Goal: Task Accomplishment & Management: Use online tool/utility

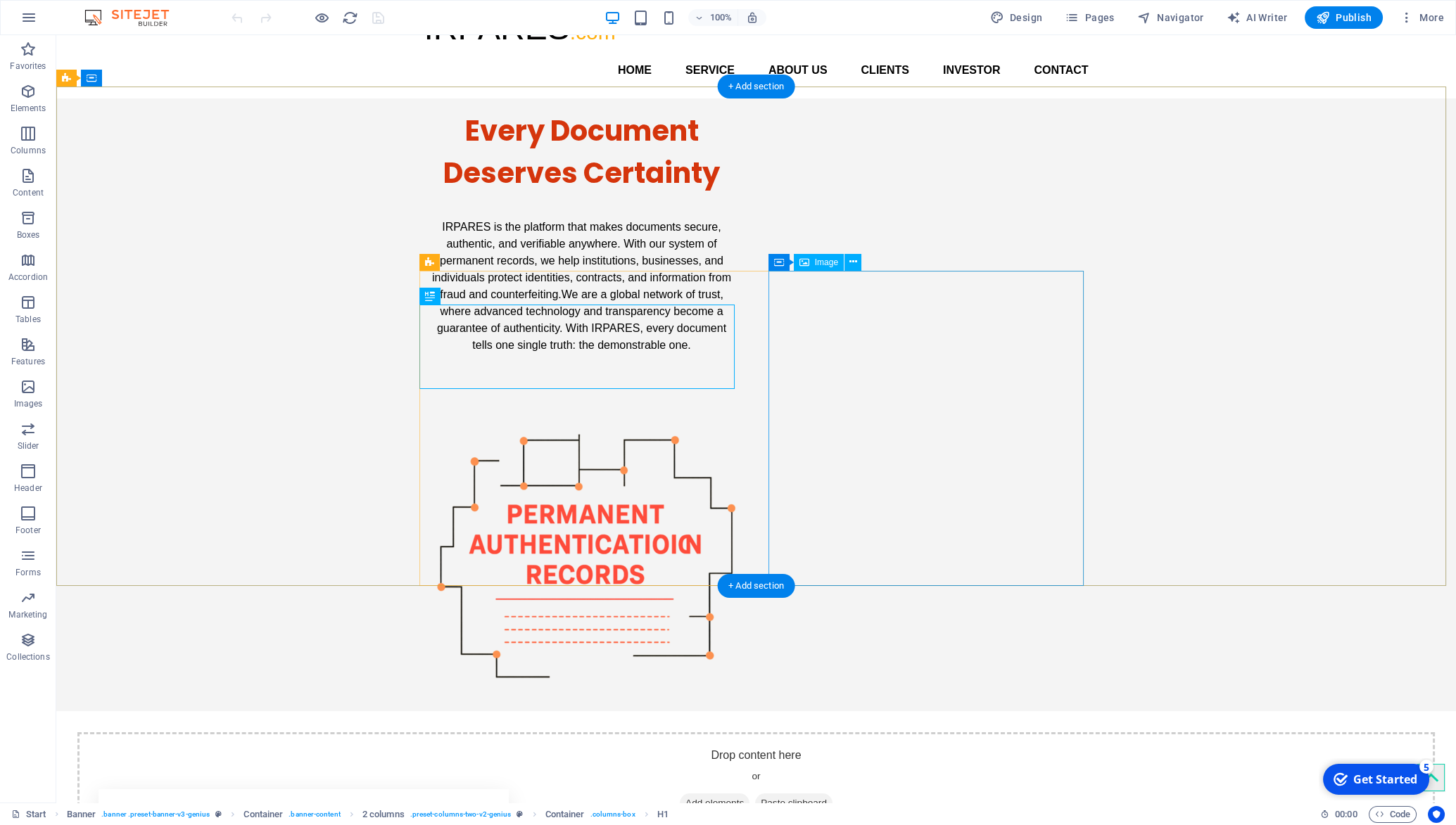
scroll to position [110, 0]
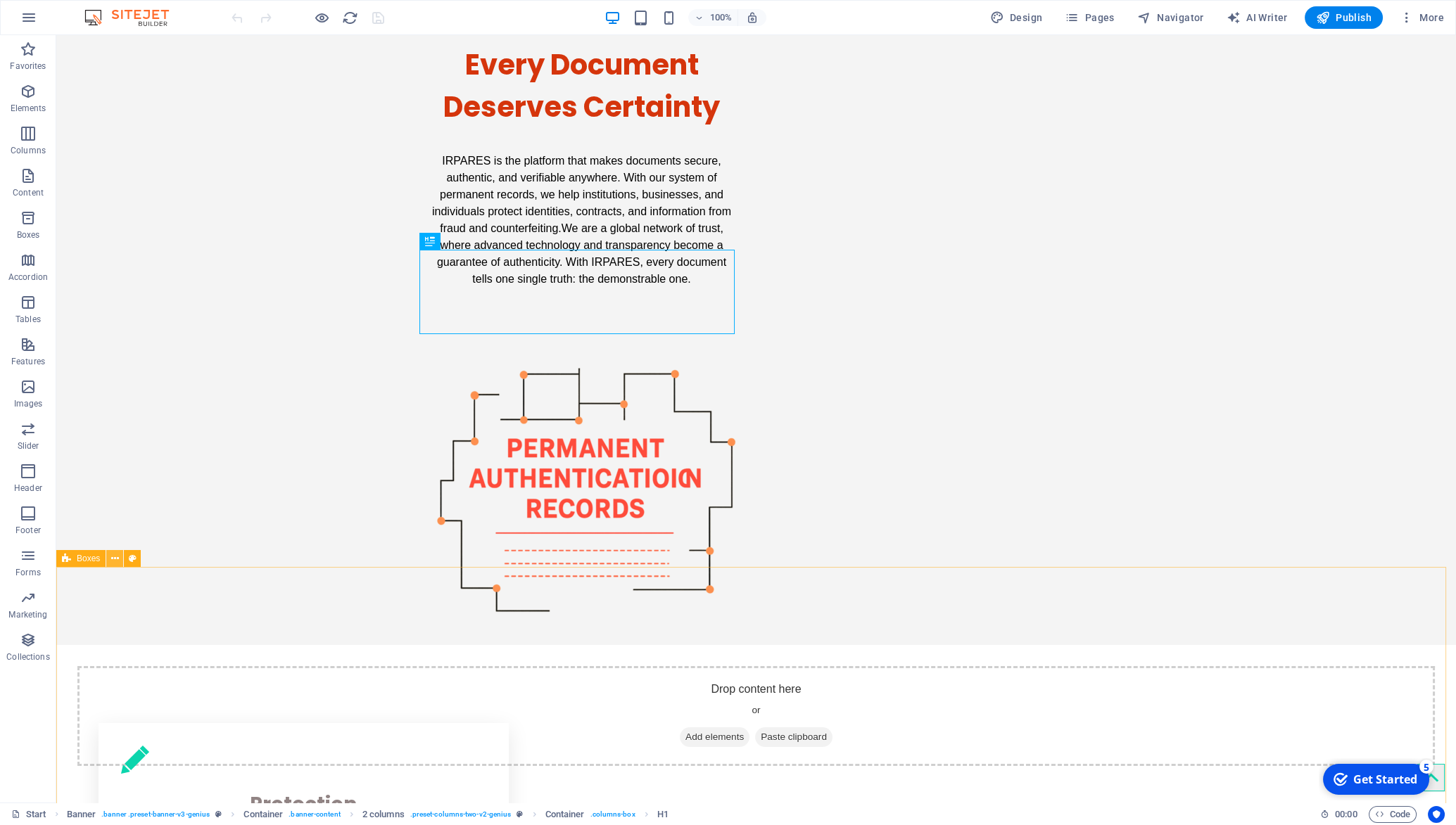
click at [116, 560] on icon at bounding box center [115, 559] width 8 height 15
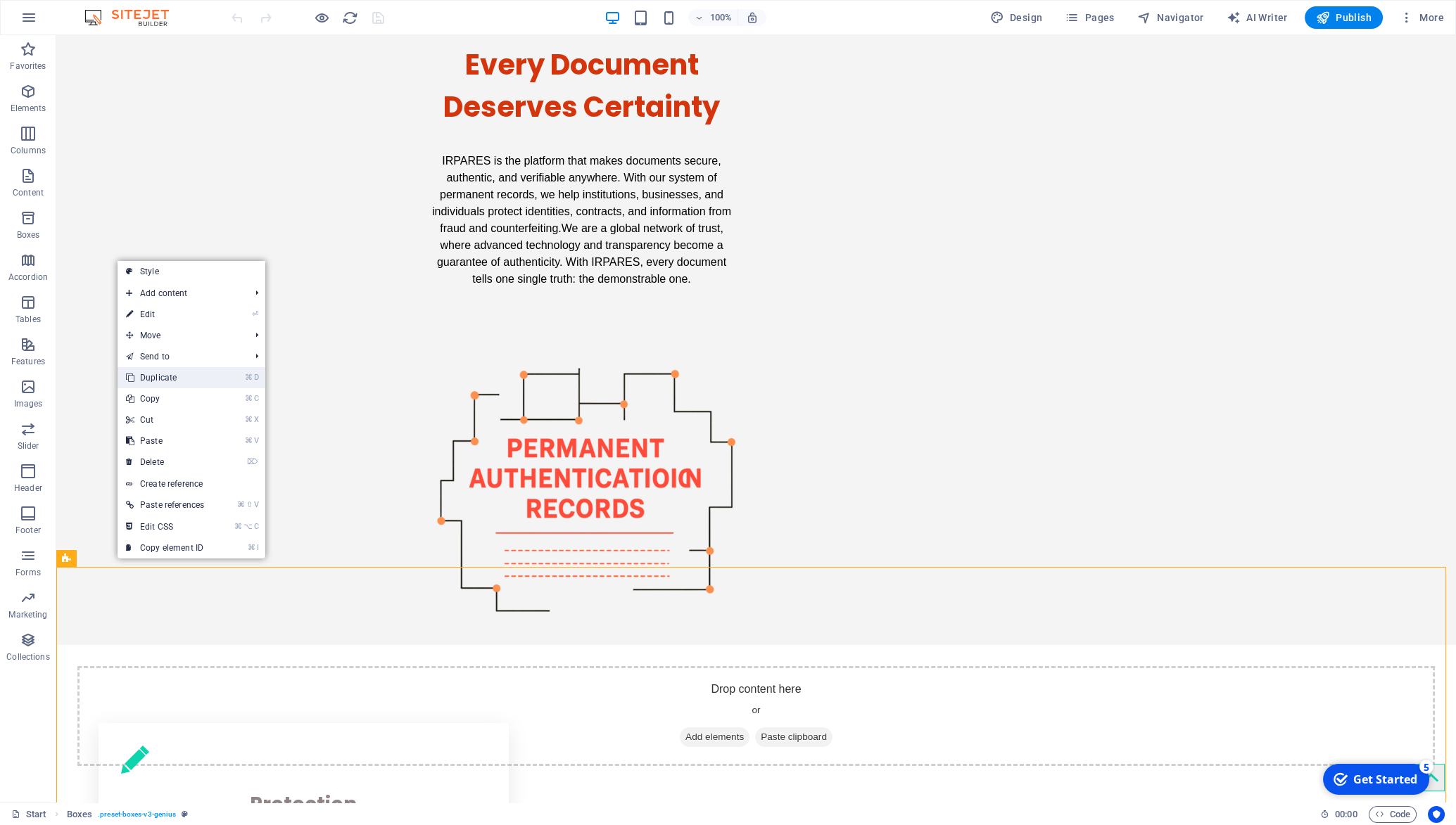
click at [149, 377] on link "⌘ D Duplicate" at bounding box center [164, 378] width 95 height 21
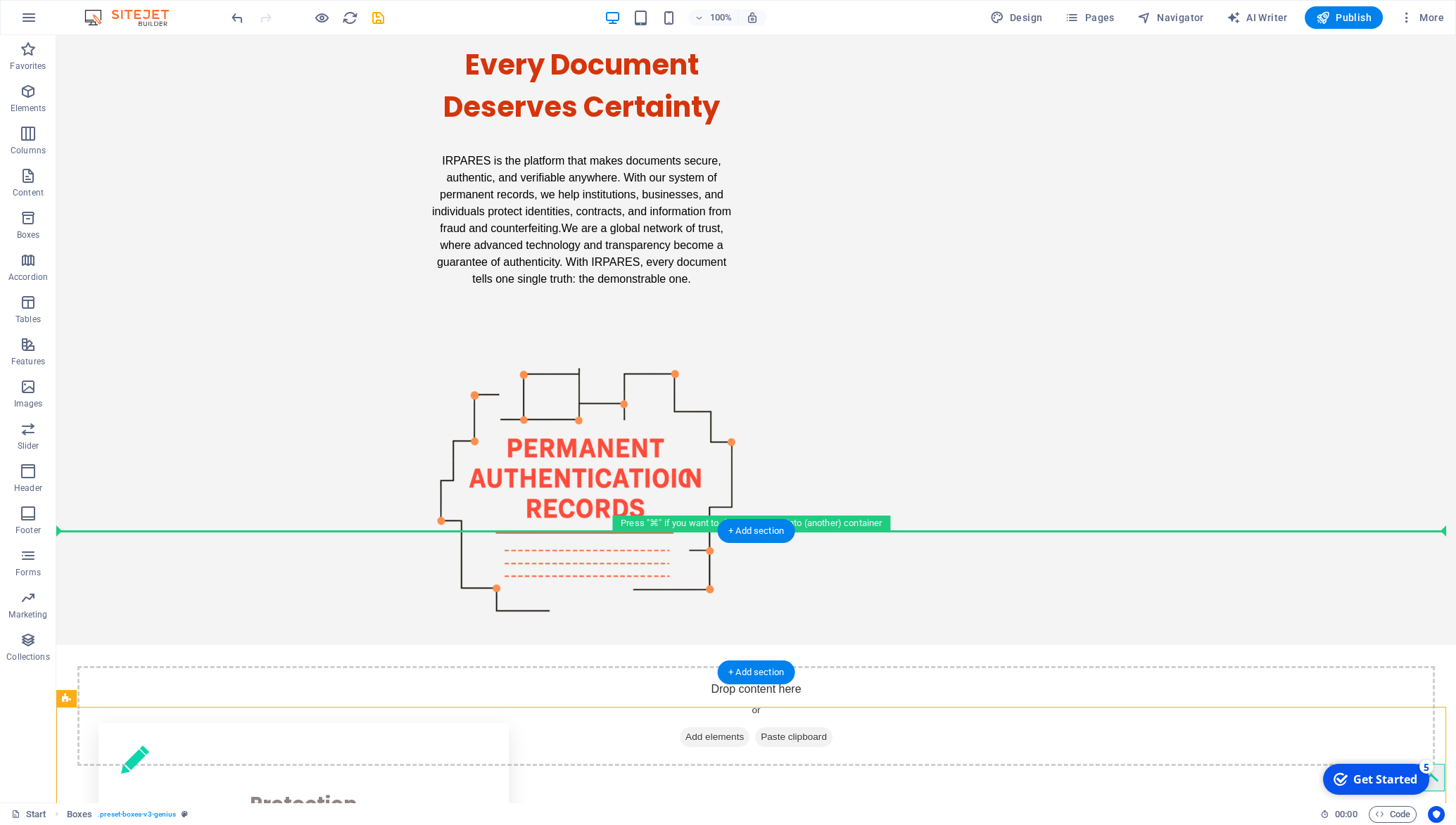
drag, startPoint x: 123, startPoint y: 734, endPoint x: 66, endPoint y: 545, distance: 197.4
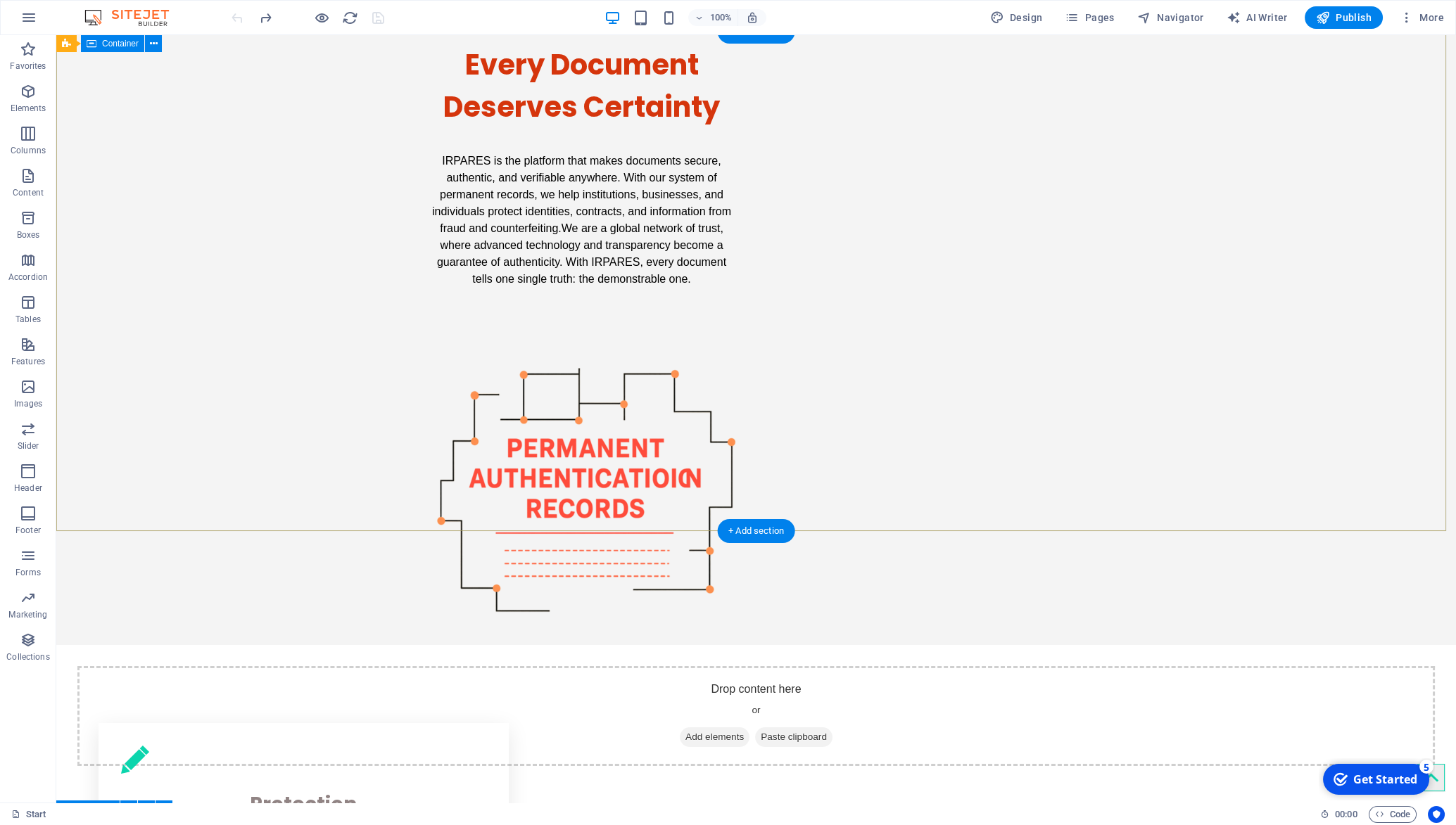
click at [227, 440] on div "Every Document Deserves Certainty IRPARES is the platform that makes documents …" at bounding box center [756, 338] width 1400 height 613
click at [501, 291] on div "IRPARES is the platform that makes documents secure, authentic, and verifiable …" at bounding box center [582, 220] width 315 height 142
drag, startPoint x: 488, startPoint y: 242, endPoint x: 437, endPoint y: 167, distance: 90.7
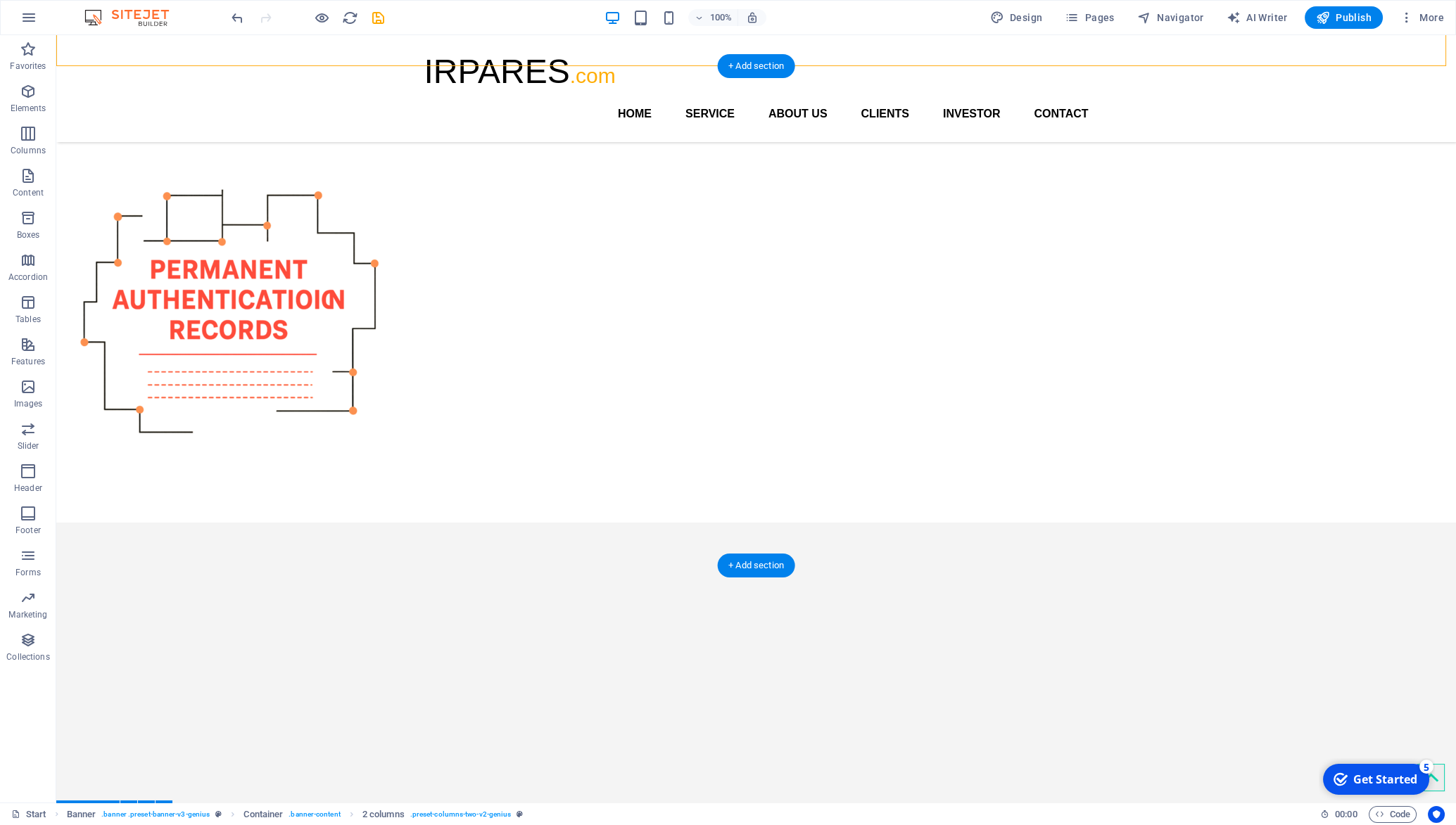
scroll to position [0, 0]
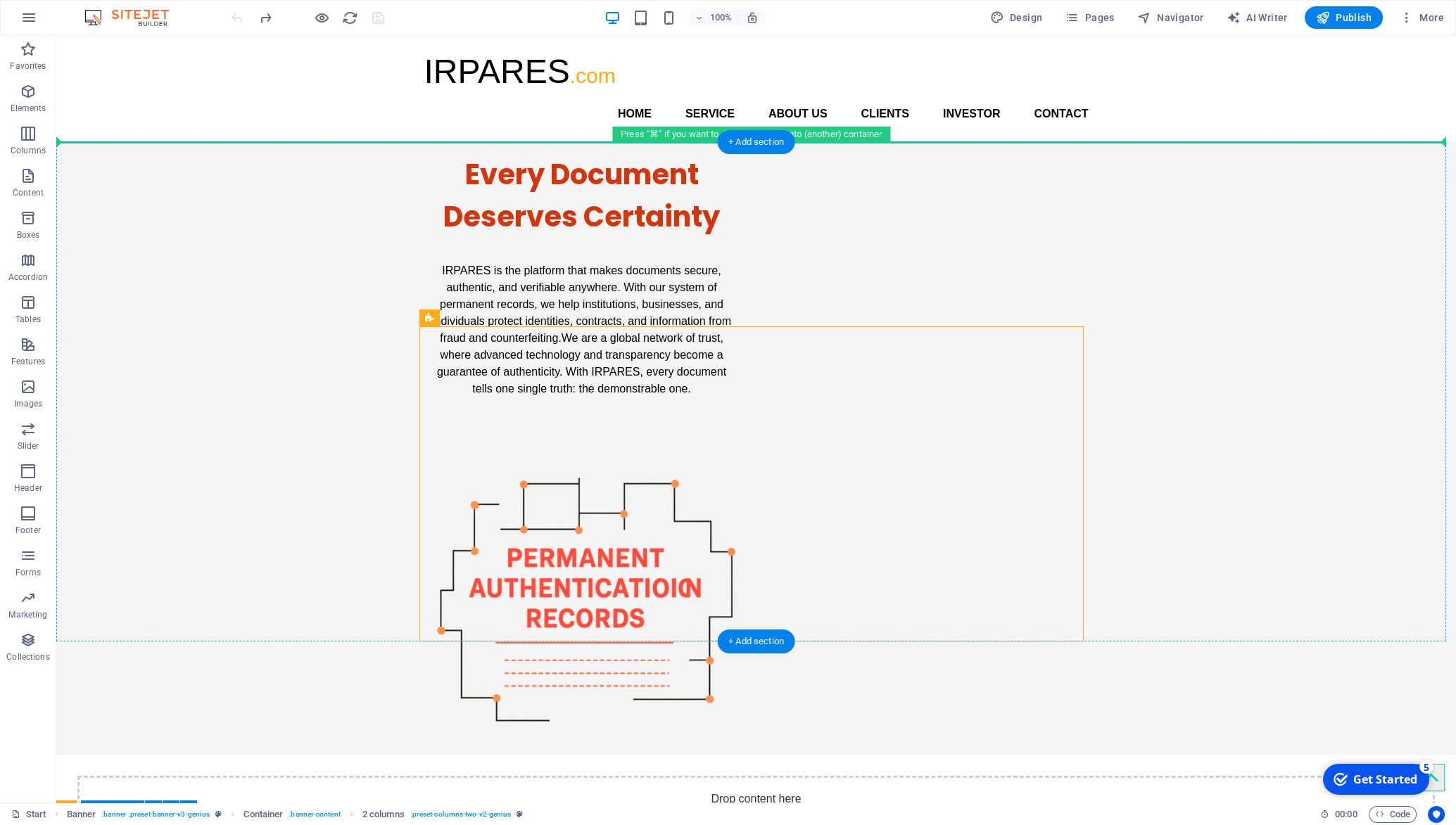
drag, startPoint x: 486, startPoint y: 352, endPoint x: 433, endPoint y: 237, distance: 126.6
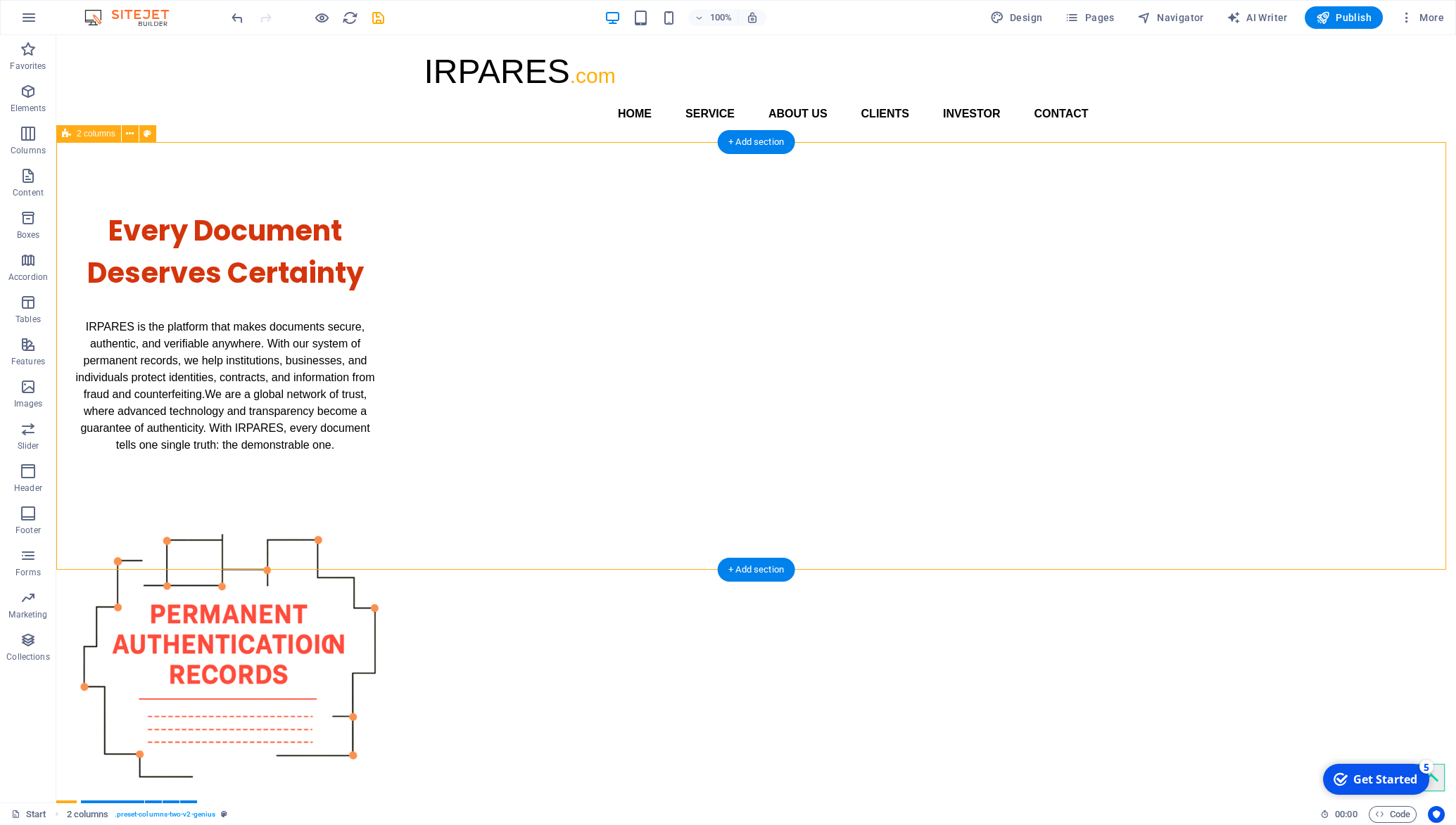
click at [1256, 335] on div "Every Document Deserves Certainty IRPARES is the platform that makes documents …" at bounding box center [756, 504] width 1400 height 726
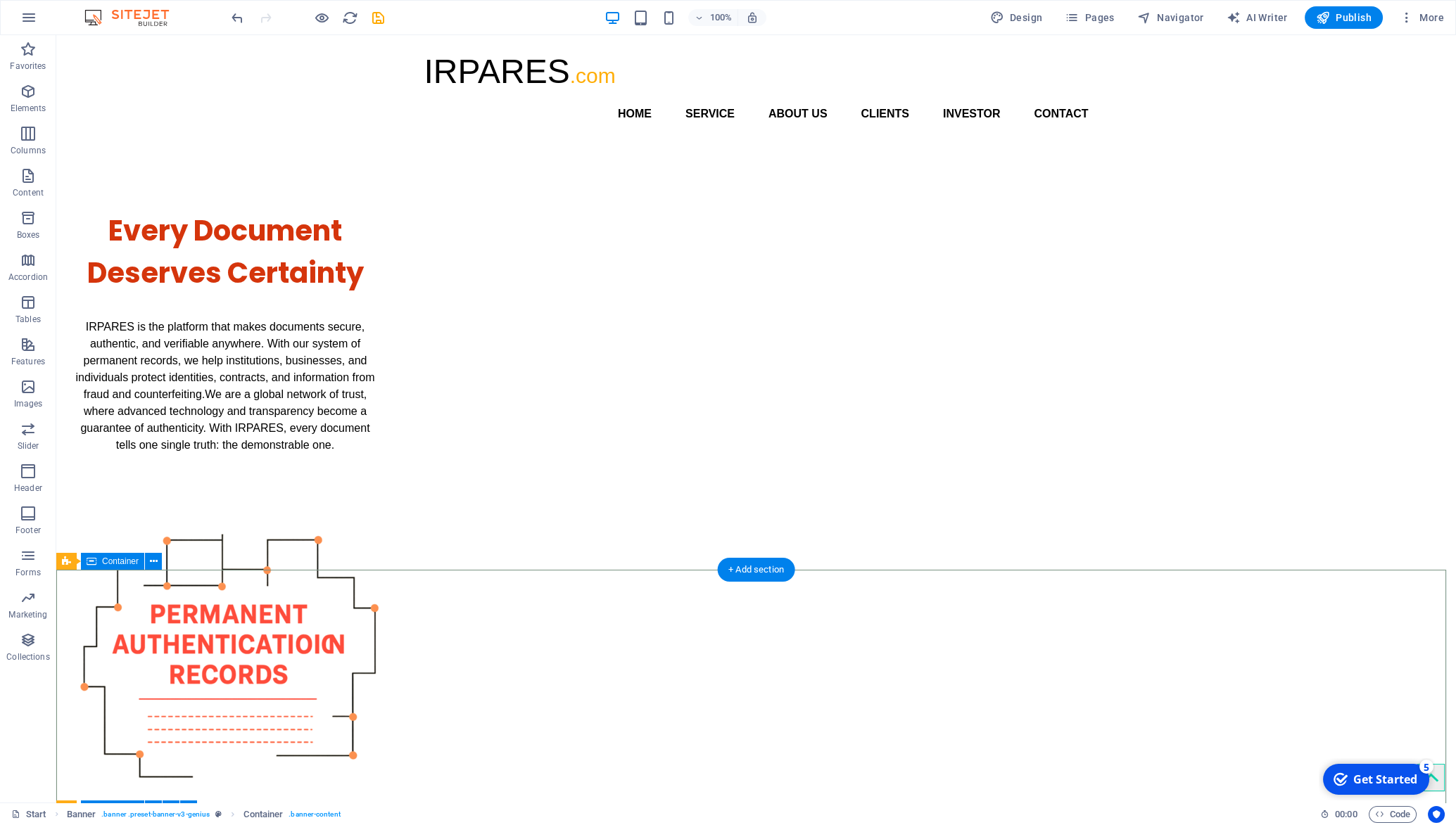
click at [1273, 415] on div "Every Document Deserves Certainty IRPARES is the platform that makes documents …" at bounding box center [756, 504] width 1400 height 726
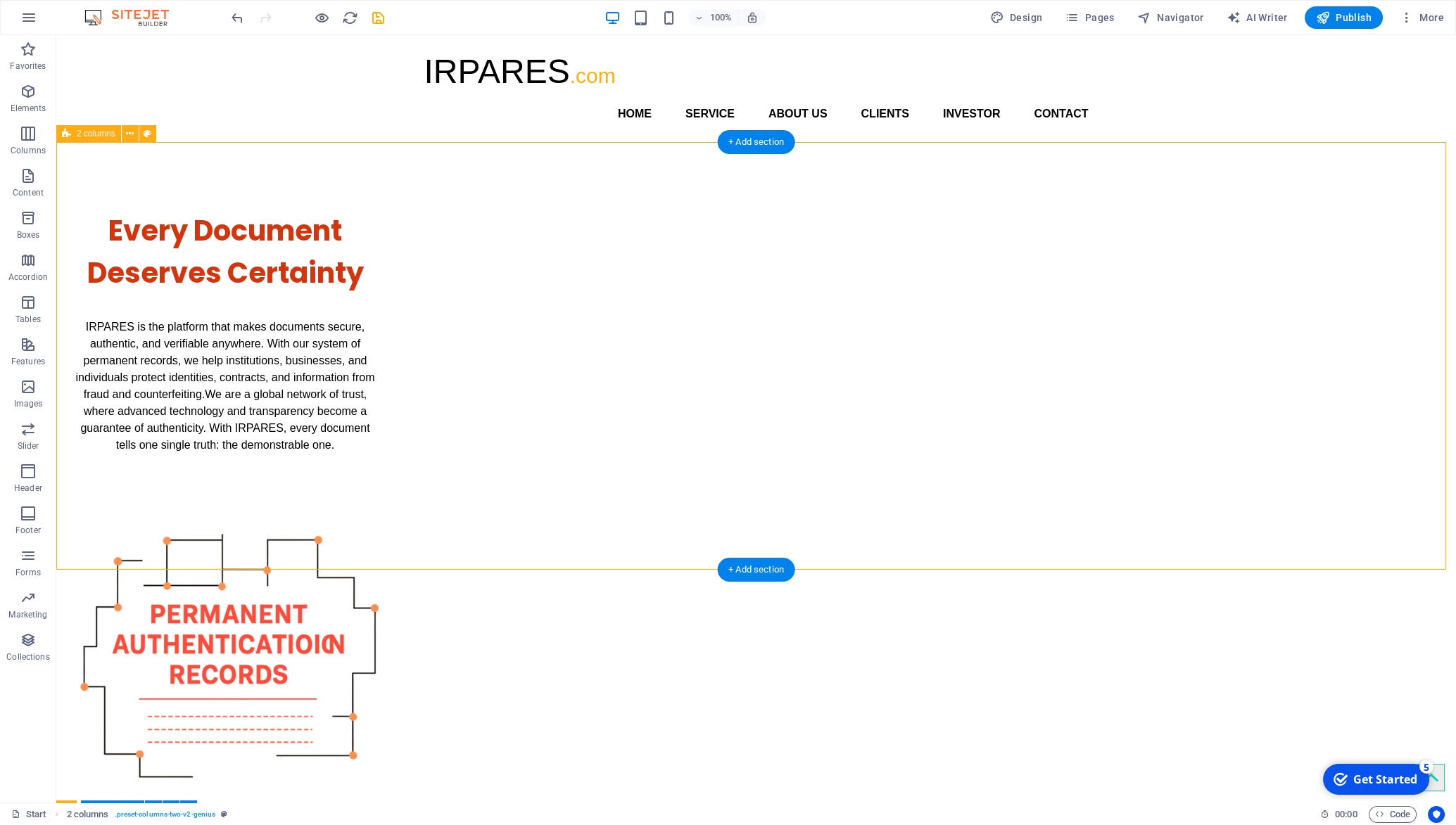
click at [1273, 415] on div "Every Document Deserves Certainty IRPARES is the platform that makes documents …" at bounding box center [756, 504] width 1400 height 726
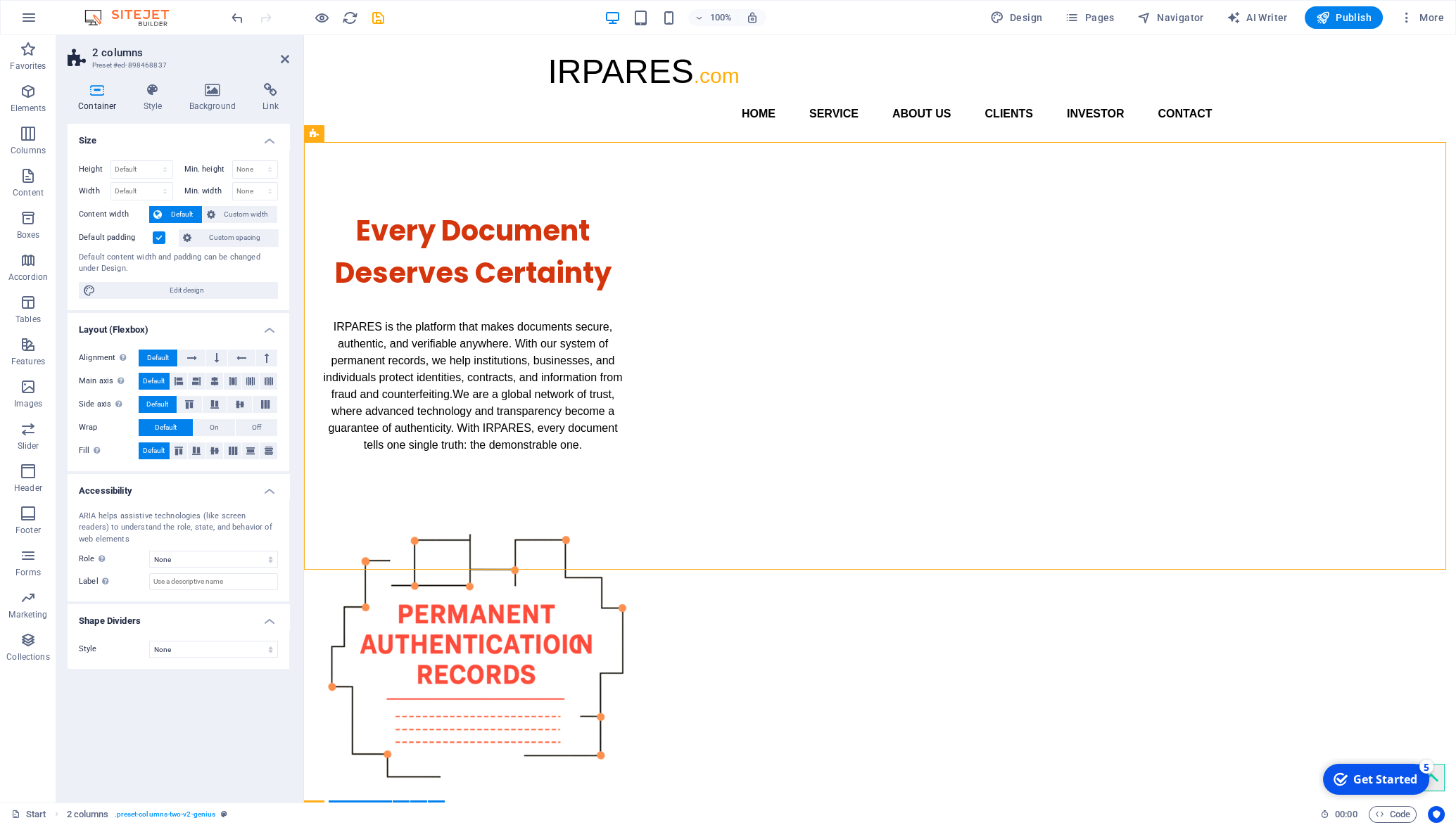
drag, startPoint x: 1282, startPoint y: 402, endPoint x: 407, endPoint y: 396, distance: 875.0
click at [407, 396] on div "Every Document Deserves Certainty IRPARES is the platform that makes documents …" at bounding box center [879, 504] width 1152 height 726
click at [493, 371] on div "Every Document Deserves Certainty IRPARES is the platform that makes documents …" at bounding box center [879, 504] width 1152 height 726
click at [749, 106] on nav "Home Service About us Clients INVESTOR Contact" at bounding box center [880, 114] width 664 height 34
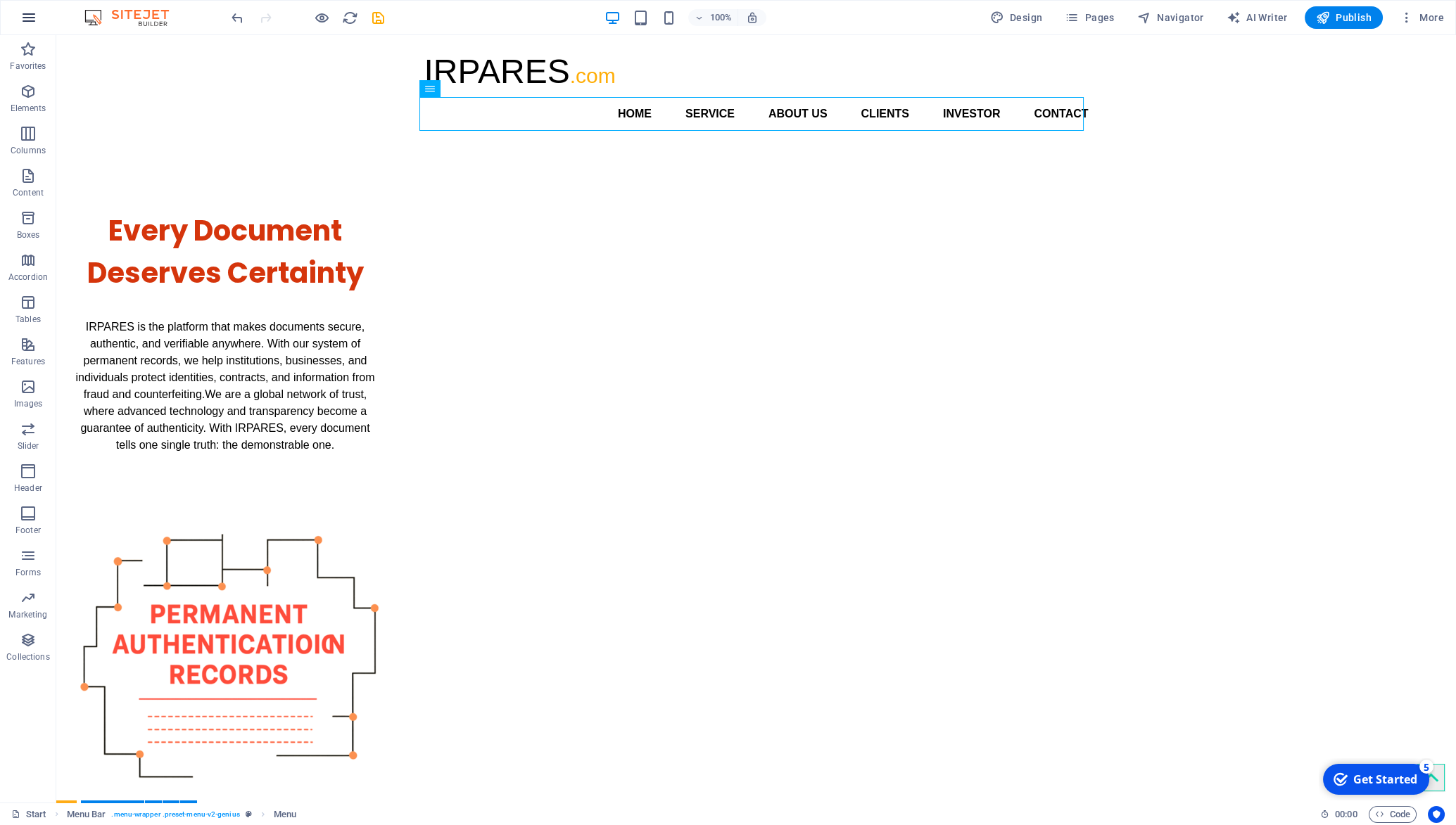
click at [28, 15] on icon "button" at bounding box center [28, 17] width 17 height 17
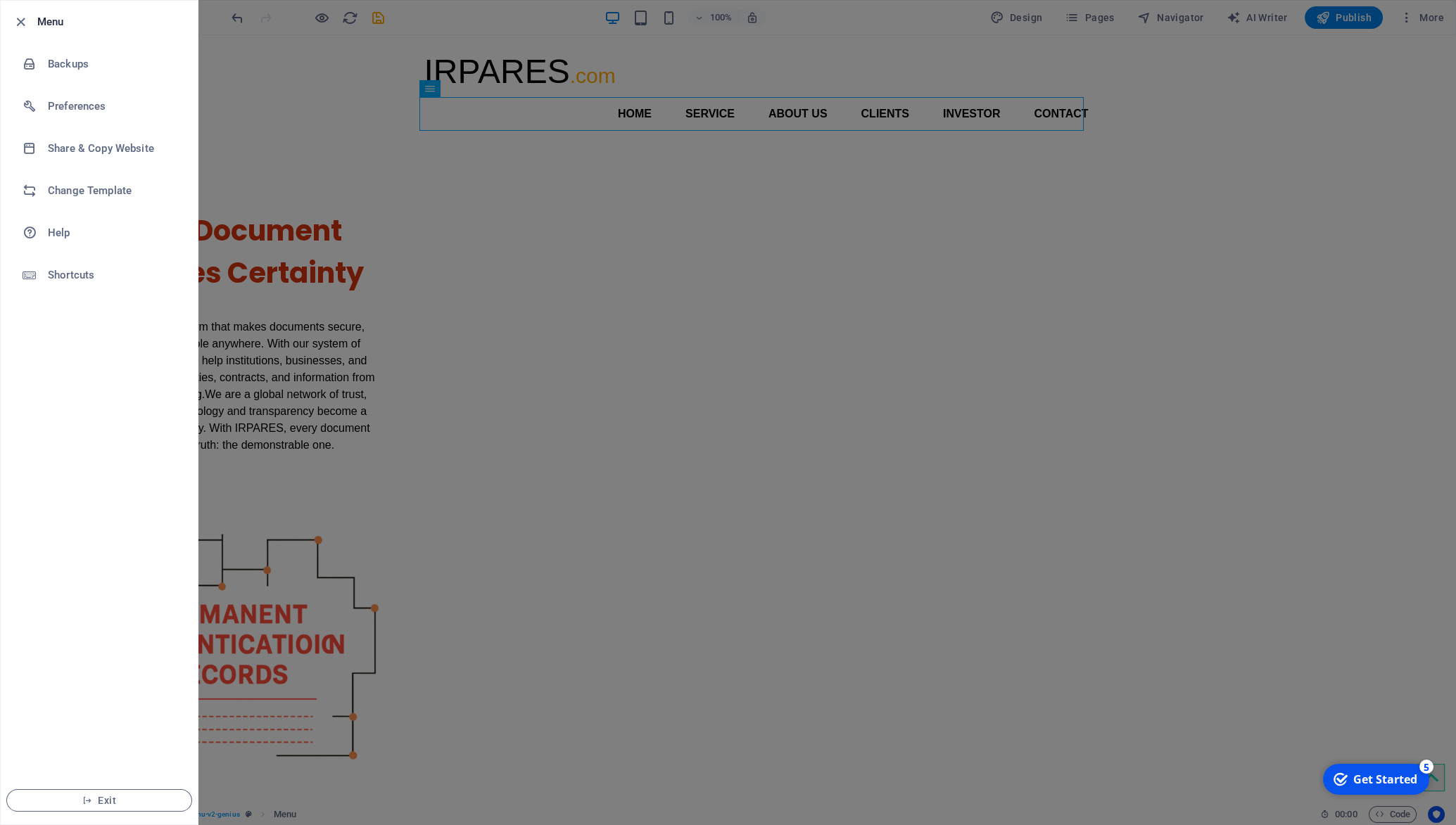
click at [28, 15] on icon "button" at bounding box center [20, 22] width 16 height 16
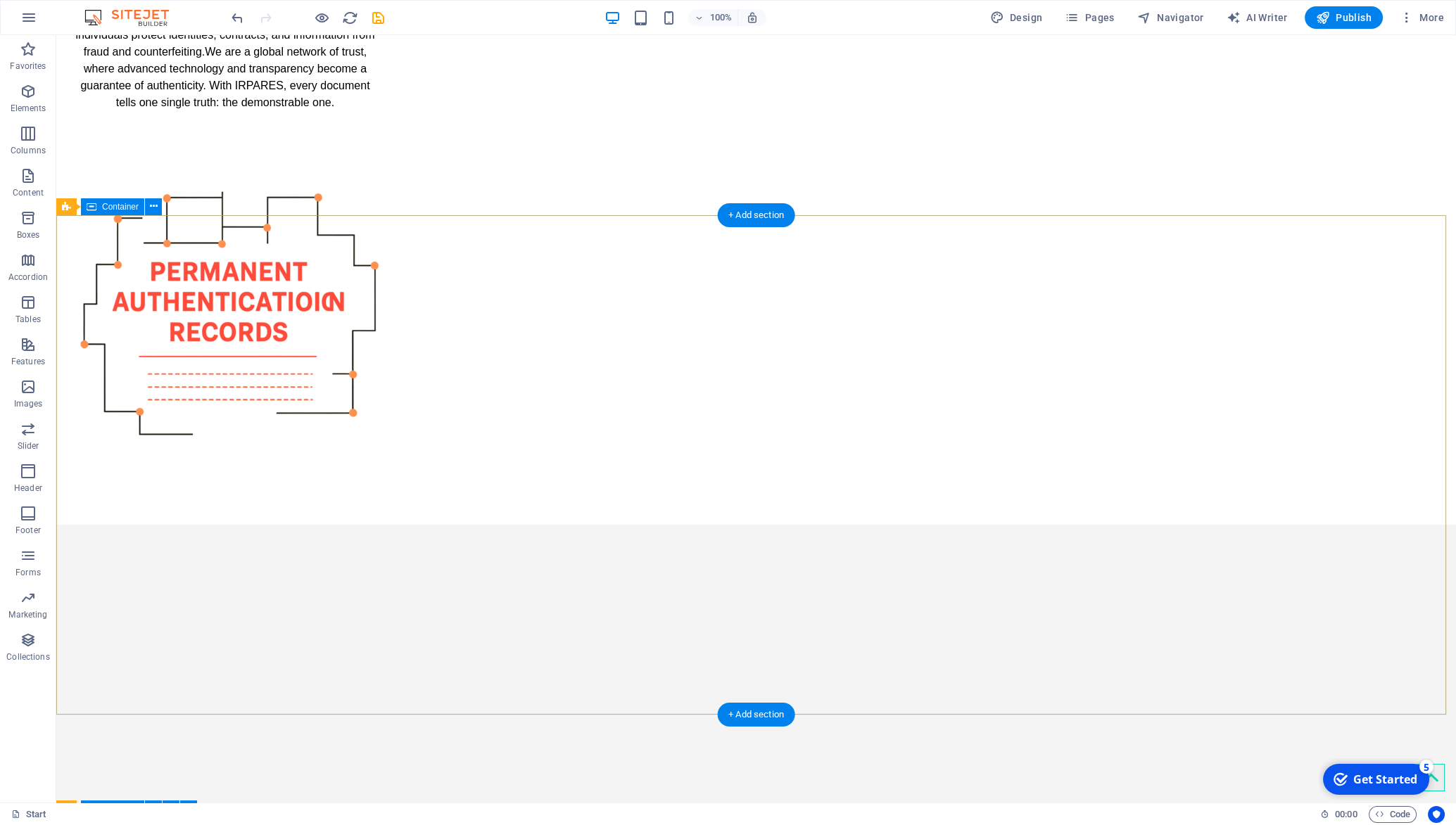
scroll to position [379, 0]
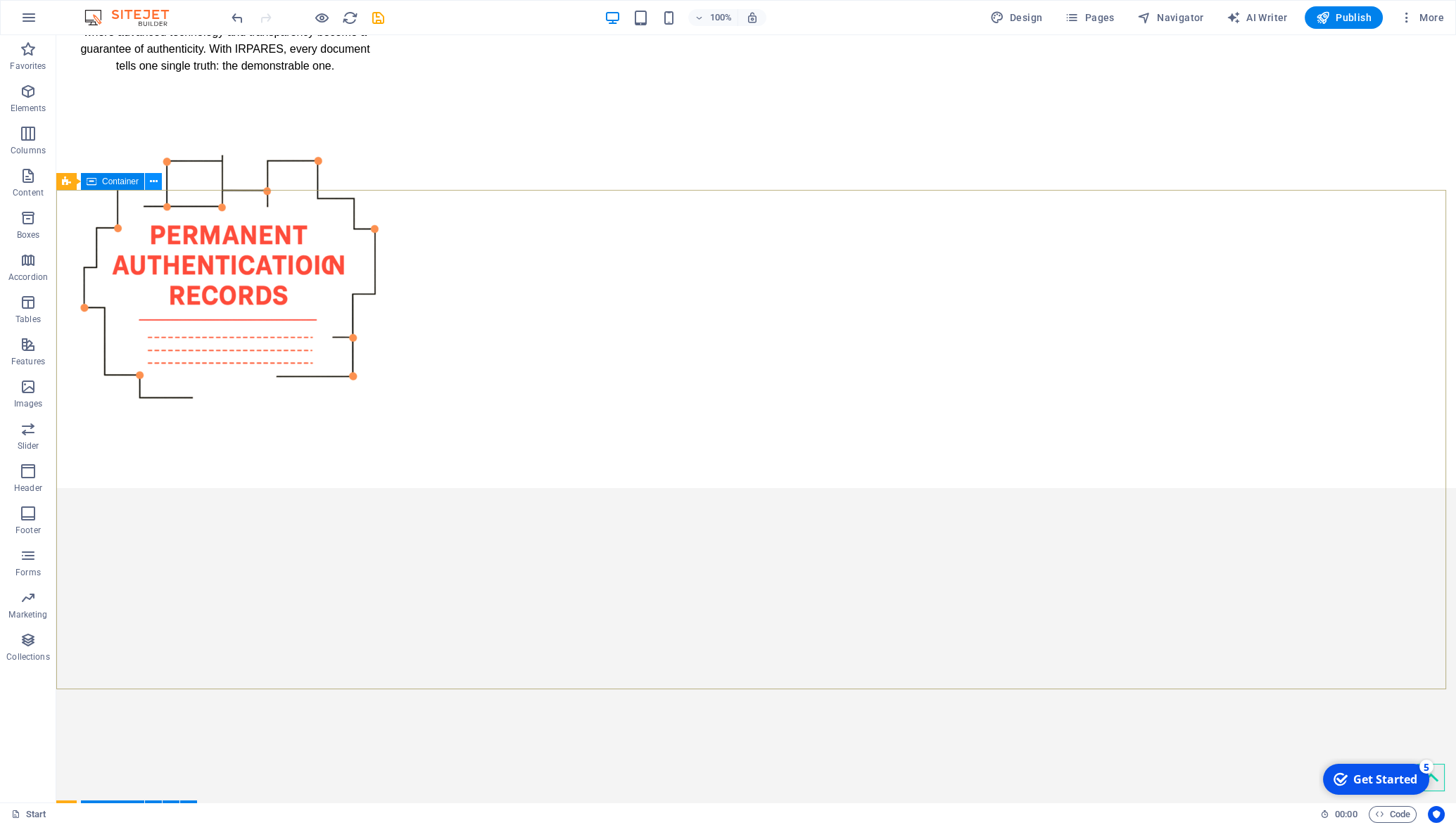
click at [151, 184] on icon at bounding box center [154, 181] width 8 height 15
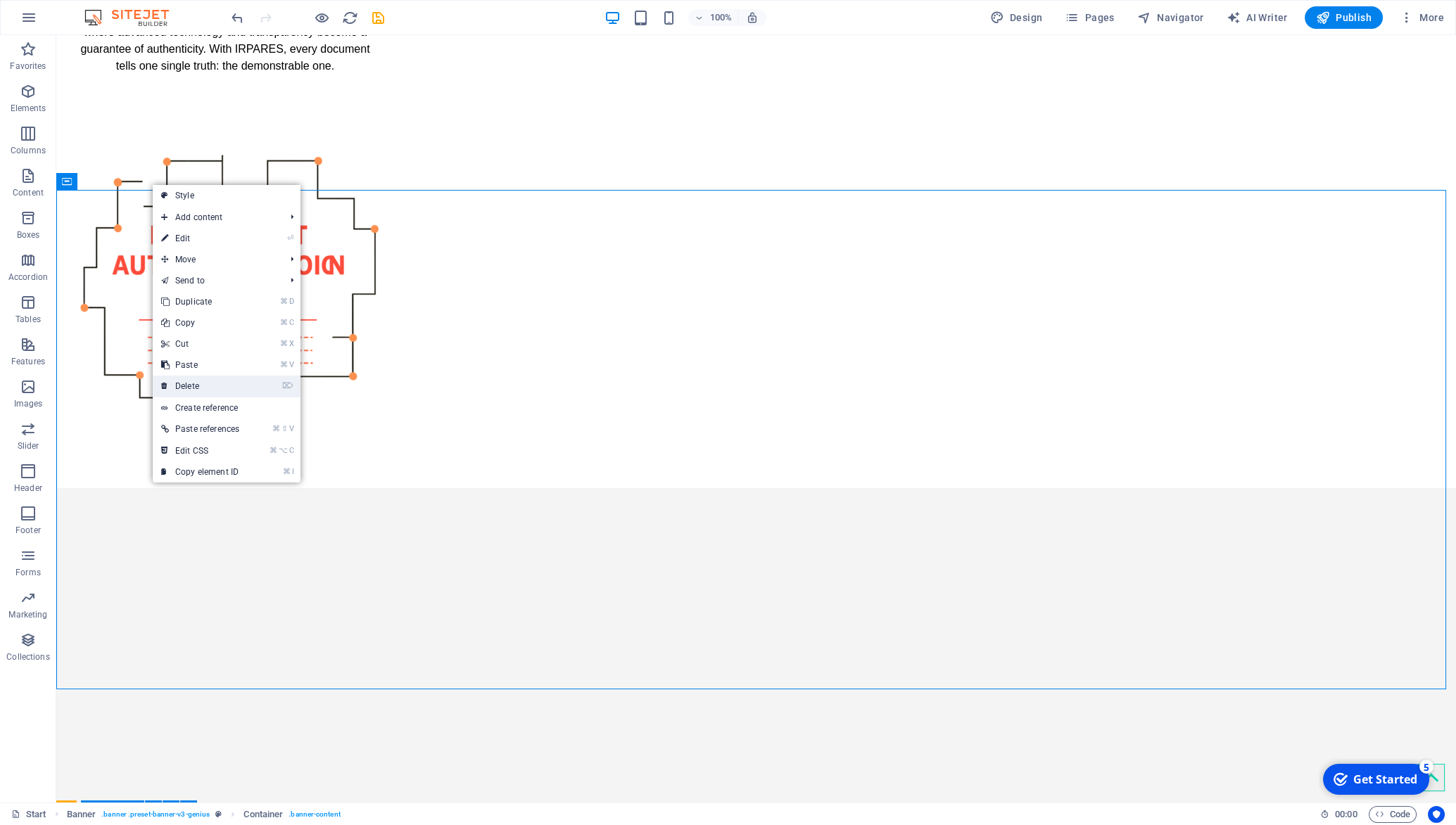
click at [198, 384] on link "⌦ Delete" at bounding box center [200, 386] width 95 height 21
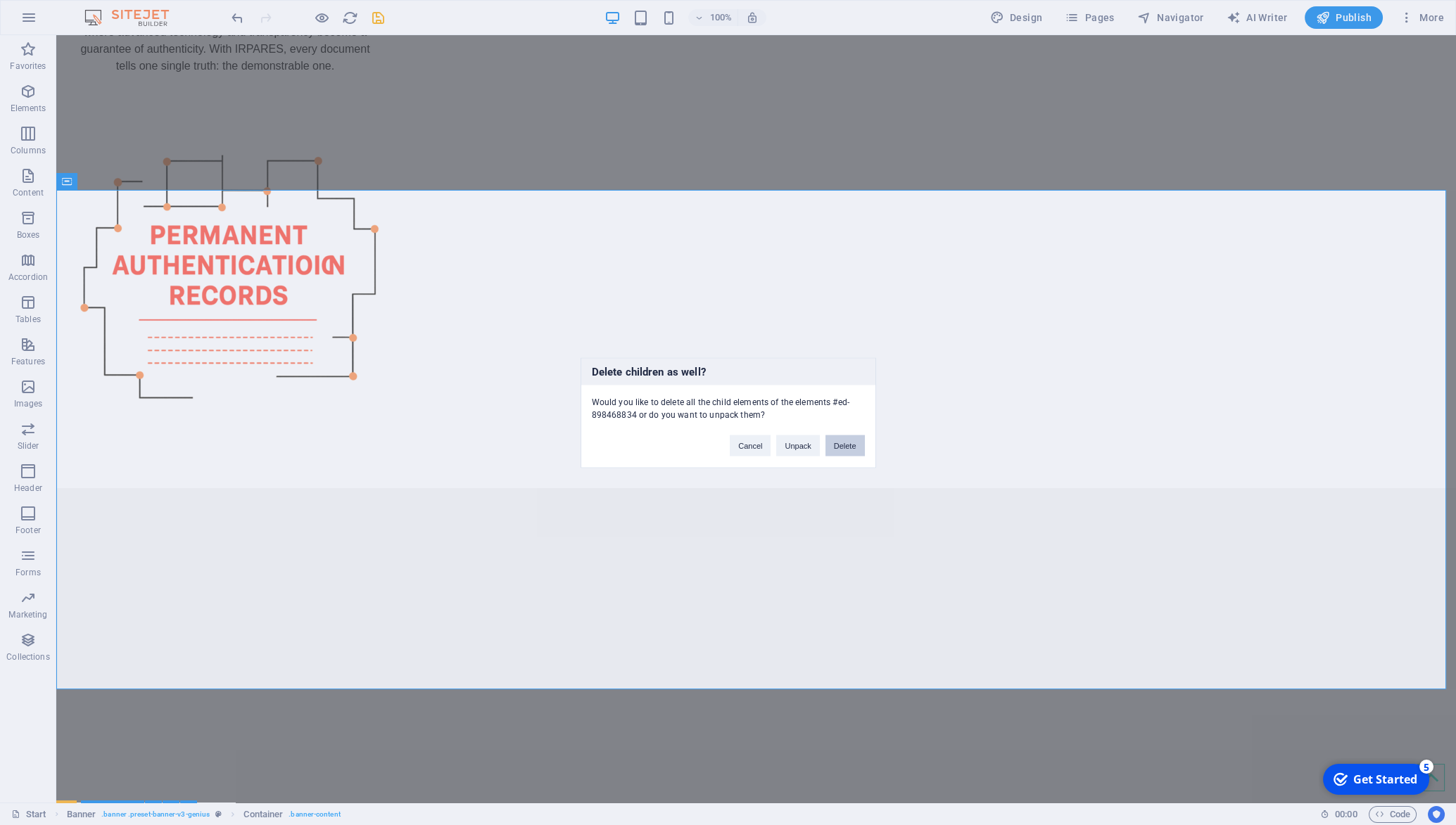
click at [845, 442] on button "Delete" at bounding box center [845, 446] width 39 height 21
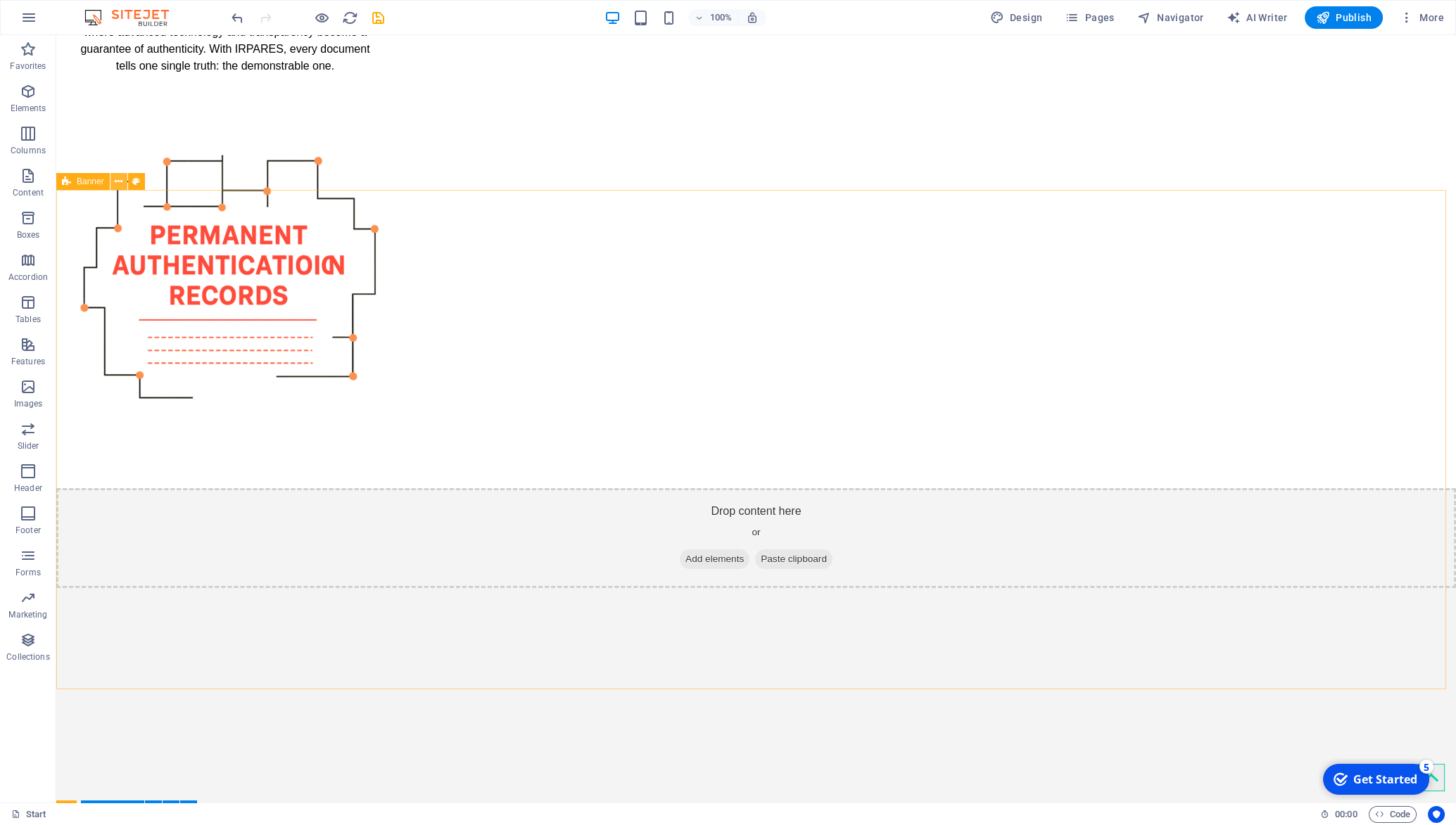
click at [118, 182] on icon at bounding box center [118, 181] width 8 height 15
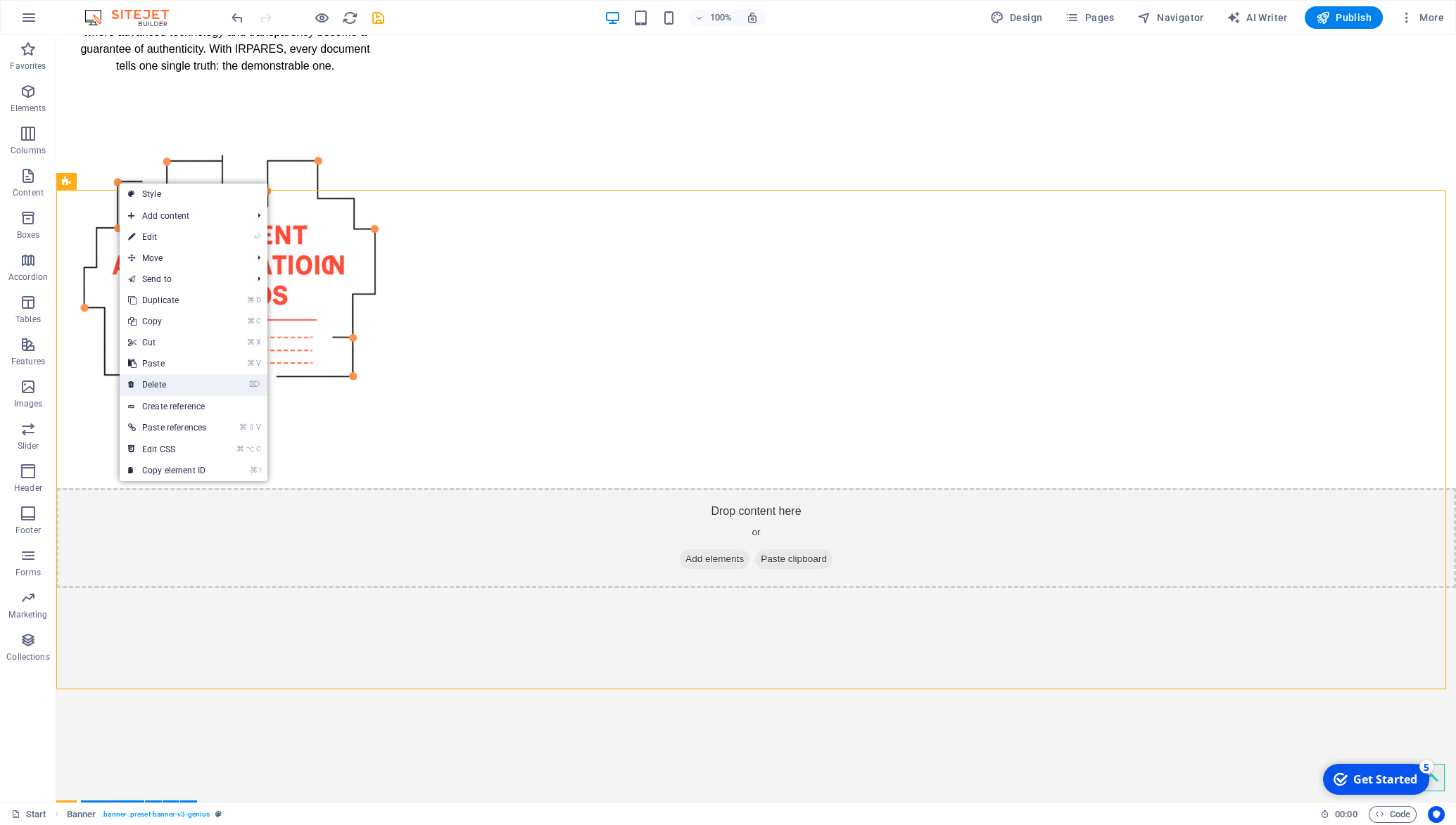
click at [178, 384] on link "⌦ Delete" at bounding box center [167, 385] width 95 height 21
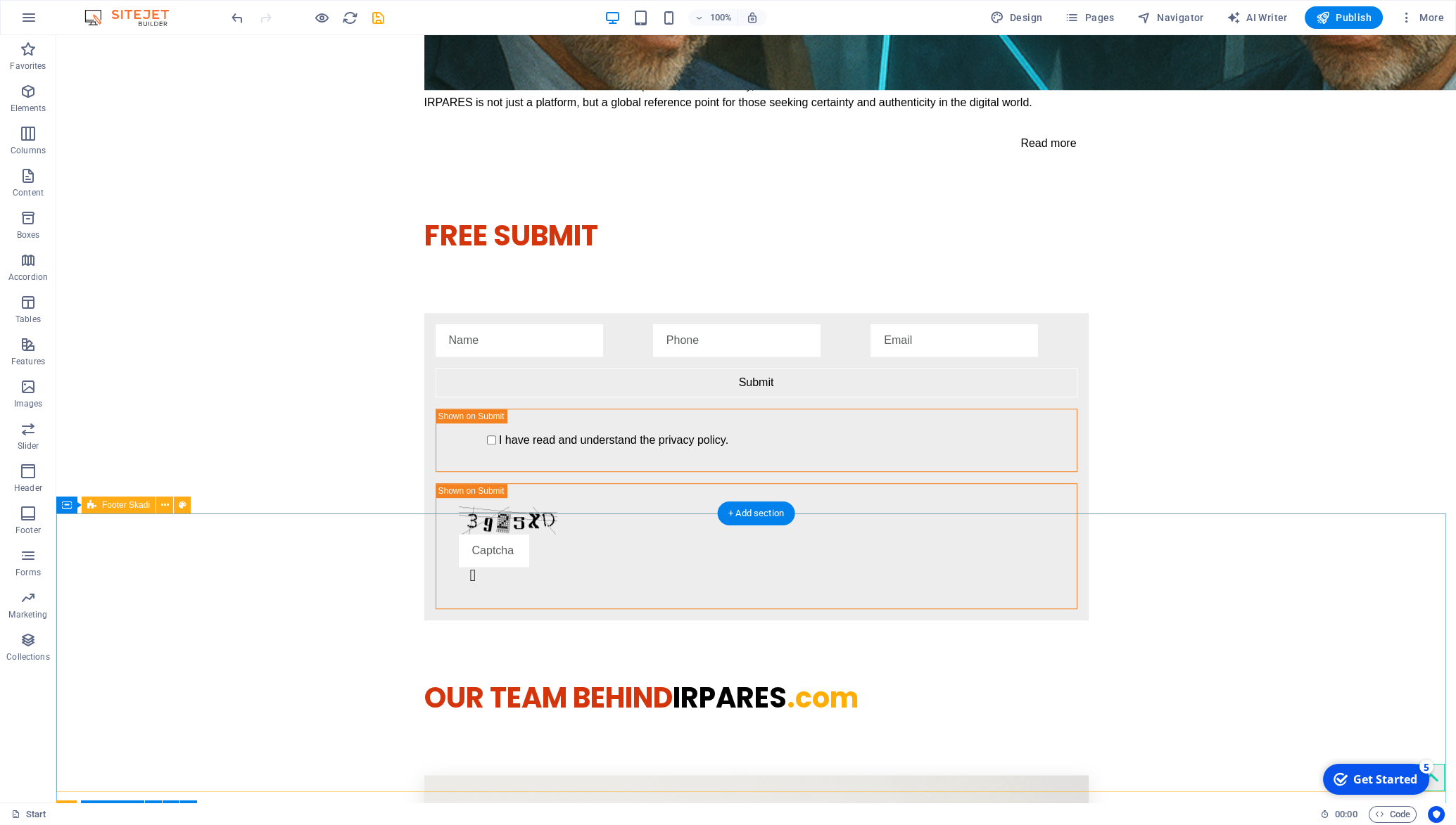
scroll to position [3022, 0]
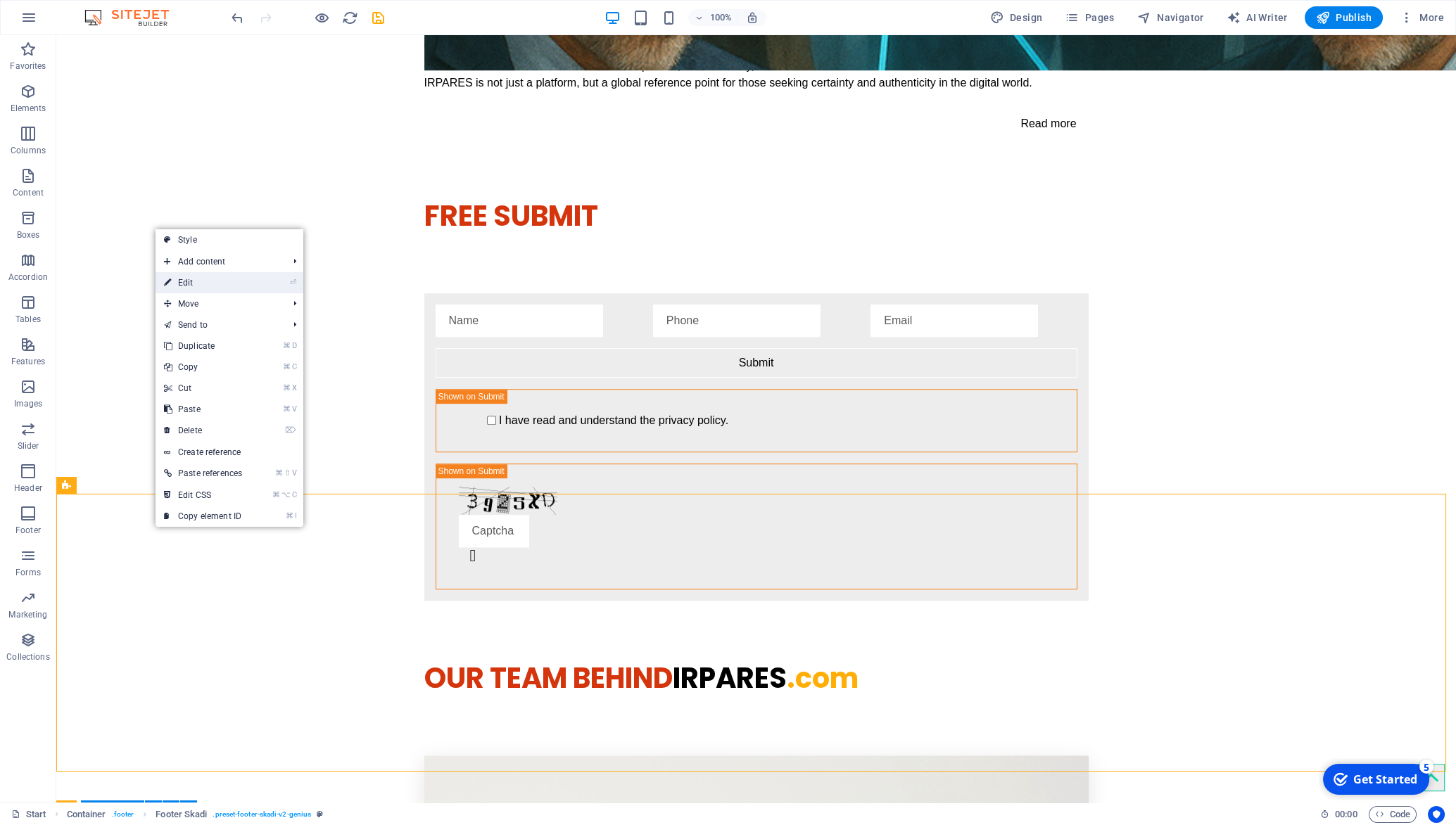
click at [242, 276] on link "⏎ Edit" at bounding box center [203, 283] width 95 height 21
select select "rem"
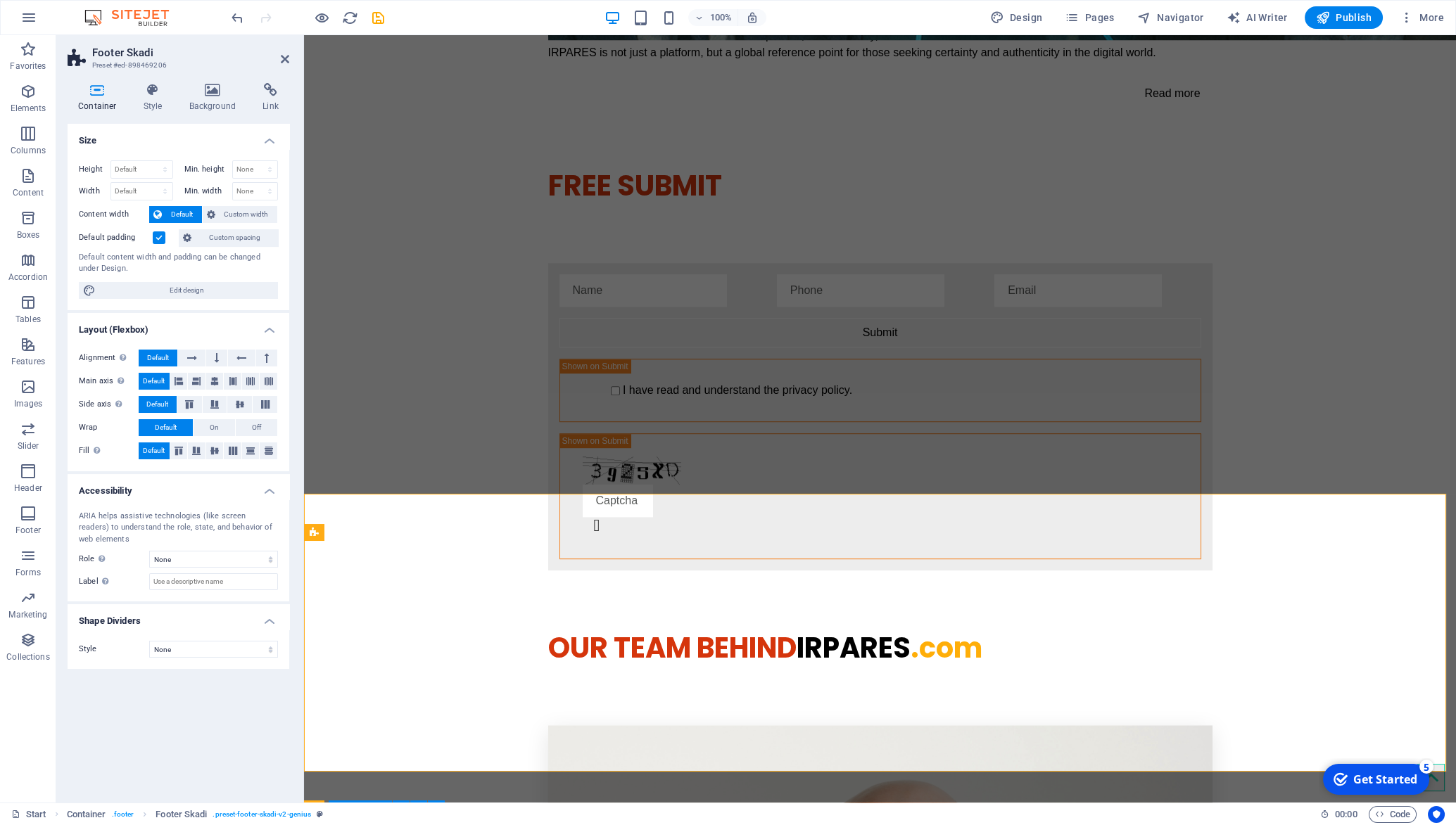
scroll to position [2975, 0]
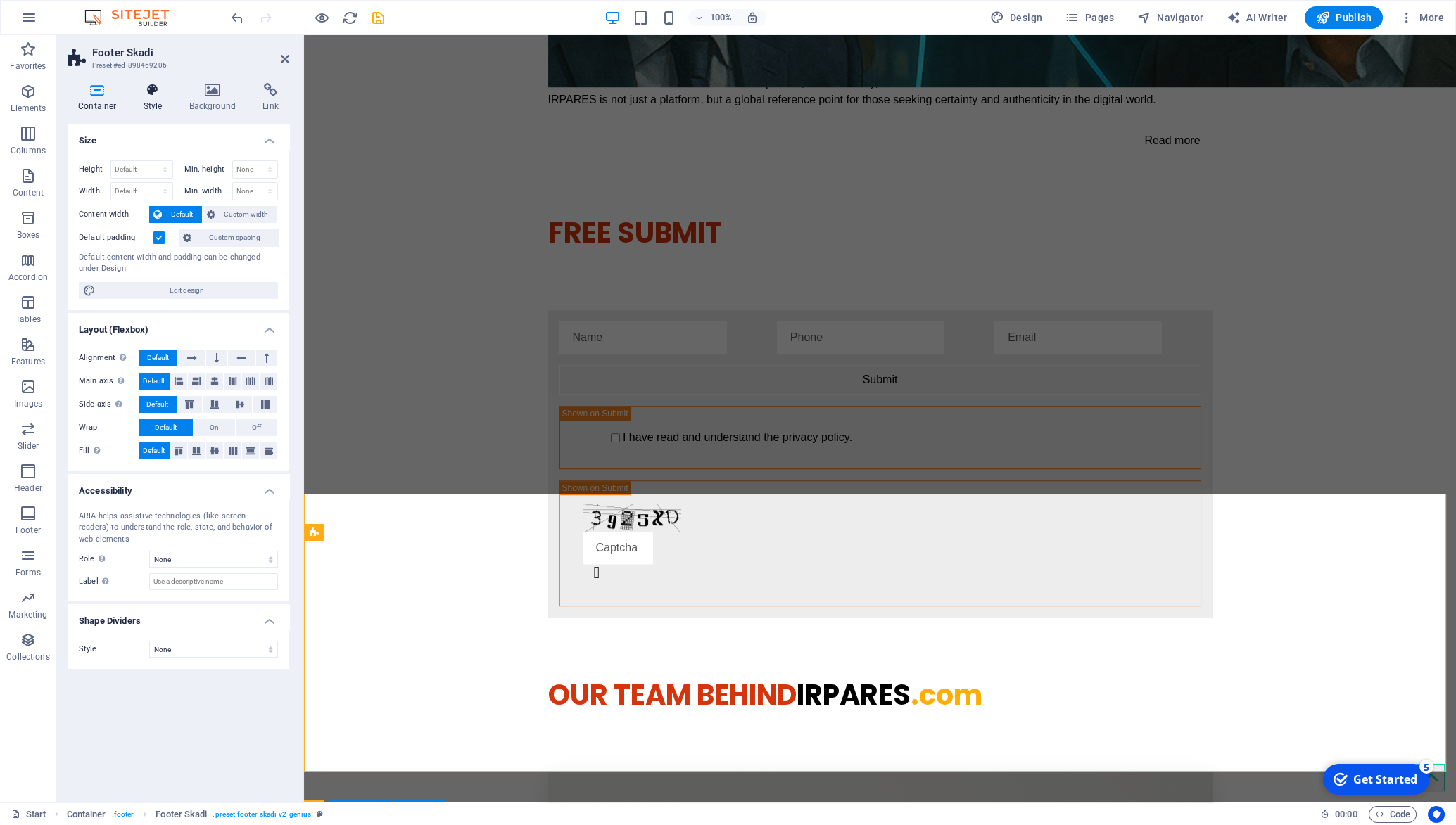
click at [157, 92] on icon at bounding box center [153, 90] width 40 height 14
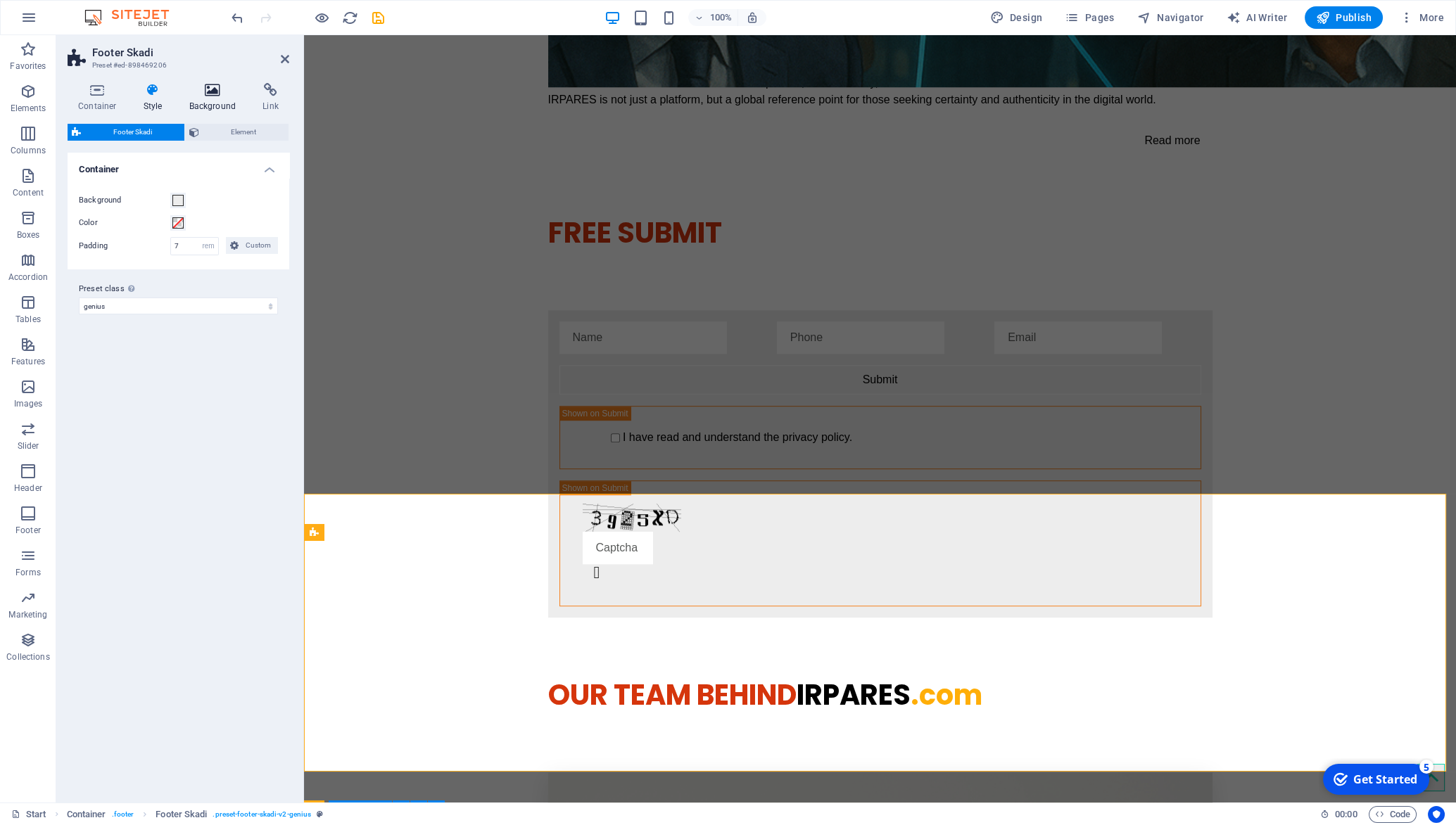
click at [222, 92] on icon at bounding box center [212, 90] width 68 height 14
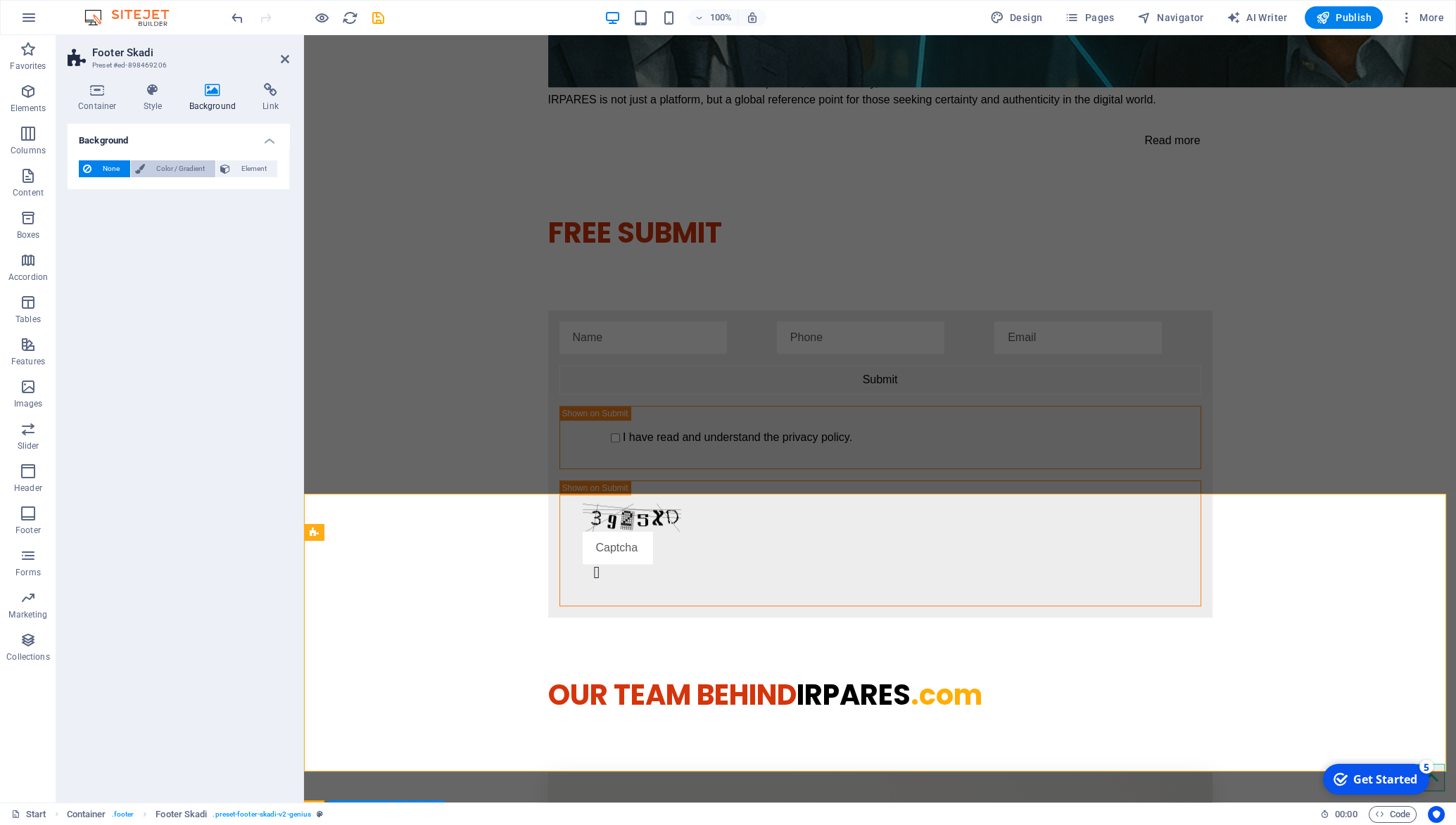
click at [175, 169] on span "Color / Gradient" at bounding box center [180, 169] width 62 height 17
click at [86, 222] on span at bounding box center [87, 225] width 15 height 15
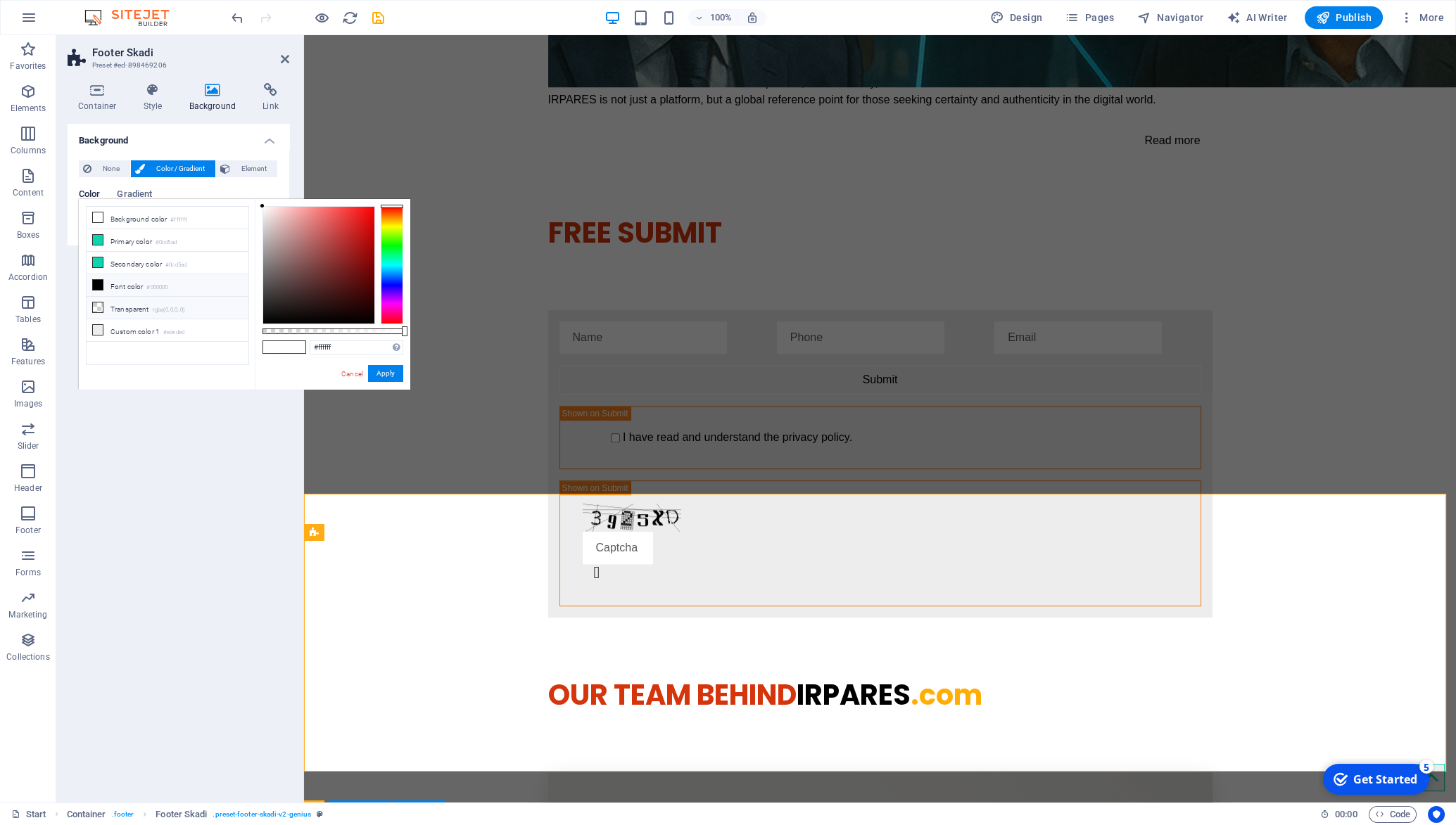
click at [136, 299] on li "Transparent rgba(0,0,0,.0)" at bounding box center [167, 307] width 162 height 22
type input "rgba(0, 0, 0, 0)"
click at [384, 369] on button "Apply" at bounding box center [386, 373] width 36 height 17
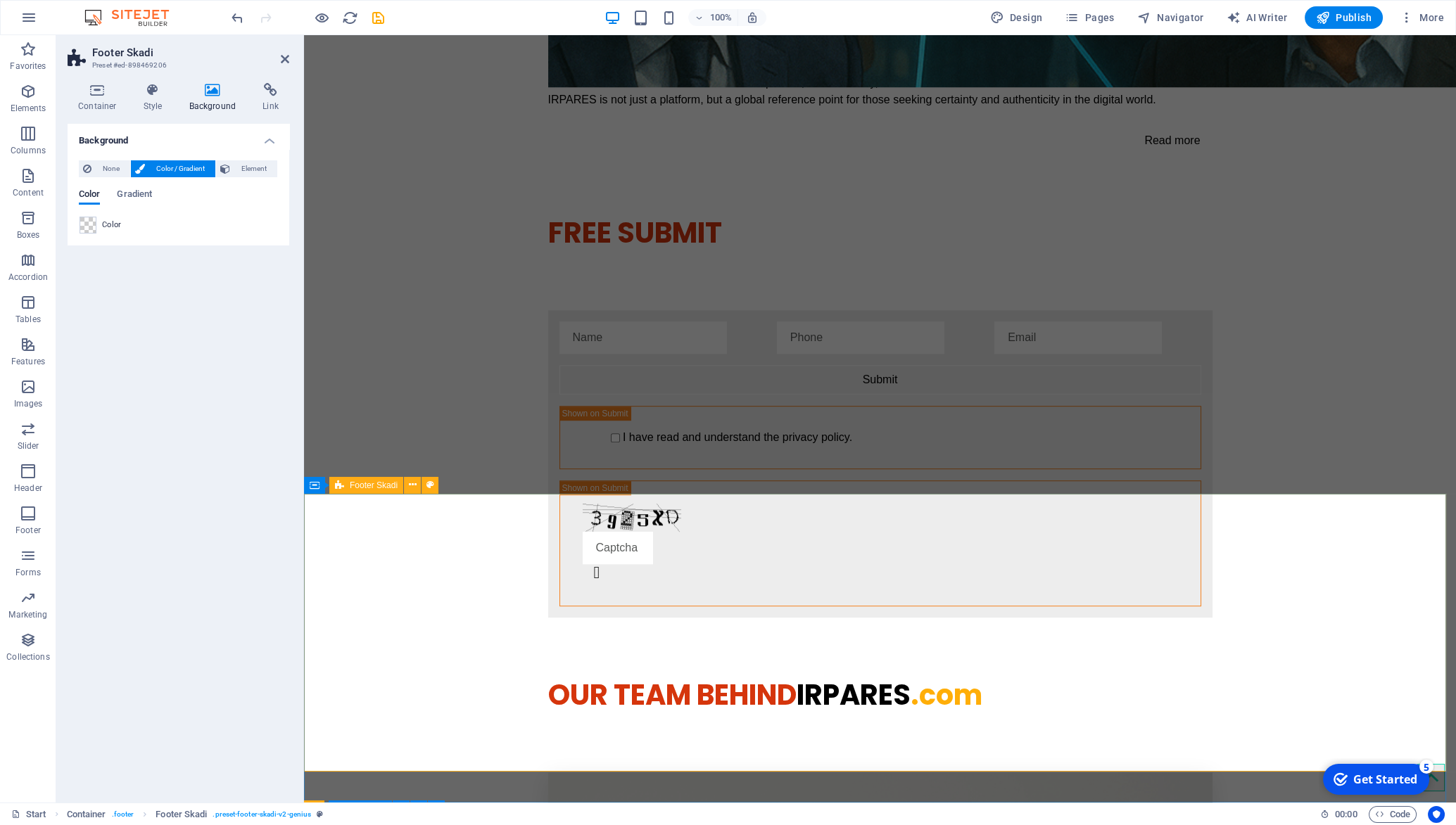
click at [410, 489] on icon at bounding box center [412, 485] width 8 height 15
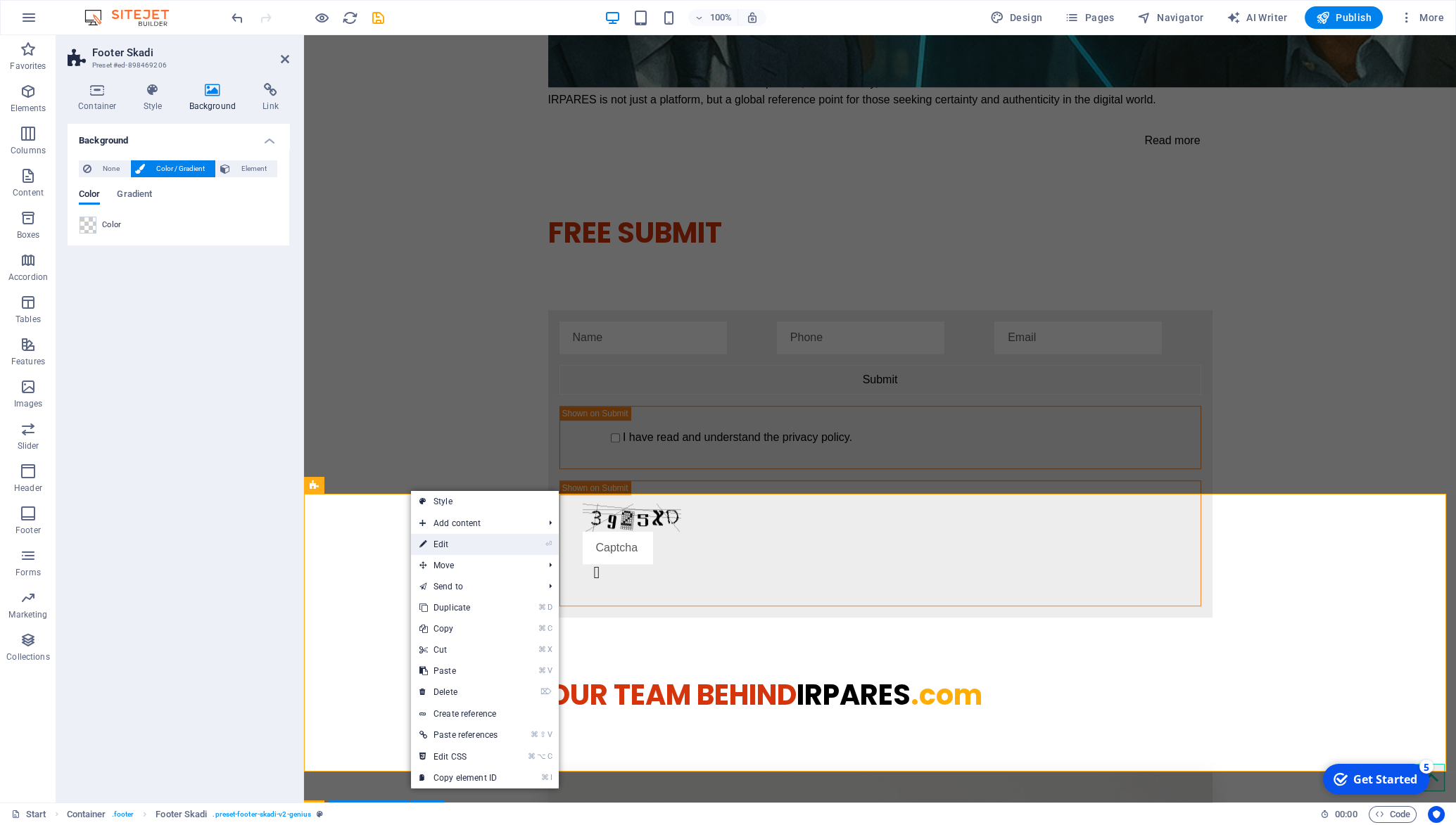
click at [442, 543] on link "⏎ Edit" at bounding box center [458, 544] width 95 height 21
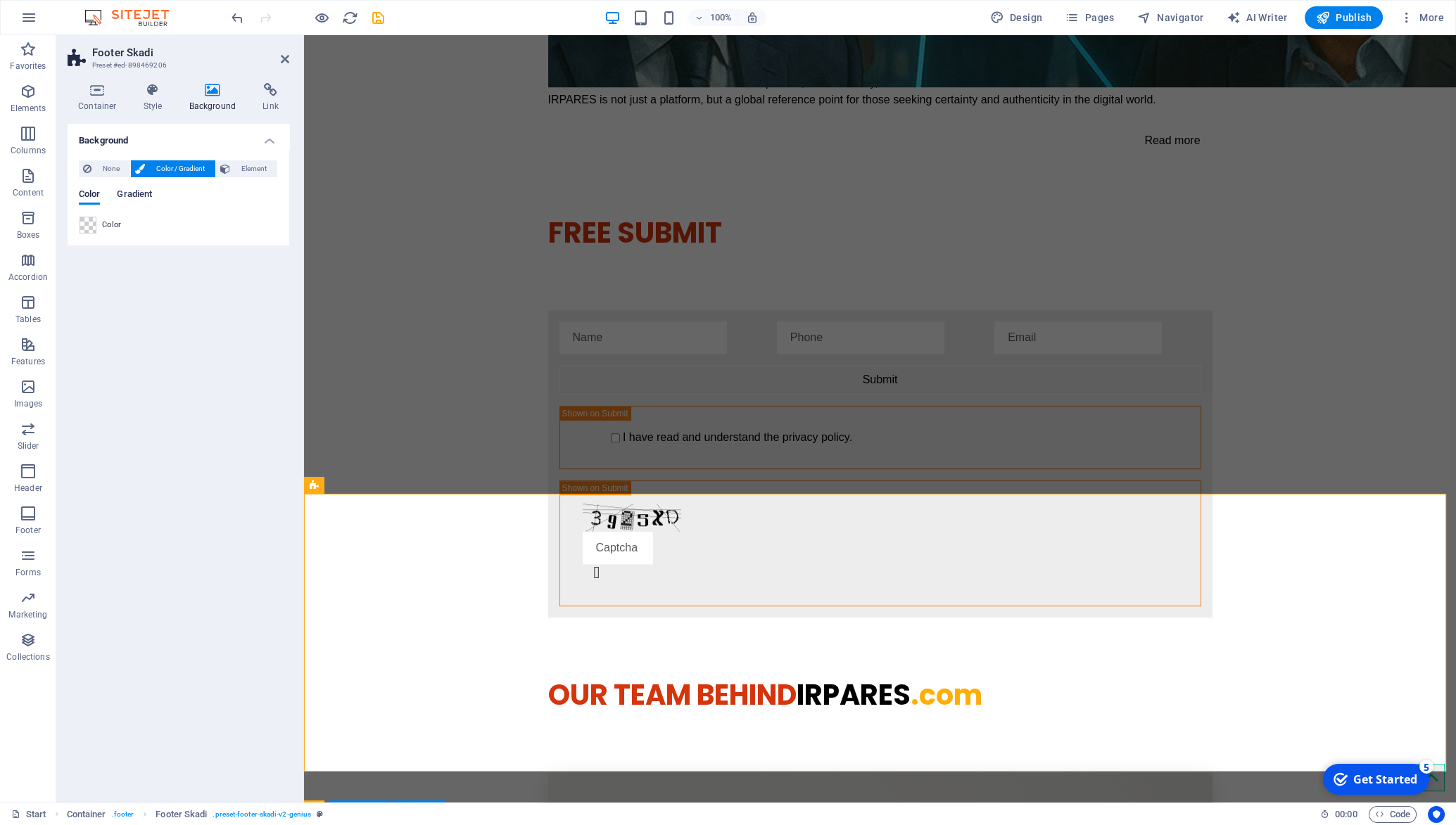
click at [137, 198] on span "Gradient" at bounding box center [135, 195] width 36 height 20
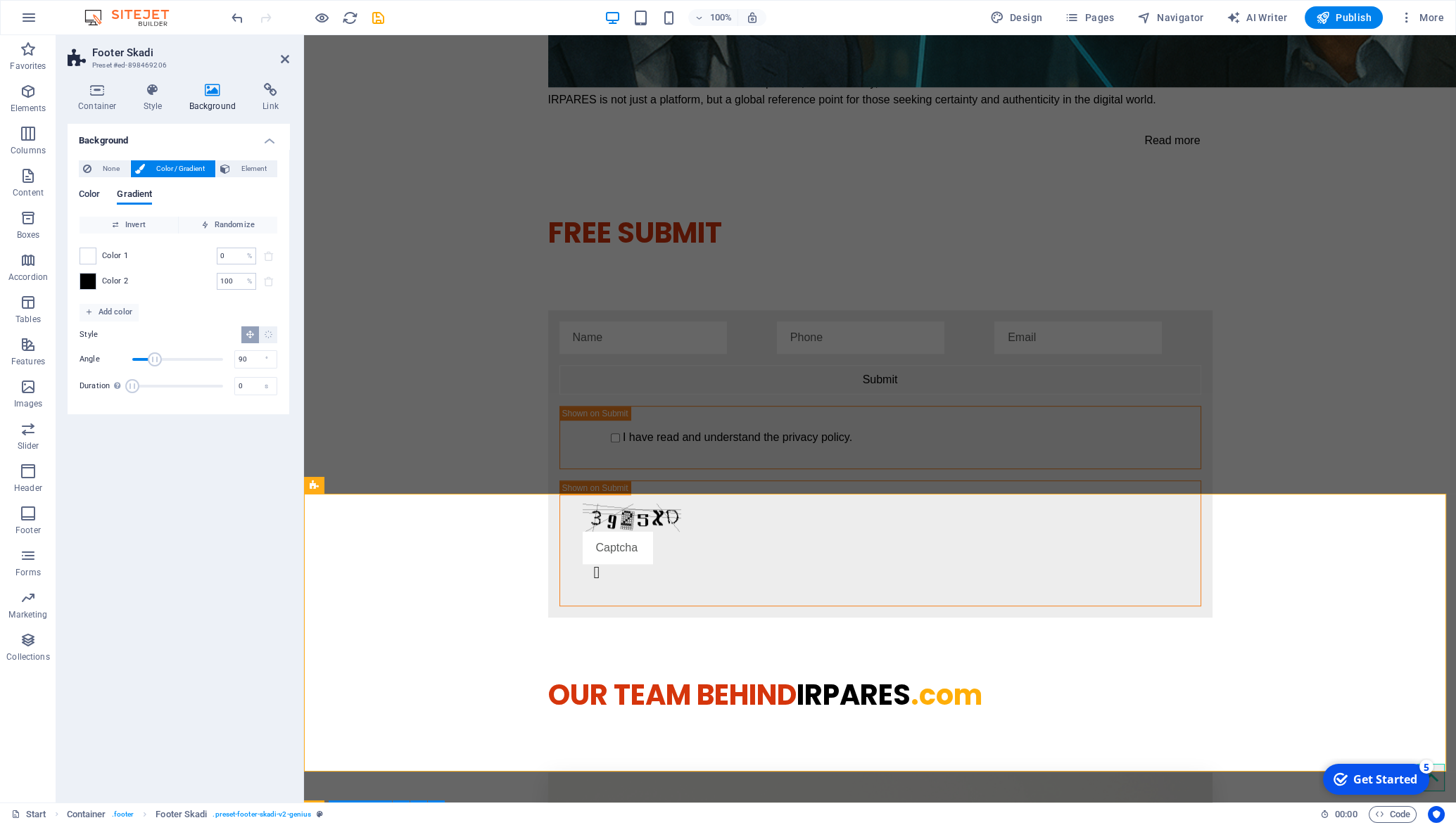
click at [91, 194] on span "Color" at bounding box center [90, 195] width 21 height 20
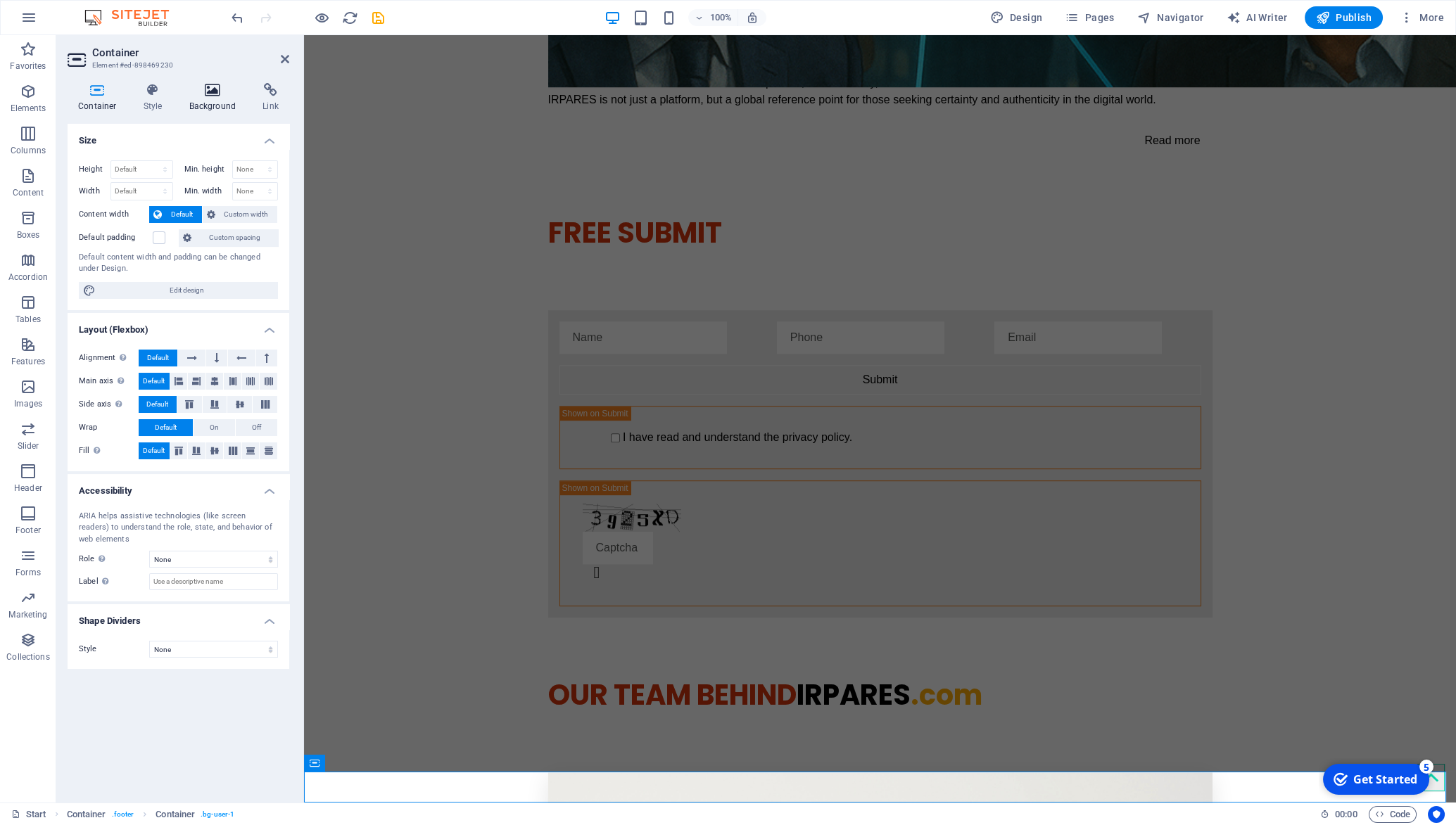
click at [213, 91] on icon at bounding box center [212, 90] width 68 height 14
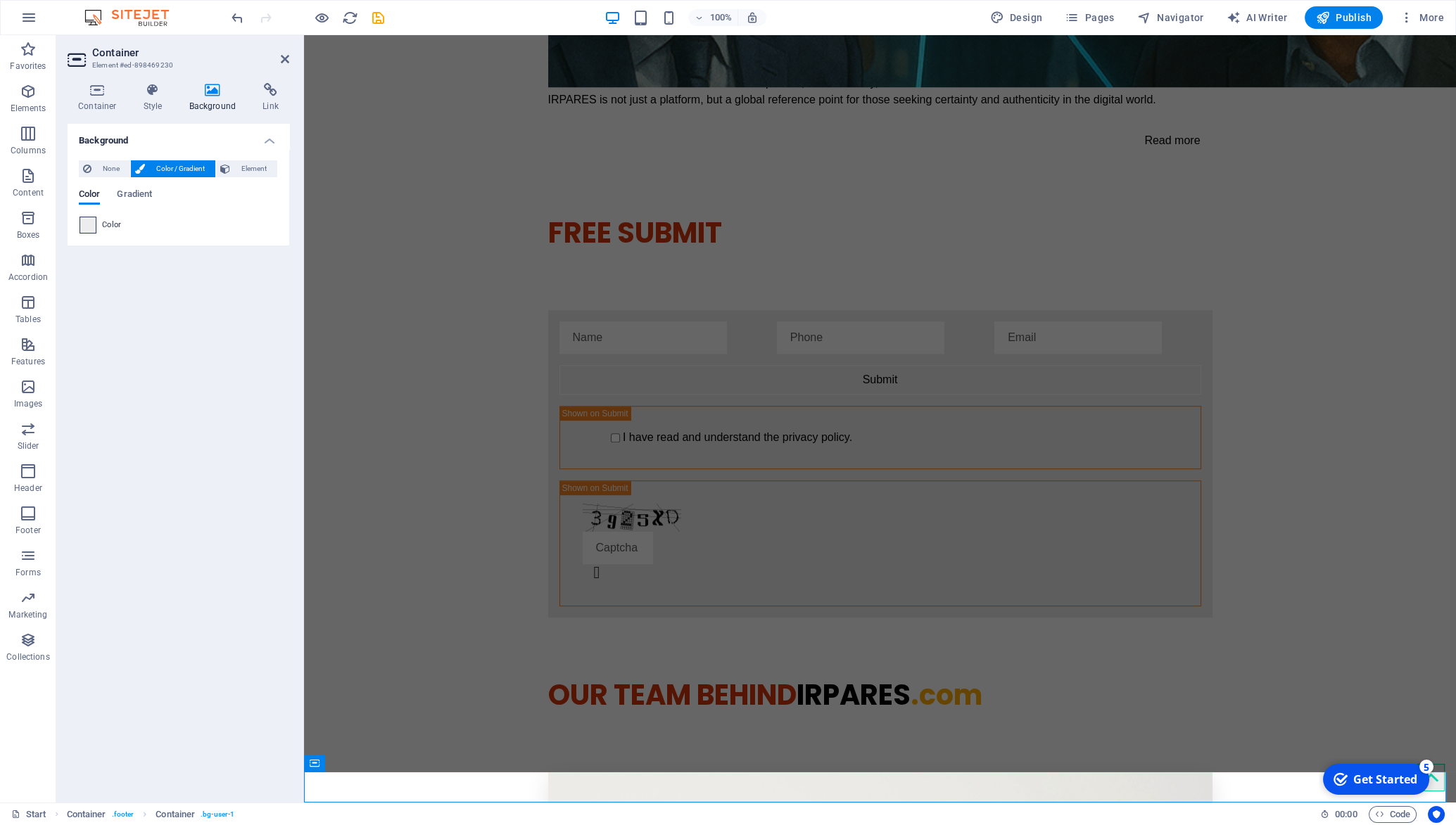
click at [84, 222] on span at bounding box center [87, 225] width 15 height 15
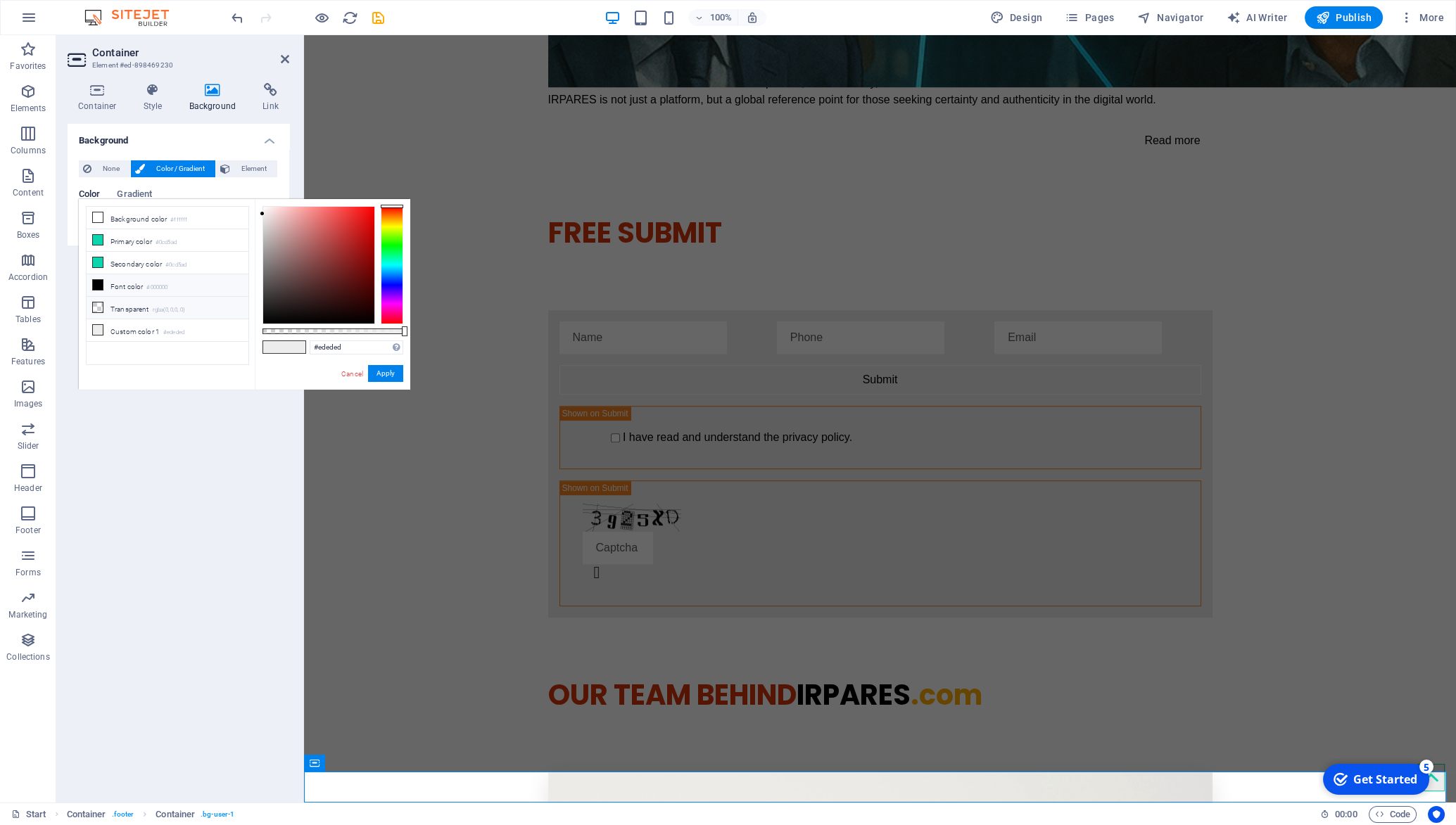
click at [117, 308] on li "Transparent rgba(0,0,0,.0)" at bounding box center [167, 307] width 162 height 22
type input "rgba(0, 0, 0, 0)"
click at [387, 369] on button "Apply" at bounding box center [386, 373] width 36 height 17
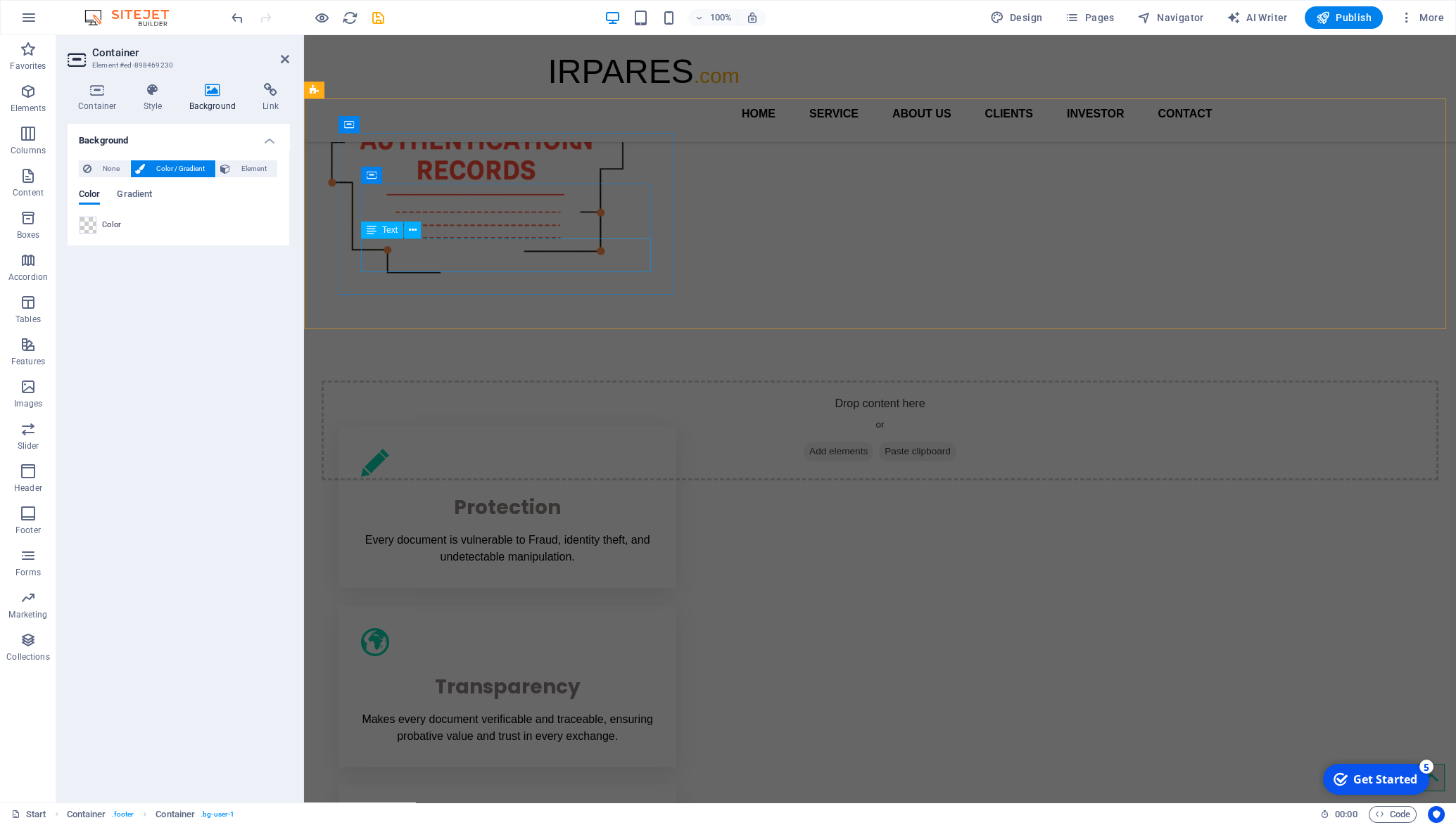
scroll to position [500, 0]
click at [680, 397] on div "Protection Every document is vulnerable to Fraud, identity theft, and undetecta…" at bounding box center [879, 691] width 1152 height 589
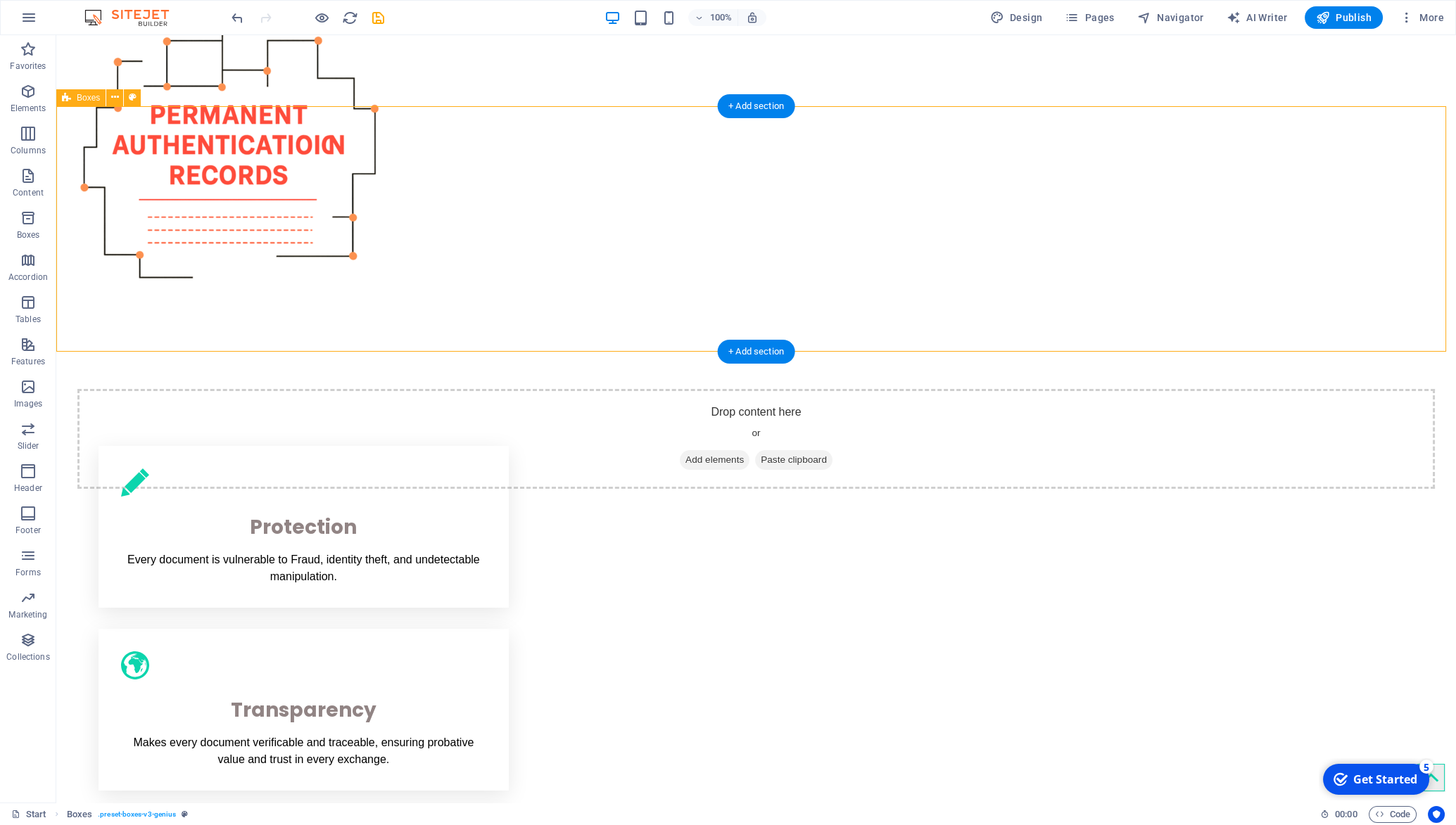
click at [523, 405] on div "Protection Every document is vulnerable to Fraud, identity theft, and undetecta…" at bounding box center [756, 710] width 1400 height 611
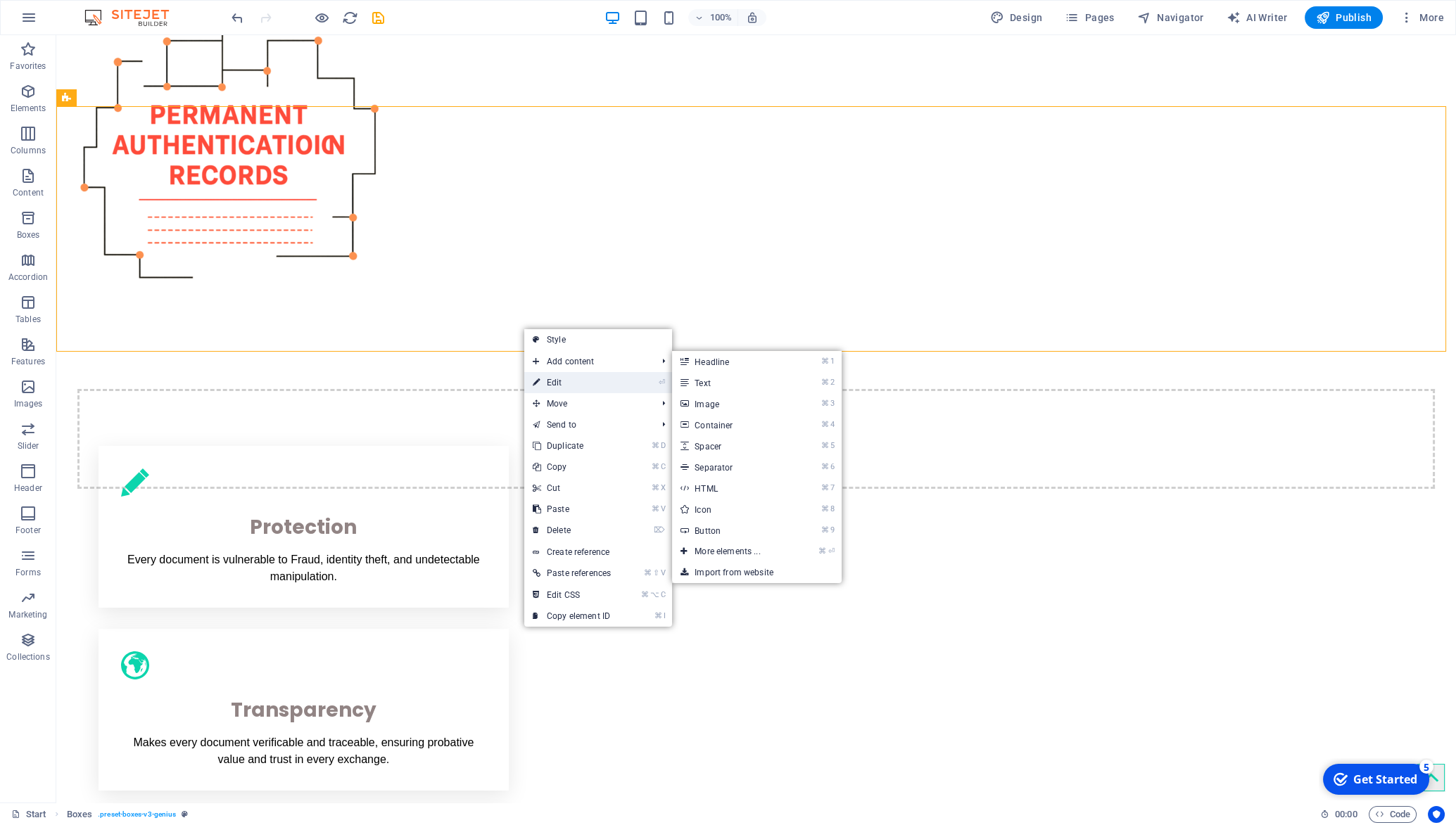
drag, startPoint x: 561, startPoint y: 370, endPoint x: 562, endPoint y: 383, distance: 13.0
click at [562, 383] on ul "Style Add content ⌘ 1 Headline ⌘ 2 Text ⌘ 3 Image ⌘ 4 Container ⌘ 5 Spacer ⌘ 6 …" at bounding box center [598, 478] width 147 height 297
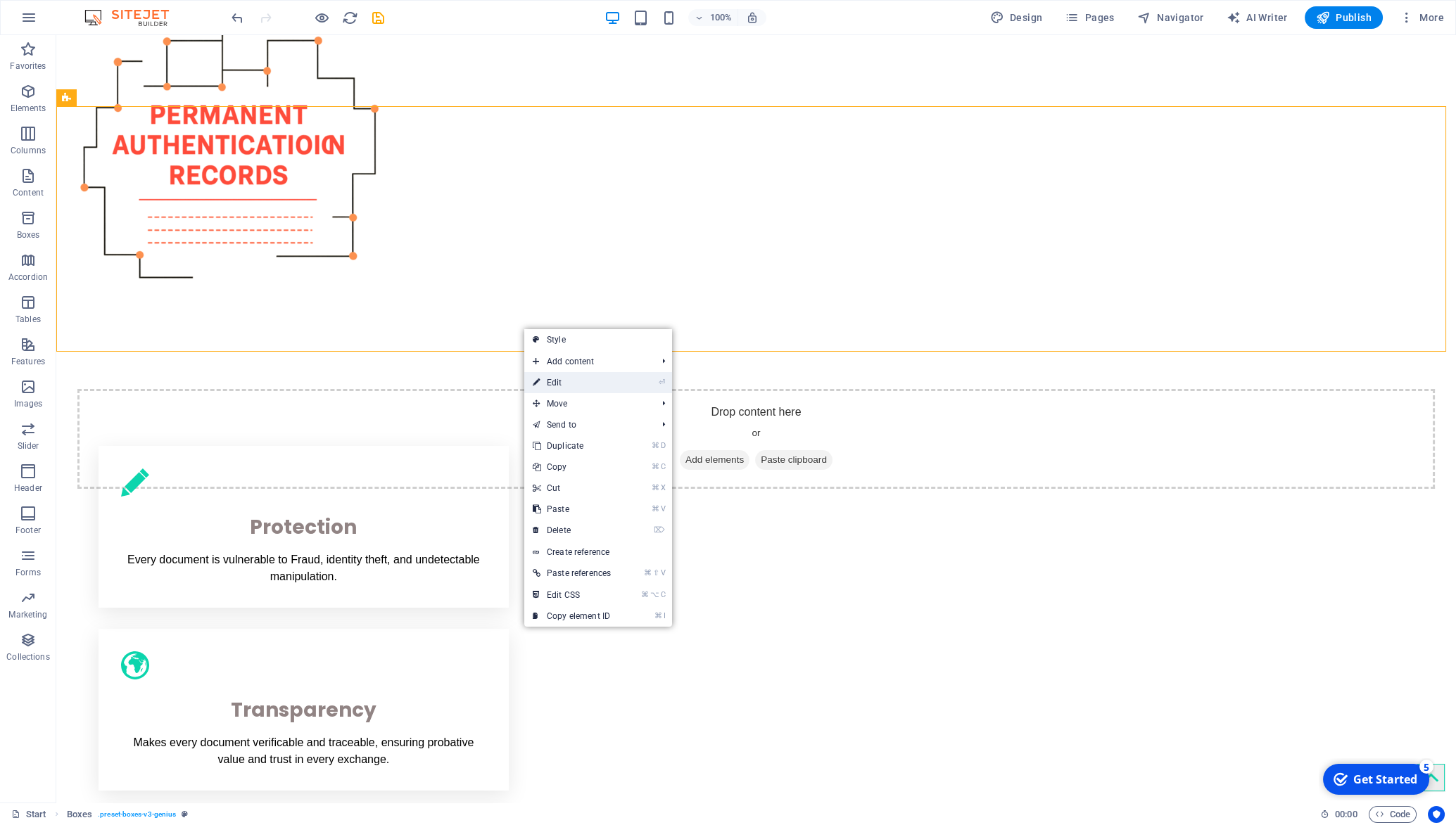
drag, startPoint x: 562, startPoint y: 384, endPoint x: 102, endPoint y: 306, distance: 466.6
click at [562, 384] on link "⏎ Edit" at bounding box center [571, 383] width 95 height 21
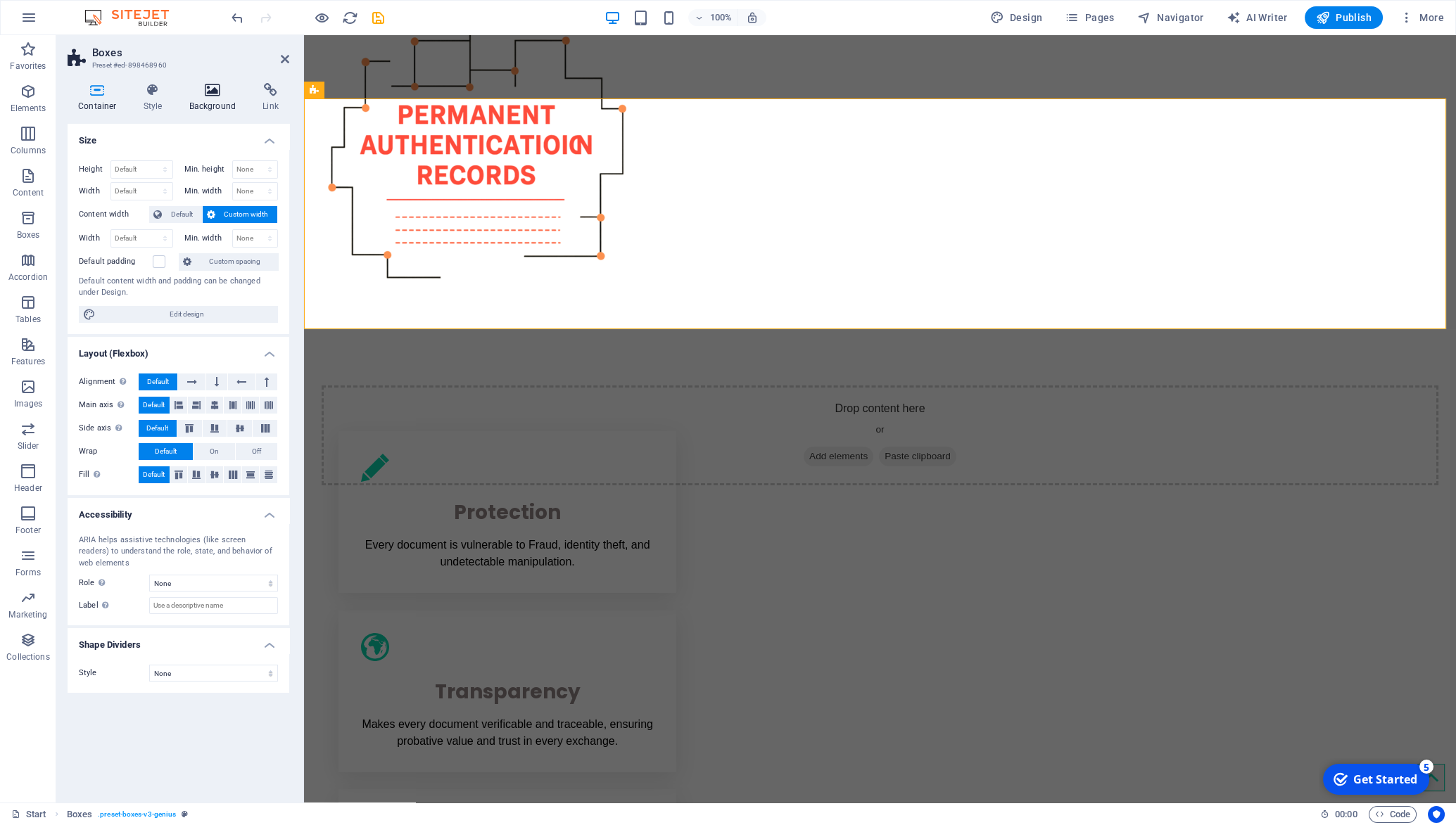
click at [210, 96] on icon at bounding box center [212, 90] width 68 height 14
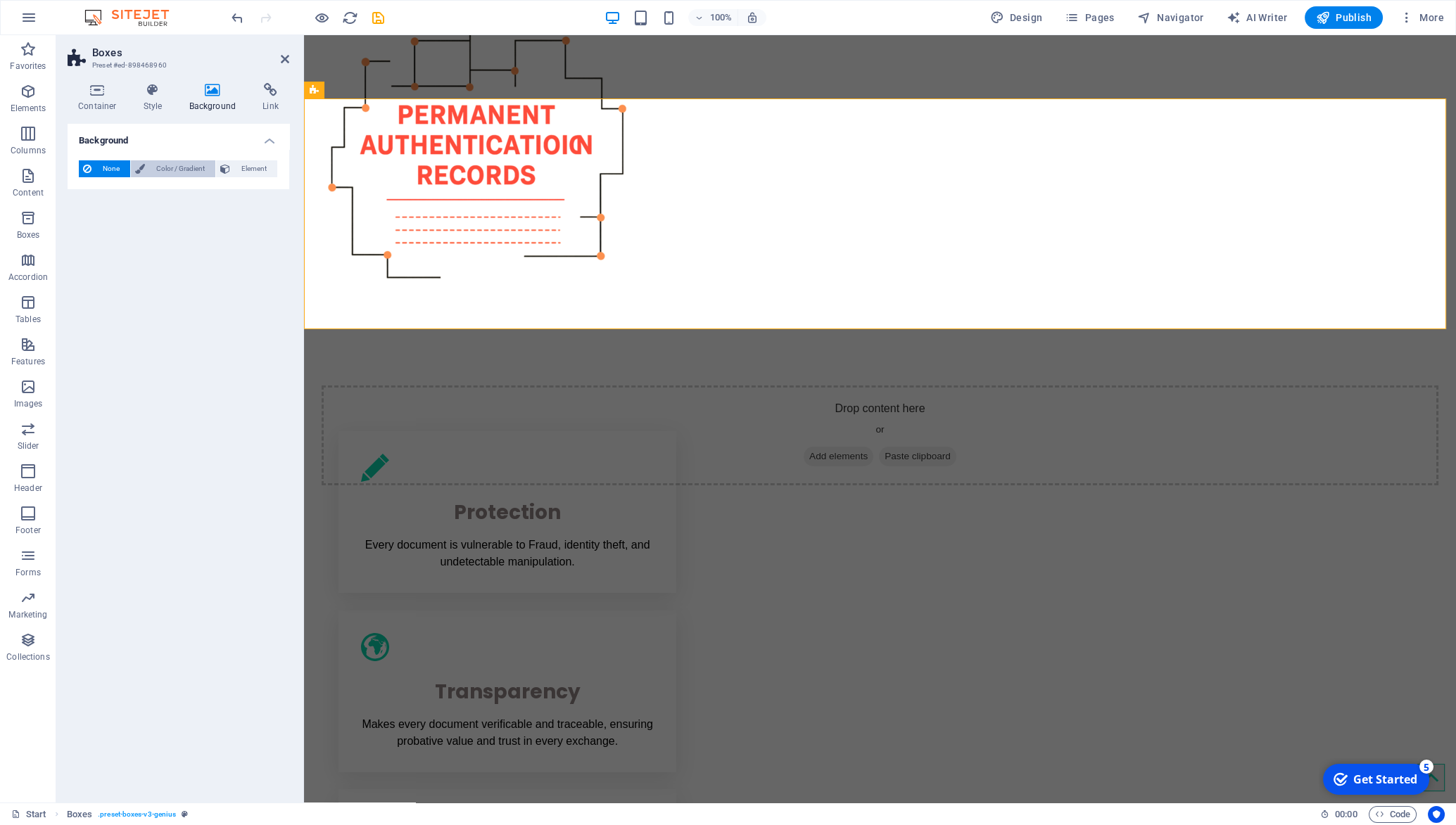
click at [166, 170] on span "Color / Gradient" at bounding box center [180, 169] width 62 height 17
click at [87, 224] on span at bounding box center [87, 225] width 15 height 15
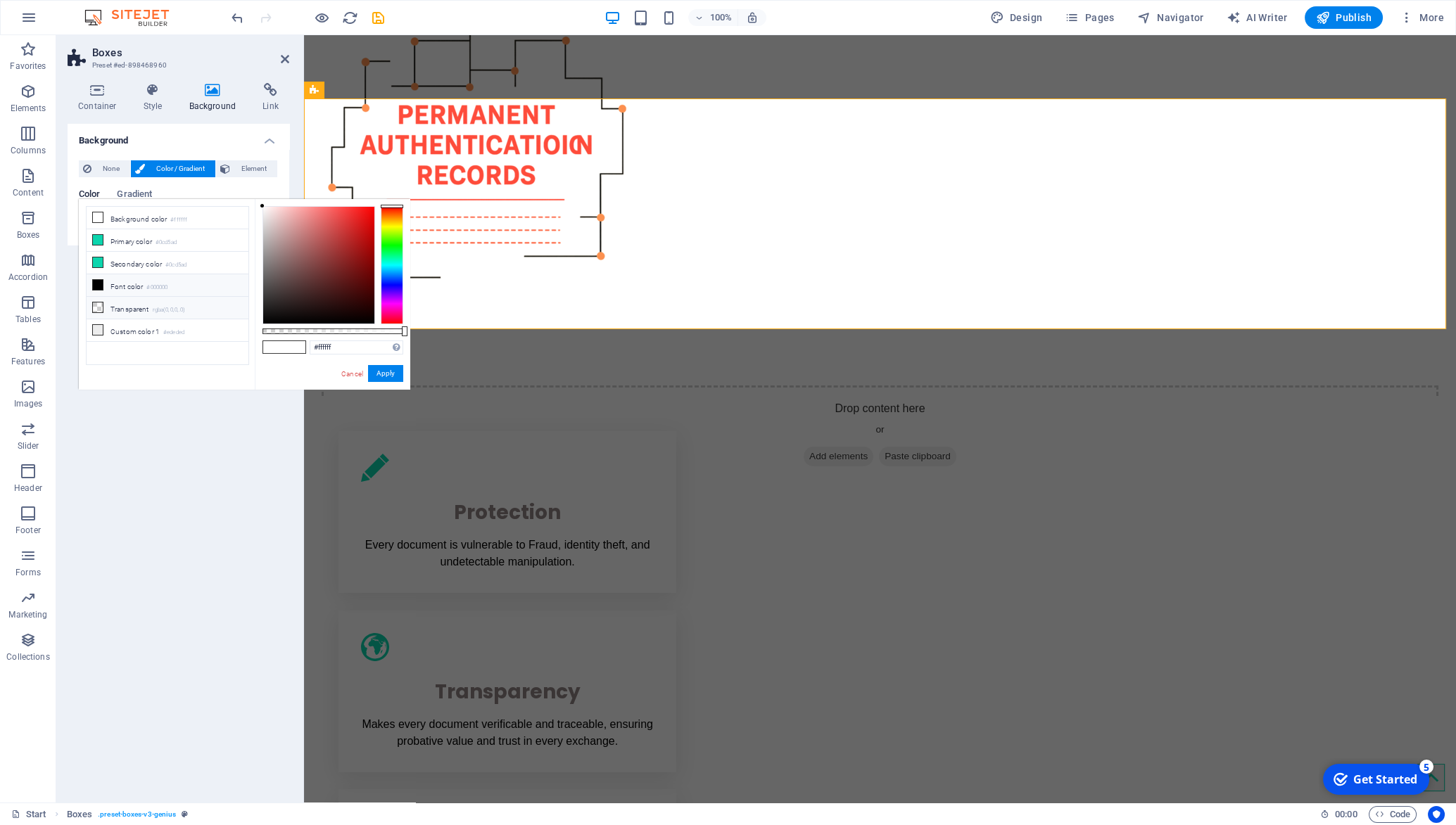
click at [119, 305] on li "Transparent rgba(0,0,0,.0)" at bounding box center [167, 307] width 162 height 22
type input "rgba(0, 0, 0, 0)"
click at [386, 375] on button "Apply" at bounding box center [386, 373] width 36 height 17
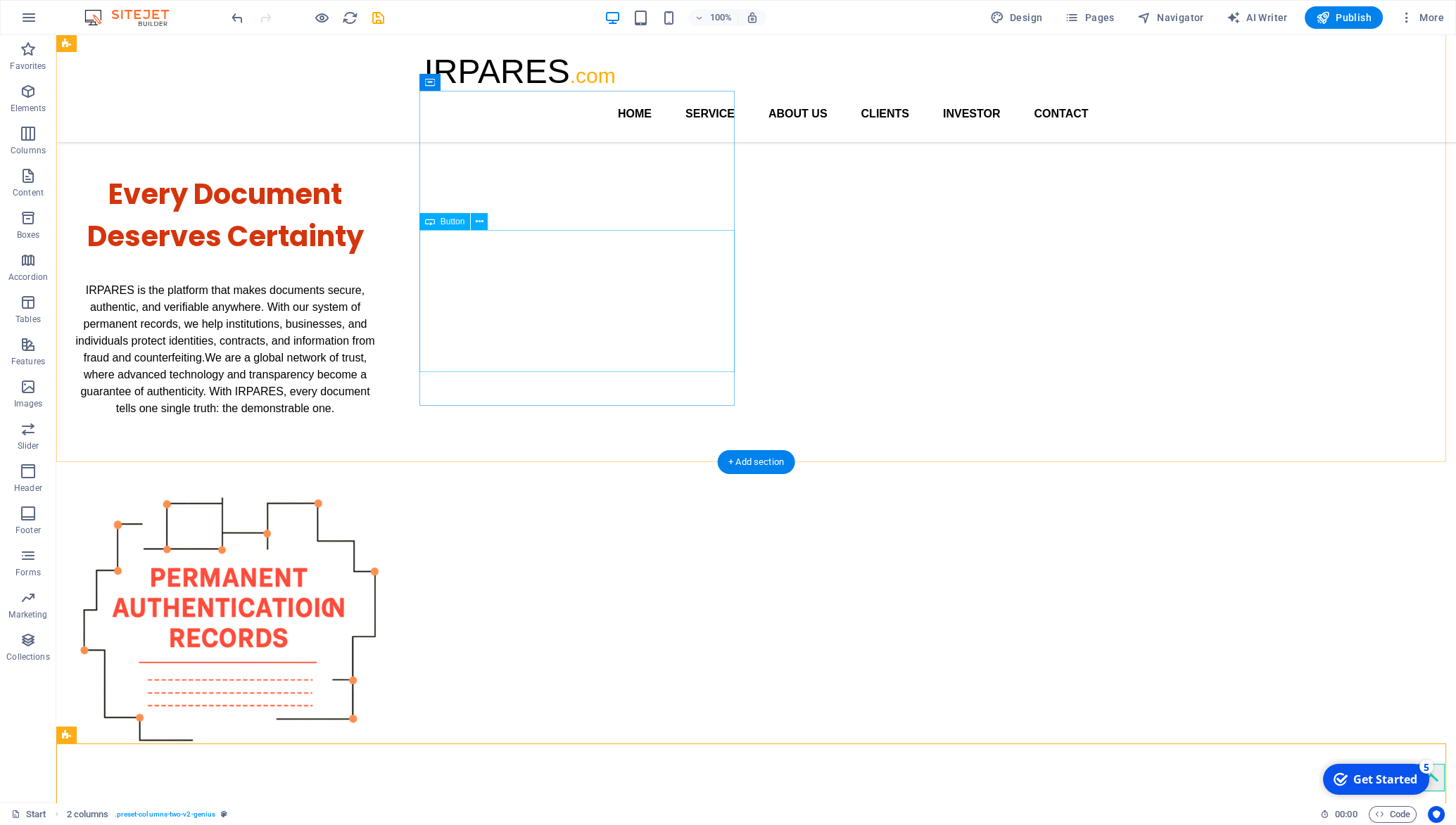
scroll to position [0, 0]
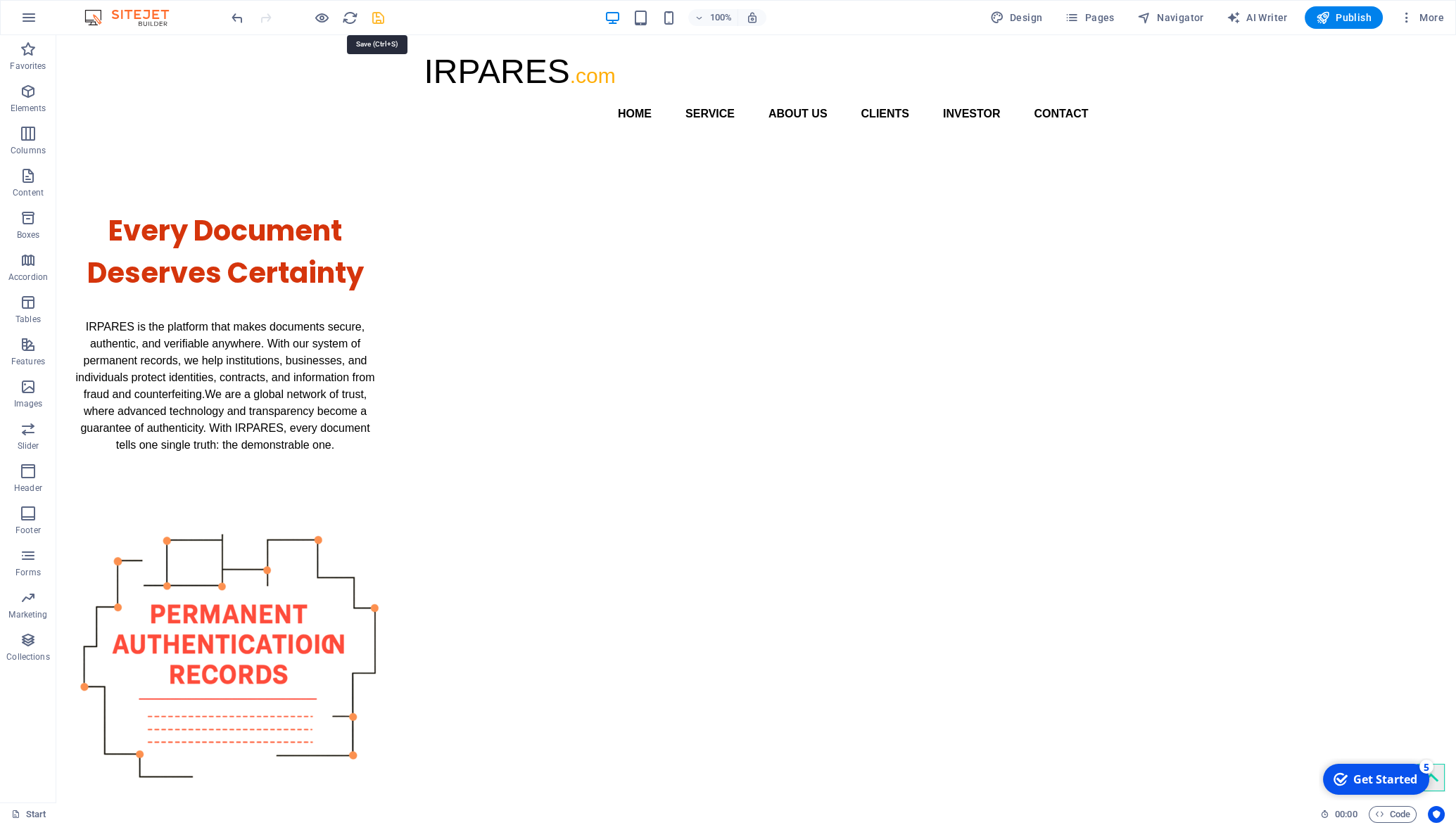
click at [385, 17] on icon "save" at bounding box center [378, 18] width 16 height 16
click at [314, 17] on icon "button" at bounding box center [322, 18] width 16 height 16
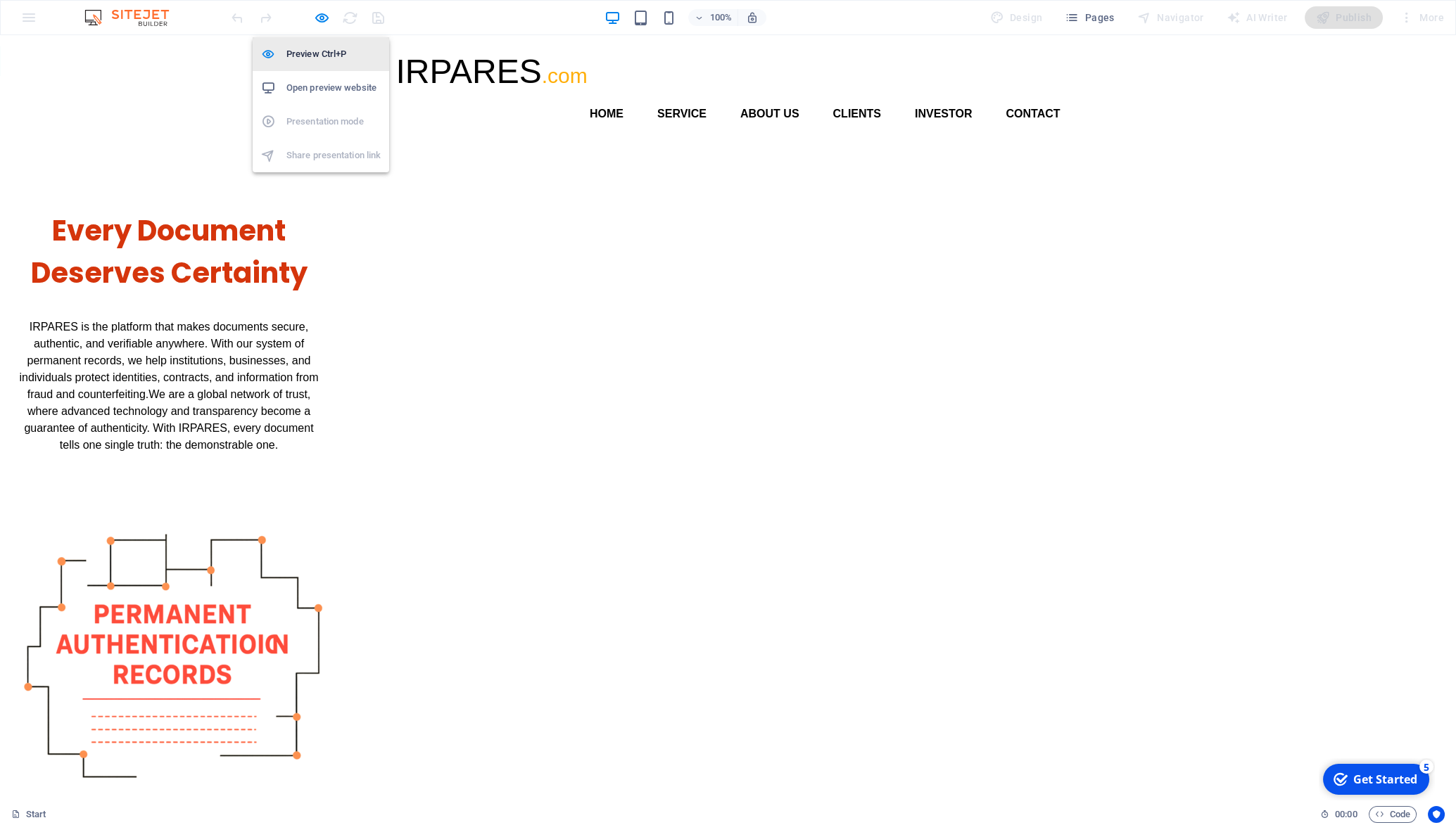
click at [313, 52] on h6 "Preview Ctrl+P" at bounding box center [333, 53] width 94 height 17
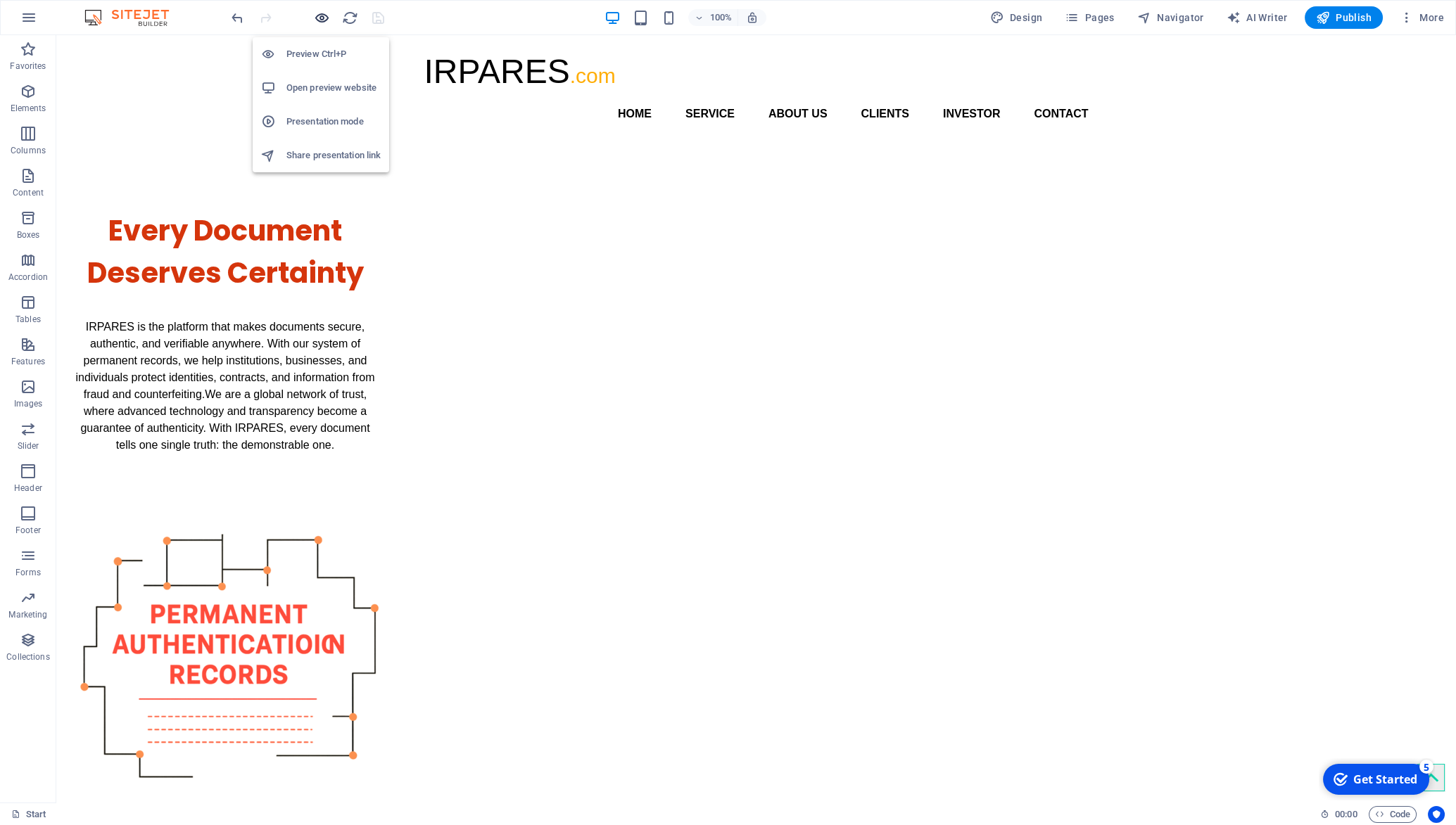
click at [318, 14] on icon "button" at bounding box center [322, 18] width 16 height 16
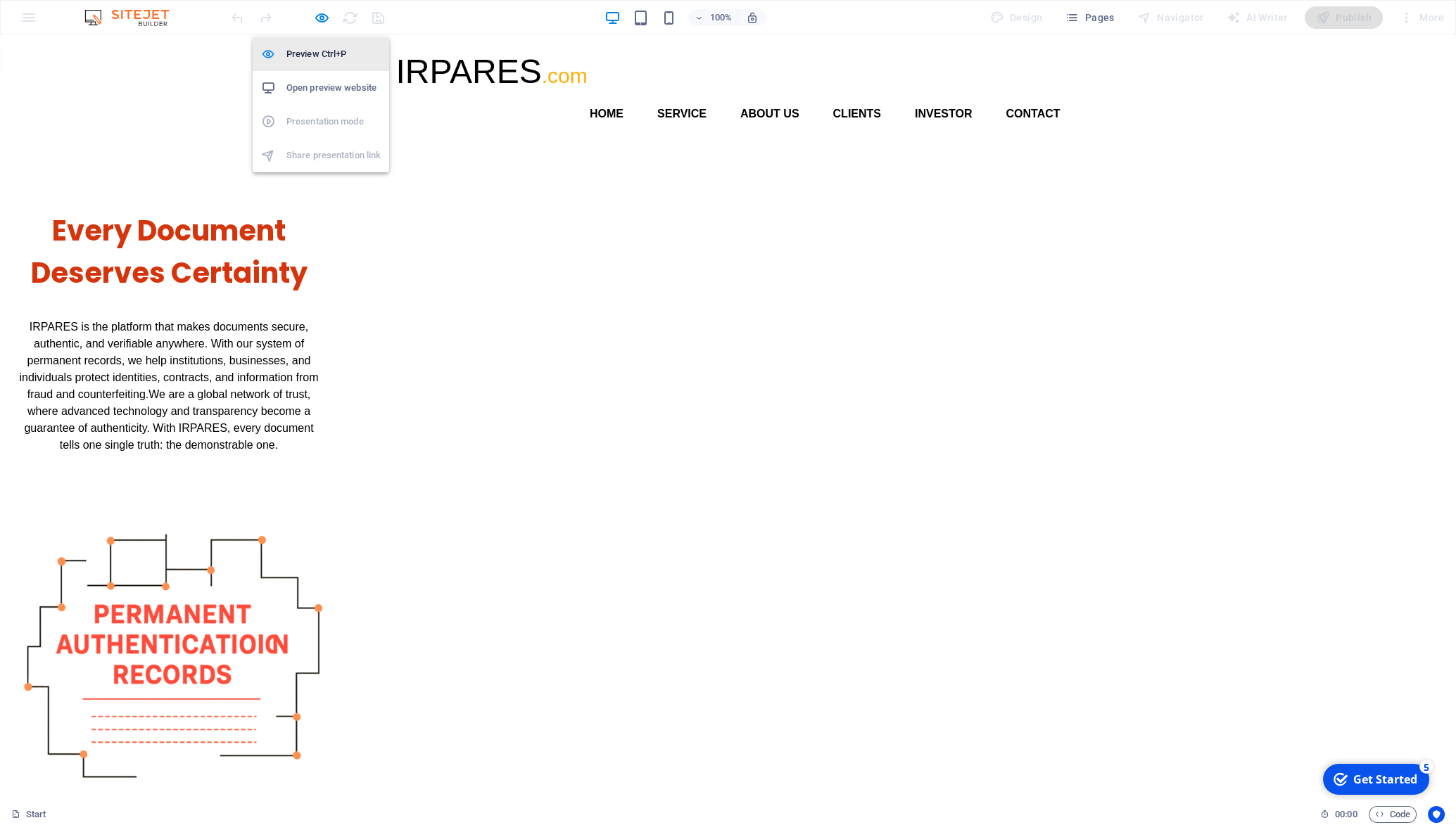
click at [329, 51] on h6 "Preview Ctrl+P" at bounding box center [333, 53] width 94 height 17
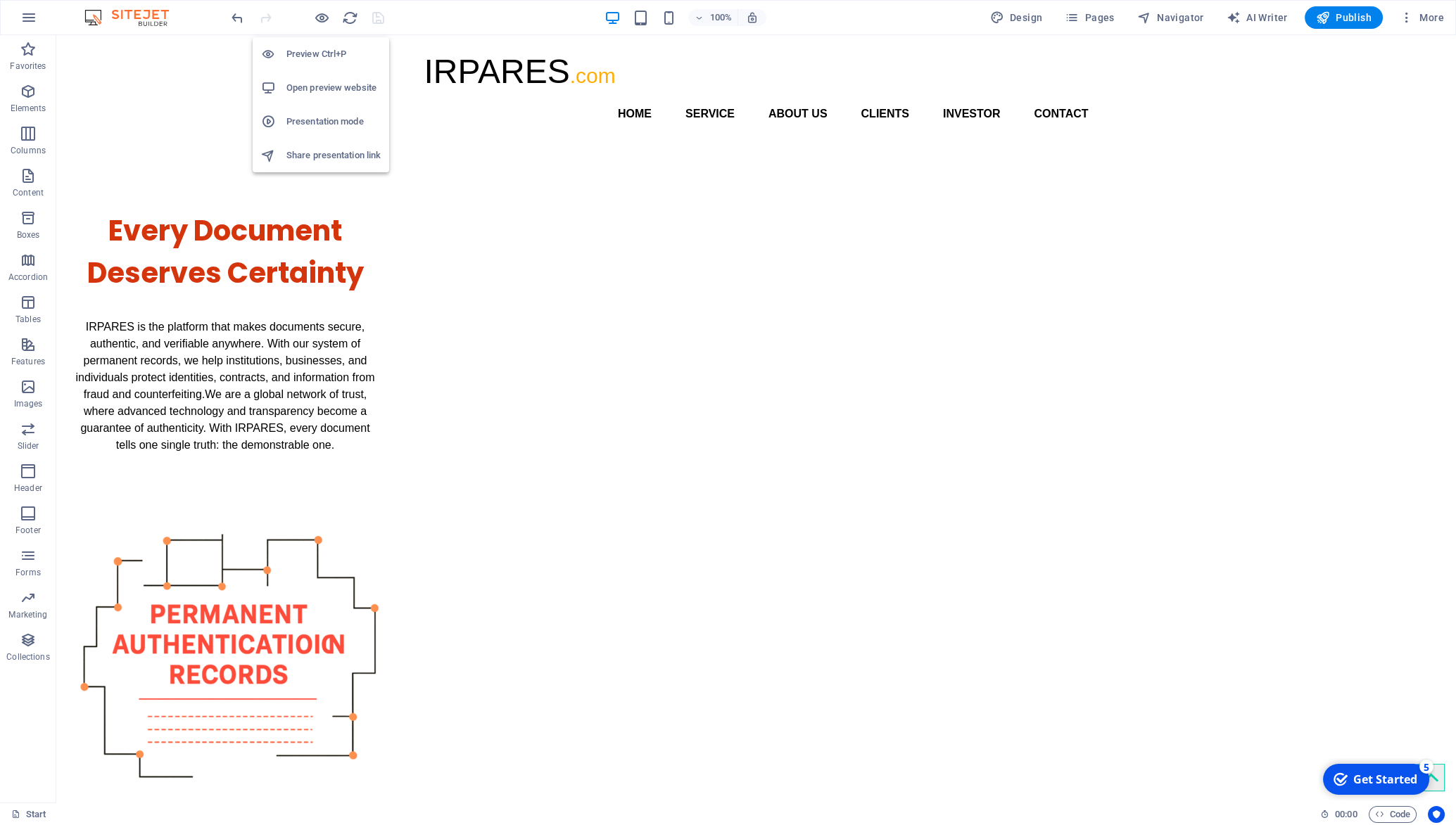
click at [329, 51] on h6 "Preview Ctrl+P" at bounding box center [333, 53] width 94 height 17
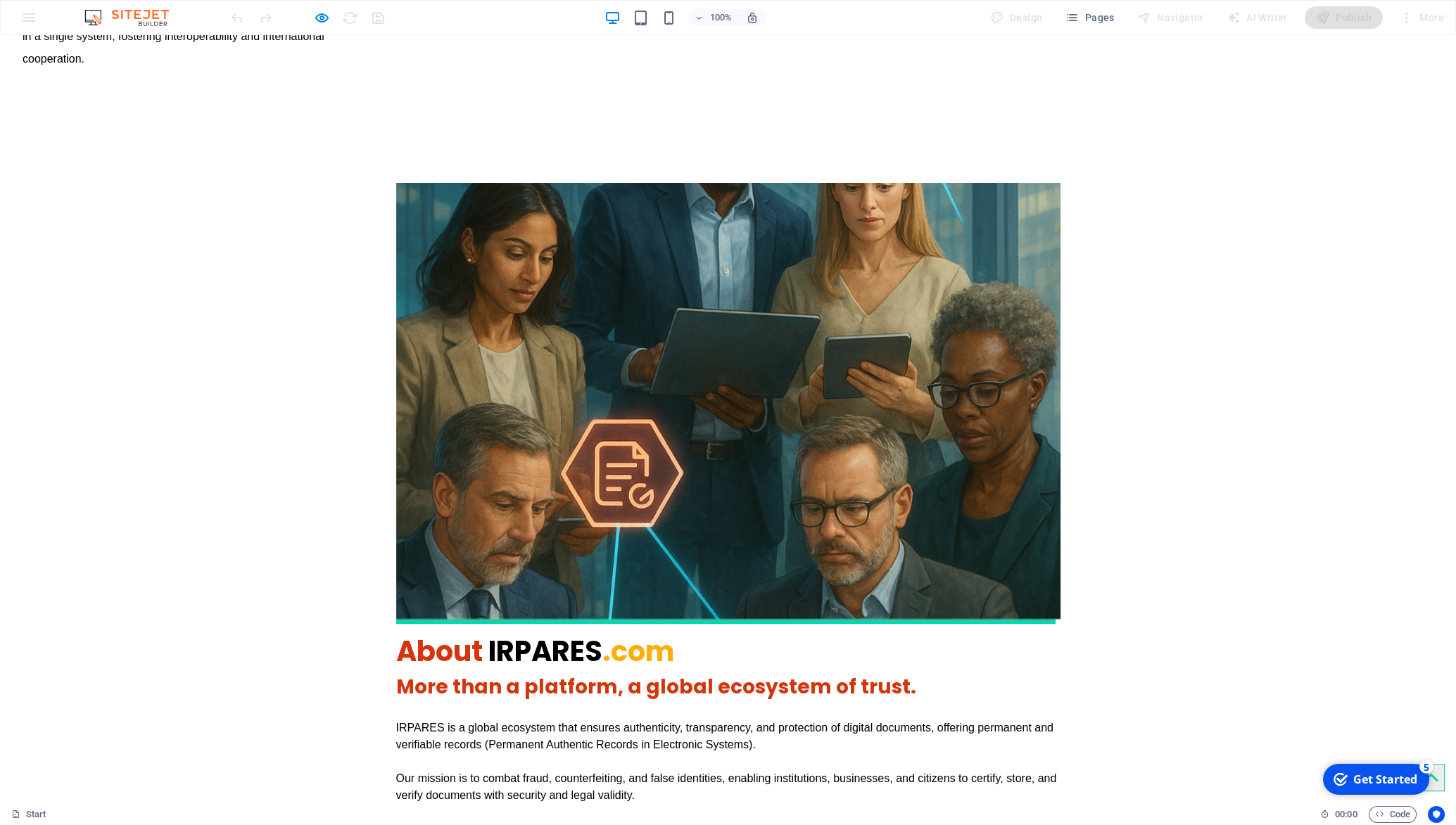
scroll to position [2193, 0]
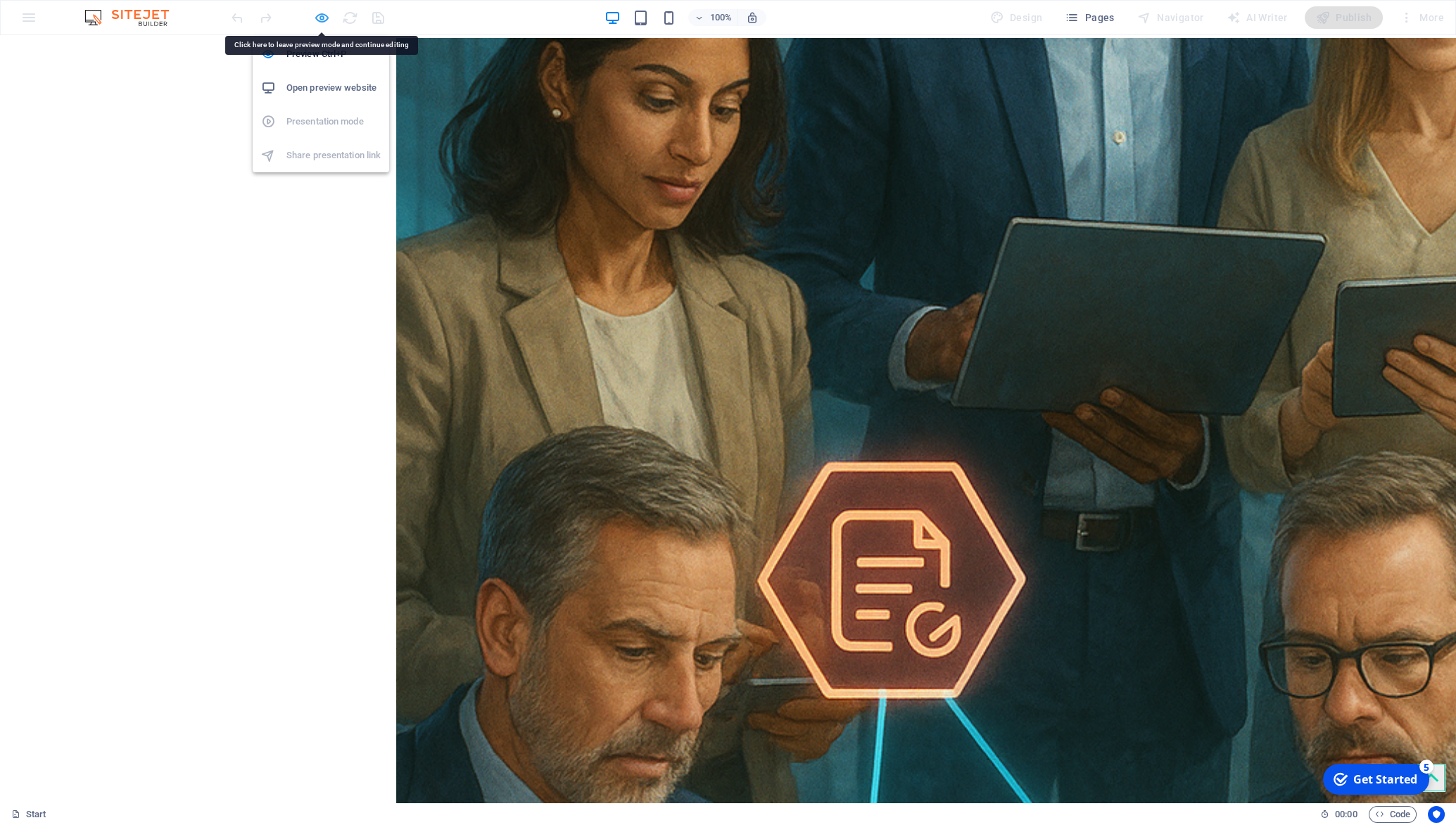
click at [321, 14] on icon "button" at bounding box center [322, 18] width 16 height 16
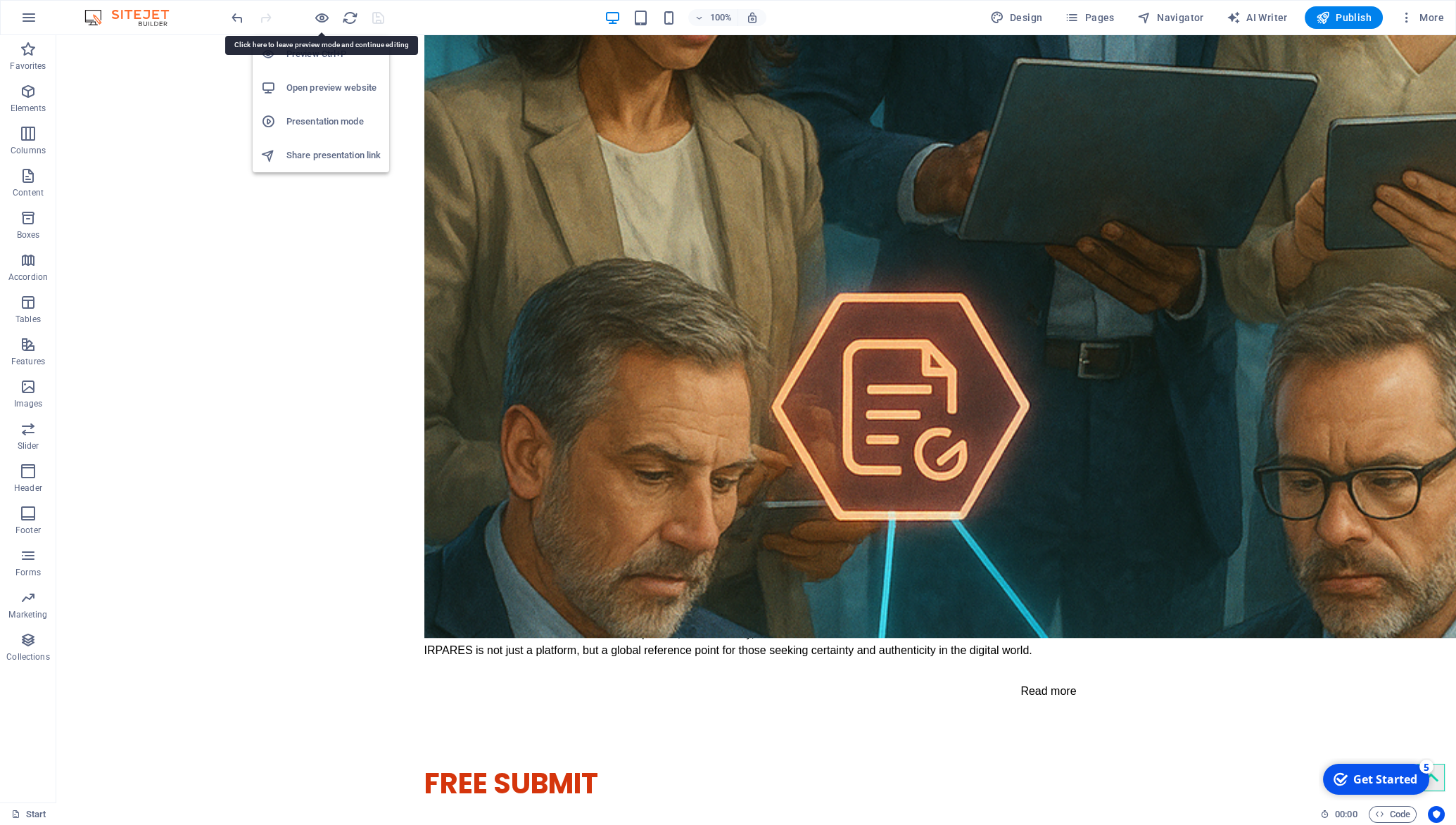
scroll to position [2465, 0]
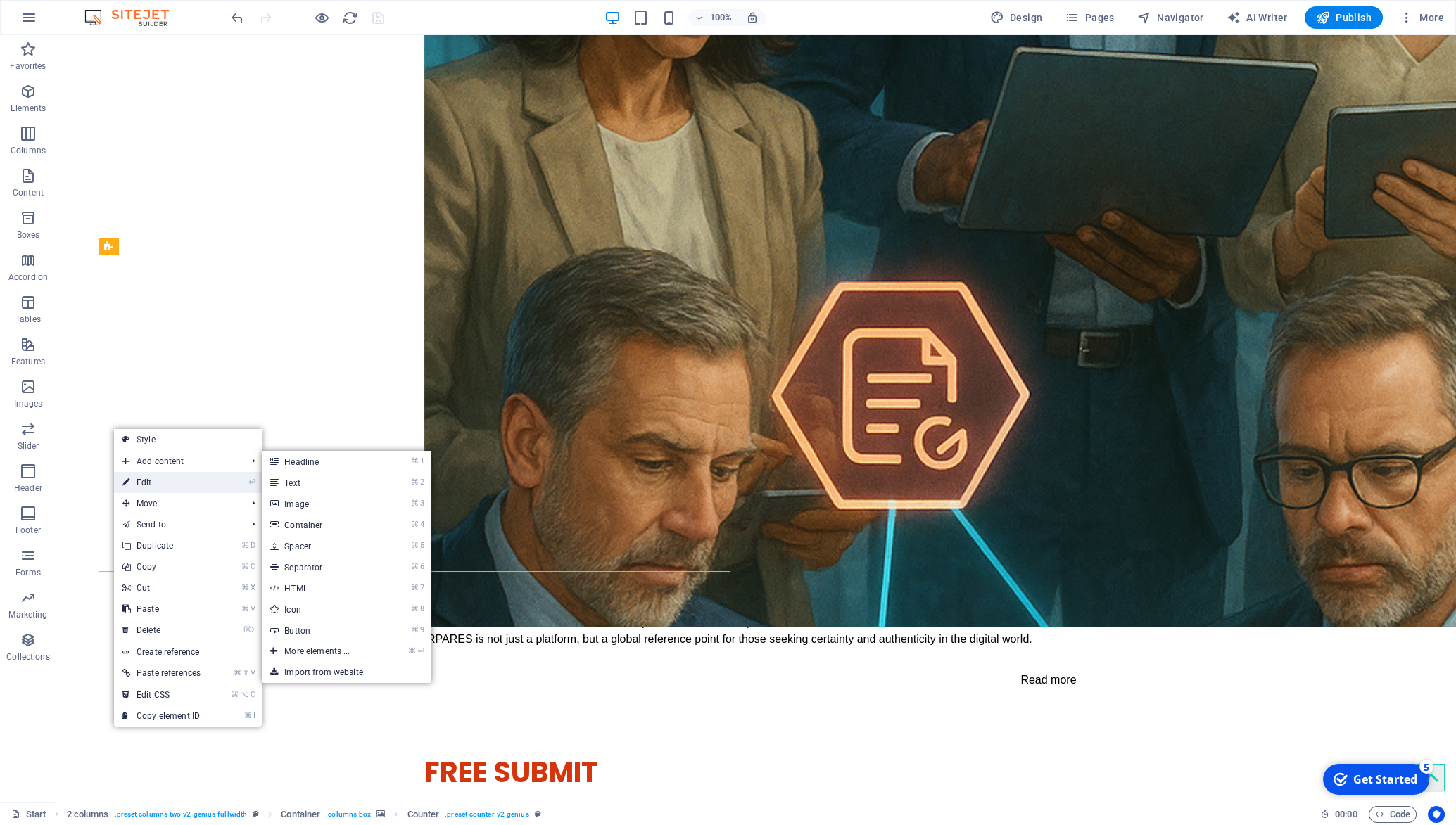
click at [140, 479] on link "⏎ Edit" at bounding box center [161, 483] width 95 height 21
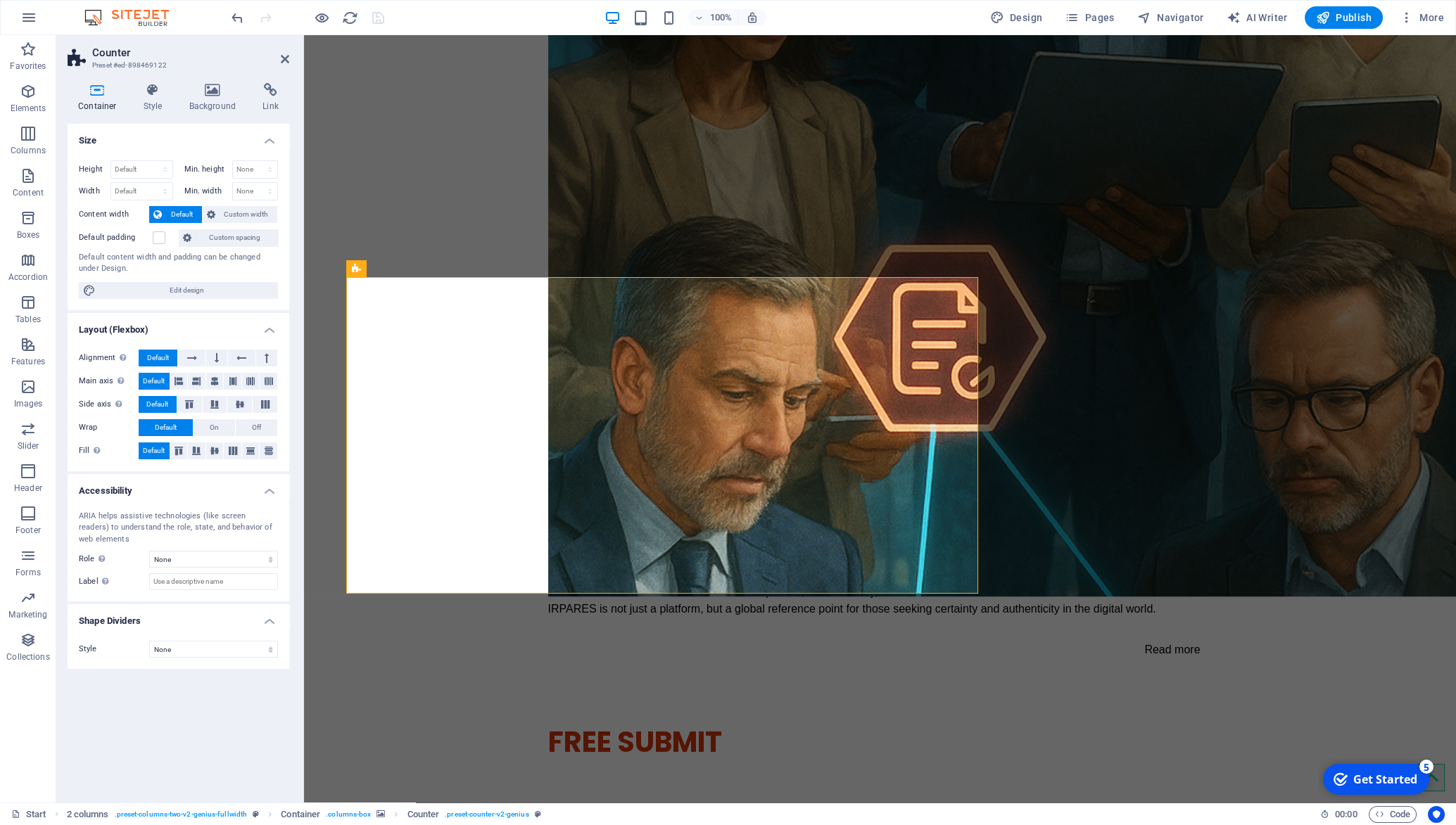
scroll to position [2443, 0]
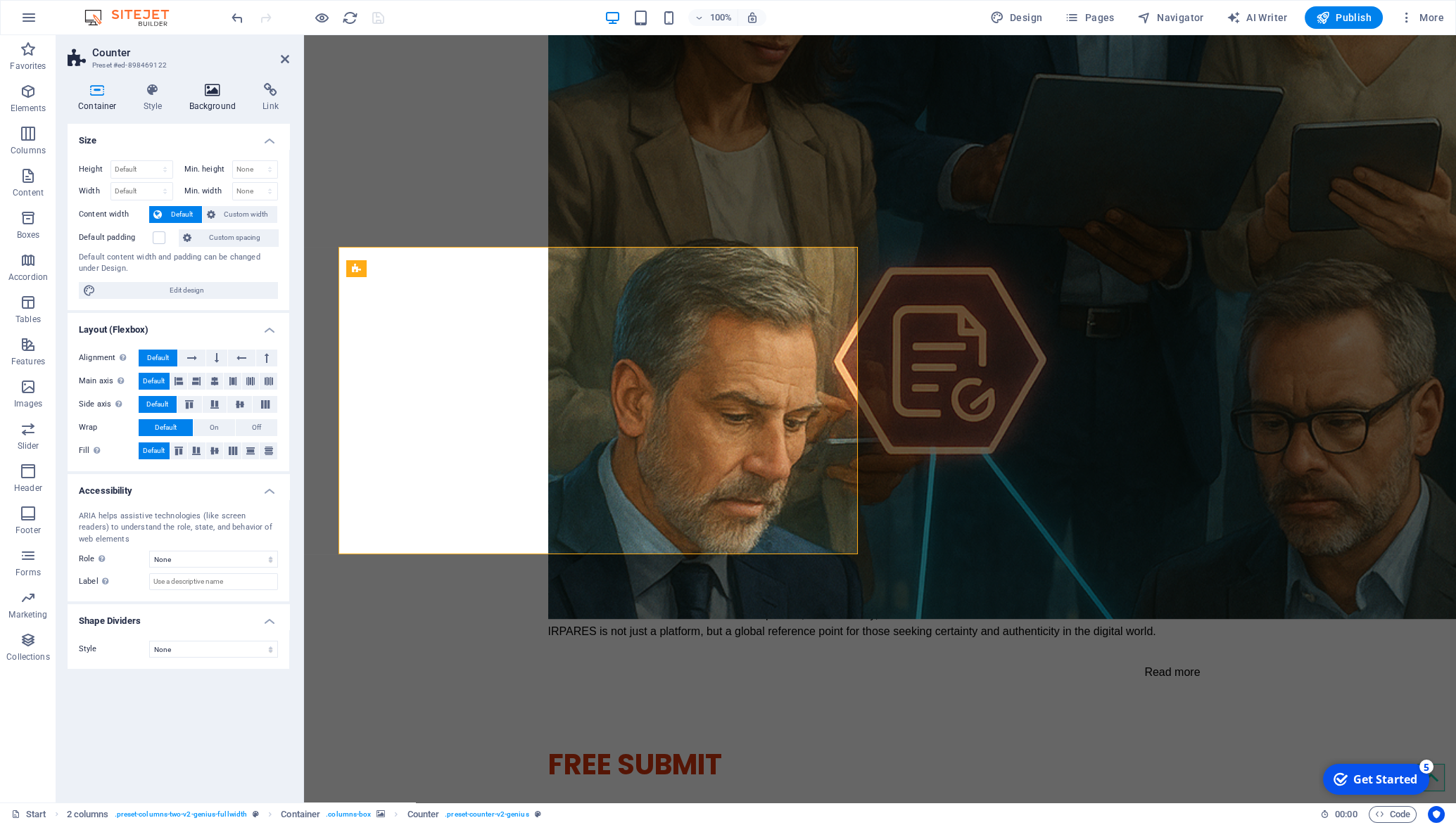
click at [228, 97] on icon at bounding box center [212, 90] width 68 height 14
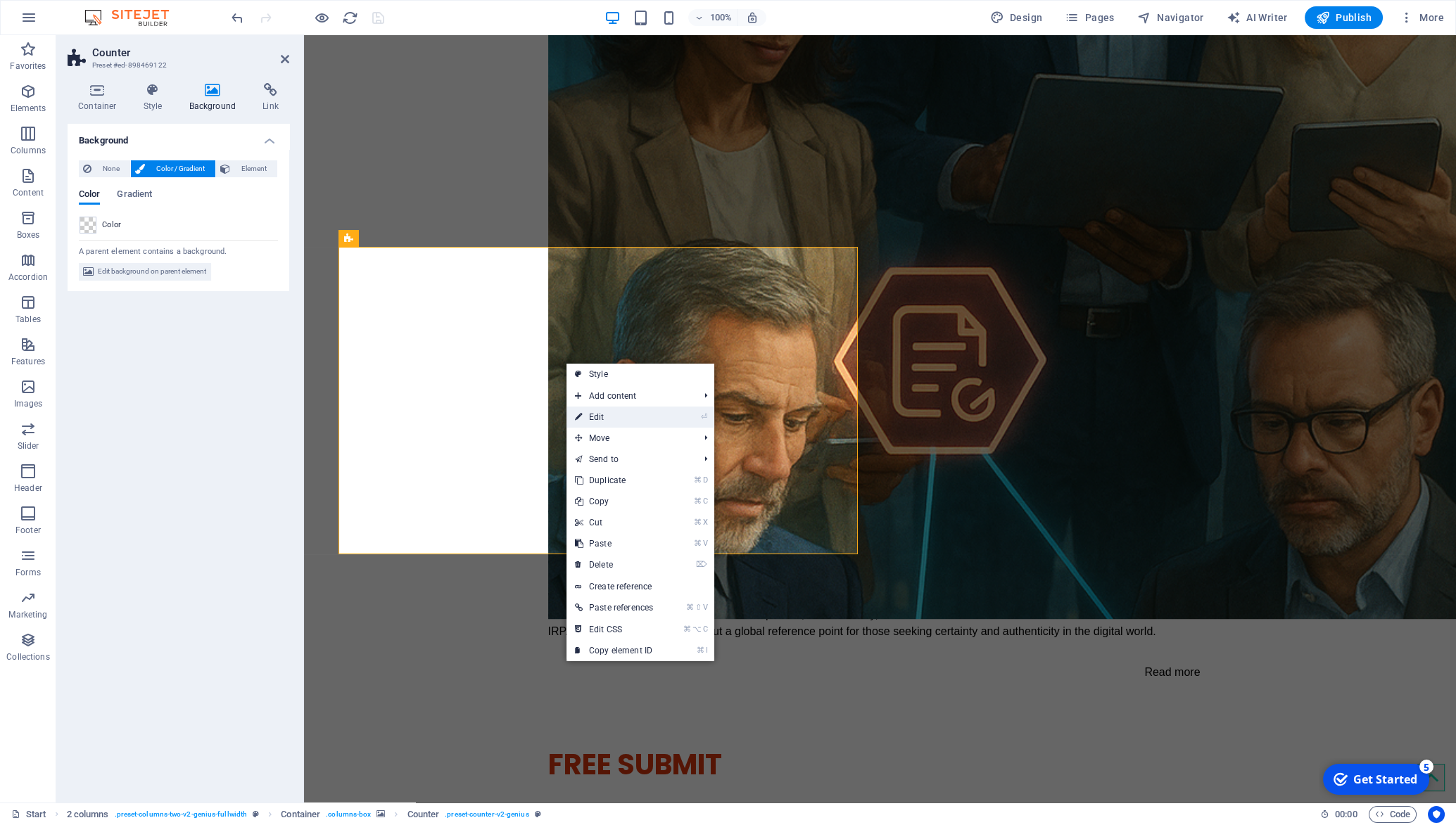
click at [633, 422] on link "⏎ Edit" at bounding box center [614, 417] width 95 height 21
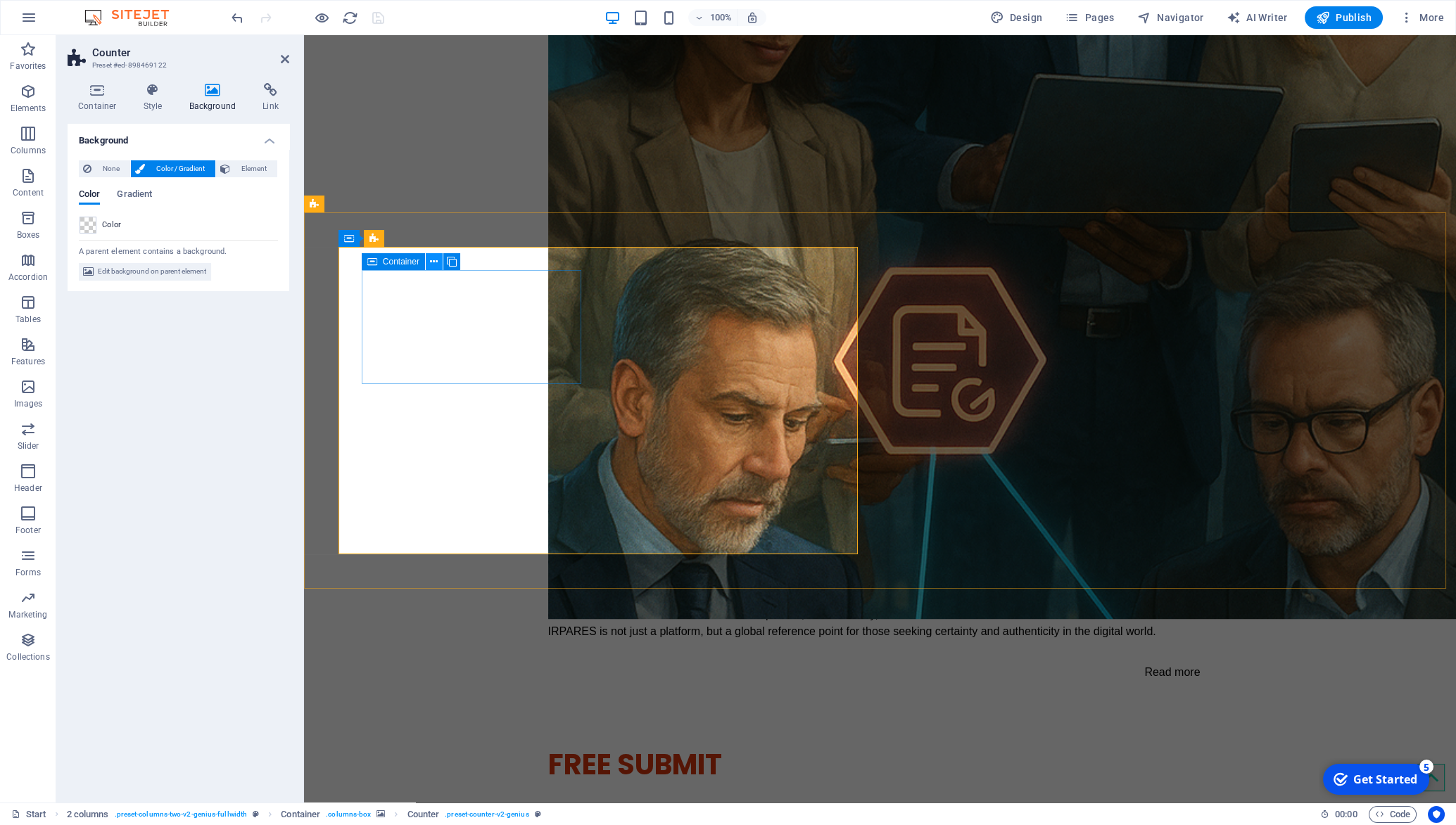
click at [432, 265] on icon at bounding box center [434, 262] width 8 height 15
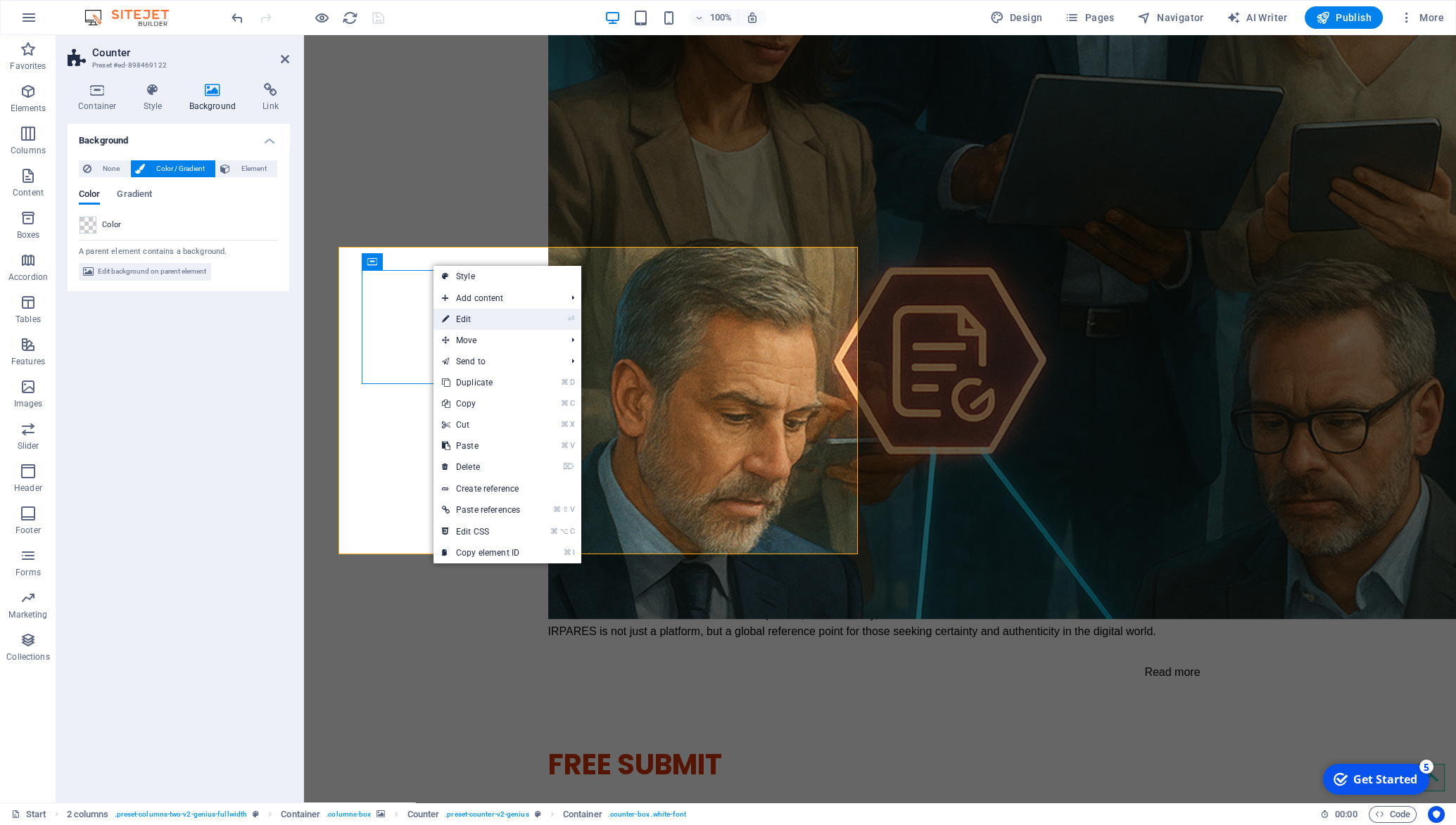
click at [452, 317] on link "⏎ Edit" at bounding box center [481, 320] width 95 height 21
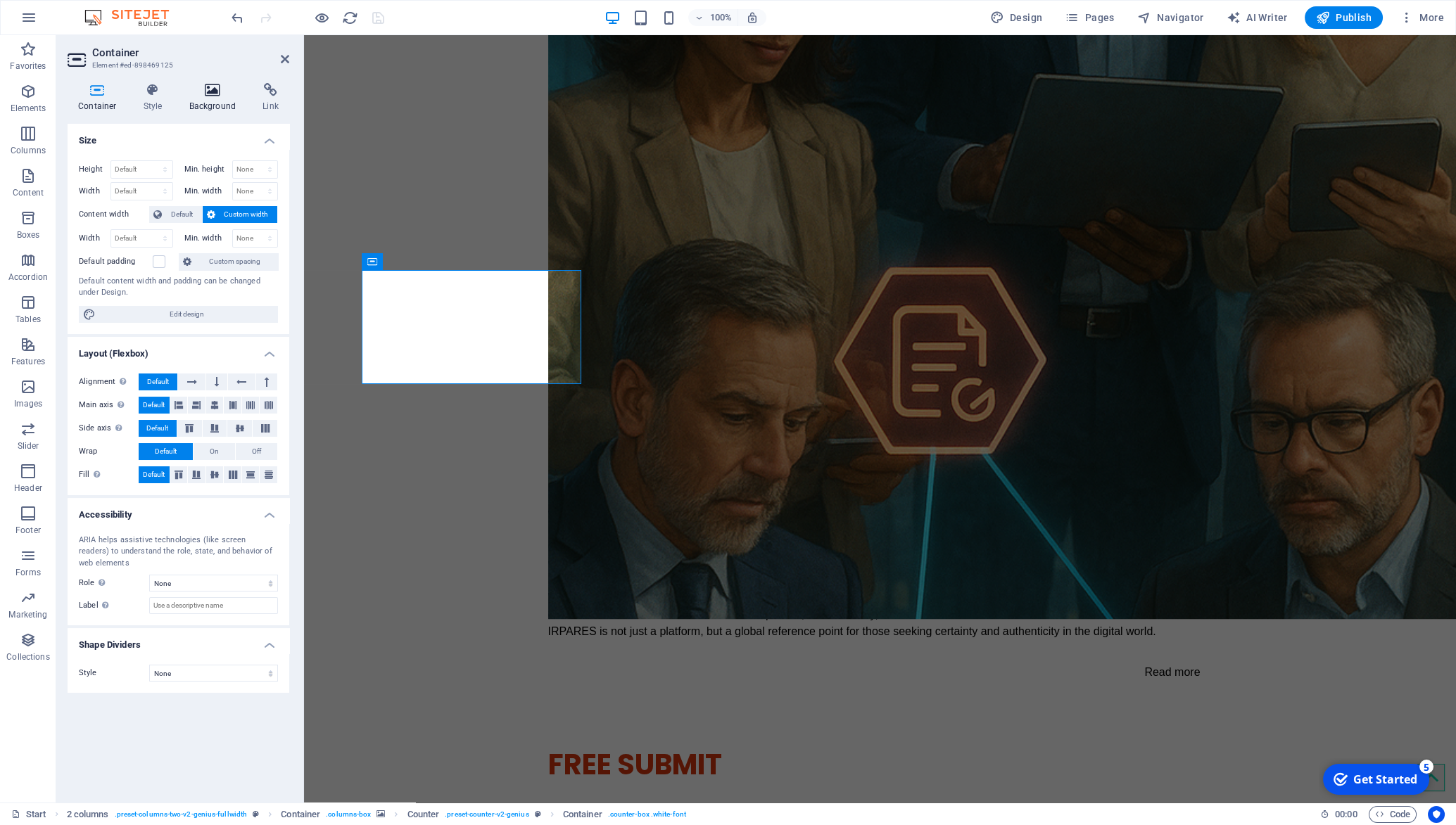
click at [206, 91] on icon at bounding box center [212, 90] width 68 height 14
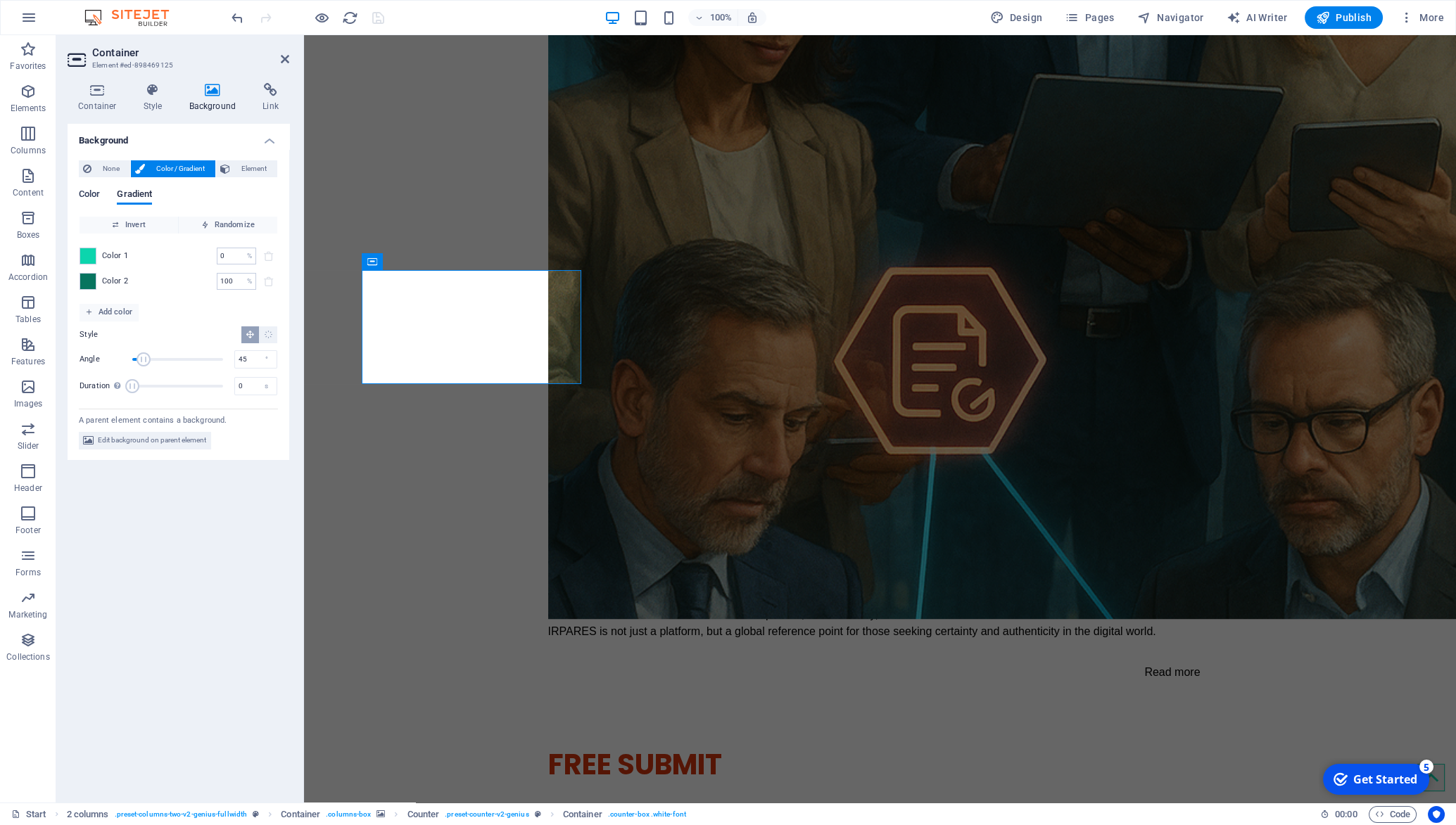
click at [97, 190] on span "Color" at bounding box center [90, 195] width 21 height 20
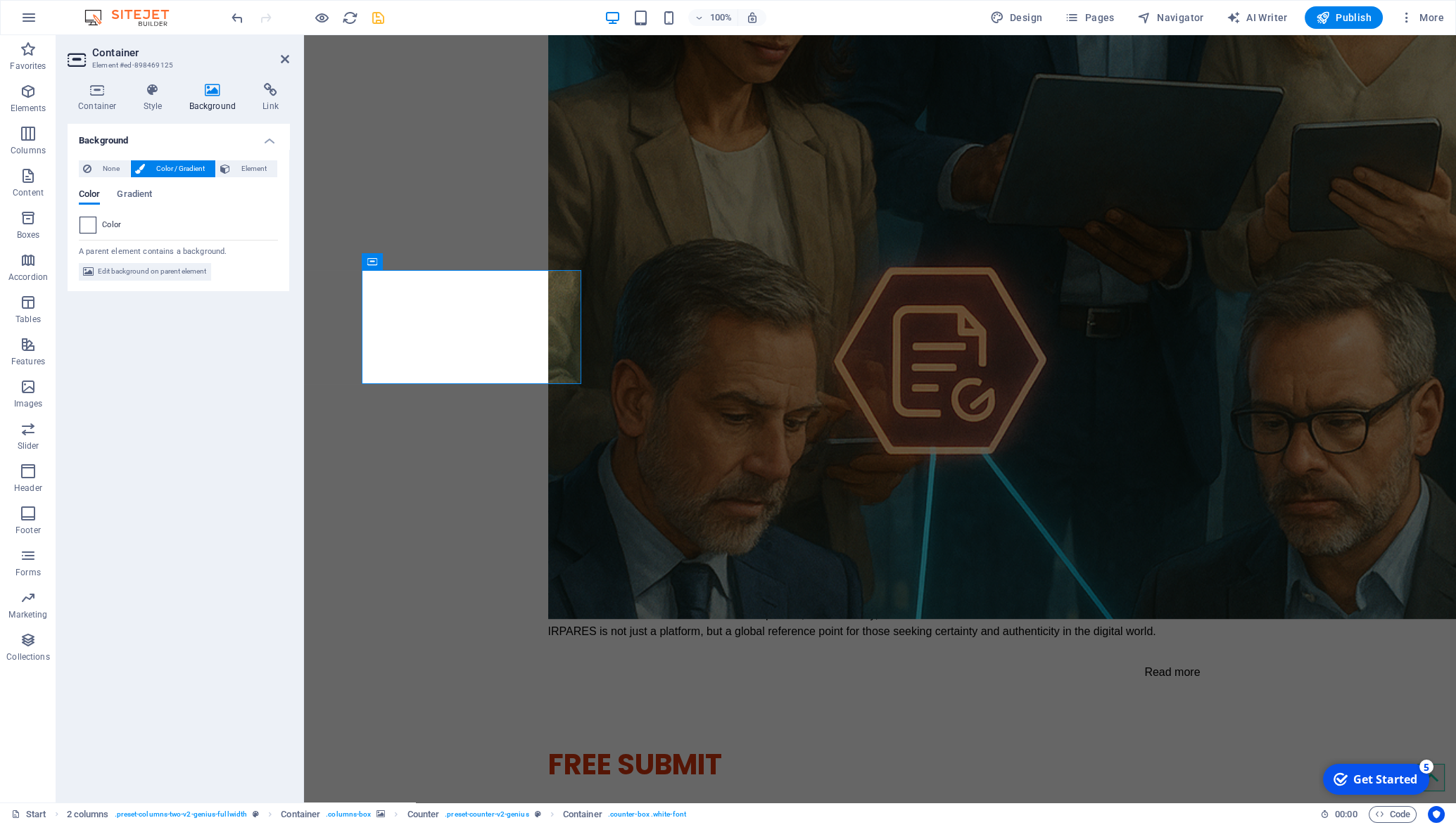
click at [91, 228] on span at bounding box center [87, 225] width 15 height 15
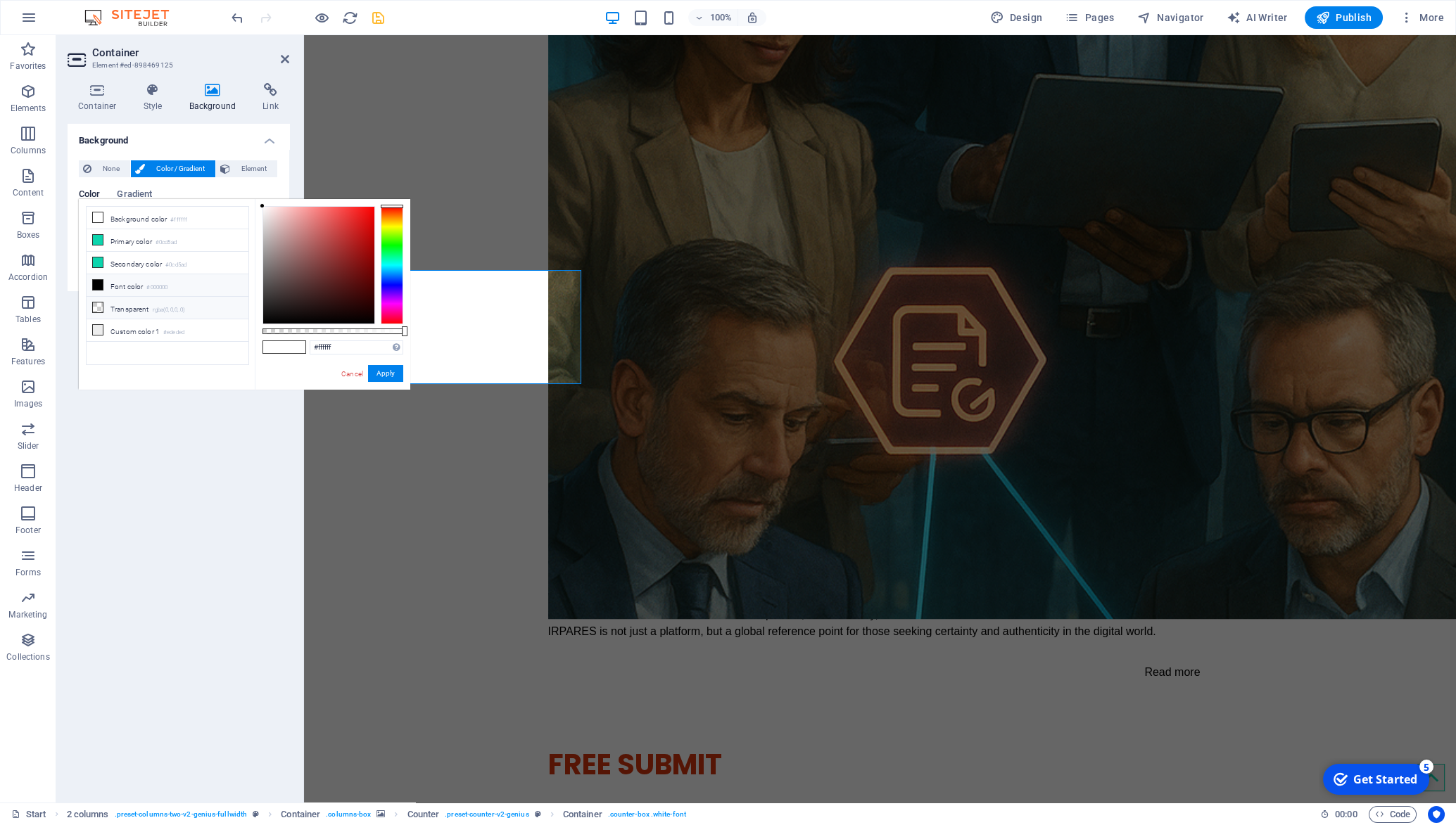
click at [128, 308] on li "Transparent rgba(0,0,0,.0)" at bounding box center [167, 307] width 162 height 22
type input "rgba(0, 0, 0, 0)"
click at [385, 376] on button "Apply" at bounding box center [386, 373] width 36 height 17
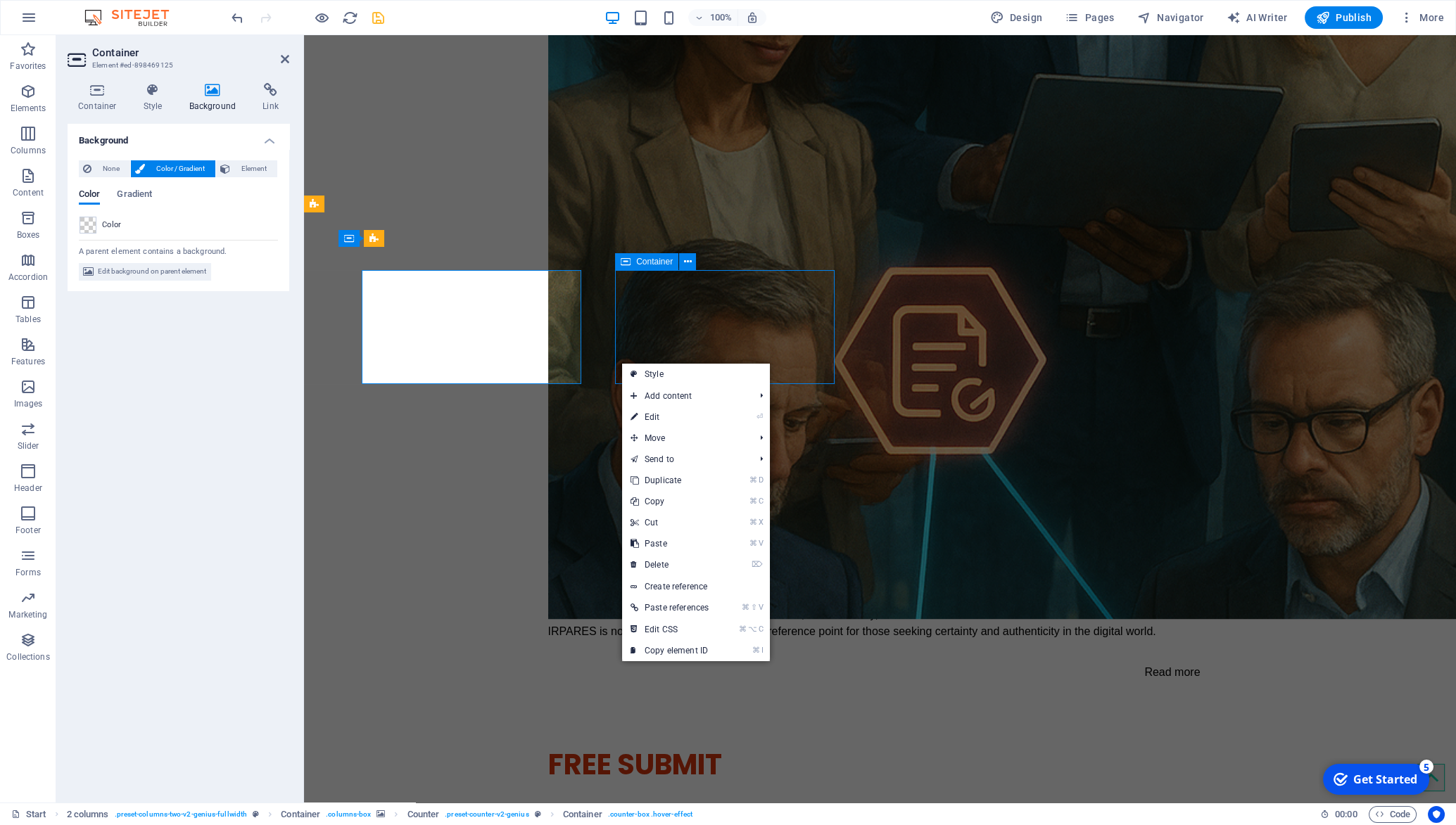
scroll to position [2465, 0]
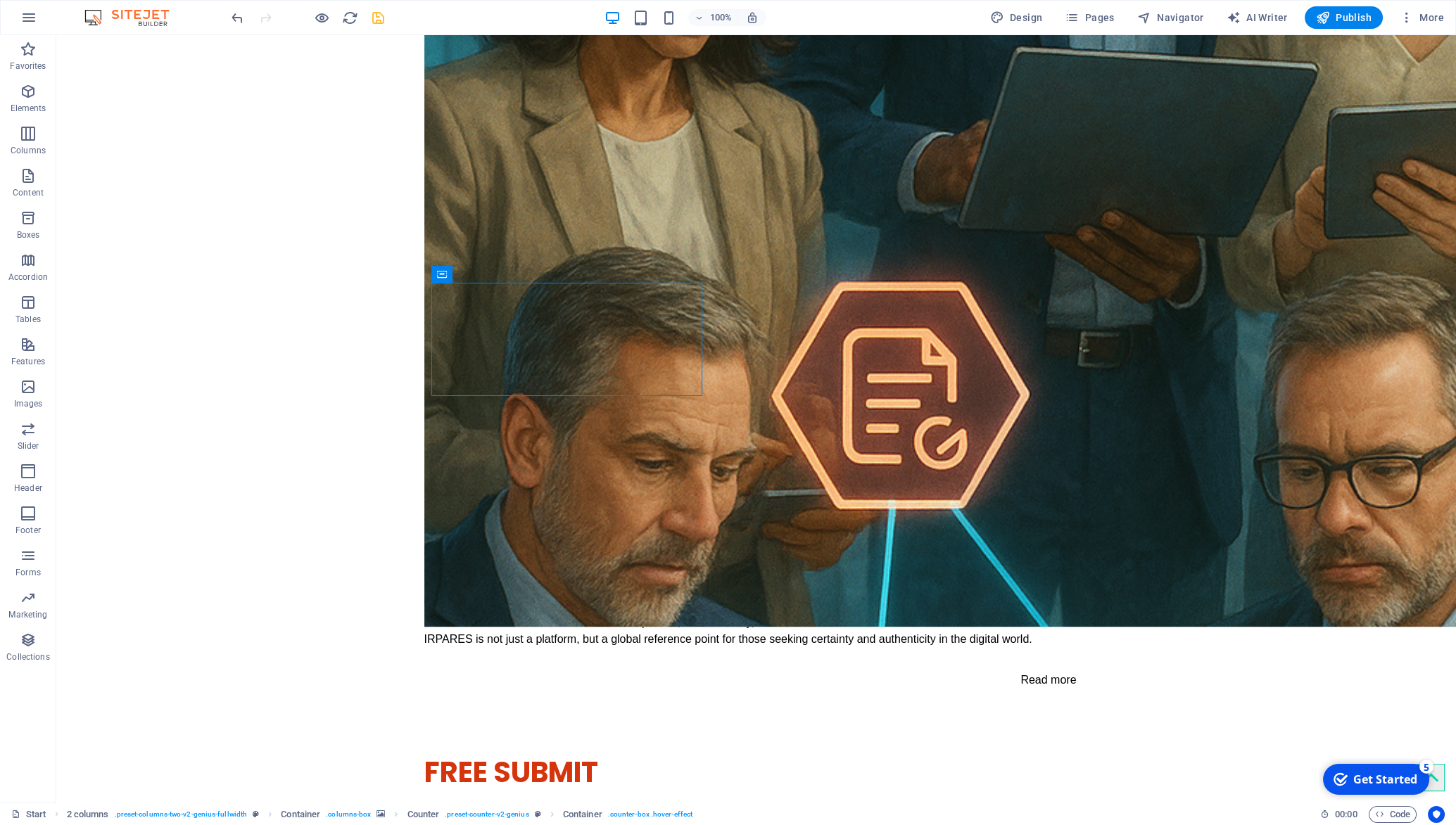
click at [387, 20] on div "100% Design Pages Navigator AI Writer Publish More" at bounding box center [839, 17] width 1221 height 22
click at [384, 20] on icon "save" at bounding box center [378, 18] width 16 height 16
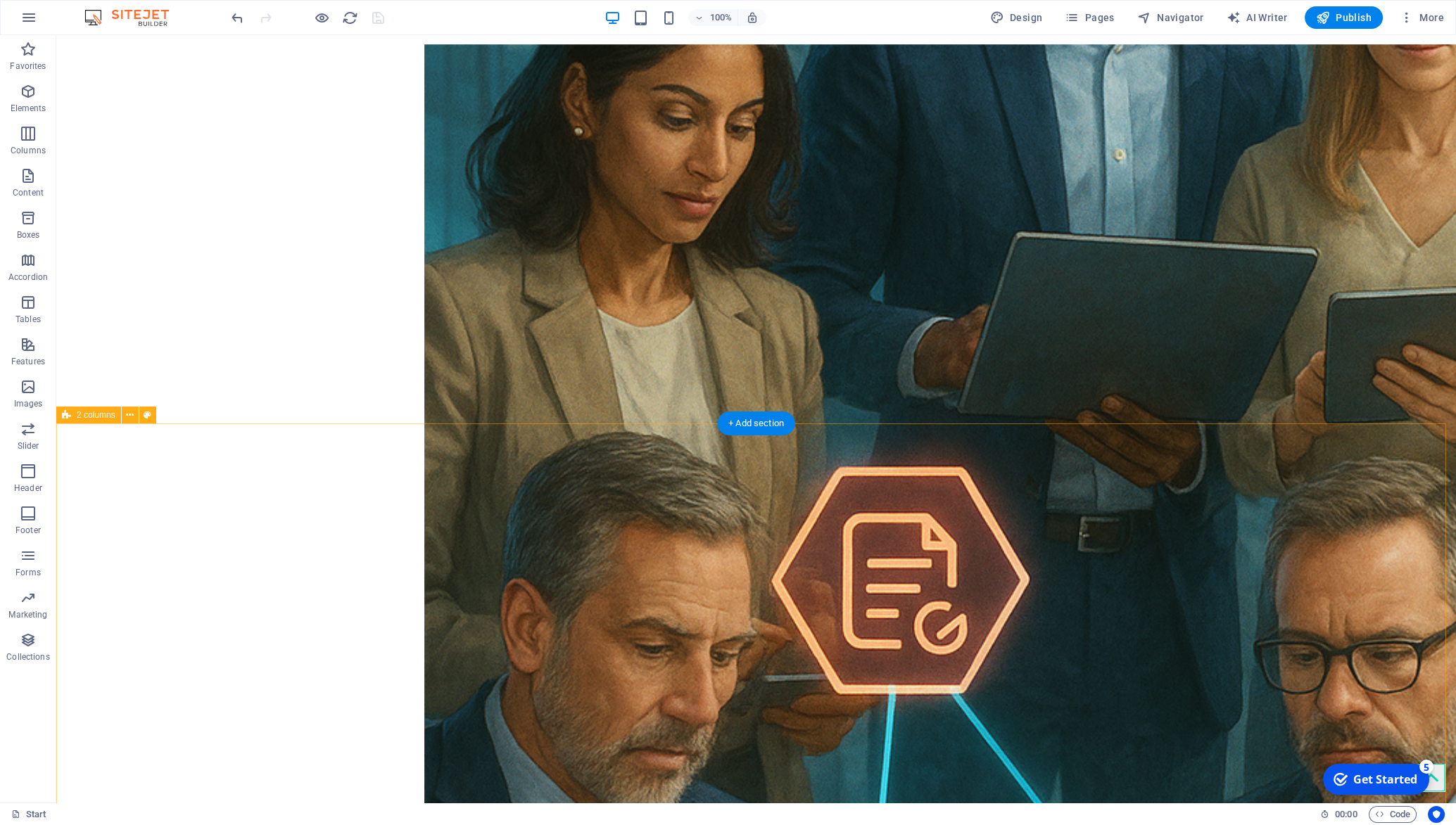
scroll to position [2336, 0]
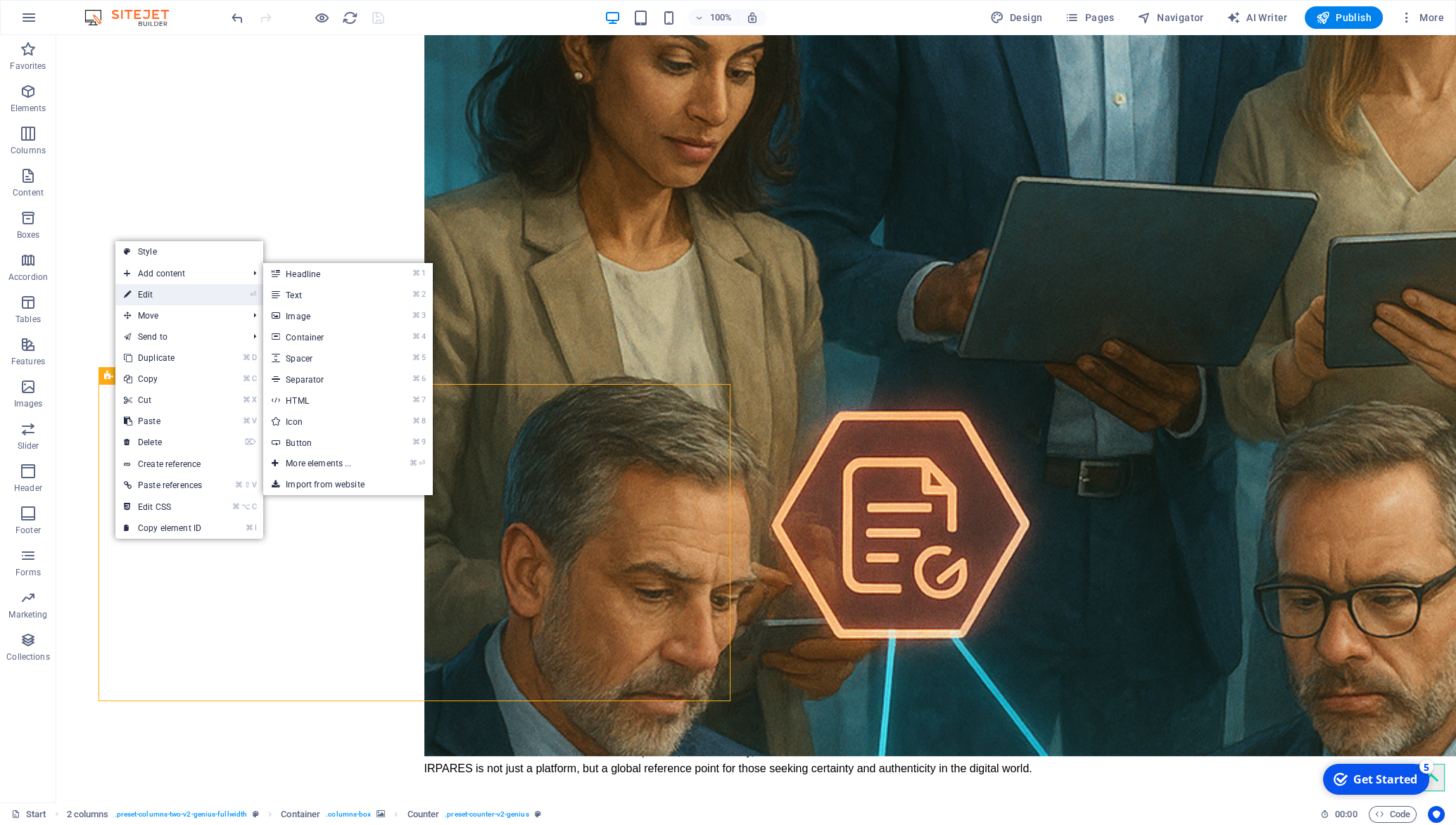
click at [177, 290] on link "⏎ Edit" at bounding box center [163, 295] width 95 height 21
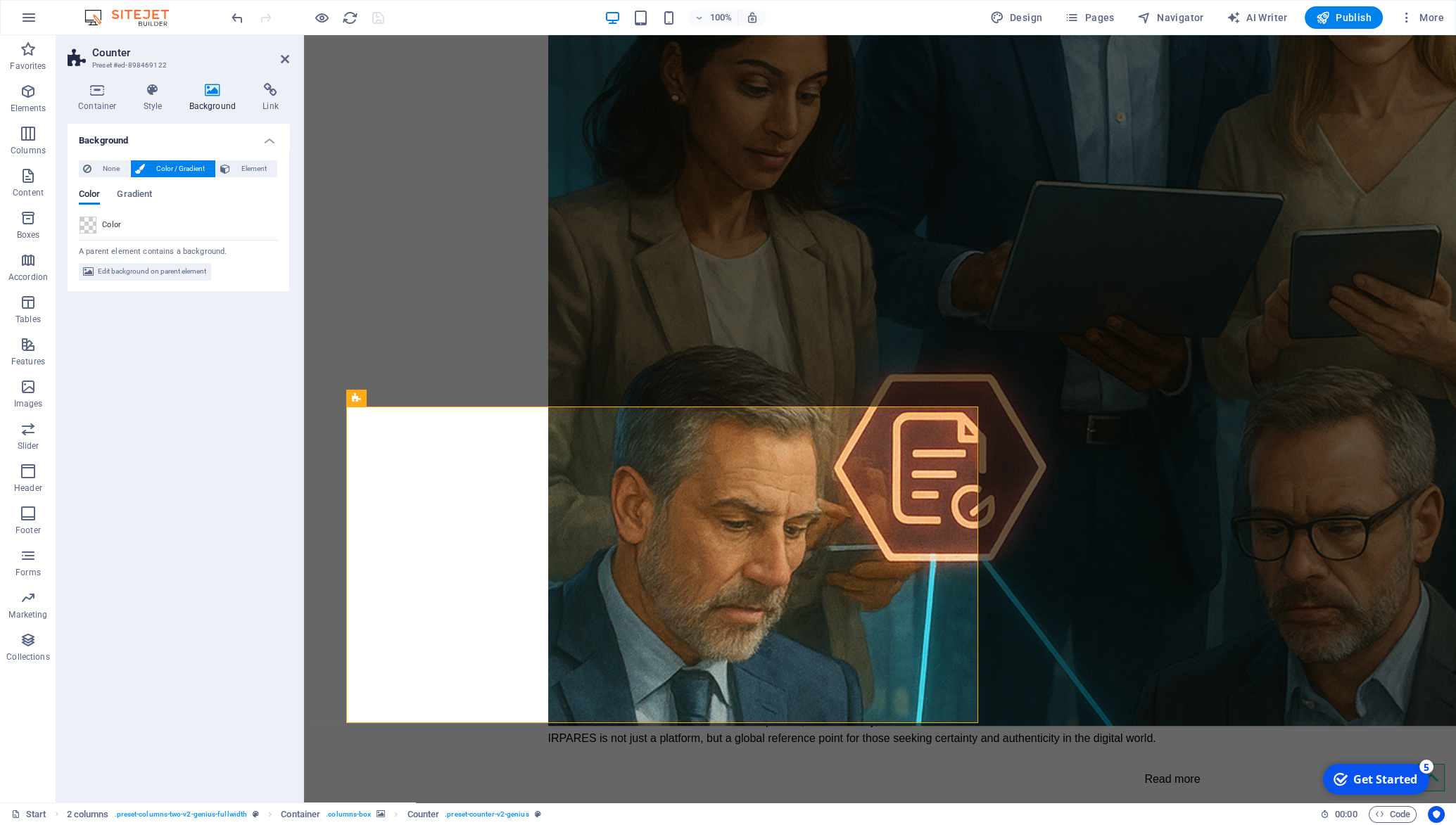
scroll to position [2313, 0]
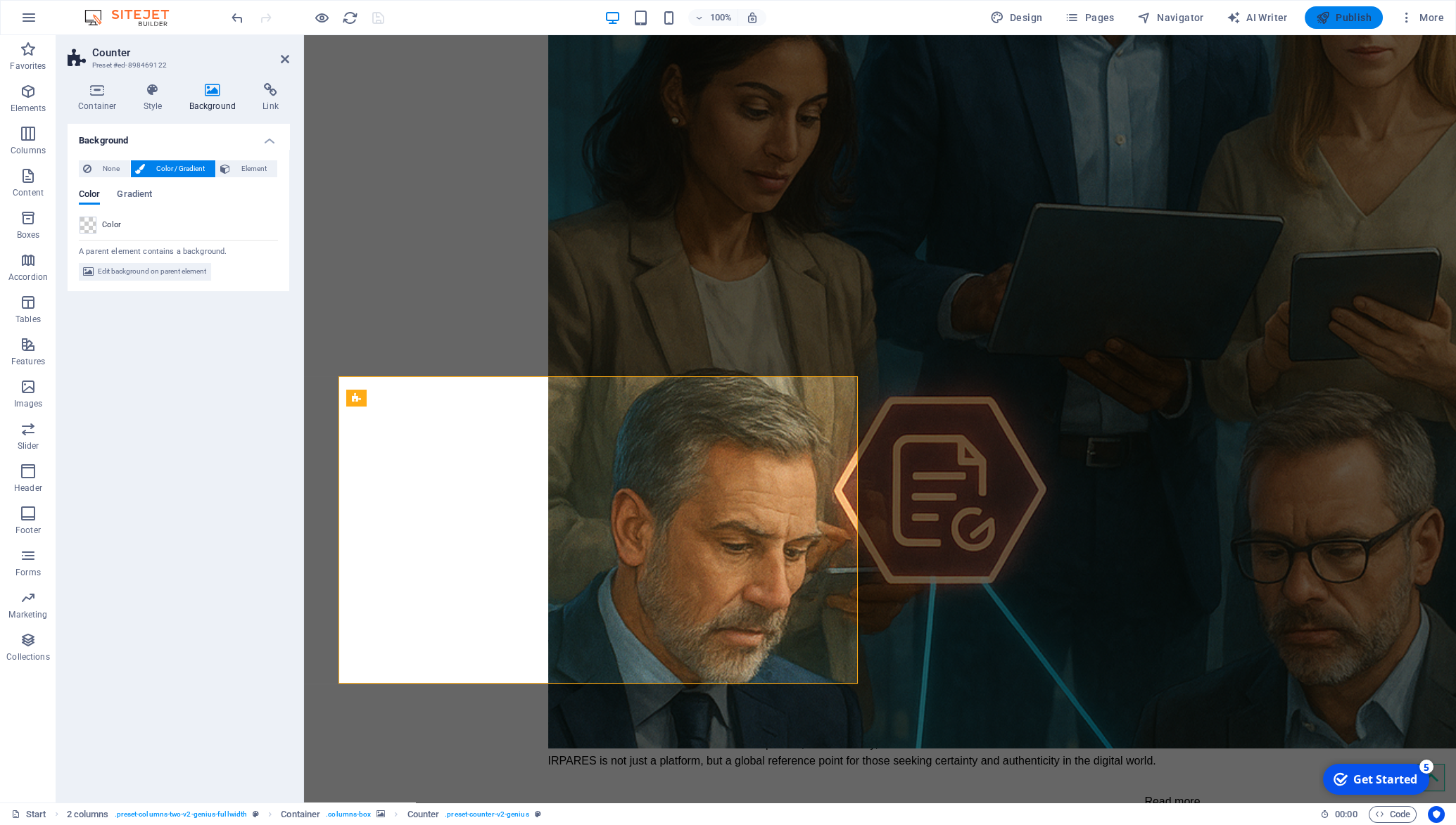
click at [1343, 20] on span "Publish" at bounding box center [1344, 18] width 56 height 14
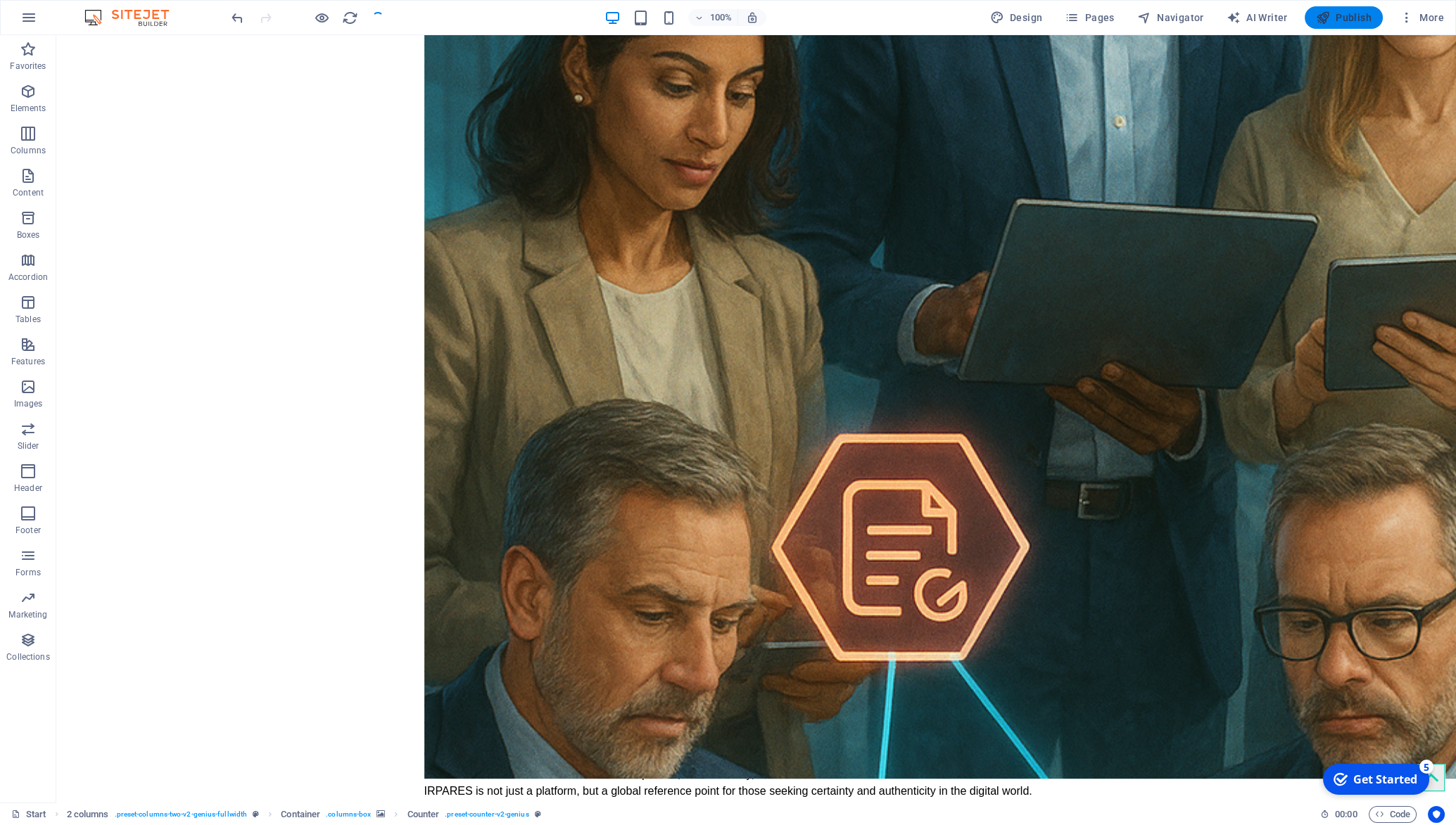
scroll to position [2336, 0]
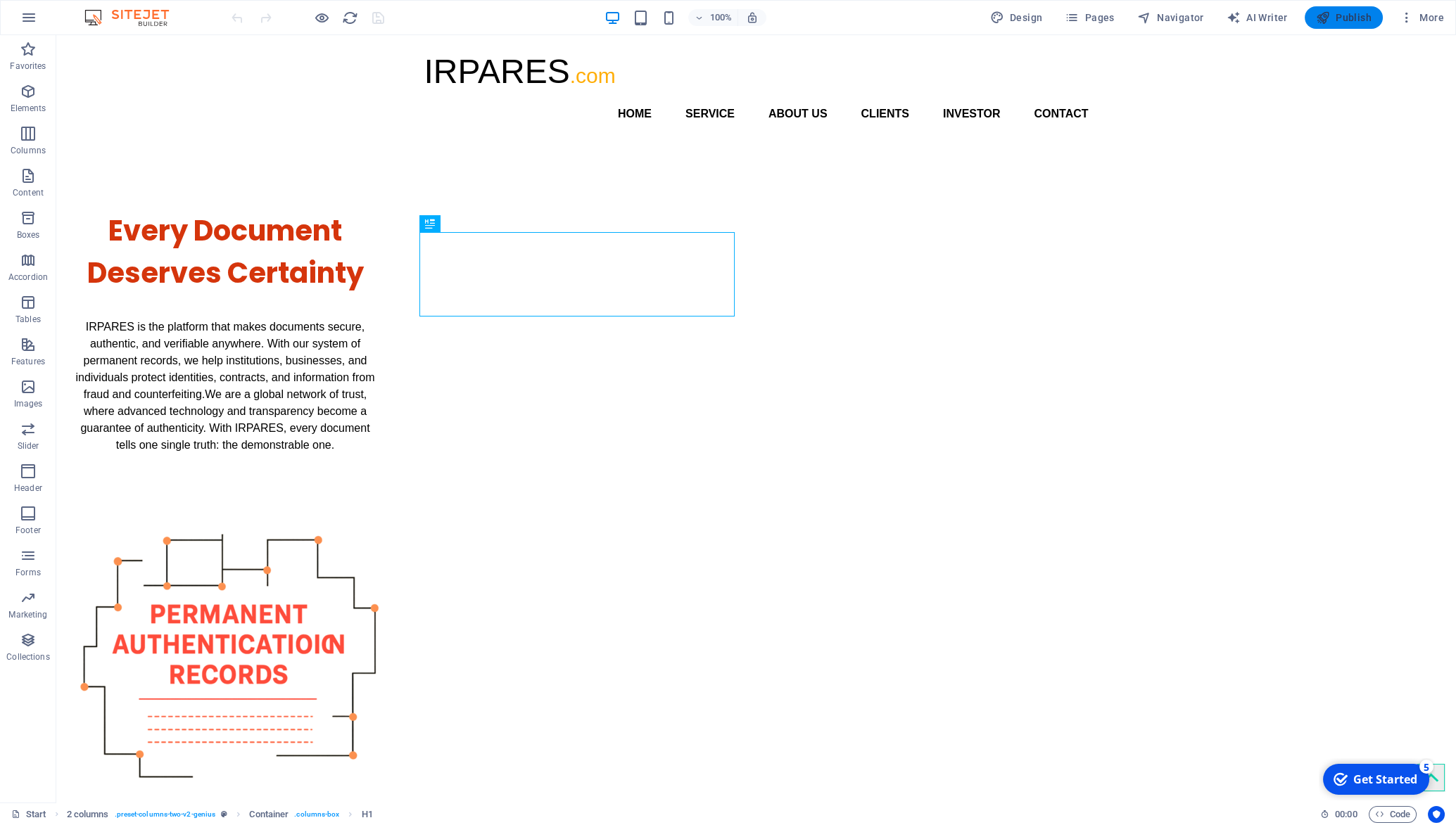
click at [1349, 13] on span "Publish" at bounding box center [1344, 18] width 56 height 14
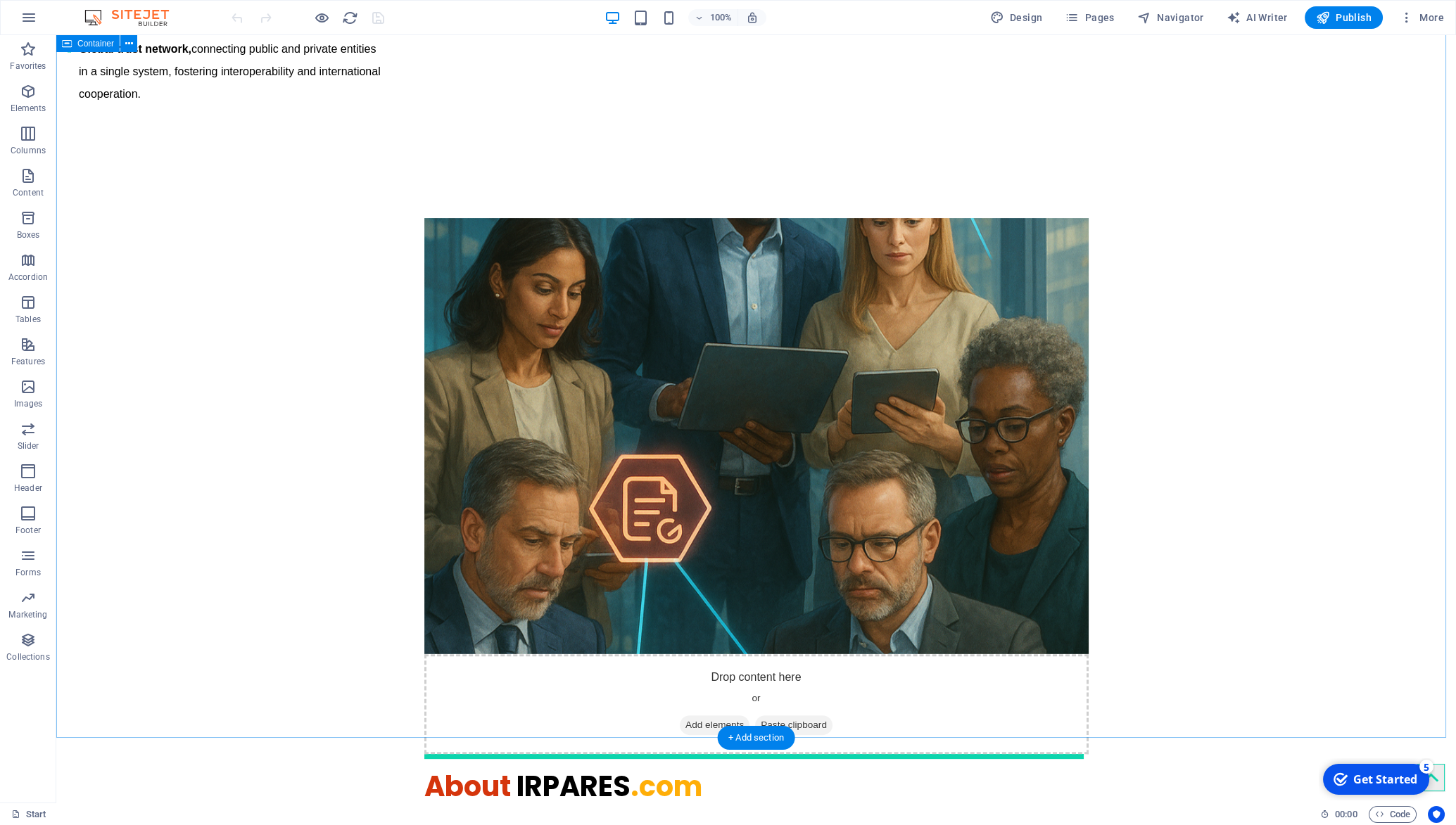
scroll to position [2217, 0]
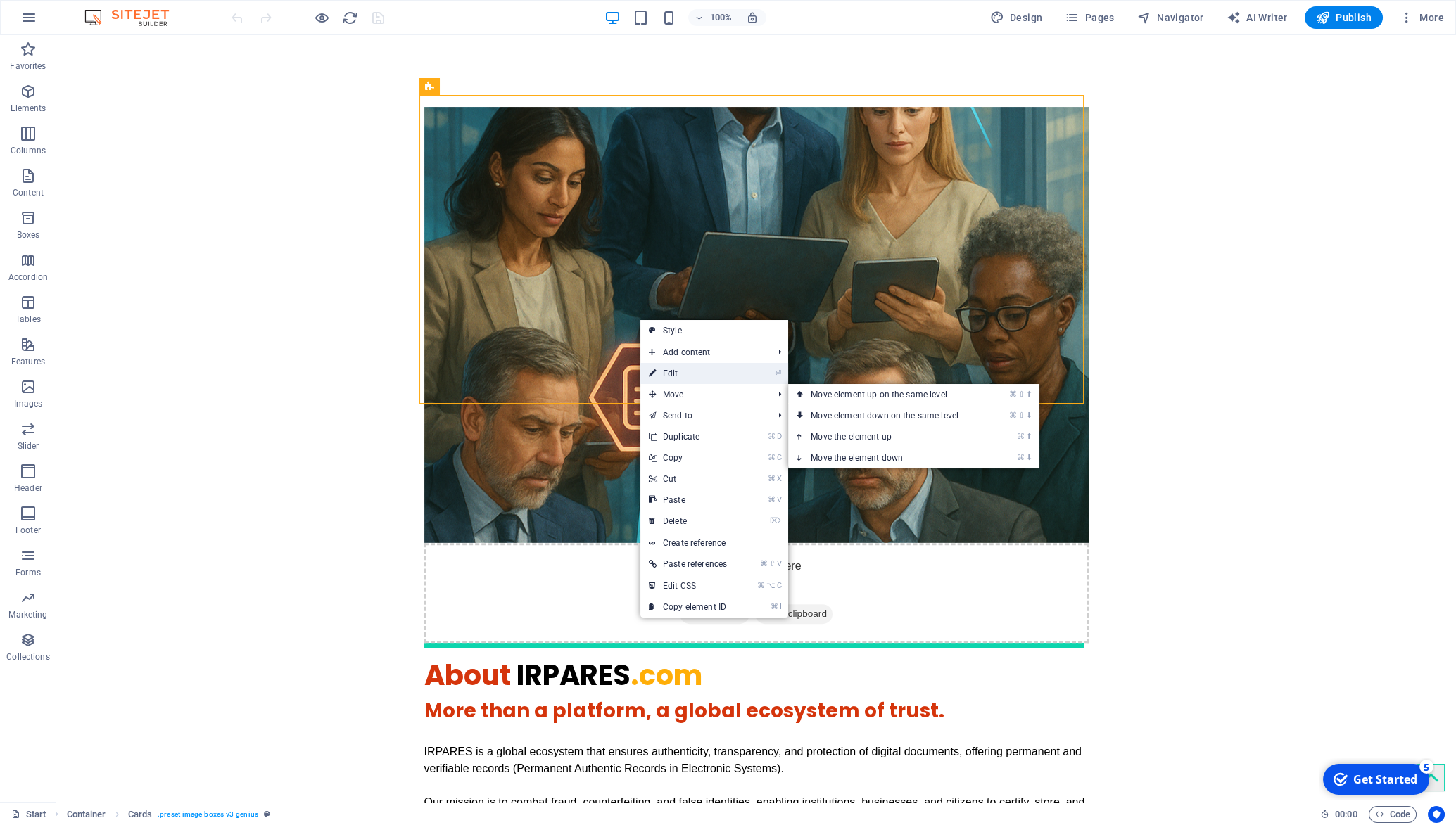
click at [663, 378] on link "⏎ Edit" at bounding box center [688, 374] width 95 height 21
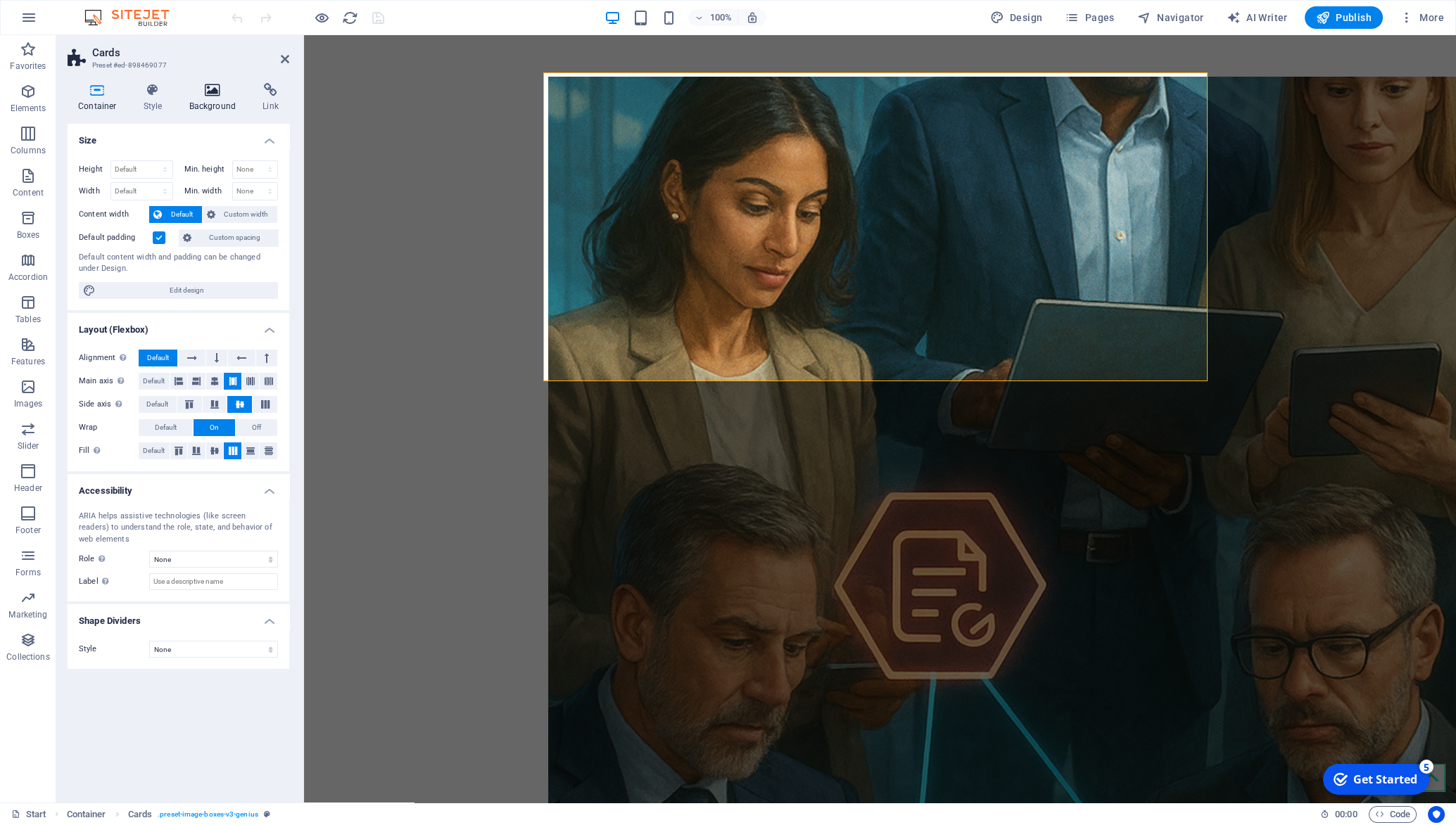
click at [205, 90] on icon at bounding box center [212, 90] width 68 height 14
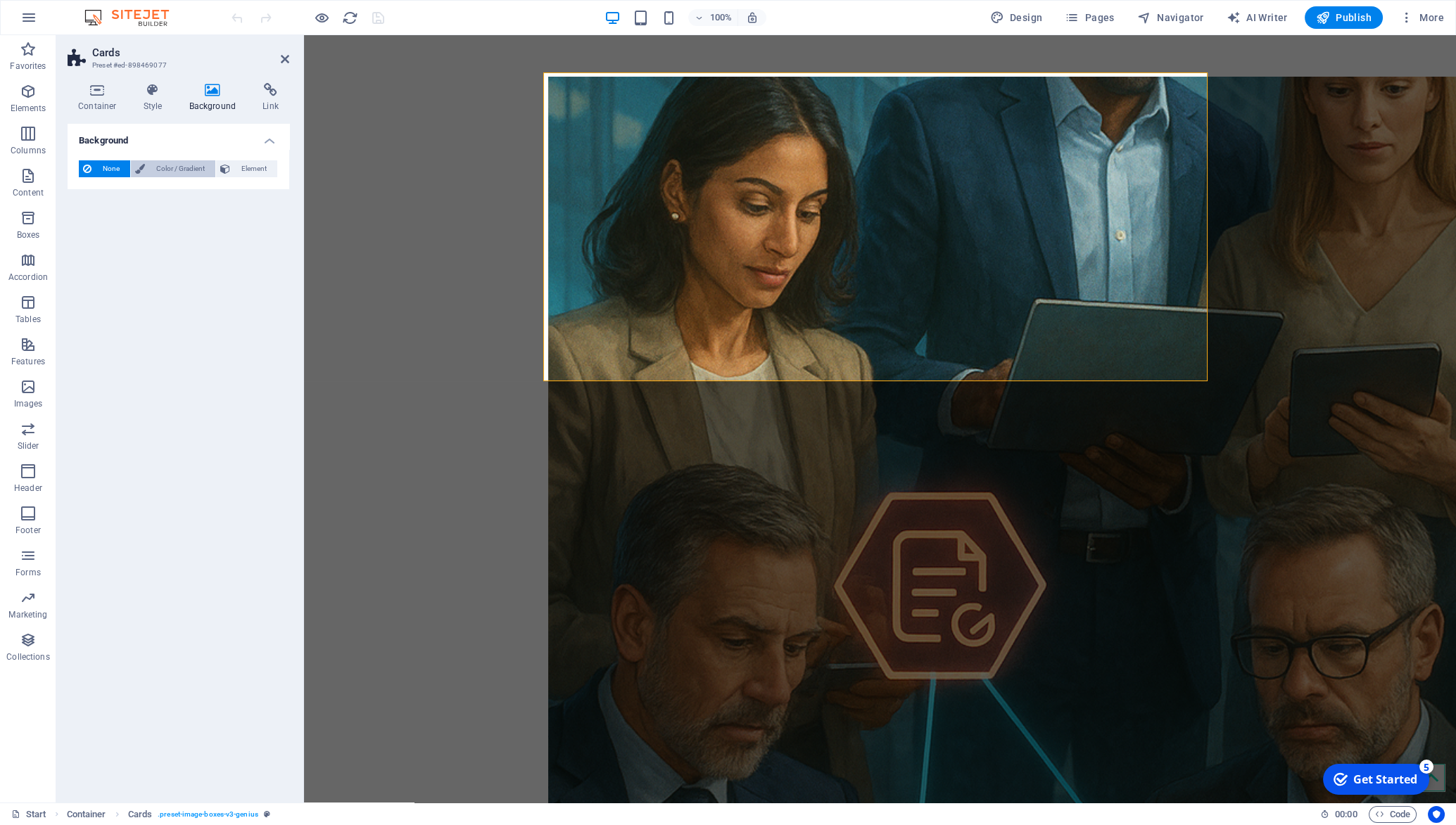
click at [179, 173] on span "Color / Gradient" at bounding box center [180, 169] width 62 height 17
click at [93, 226] on span at bounding box center [87, 225] width 15 height 15
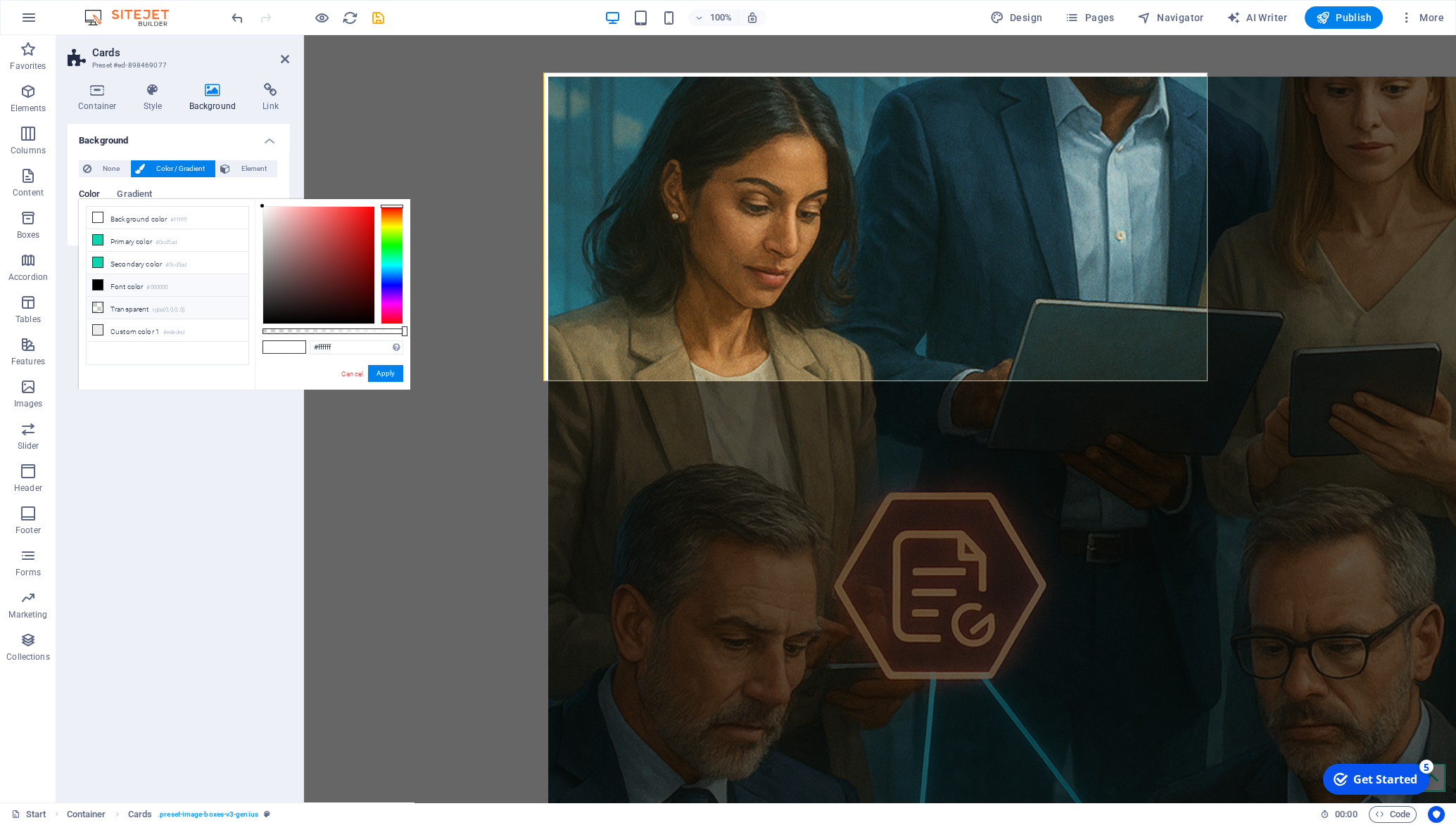
click at [132, 312] on li "Transparent rgba(0,0,0,.0)" at bounding box center [167, 307] width 162 height 22
type input "rgba(0, 0, 0, 0)"
click at [391, 379] on button "Apply" at bounding box center [386, 373] width 36 height 17
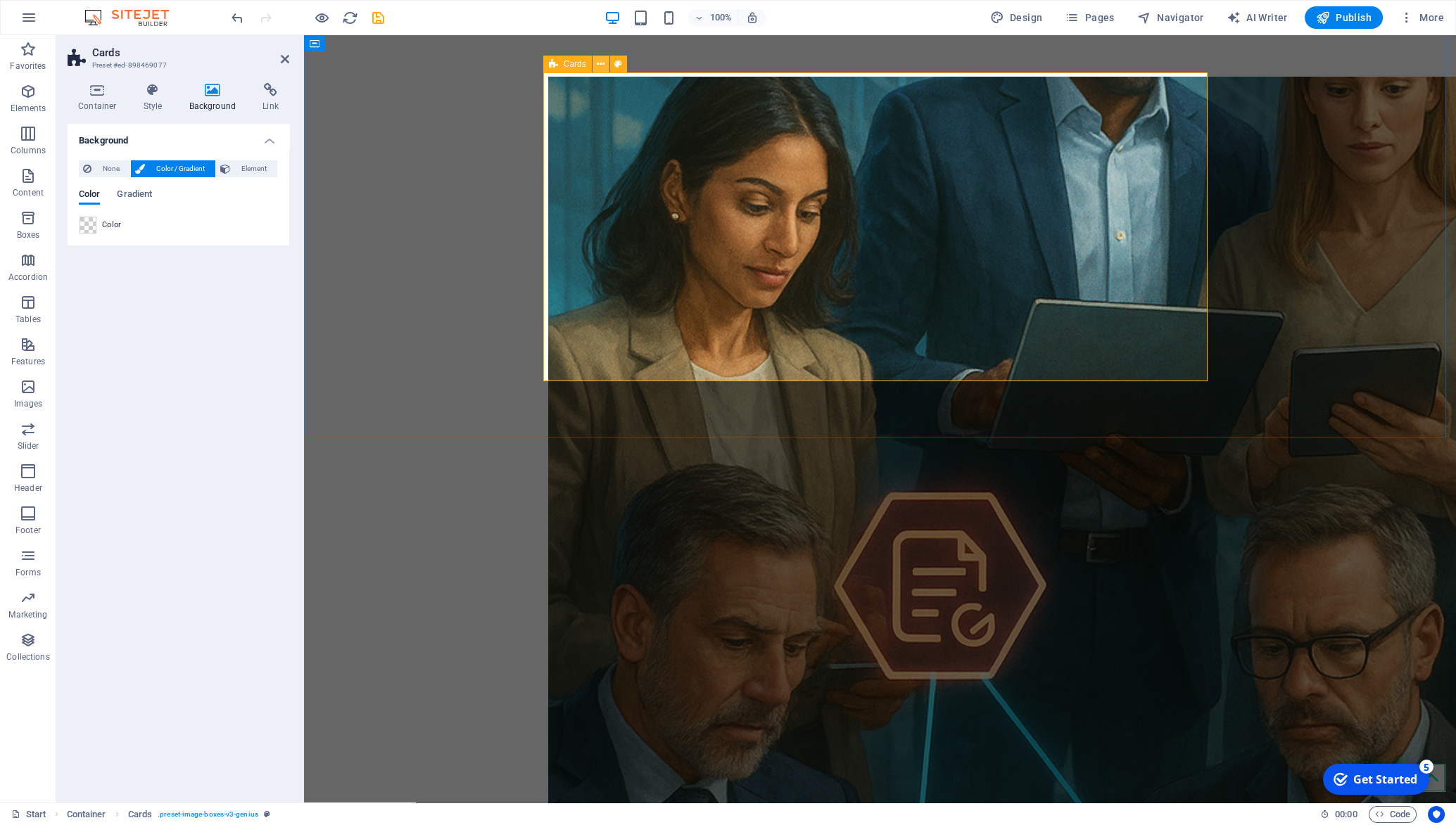
click at [602, 65] on icon at bounding box center [601, 64] width 8 height 15
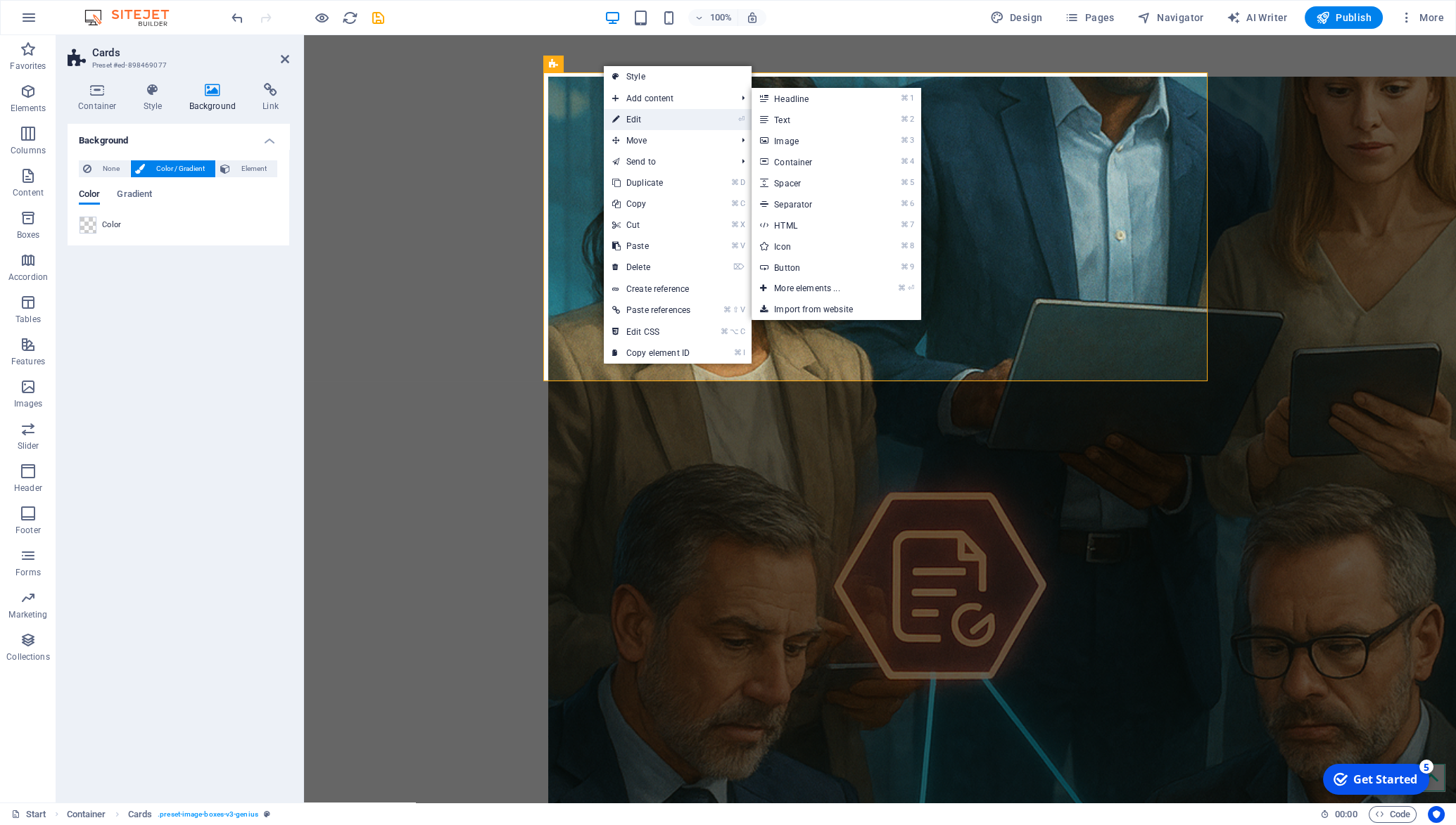
click at [624, 114] on link "⏎ Edit" at bounding box center [651, 120] width 95 height 21
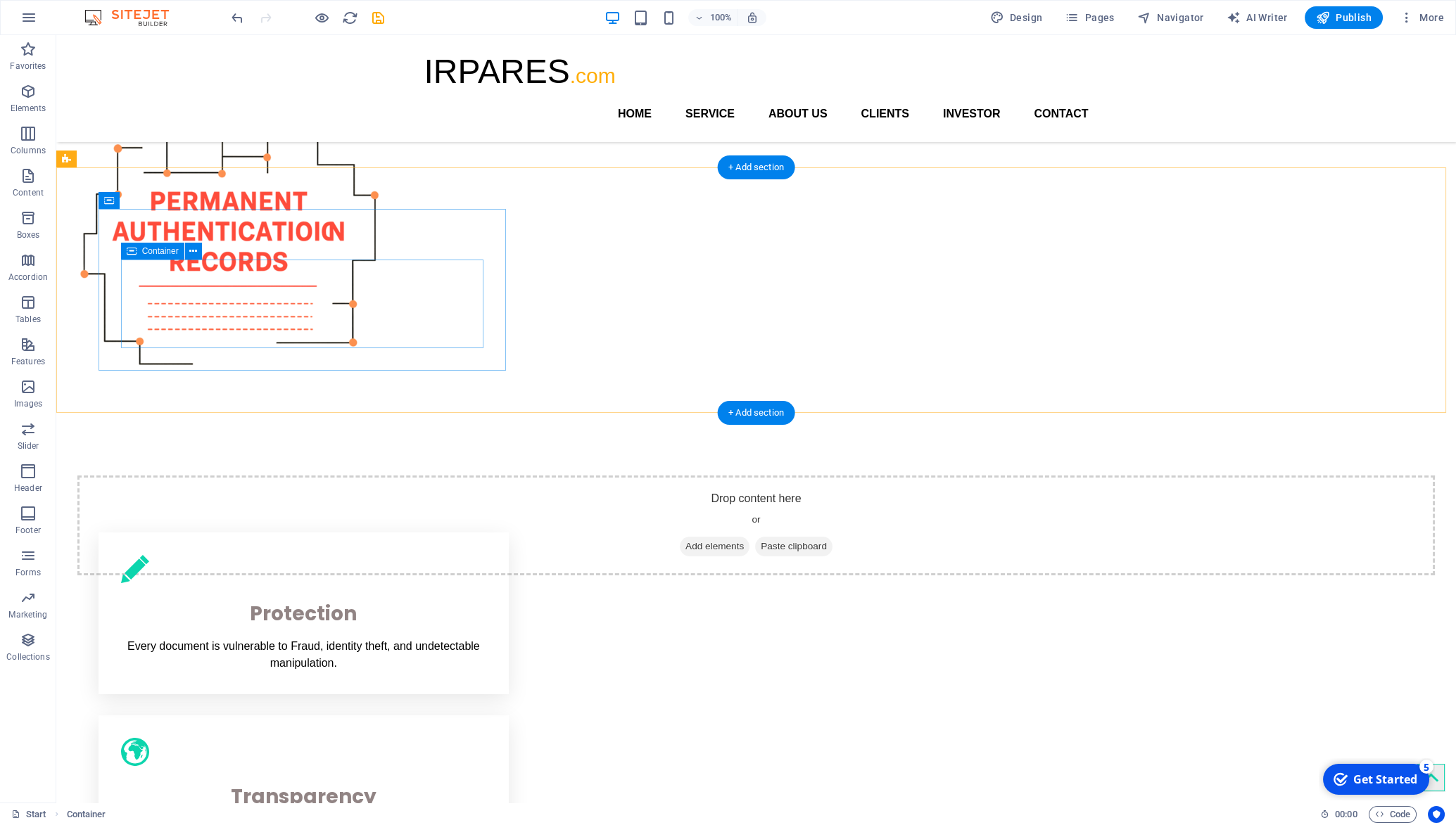
scroll to position [390, 0]
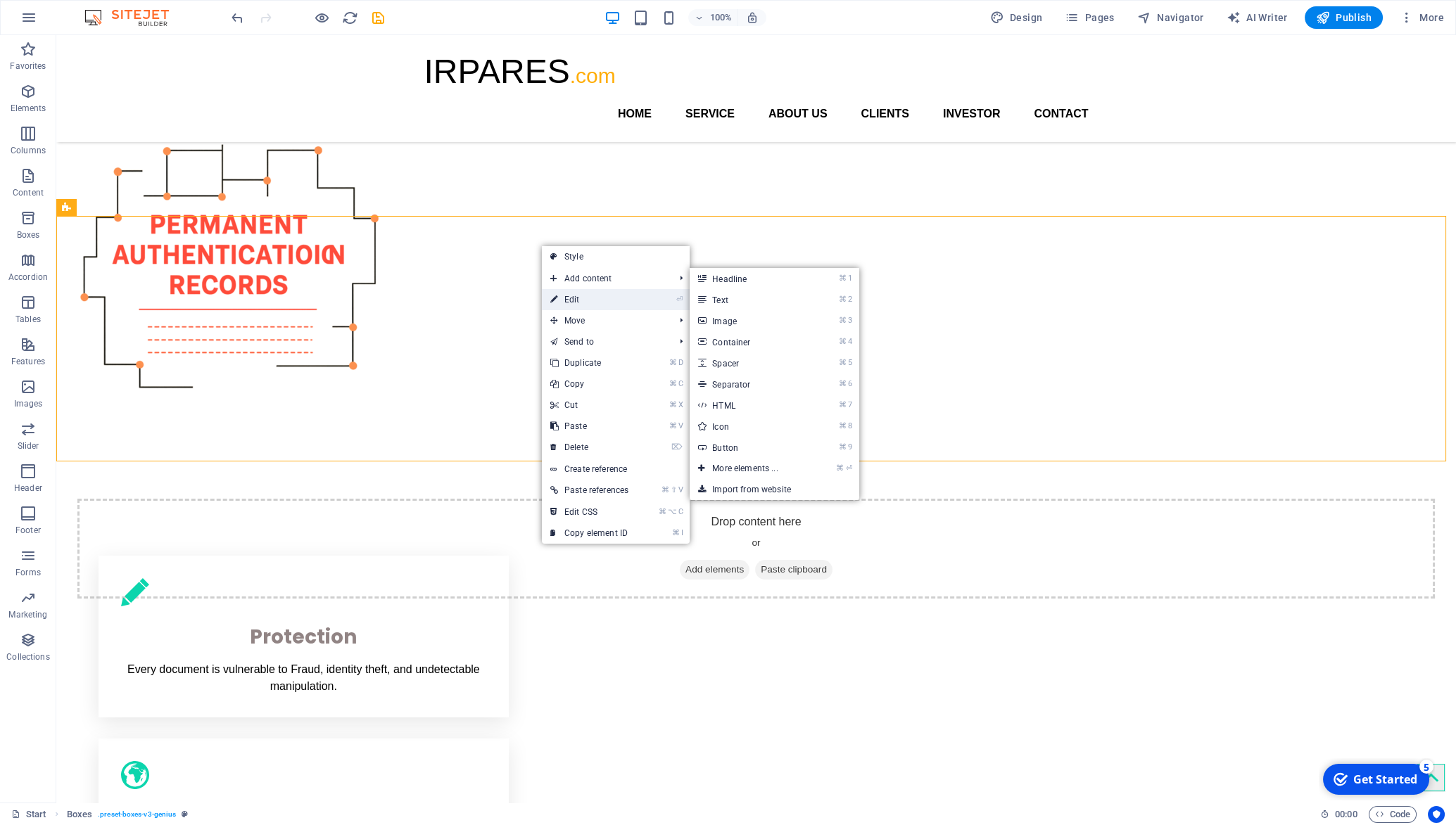
click at [554, 298] on icon at bounding box center [554, 300] width 7 height 21
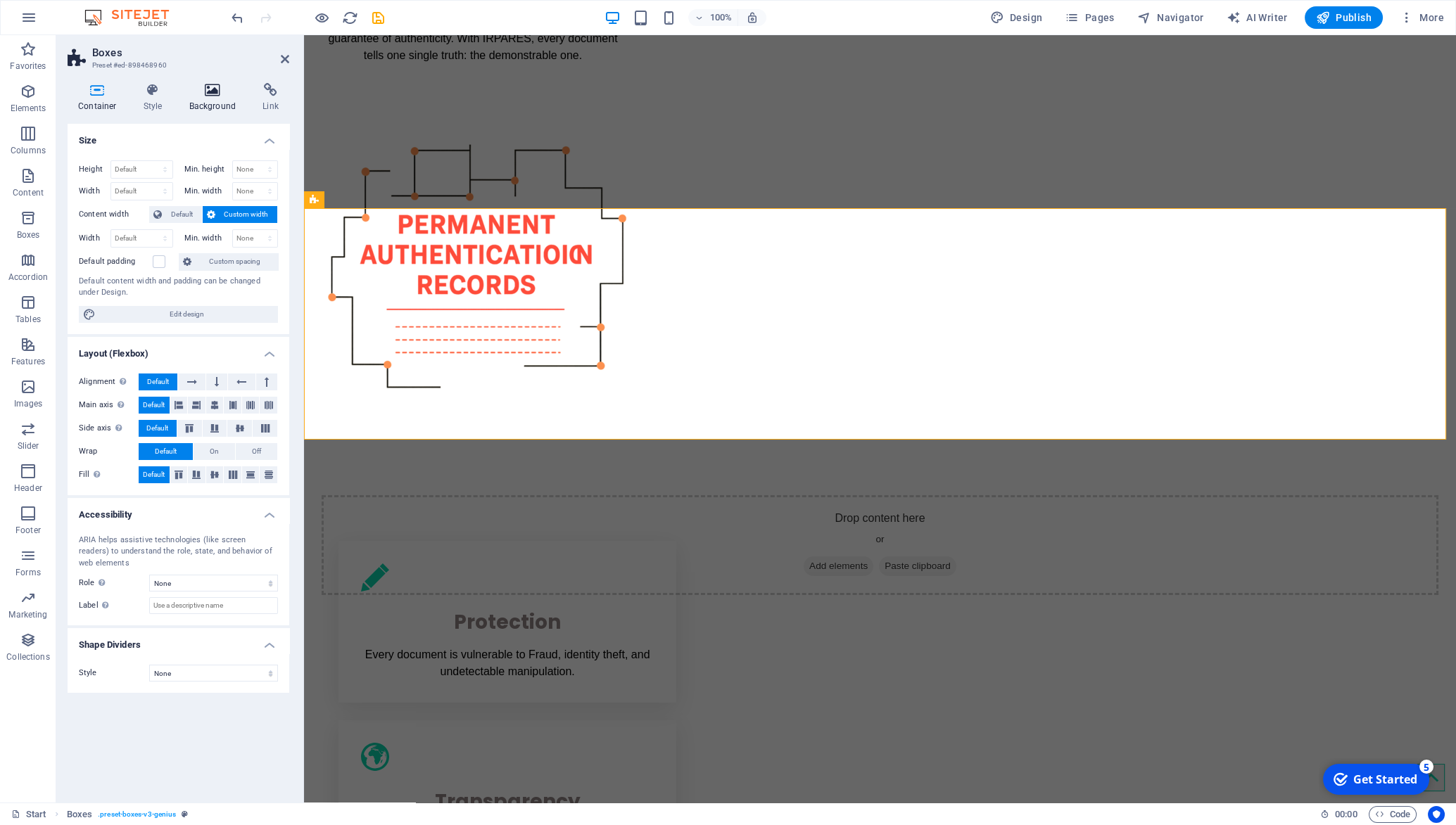
click at [212, 89] on icon at bounding box center [212, 90] width 68 height 14
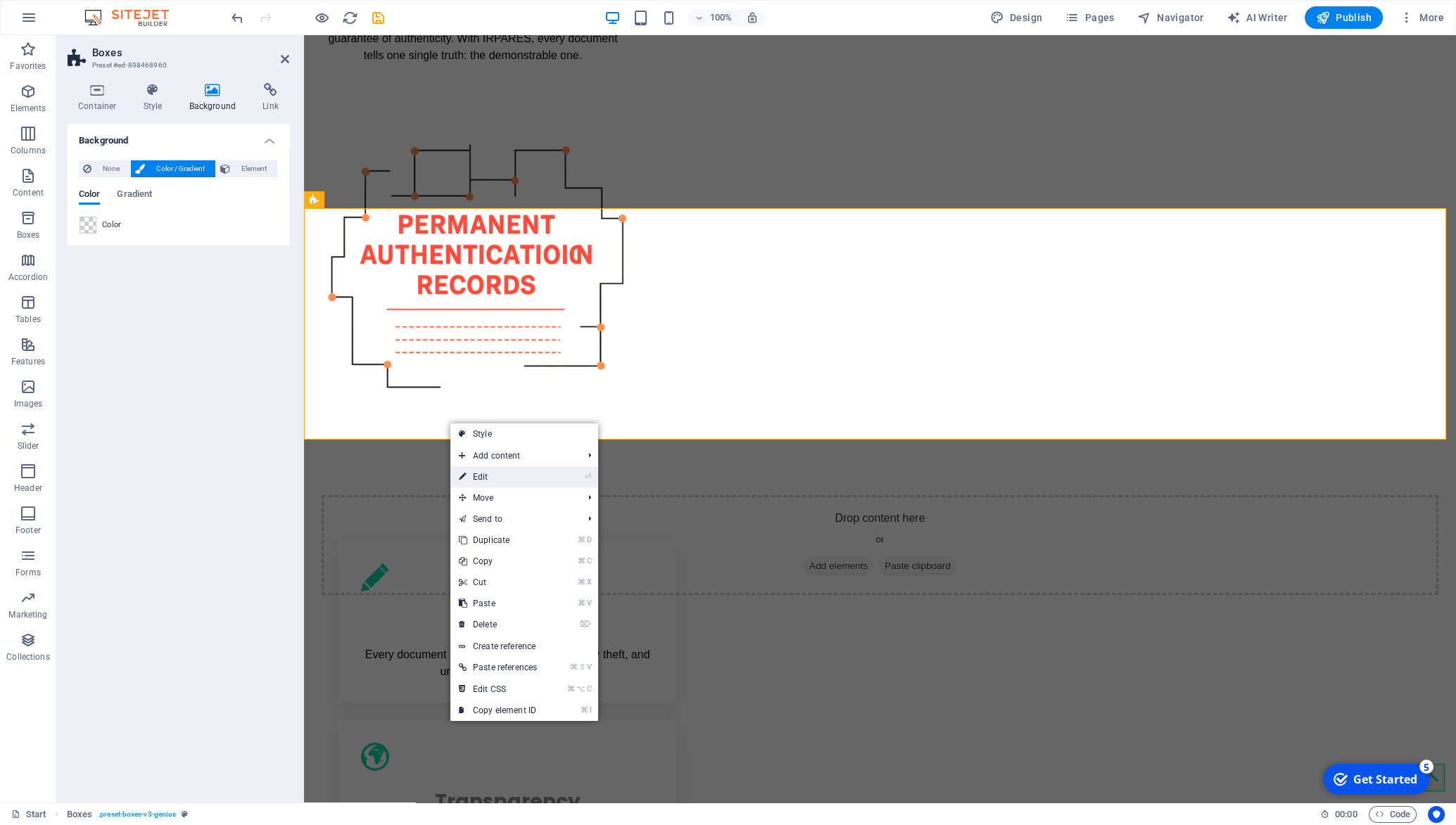
drag, startPoint x: 476, startPoint y: 475, endPoint x: 172, endPoint y: 440, distance: 306.0
click at [476, 475] on link "⏎ Edit" at bounding box center [497, 477] width 95 height 21
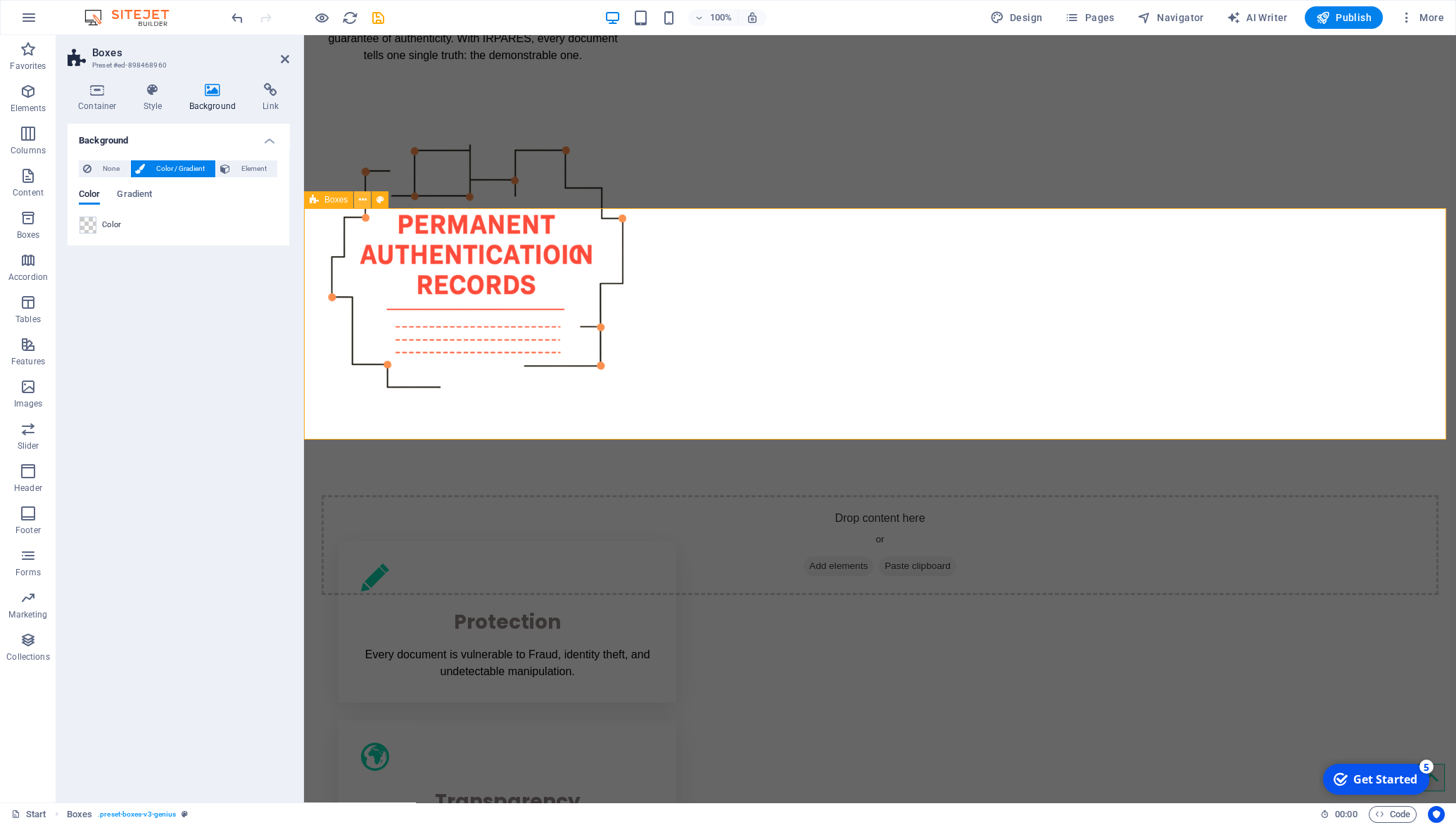
click at [361, 201] on icon at bounding box center [362, 200] width 8 height 15
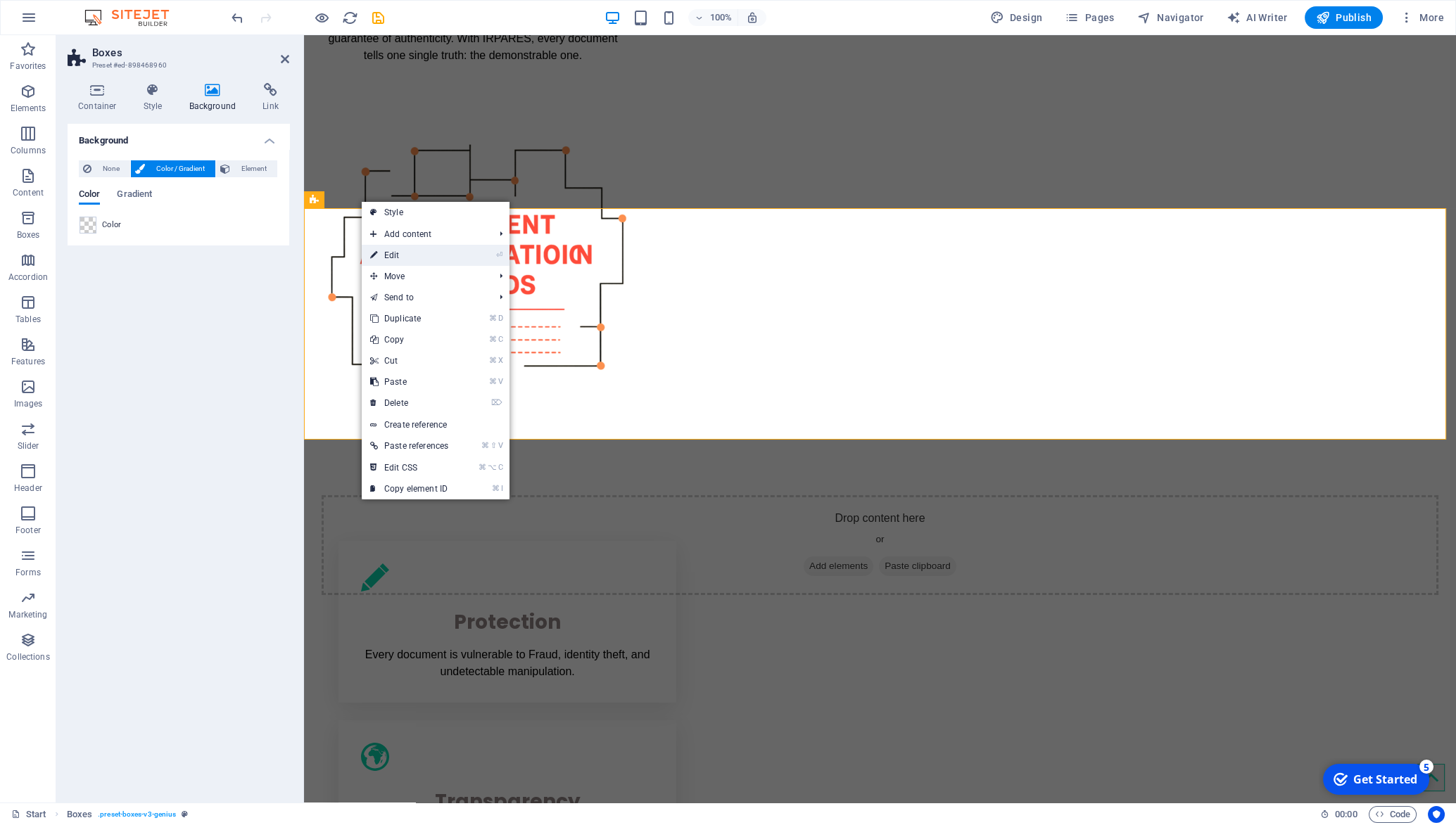
click at [403, 258] on link "⏎ Edit" at bounding box center [409, 256] width 95 height 21
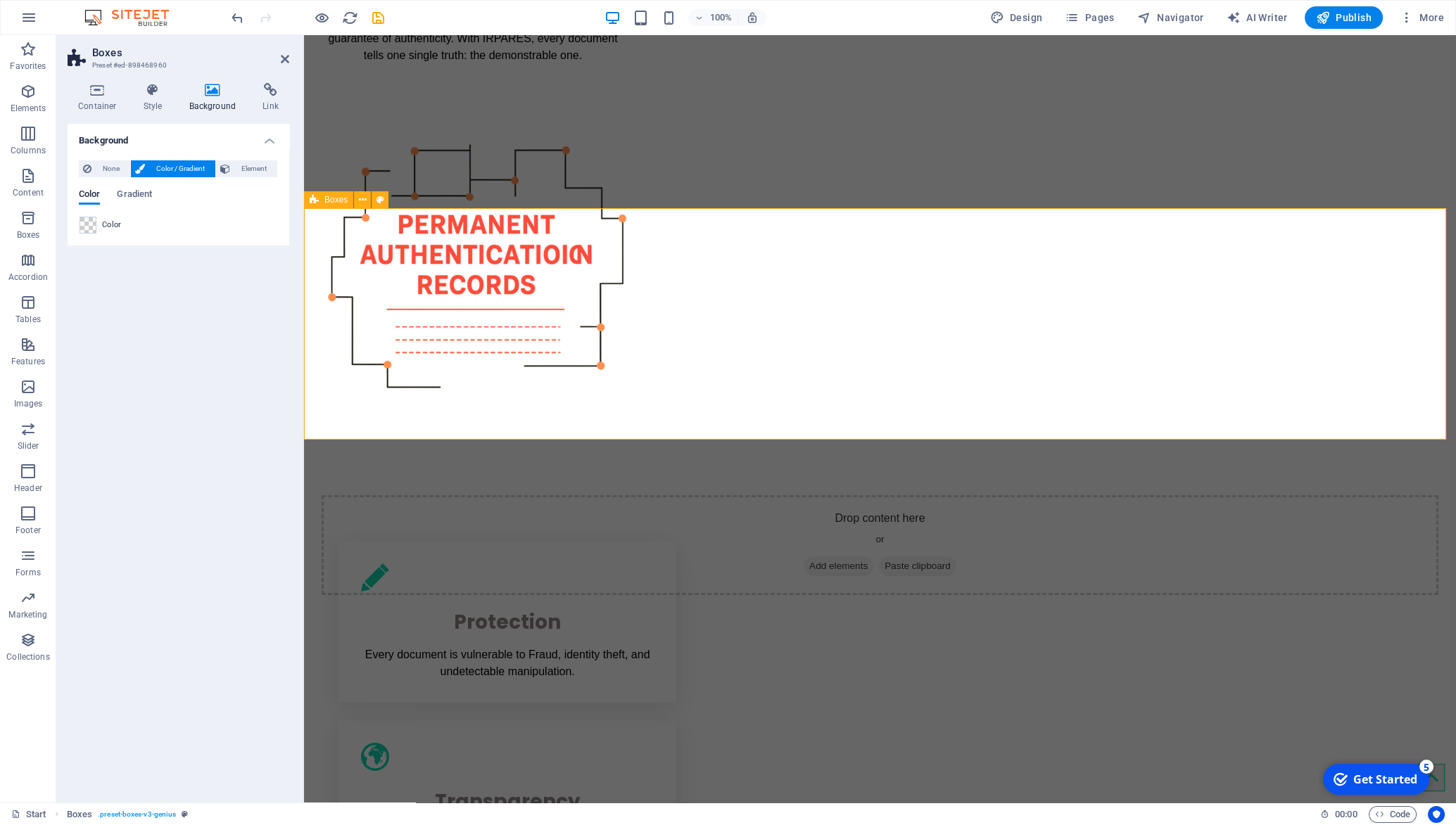
click at [321, 506] on div "Protection Every document is vulnerable to Fraud, identity theft, and undetecta…" at bounding box center [879, 800] width 1152 height 589
click at [310, 506] on div "Protection Every document is vulnerable to Fraud, identity theft, and undetecta…" at bounding box center [879, 800] width 1152 height 589
click at [415, 239] on icon at bounding box center [411, 234] width 8 height 15
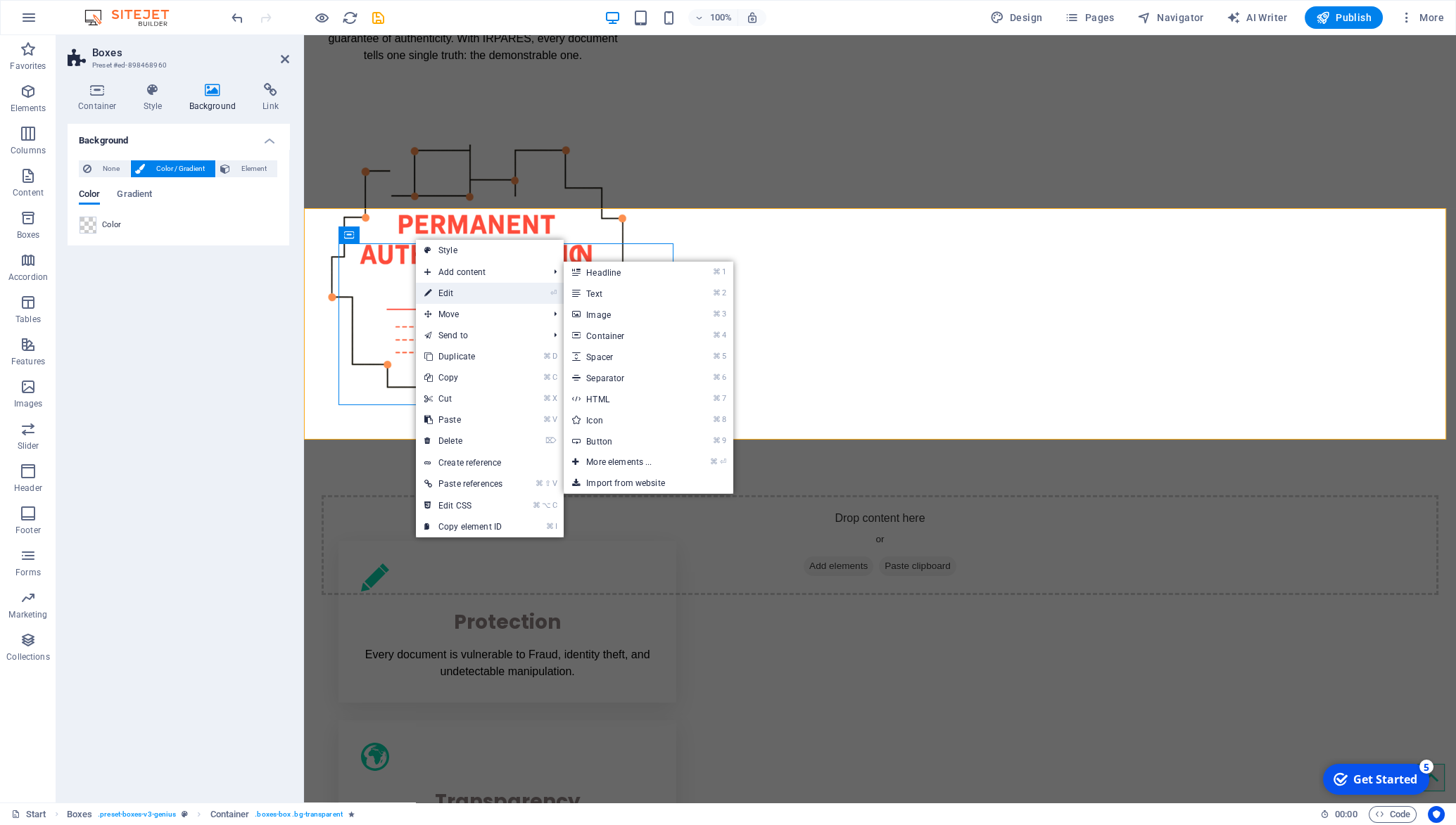
click at [434, 290] on link "⏎ Edit" at bounding box center [463, 293] width 95 height 21
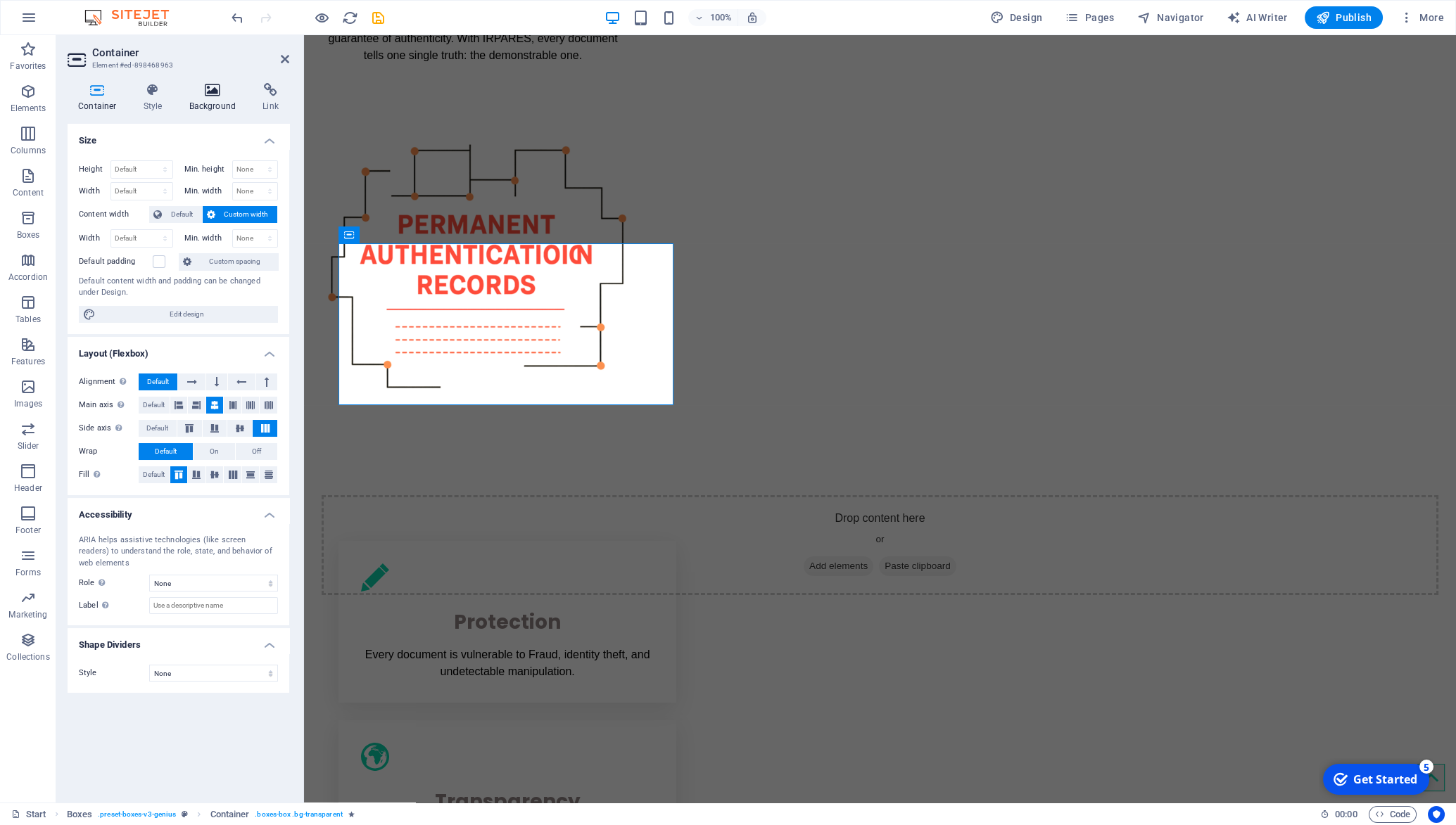
click at [221, 98] on h4 "Background" at bounding box center [215, 97] width 74 height 29
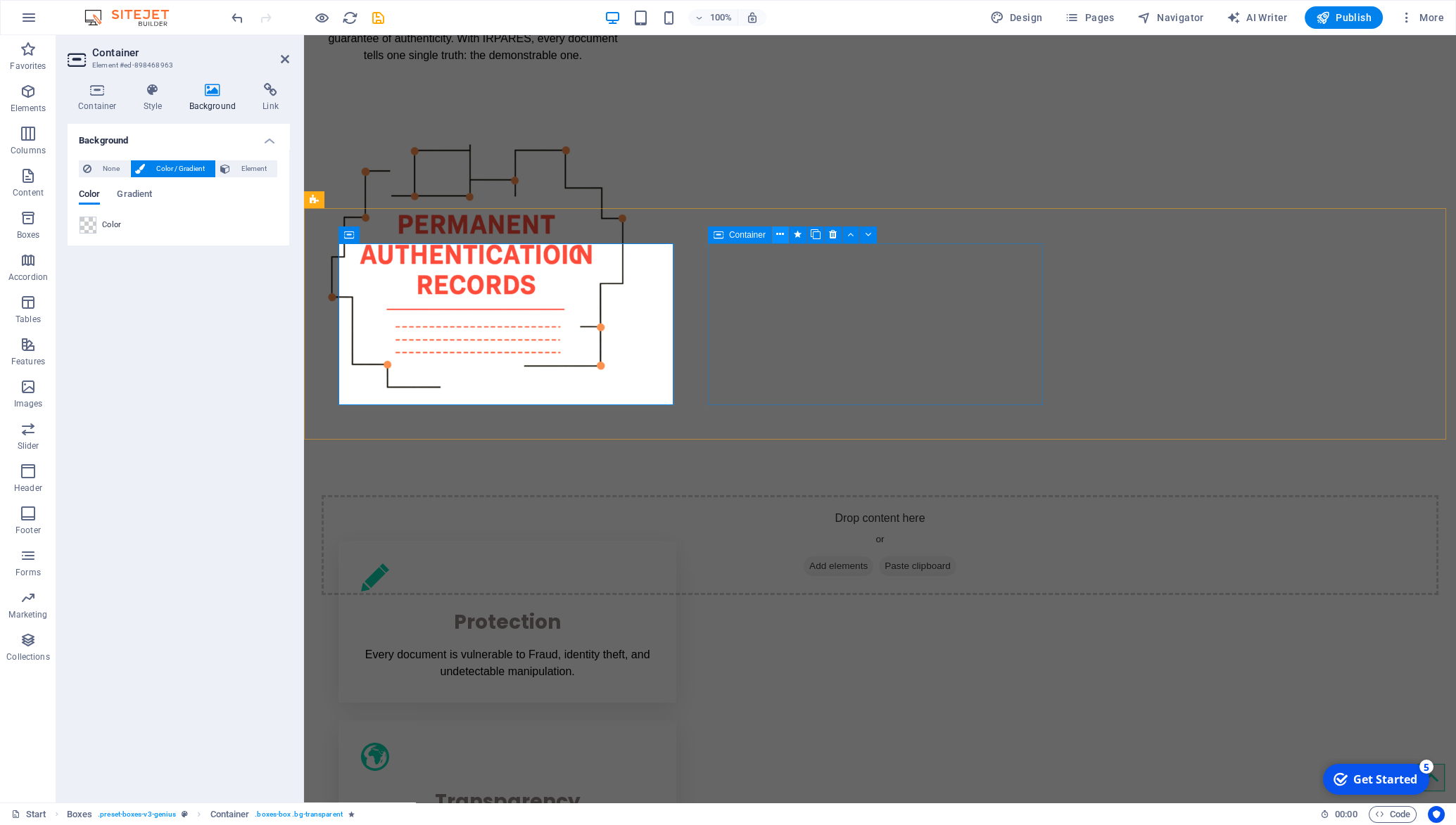
click at [778, 234] on icon at bounding box center [780, 234] width 8 height 15
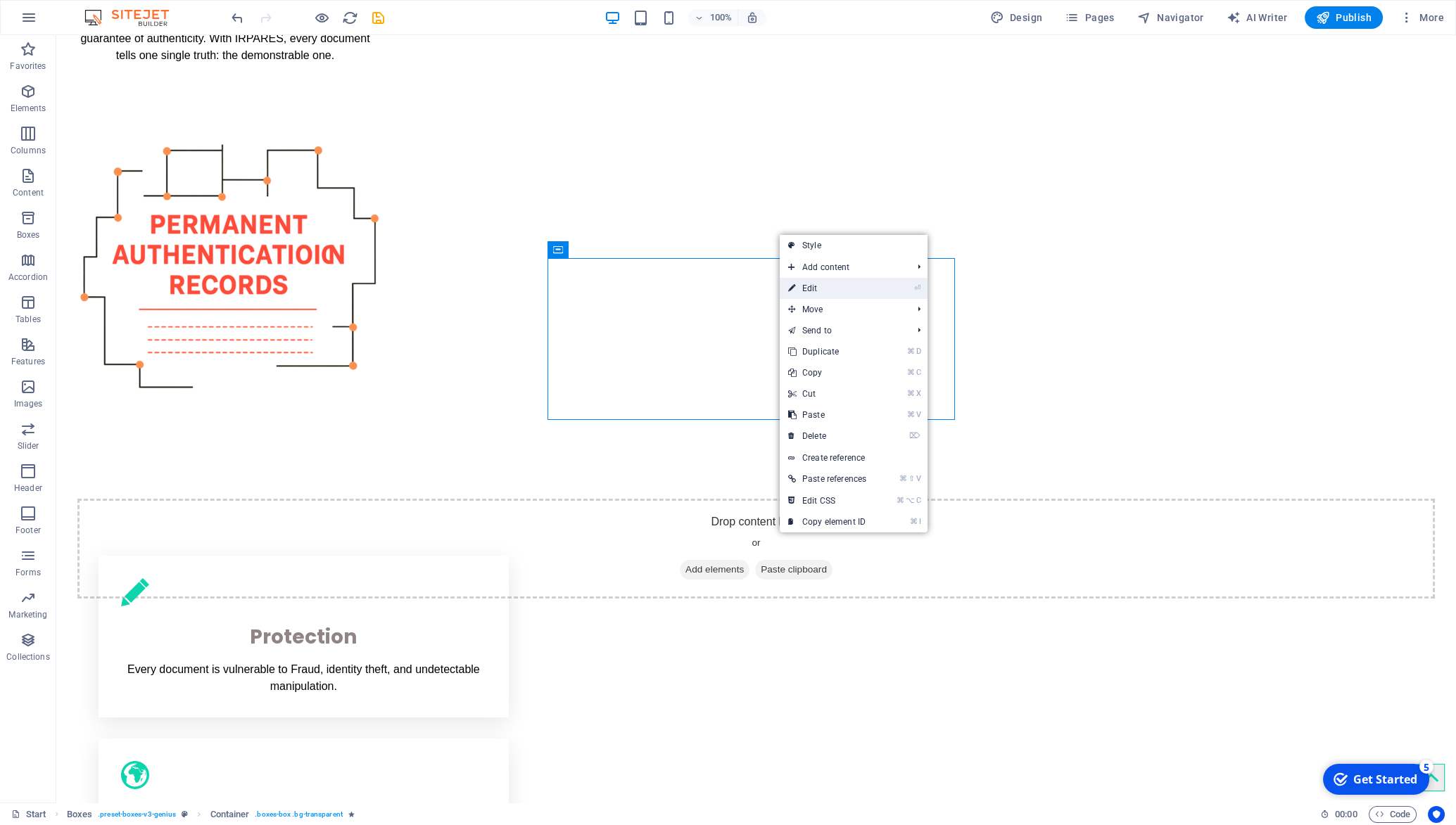
click at [802, 296] on link "⏎ Edit" at bounding box center [827, 289] width 95 height 21
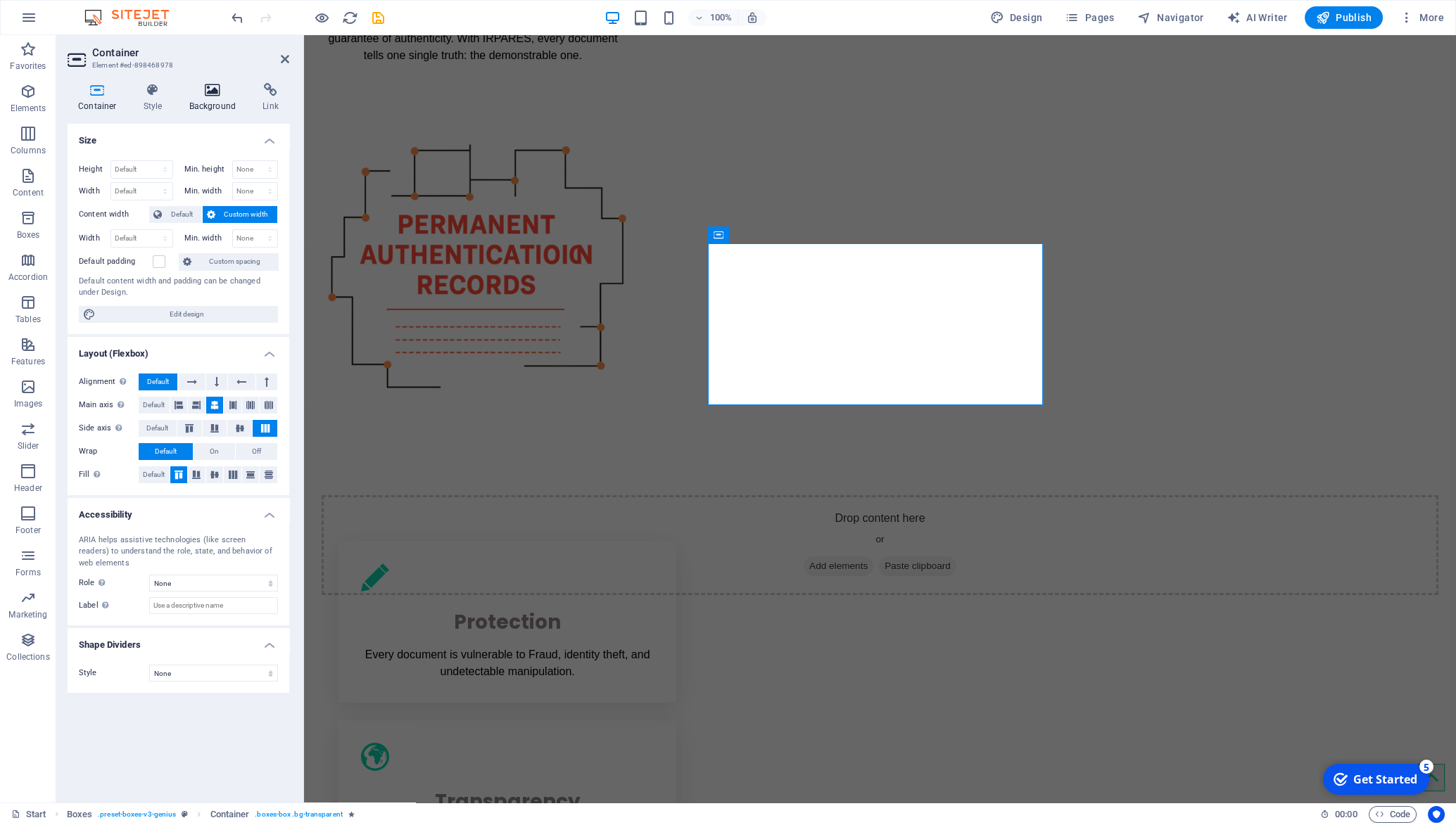
click at [200, 100] on h4 "Background" at bounding box center [215, 97] width 74 height 29
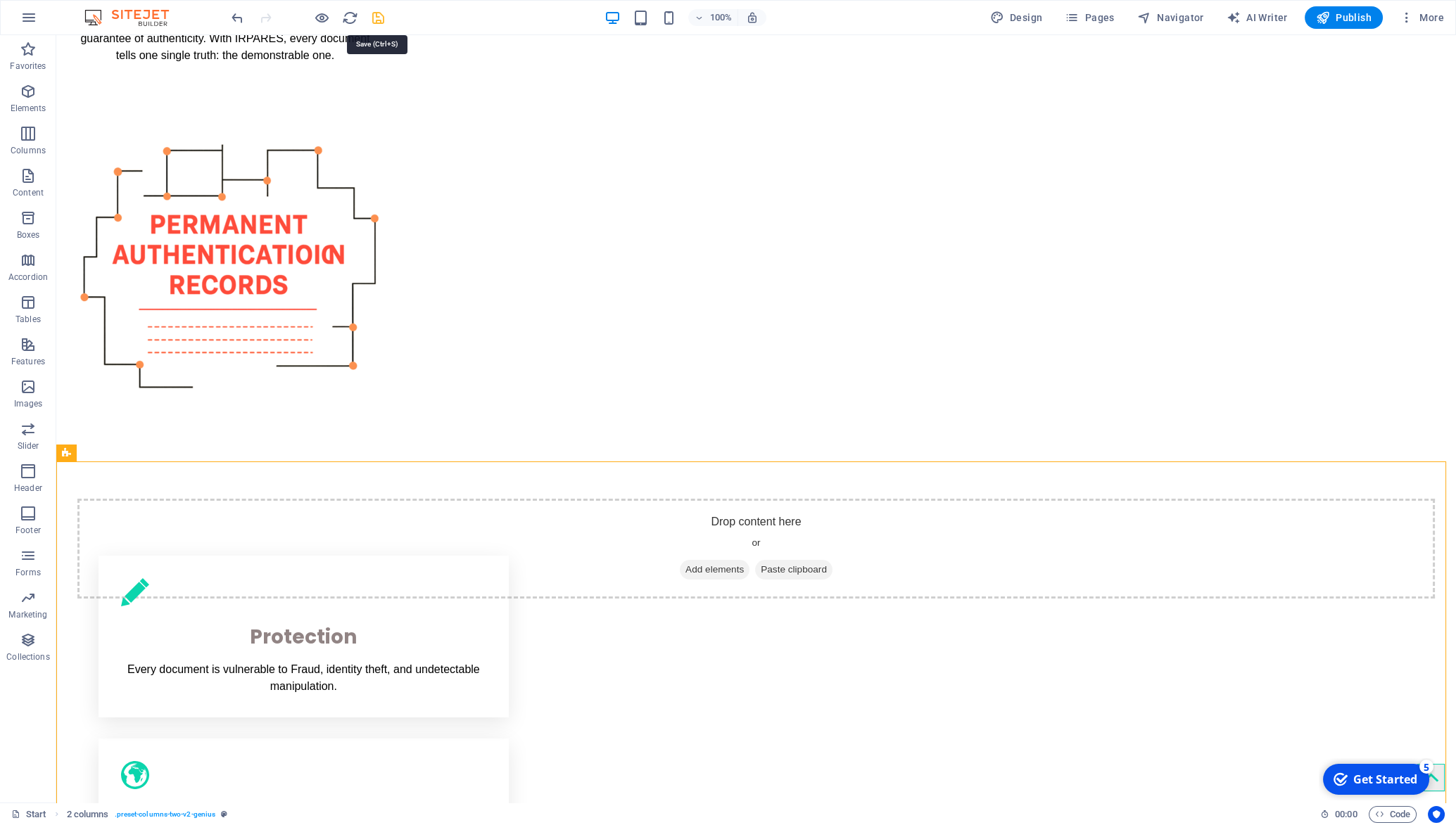
click at [378, 20] on icon "save" at bounding box center [378, 18] width 16 height 16
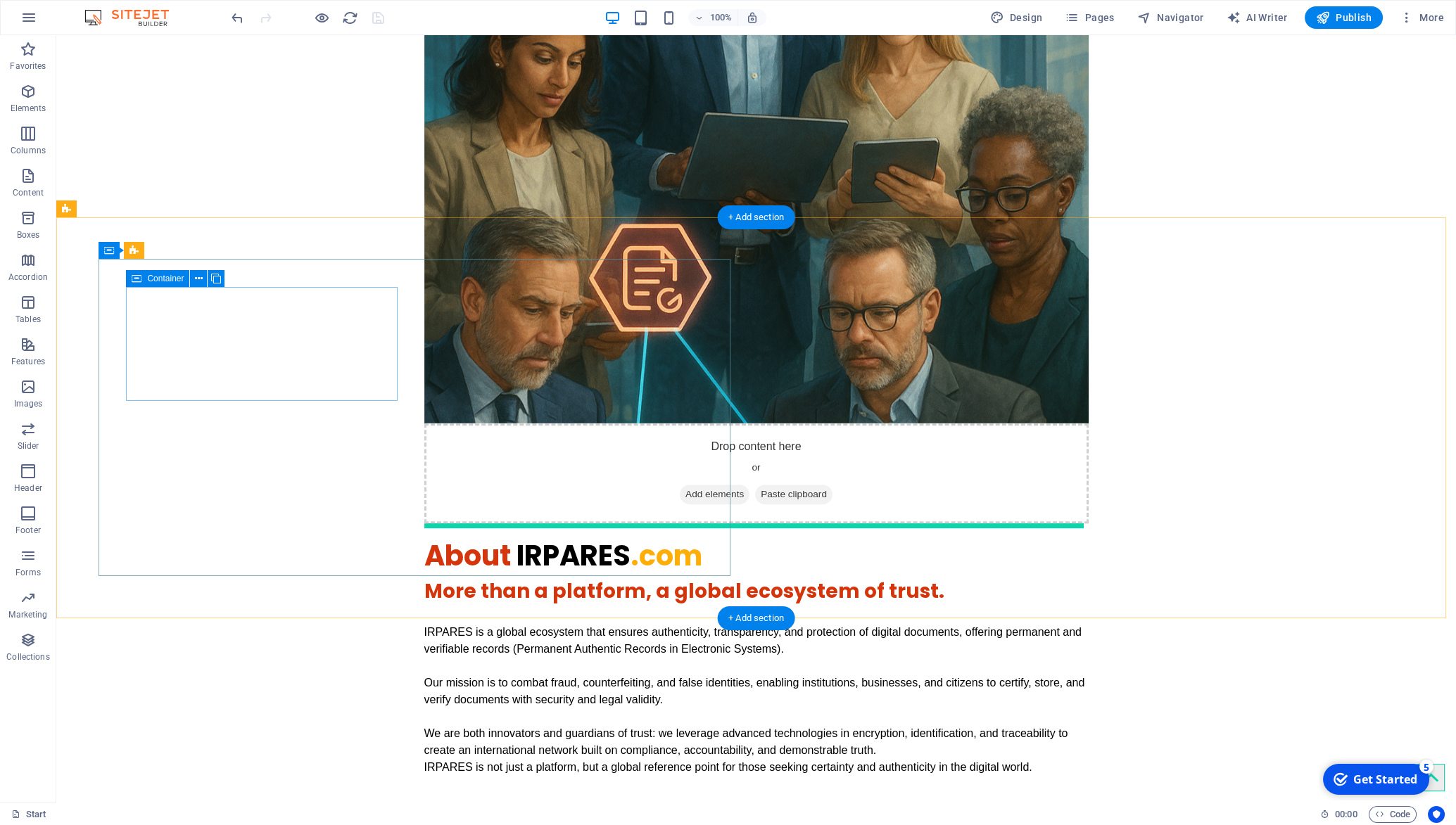
scroll to position [2461, 0]
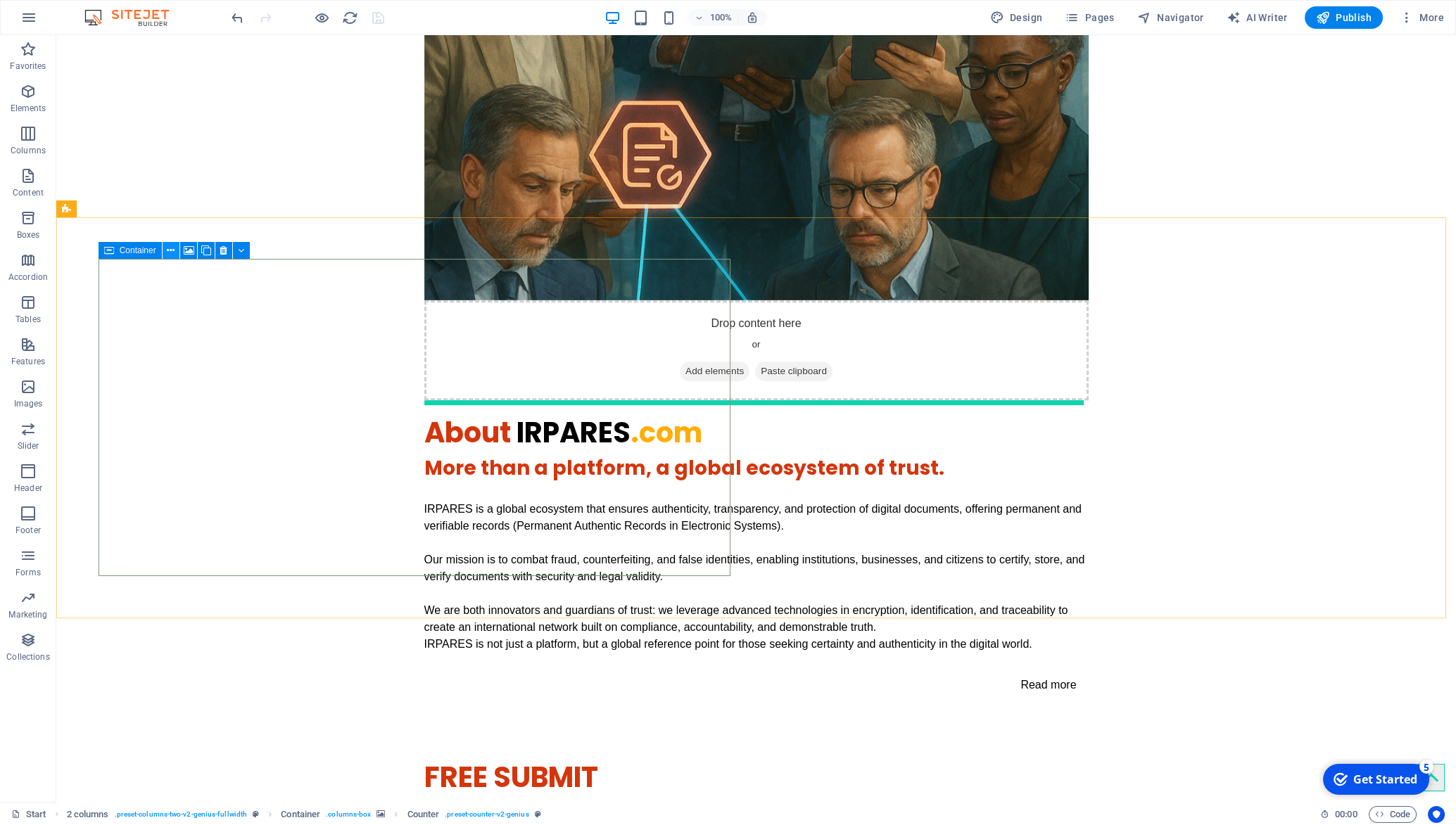
click at [171, 250] on icon at bounding box center [171, 250] width 8 height 15
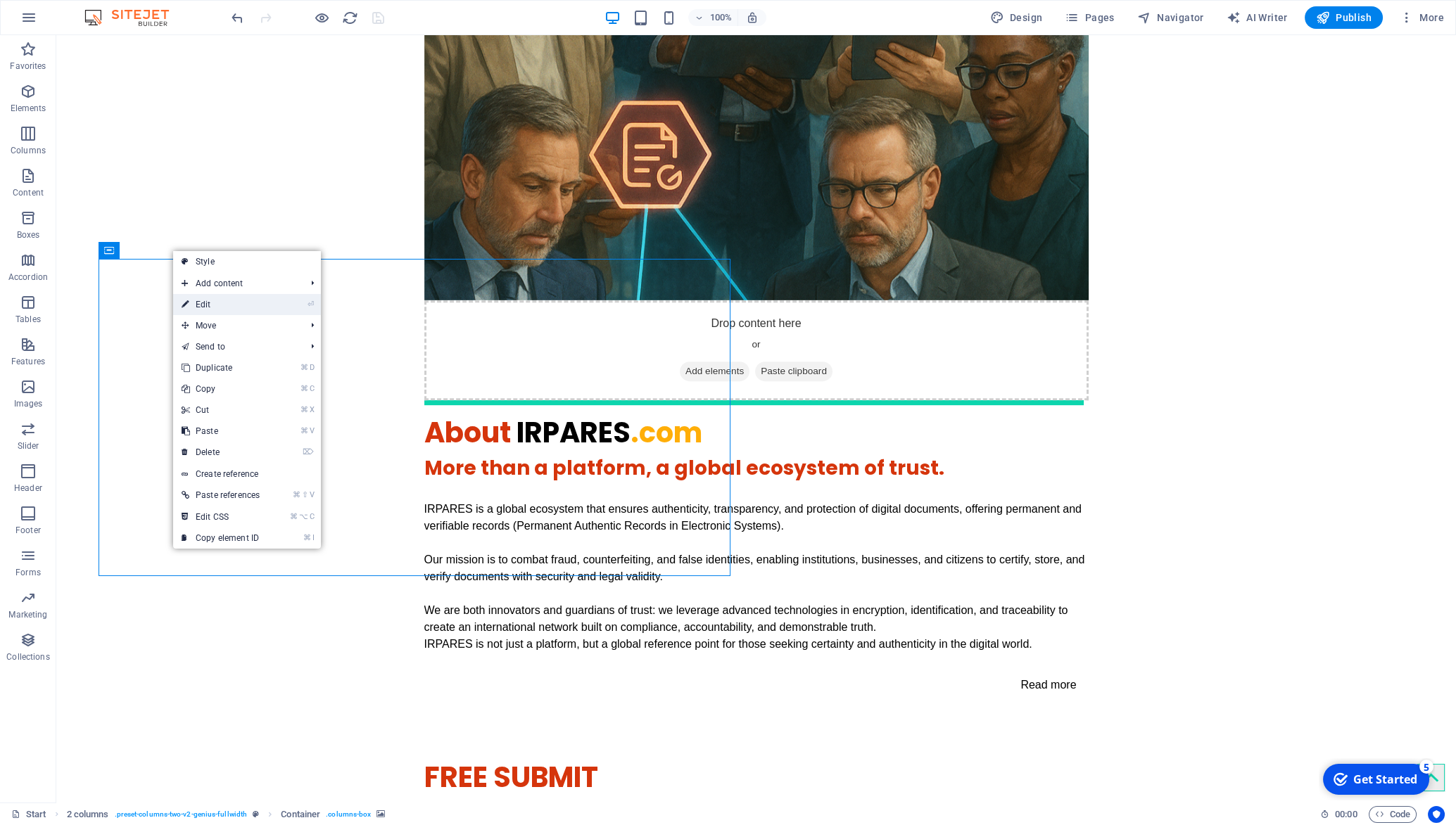
click at [198, 308] on link "⏎ Edit" at bounding box center [220, 305] width 95 height 21
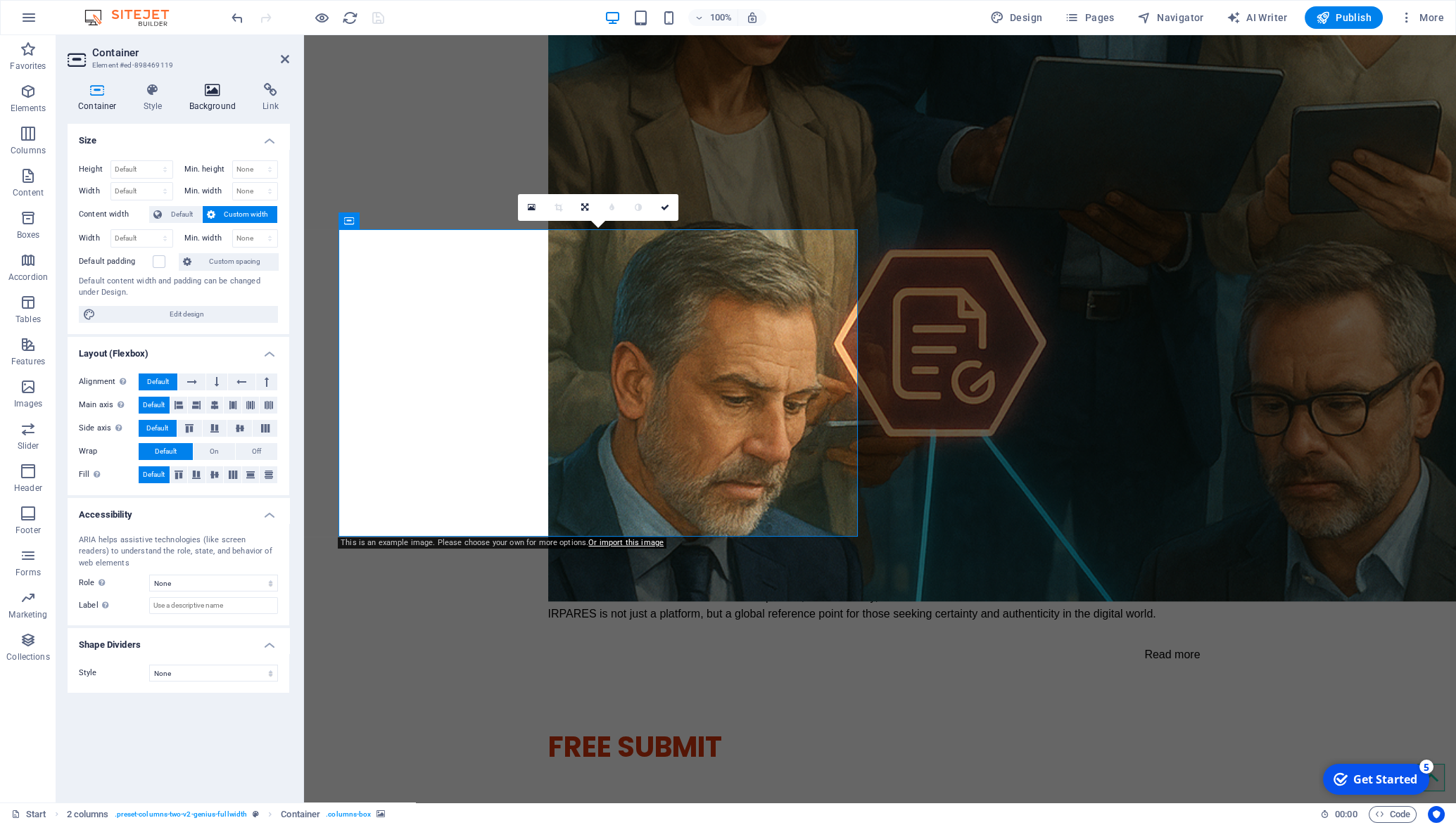
click at [209, 87] on icon at bounding box center [212, 90] width 68 height 14
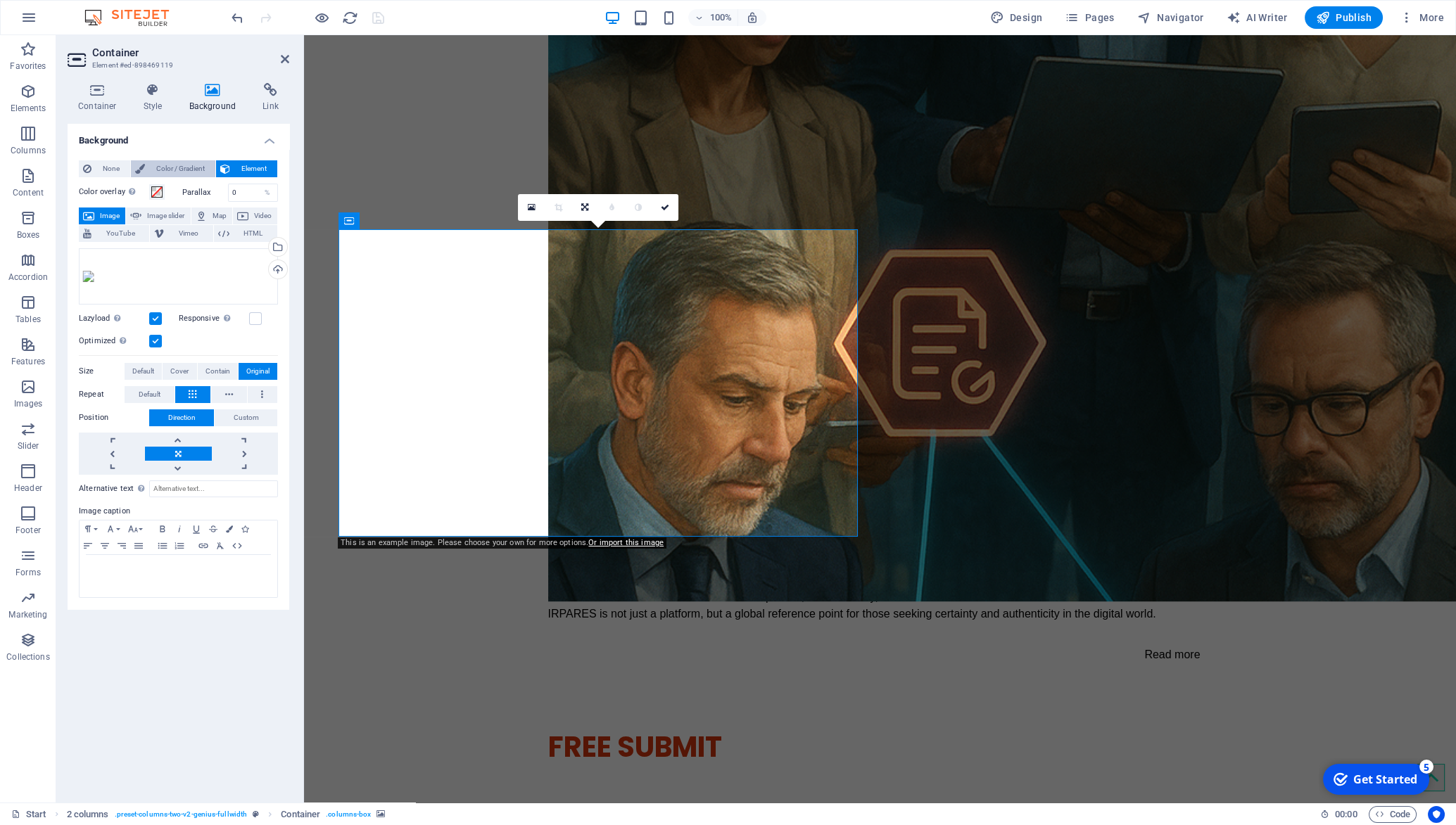
click at [175, 164] on span "Color / Gradient" at bounding box center [180, 169] width 62 height 17
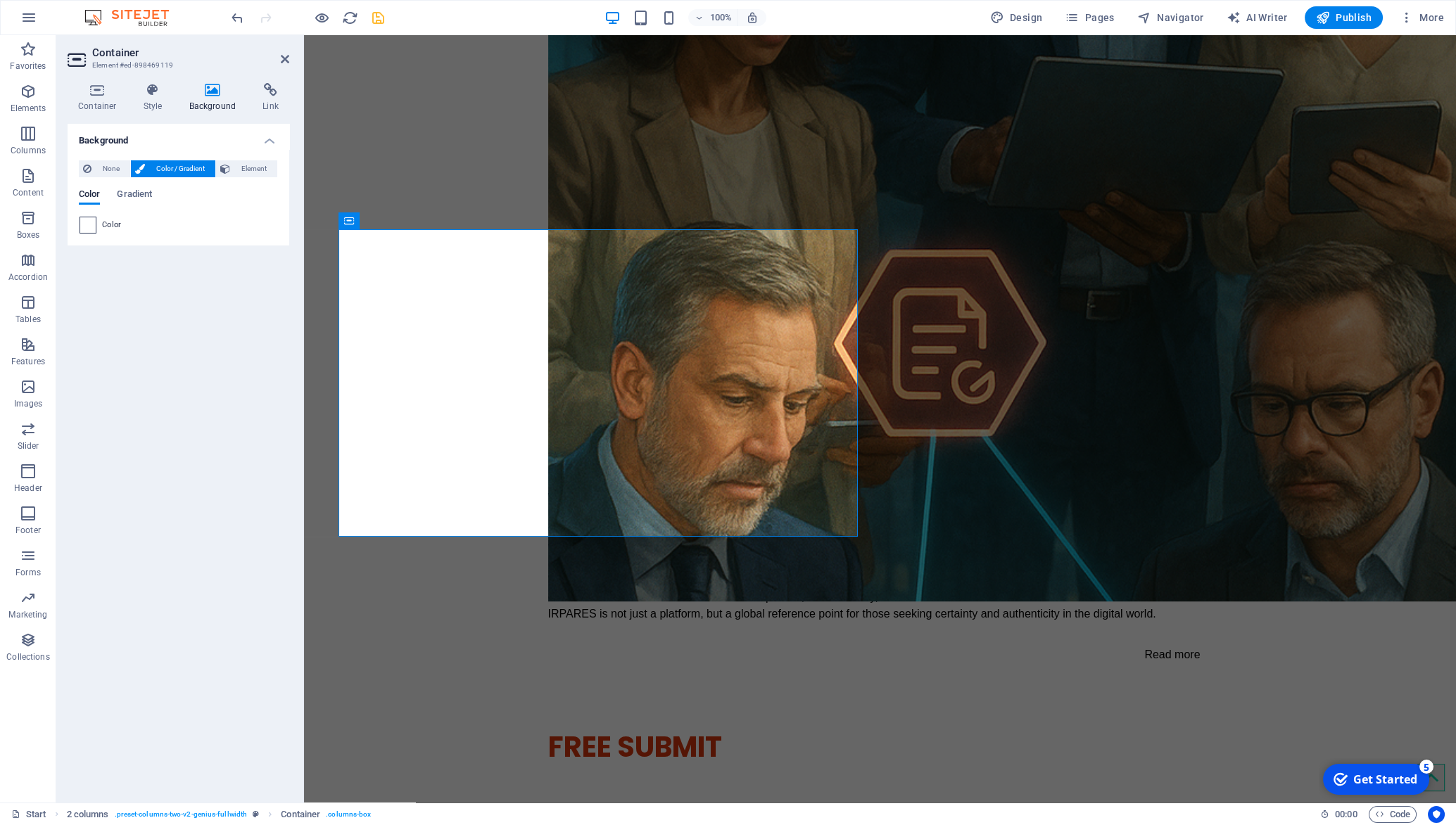
click at [84, 228] on span at bounding box center [87, 225] width 15 height 15
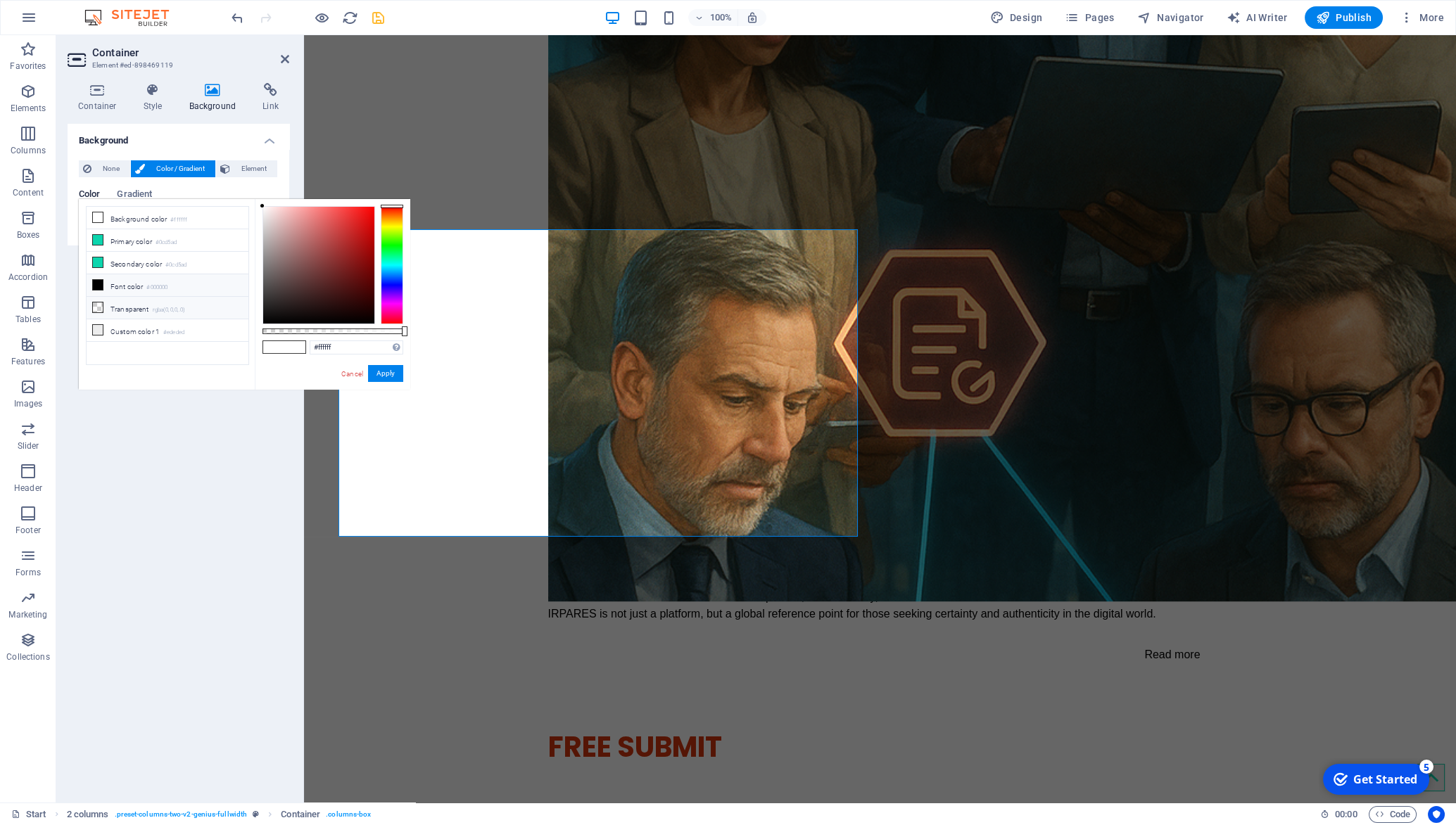
click at [113, 309] on li "Transparent rgba(0,0,0,.0)" at bounding box center [167, 307] width 162 height 22
type input "rgba(0, 0, 0, 0)"
click at [383, 371] on button "Apply" at bounding box center [386, 373] width 36 height 17
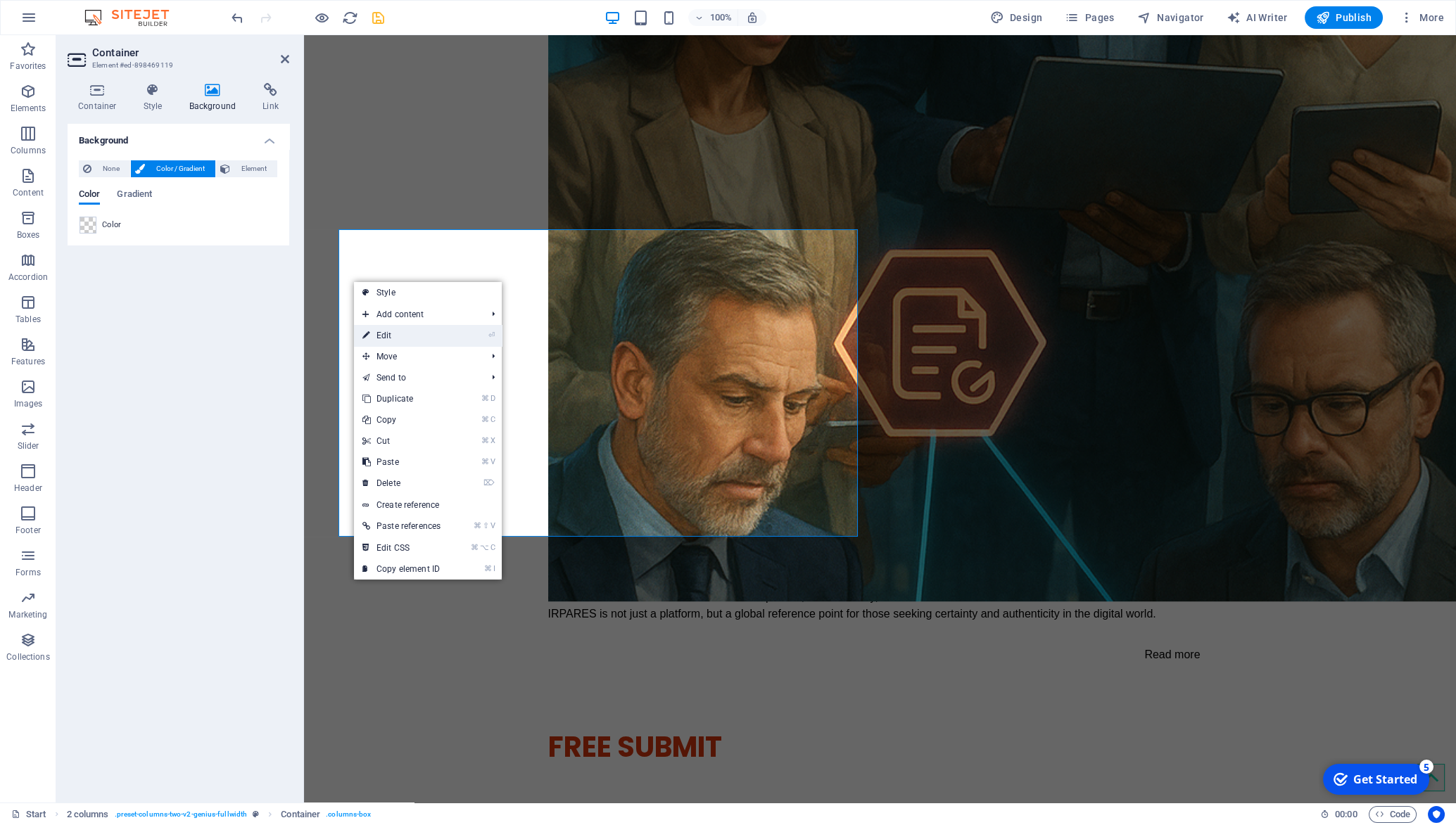
click at [388, 334] on link "⏎ Edit" at bounding box center [402, 336] width 95 height 21
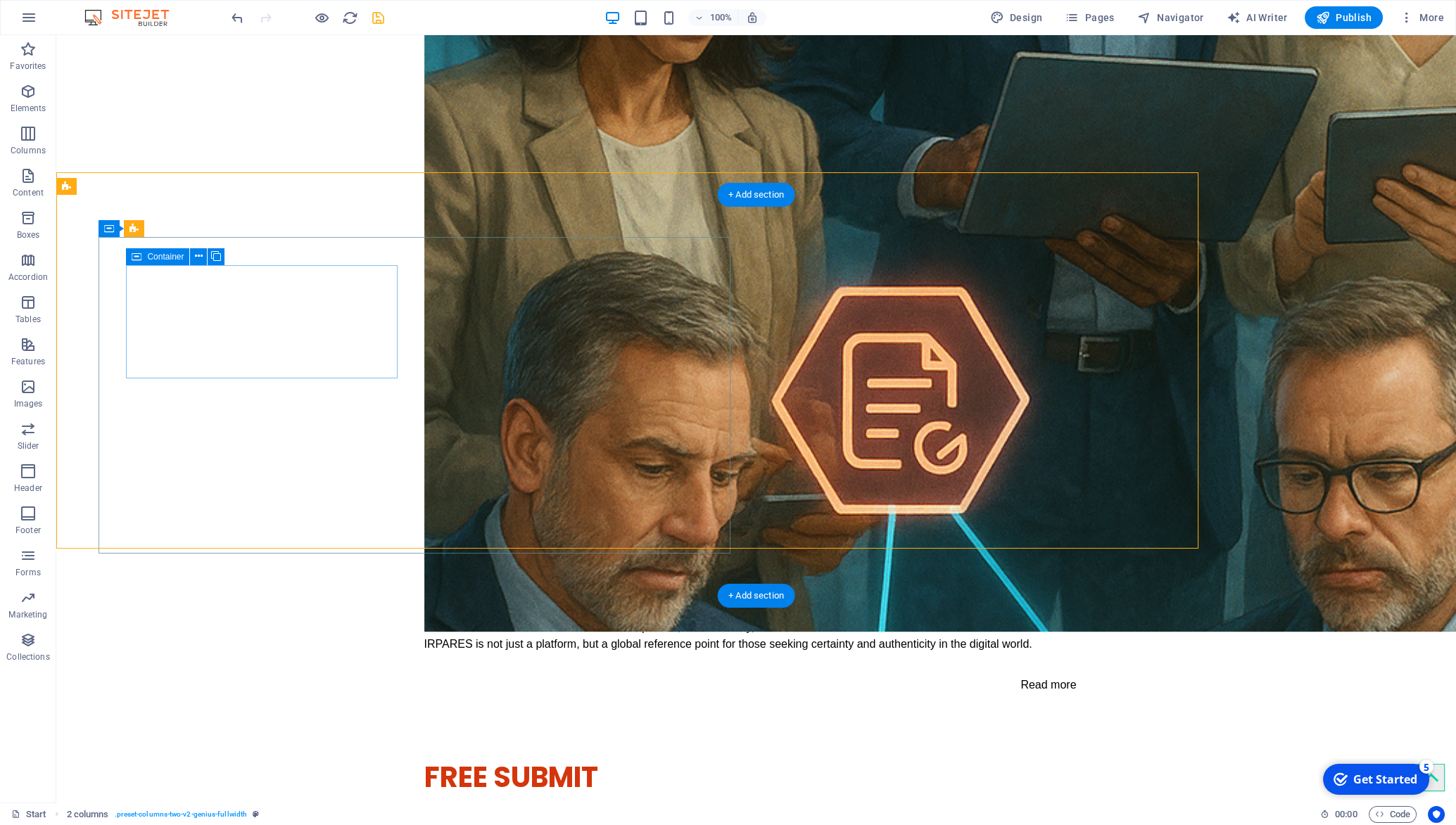
scroll to position [2483, 0]
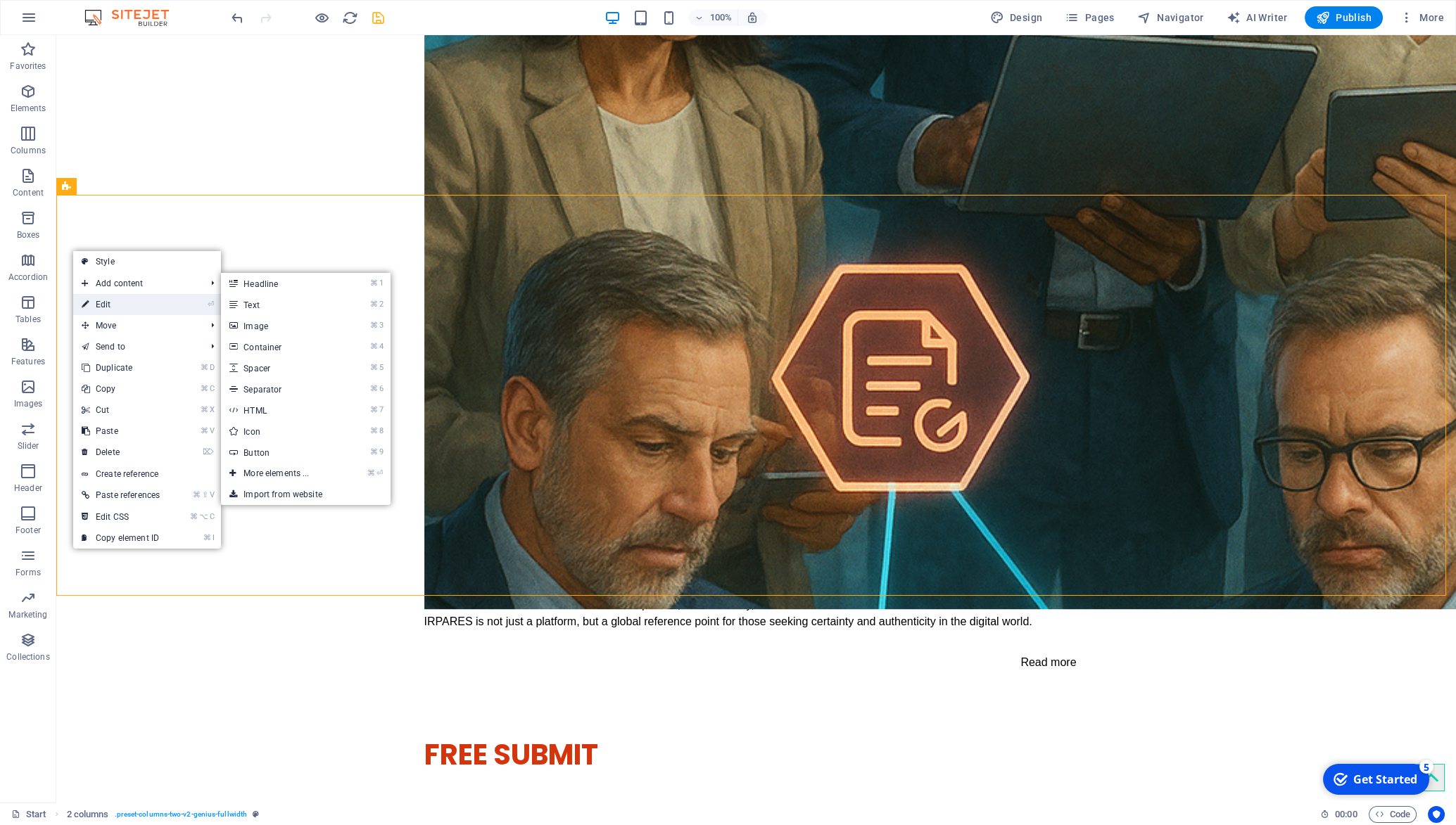
click at [120, 301] on link "⏎ Edit" at bounding box center [120, 305] width 95 height 21
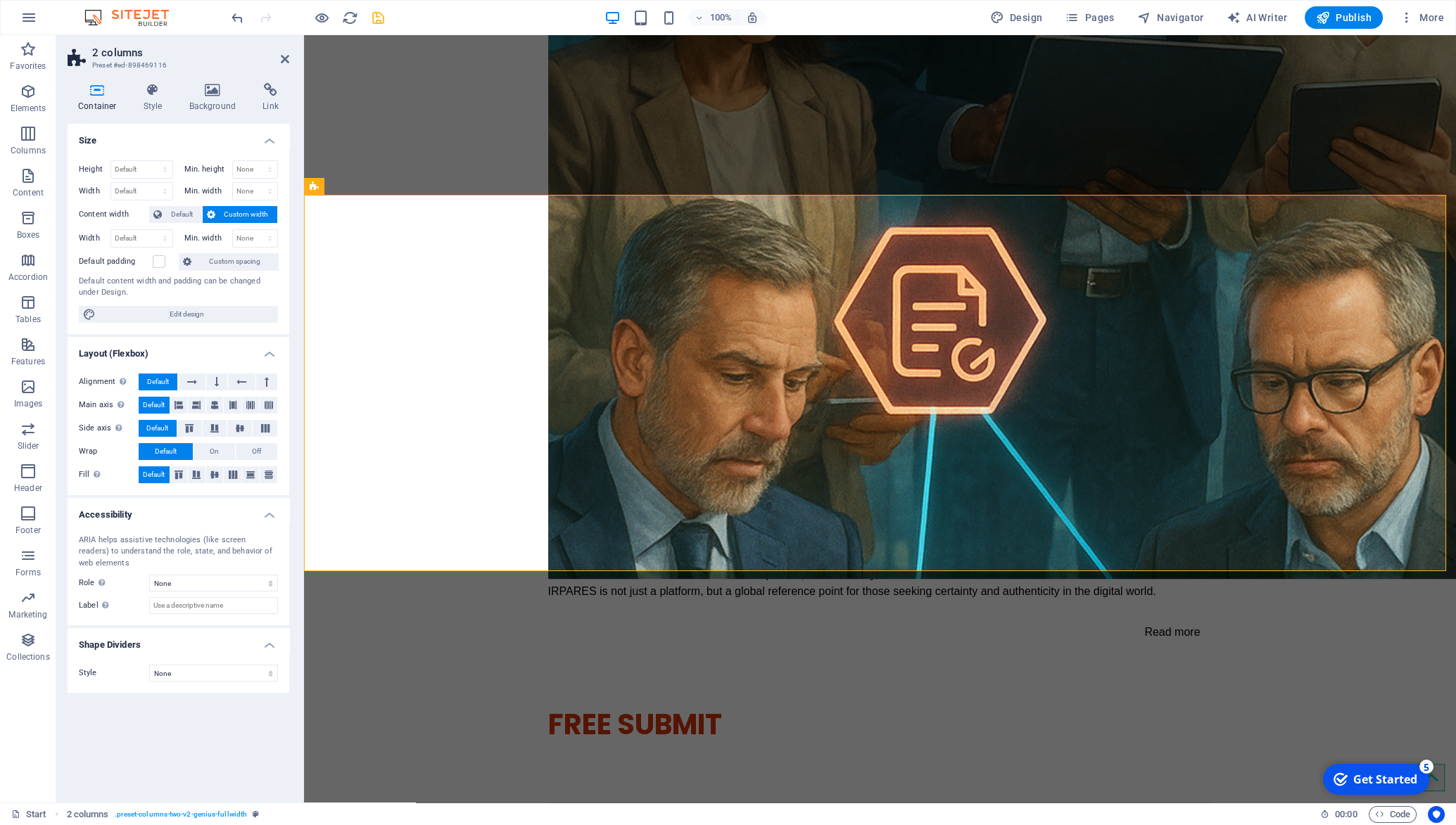
scroll to position [2461, 0]
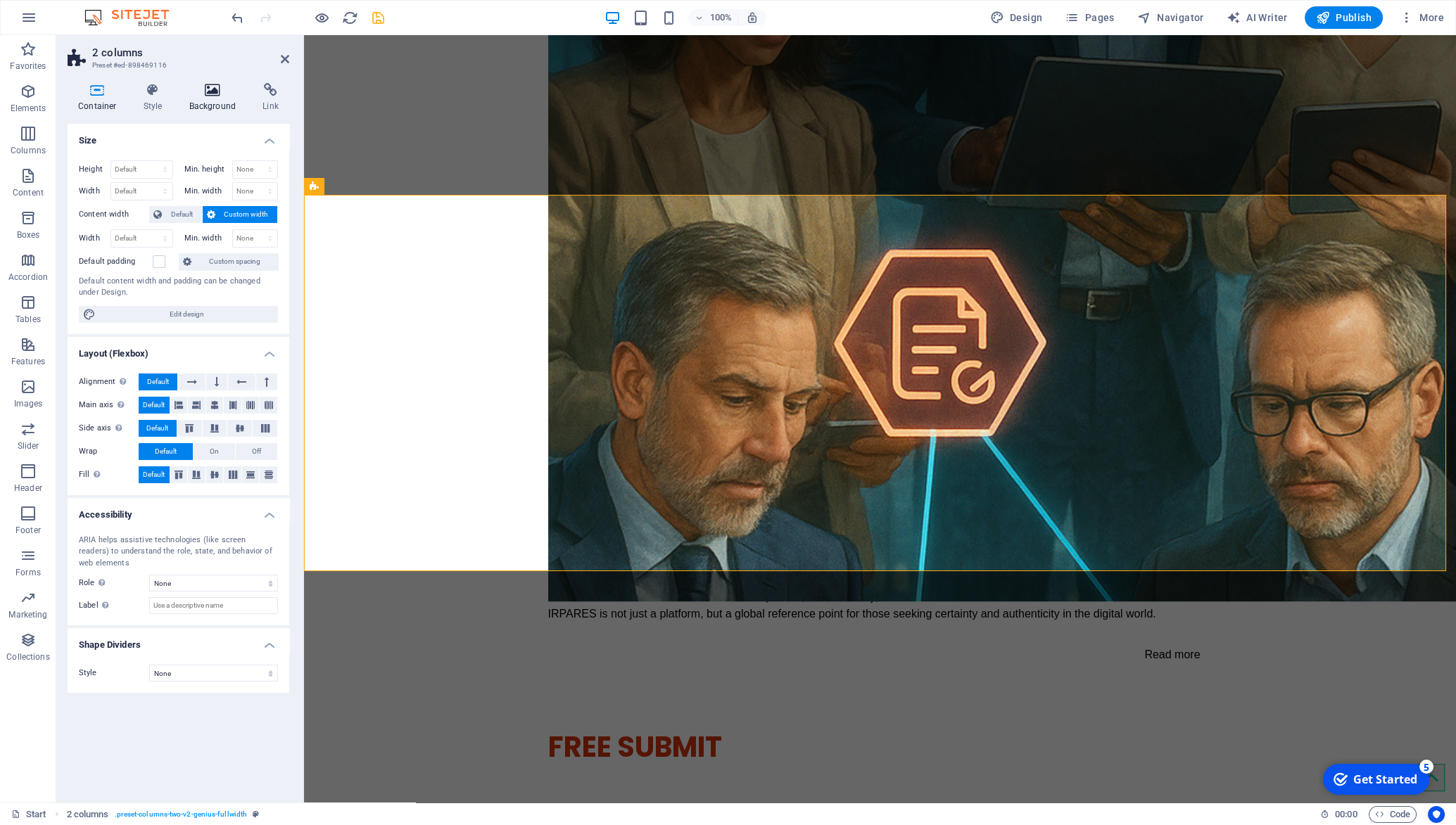
click at [205, 93] on icon at bounding box center [212, 90] width 68 height 14
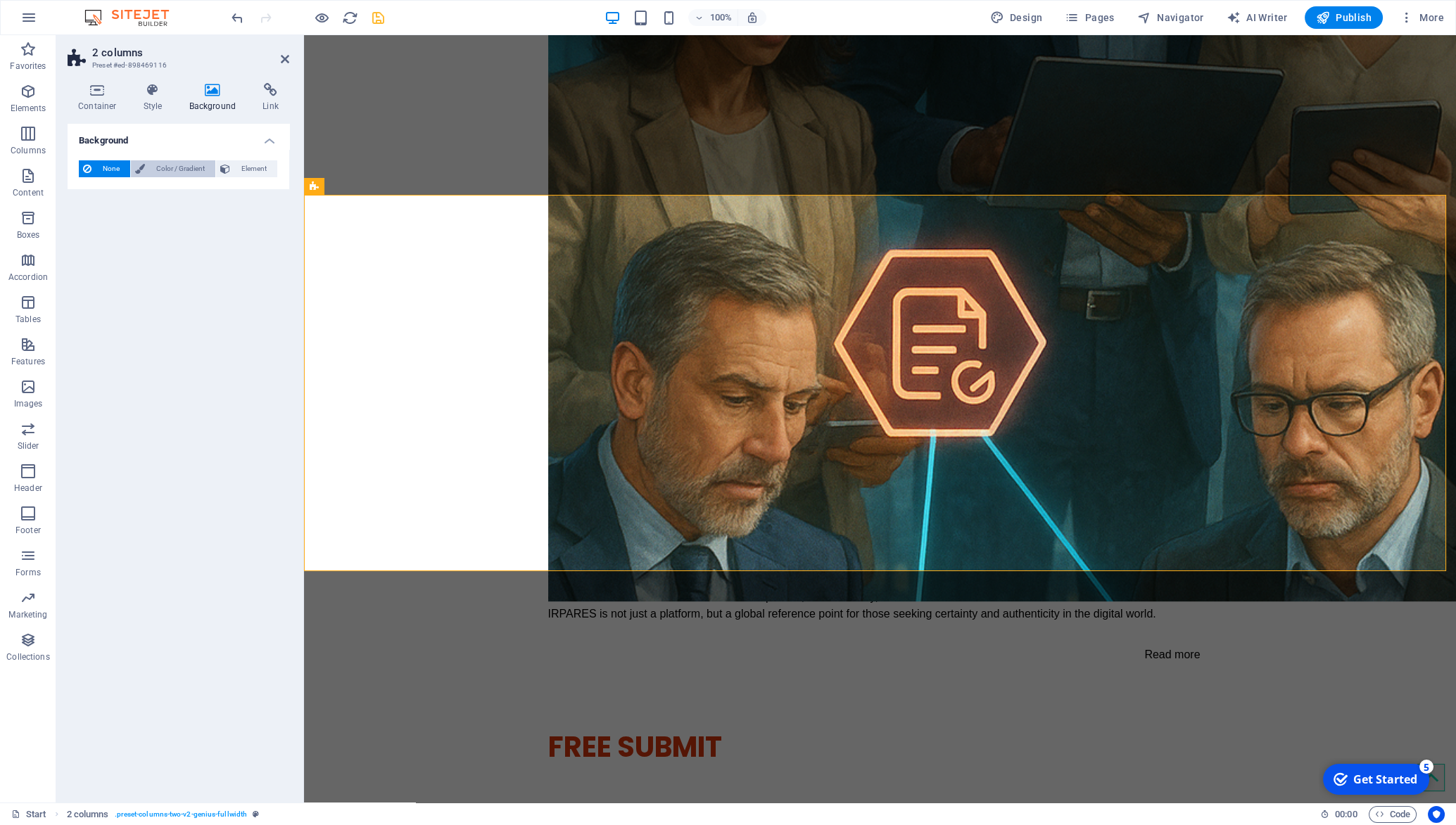
click at [187, 168] on span "Color / Gradient" at bounding box center [180, 169] width 62 height 17
click at [82, 226] on span at bounding box center [87, 225] width 15 height 15
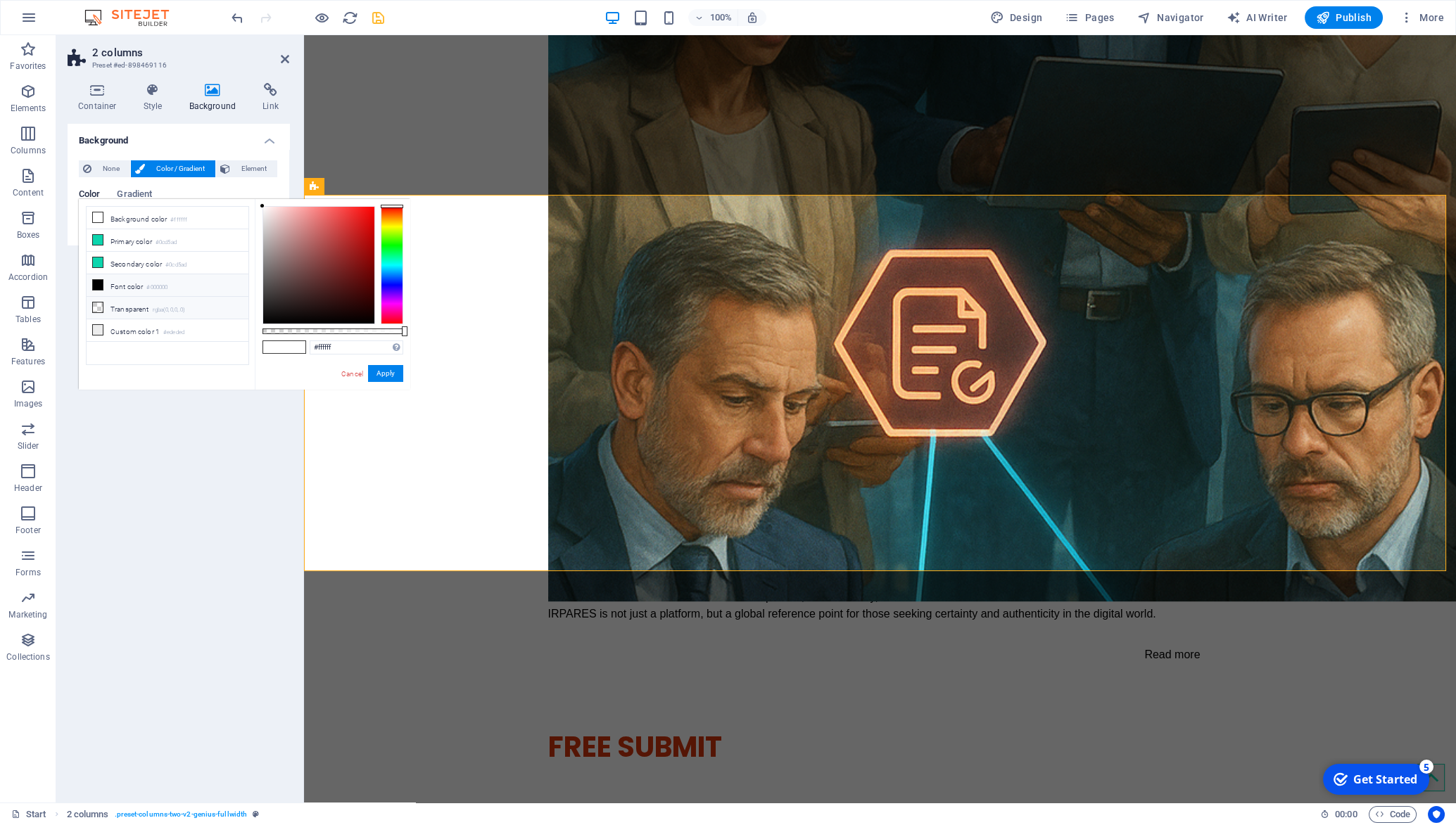
click at [159, 297] on li "Transparent rgba(0,0,0,.0)" at bounding box center [167, 307] width 162 height 22
type input "rgba(0, 0, 0, 0)"
click at [384, 370] on button "Apply" at bounding box center [386, 373] width 36 height 17
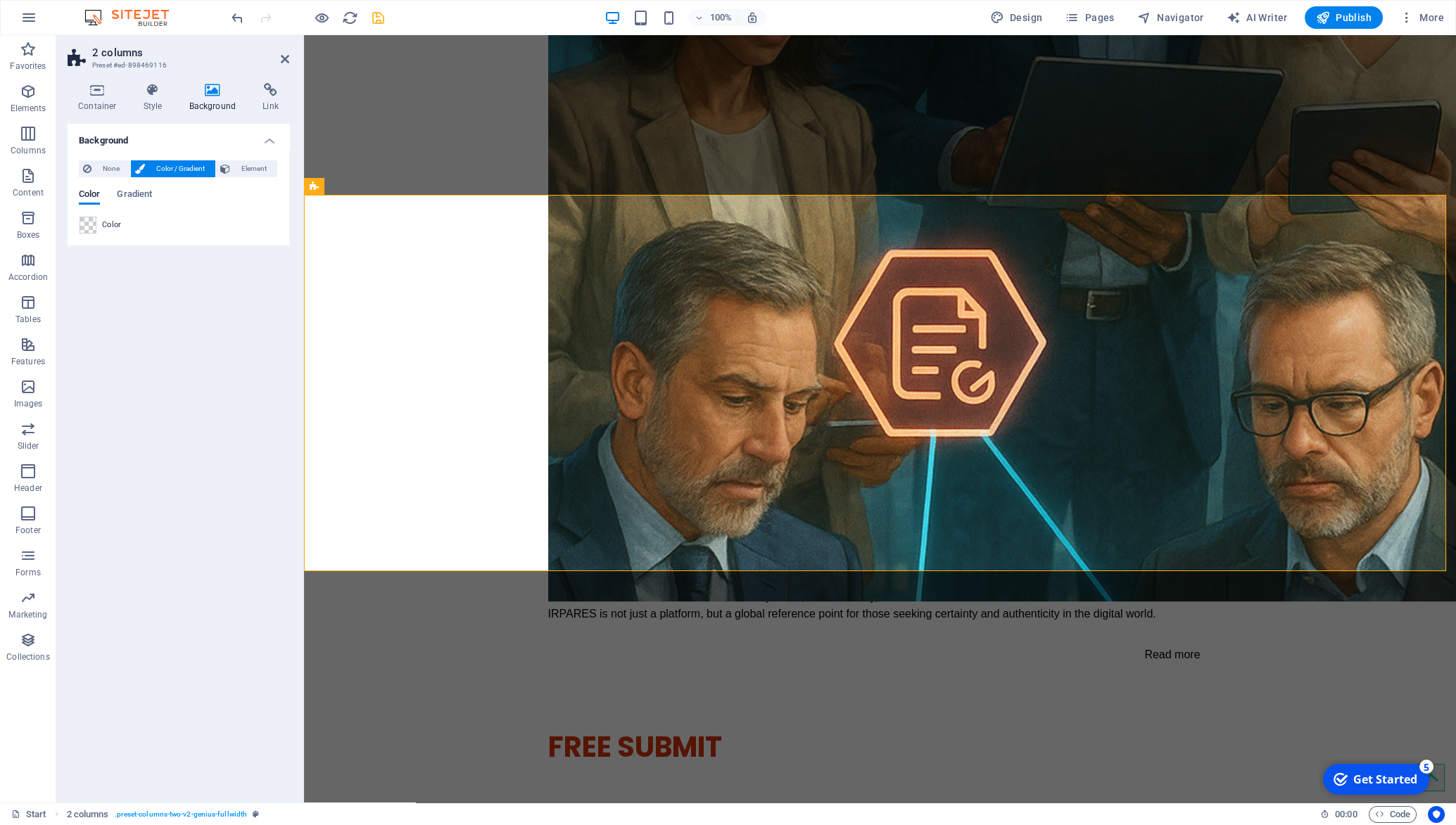
click at [383, 24] on icon "save" at bounding box center [378, 18] width 16 height 16
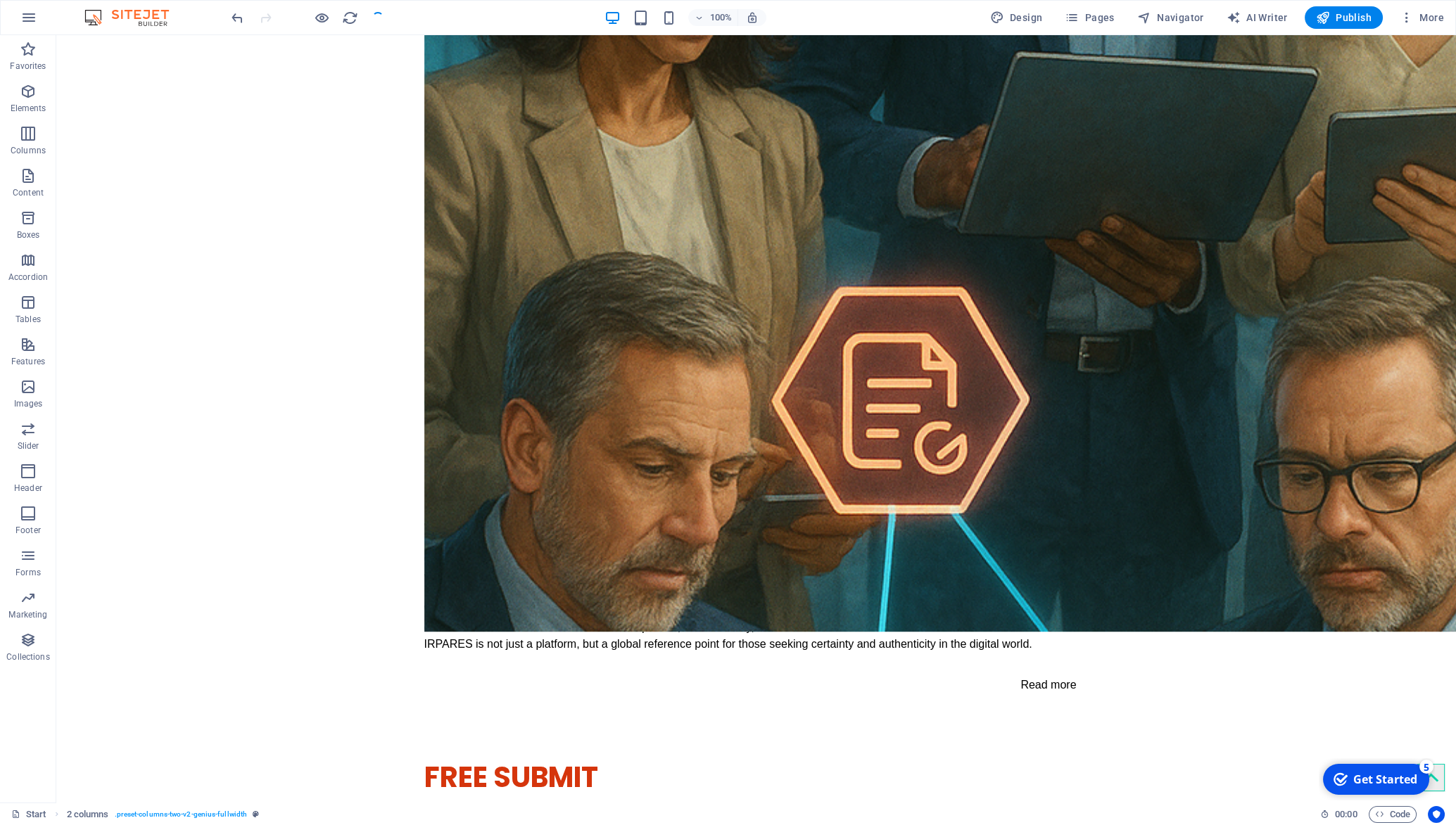
scroll to position [2483, 0]
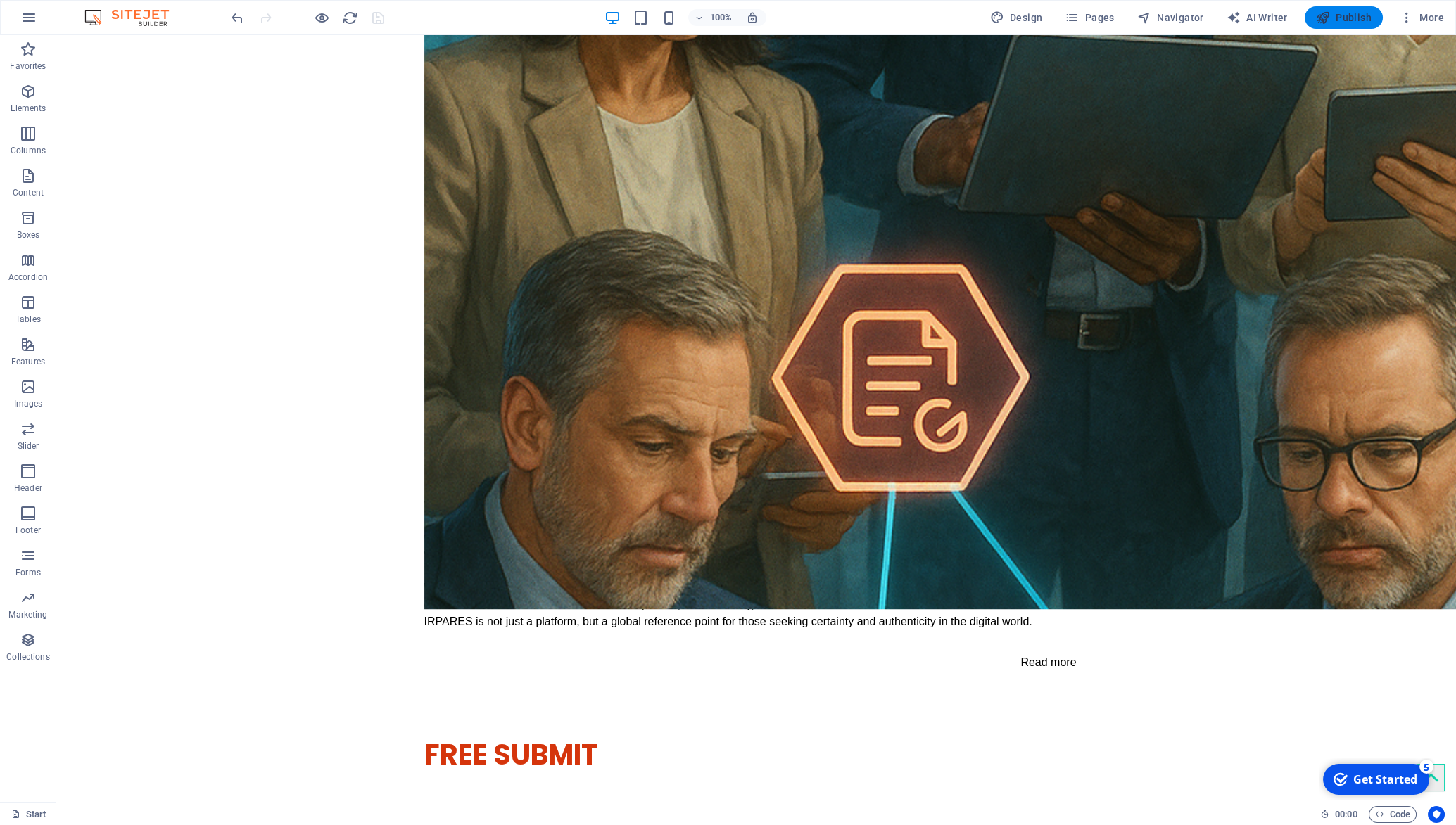
click at [1359, 12] on span "Publish" at bounding box center [1344, 18] width 56 height 14
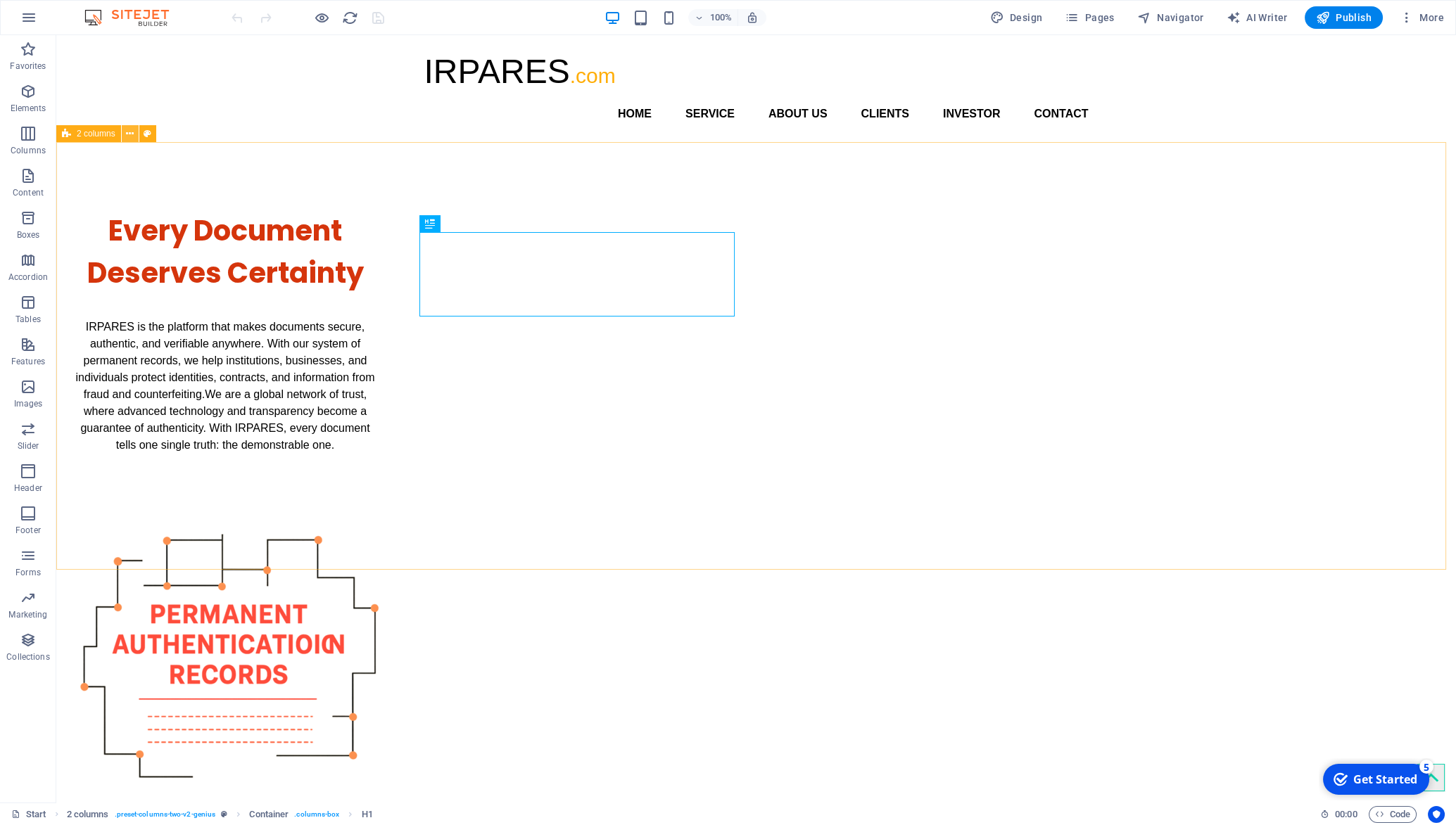
click at [131, 134] on icon at bounding box center [130, 134] width 8 height 15
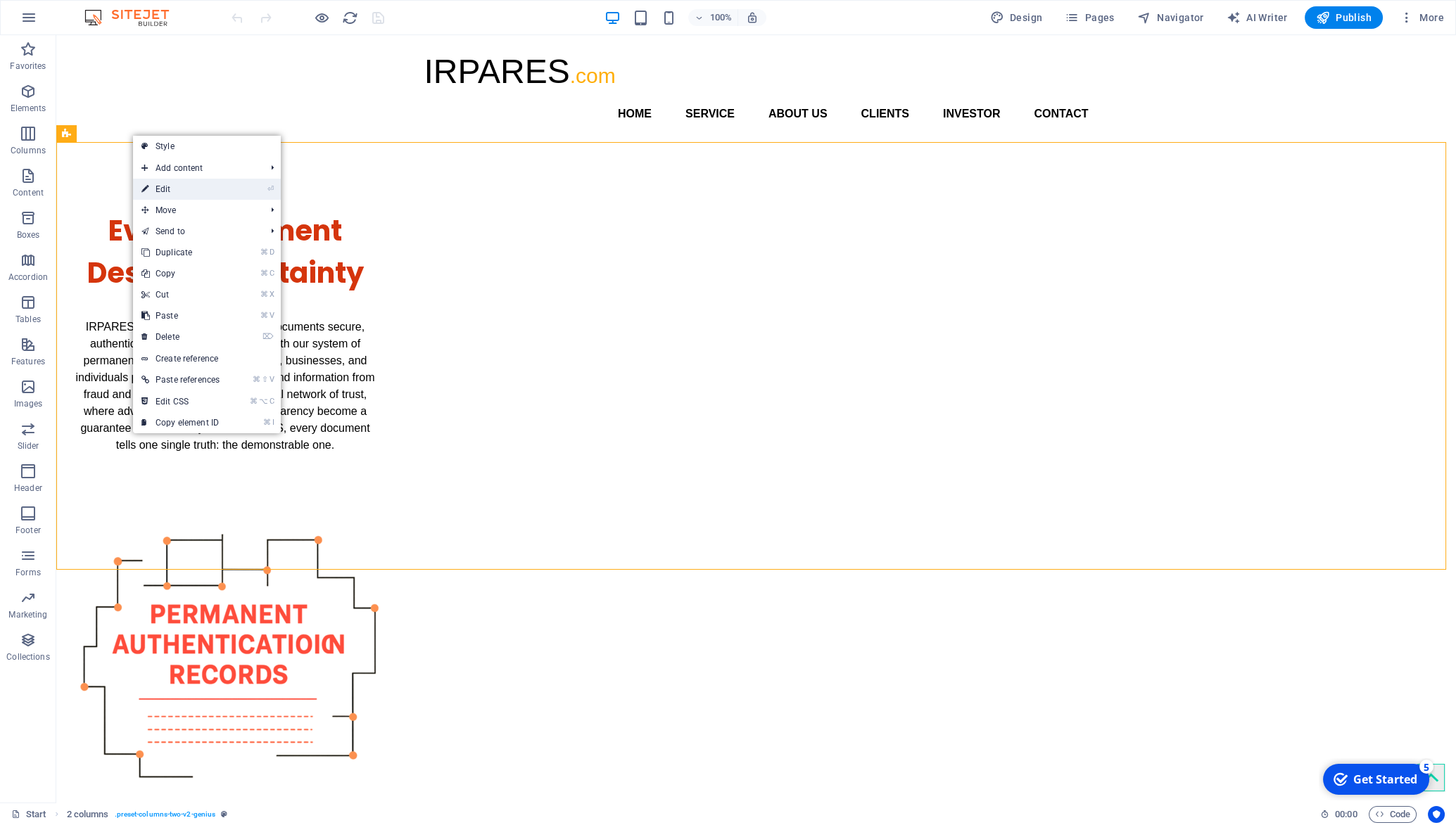
click at [151, 190] on link "⏎ Edit" at bounding box center [180, 189] width 95 height 21
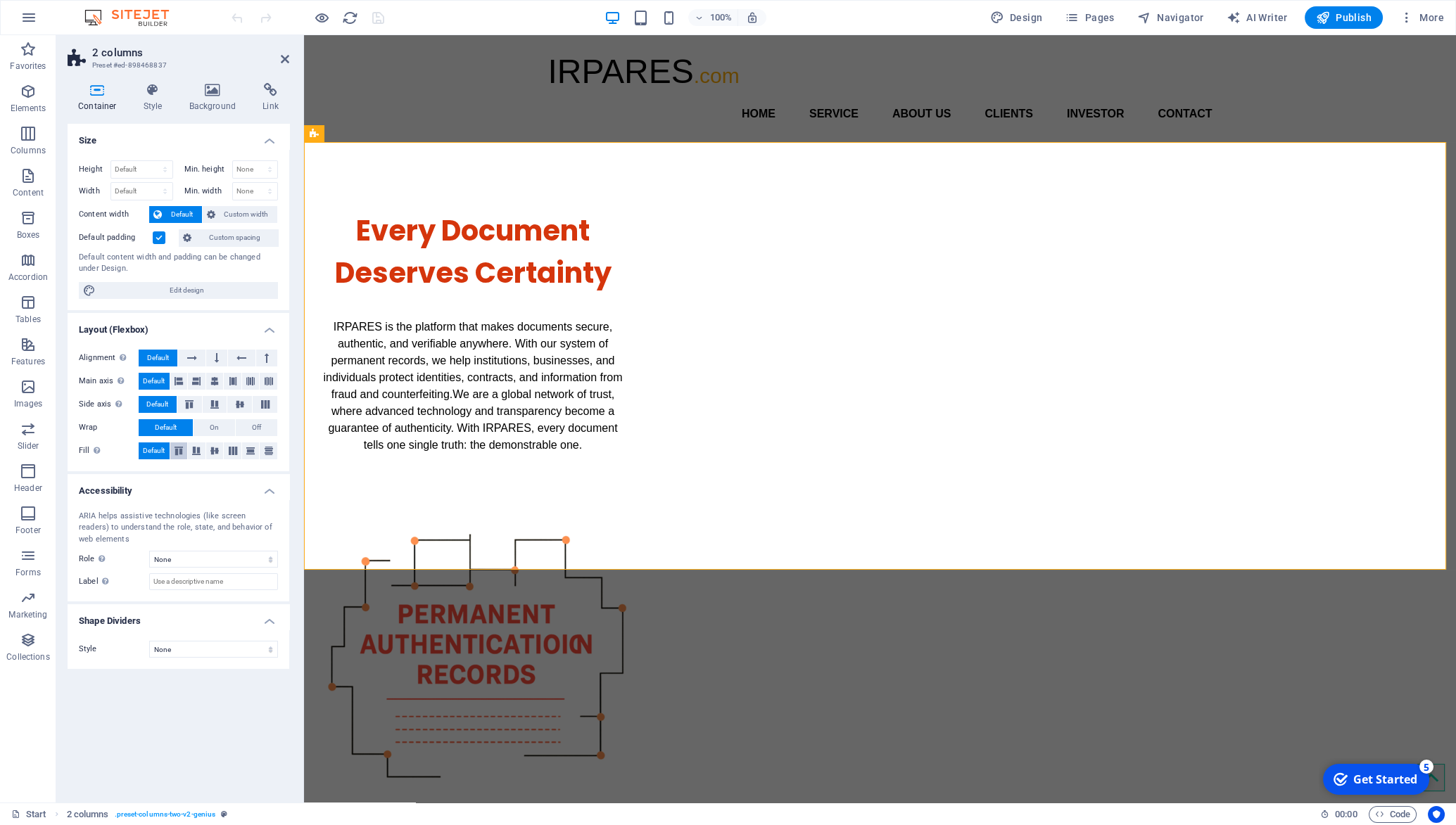
click at [178, 448] on icon at bounding box center [179, 451] width 17 height 9
click at [212, 453] on icon at bounding box center [214, 451] width 17 height 9
click at [237, 405] on icon at bounding box center [240, 405] width 17 height 9
click at [611, 214] on button at bounding box center [616, 212] width 17 height 17
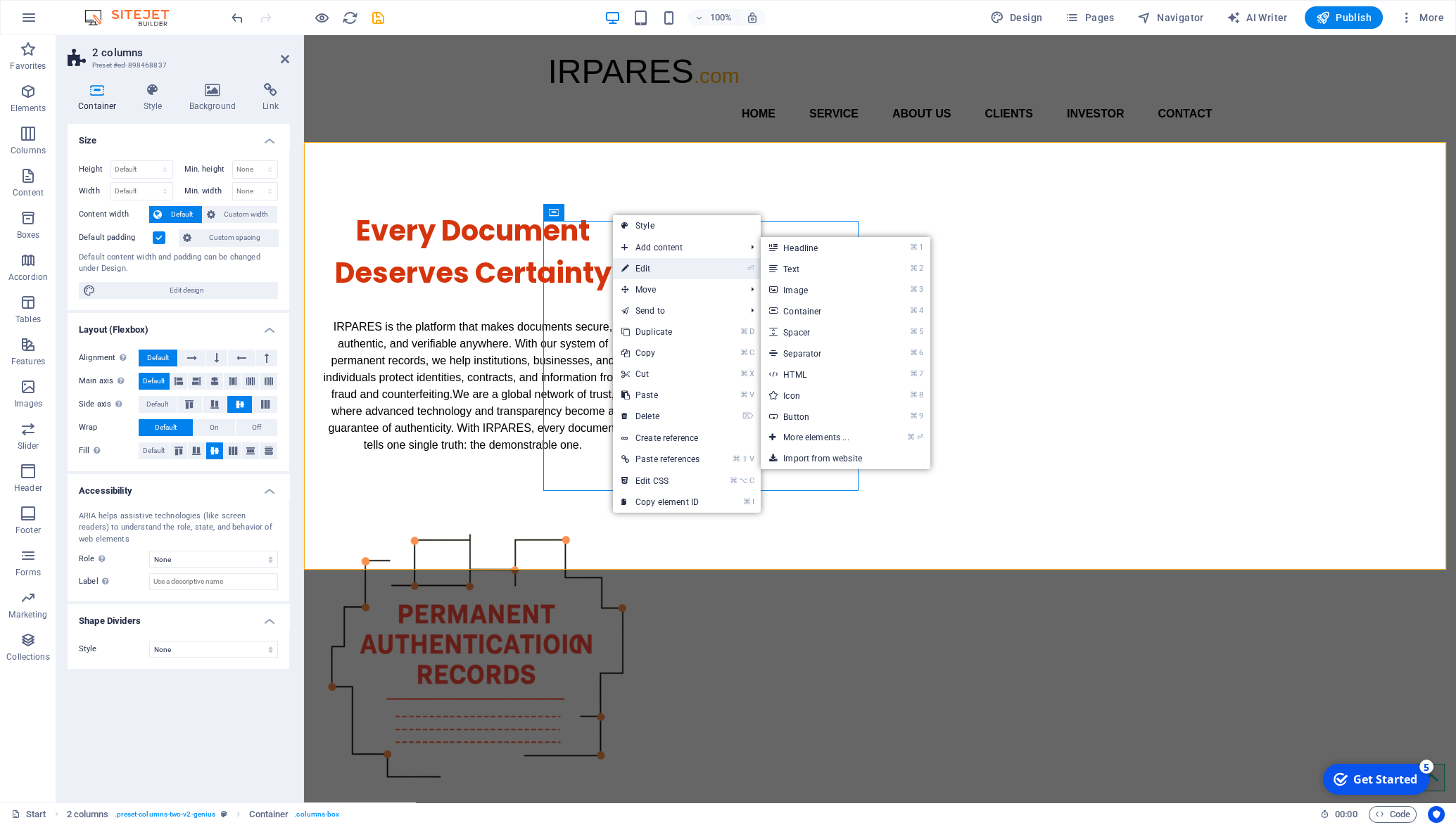
click at [638, 267] on link "⏎ Edit" at bounding box center [660, 269] width 95 height 21
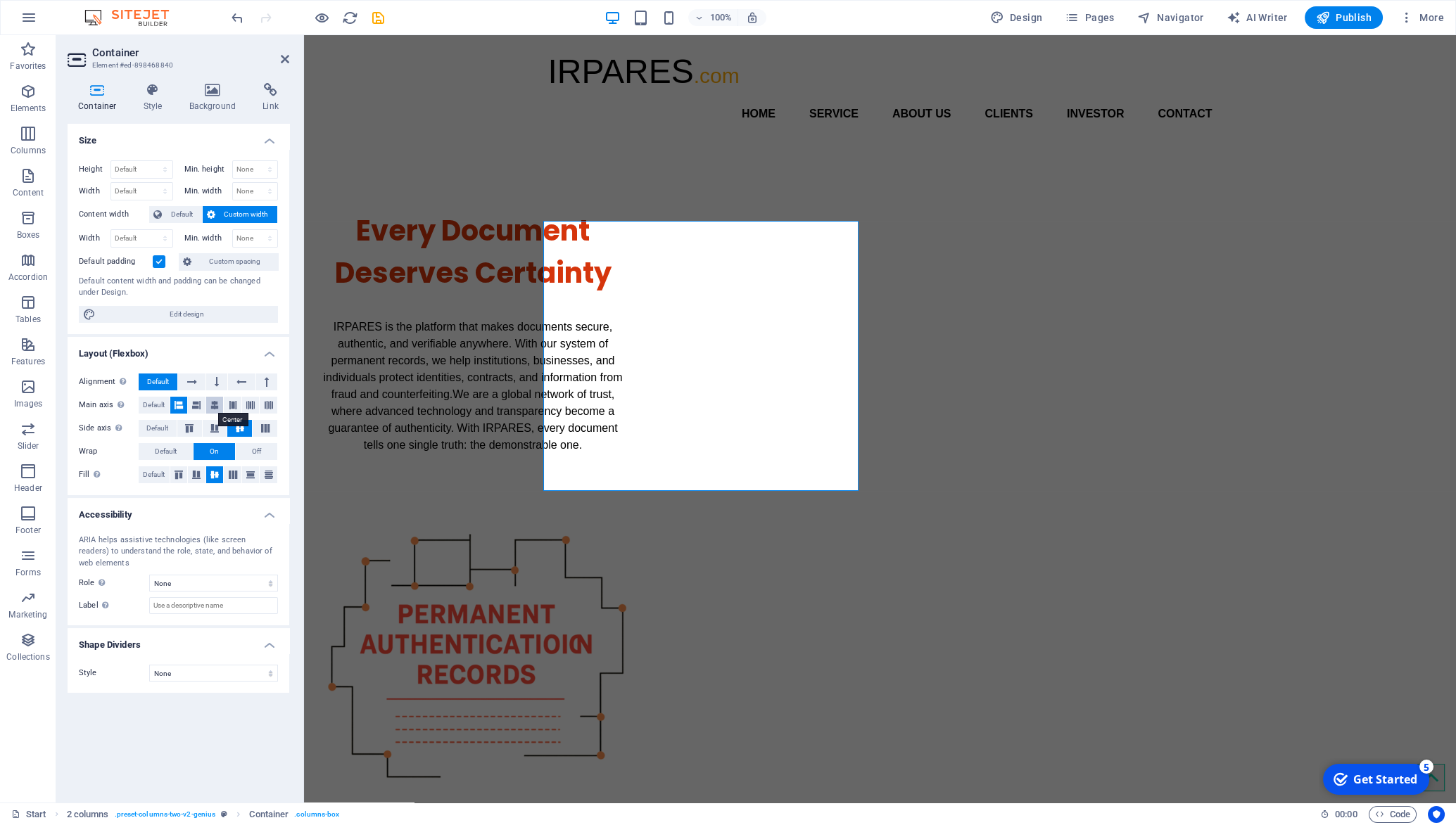
click at [217, 407] on icon at bounding box center [215, 405] width 9 height 17
click at [209, 95] on icon at bounding box center [212, 90] width 68 height 14
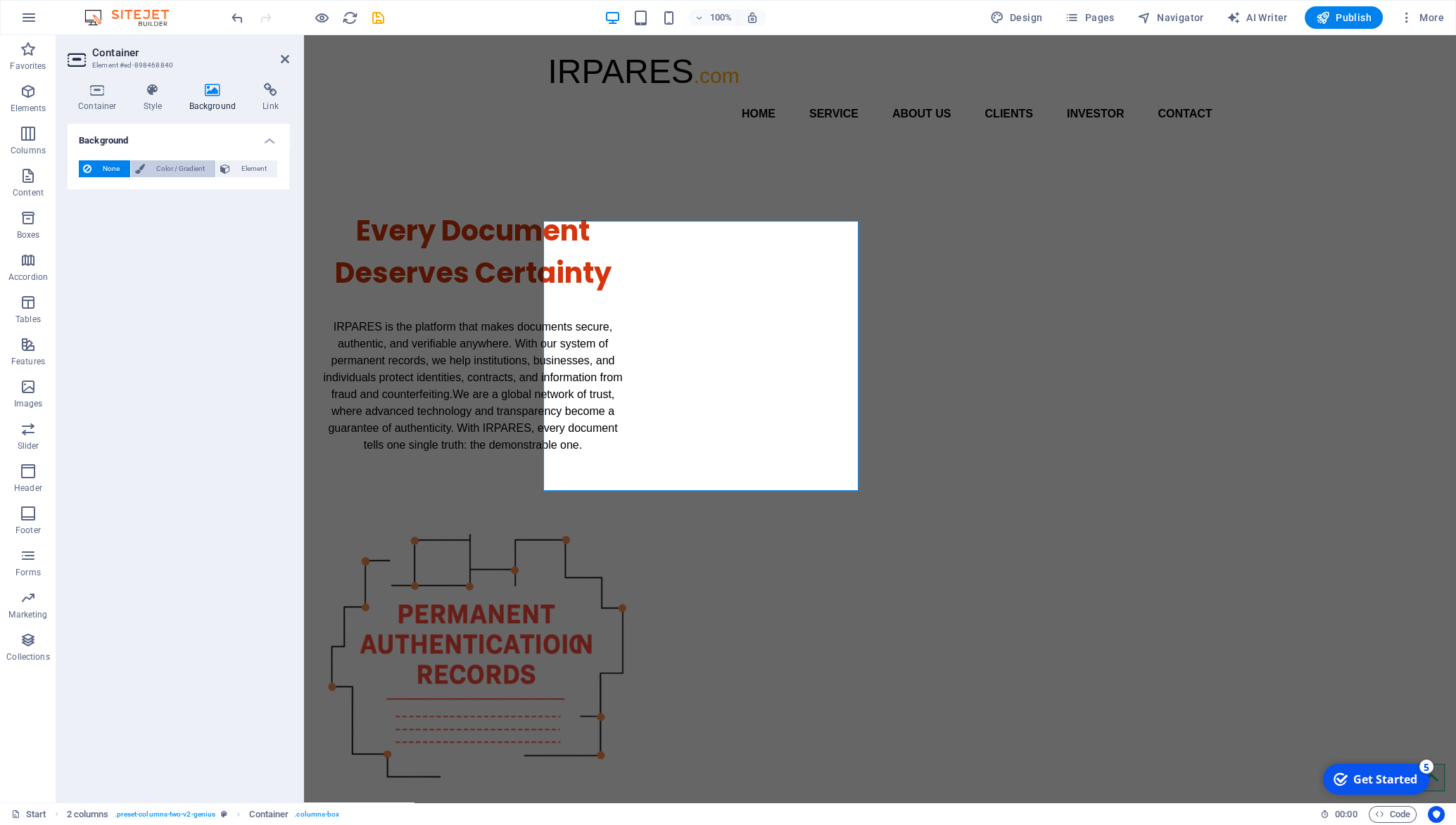
click at [165, 168] on span "Color / Gradient" at bounding box center [180, 169] width 62 height 17
click at [90, 226] on span at bounding box center [87, 225] width 15 height 15
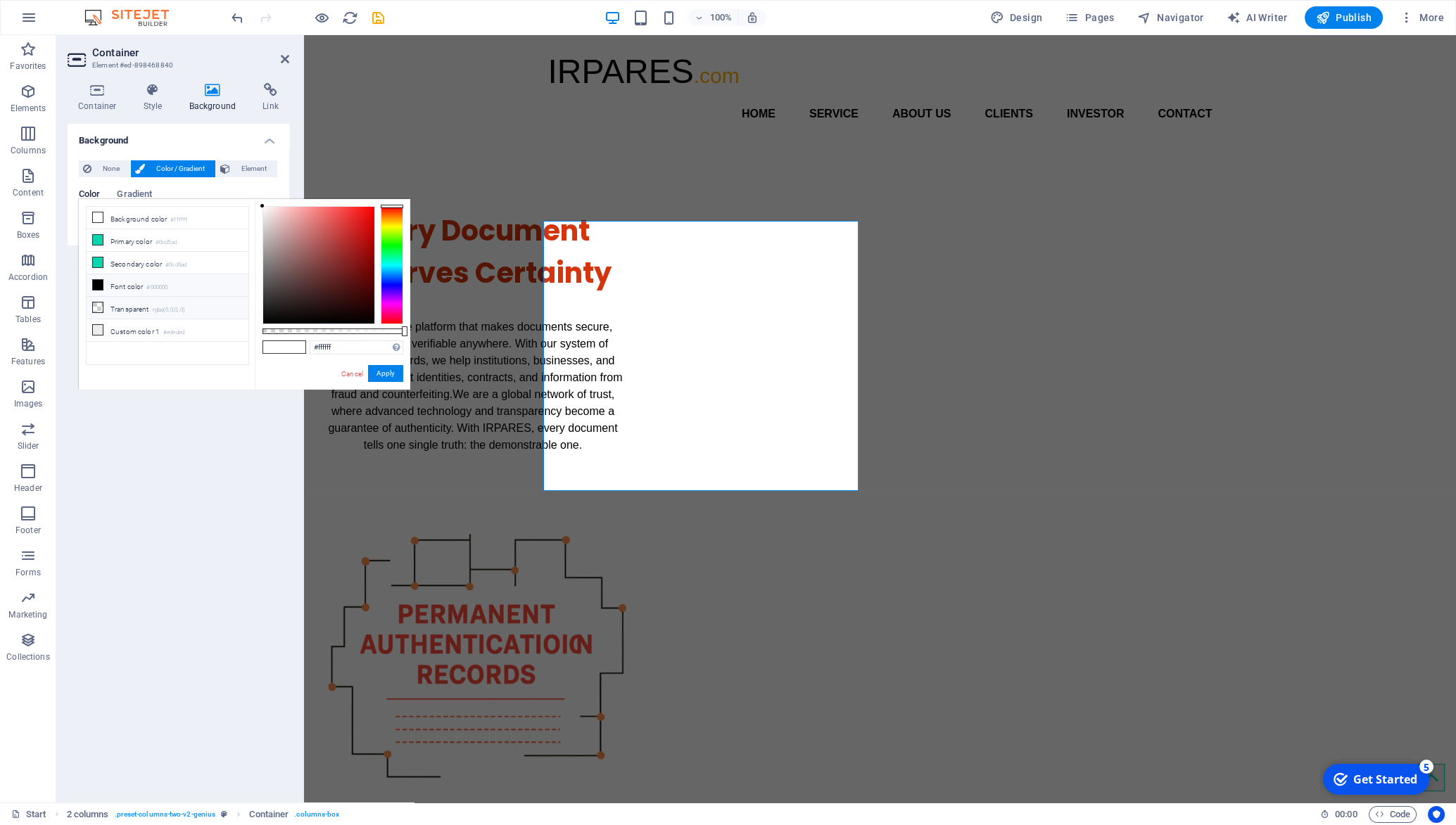
click at [127, 306] on li "Transparent rgba(0,0,0,.0)" at bounding box center [167, 307] width 162 height 22
type input "rgba(0, 0, 0, 0)"
click at [392, 374] on button "Apply" at bounding box center [386, 373] width 36 height 17
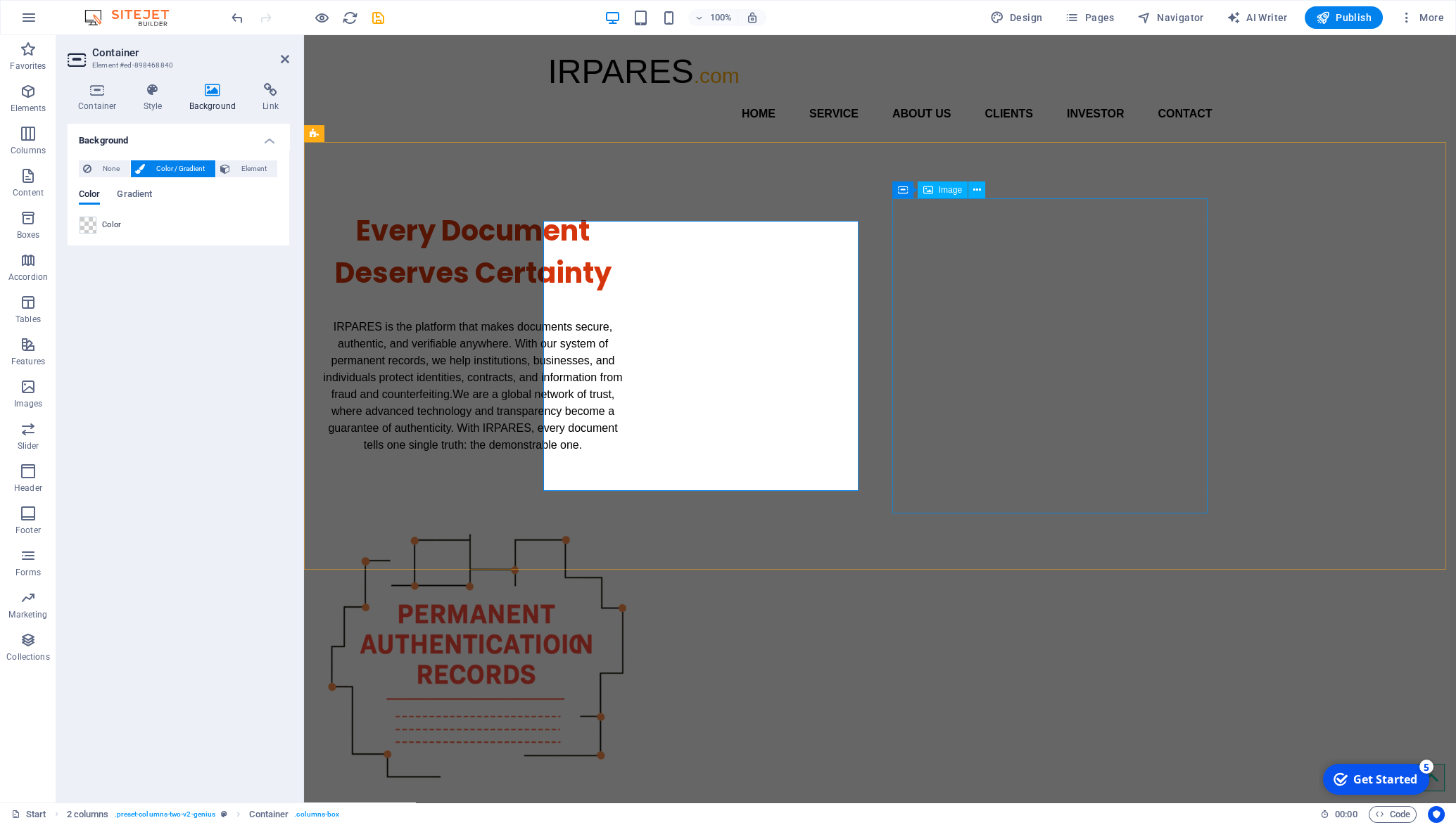
click at [631, 486] on figure at bounding box center [473, 648] width 315 height 326
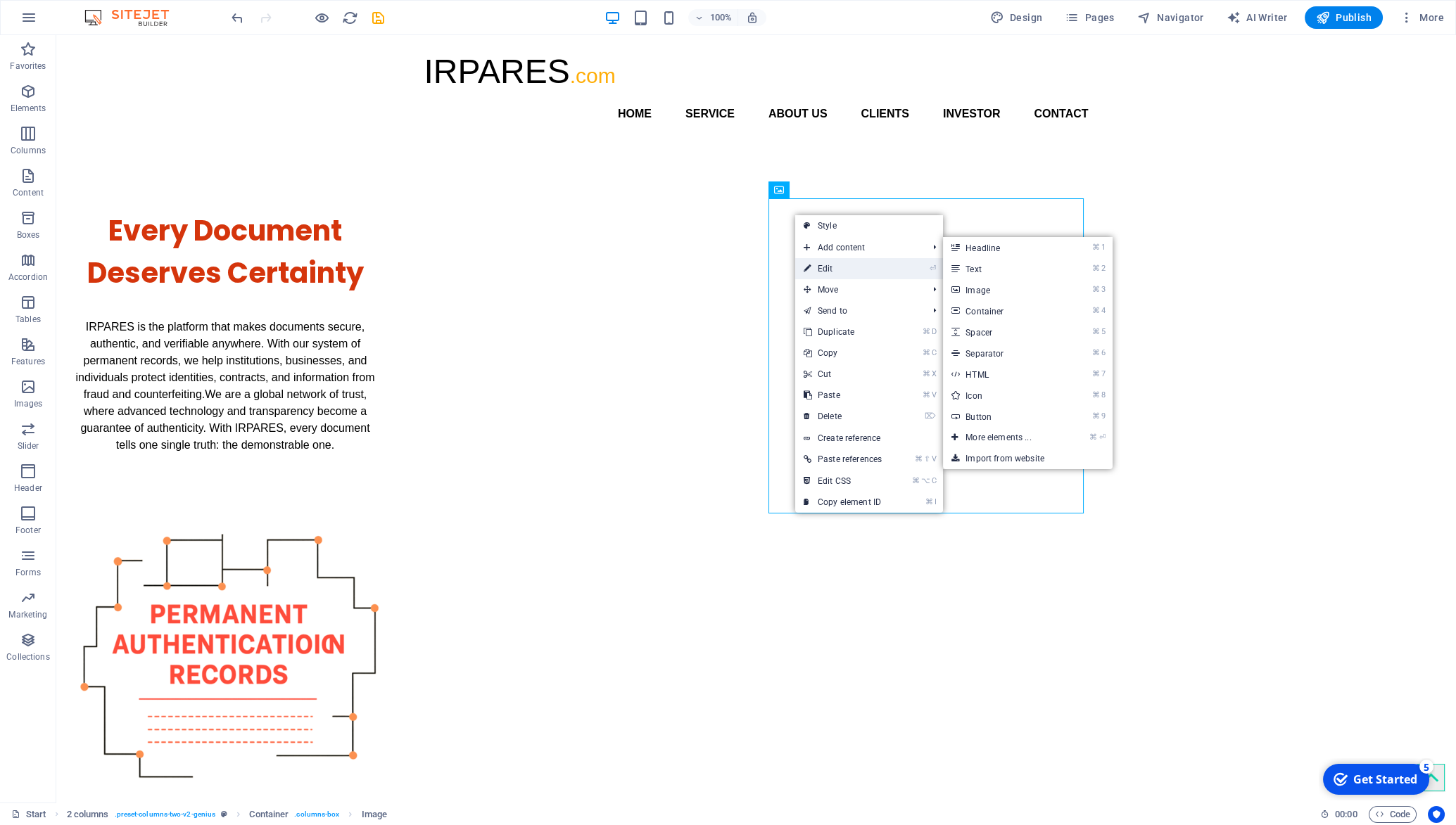
drag, startPoint x: 832, startPoint y: 266, endPoint x: 108, endPoint y: 238, distance: 724.5
click at [832, 266] on link "⏎ Edit" at bounding box center [842, 269] width 95 height 21
select select "px"
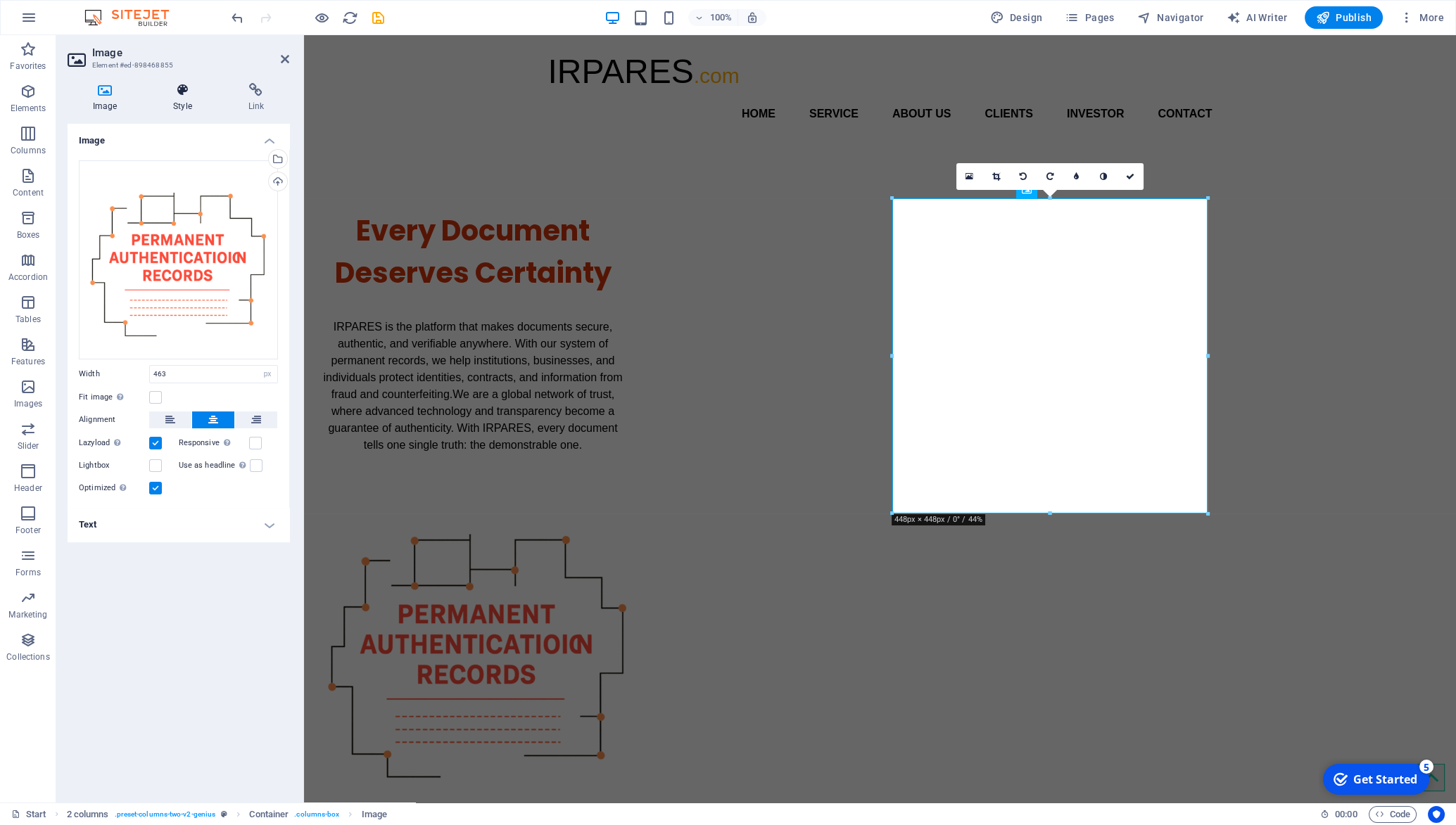
click at [182, 93] on icon at bounding box center [182, 90] width 69 height 14
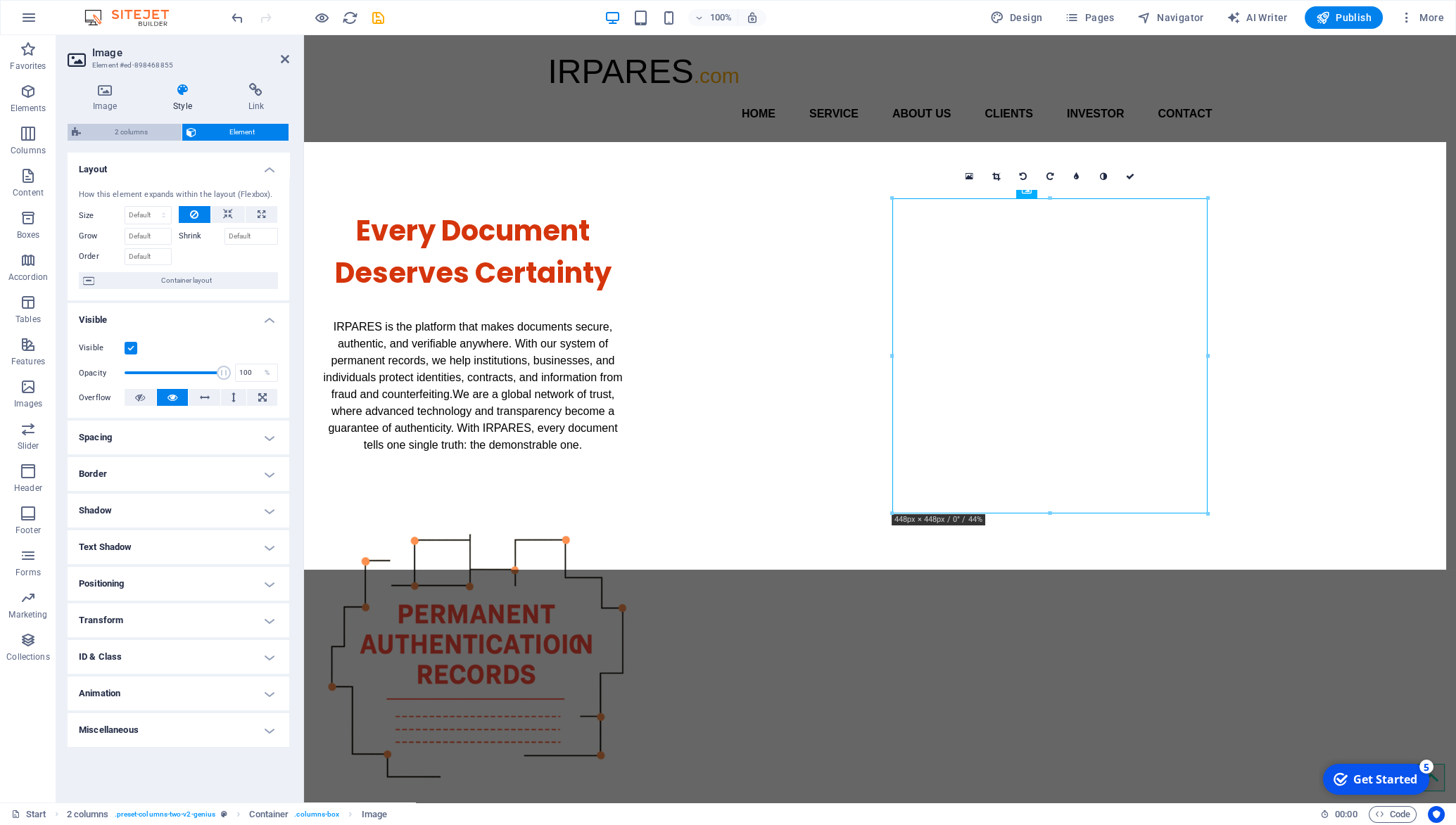
click at [128, 138] on span "2 columns" at bounding box center [131, 131] width 92 height 17
select select "rem"
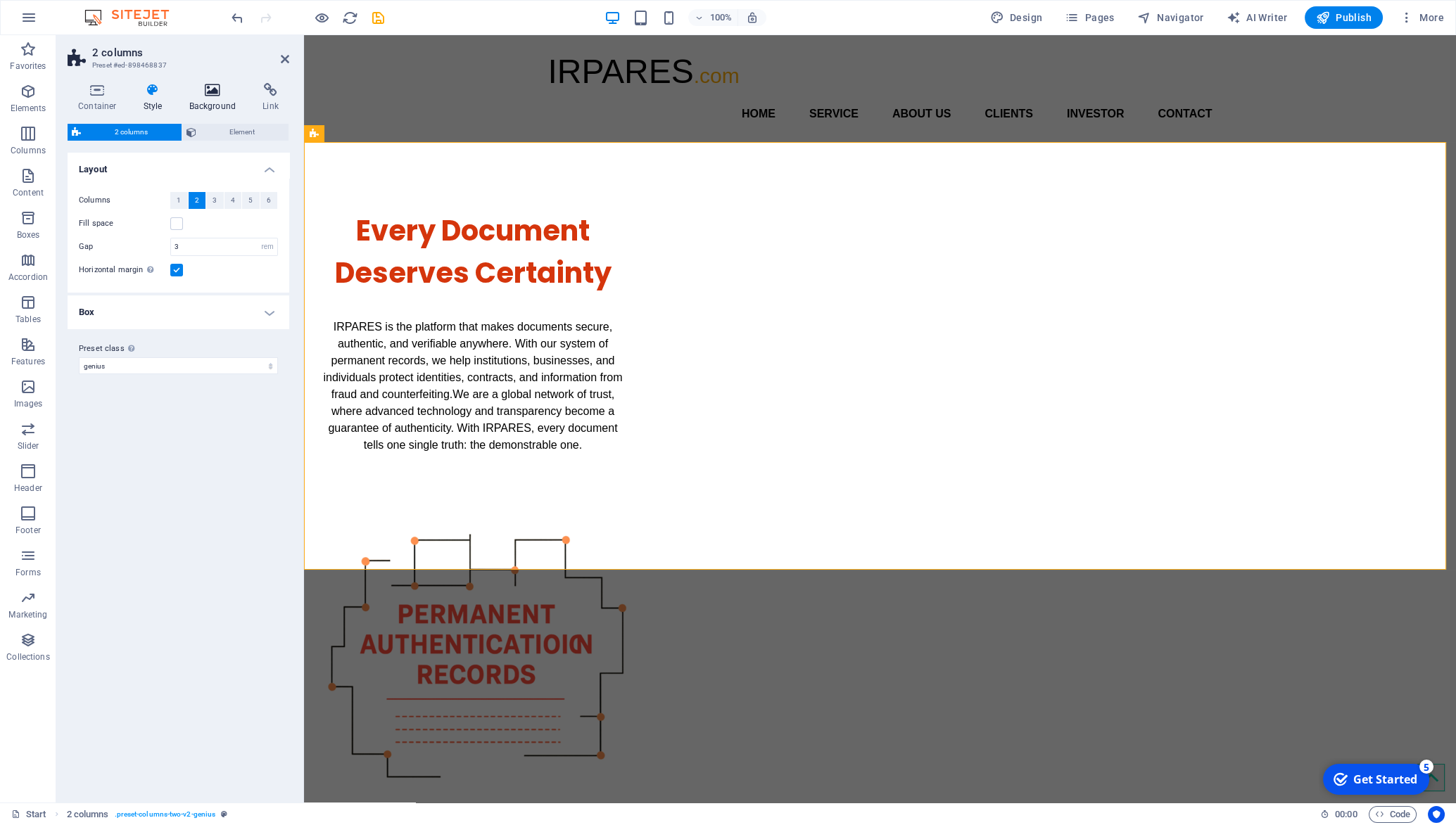
click at [198, 96] on icon at bounding box center [212, 90] width 68 height 14
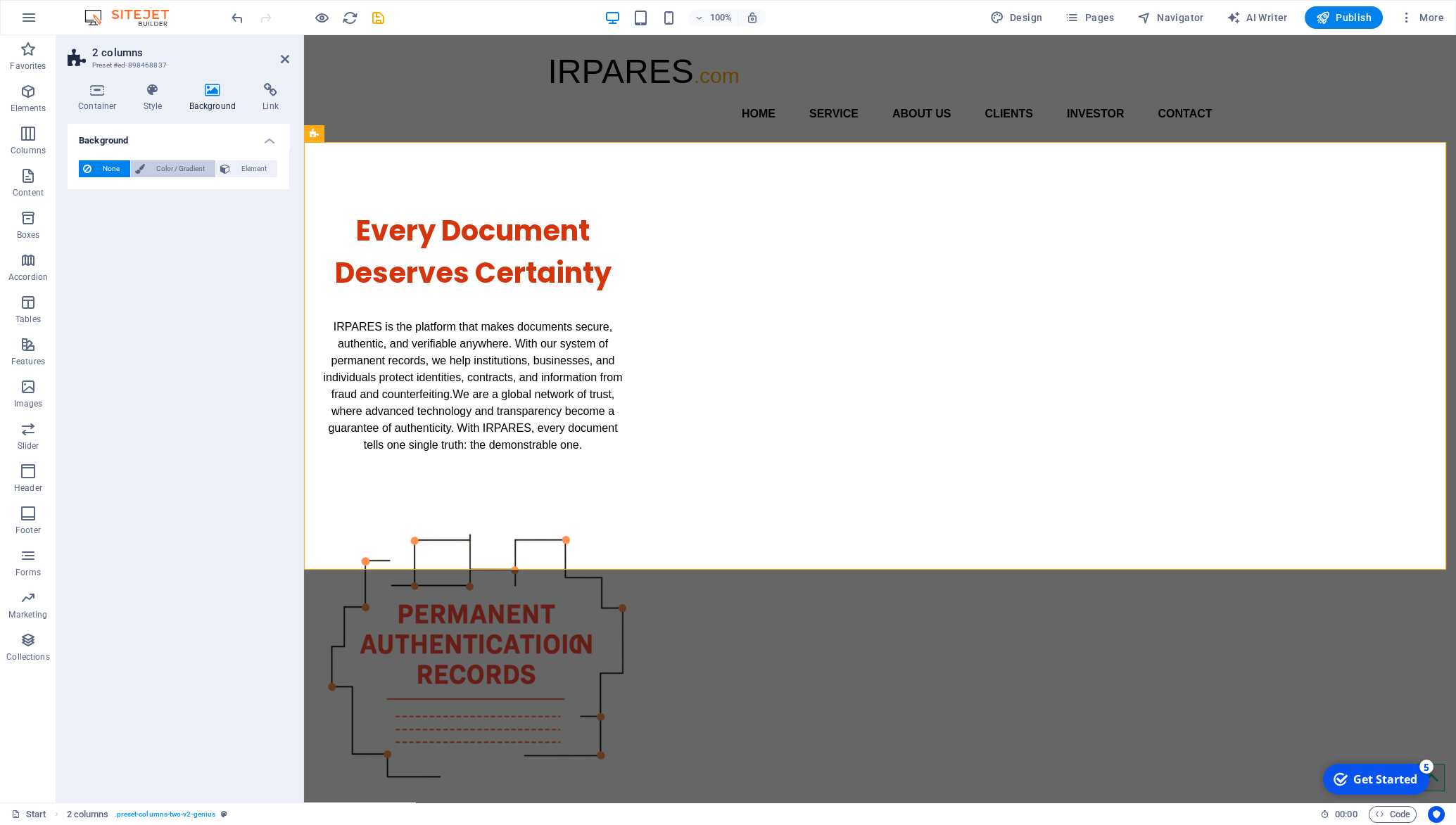
click at [185, 163] on span "Color / Gradient" at bounding box center [180, 169] width 62 height 17
click at [76, 225] on div "None Color / Gradient Element Stretch background to full-width Color overlay Pl…" at bounding box center [179, 197] width 222 height 97
click at [84, 226] on span at bounding box center [87, 225] width 15 height 15
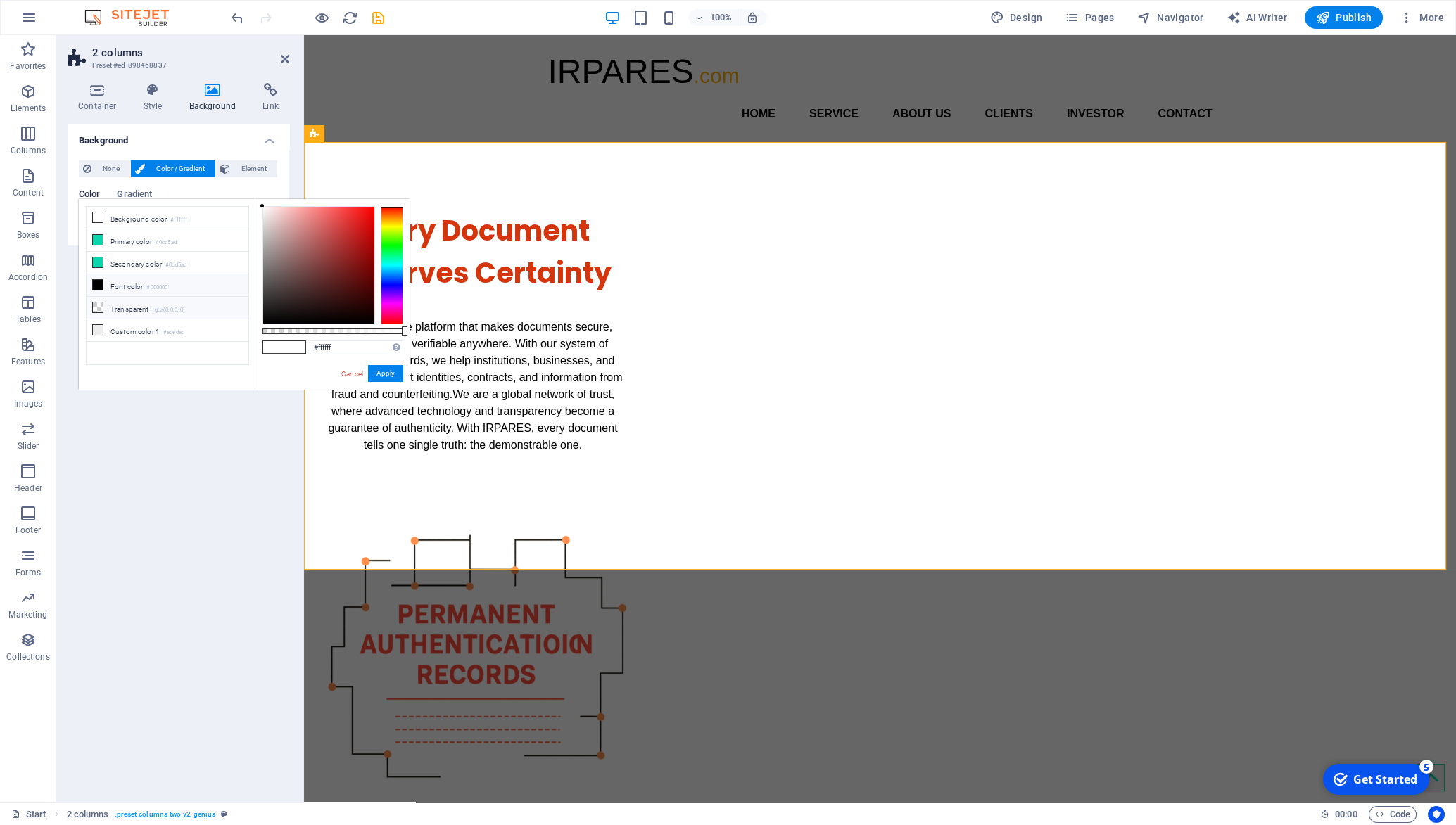
click at [132, 300] on li "Transparent rgba(0,0,0,.0)" at bounding box center [167, 307] width 162 height 22
type input "rgba(0, 0, 0, 0)"
click at [381, 365] on button "Apply" at bounding box center [386, 373] width 36 height 17
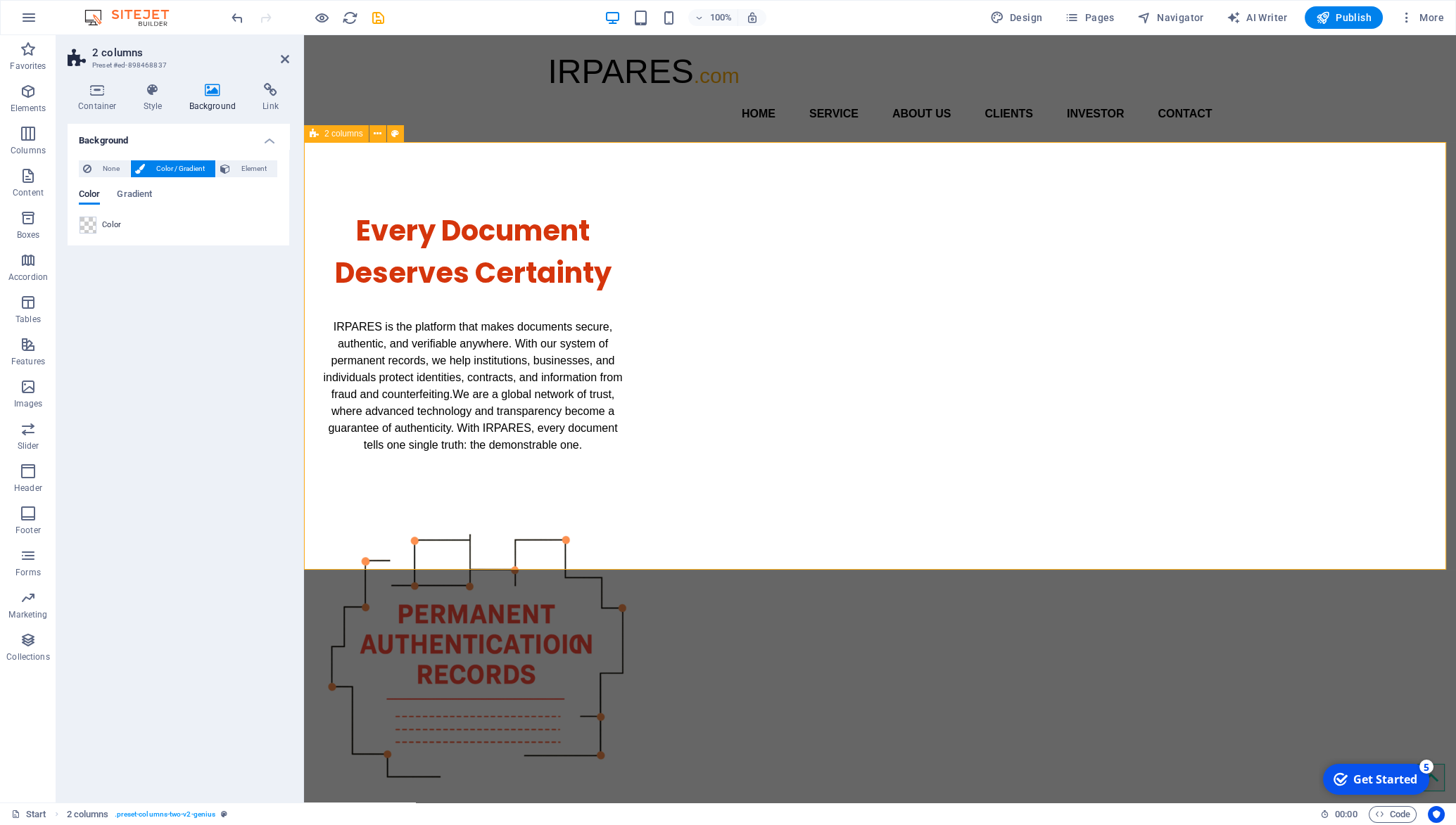
click at [414, 373] on div "Every Document Deserves Certainty IRPARES is the platform that makes documents …" at bounding box center [879, 504] width 1152 height 726
click at [370, 15] on icon "save" at bounding box center [378, 18] width 16 height 16
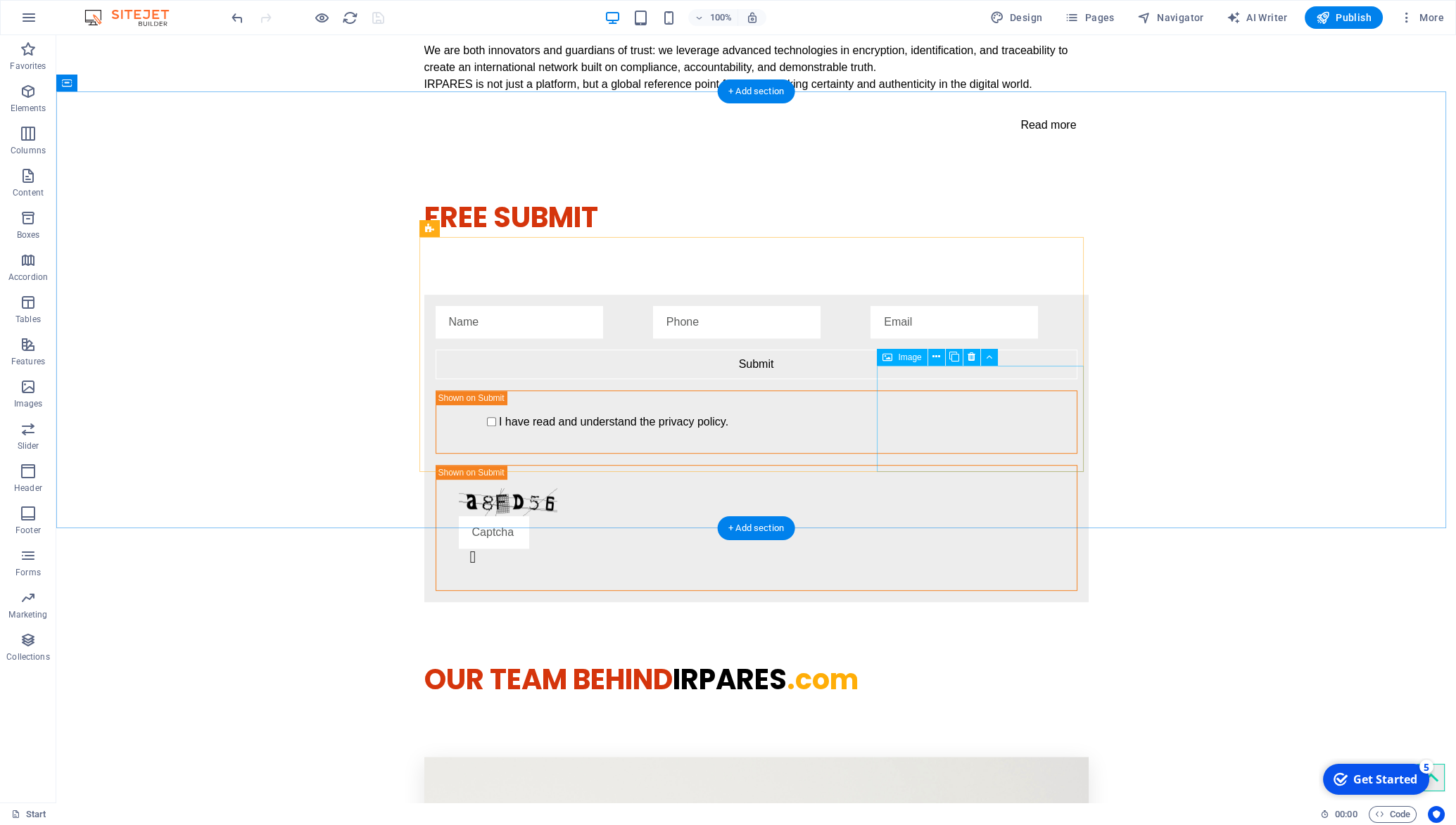
scroll to position [3022, 0]
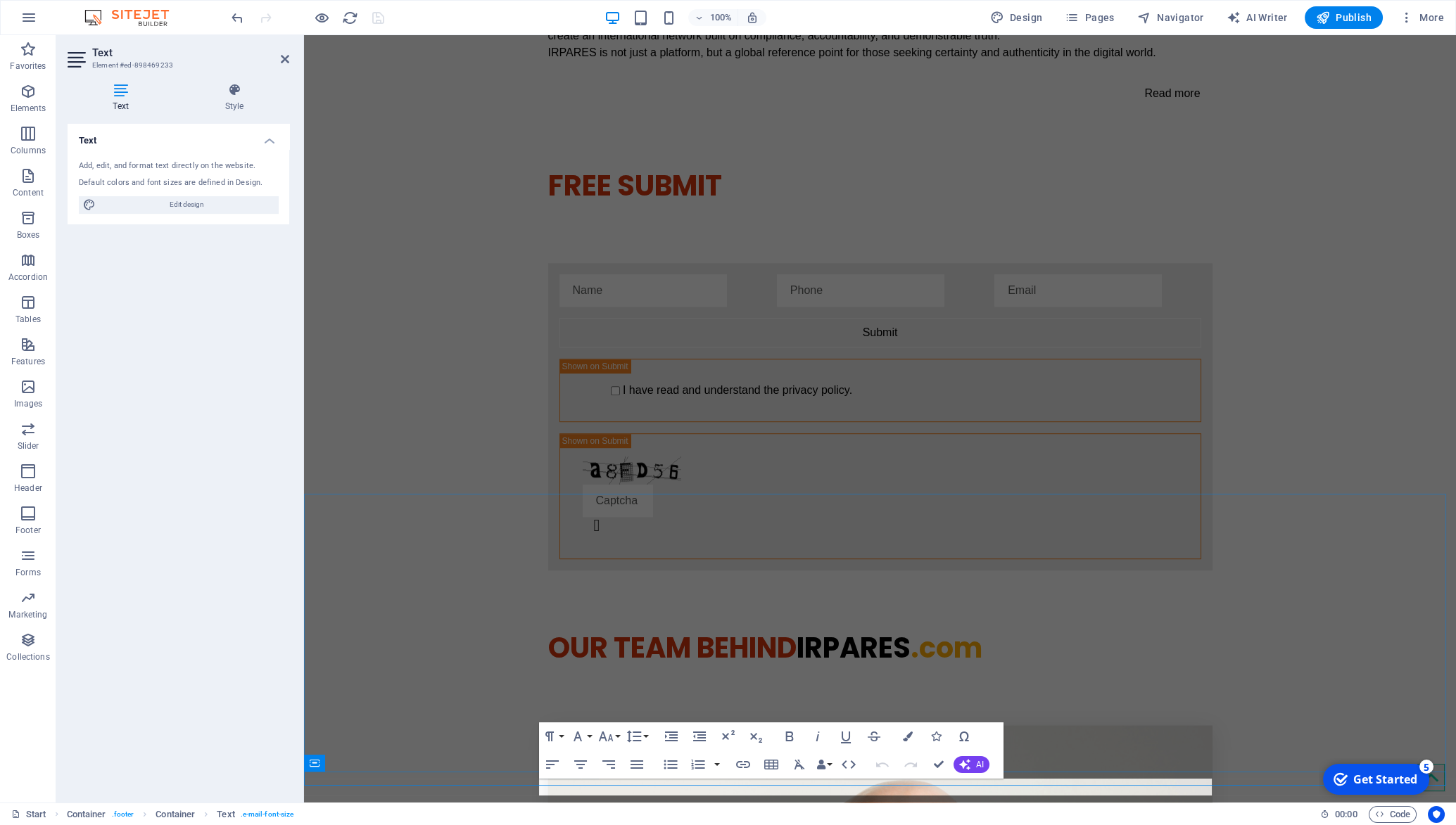
scroll to position [2975, 0]
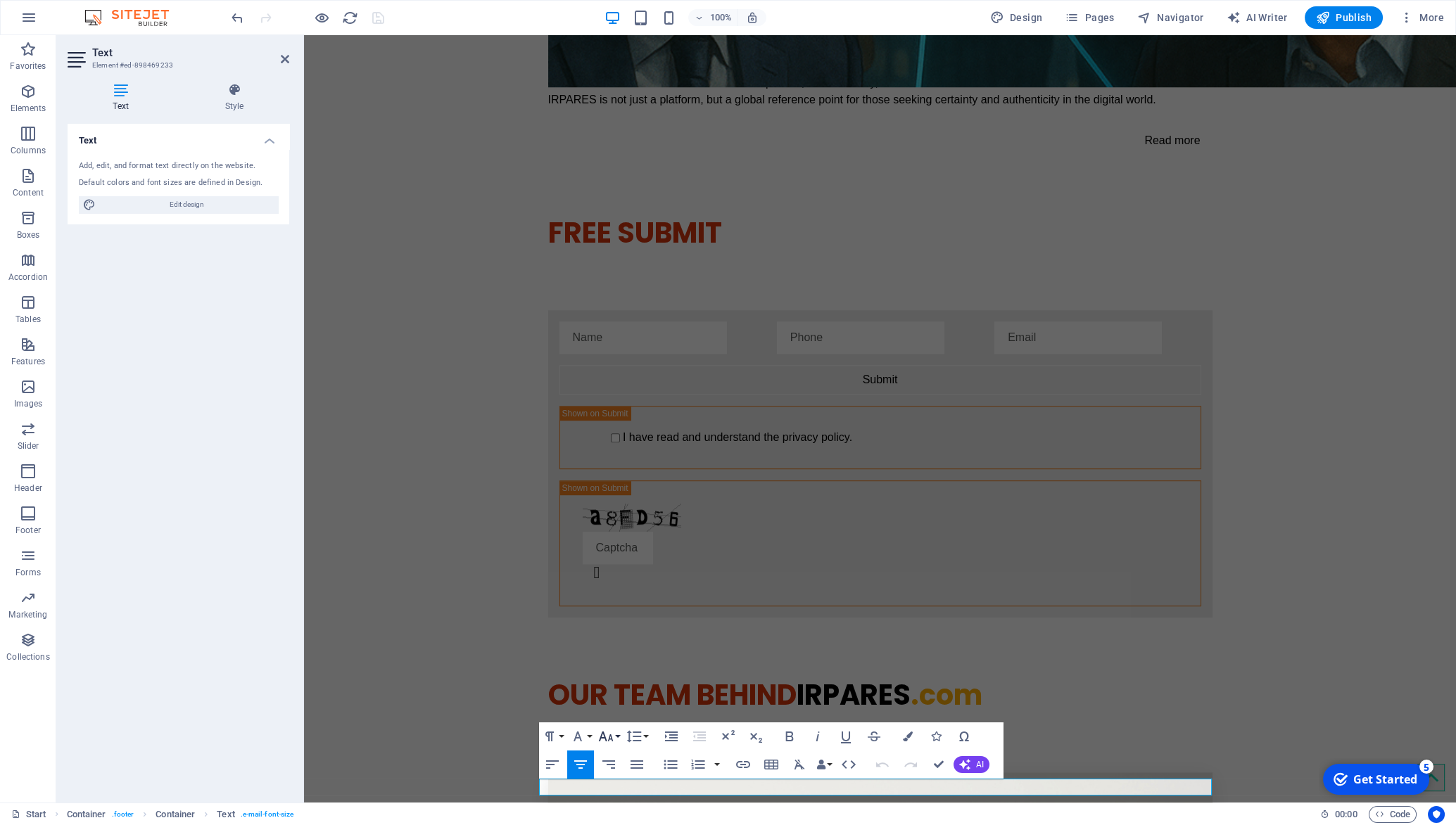
click at [606, 740] on icon "button" at bounding box center [605, 736] width 15 height 10
drag, startPoint x: 1001, startPoint y: 789, endPoint x: 727, endPoint y: 776, distance: 274.3
click at [609, 739] on icon "button" at bounding box center [606, 736] width 17 height 17
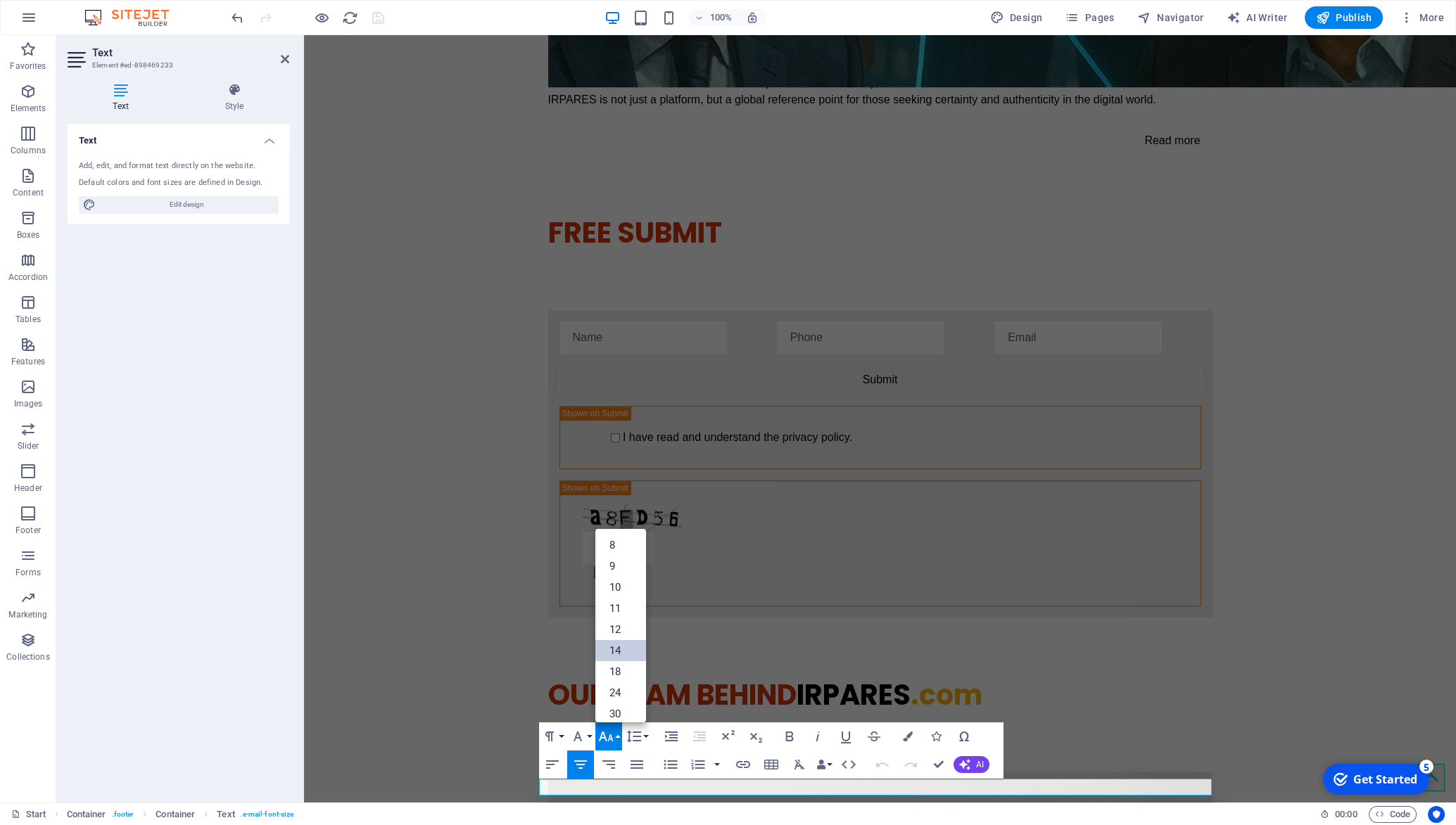
click at [624, 646] on link "14" at bounding box center [620, 651] width 51 height 21
click at [605, 734] on icon "button" at bounding box center [606, 736] width 17 height 17
click at [625, 670] on link "18" at bounding box center [620, 672] width 51 height 21
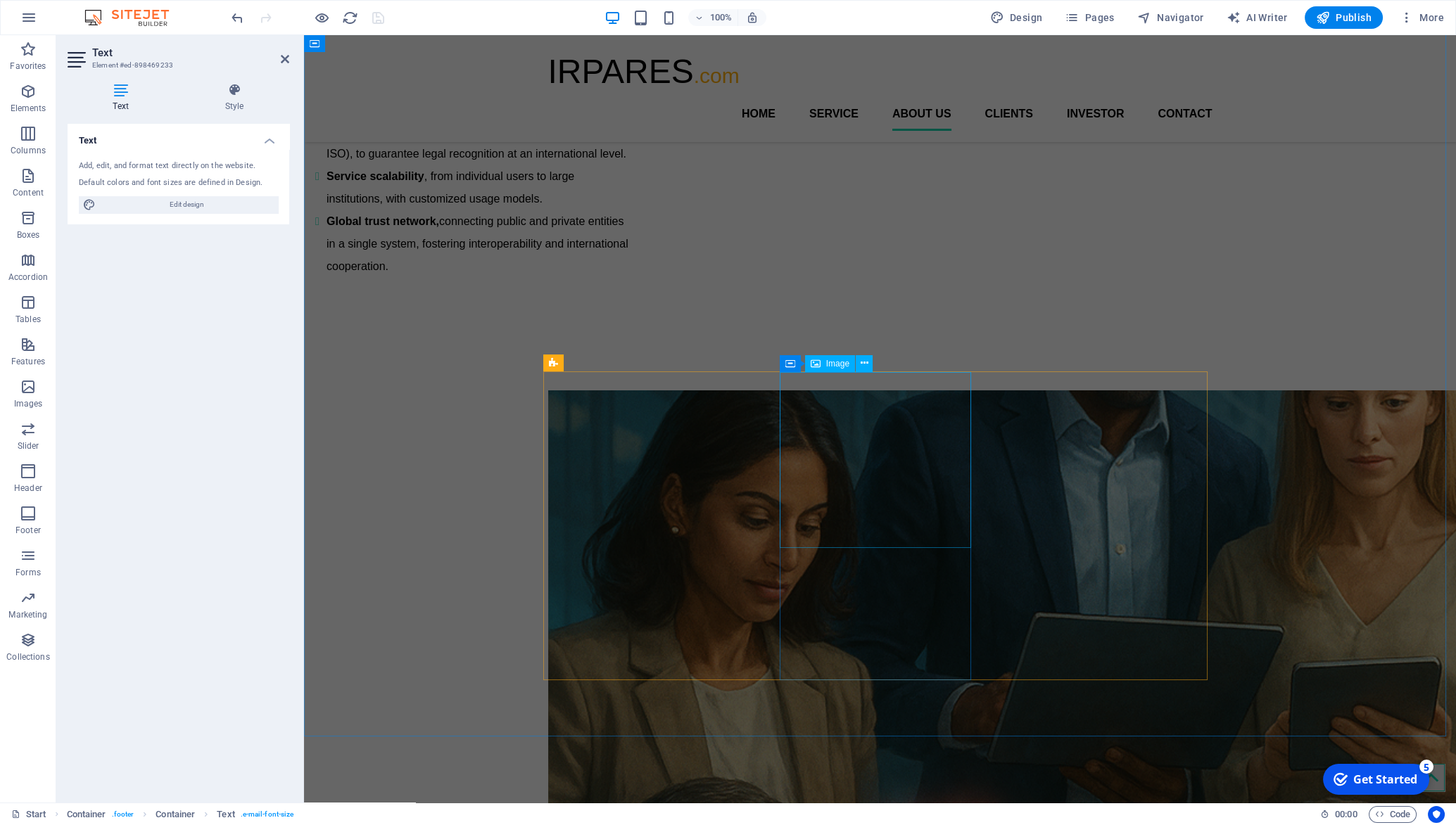
scroll to position [1896, 0]
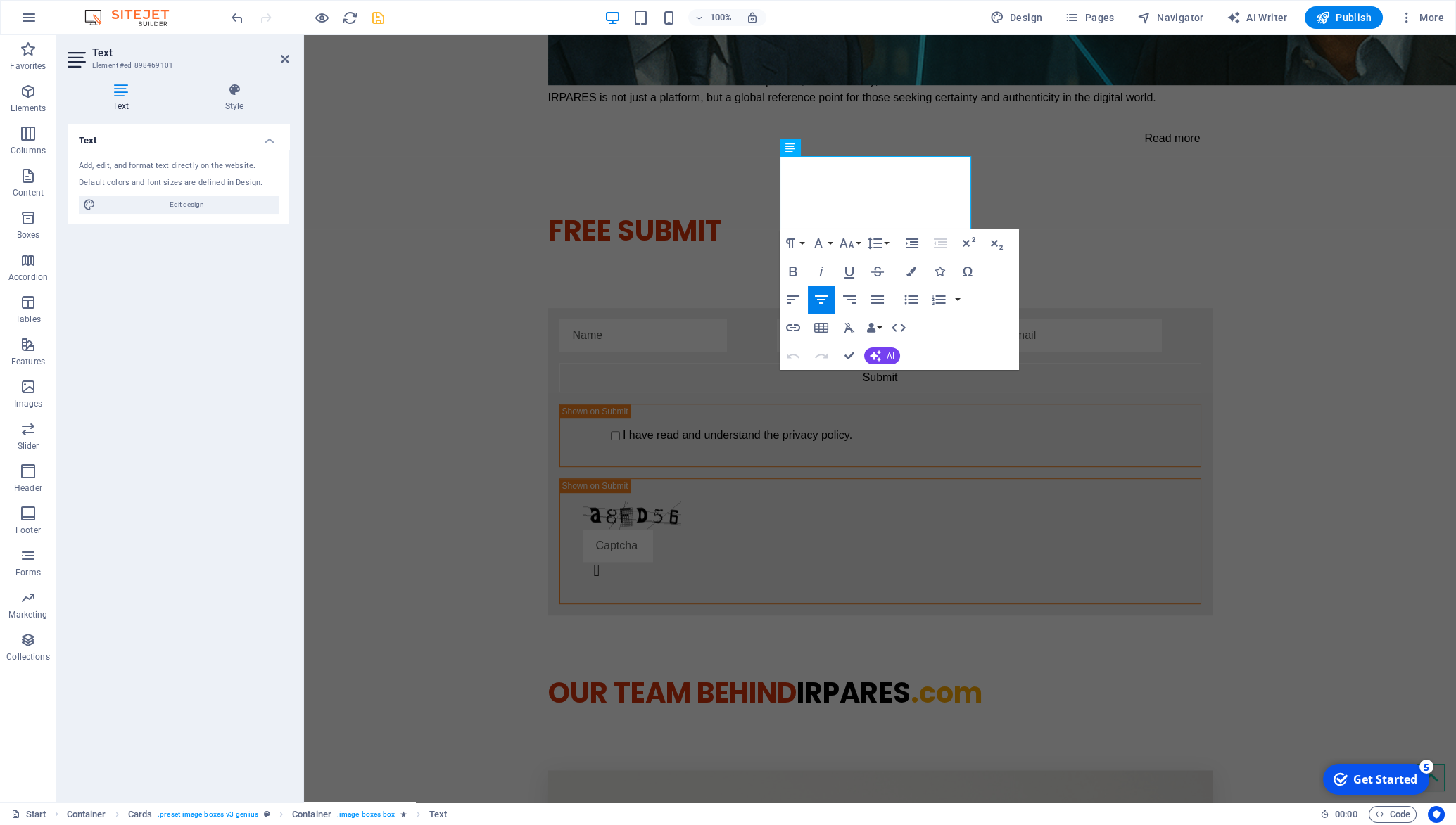
scroll to position [2143, 0]
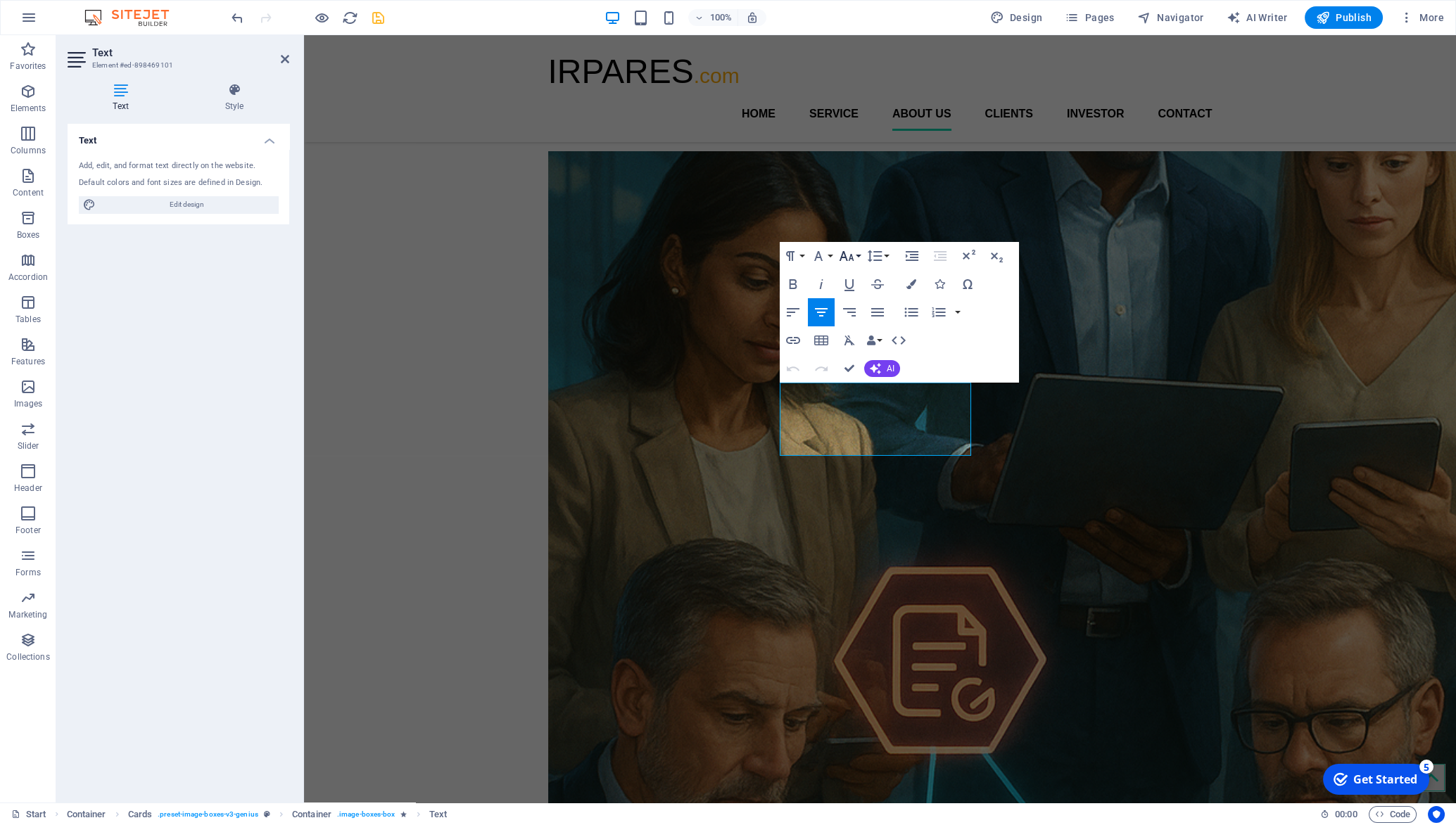
click at [848, 248] on button "Font Size" at bounding box center [849, 257] width 27 height 28
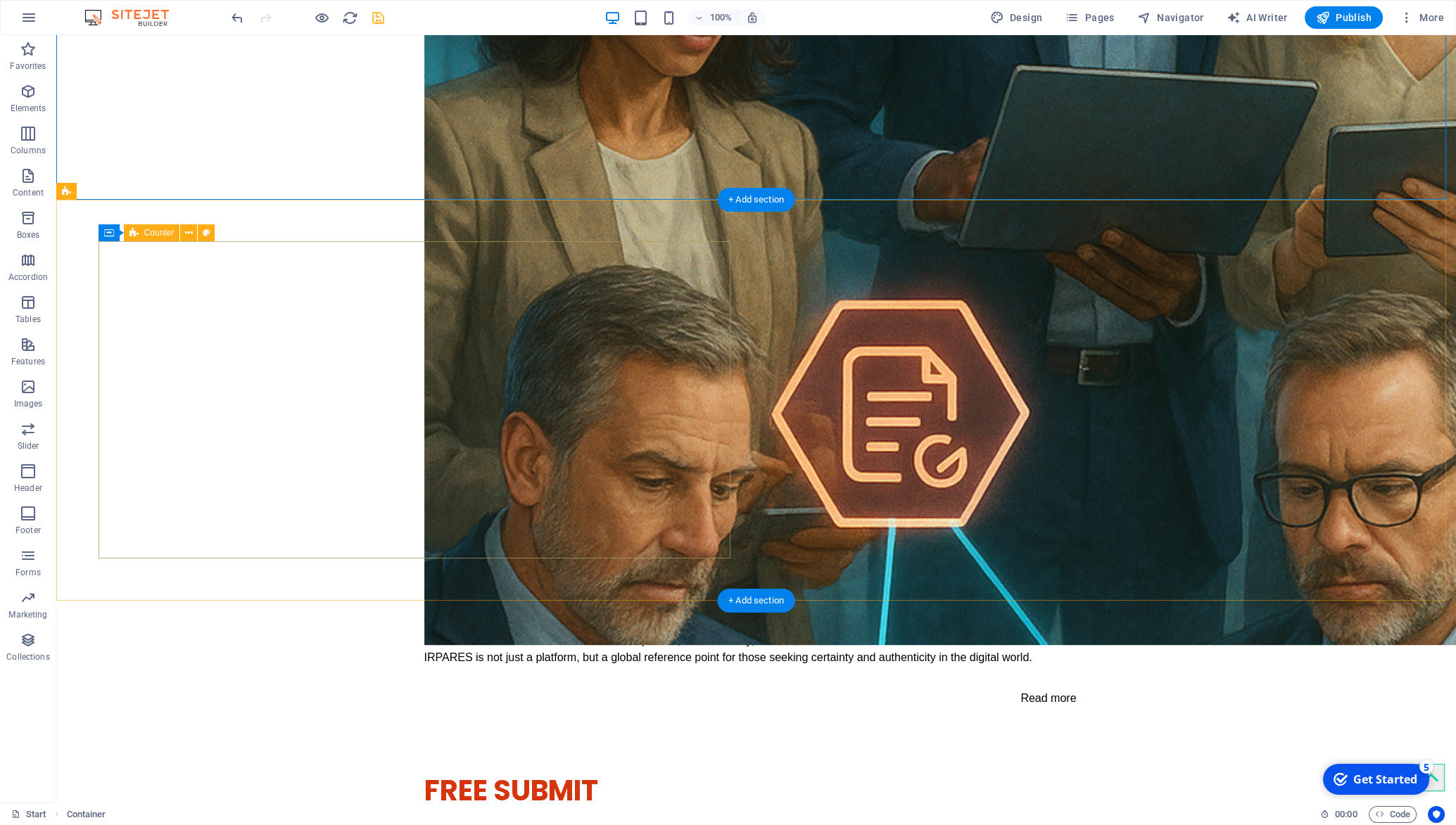
scroll to position [3024, 0]
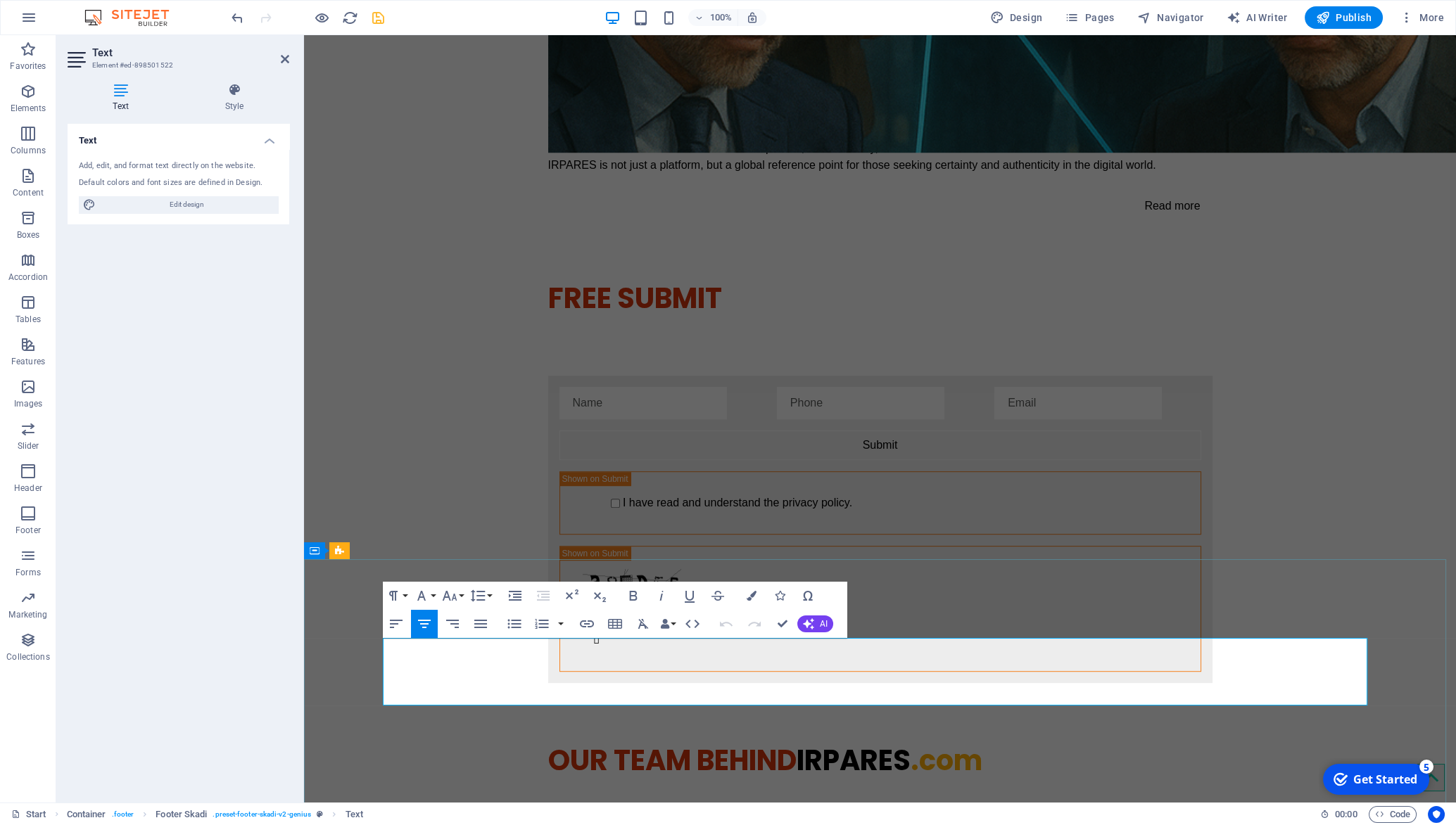
drag, startPoint x: 1048, startPoint y: 701, endPoint x: 537, endPoint y: 690, distance: 511.1
click at [458, 597] on button "Font Size" at bounding box center [452, 596] width 27 height 28
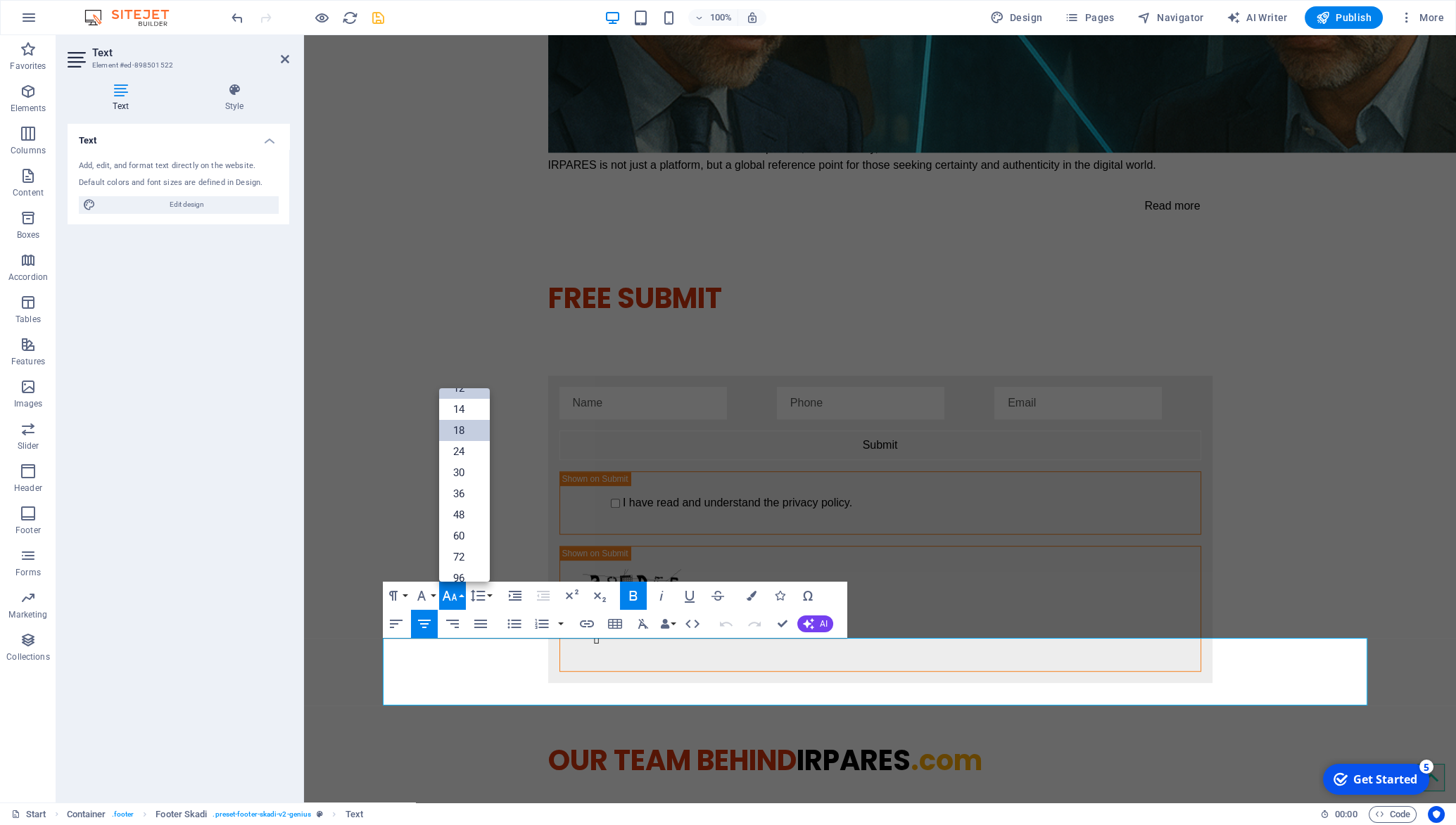
click at [469, 438] on link "18" at bounding box center [464, 431] width 51 height 21
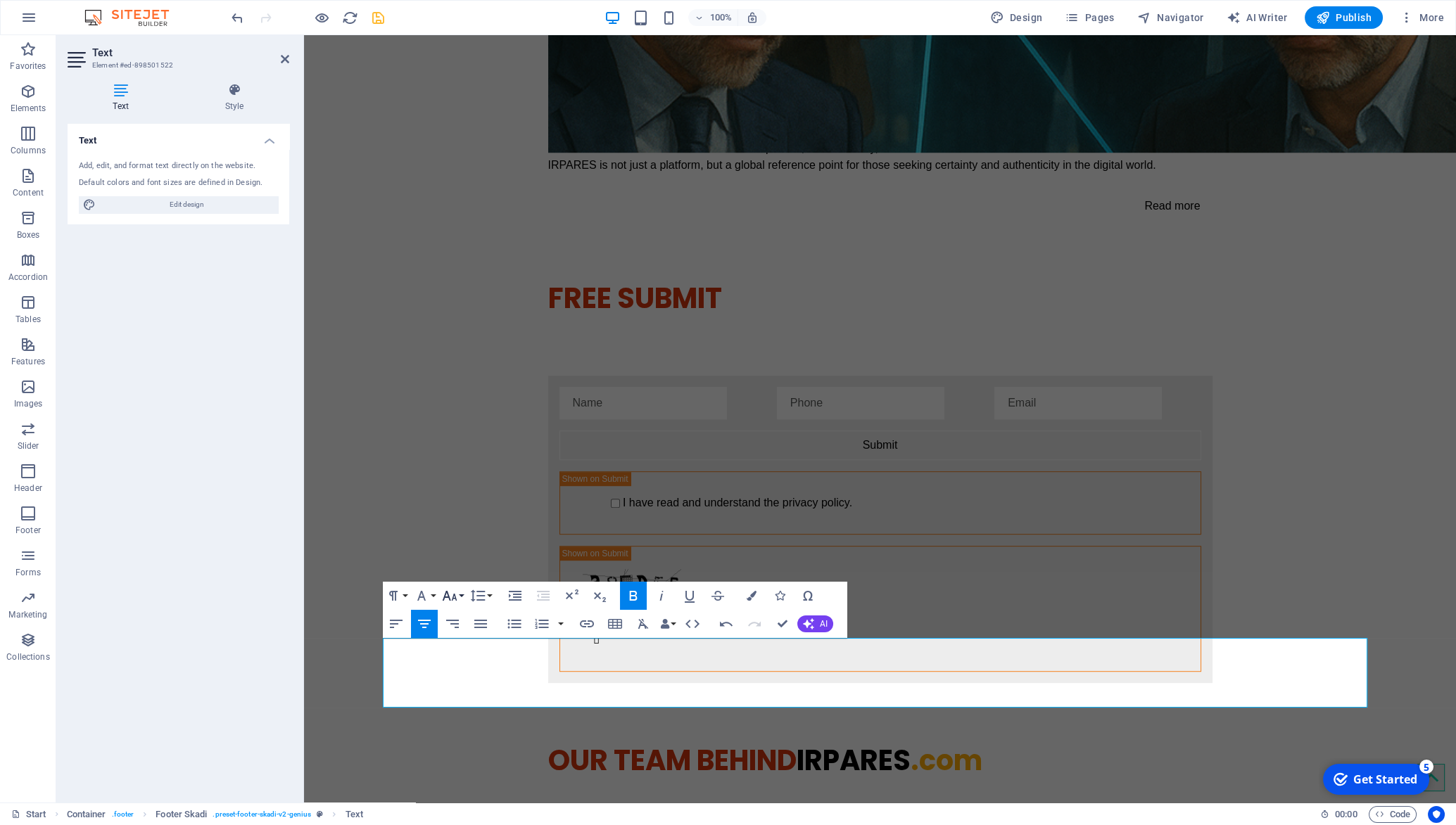
click at [453, 592] on icon "button" at bounding box center [450, 596] width 17 height 17
click at [463, 426] on link "14" at bounding box center [464, 420] width 51 height 21
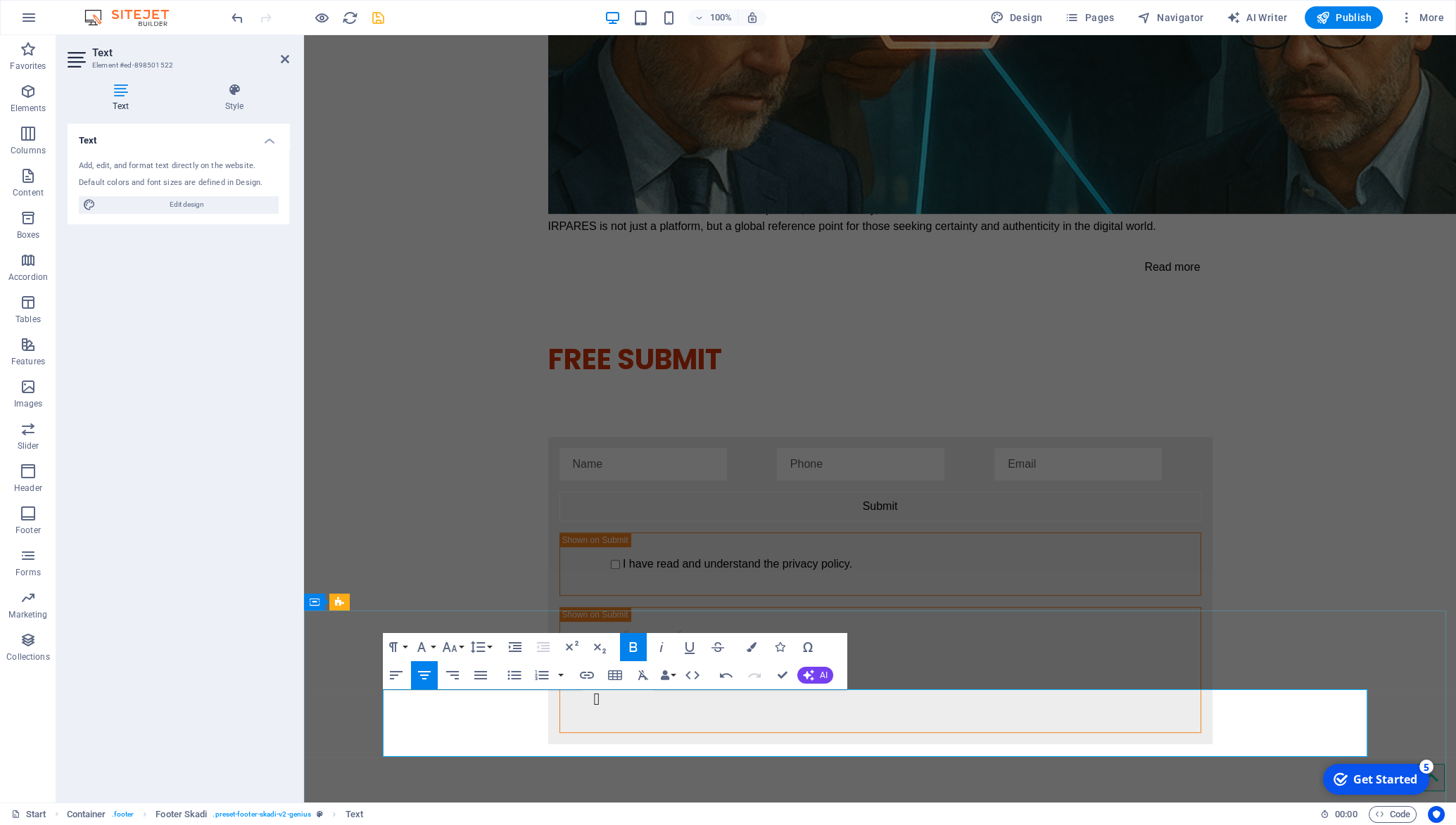
scroll to position [2884, 0]
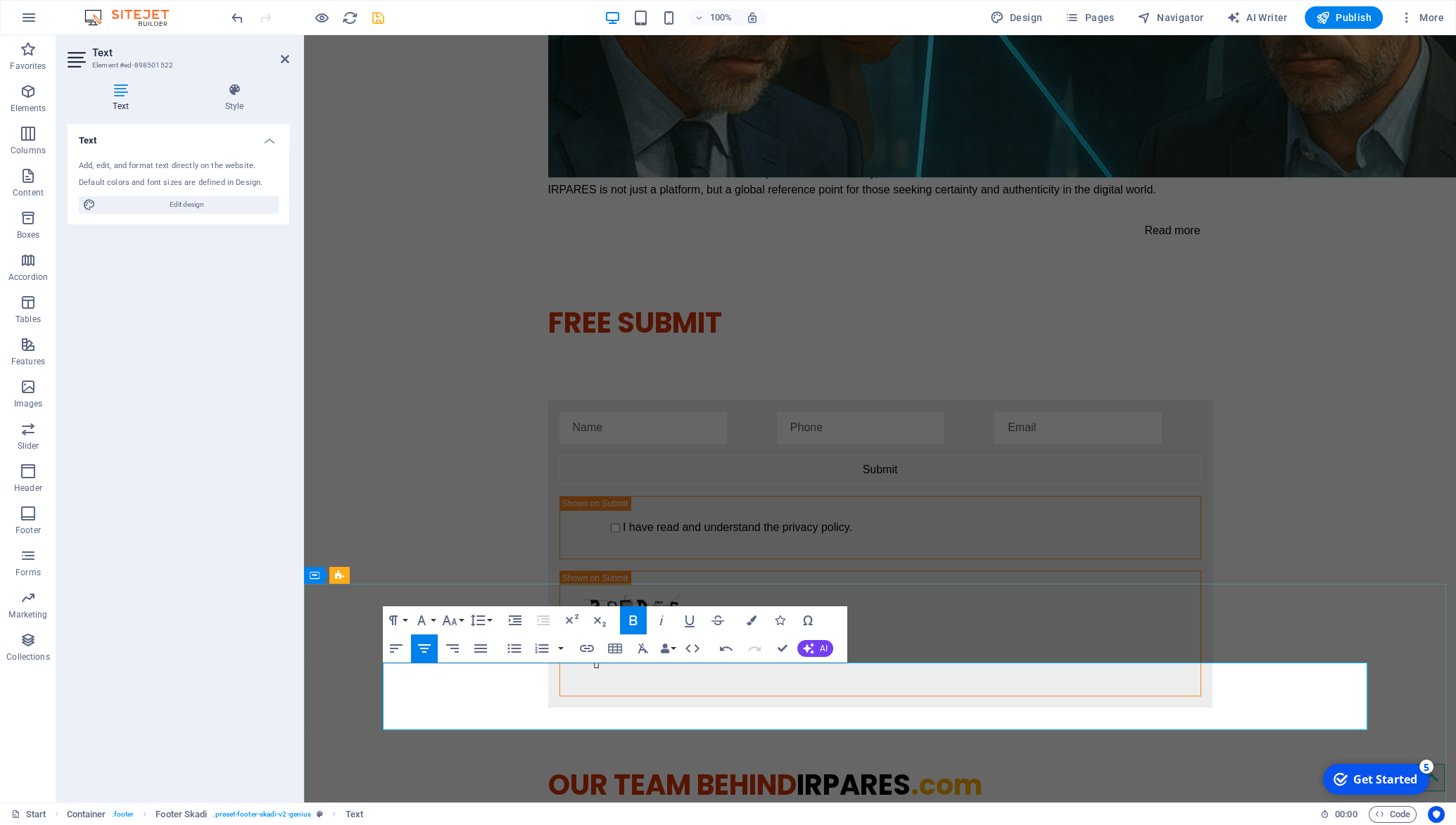
drag, startPoint x: 1073, startPoint y: 723, endPoint x: 569, endPoint y: 707, distance: 504.3
click at [456, 622] on icon "button" at bounding box center [450, 620] width 17 height 17
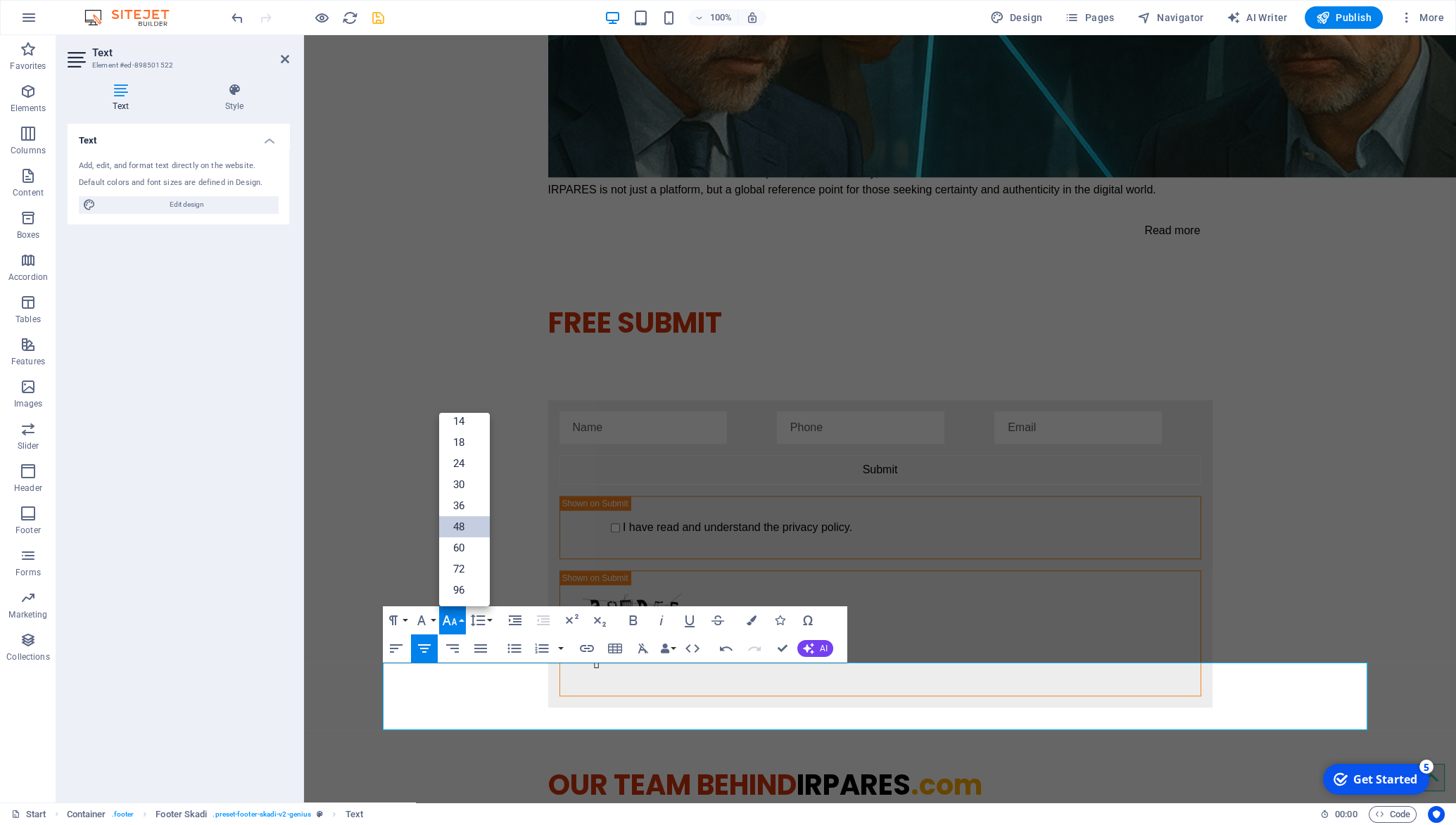
scroll to position [114, 0]
click at [468, 442] on link "18" at bounding box center [464, 442] width 51 height 21
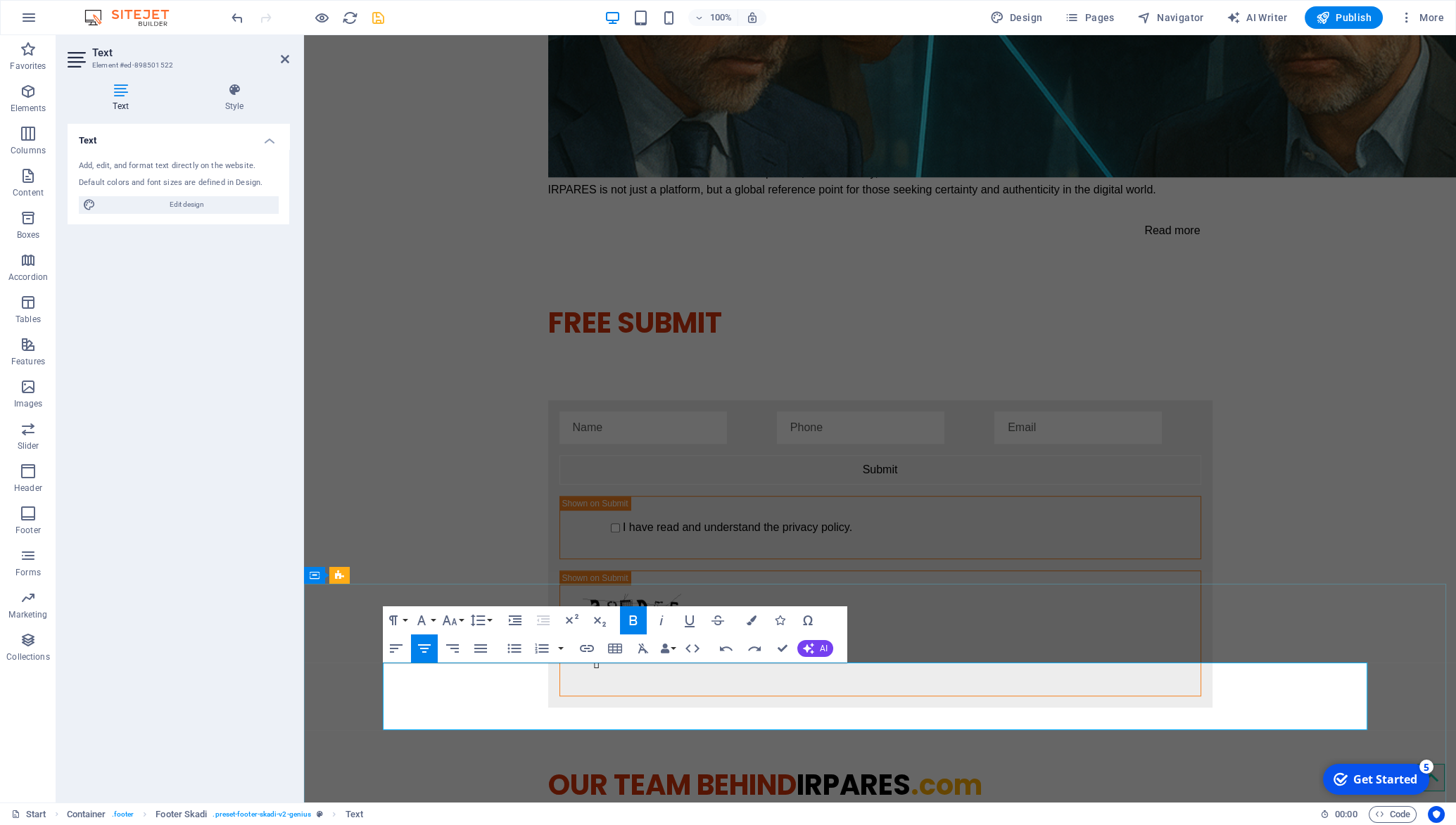
drag, startPoint x: 675, startPoint y: 723, endPoint x: 1117, endPoint y: 720, distance: 442.0
click at [456, 621] on icon "button" at bounding box center [450, 620] width 17 height 17
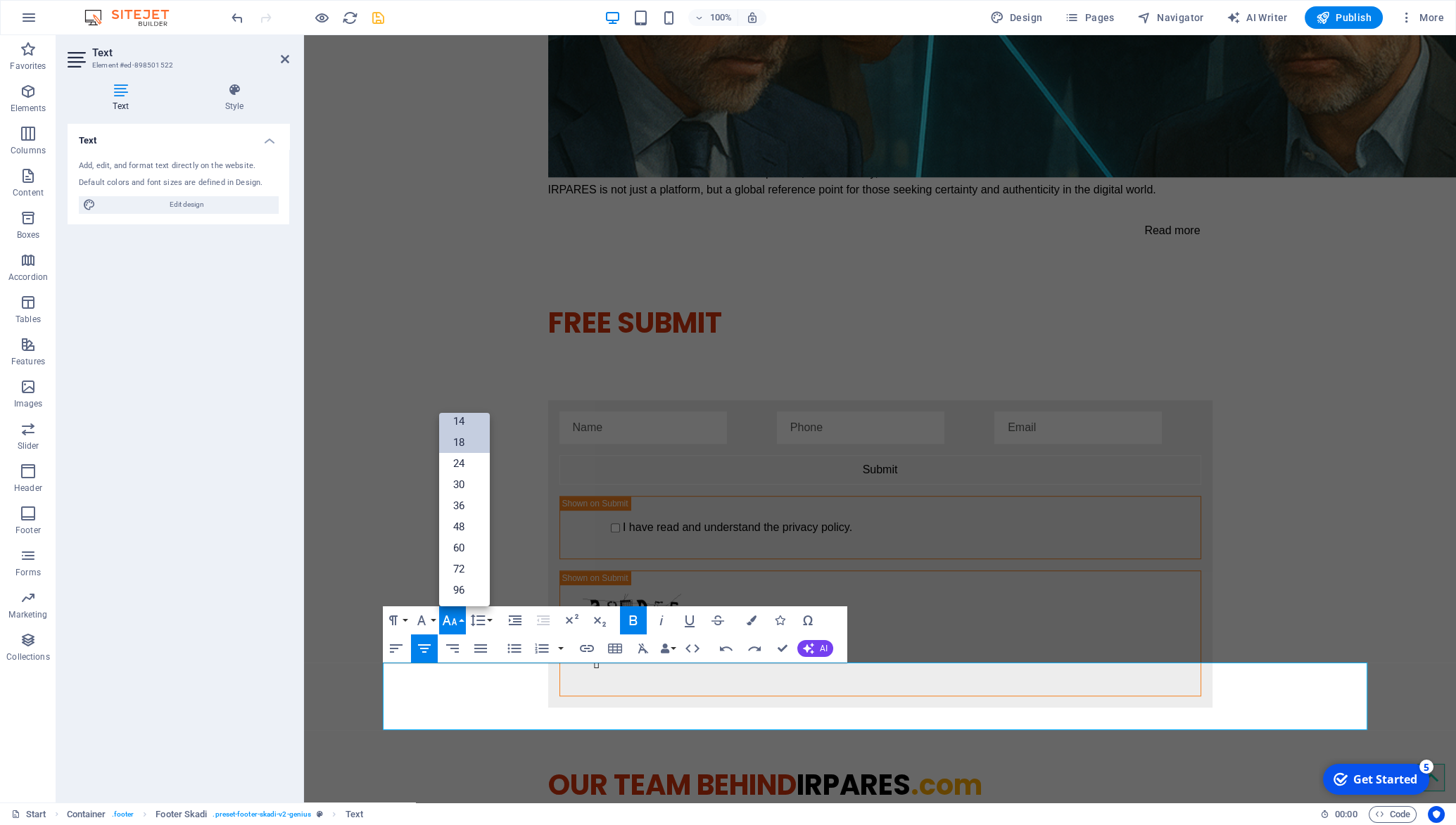
click at [463, 439] on link "18" at bounding box center [464, 442] width 51 height 21
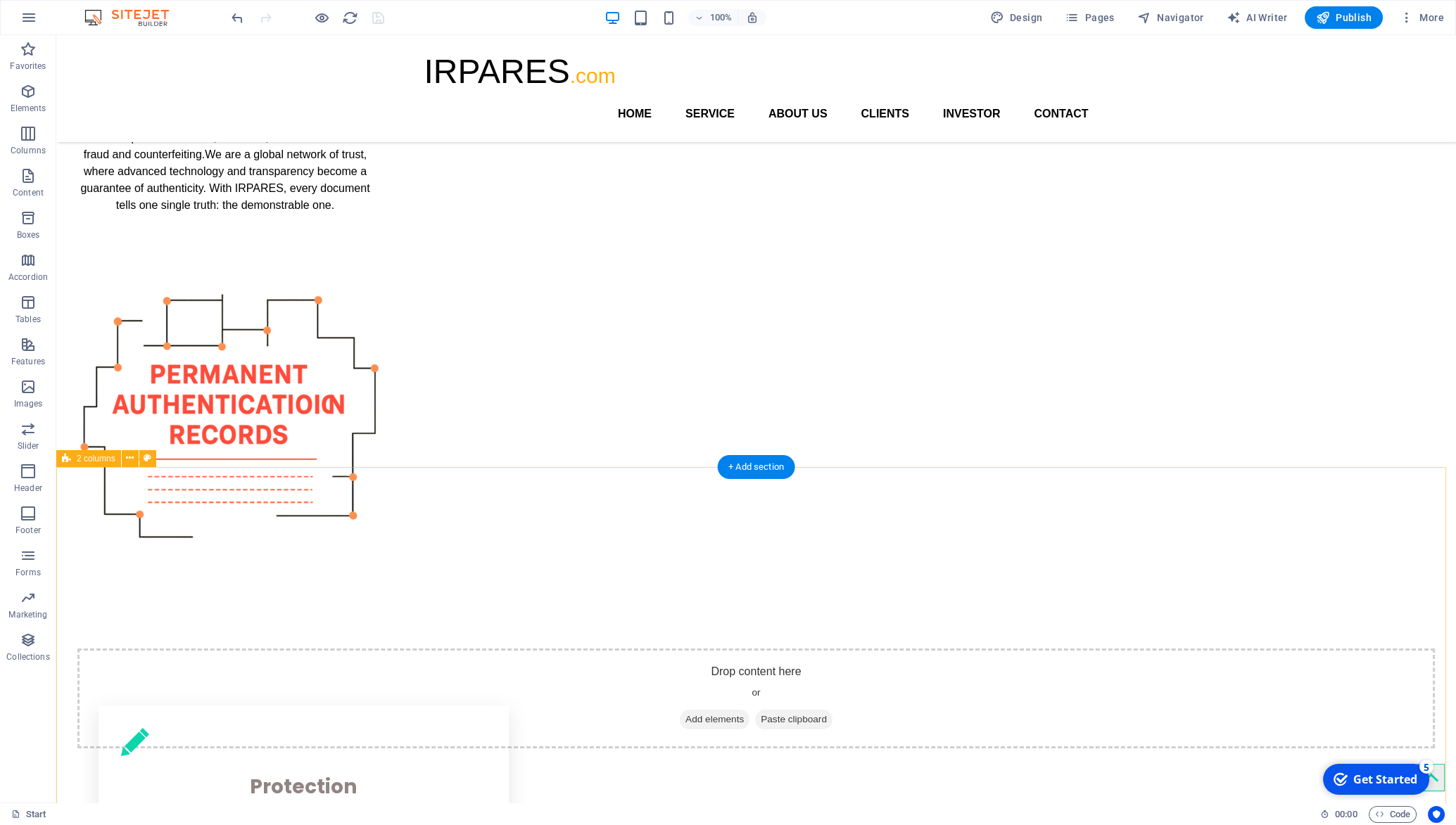
scroll to position [188, 0]
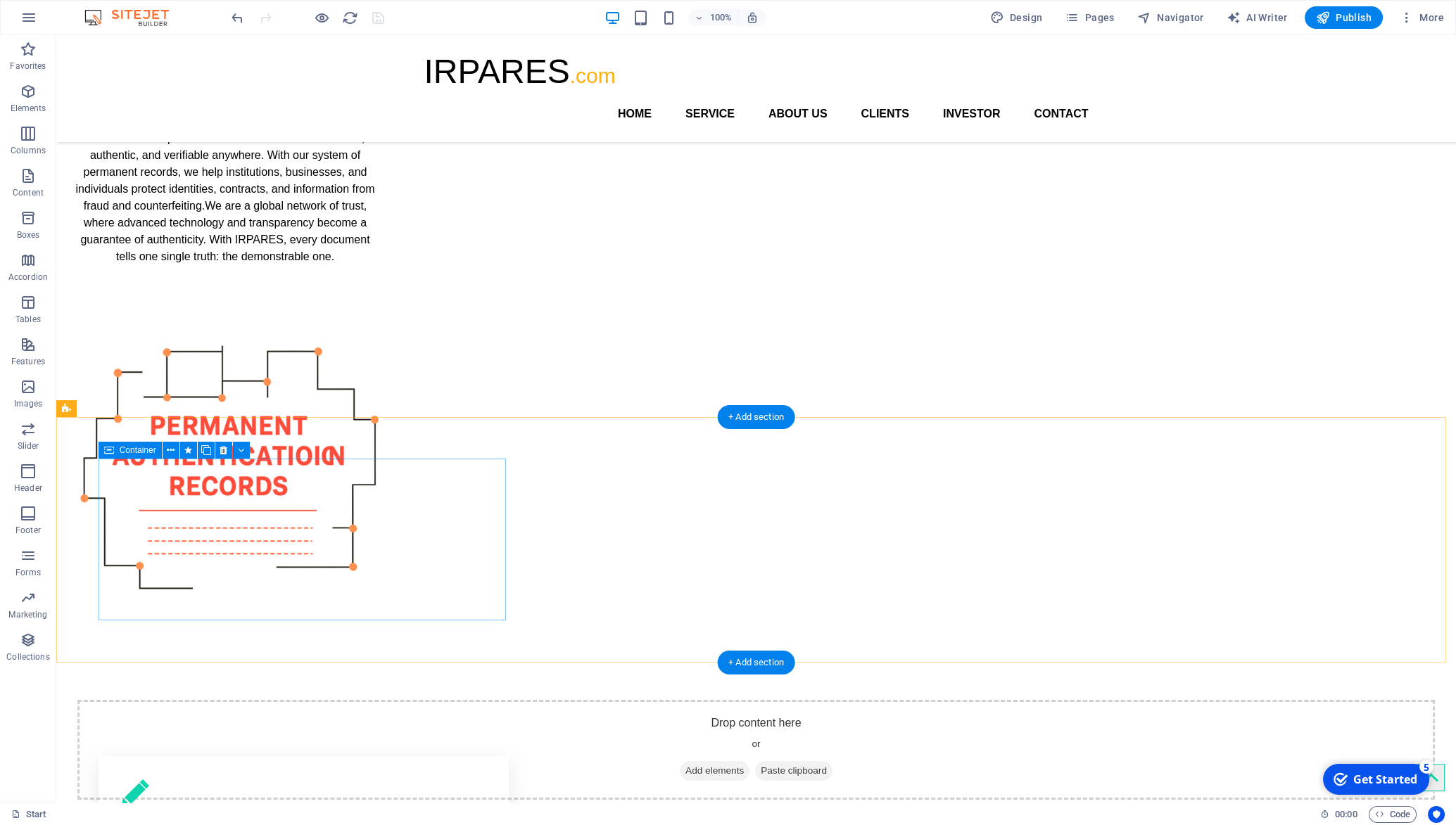
click at [149, 757] on div "Protection Every document is vulnerable to Fraud, identity theft, and undetecta…" at bounding box center [304, 837] width 410 height 162
click at [178, 455] on button at bounding box center [171, 450] width 17 height 17
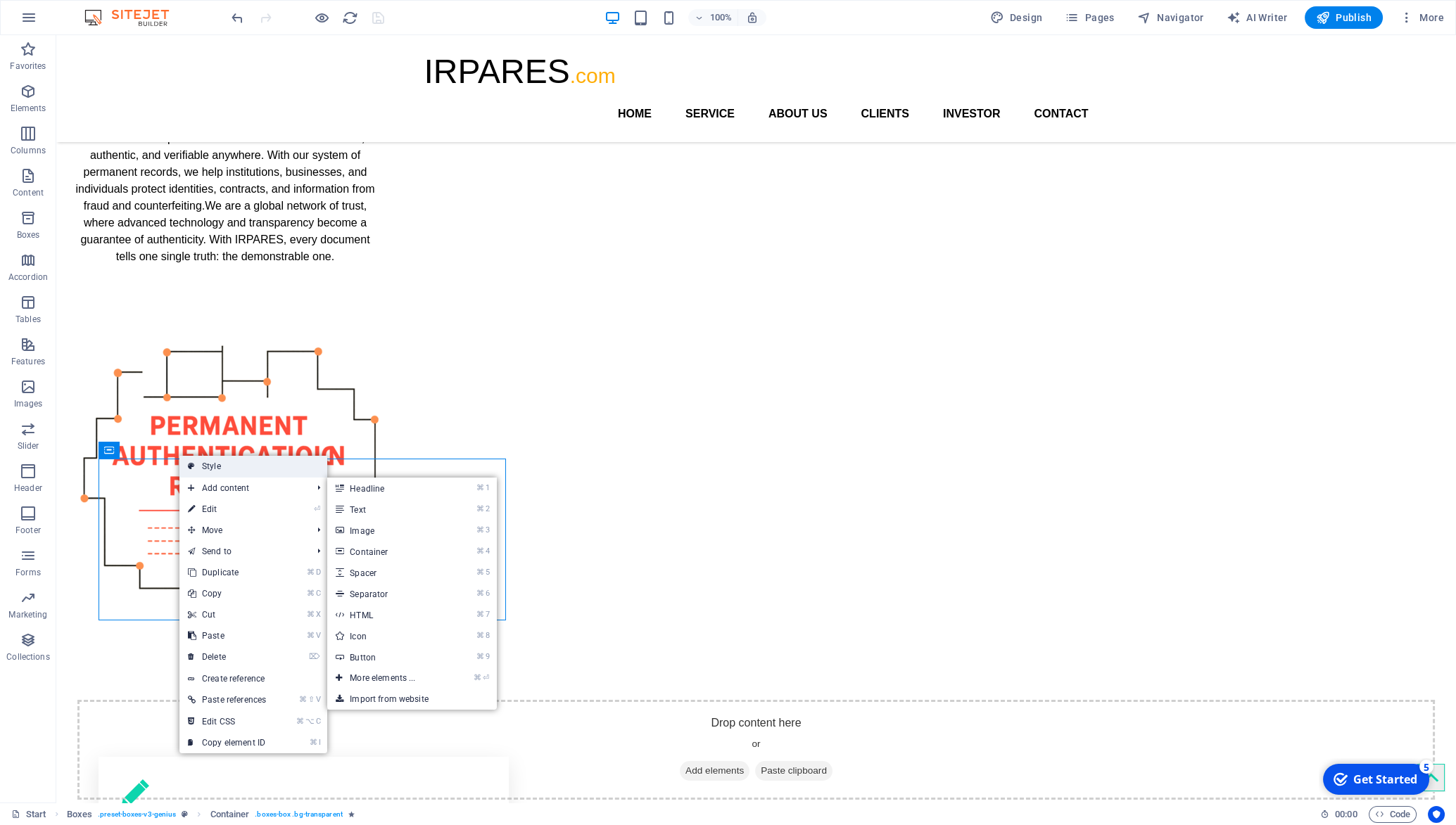
click at [256, 470] on link "Style" at bounding box center [253, 466] width 147 height 21
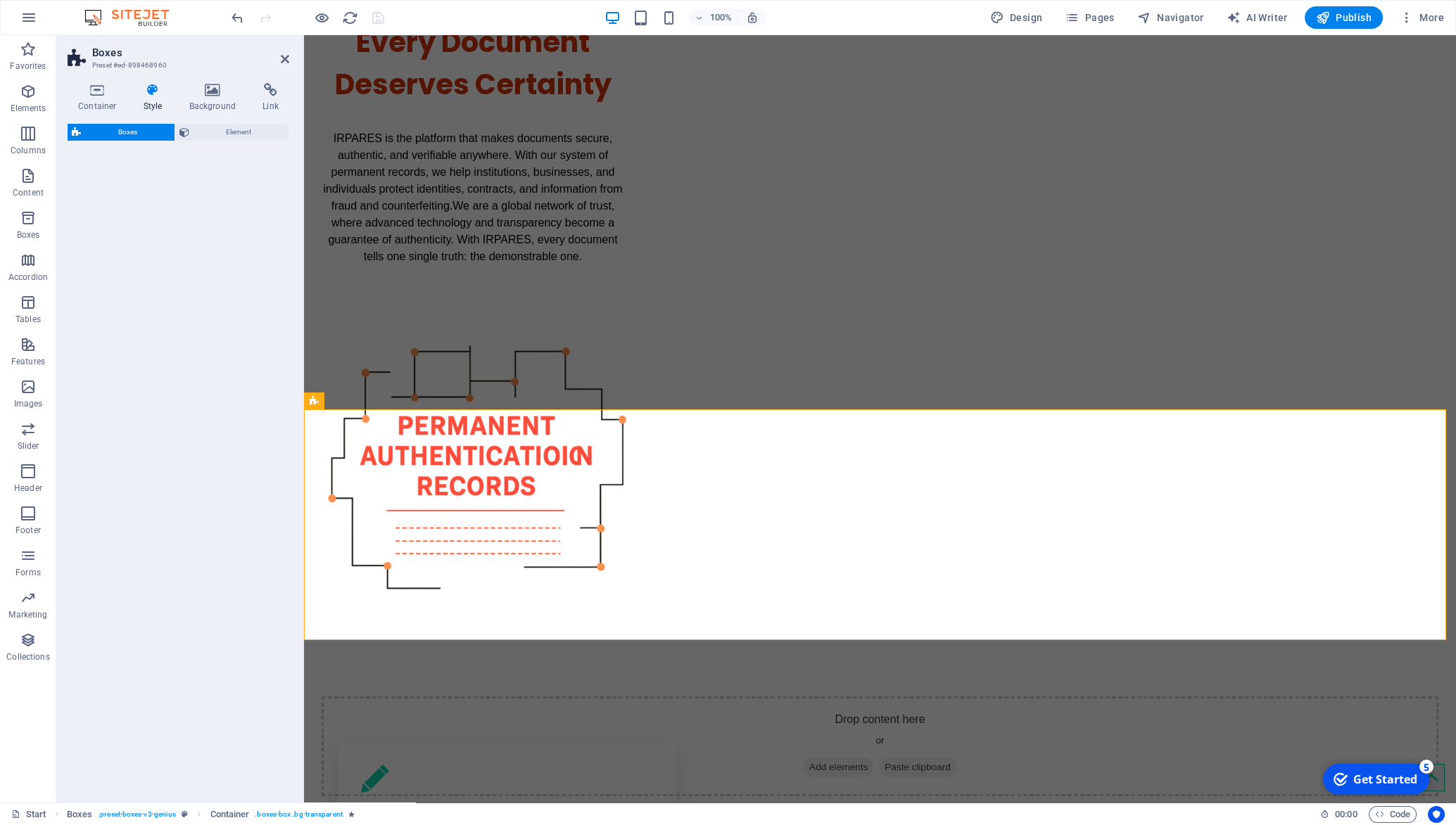
select select "vw"
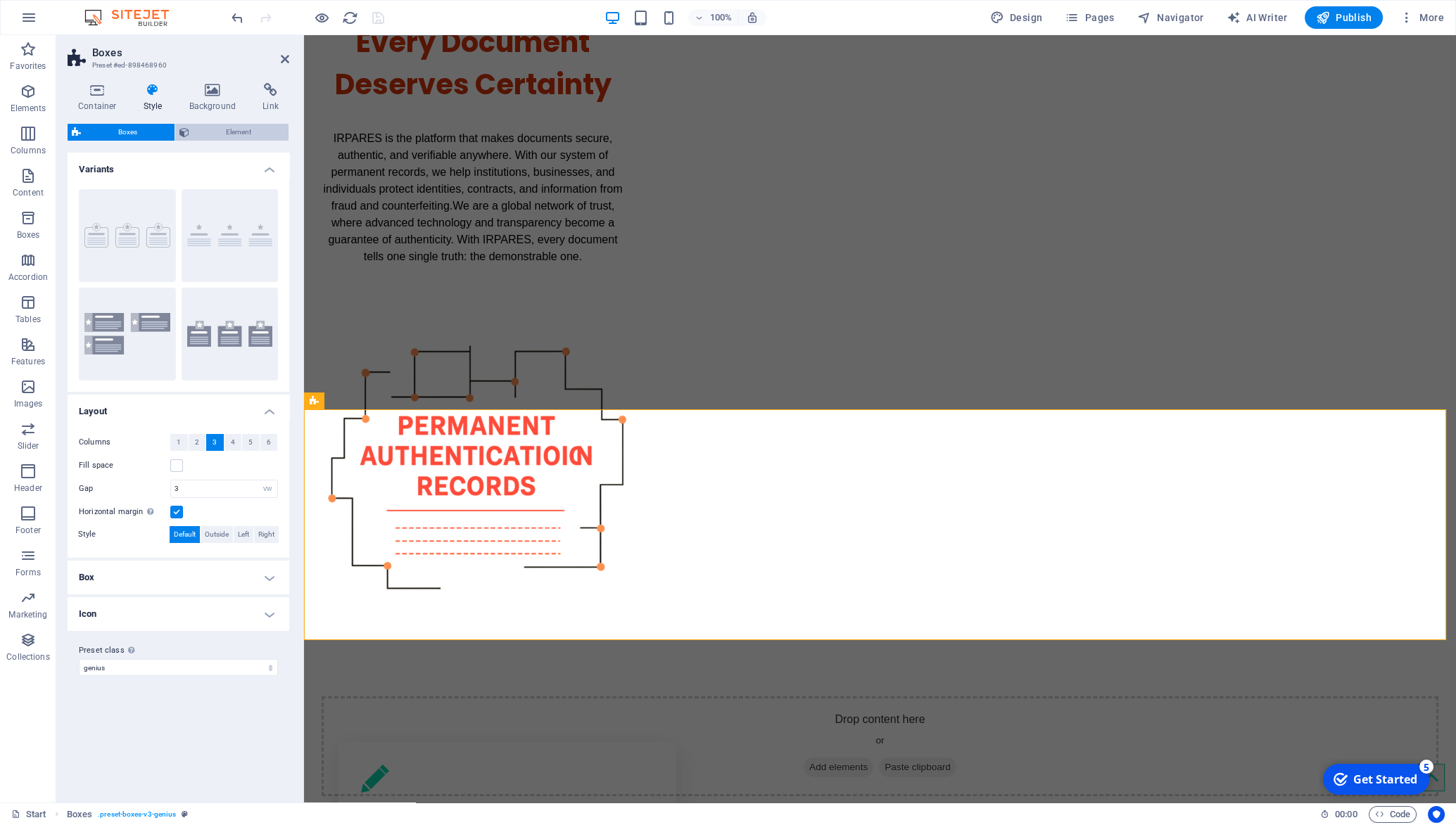
click at [205, 133] on span "Element" at bounding box center [239, 131] width 91 height 17
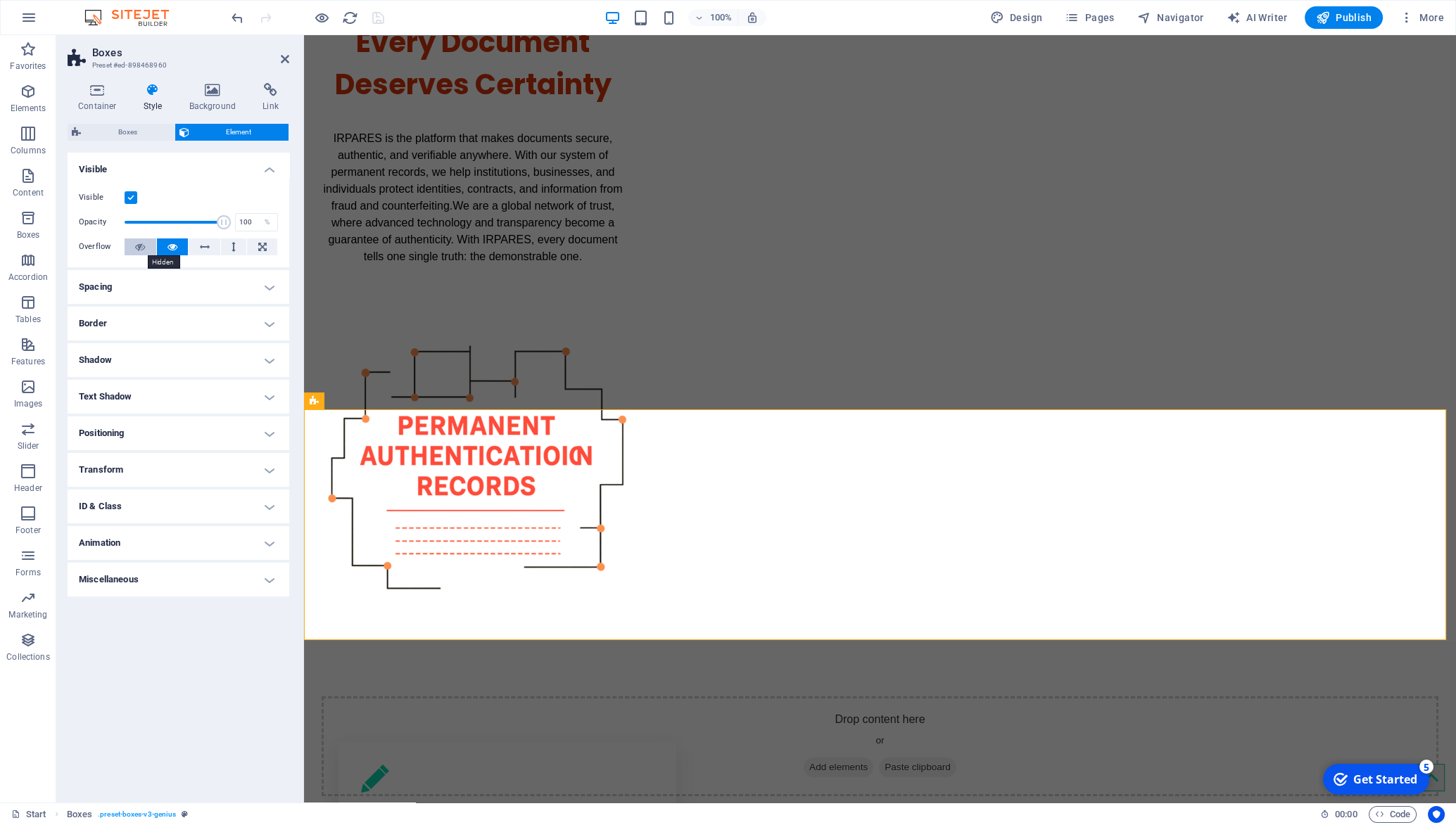
click at [145, 248] on icon at bounding box center [139, 247] width 10 height 17
click at [139, 136] on span "Boxes" at bounding box center [128, 131] width 85 height 17
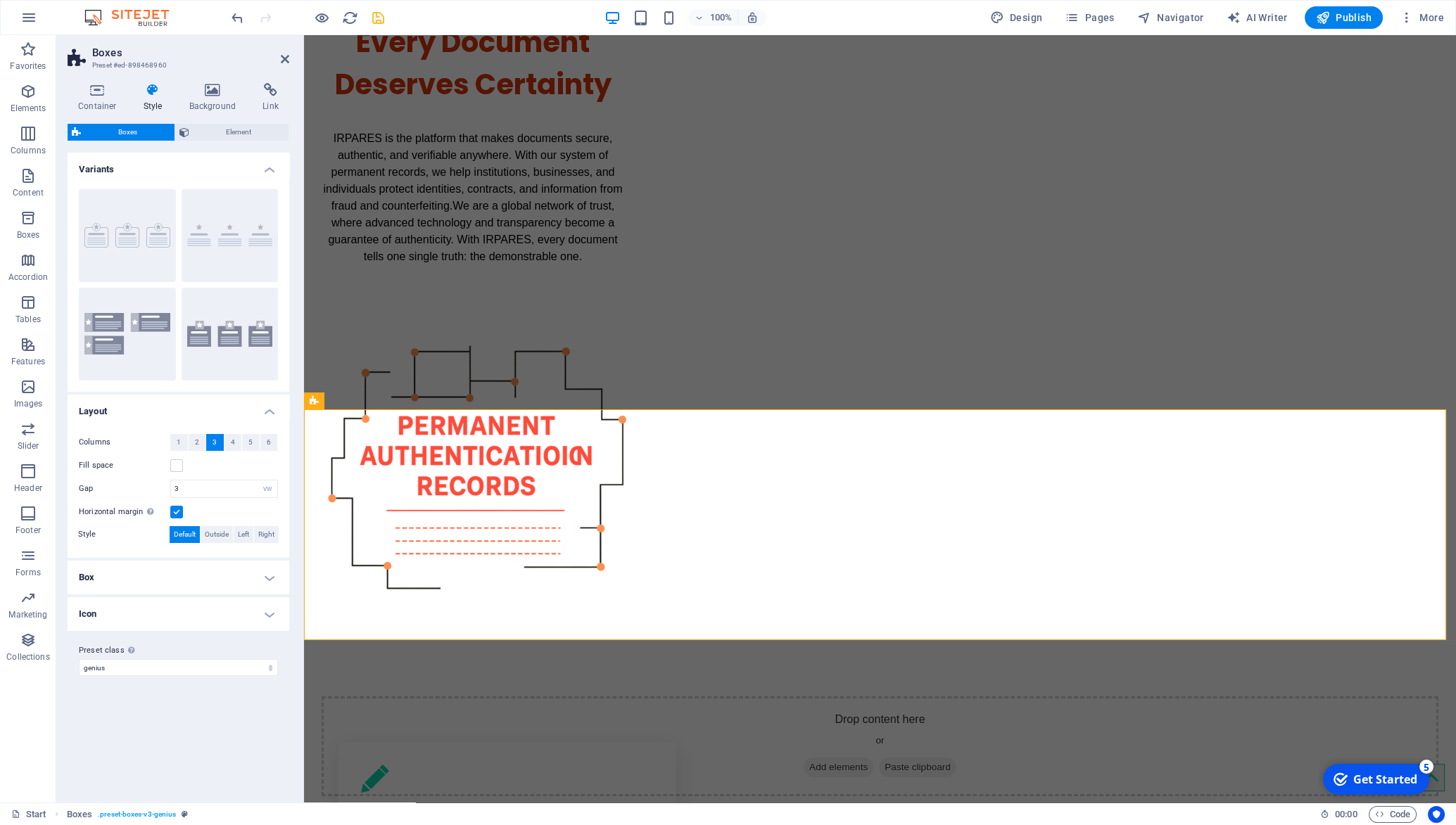
click at [269, 578] on h4 "Box" at bounding box center [179, 577] width 222 height 34
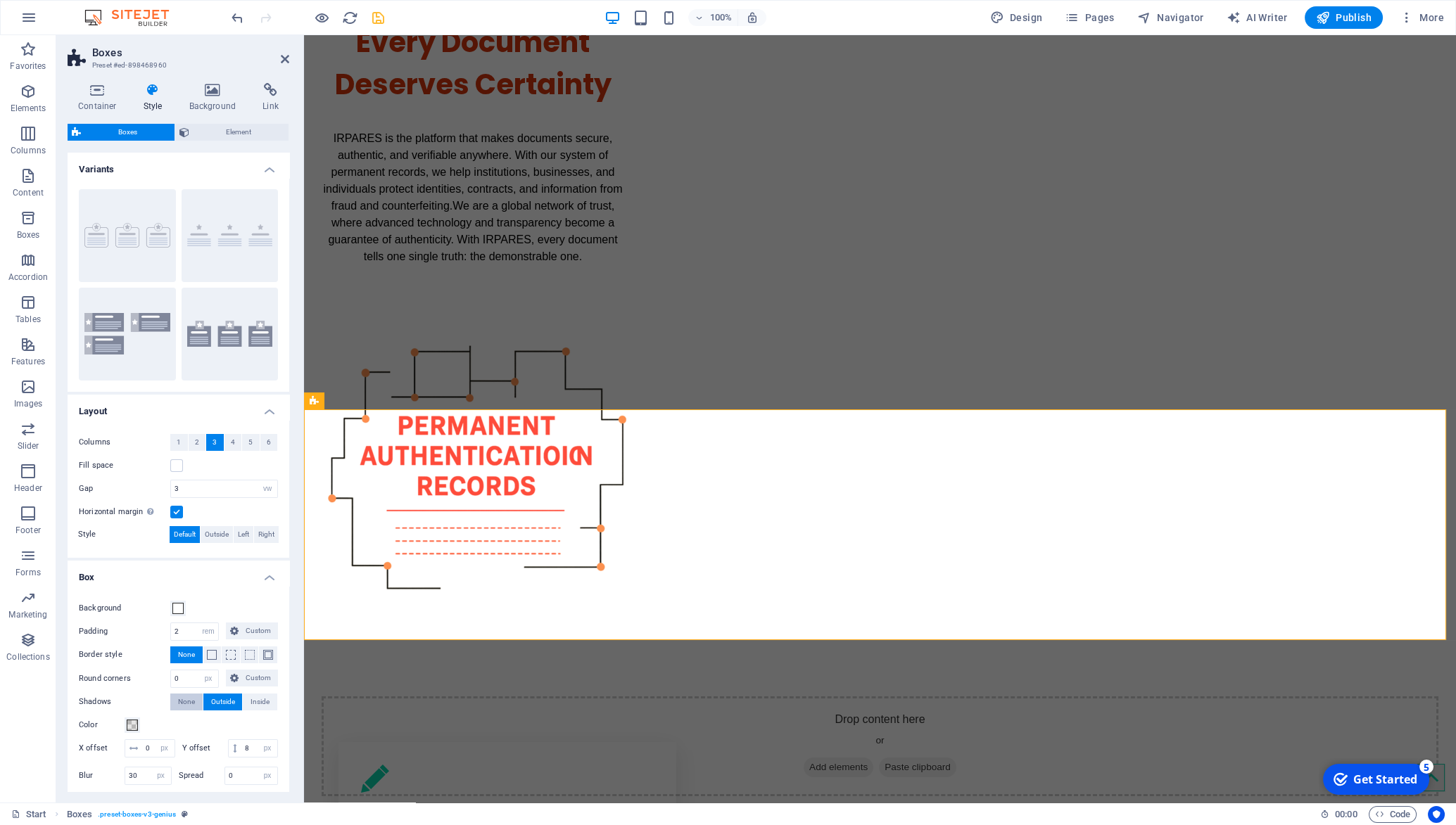
click at [183, 706] on span "None" at bounding box center [186, 702] width 17 height 17
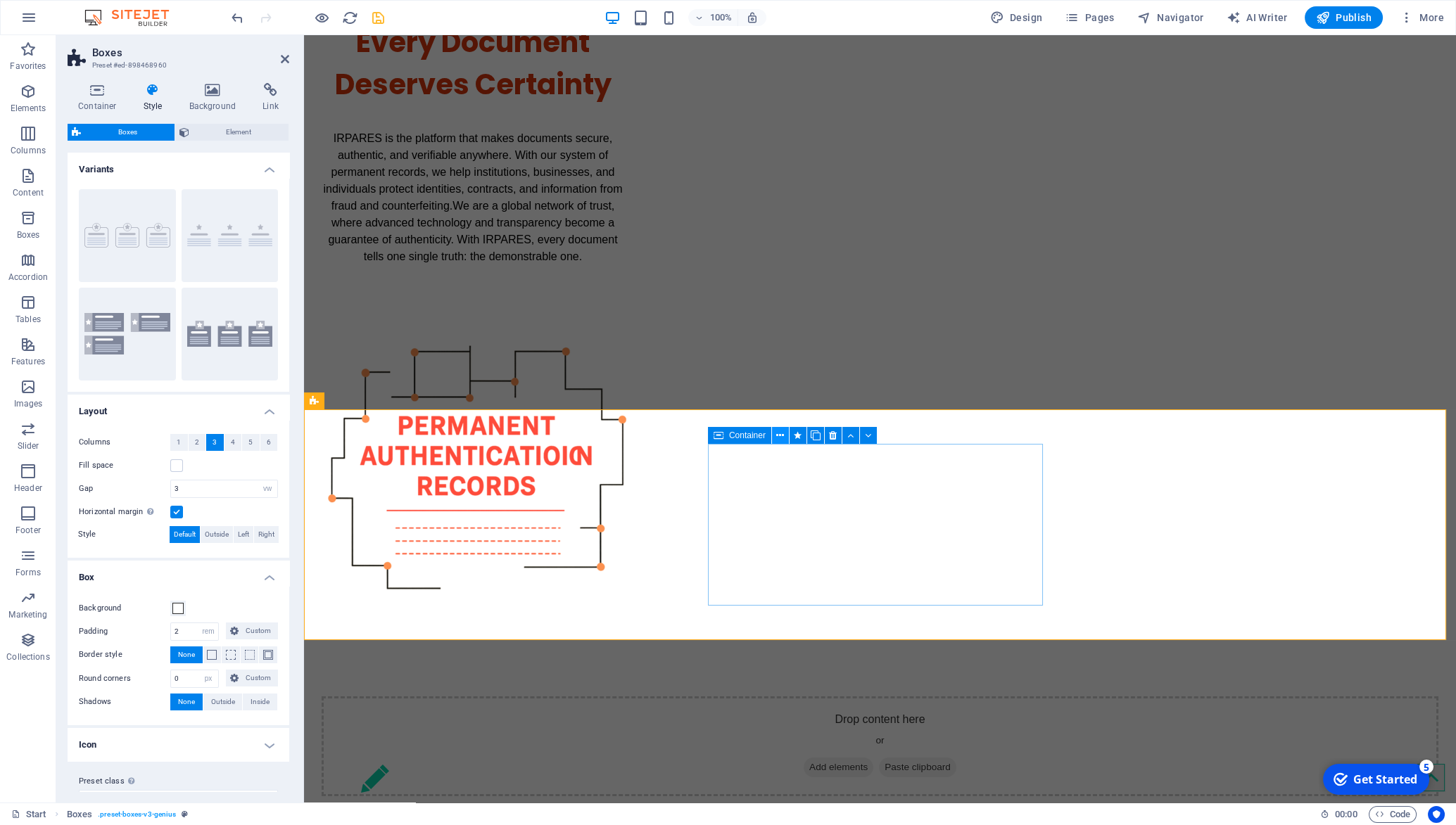
click at [783, 439] on icon at bounding box center [780, 435] width 8 height 15
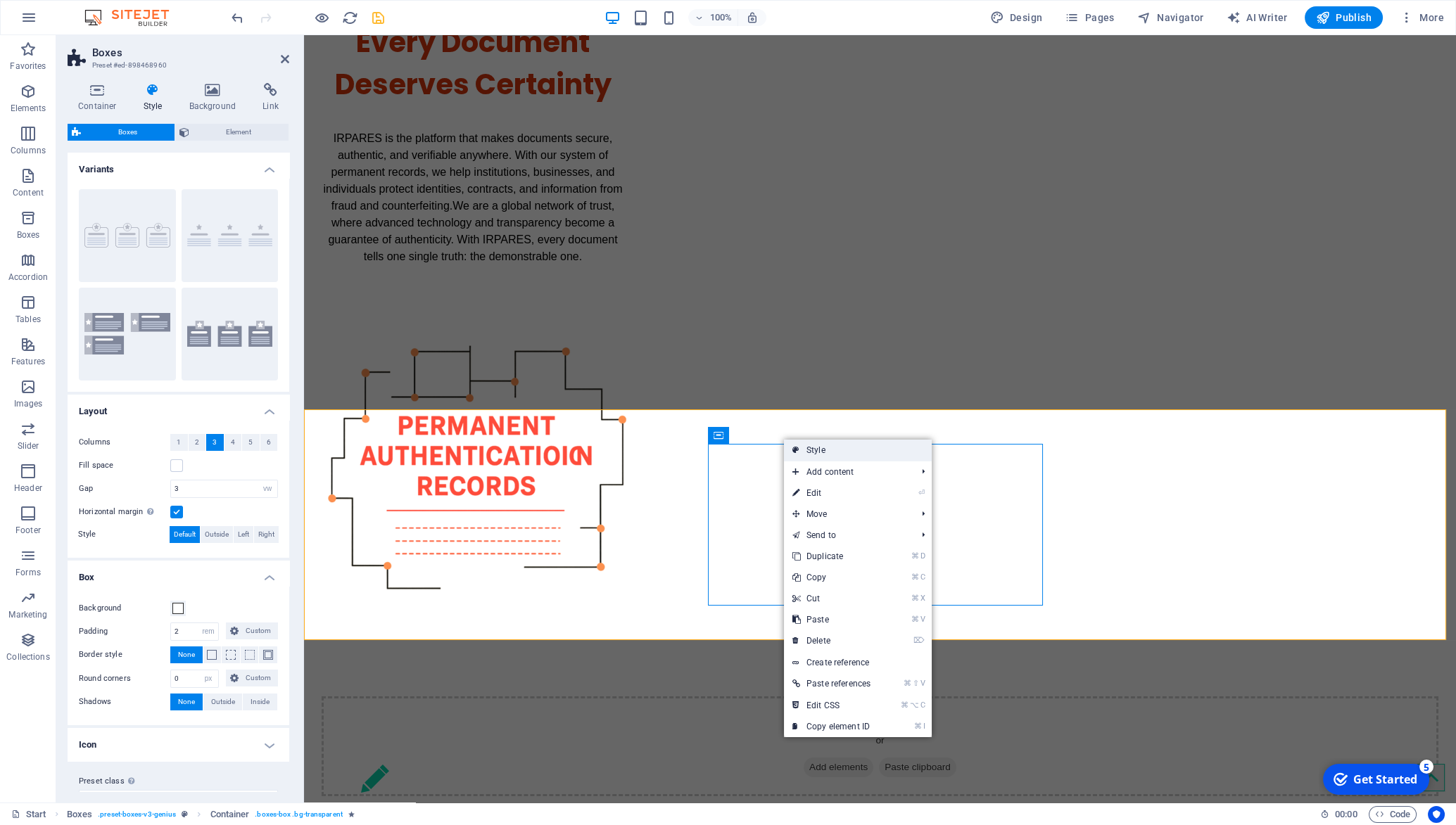
click at [789, 448] on link "Style" at bounding box center [858, 450] width 147 height 21
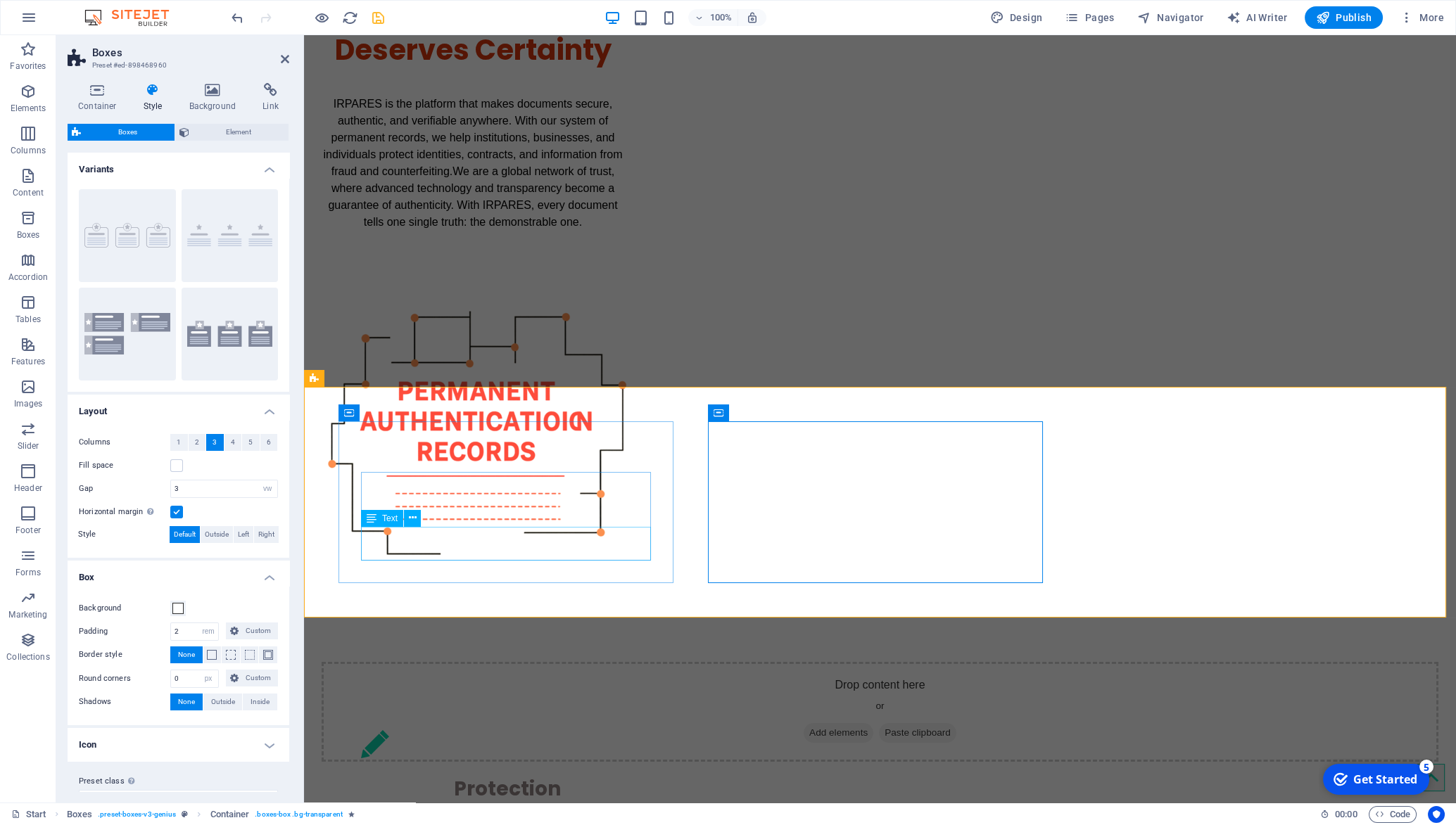
scroll to position [226, 0]
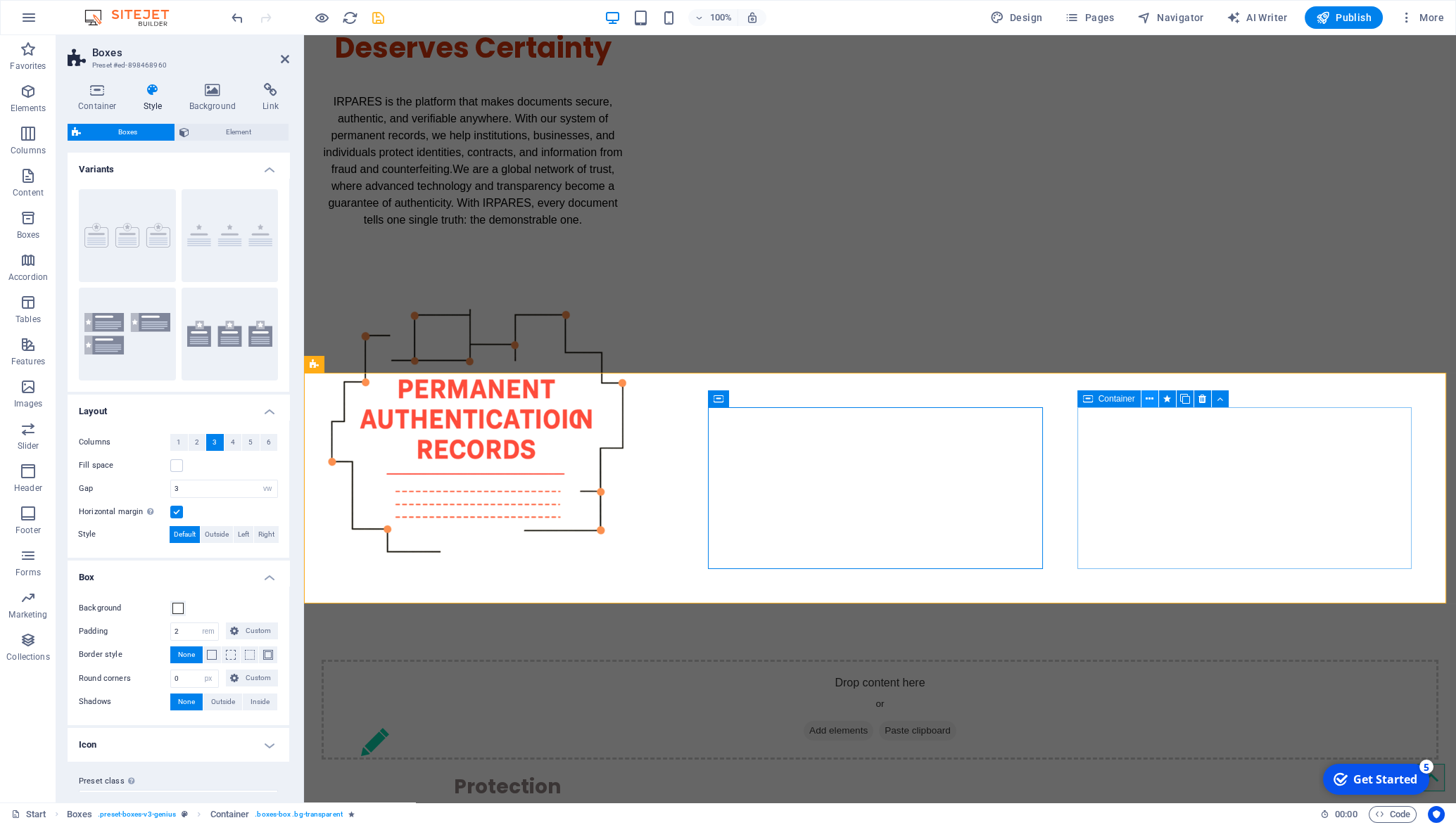
click at [1149, 399] on icon at bounding box center [1150, 399] width 8 height 15
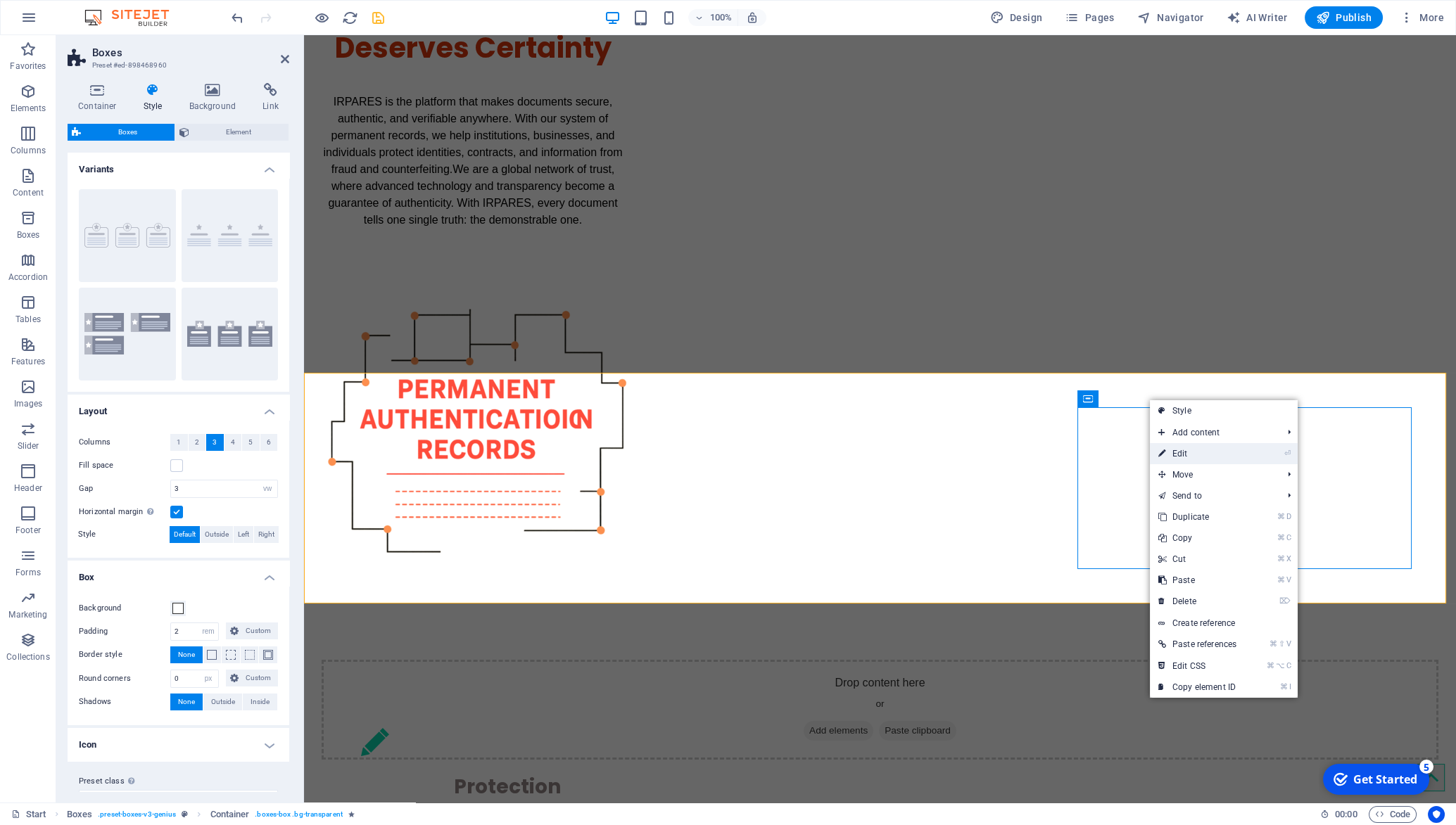
click at [1174, 452] on link "⏎ Edit" at bounding box center [1197, 454] width 95 height 21
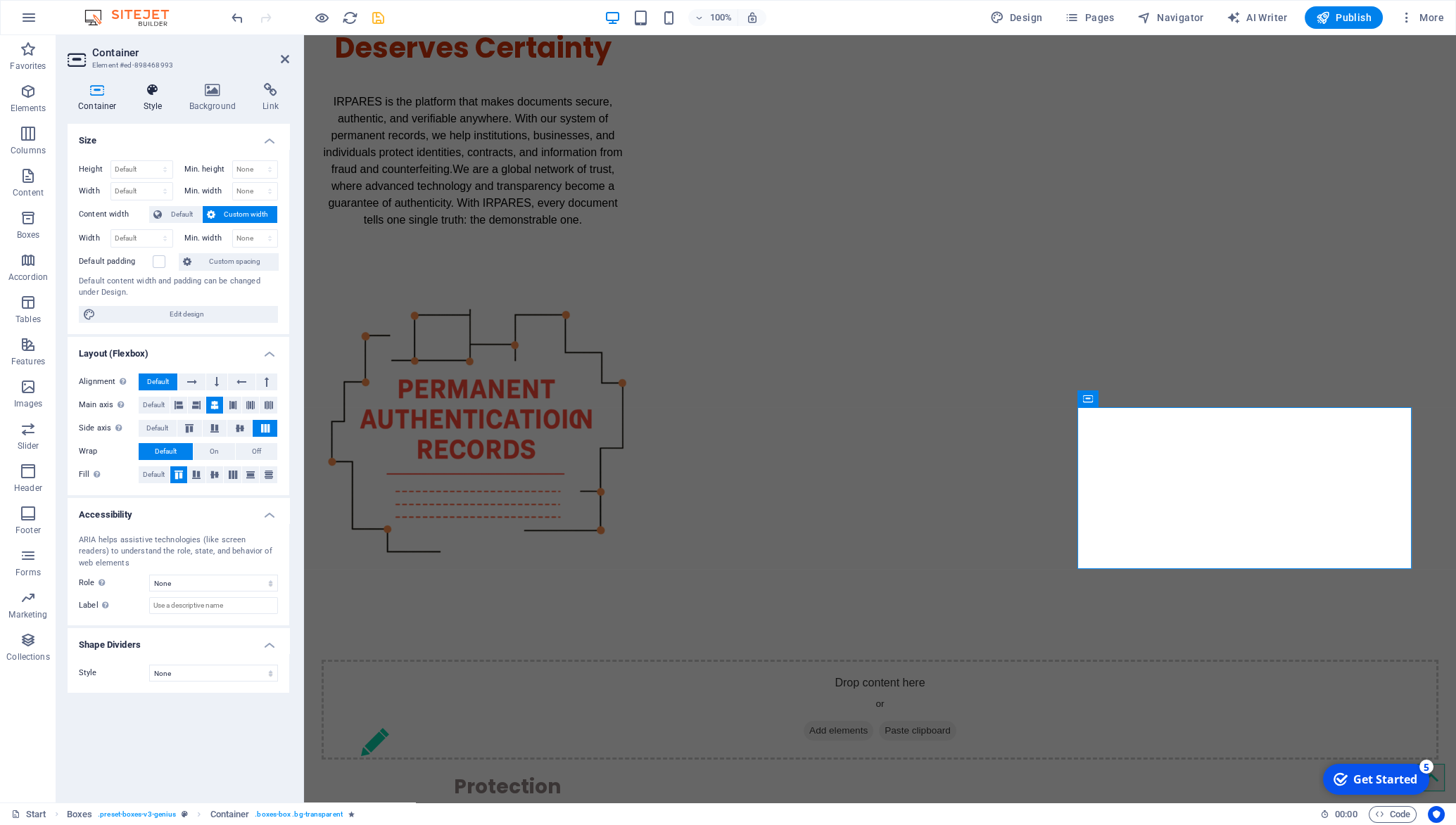
click at [162, 90] on icon at bounding box center [153, 90] width 40 height 14
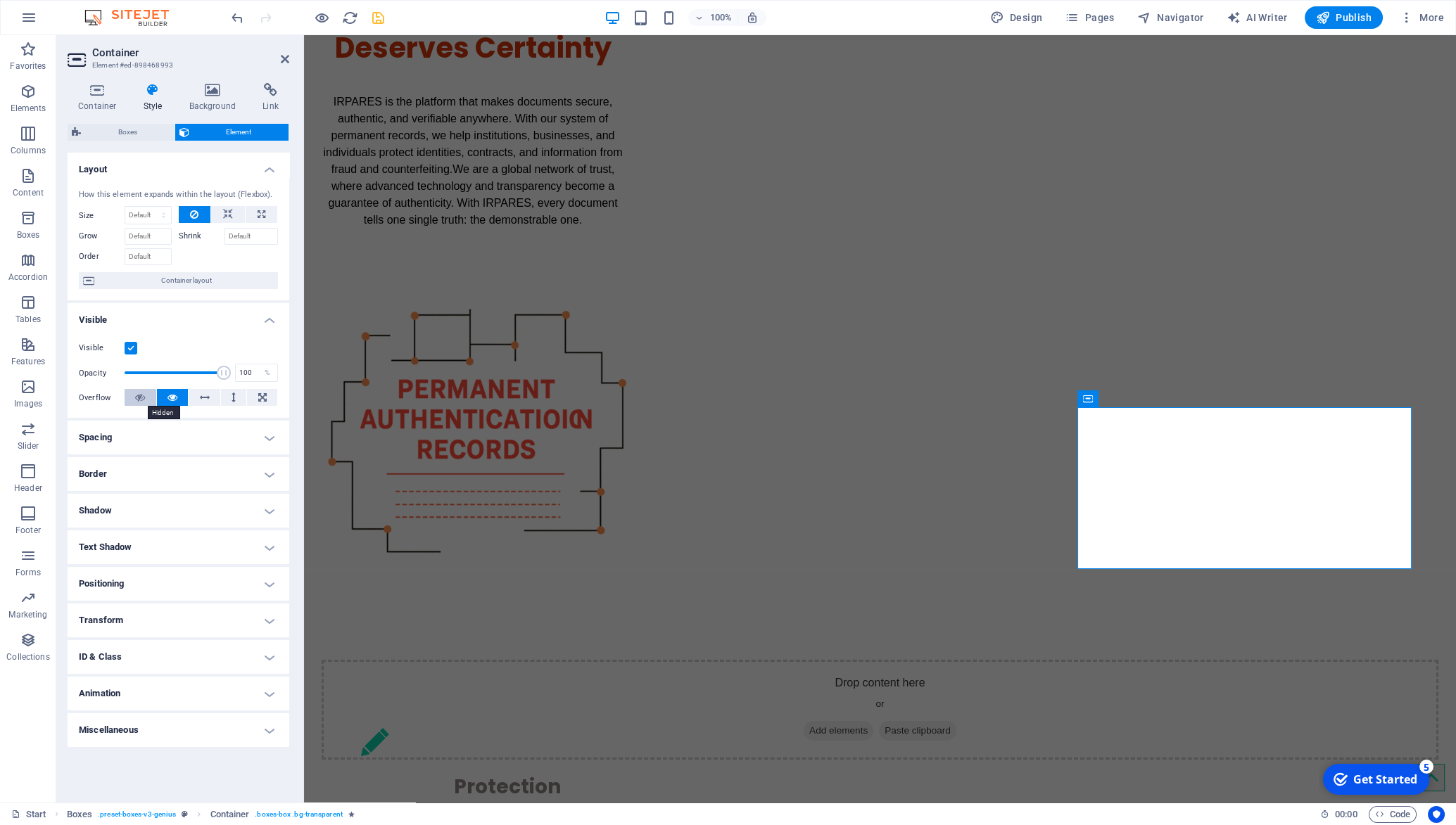
click at [144, 398] on icon at bounding box center [139, 397] width 10 height 17
click at [283, 59] on icon at bounding box center [285, 59] width 9 height 12
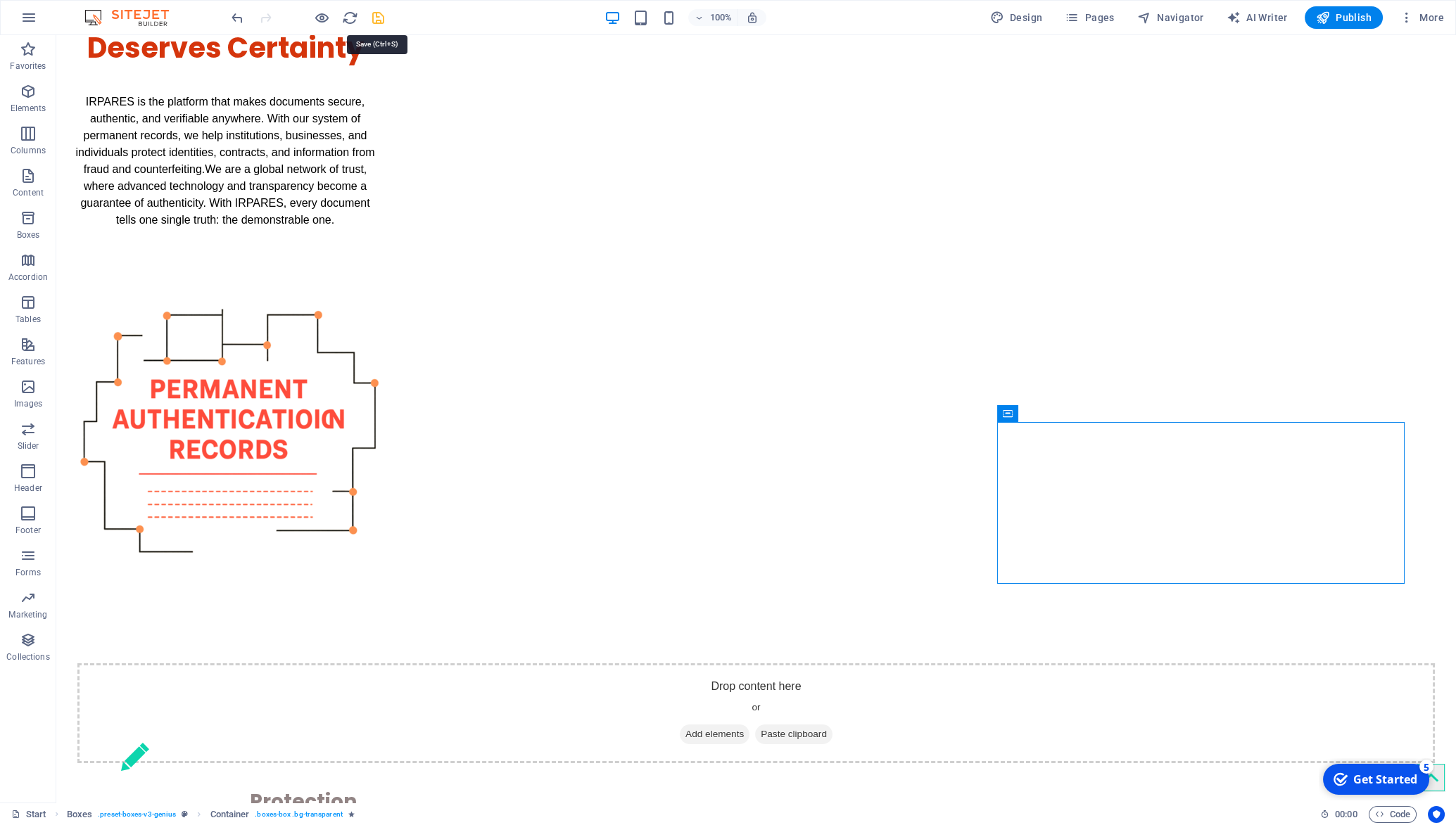
click at [378, 22] on icon "save" at bounding box center [378, 18] width 16 height 16
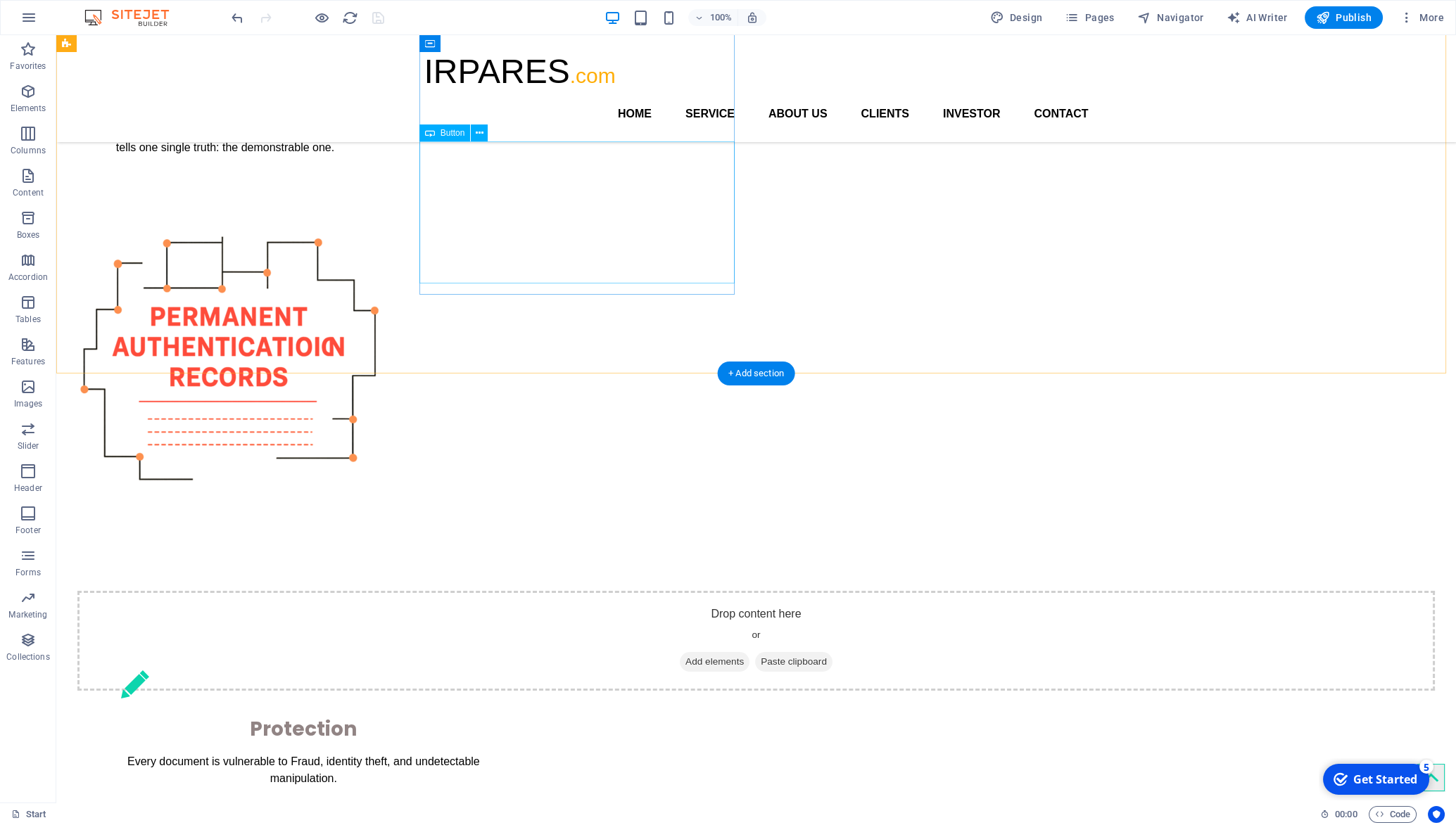
scroll to position [195, 0]
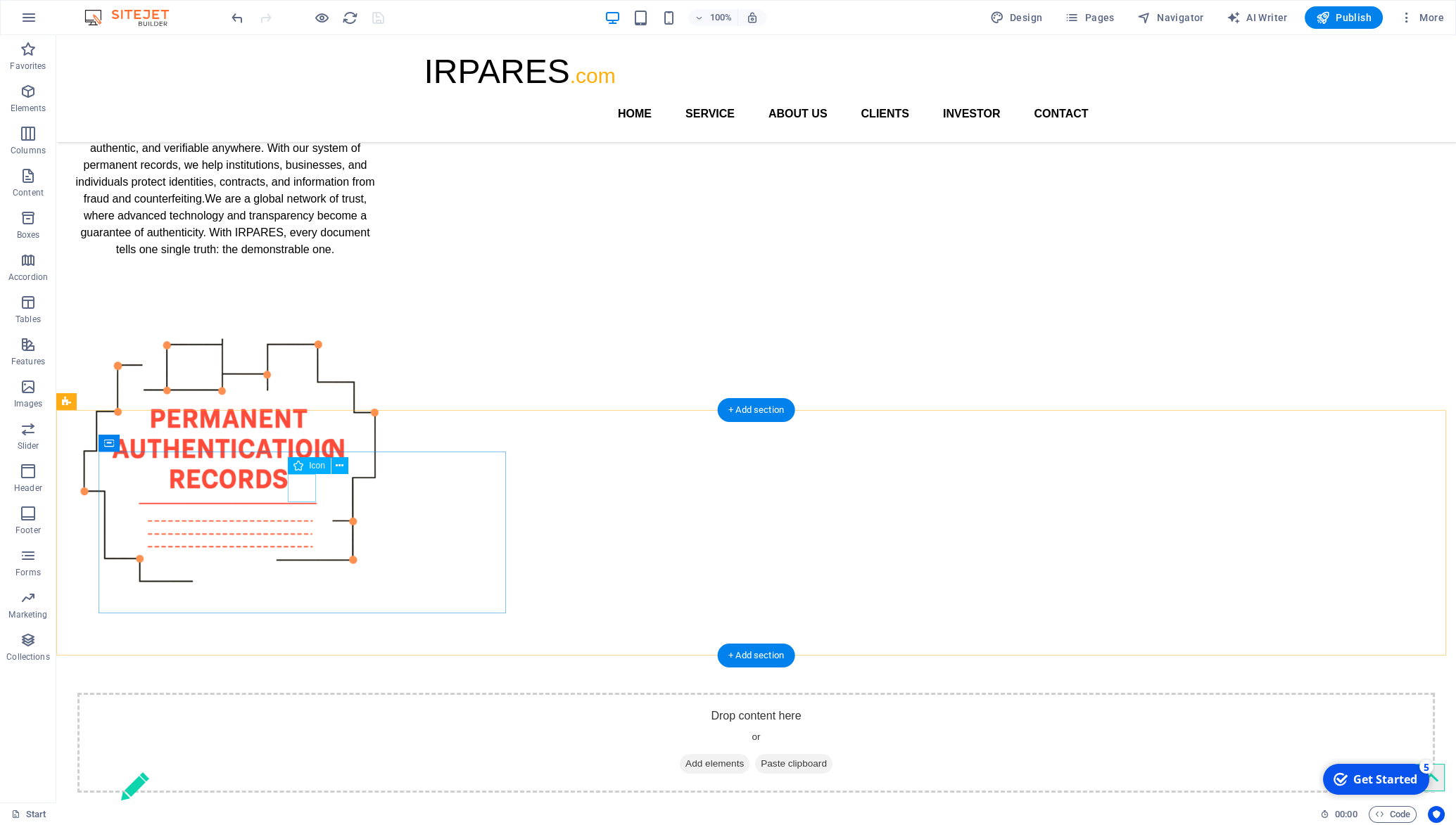
click at [303, 773] on figure at bounding box center [303, 787] width 365 height 28
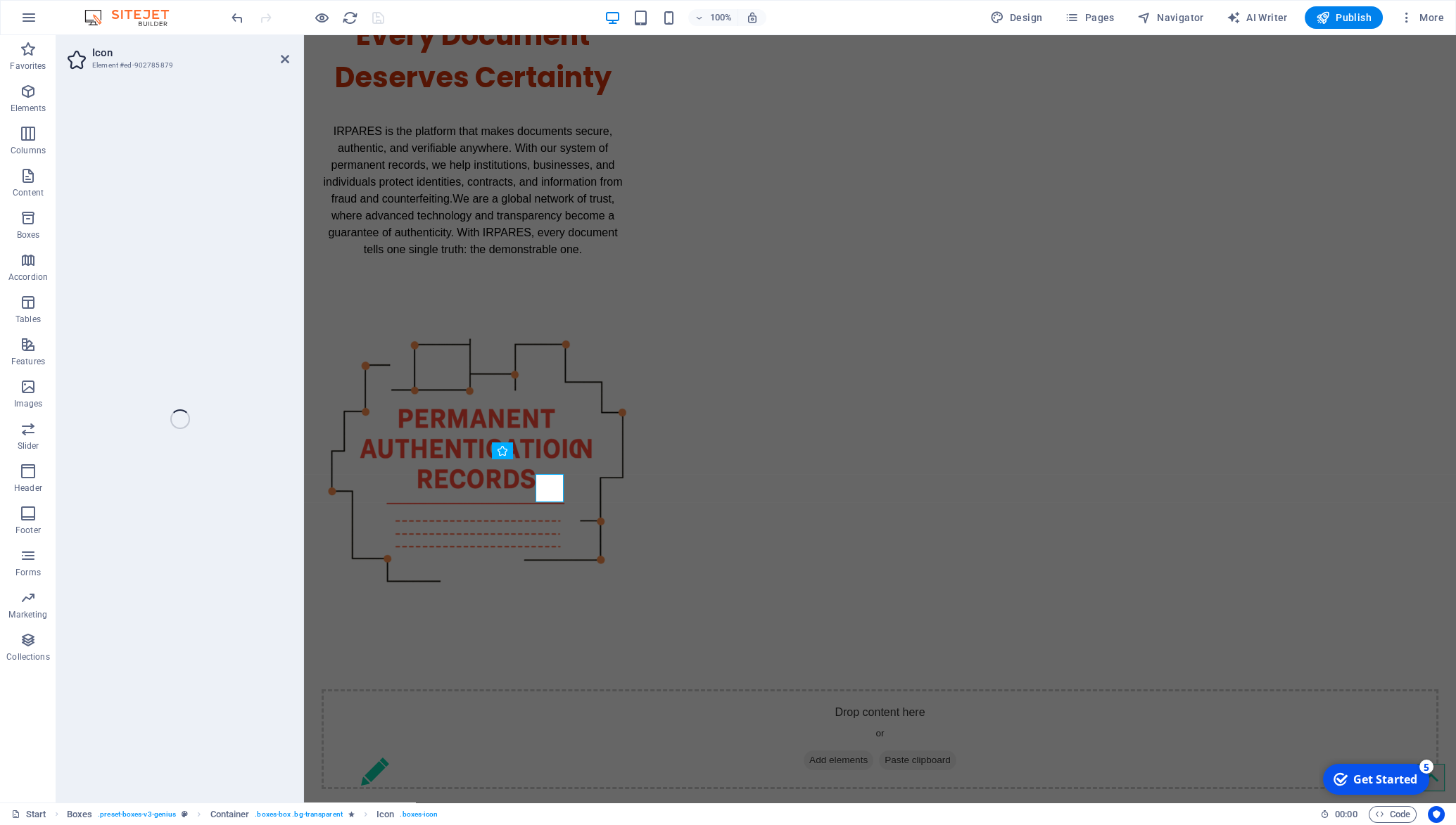
select select "xMidYMid"
select select "px"
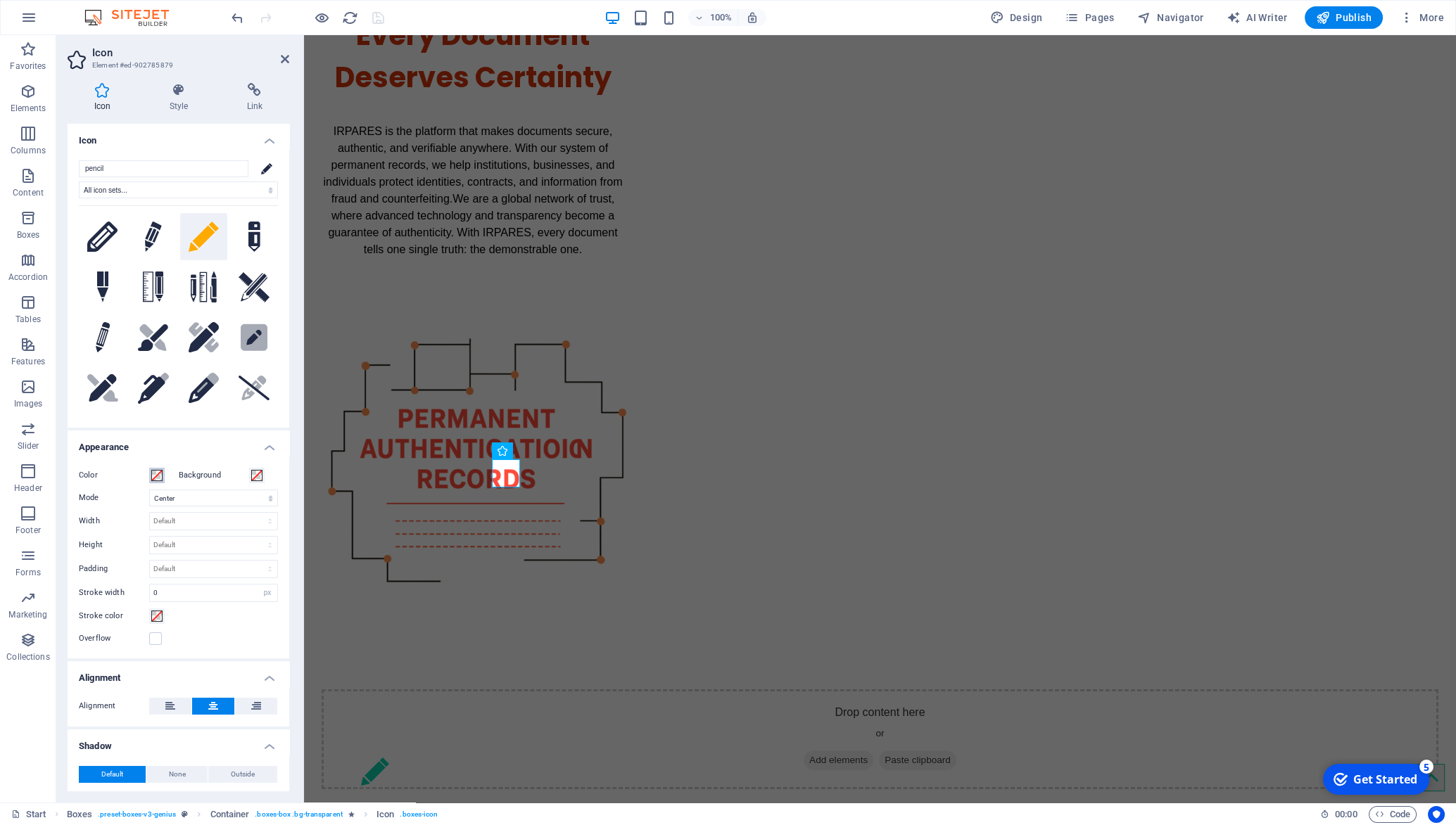
click at [157, 472] on span at bounding box center [156, 475] width 12 height 12
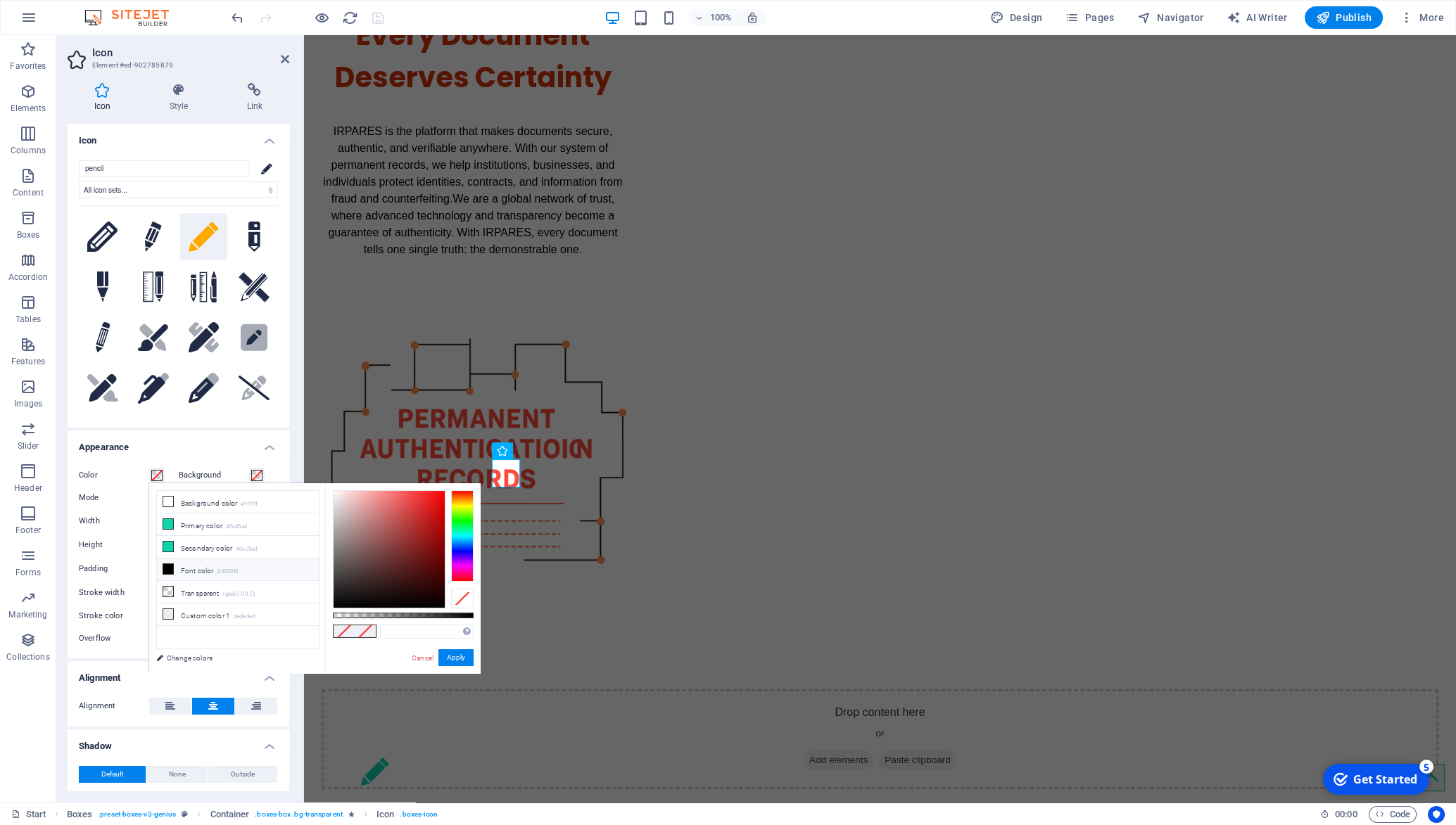
click at [193, 567] on li "Font color #000000" at bounding box center [238, 569] width 162 height 22
type input "#000000"
click at [660, 735] on div "Protection Every document is vulnerable to Fraud, identity theft, and undetecta…" at bounding box center [507, 816] width 338 height 162
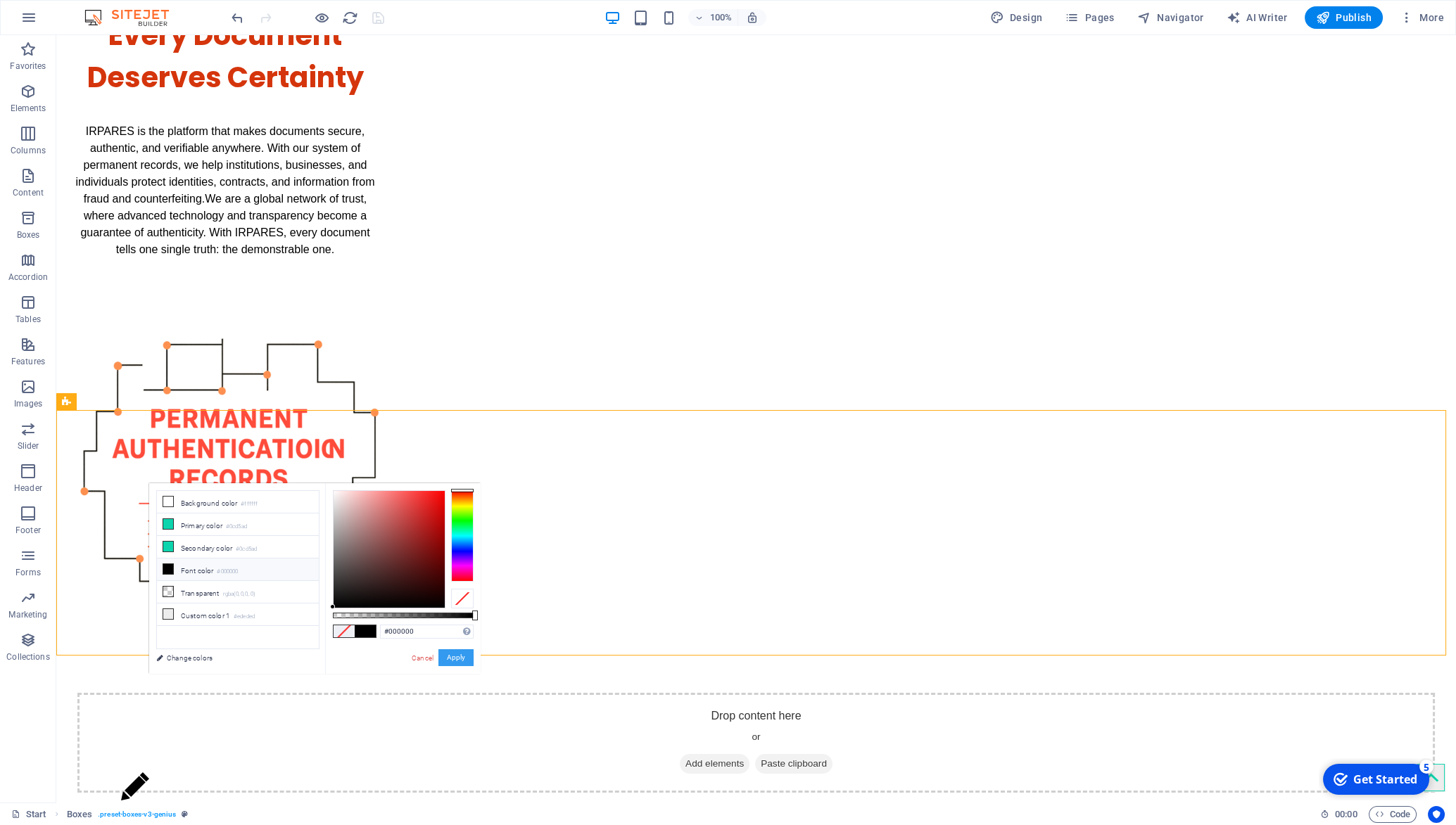
click at [470, 662] on button "Apply" at bounding box center [457, 657] width 36 height 17
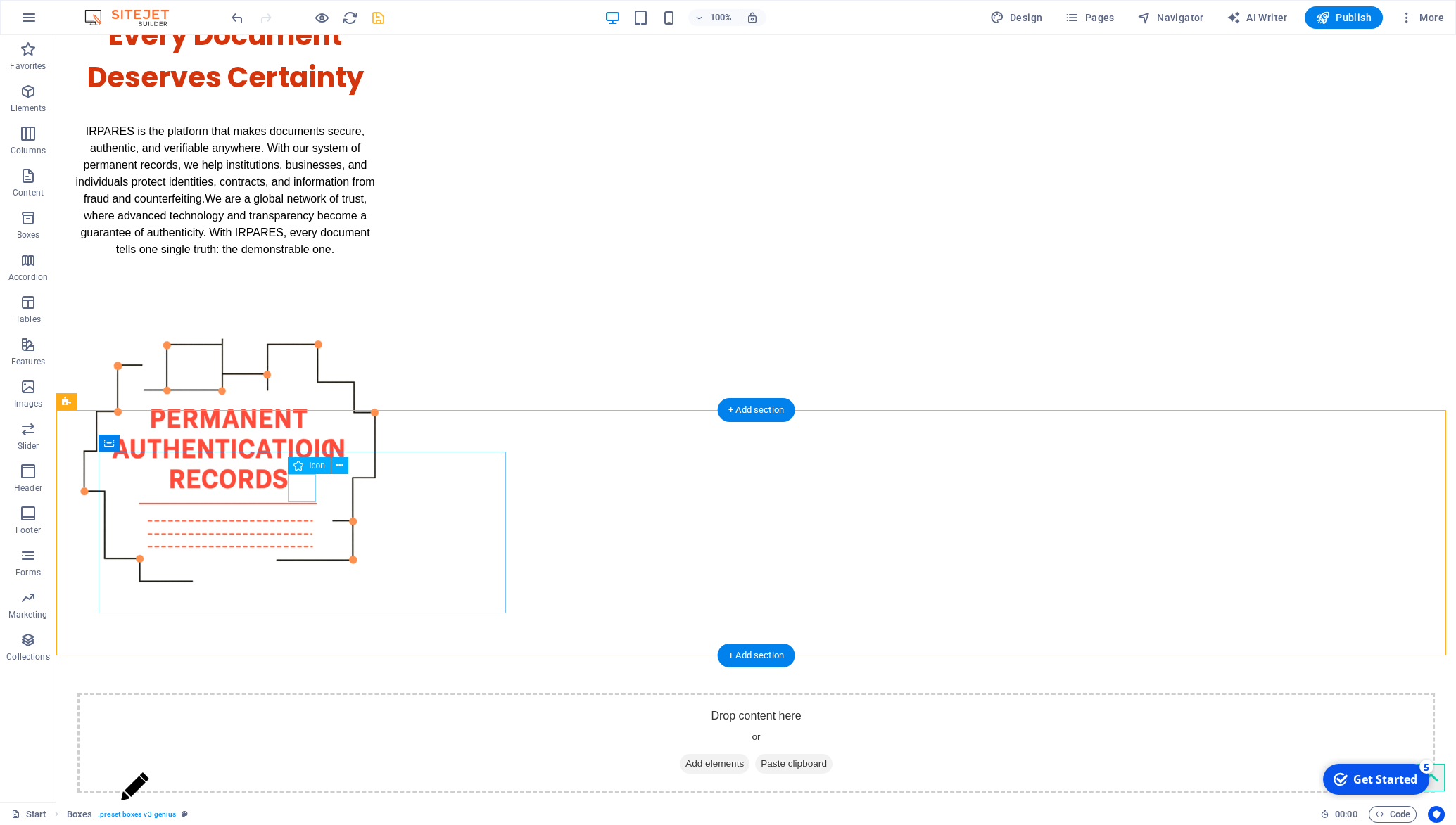
click at [304, 773] on figure at bounding box center [303, 787] width 365 height 28
select select "xMidYMid"
select select "px"
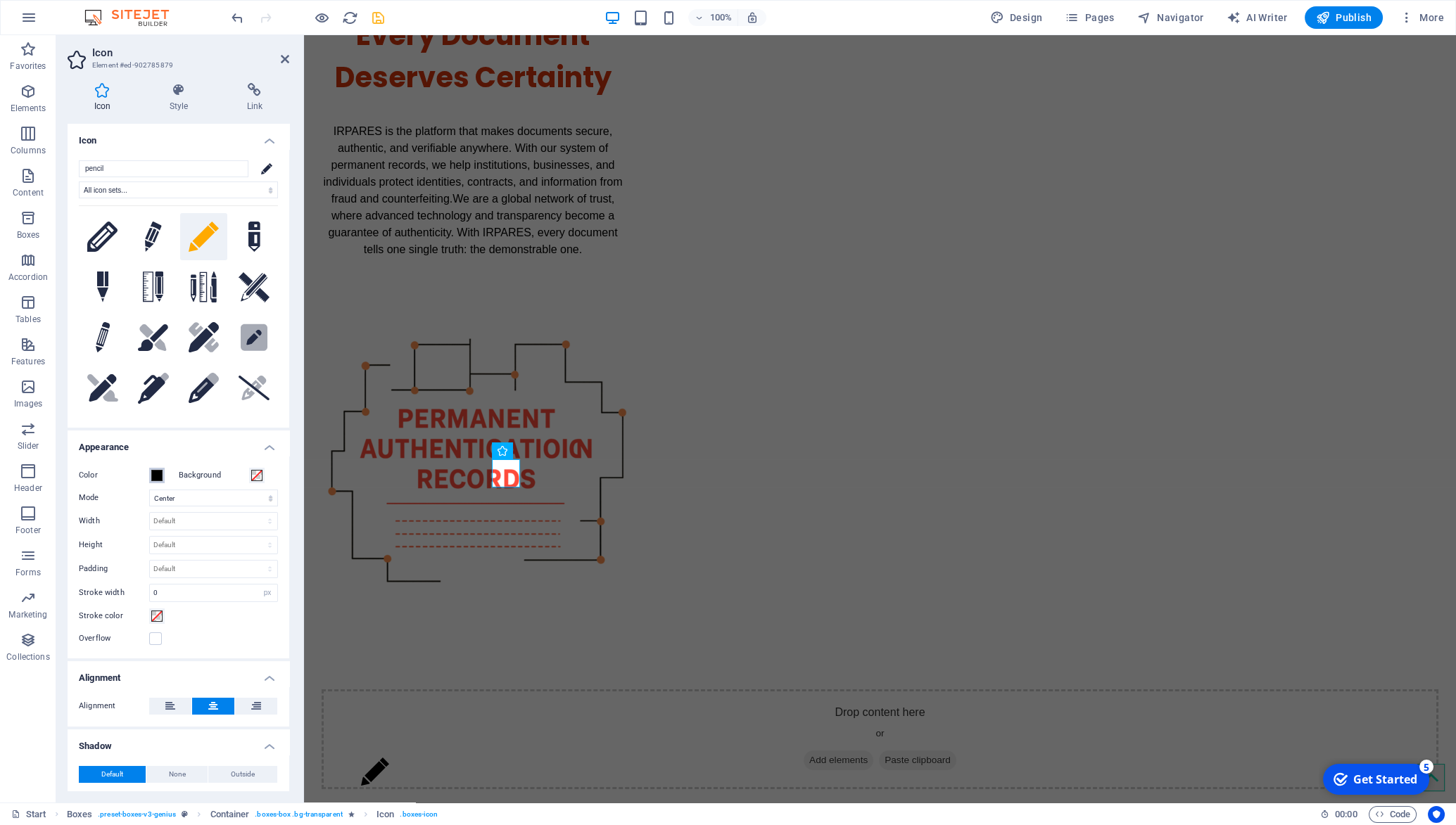
click at [158, 476] on span at bounding box center [156, 475] width 12 height 12
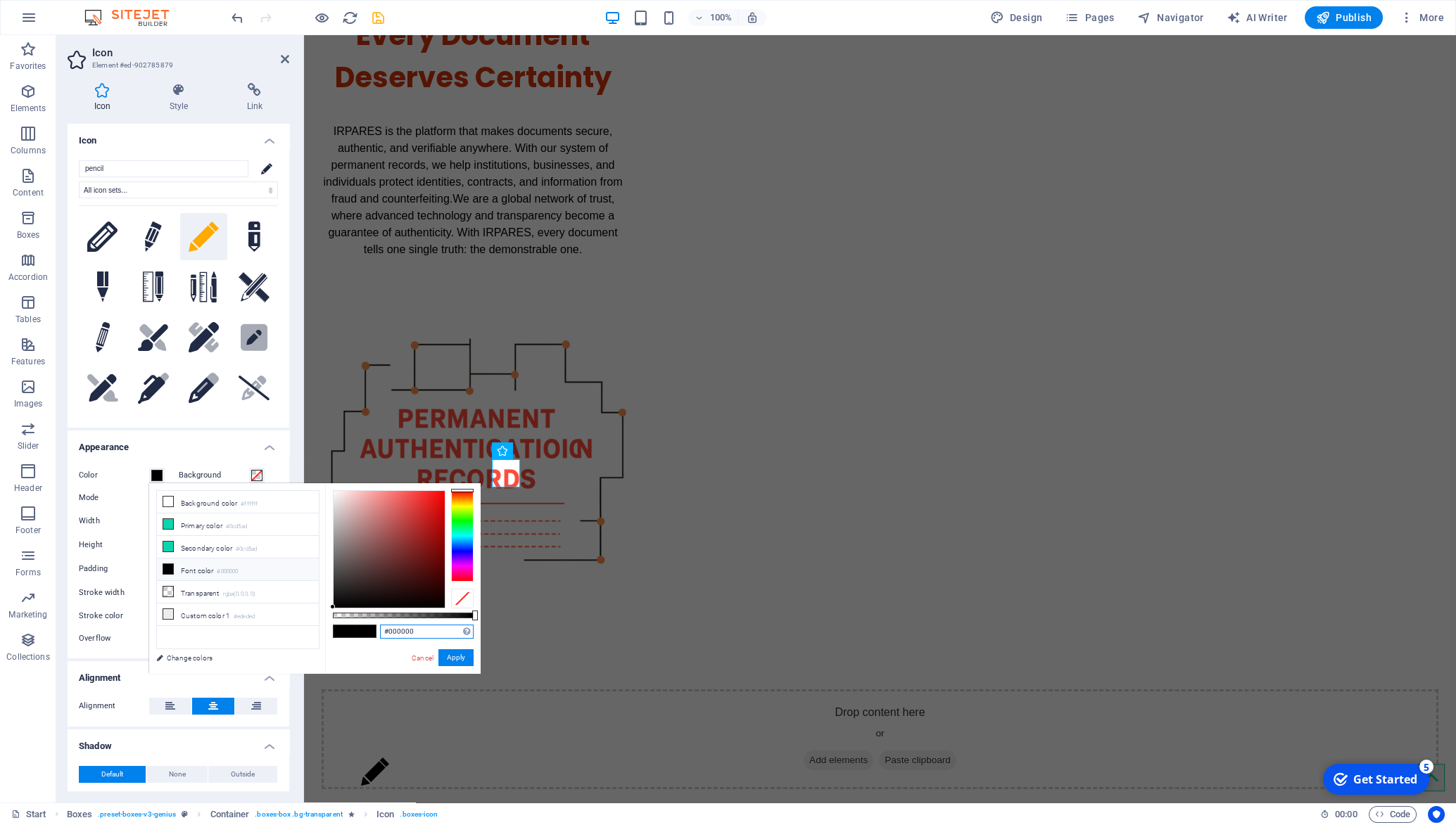
drag, startPoint x: 418, startPoint y: 628, endPoint x: 386, endPoint y: 631, distance: 32.1
click at [386, 631] on input "#000000" at bounding box center [426, 632] width 93 height 14
type input "#336699"
click at [450, 655] on button "Apply" at bounding box center [457, 657] width 36 height 17
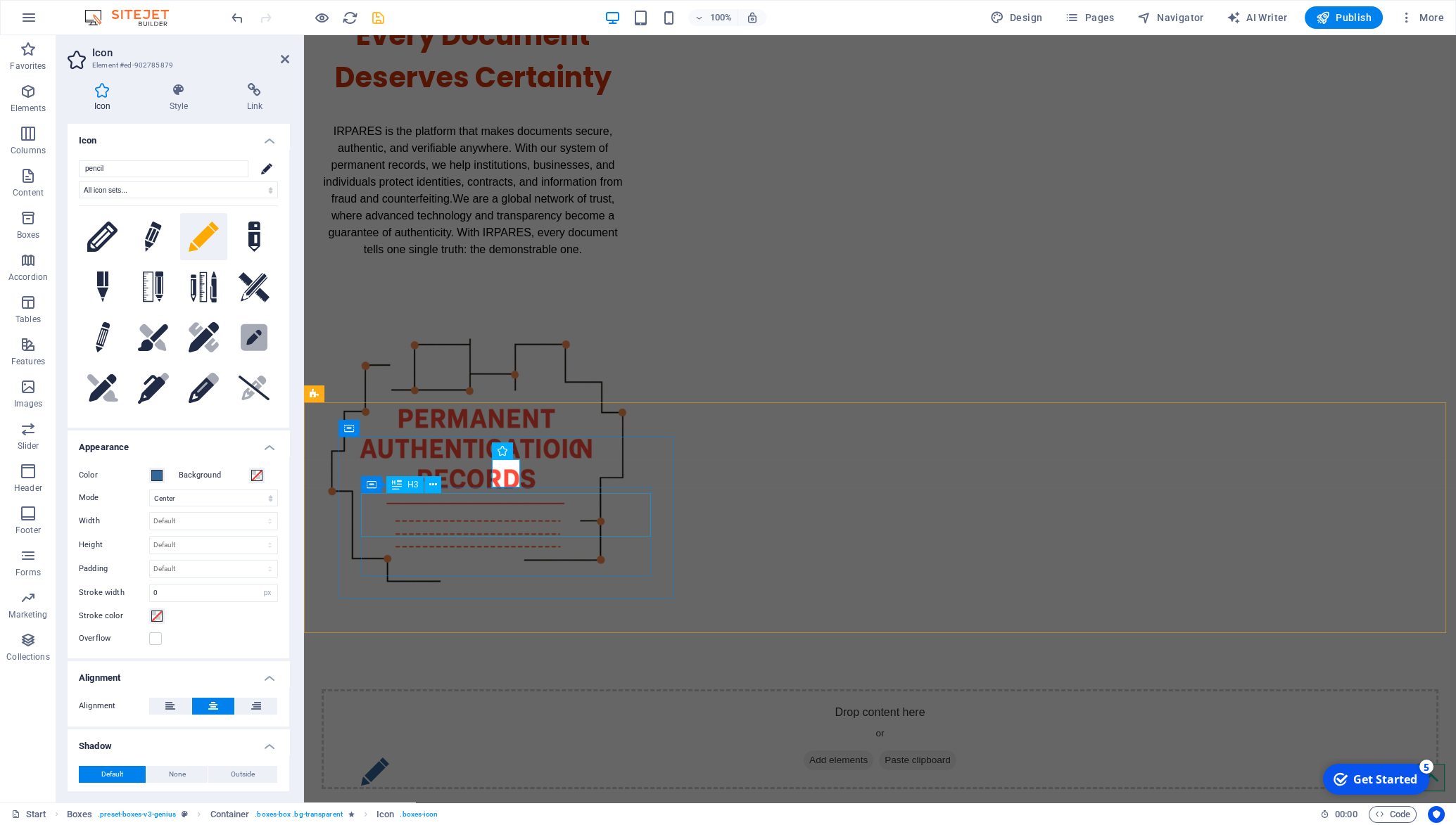
click at [625, 791] on div "Protection" at bounding box center [507, 813] width 293 height 44
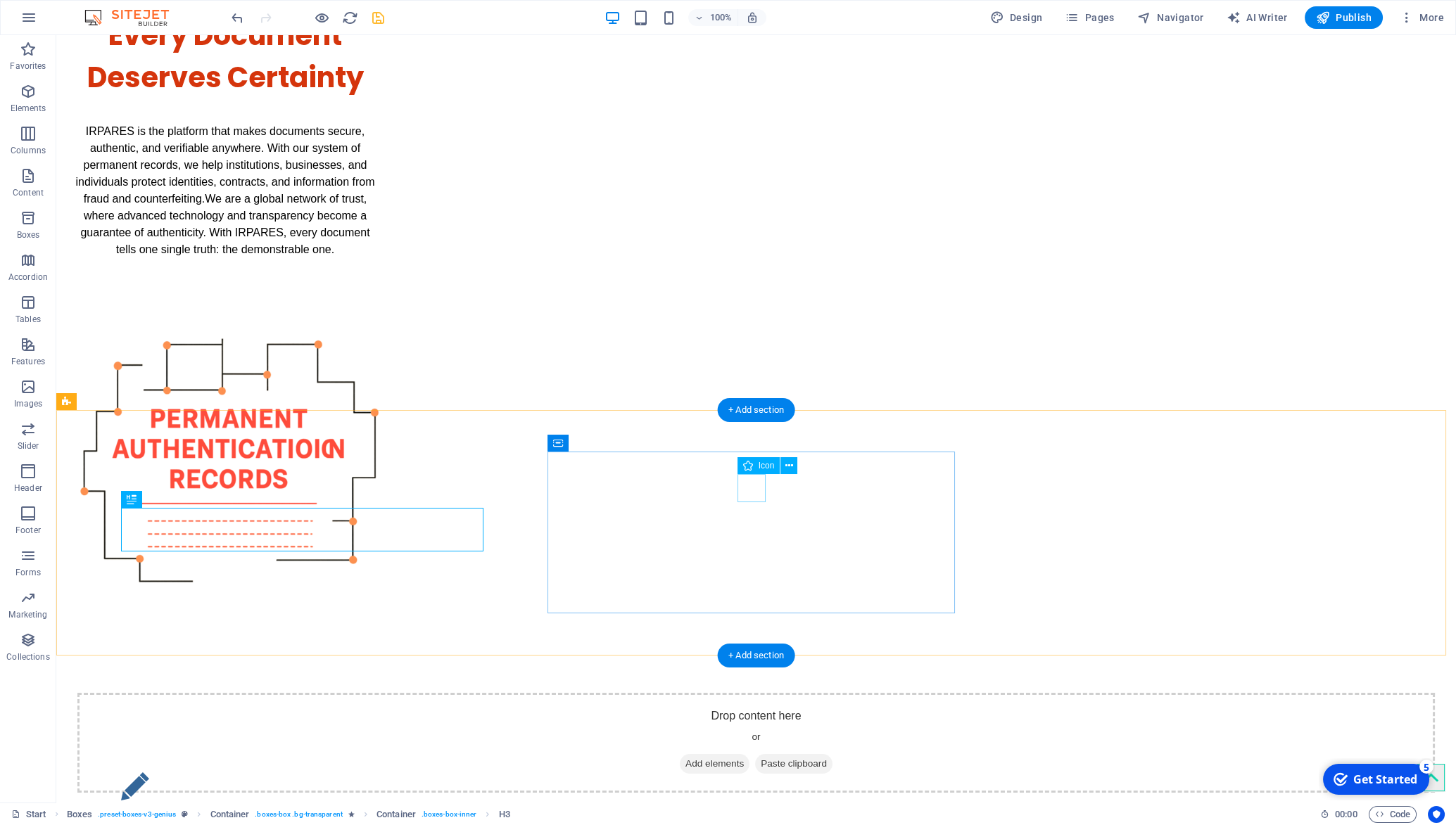
select select "xMidYMid"
select select "px"
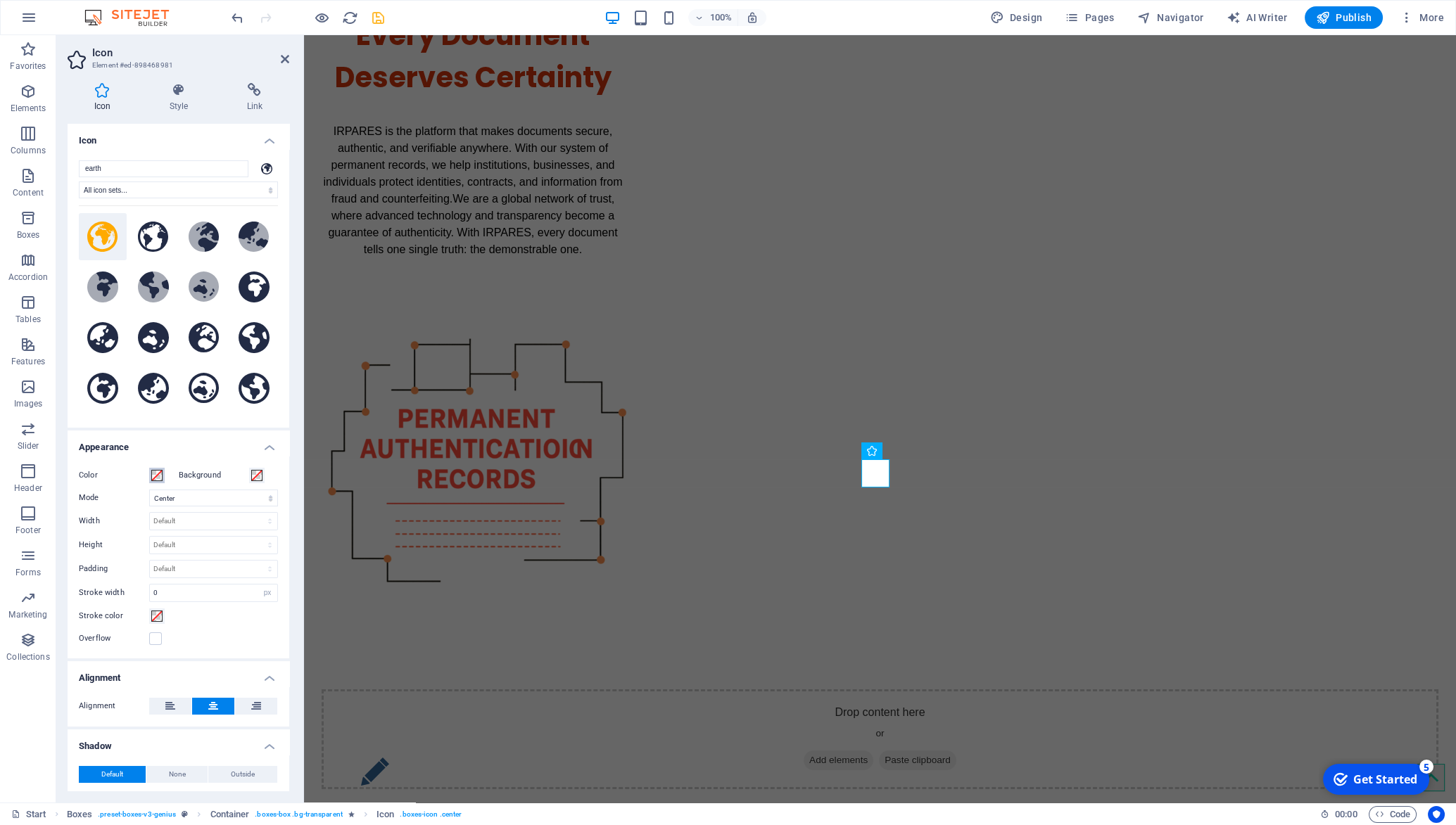
click at [154, 475] on span at bounding box center [156, 475] width 12 height 12
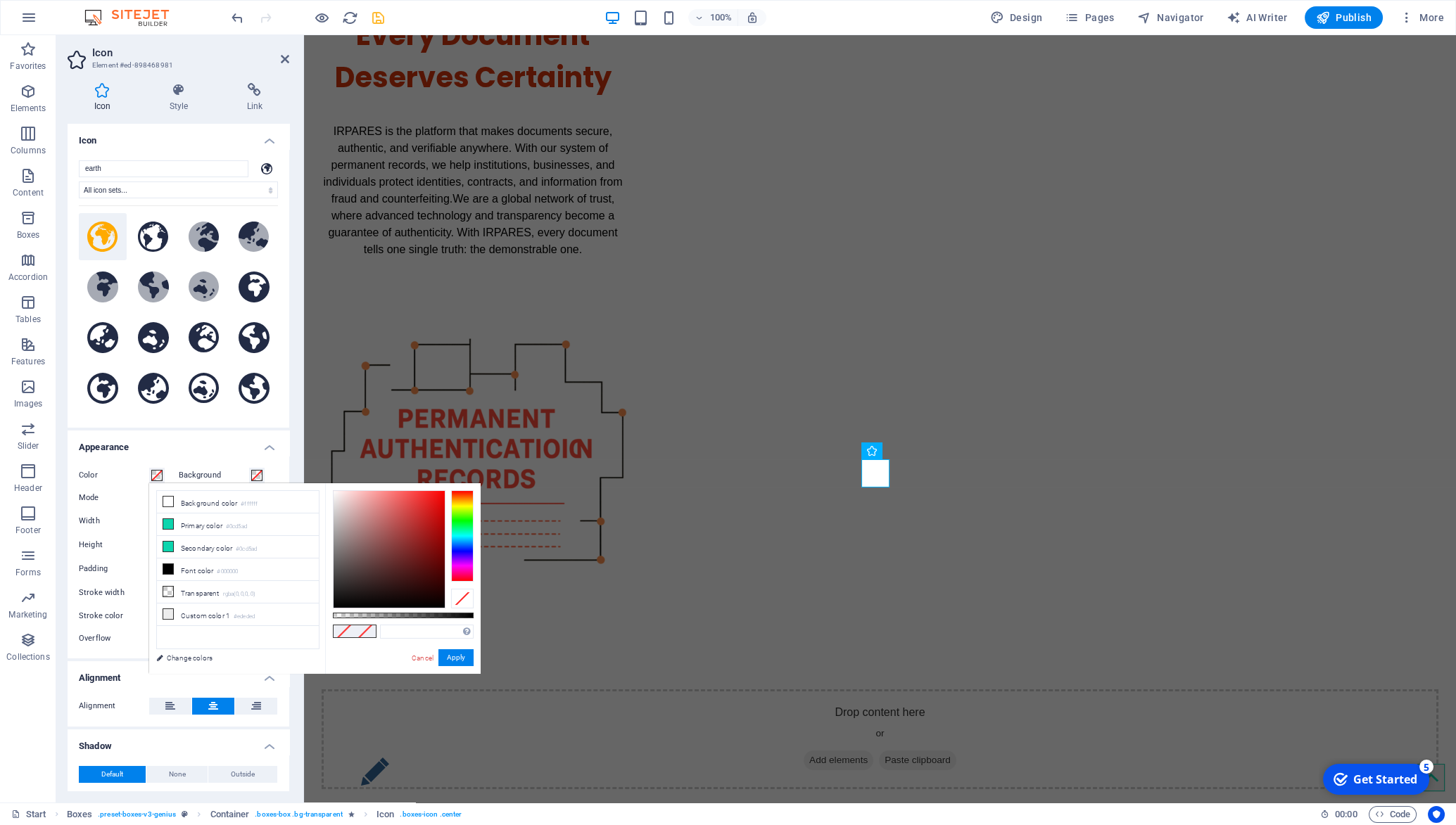
click at [154, 475] on span at bounding box center [156, 475] width 12 height 12
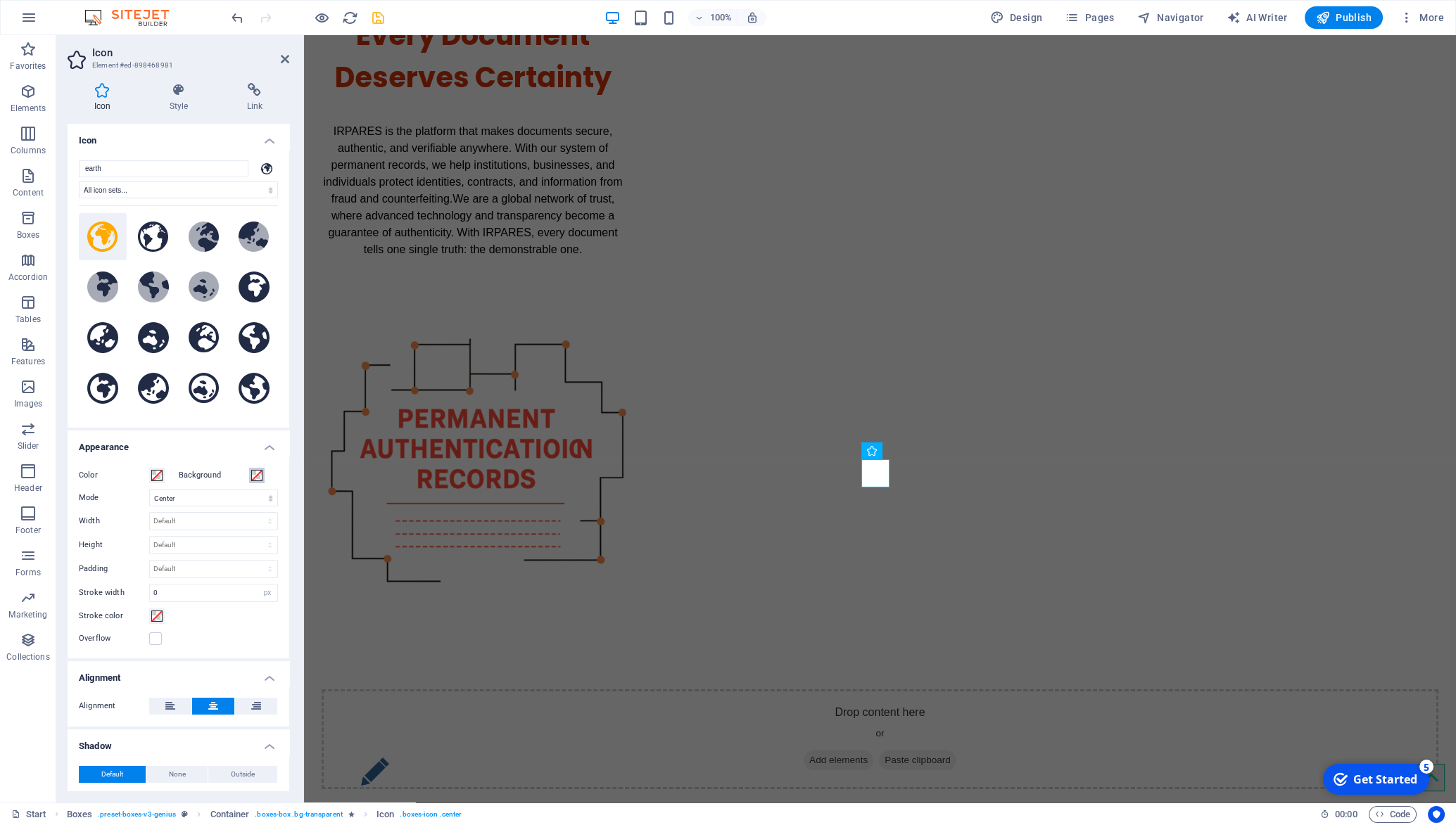
click at [251, 476] on span at bounding box center [257, 475] width 12 height 12
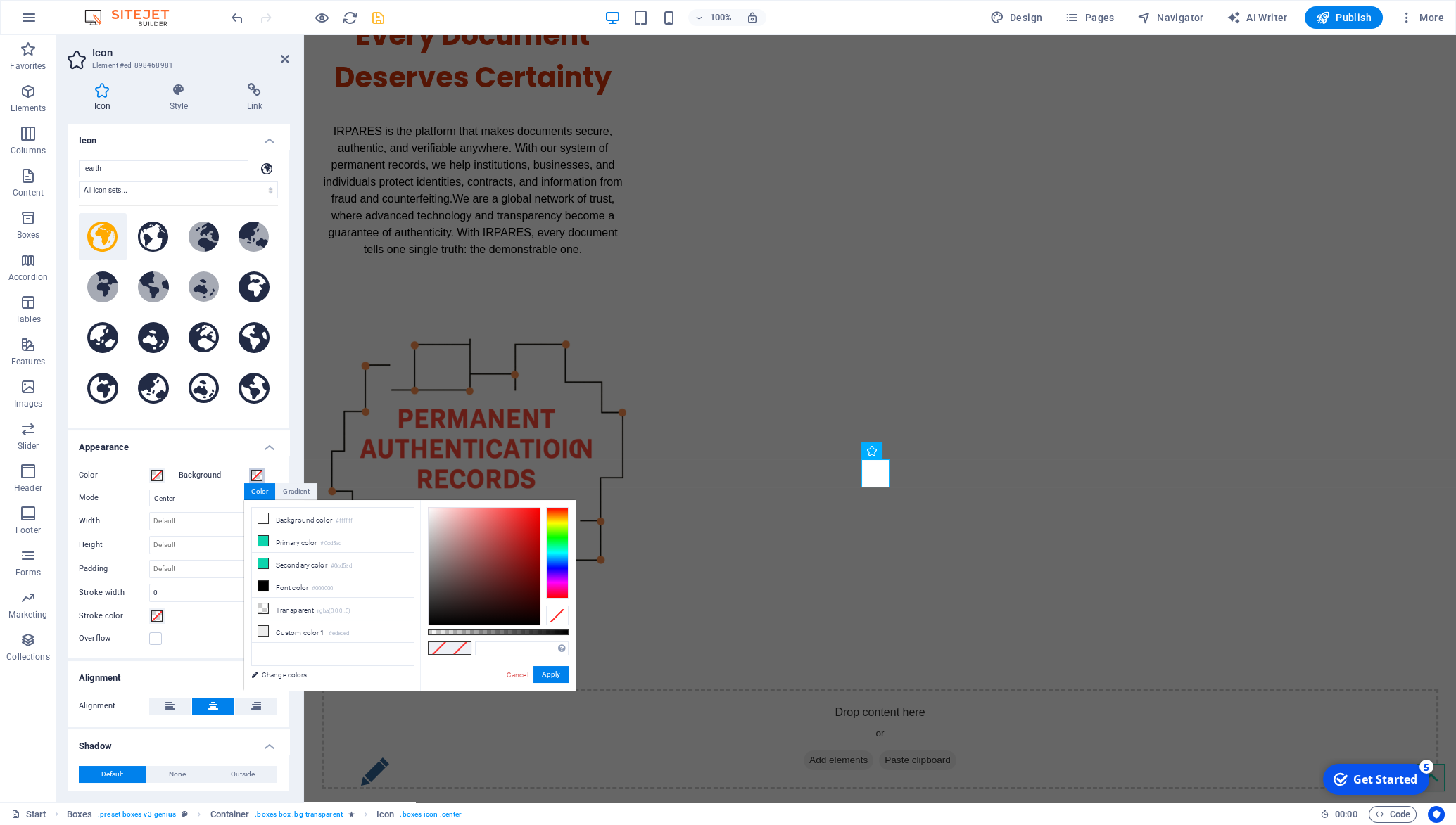
click at [251, 476] on span at bounding box center [257, 475] width 12 height 12
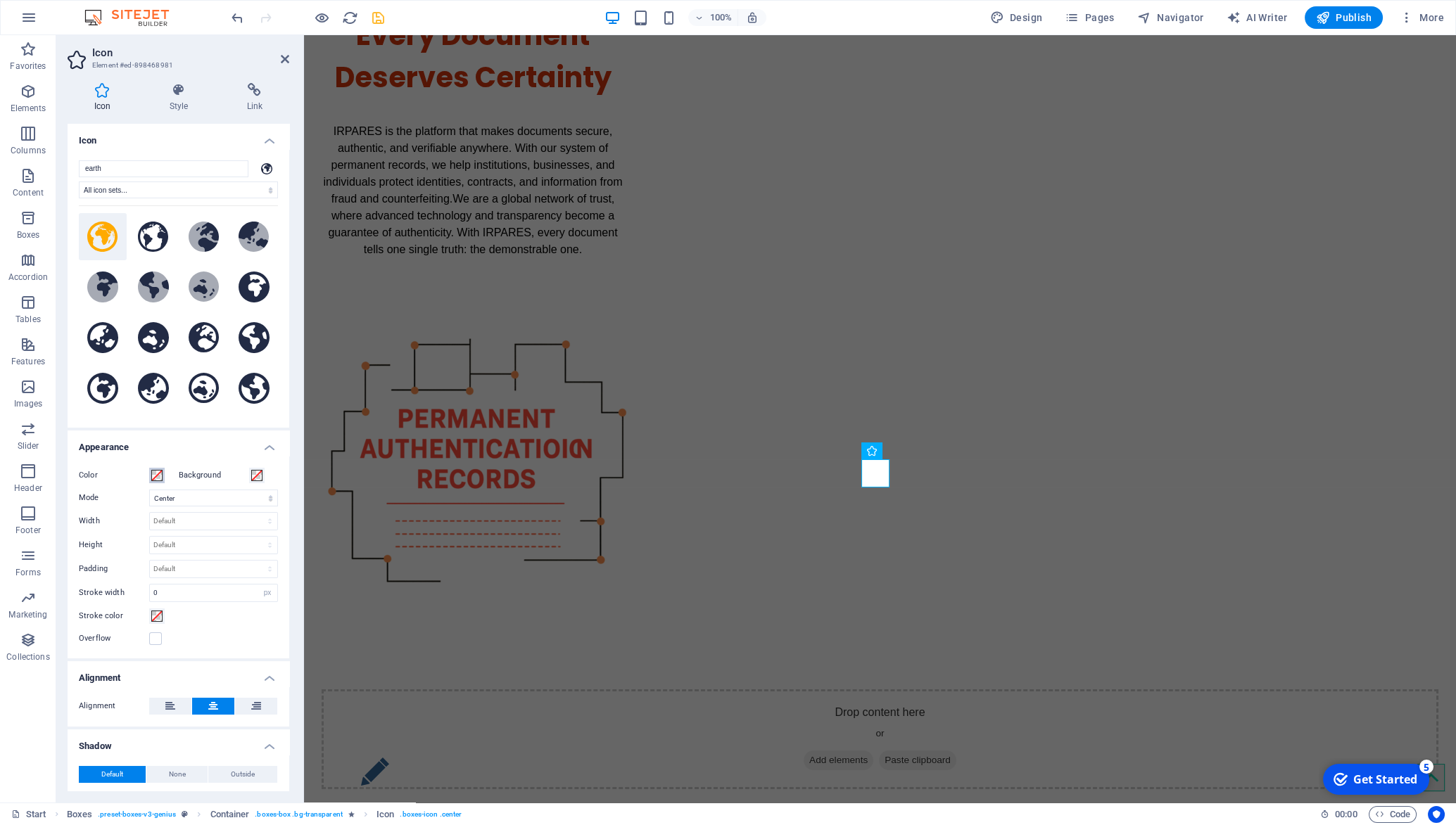
click at [159, 472] on span at bounding box center [156, 475] width 12 height 12
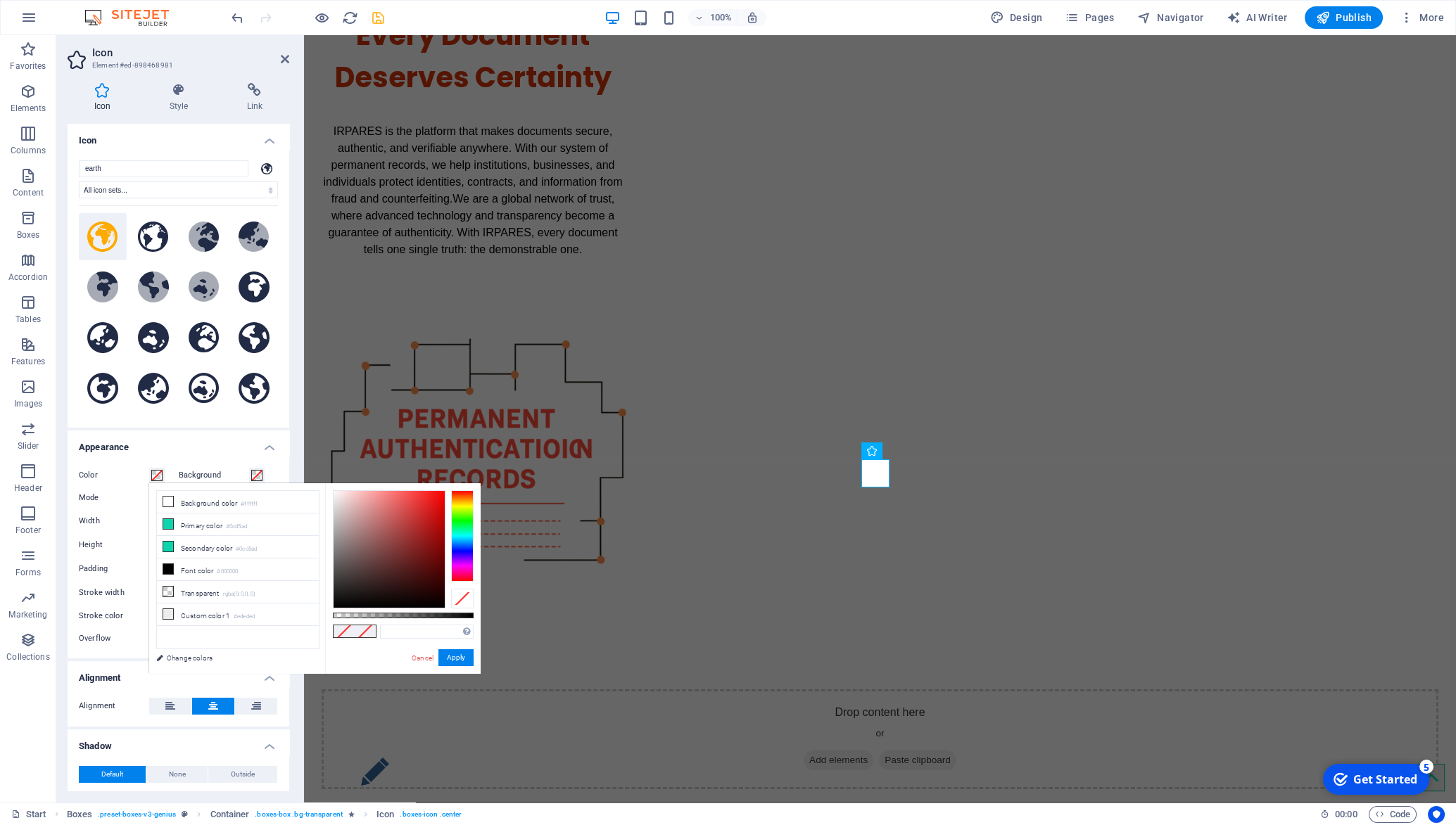
click at [159, 472] on span at bounding box center [156, 475] width 12 height 12
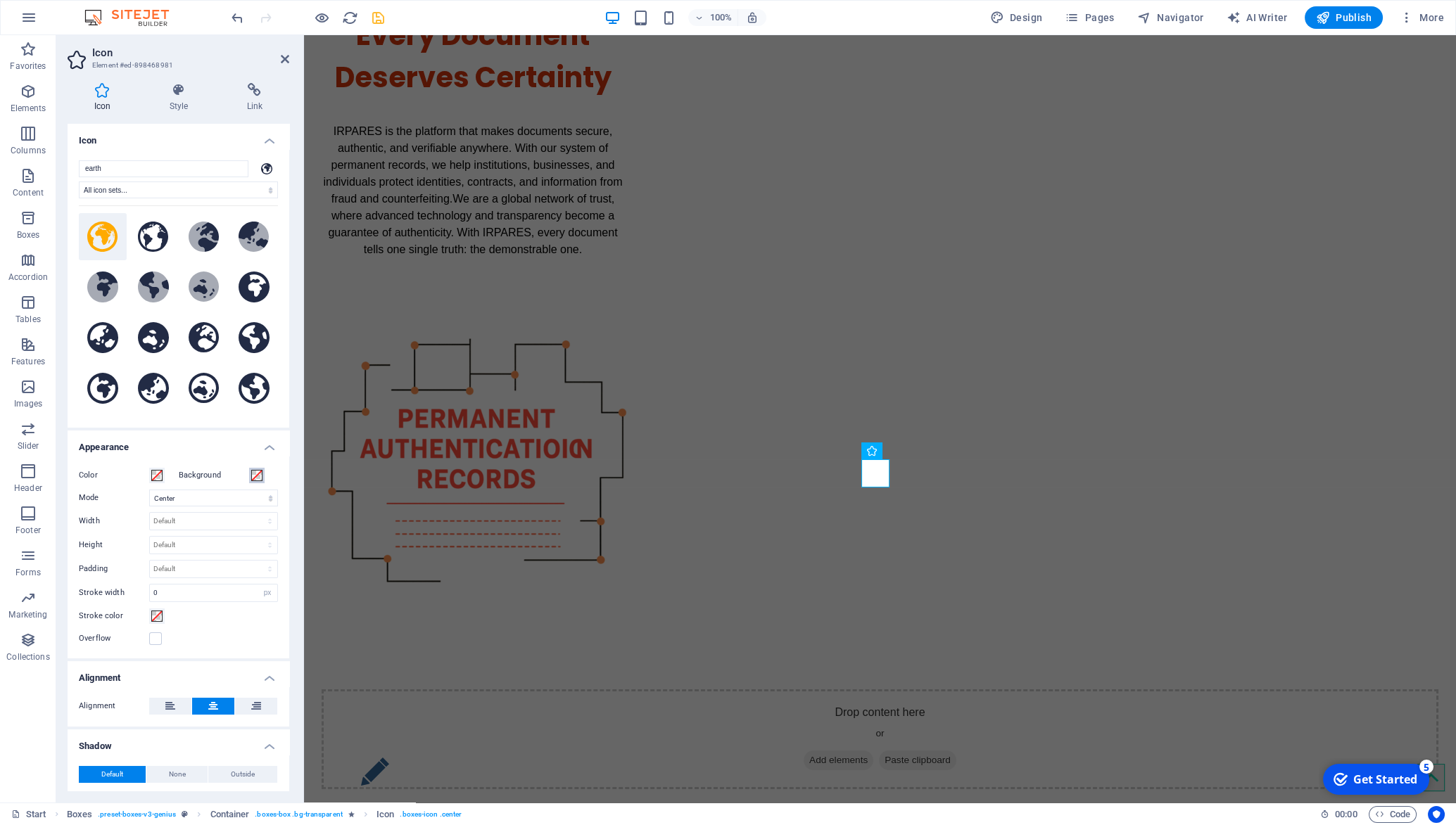
click at [253, 473] on span at bounding box center [257, 475] width 12 height 12
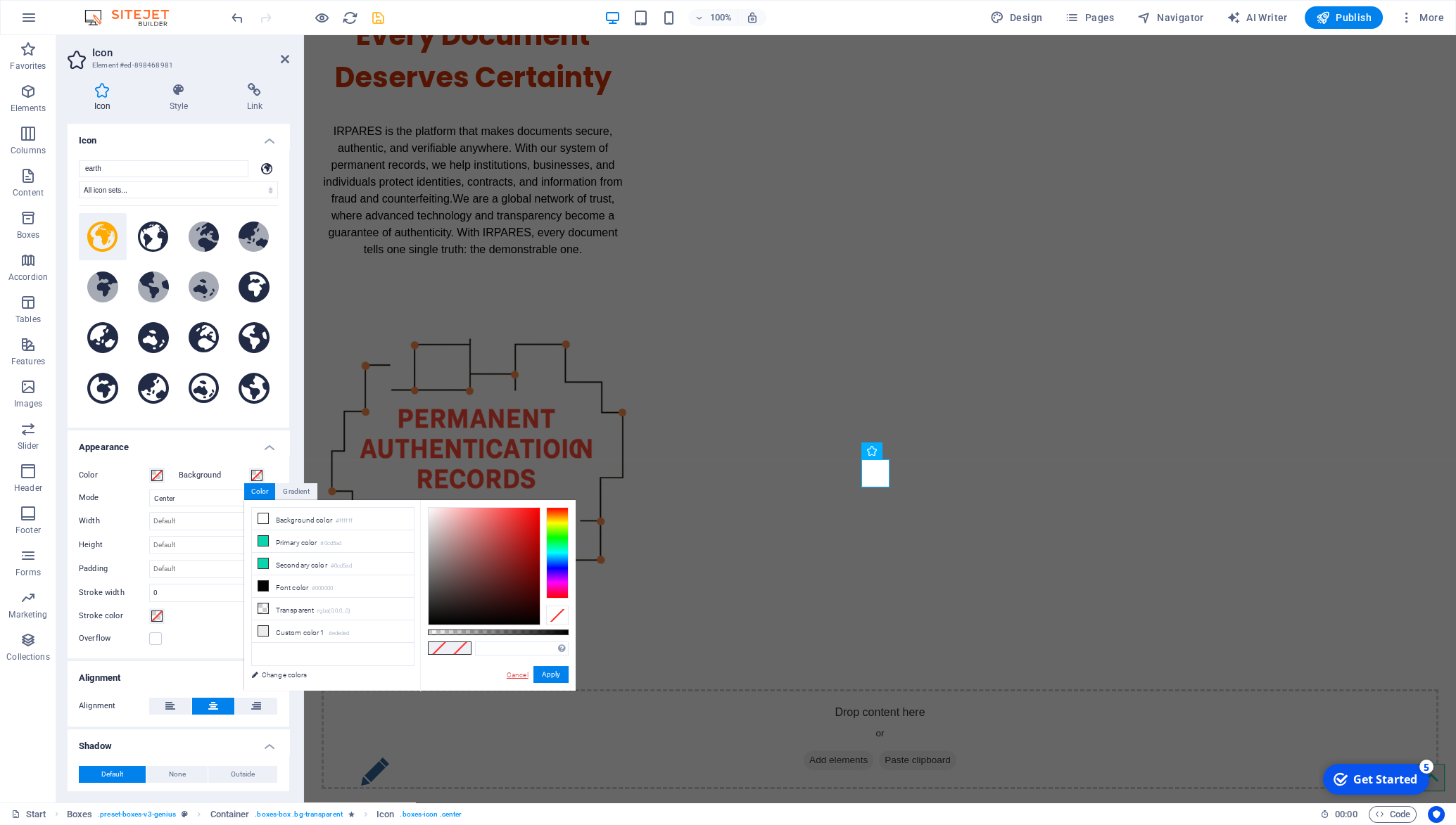
click at [511, 676] on link "Cancel" at bounding box center [518, 675] width 25 height 11
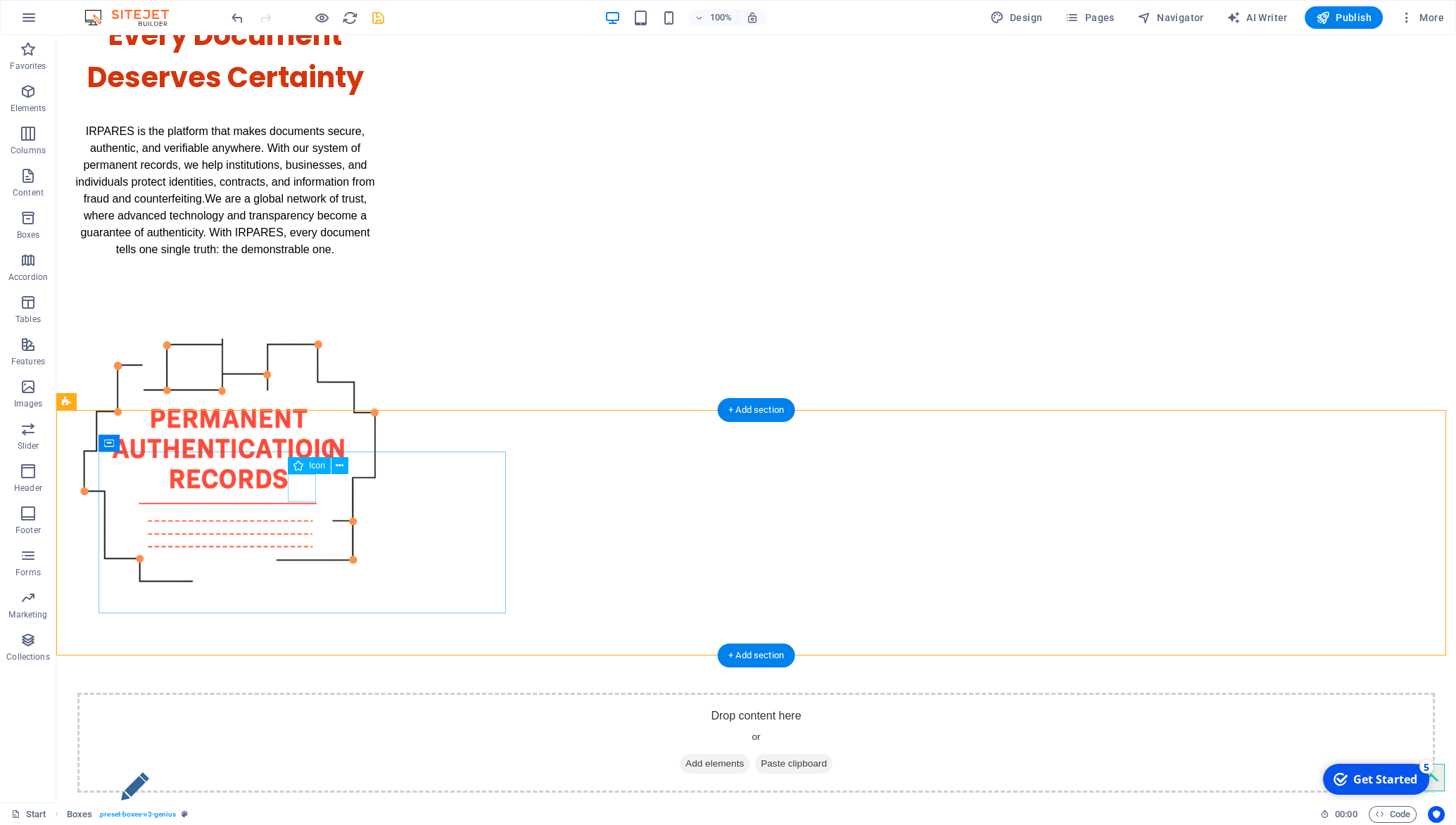
click at [303, 773] on figure at bounding box center [303, 787] width 365 height 28
select select "xMidYMid"
select select "px"
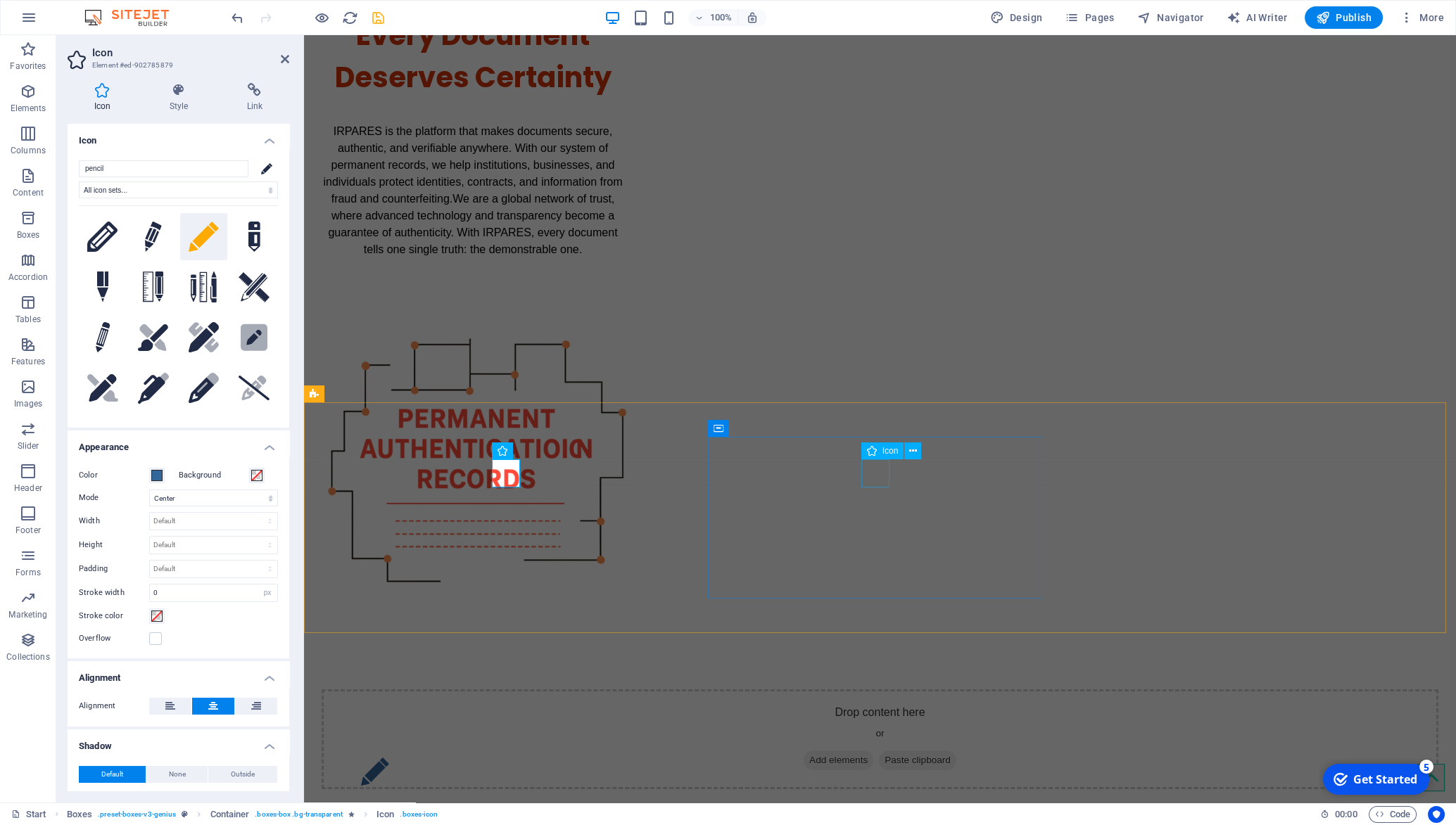
select select "xMidYMid"
select select "px"
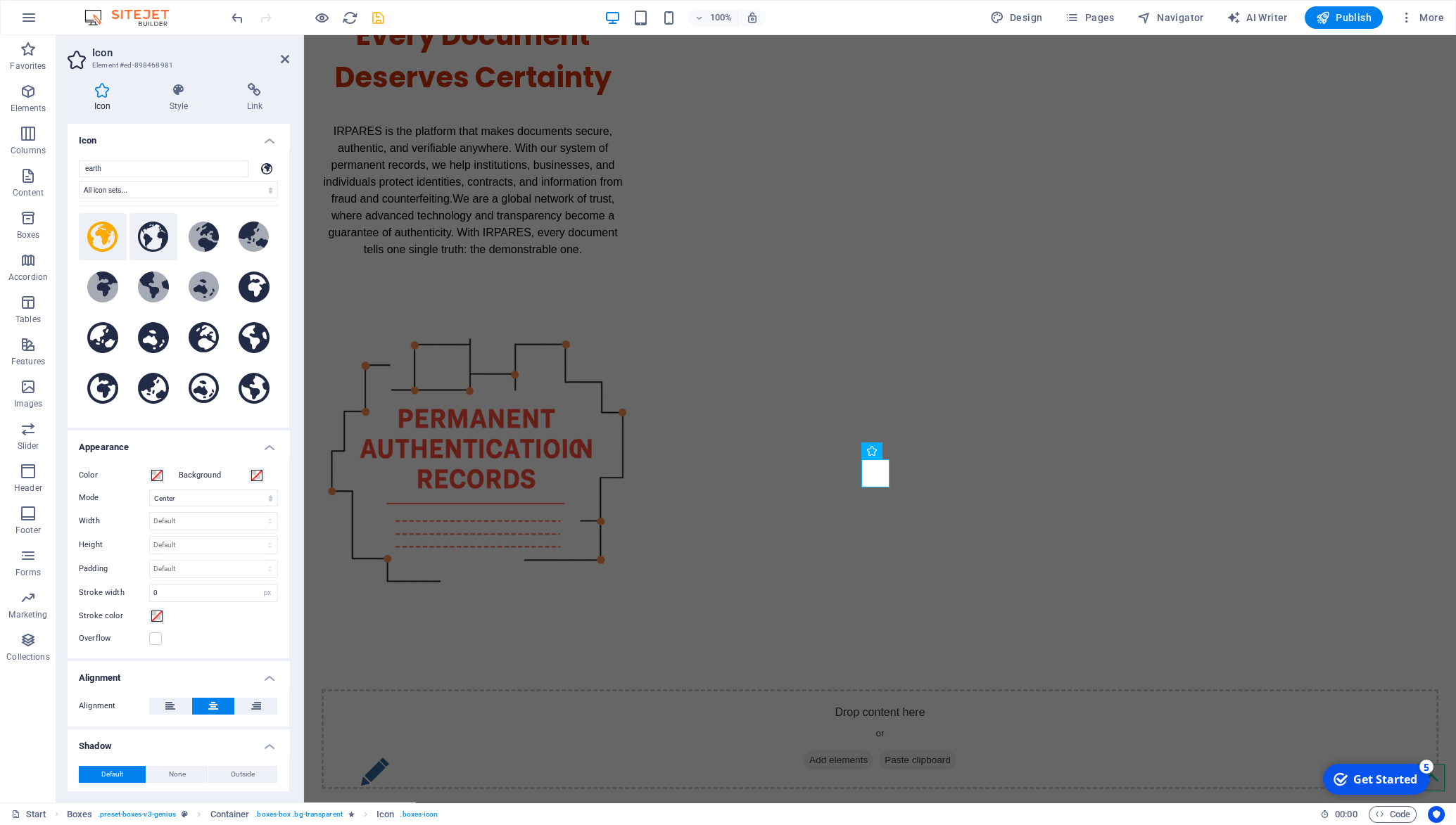
click at [169, 241] on icon at bounding box center [153, 237] width 31 height 31
click at [117, 244] on icon at bounding box center [102, 237] width 31 height 31
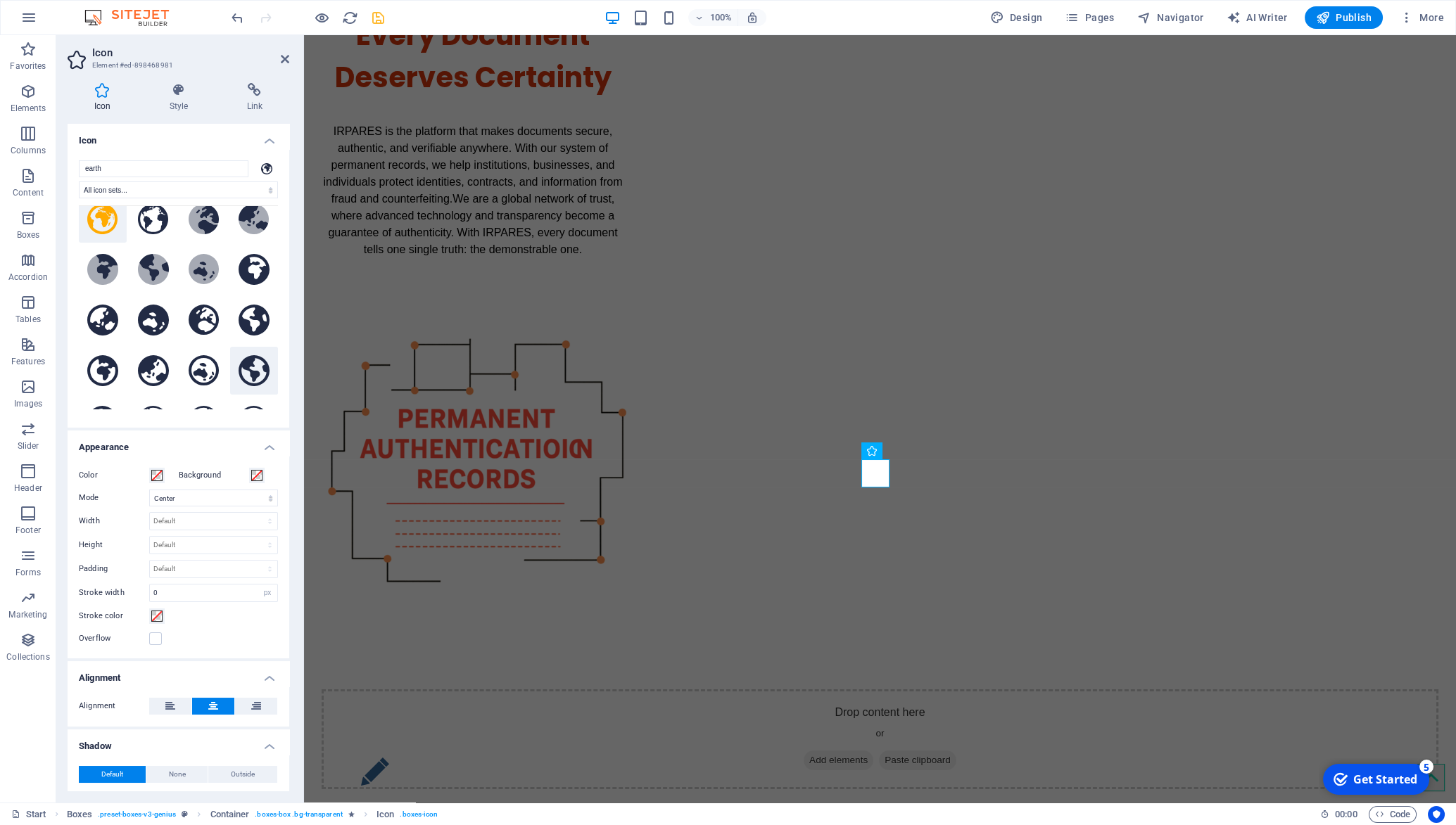
scroll to position [0, 0]
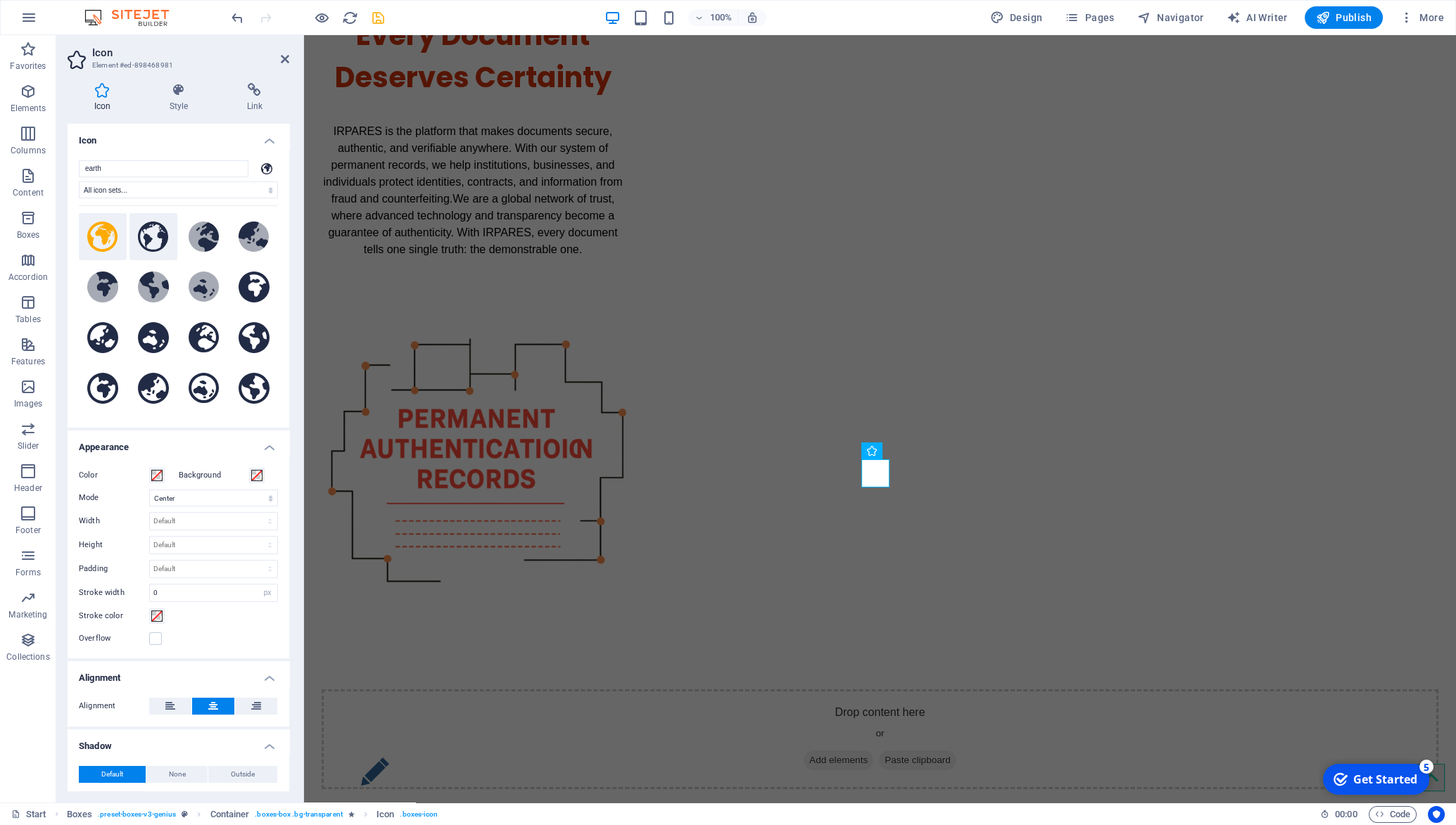
click at [168, 252] on icon at bounding box center [153, 237] width 31 height 31
click at [158, 477] on span at bounding box center [156, 475] width 12 height 12
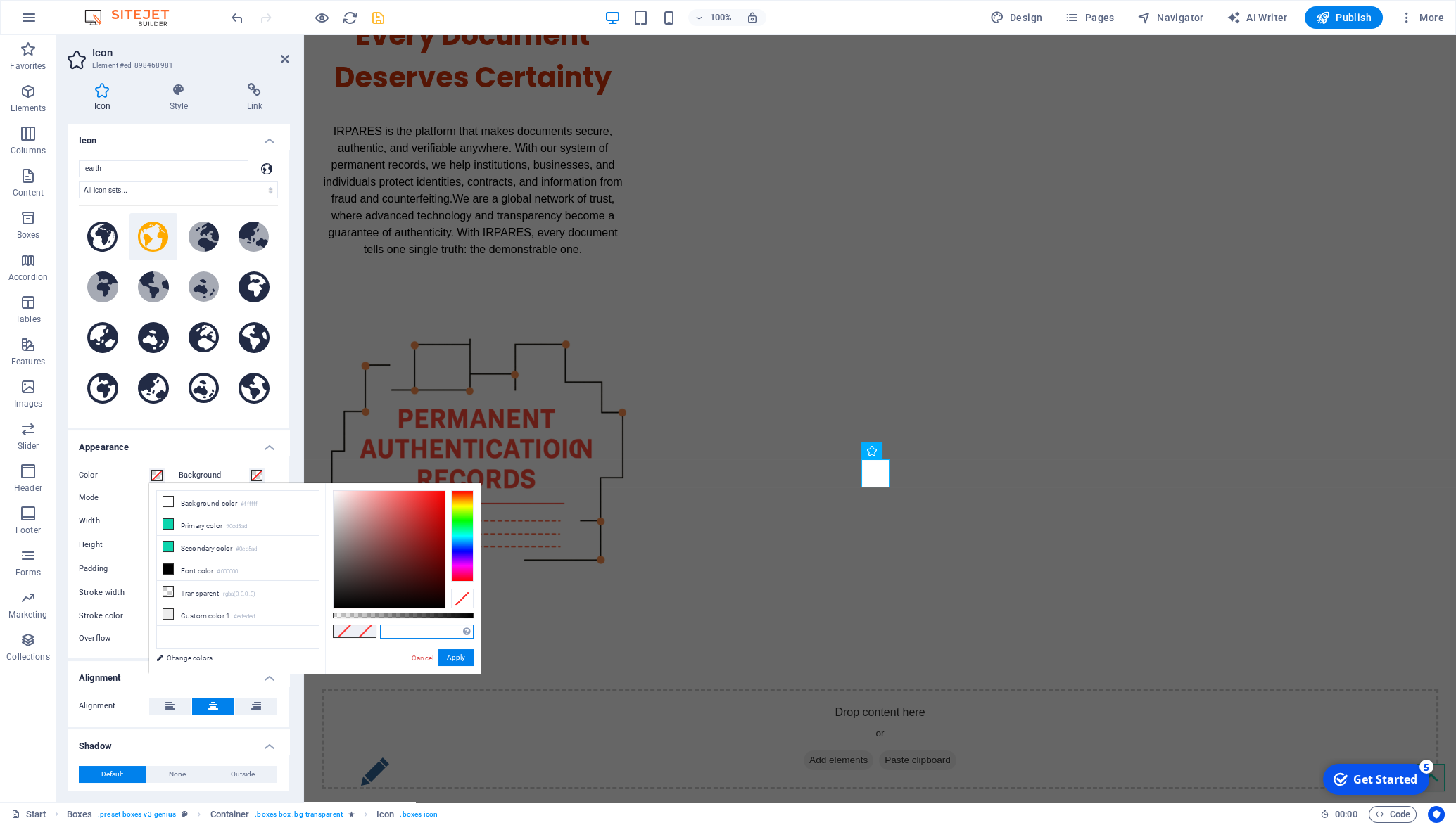
click at [400, 631] on input "text" at bounding box center [426, 632] width 93 height 14
type input "#336699"
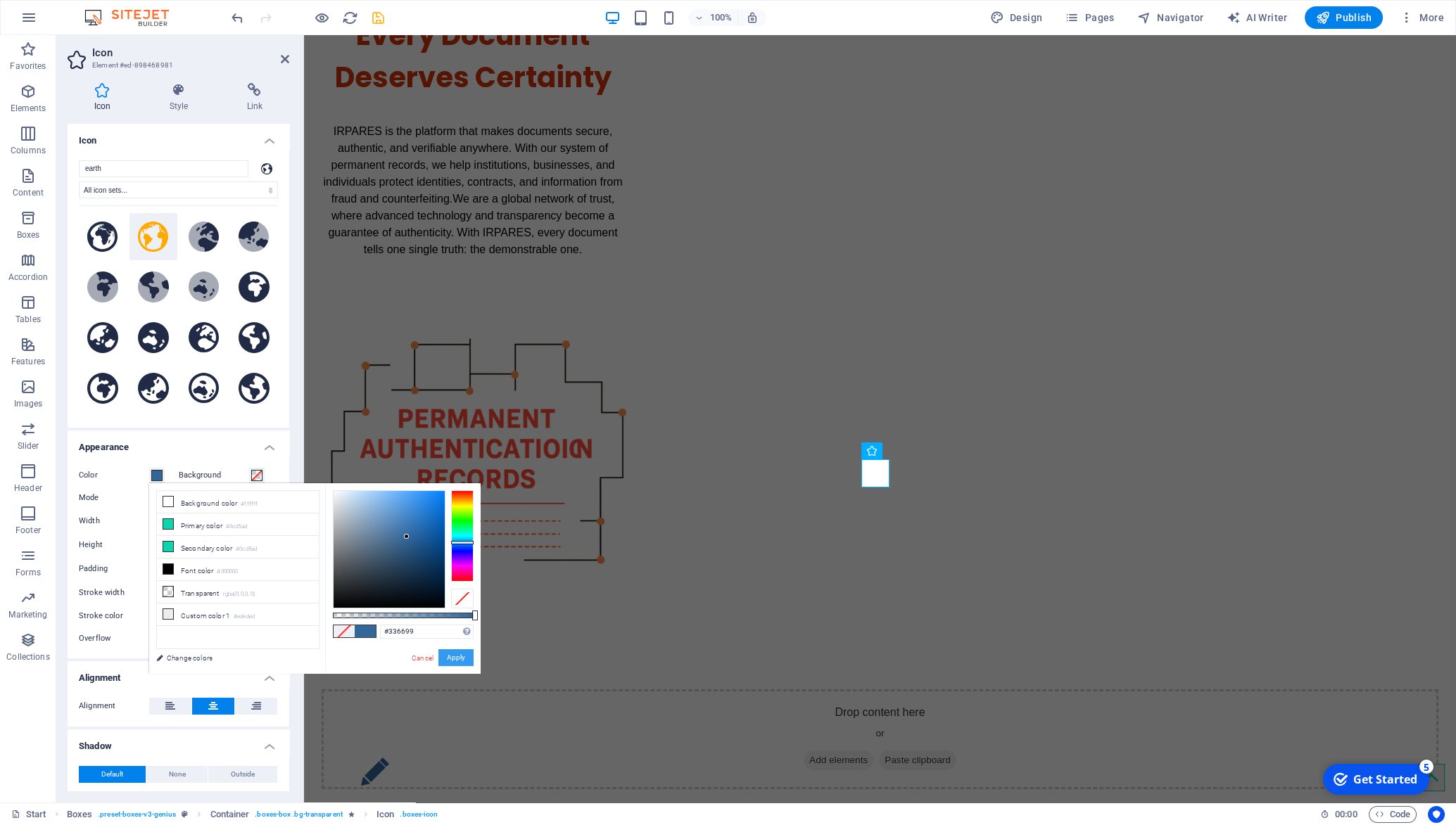
click at [457, 662] on button "Apply" at bounding box center [457, 657] width 36 height 17
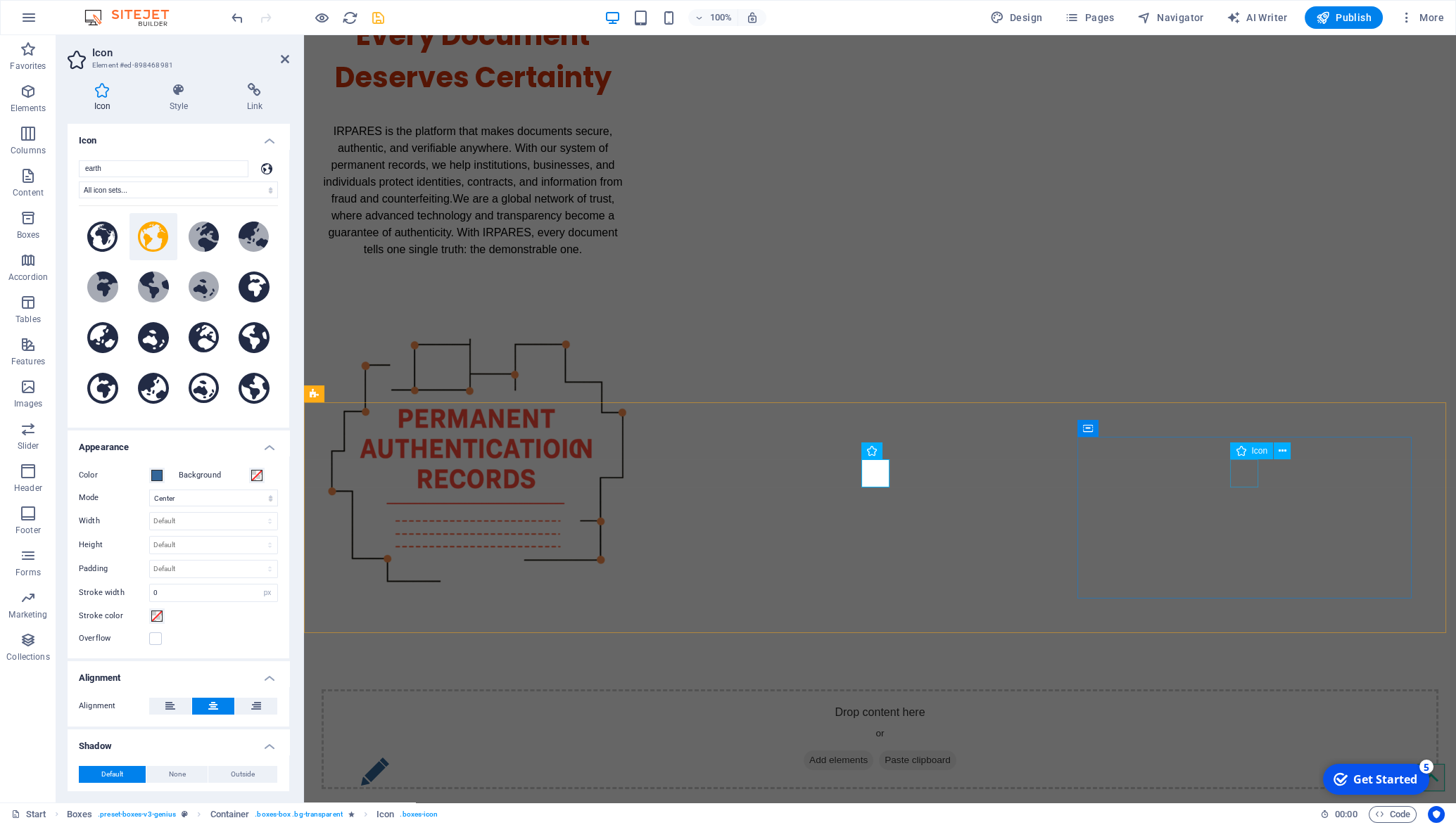
select select "xMidYMid"
select select "px"
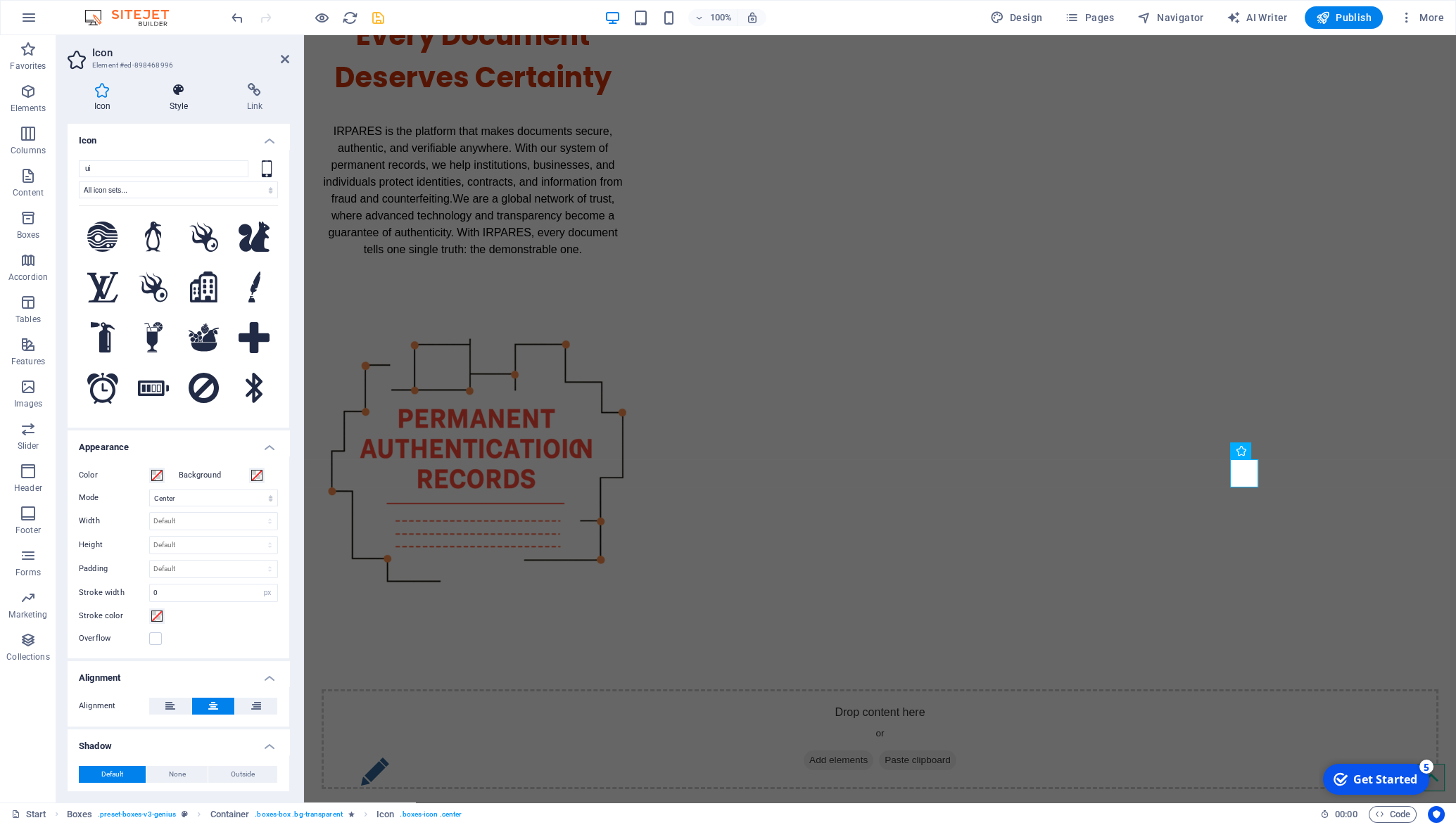
click at [178, 87] on icon at bounding box center [179, 90] width 72 height 14
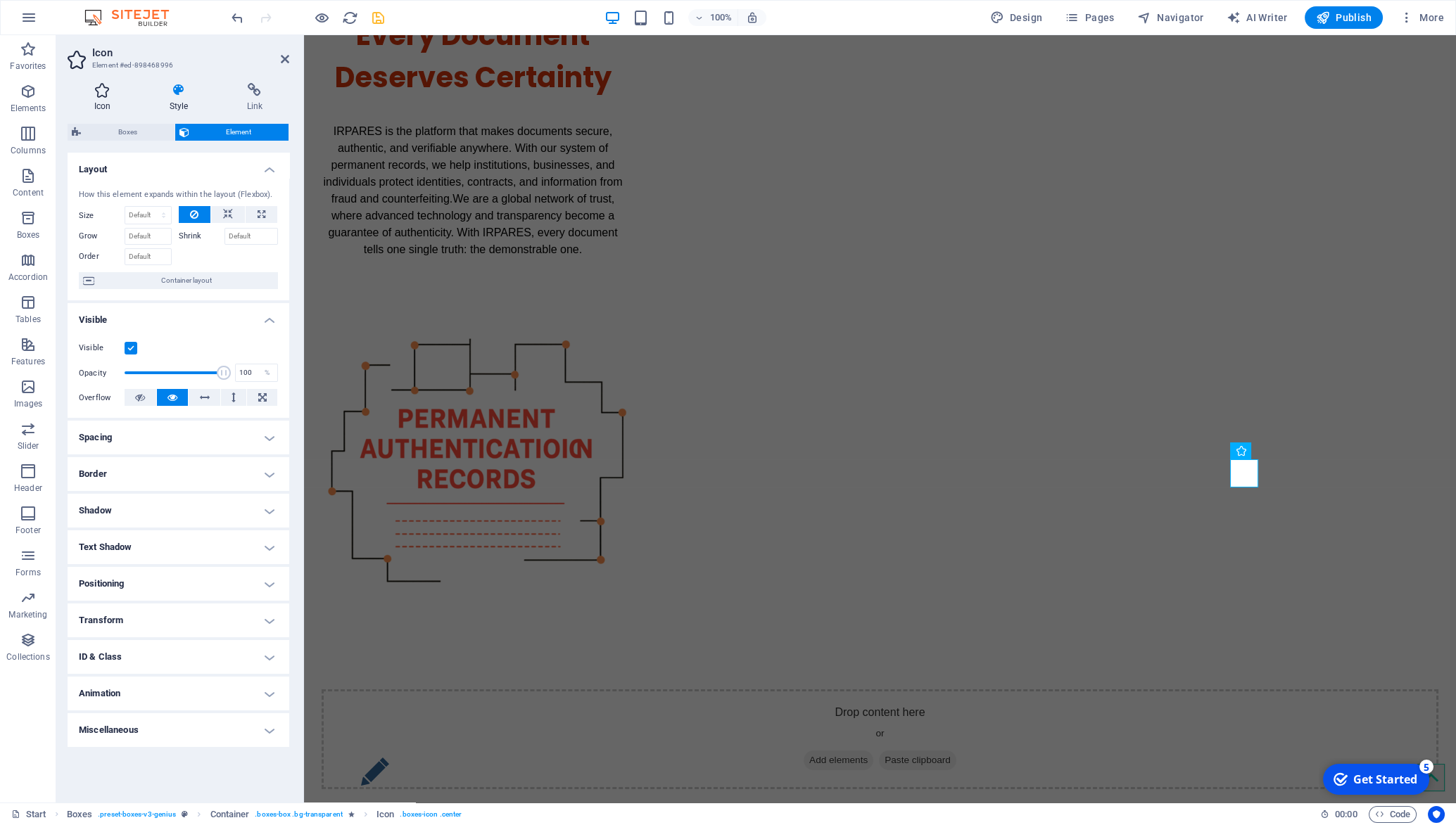
click at [109, 88] on icon at bounding box center [102, 90] width 69 height 14
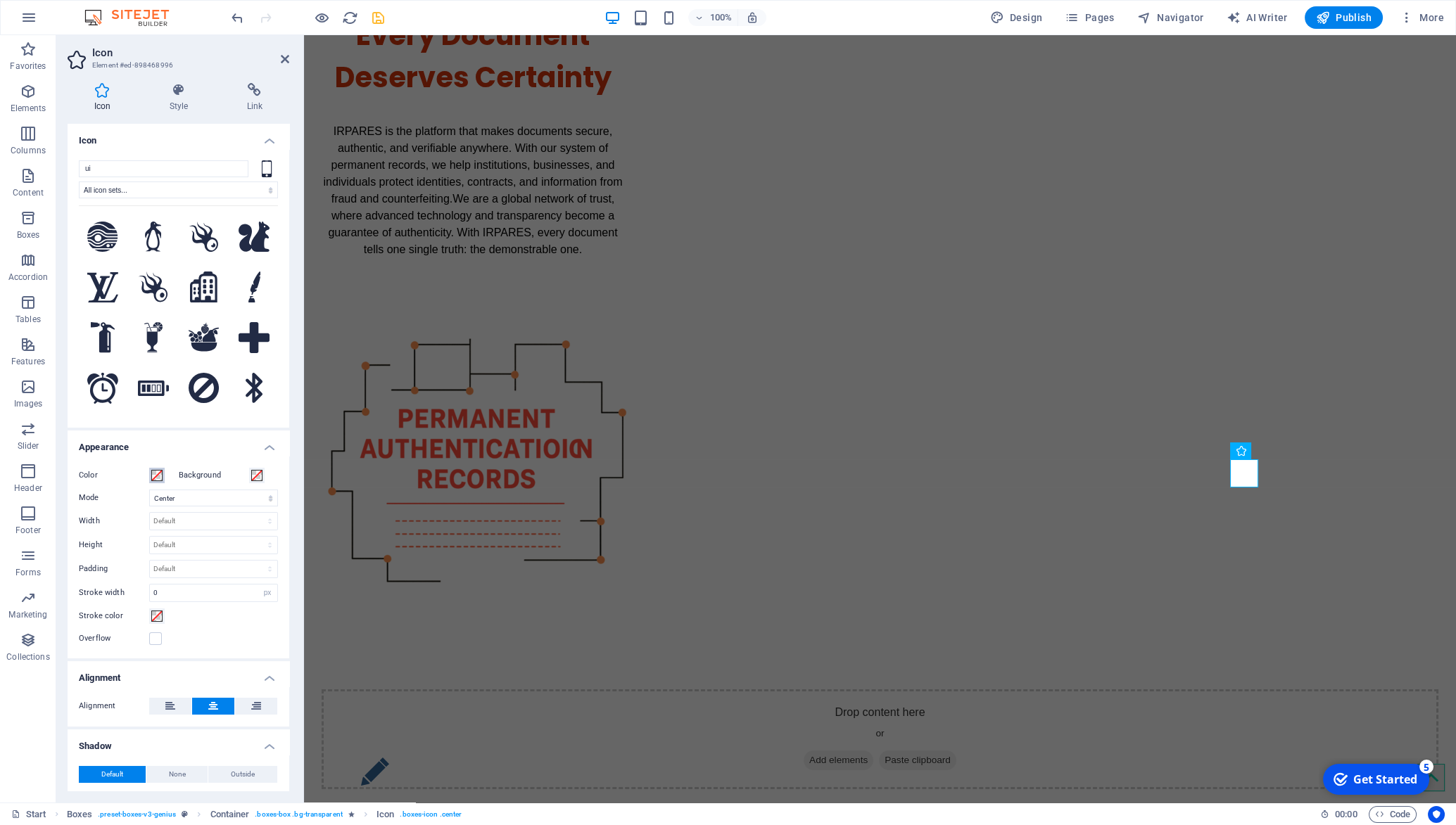
click at [155, 477] on span at bounding box center [156, 475] width 12 height 12
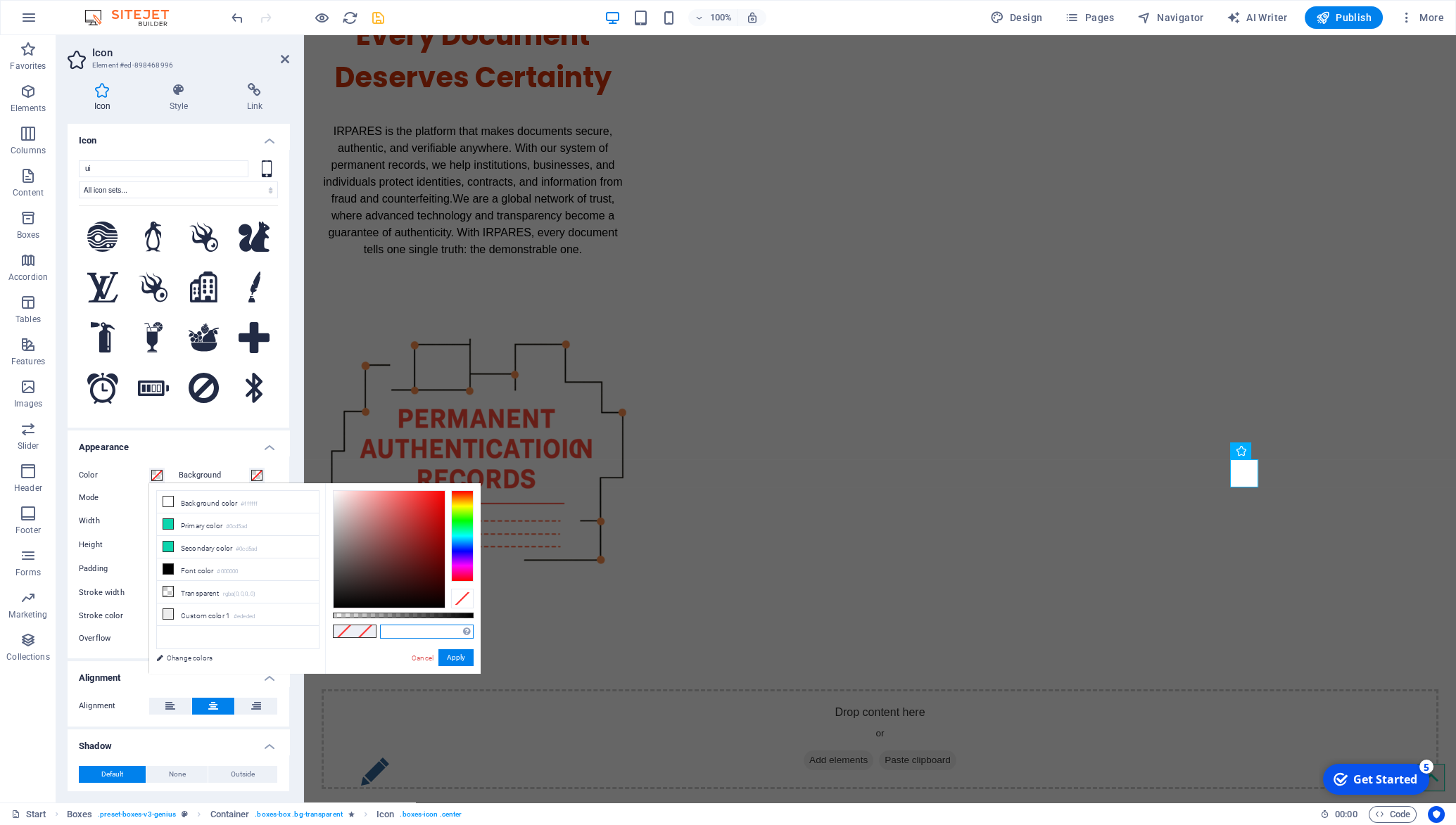
click at [407, 634] on input "text" at bounding box center [426, 632] width 93 height 14
type input "#336699"
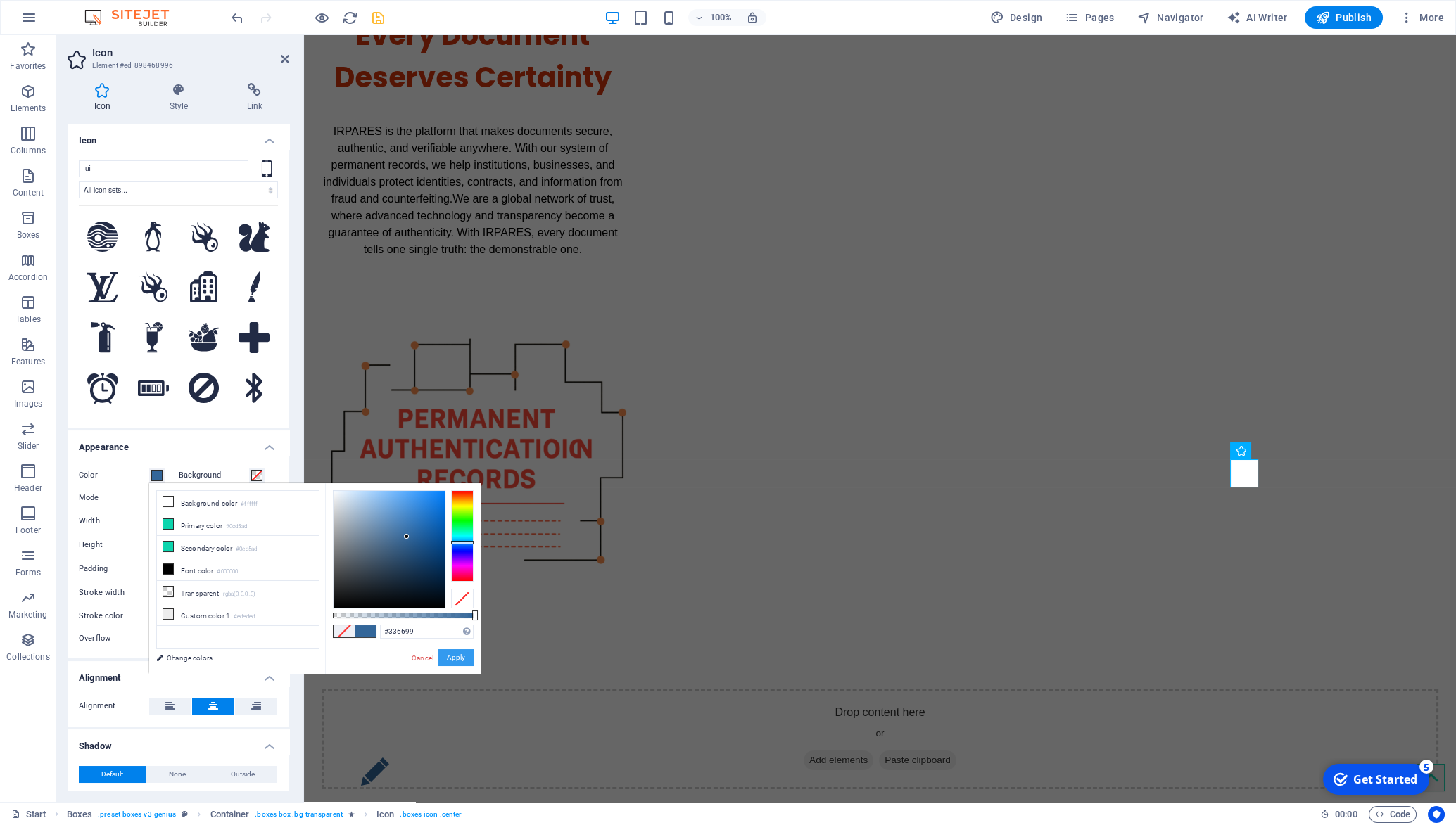
click at [459, 659] on button "Apply" at bounding box center [457, 657] width 36 height 17
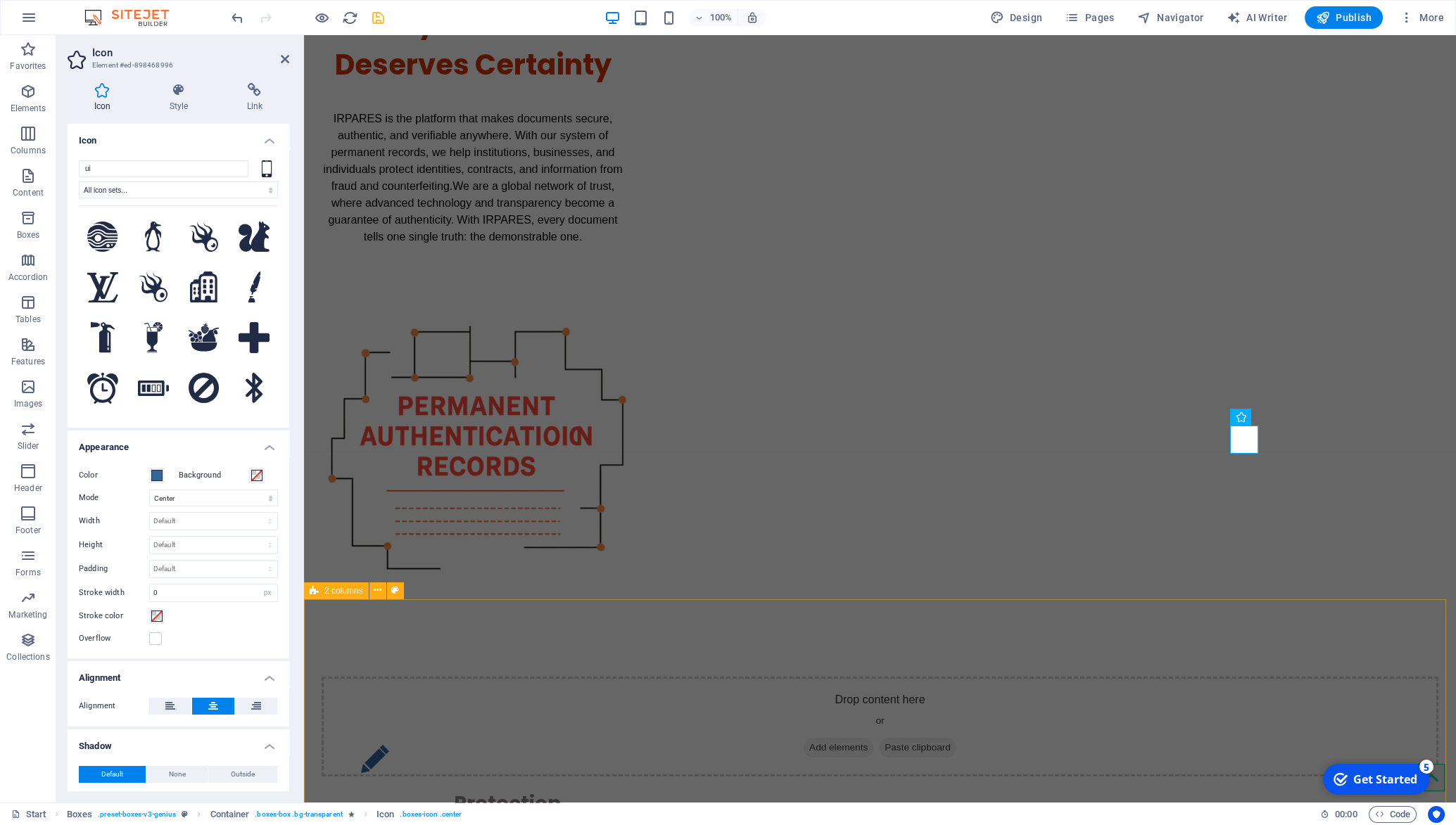
scroll to position [257, 0]
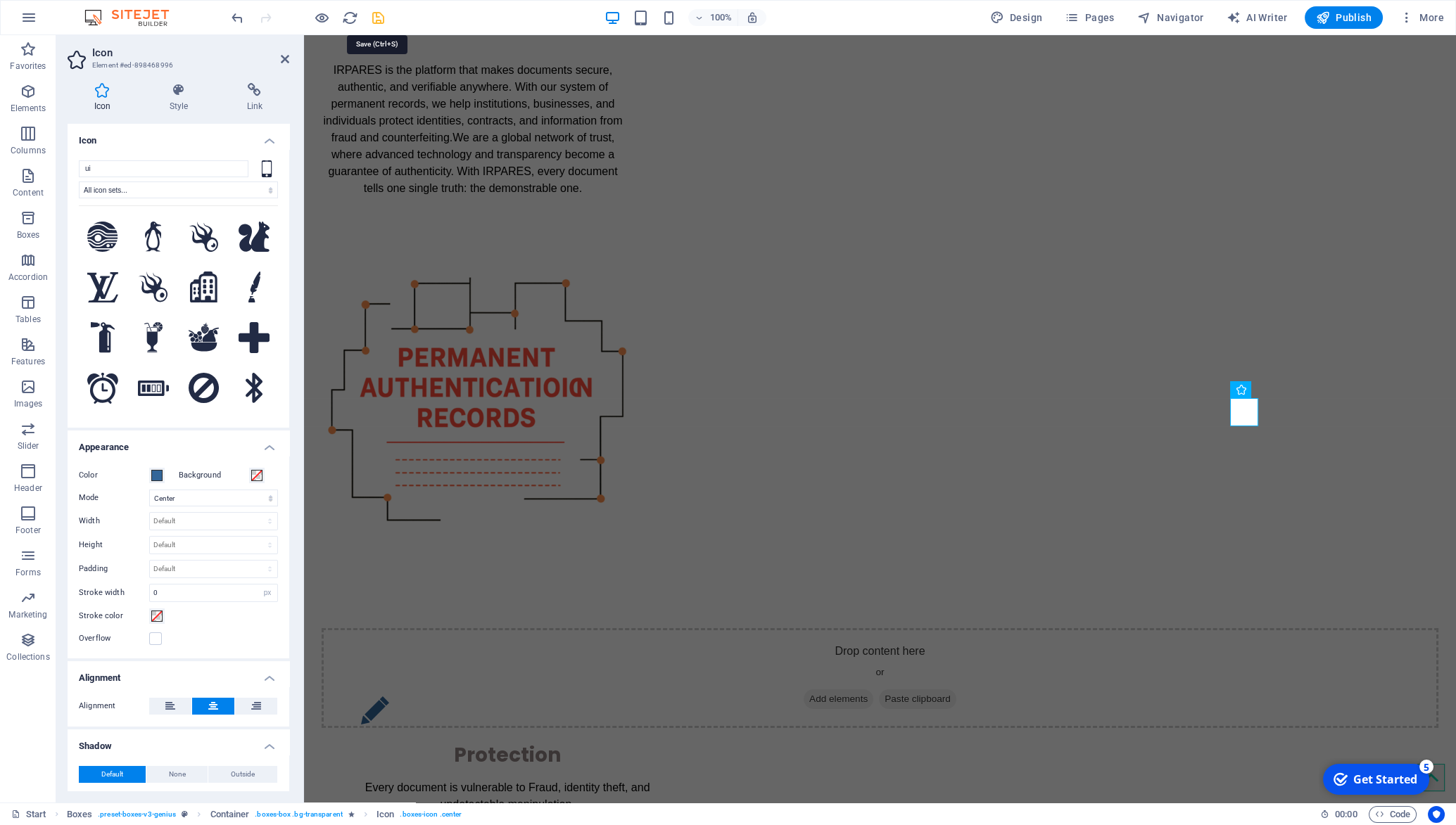
click at [380, 22] on icon "save" at bounding box center [378, 18] width 16 height 16
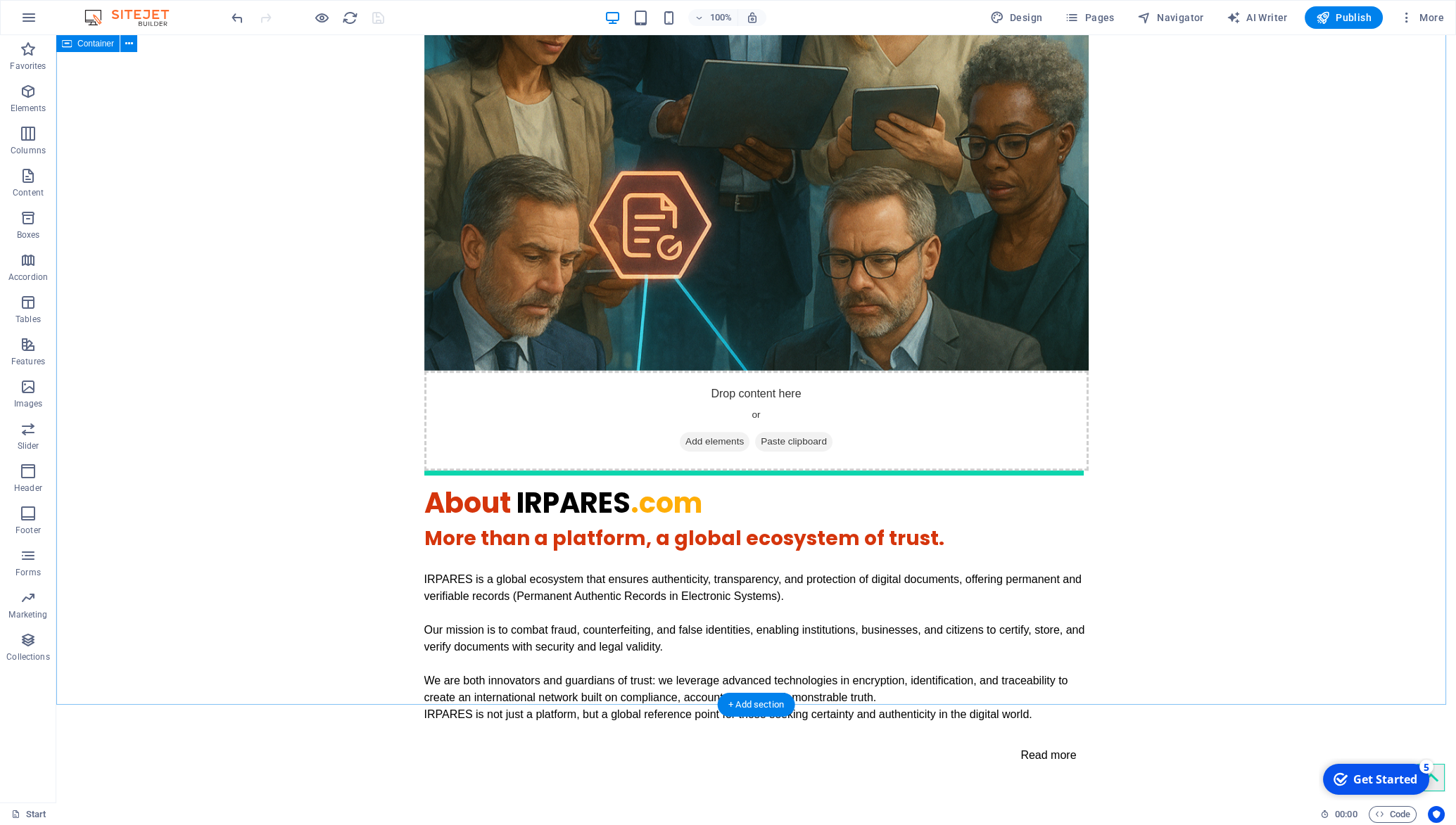
scroll to position [2475, 0]
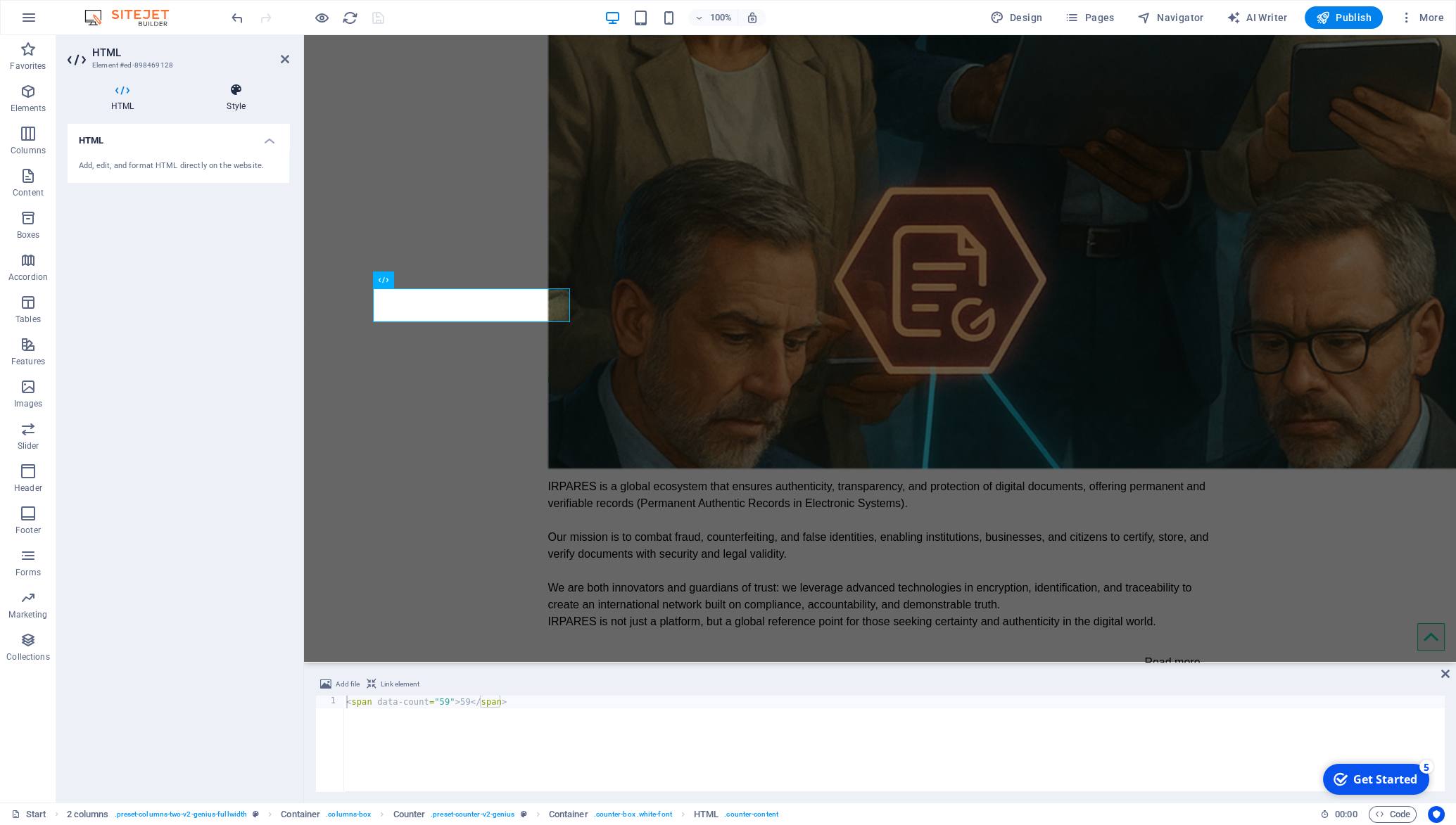
click at [239, 97] on icon at bounding box center [236, 90] width 107 height 14
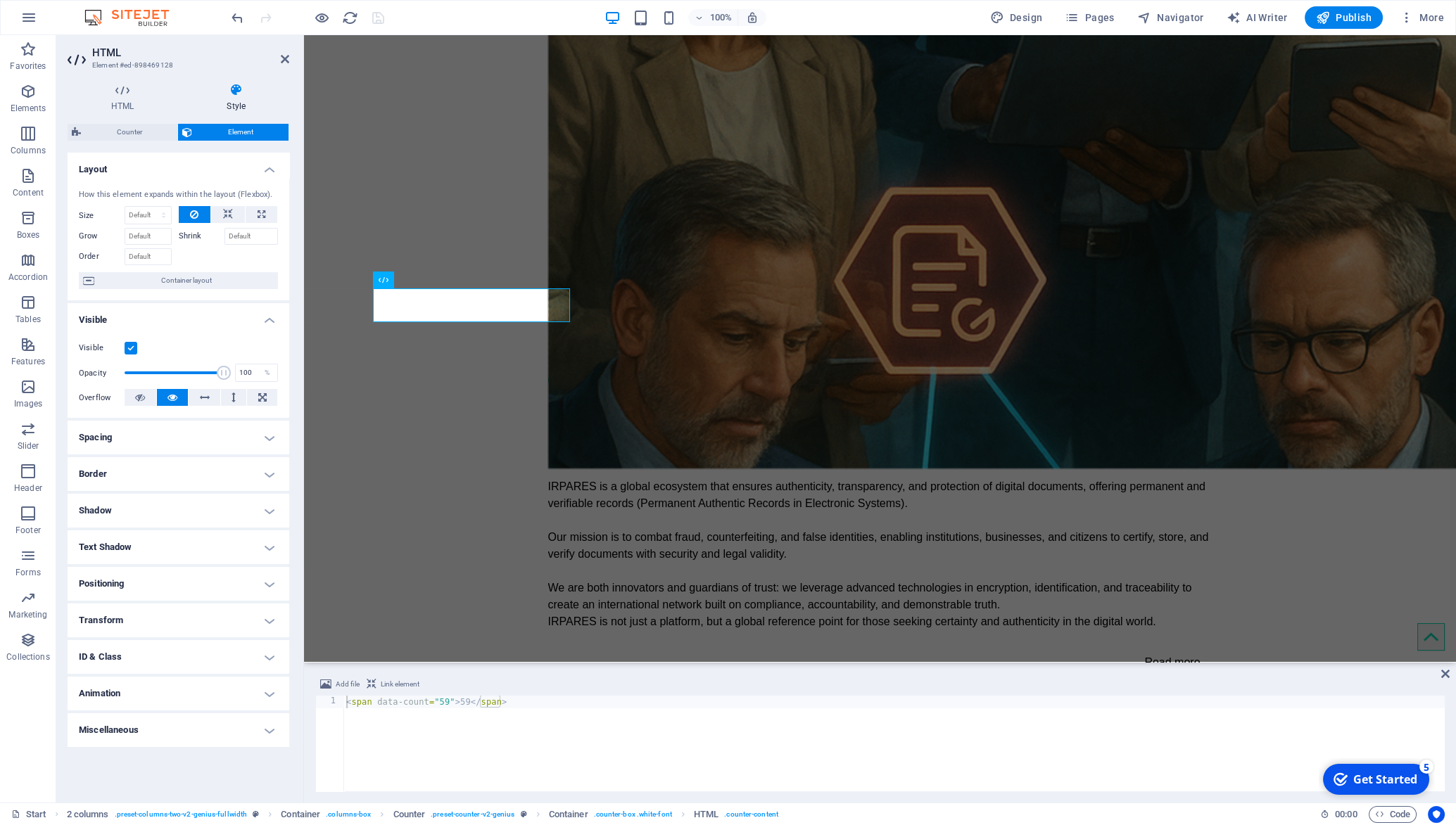
click at [263, 546] on h4 "Text Shadow" at bounding box center [179, 547] width 222 height 34
click at [182, 575] on span "None" at bounding box center [177, 575] width 17 height 17
click at [268, 609] on h4 "Positioning" at bounding box center [179, 615] width 222 height 34
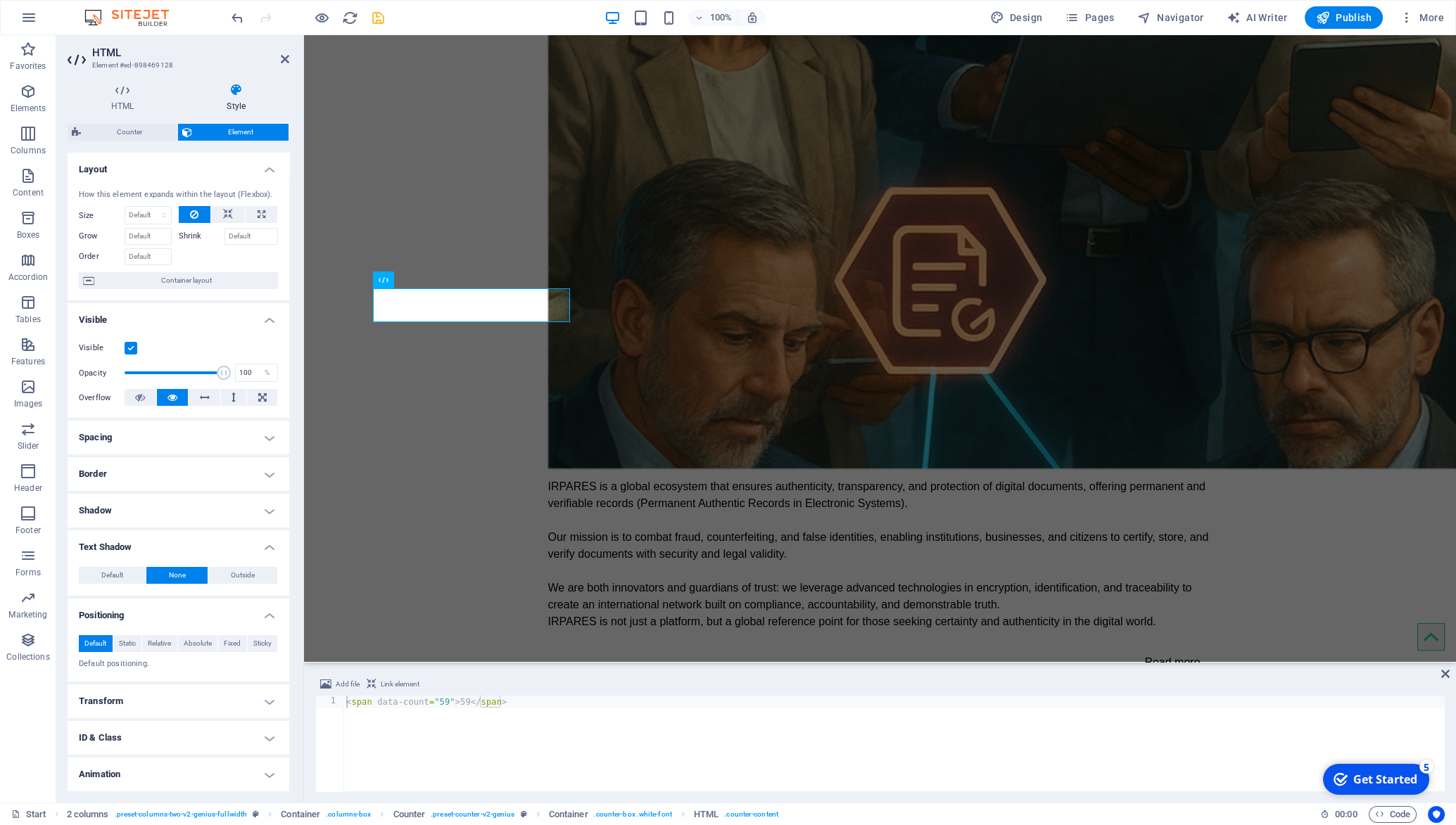
click at [354, 703] on div "< span data-count = "59" > 59 </ span >" at bounding box center [895, 757] width 1102 height 121
type textarea "<font-color=#ffffff span data-count="59">59</span>"
click at [656, 790] on div "< font-color = #ffffff span data-count = "59" > 59 </ span >" at bounding box center [895, 757] width 1102 height 121
type textarea "<font-color=#ffffff span data-count="59">59</span>"
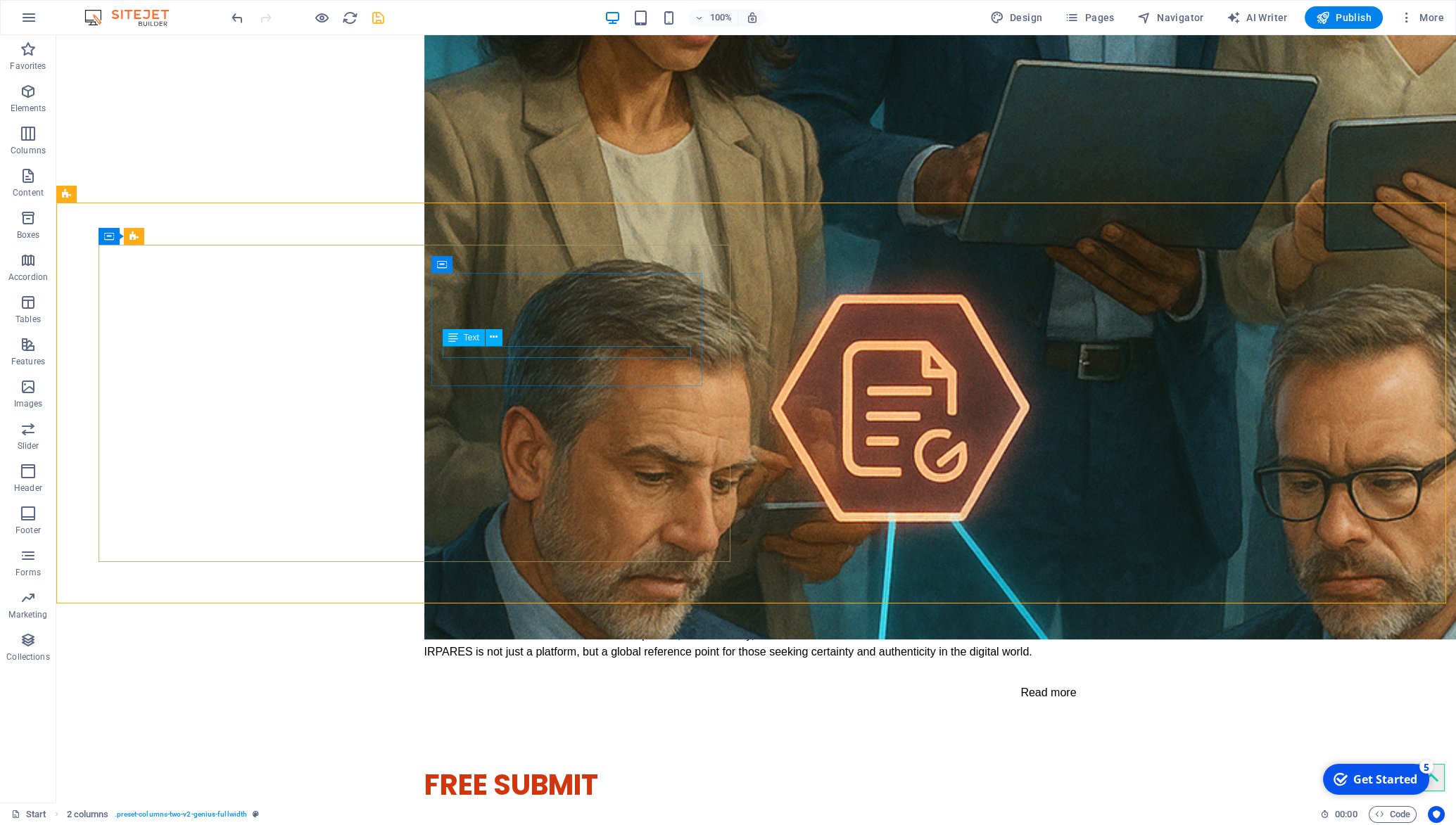
scroll to position [2475, 0]
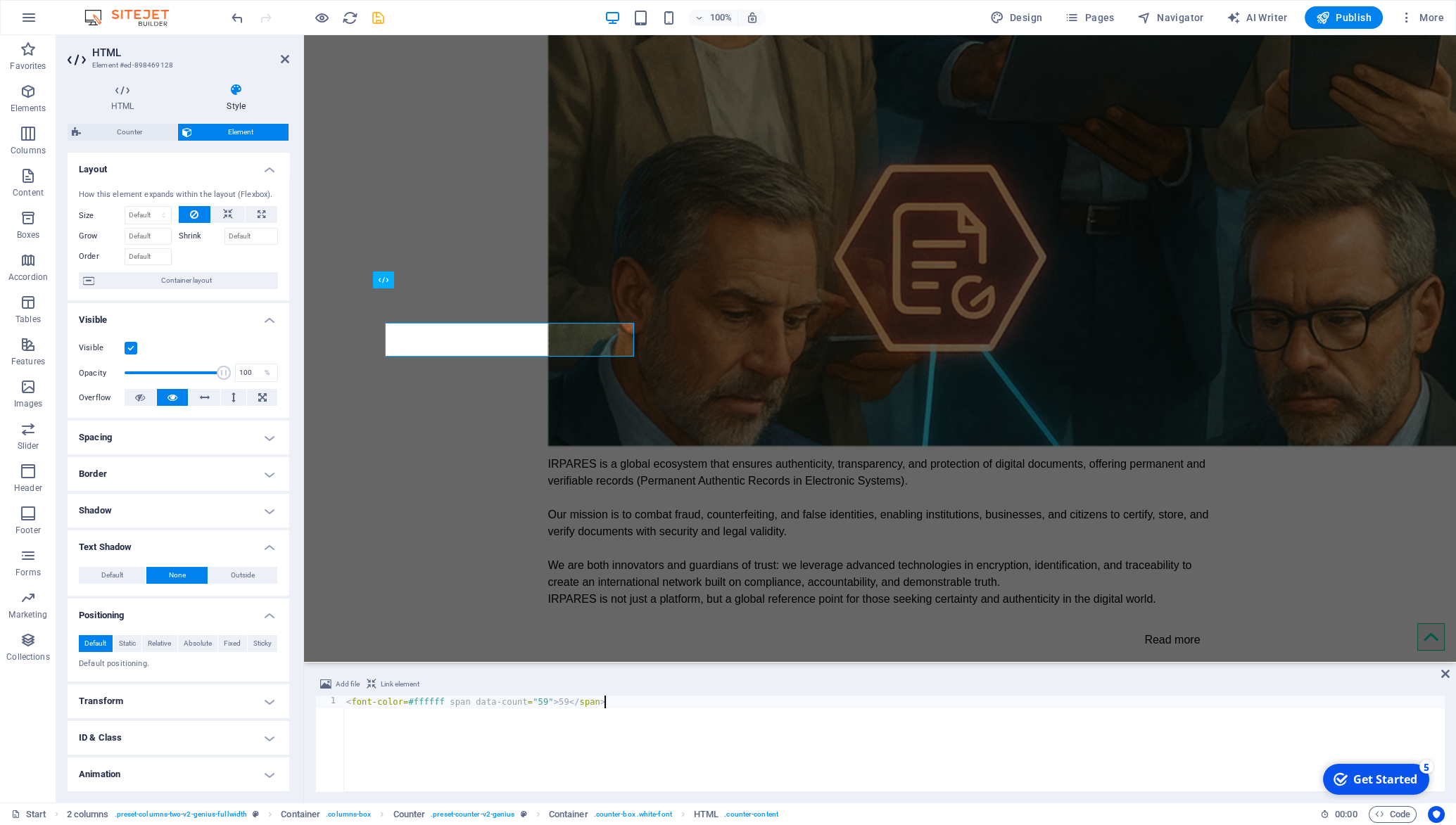
scroll to position [2453, 0]
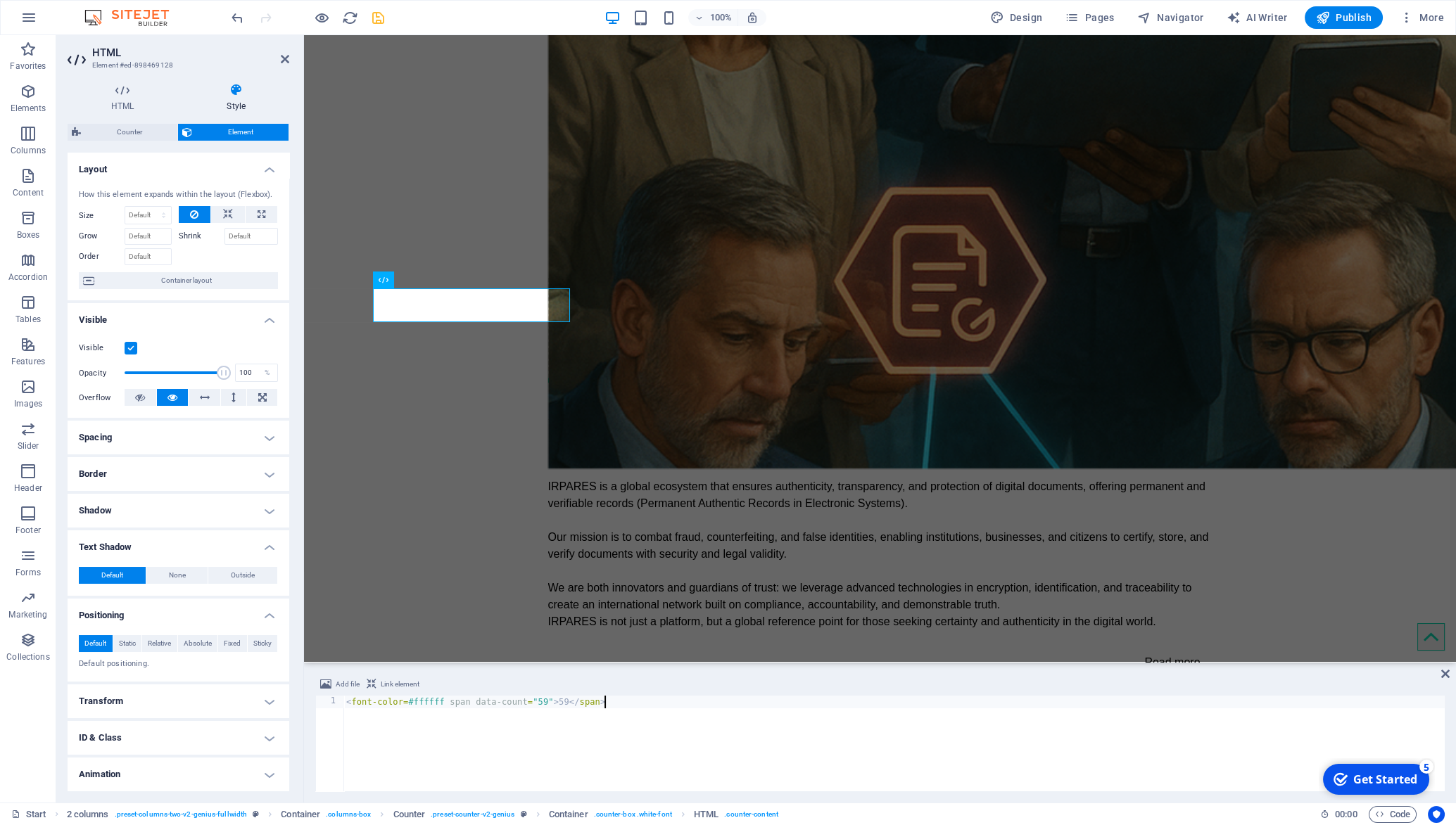
click at [442, 717] on div "< font-color = #ffffff span data-count = "59" > 59 </ span >" at bounding box center [895, 757] width 1102 height 121
type textarea "<span data-count="59">59</span>"
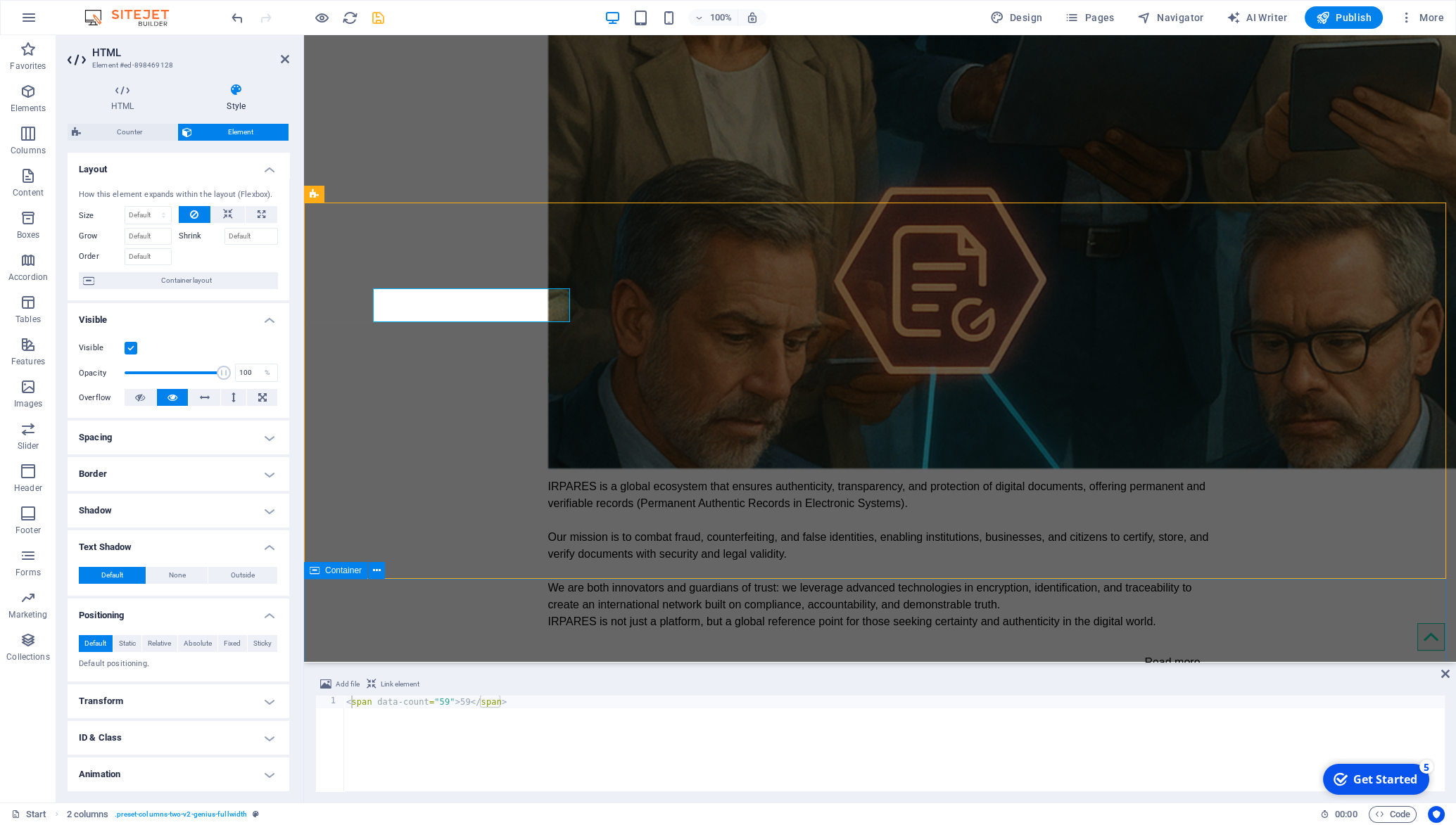
scroll to position [2475, 0]
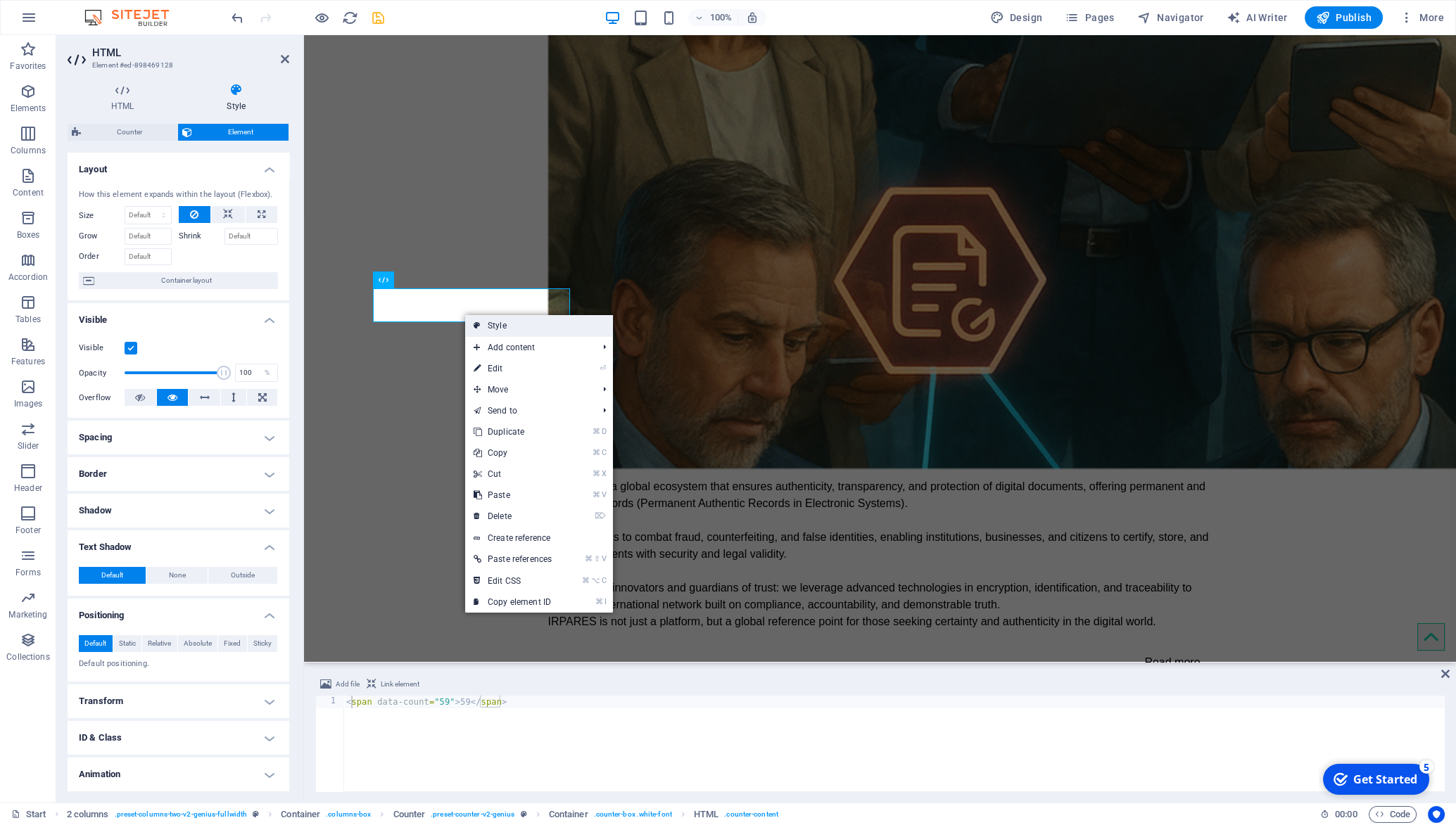
click at [504, 324] on link "Style" at bounding box center [539, 326] width 147 height 21
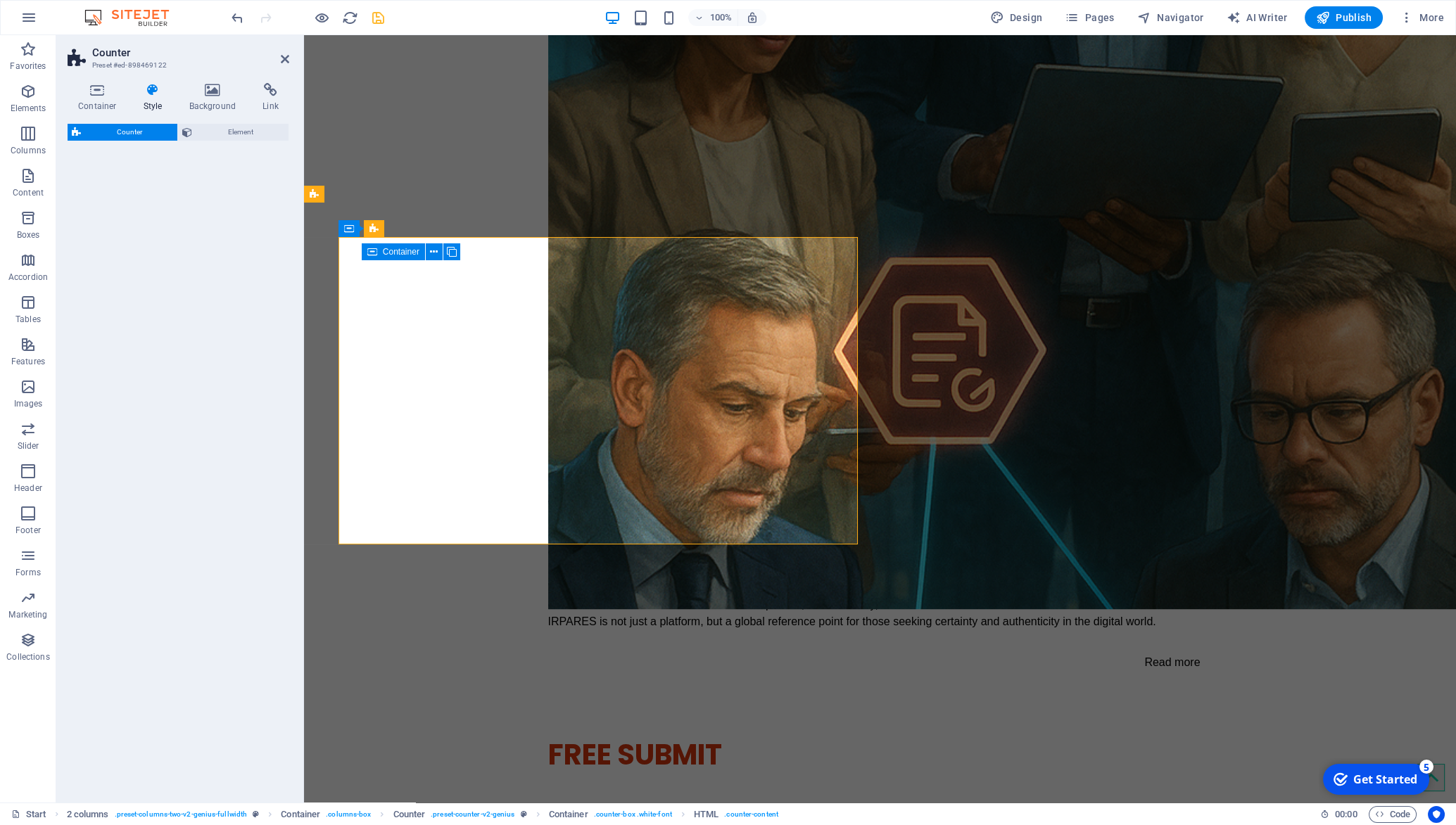
select select "rem"
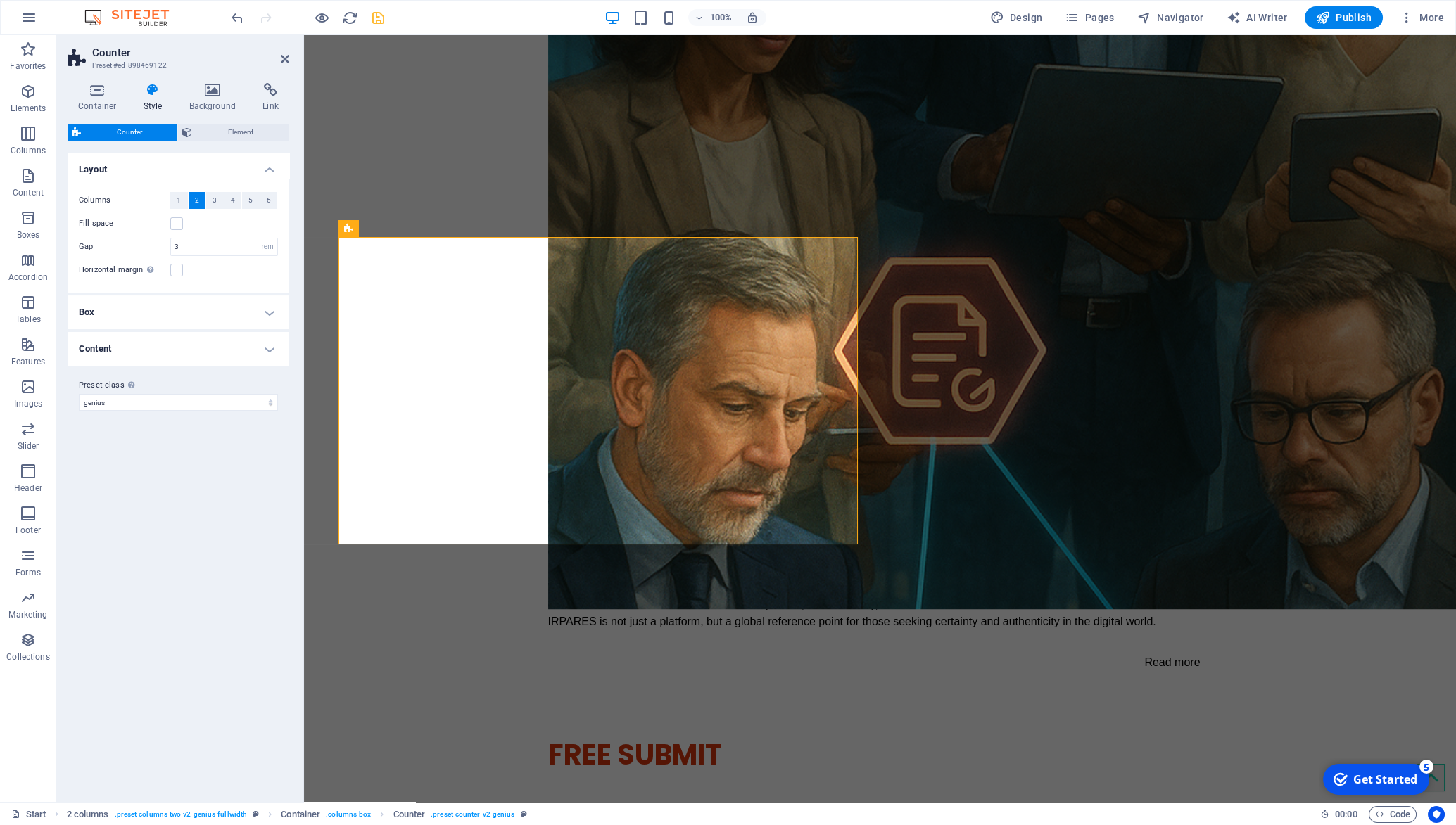
click at [267, 311] on h4 "Box" at bounding box center [179, 313] width 222 height 34
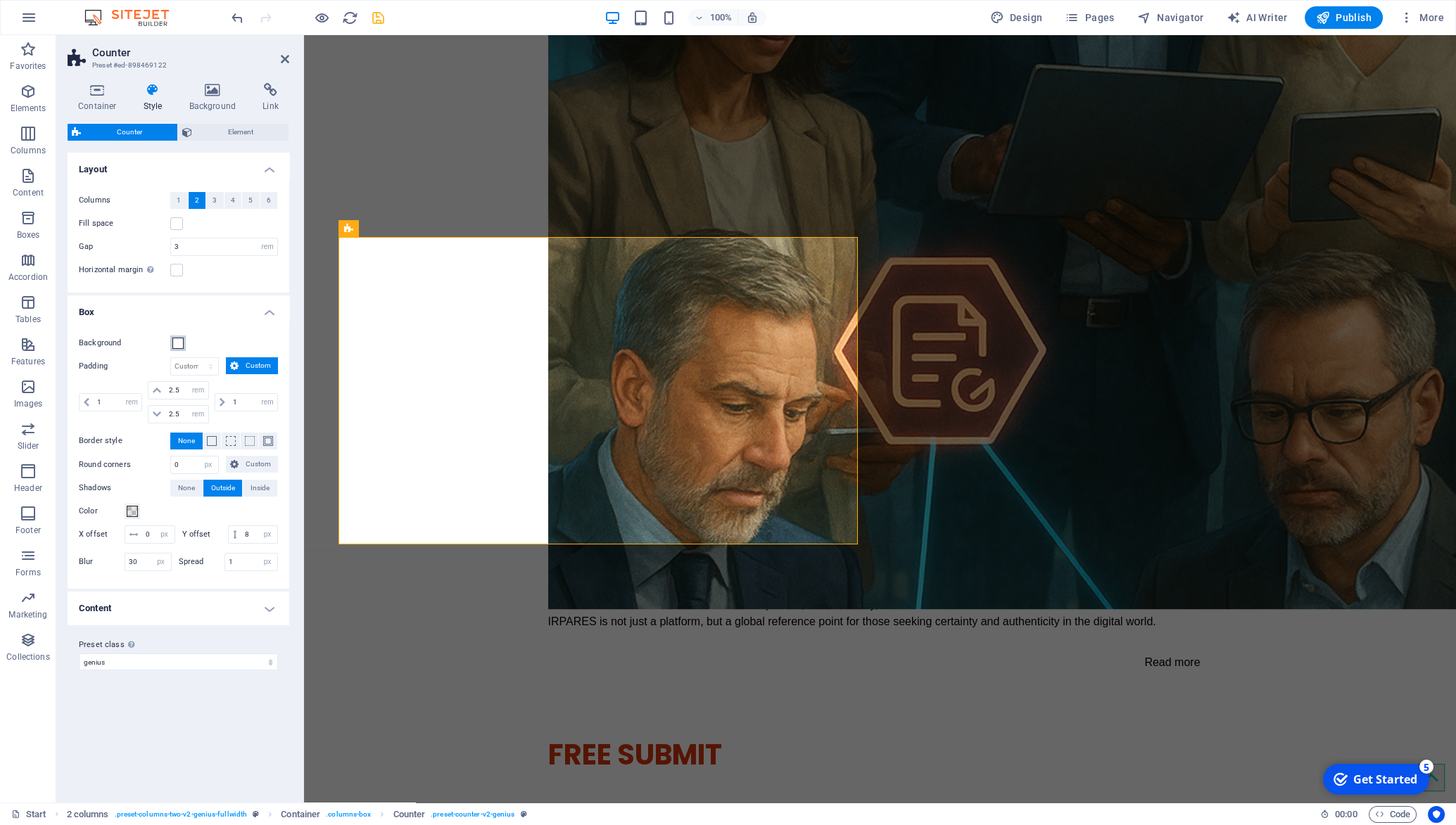
click at [177, 342] on span at bounding box center [178, 343] width 12 height 12
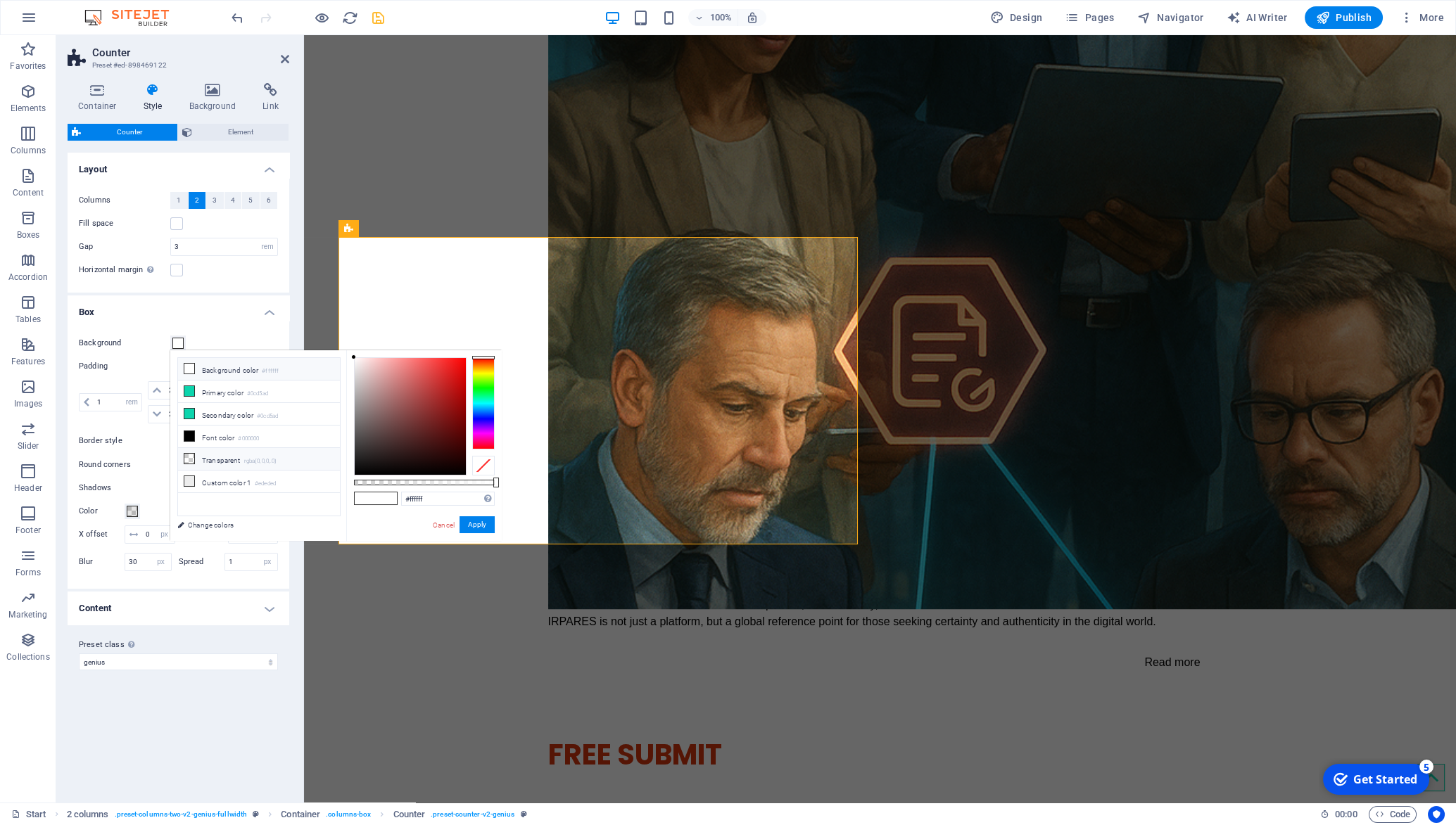
click at [226, 453] on li "Transparent rgba(0,0,0,.0)" at bounding box center [259, 459] width 162 height 22
type input "rgba(0, 0, 0, 0)"
drag, startPoint x: 469, startPoint y: 524, endPoint x: 164, endPoint y: 489, distance: 307.0
click at [469, 524] on button "Apply" at bounding box center [477, 525] width 36 height 17
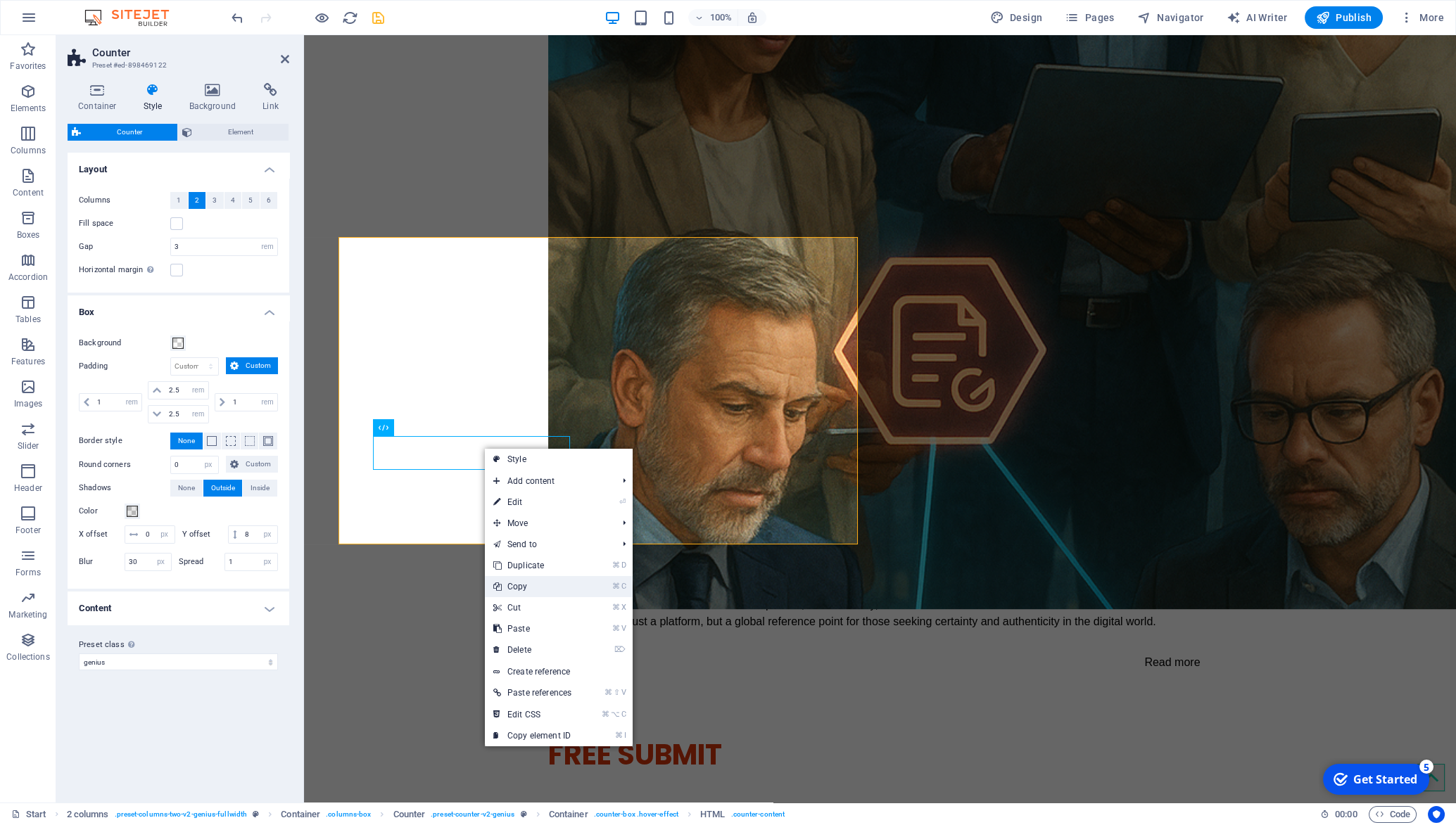
click at [542, 585] on link "⌘ C Copy" at bounding box center [532, 587] width 95 height 21
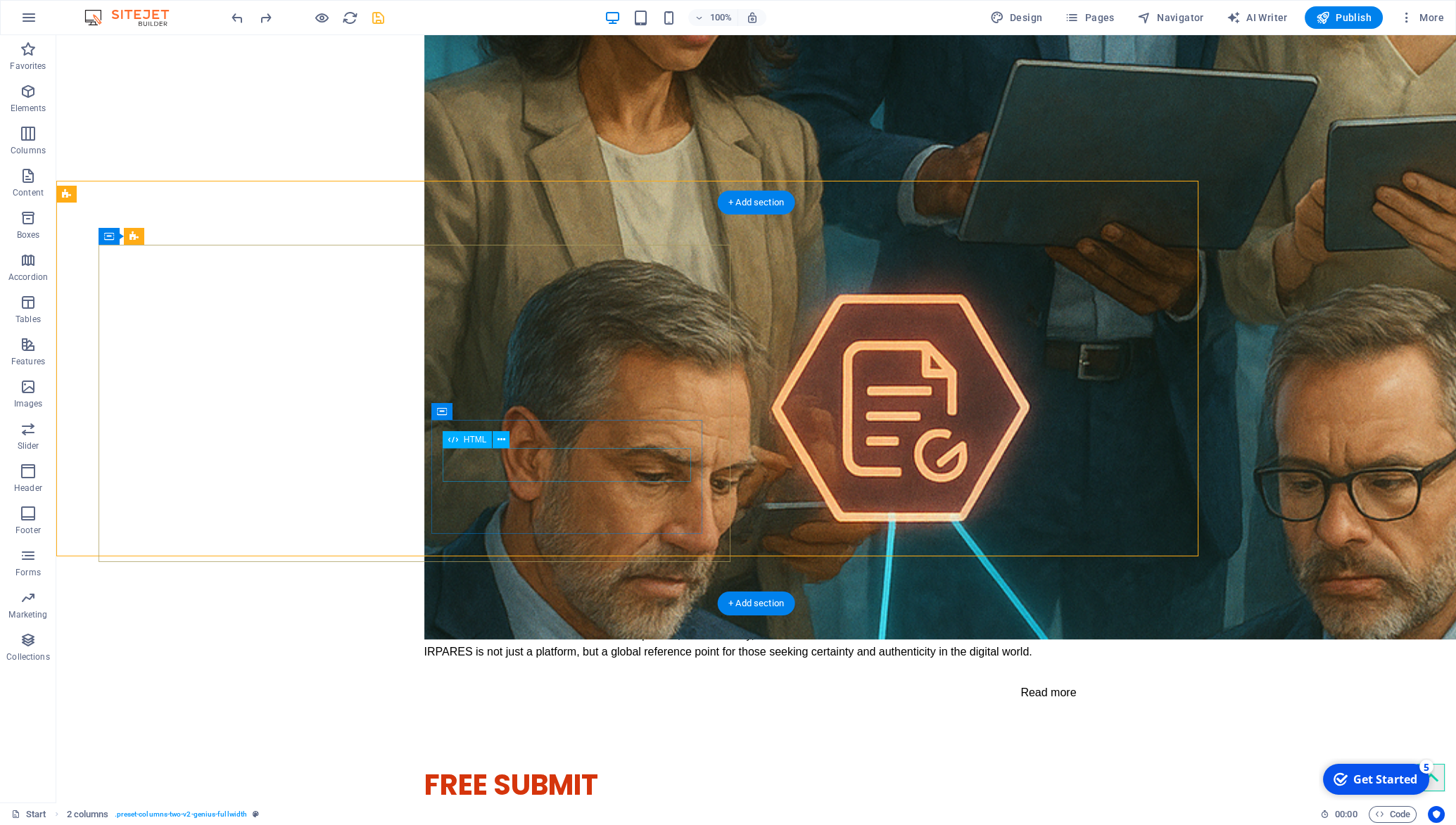
scroll to position [2475, 0]
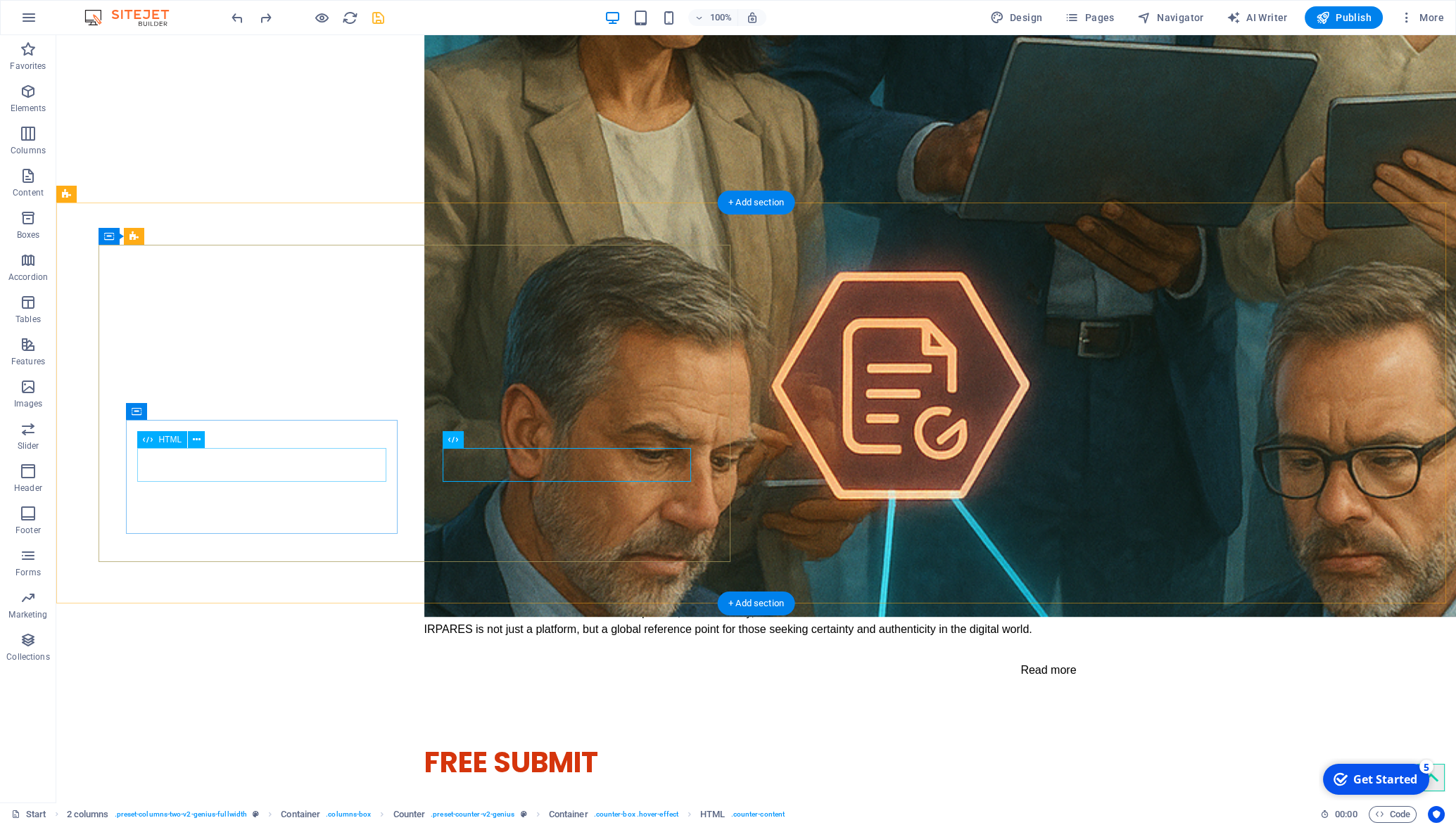
click at [199, 410] on icon at bounding box center [198, 412] width 8 height 15
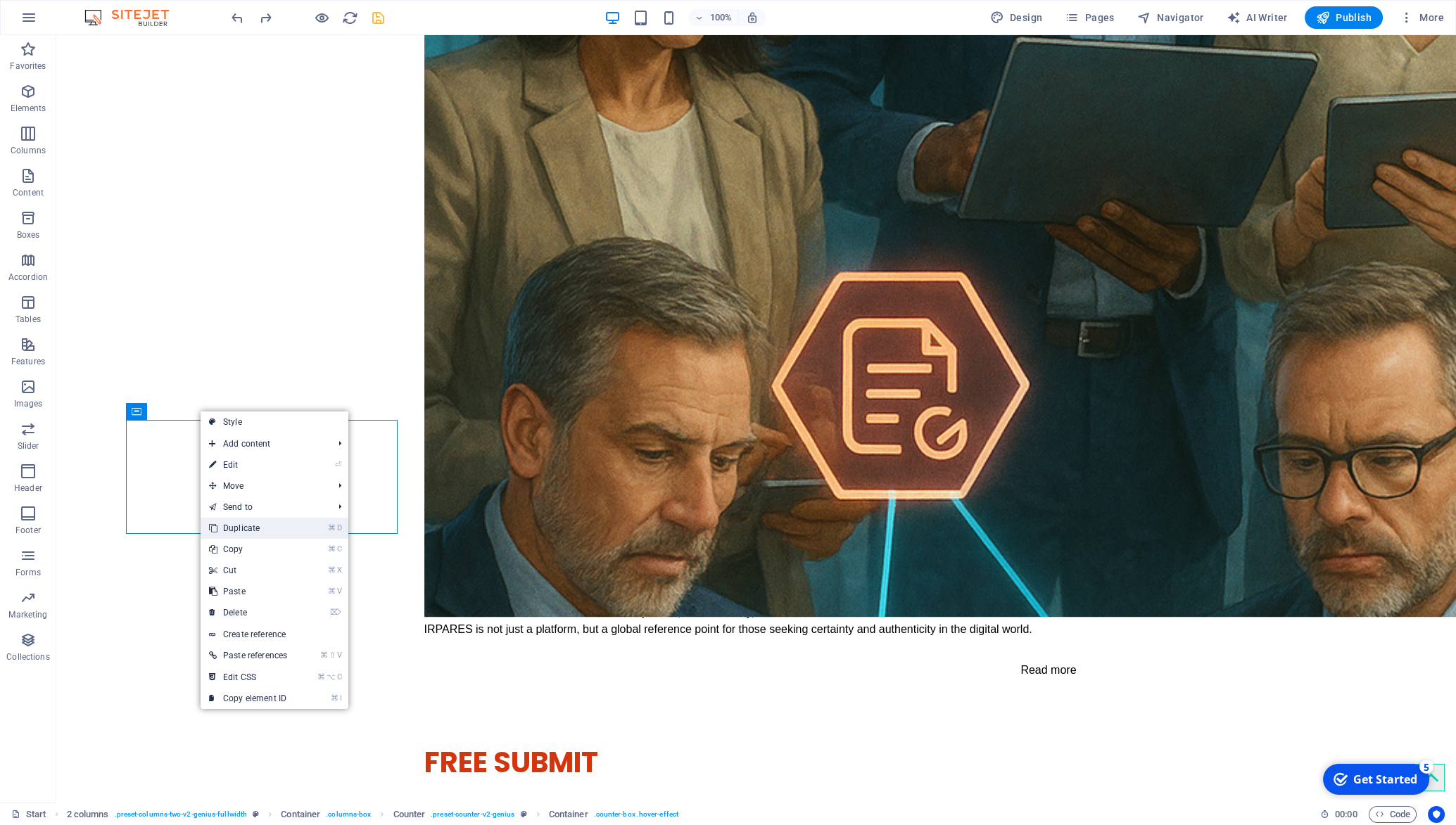
click at [252, 526] on link "⌘ D Duplicate" at bounding box center [248, 528] width 95 height 21
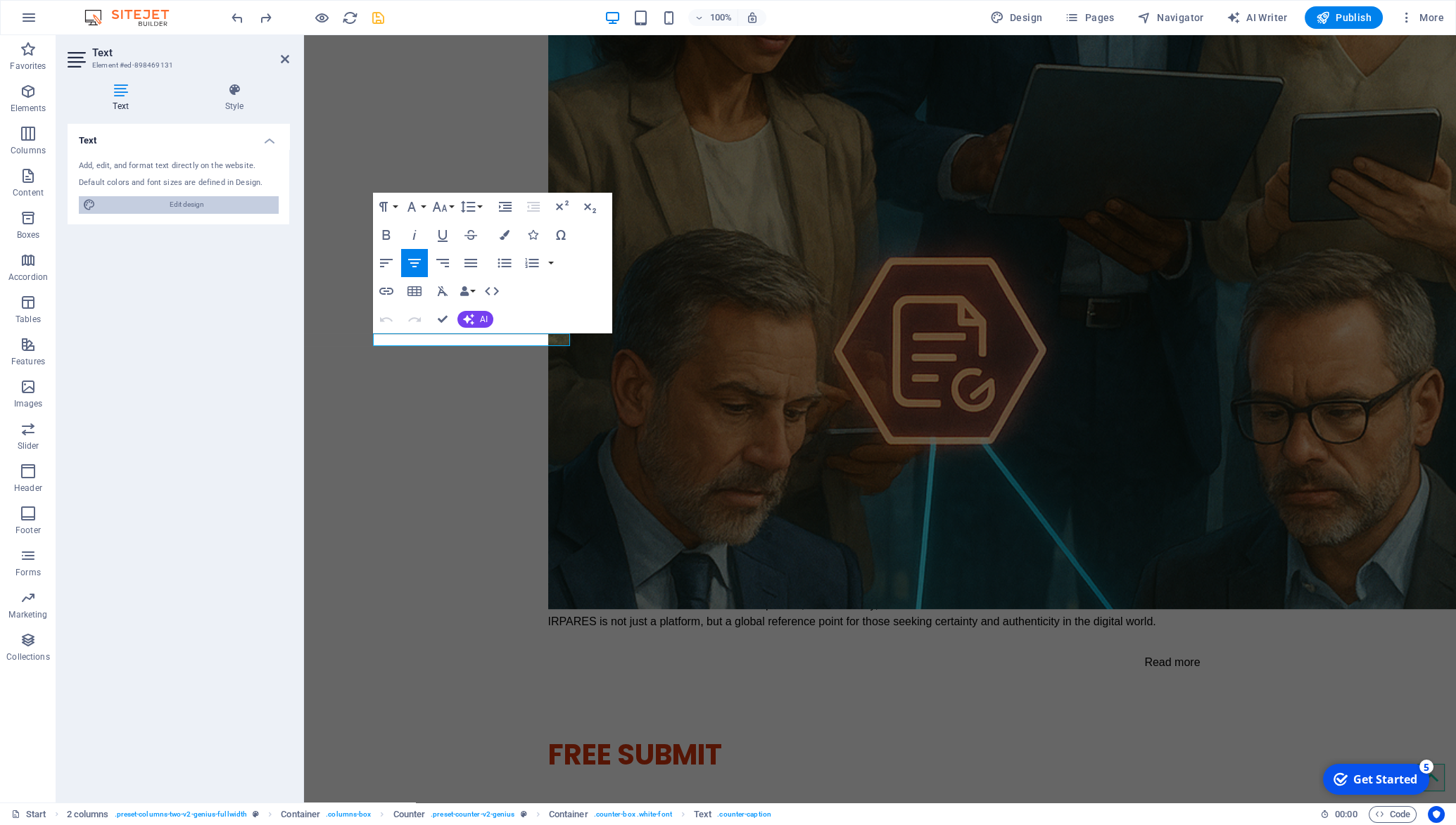
click at [222, 201] on span "Edit design" at bounding box center [187, 204] width 174 height 17
select select "px"
select select "400"
select select "px"
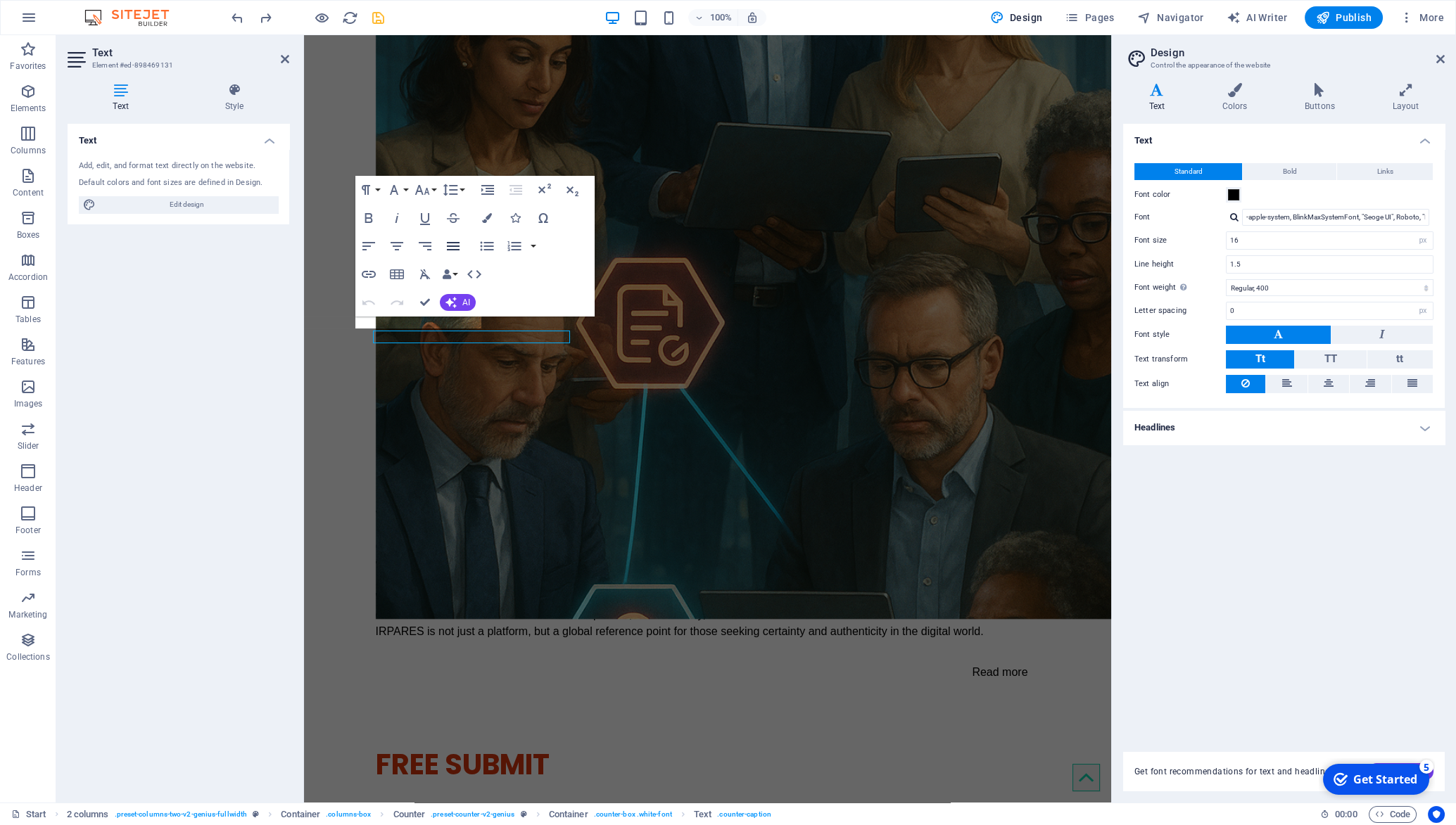
scroll to position [2455, 0]
click at [1156, 101] on h4 "Text" at bounding box center [1159, 97] width 73 height 29
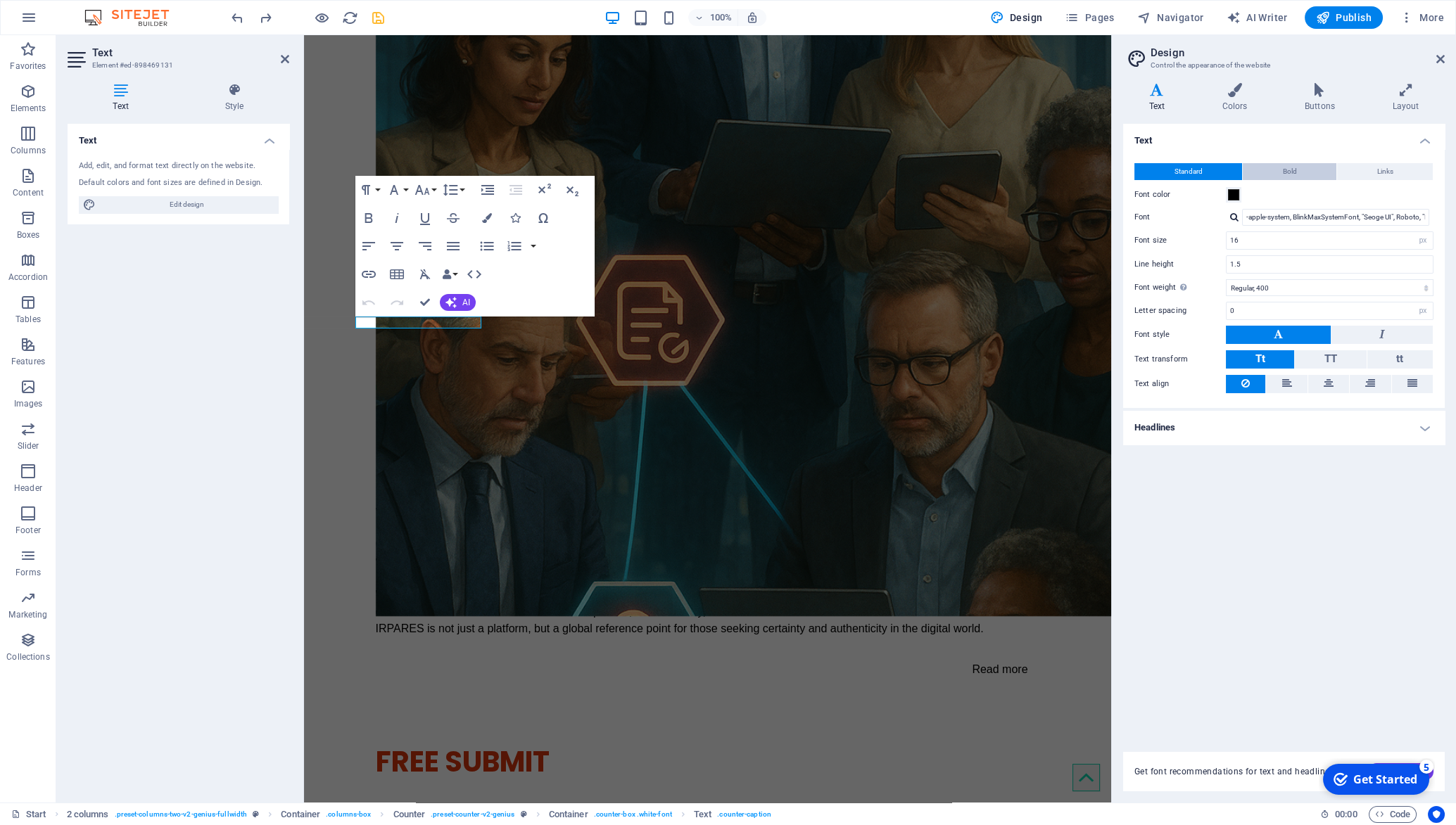
click at [1295, 173] on span "Bold" at bounding box center [1290, 171] width 14 height 17
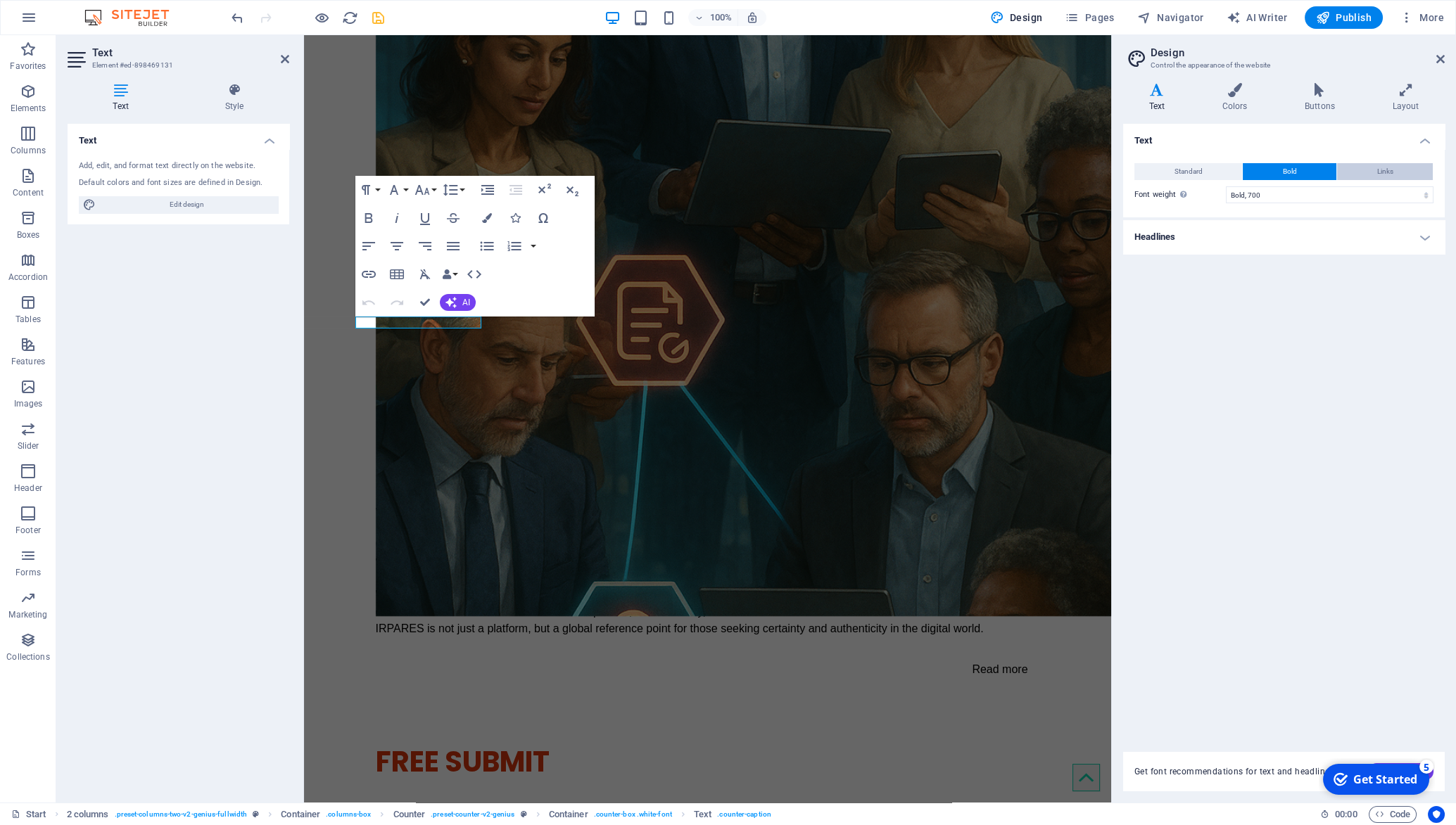
click at [1415, 168] on button "Links" at bounding box center [1385, 171] width 96 height 17
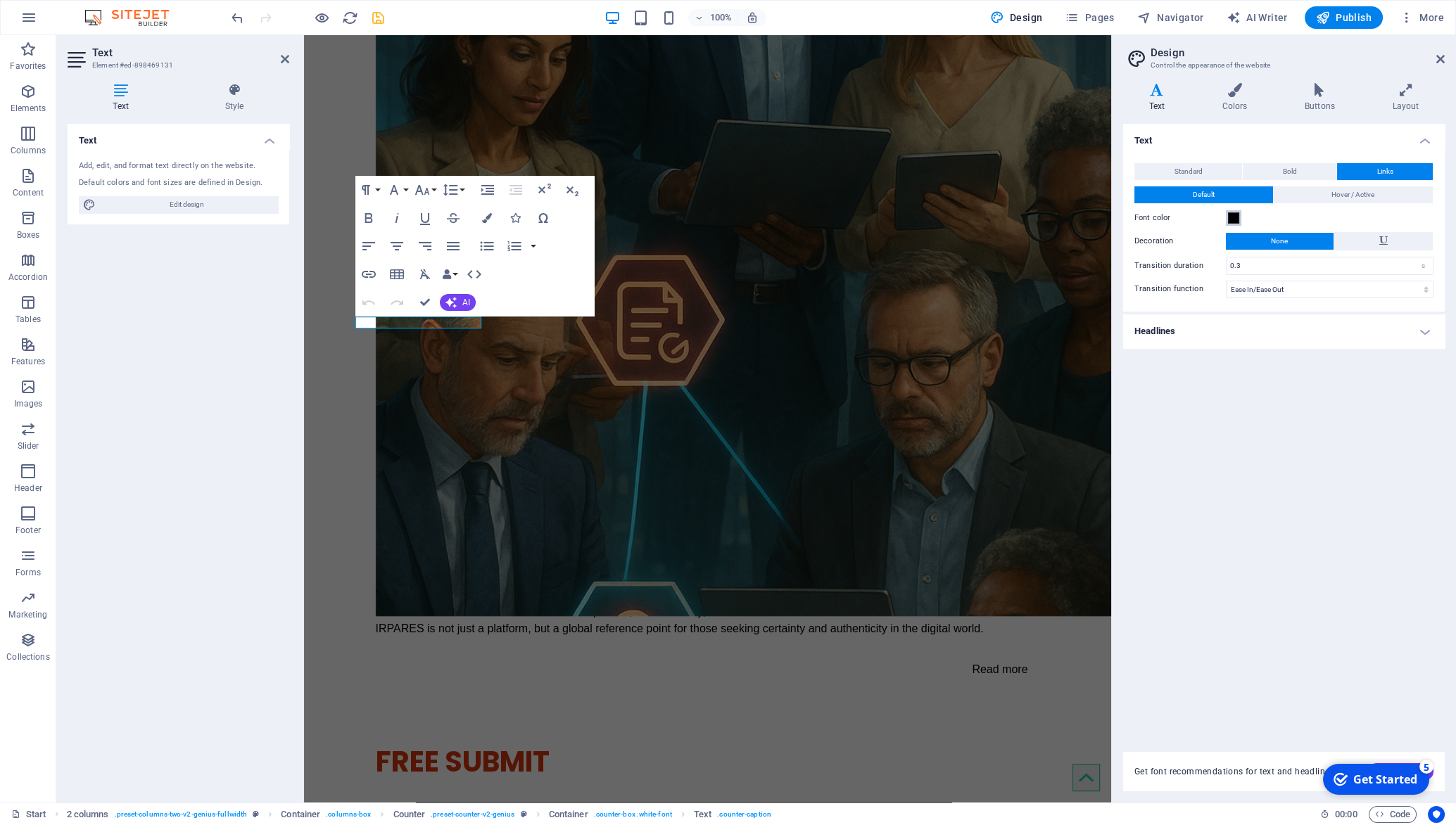
click at [1237, 217] on span at bounding box center [1233, 218] width 12 height 12
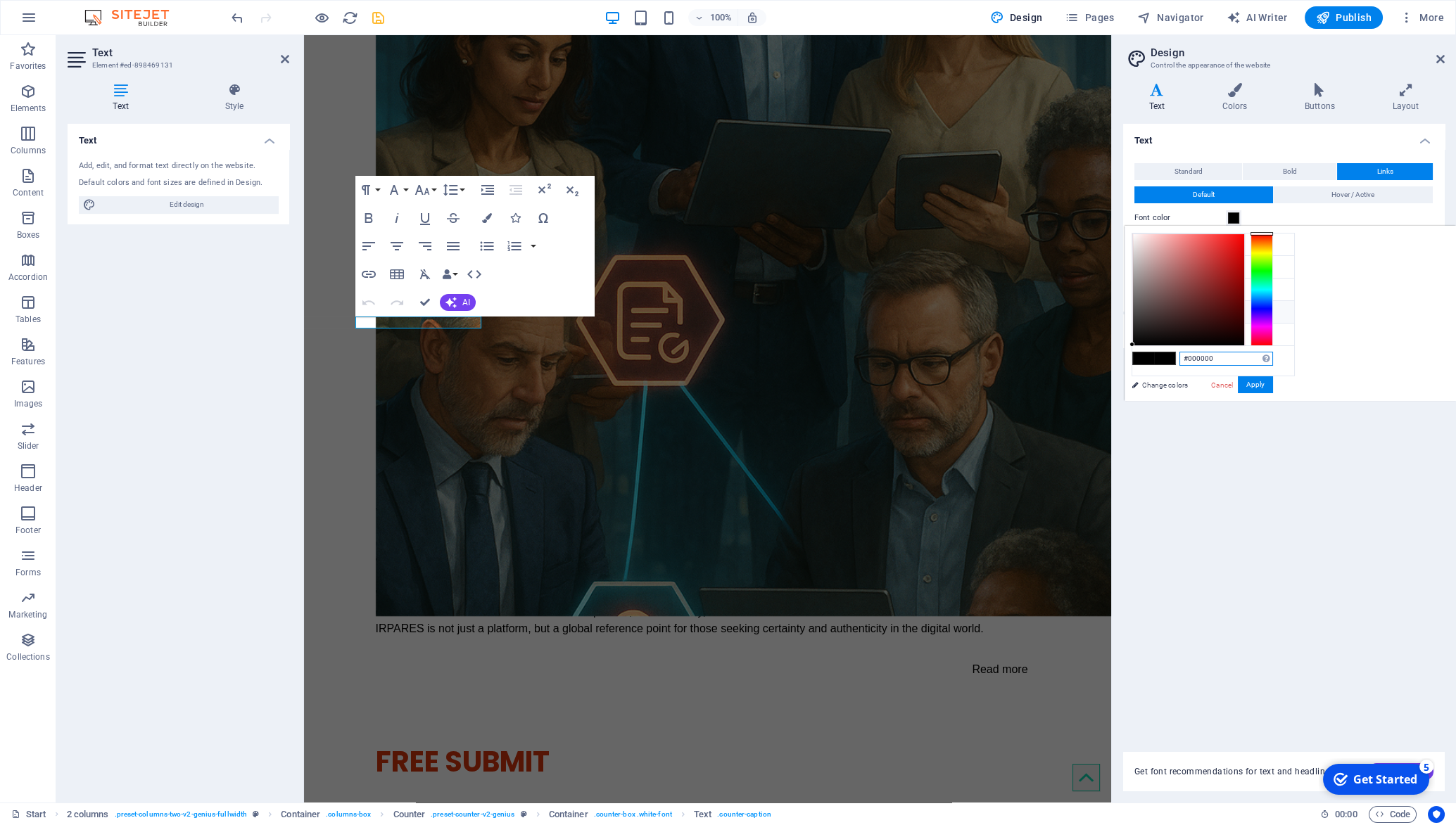
drag, startPoint x: 1214, startPoint y: 360, endPoint x: 1186, endPoint y: 361, distance: 28.0
click at [1186, 361] on input "#000000" at bounding box center [1226, 359] width 93 height 14
click at [1256, 385] on button "Apply" at bounding box center [1256, 385] width 36 height 17
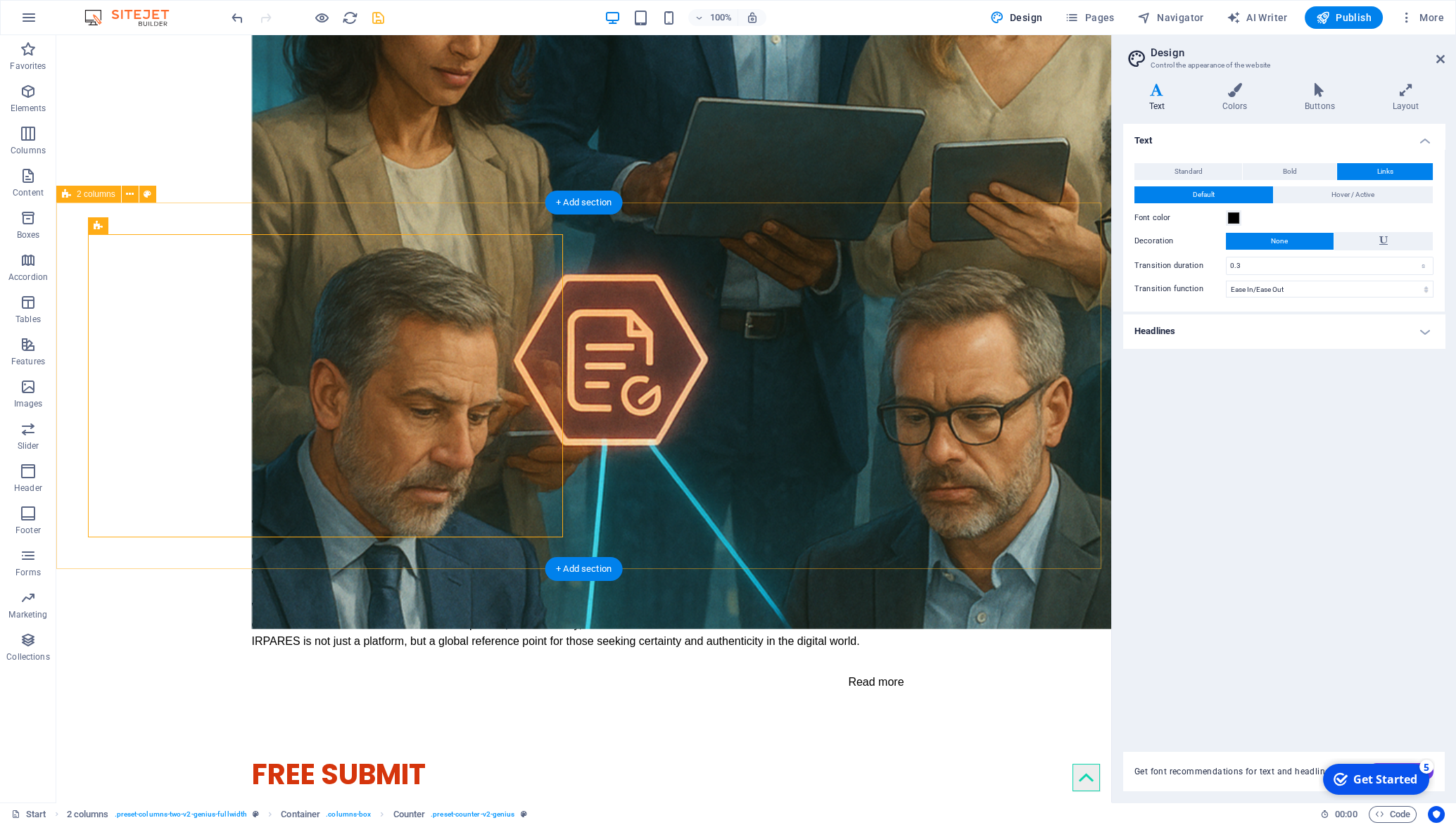
scroll to position [2461, 0]
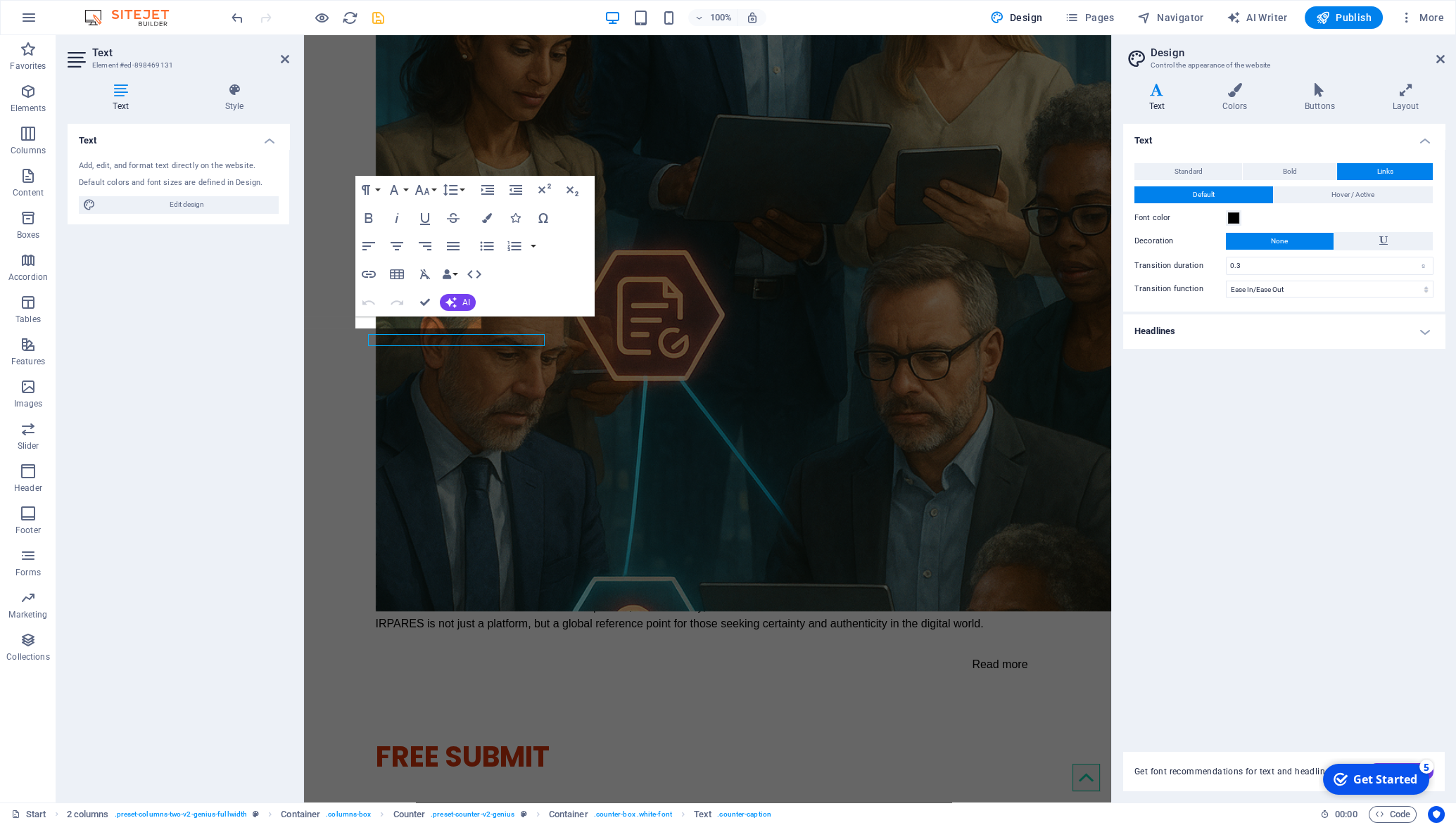
scroll to position [2455, 0]
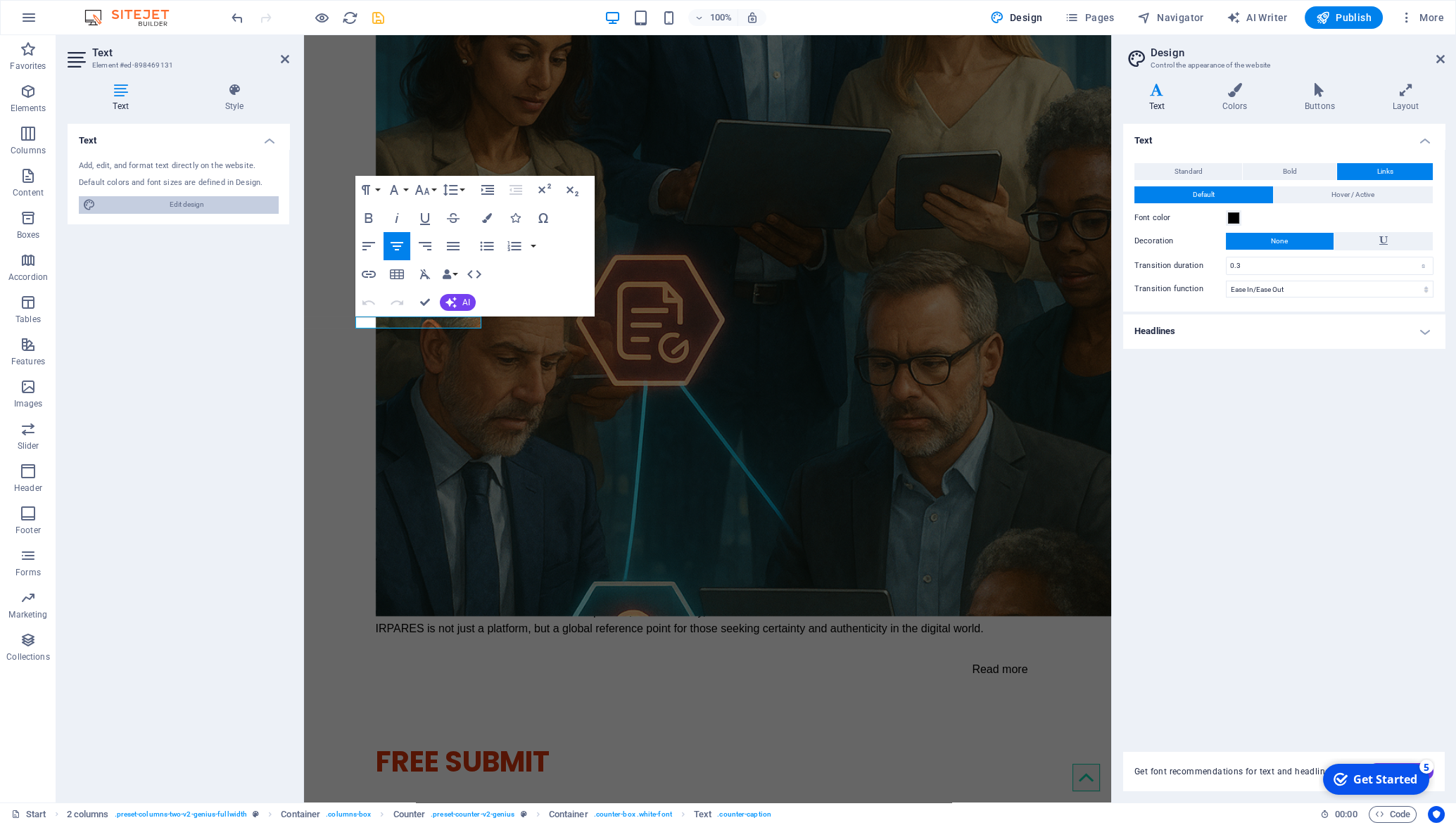
click at [195, 205] on span "Edit design" at bounding box center [187, 204] width 174 height 17
click at [1289, 165] on span "Bold" at bounding box center [1290, 171] width 14 height 17
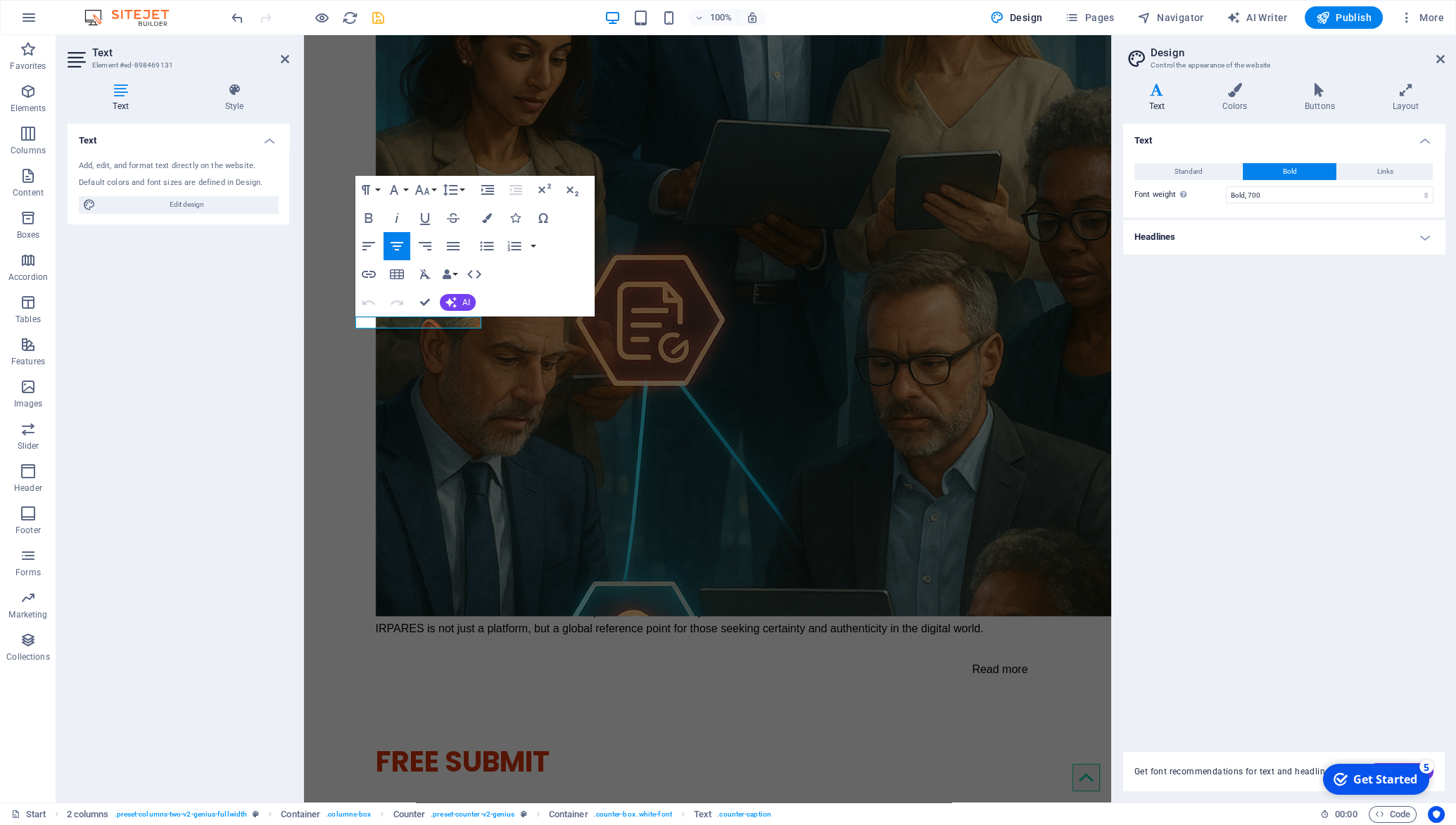
click at [1361, 159] on div "Standard Bold Links Font color Font -apple-system, BlinkMaxSystemFont, "Seoge U…" at bounding box center [1284, 183] width 327 height 68
click at [1367, 171] on button "Links" at bounding box center [1385, 171] width 96 height 17
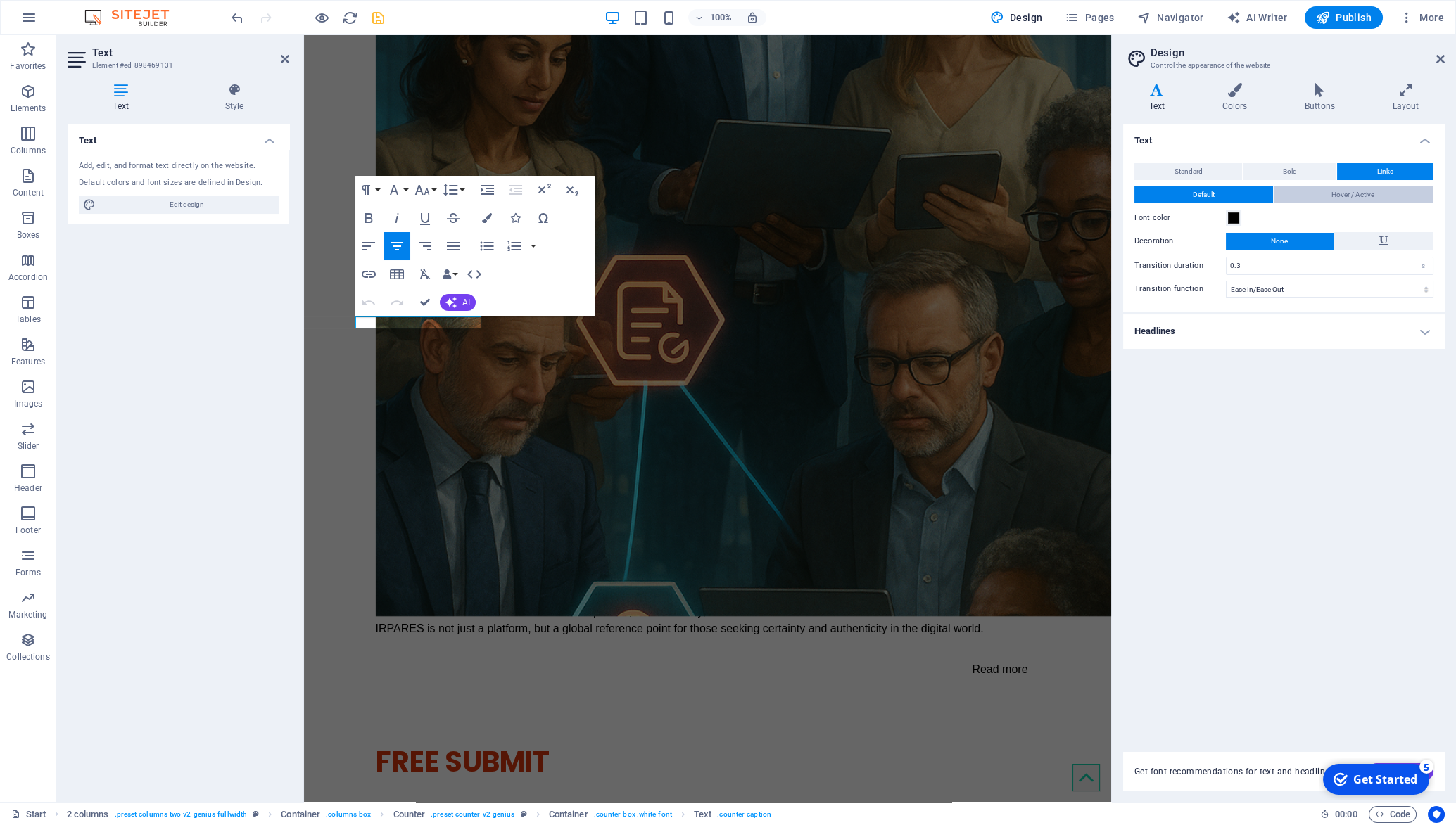
click at [1365, 190] on span "Hover / Active" at bounding box center [1353, 194] width 43 height 17
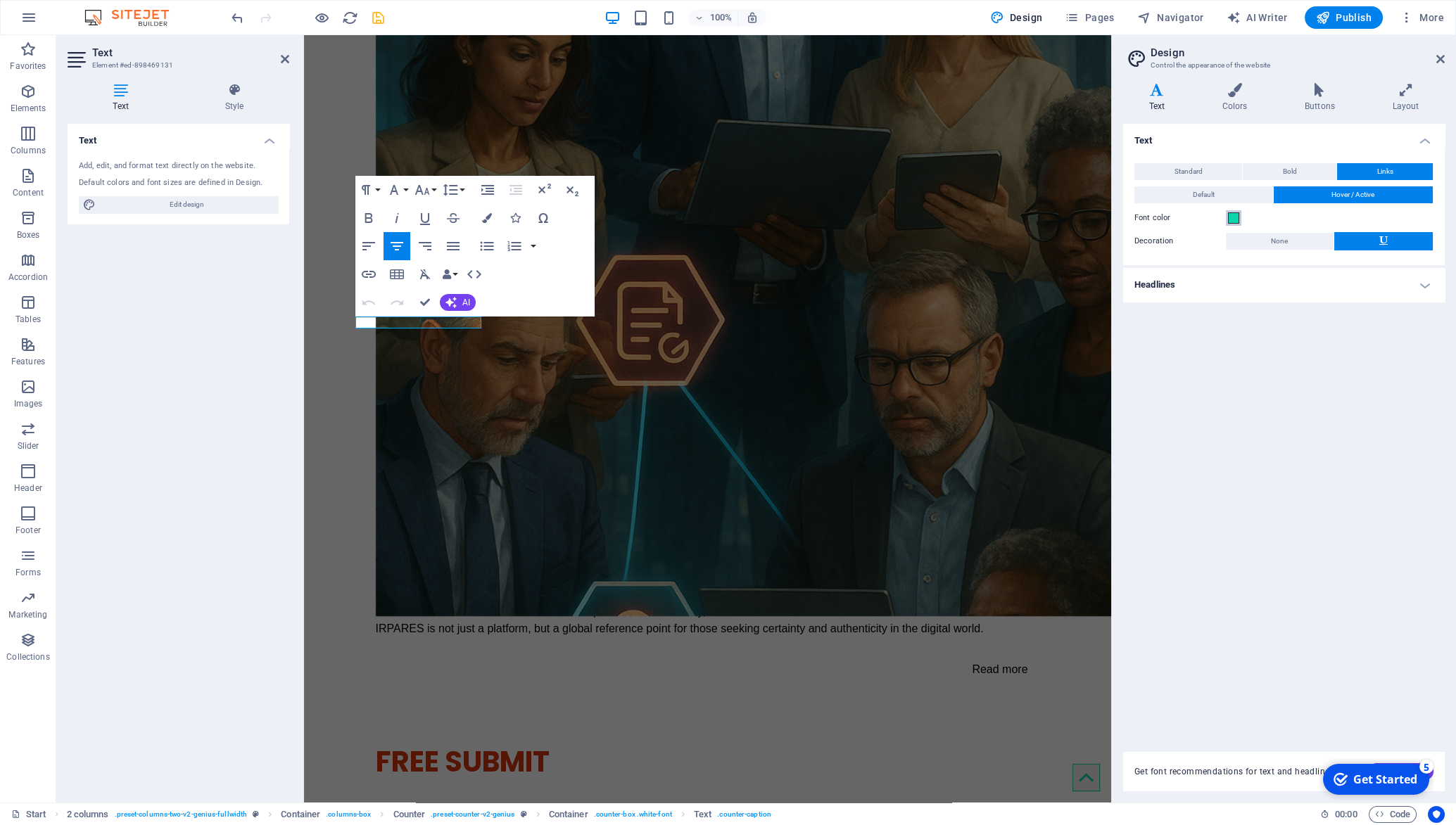
click at [1236, 218] on span at bounding box center [1233, 218] width 12 height 12
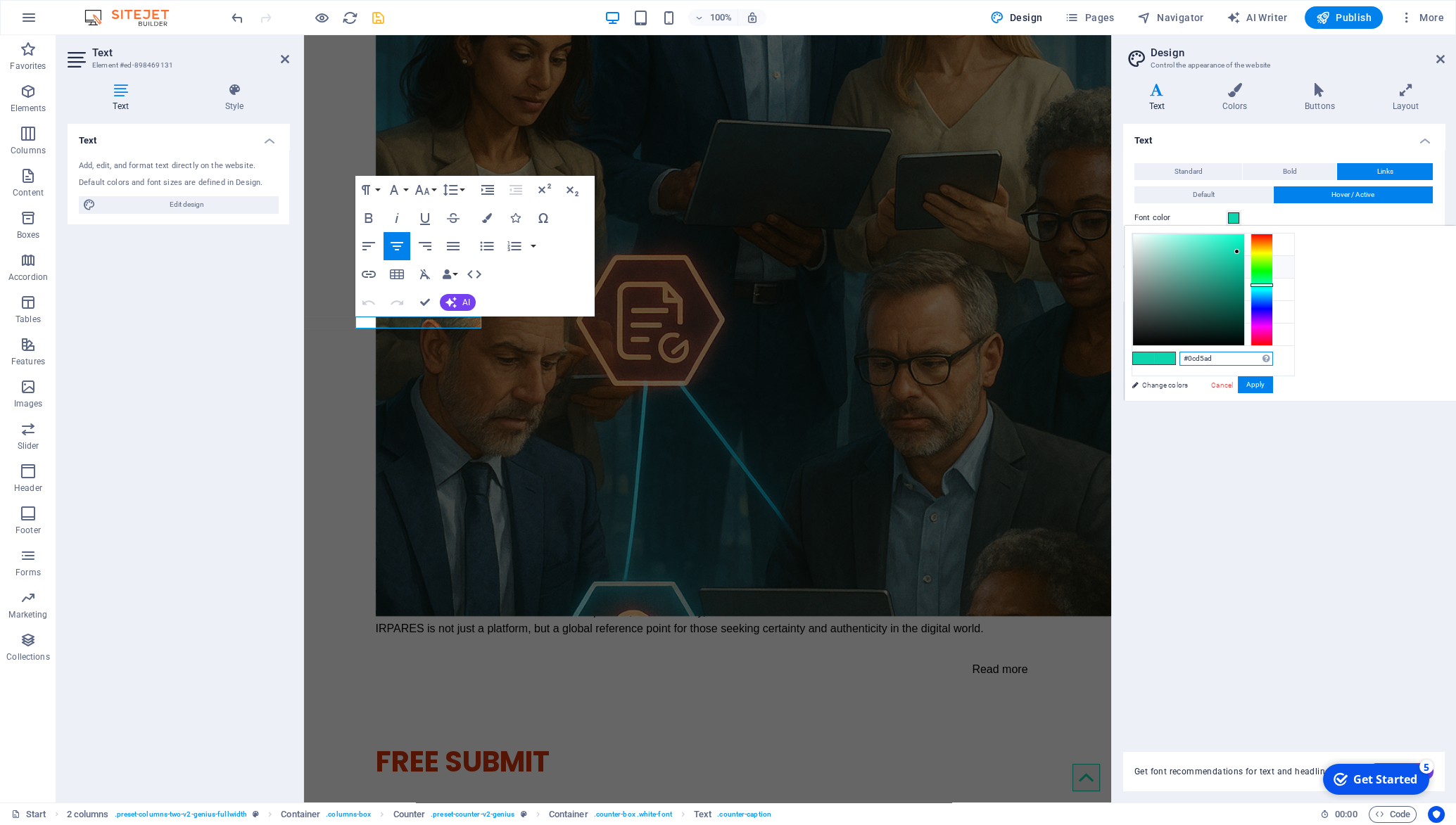
drag, startPoint x: 1220, startPoint y: 361, endPoint x: 734, endPoint y: 315, distance: 488.2
click at [1180, 352] on input "#0cd5ad" at bounding box center [1226, 359] width 93 height 14
paste input "00000"
type input "#000000"
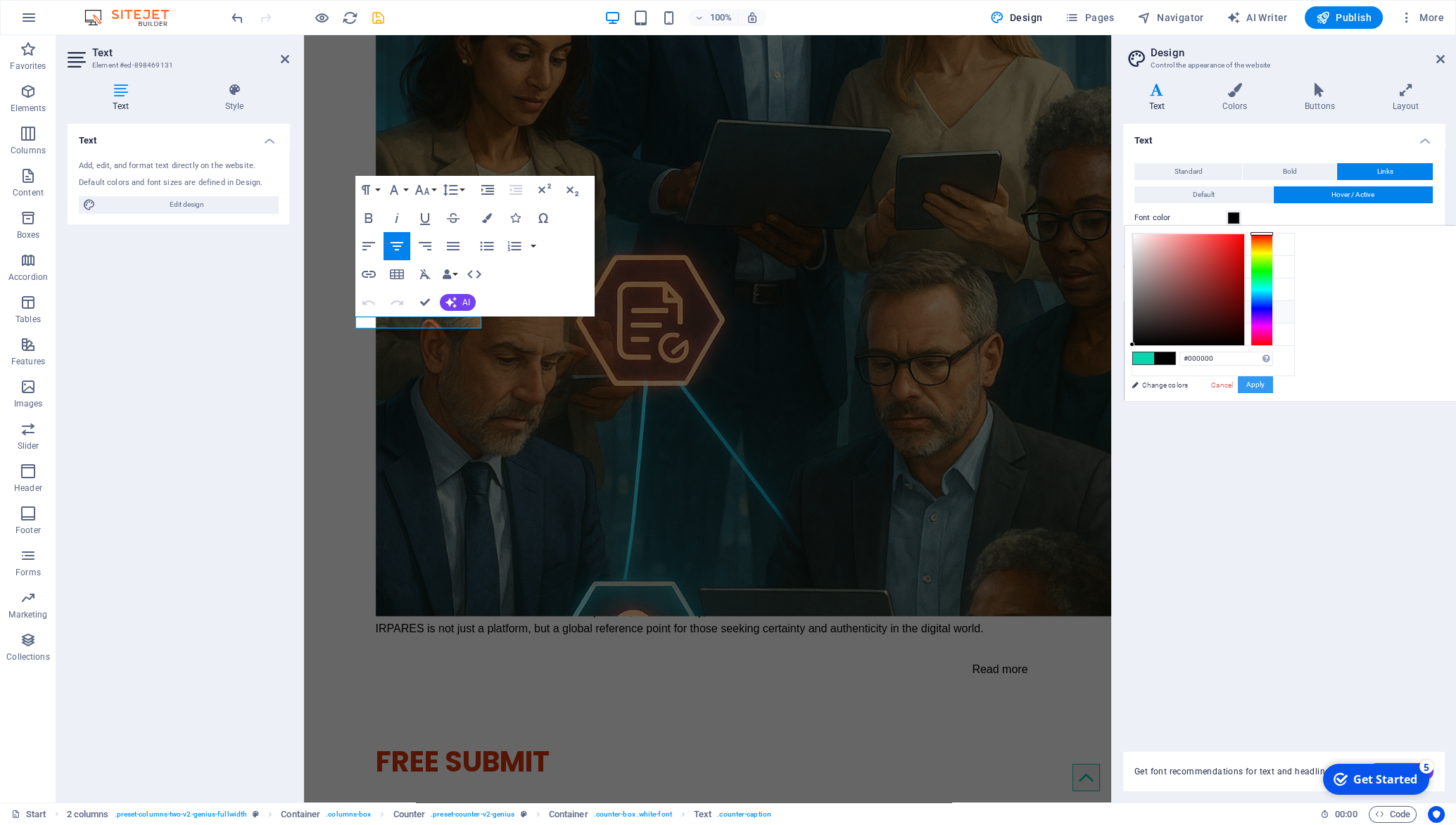
click at [1259, 383] on button "Apply" at bounding box center [1256, 385] width 36 height 17
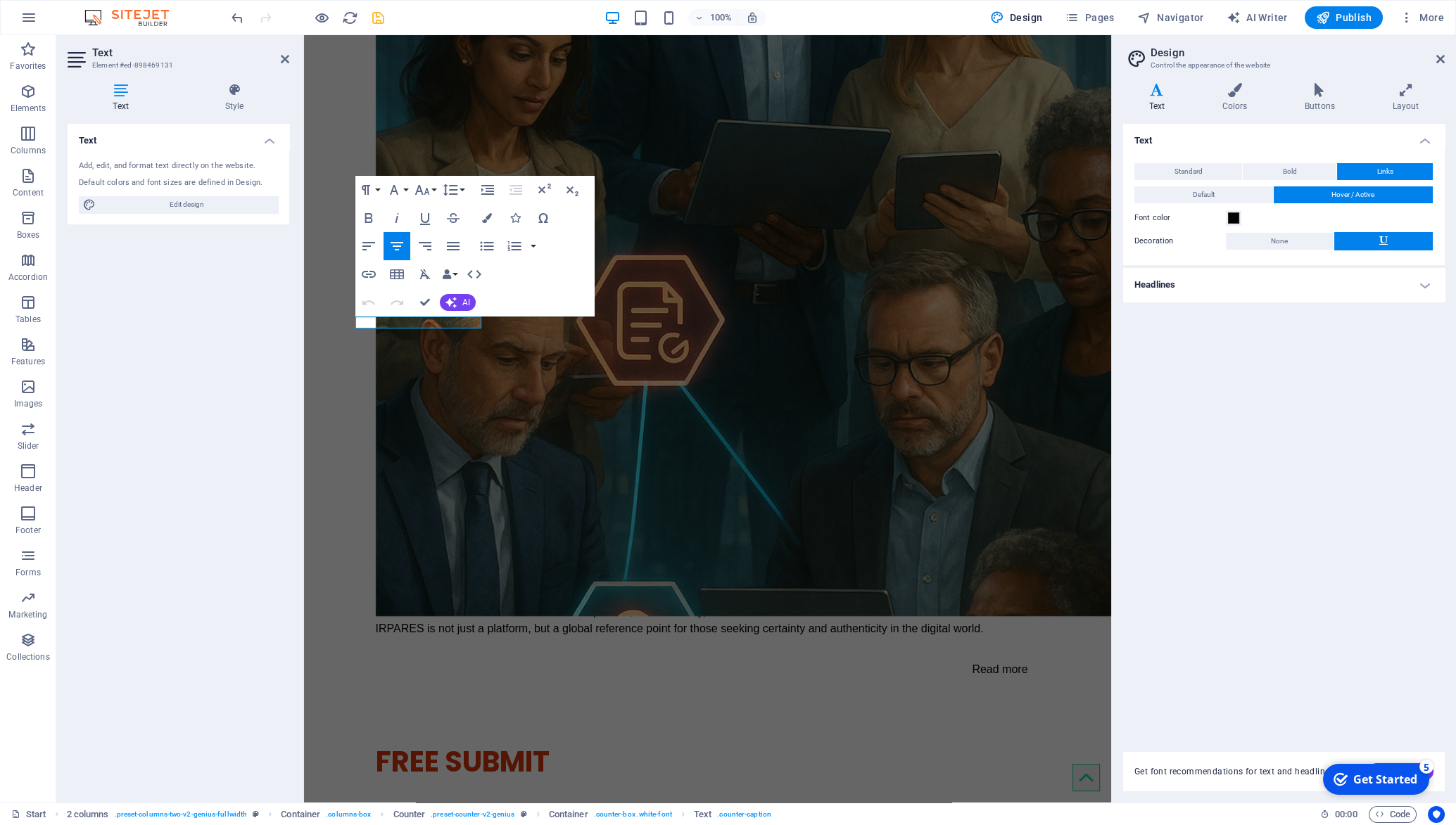
click at [1384, 242] on icon at bounding box center [1384, 240] width 9 height 17
click at [1293, 236] on button "None" at bounding box center [1279, 241] width 107 height 17
click at [1321, 90] on icon at bounding box center [1320, 90] width 82 height 14
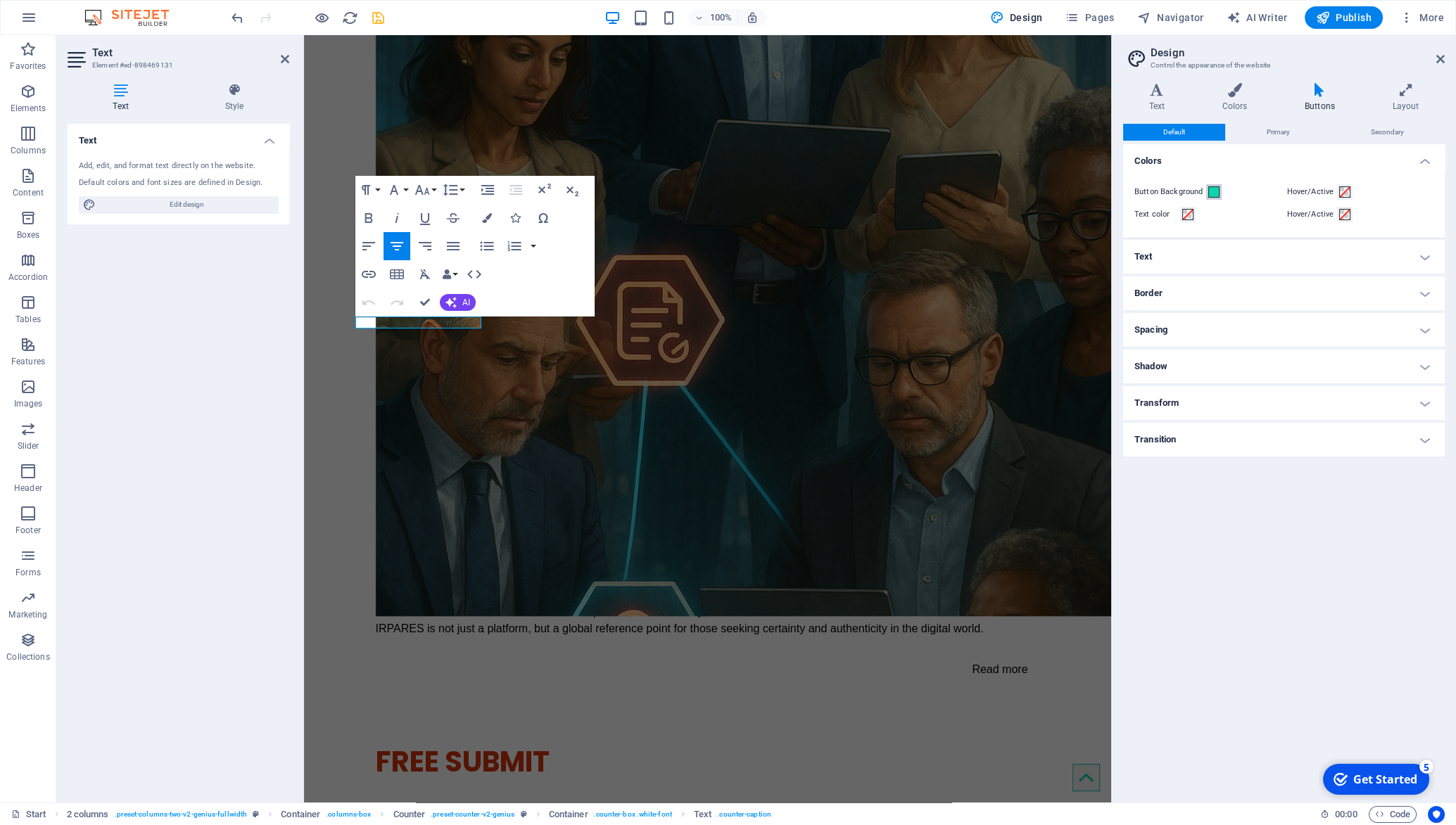
click at [1209, 192] on span at bounding box center [1213, 192] width 12 height 12
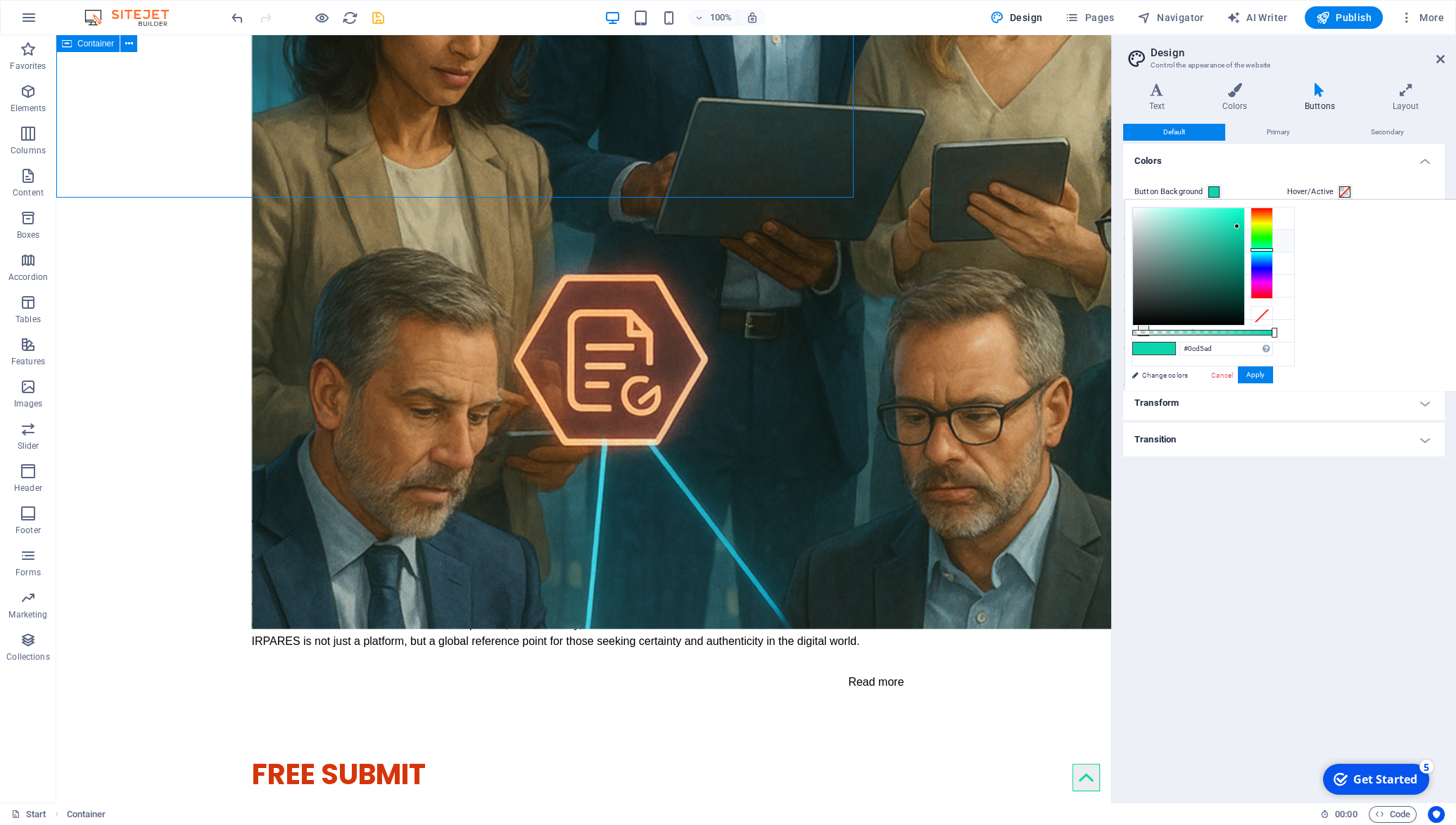
scroll to position [2461, 0]
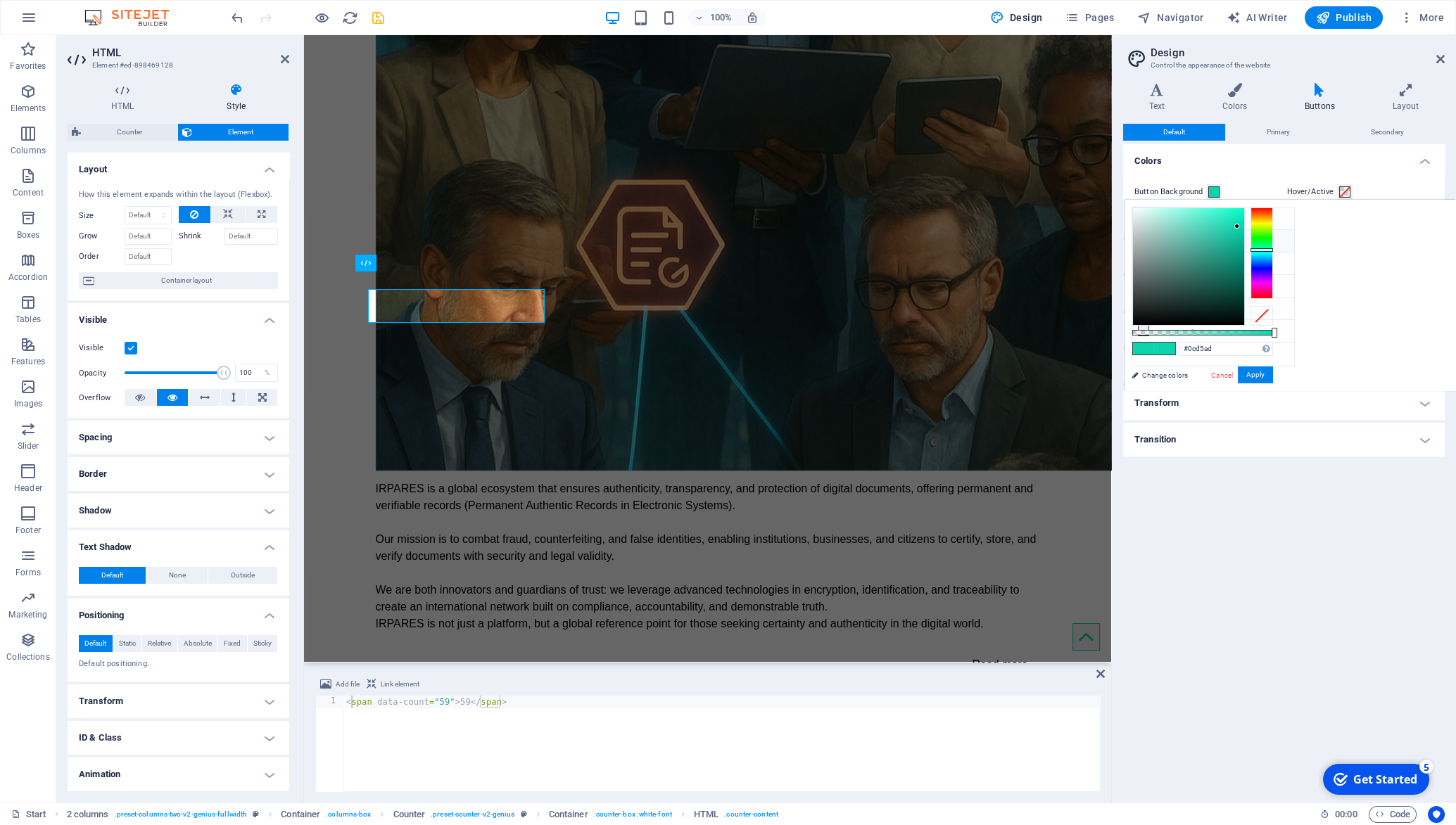
scroll to position [2455, 0]
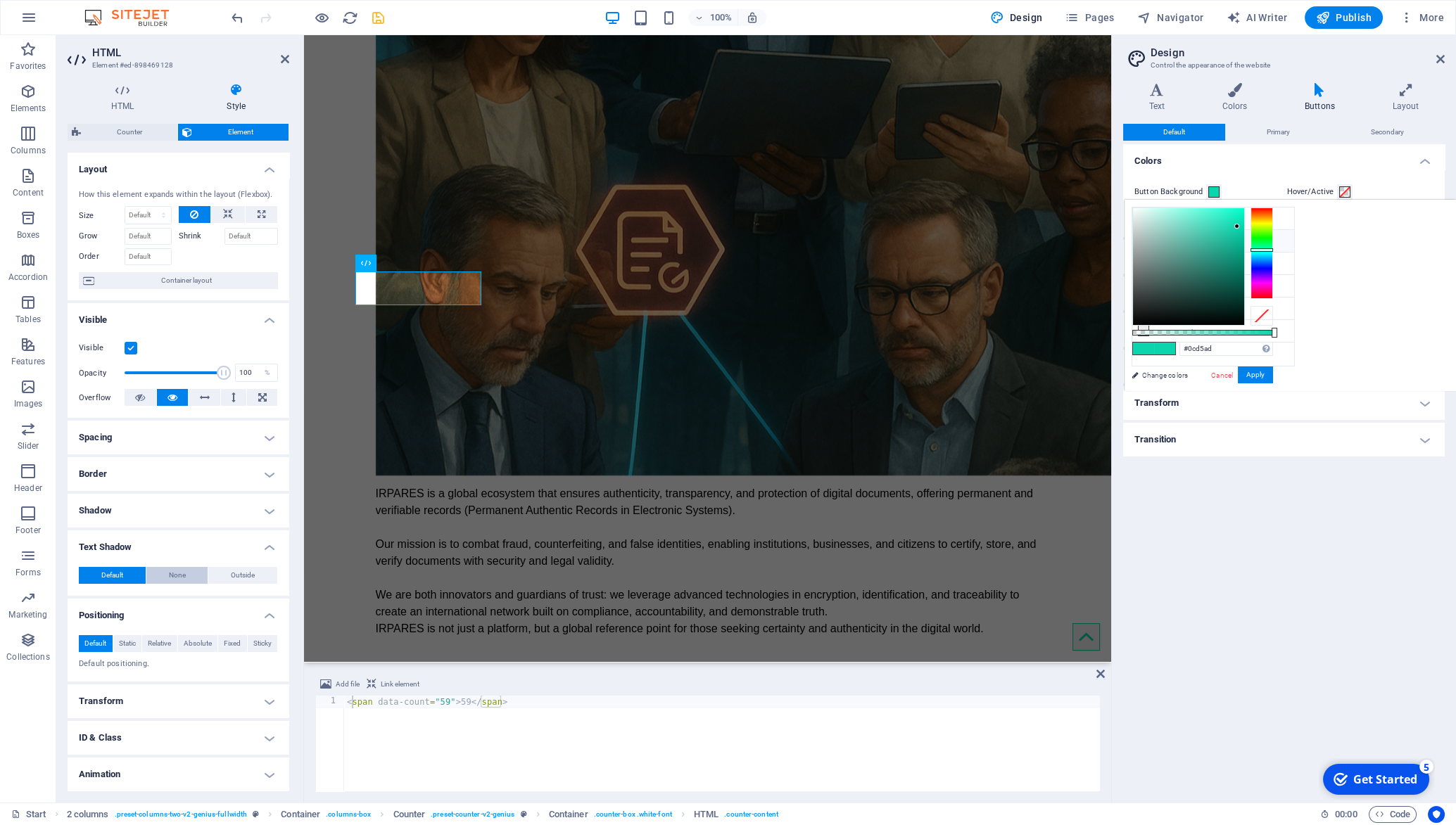
click at [169, 584] on span "None" at bounding box center [177, 575] width 17 height 17
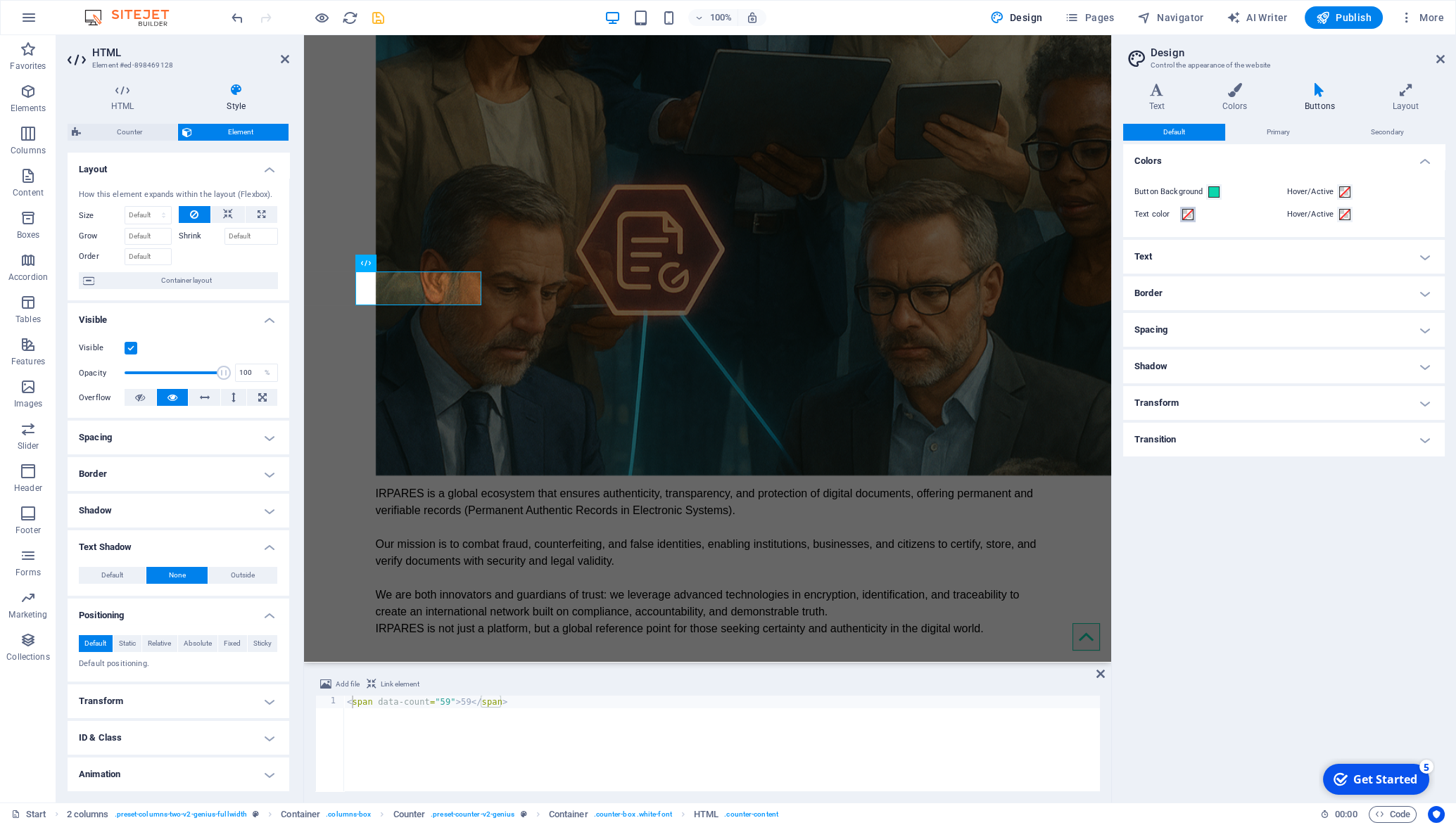
click at [1189, 213] on span at bounding box center [1188, 214] width 12 height 12
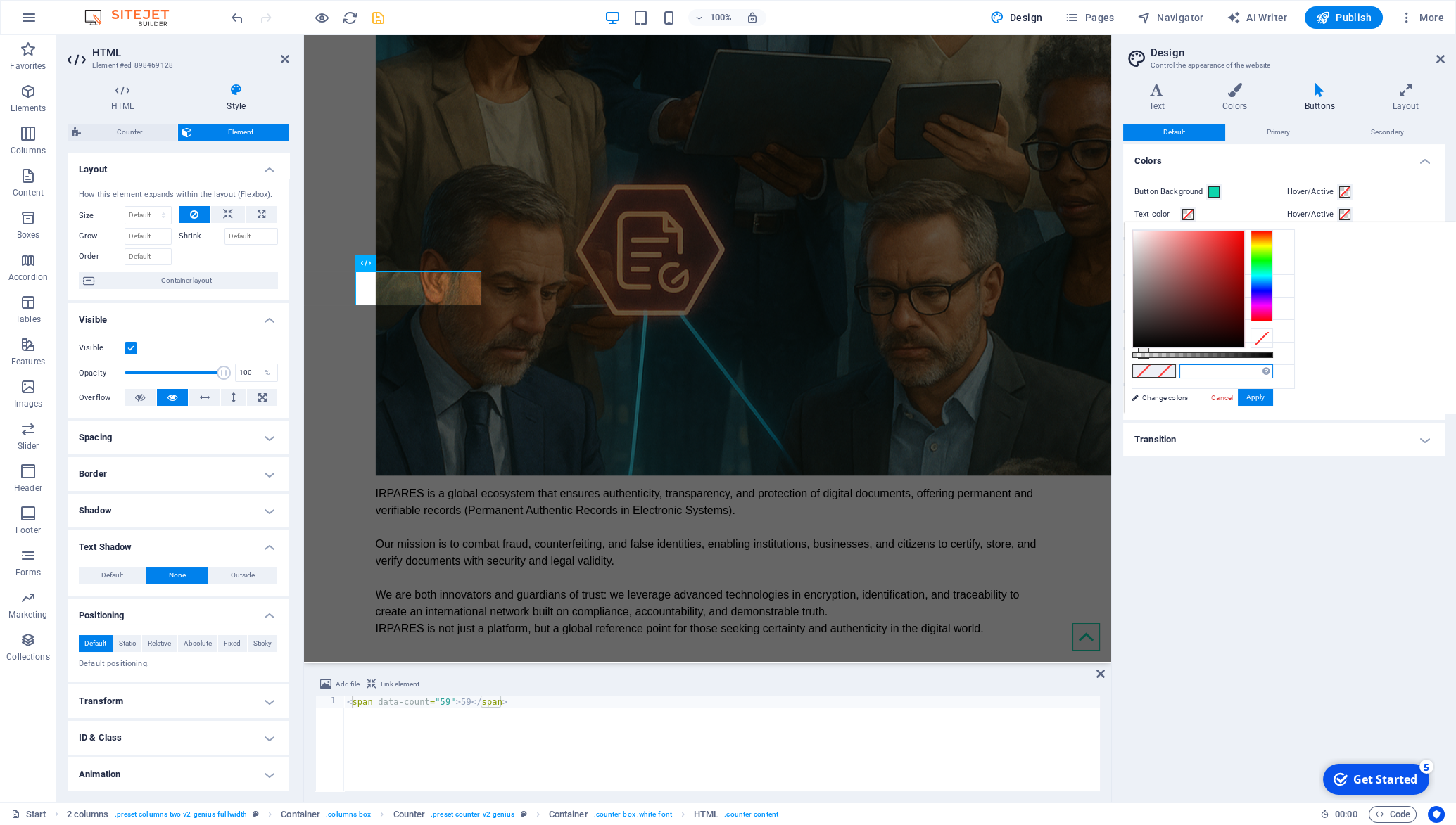
click at [1205, 368] on input "text" at bounding box center [1226, 371] width 93 height 14
type input "#000000"
click at [1250, 394] on button "Apply" at bounding box center [1256, 397] width 36 height 17
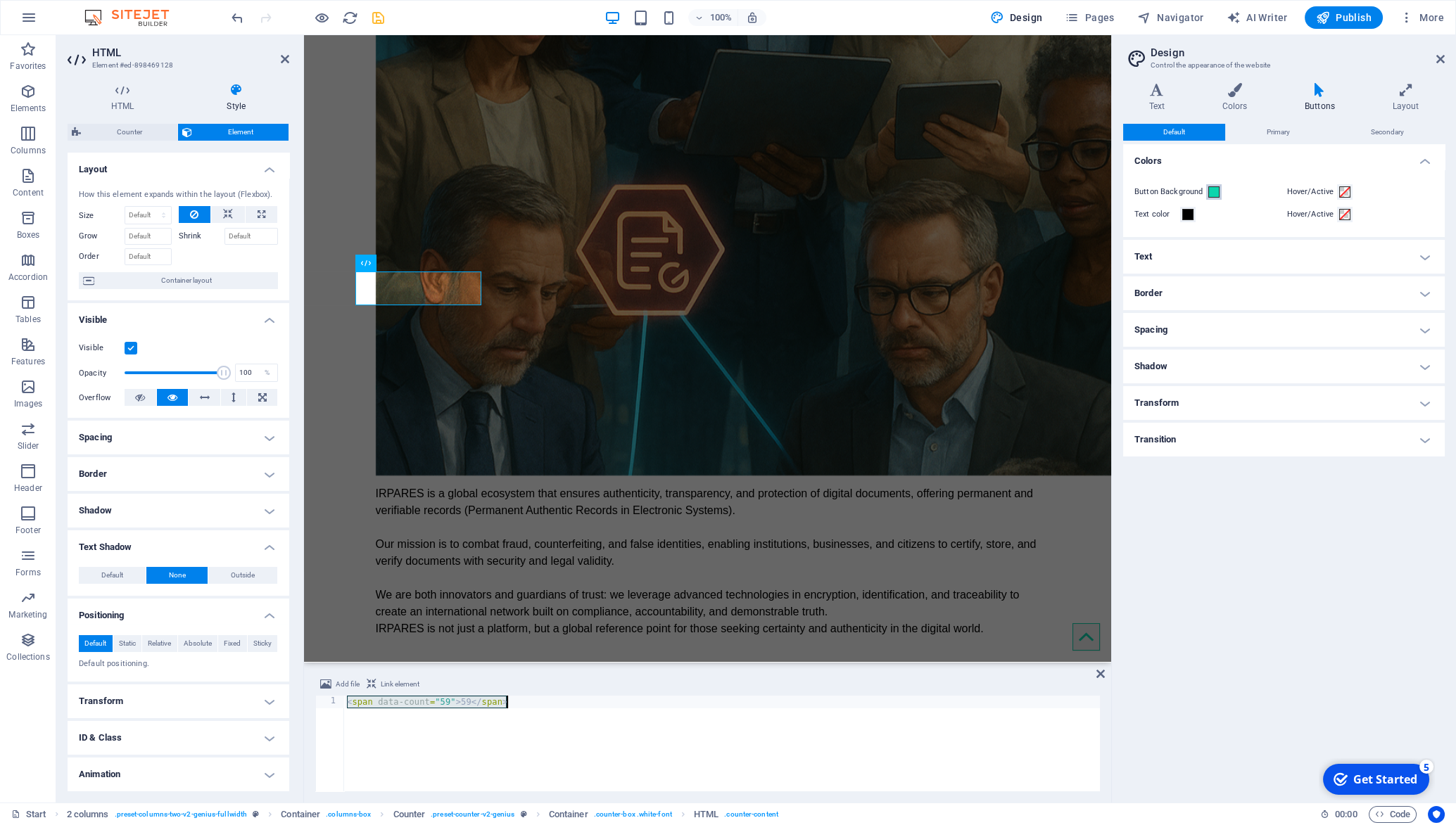
click at [1212, 192] on span at bounding box center [1213, 192] width 12 height 12
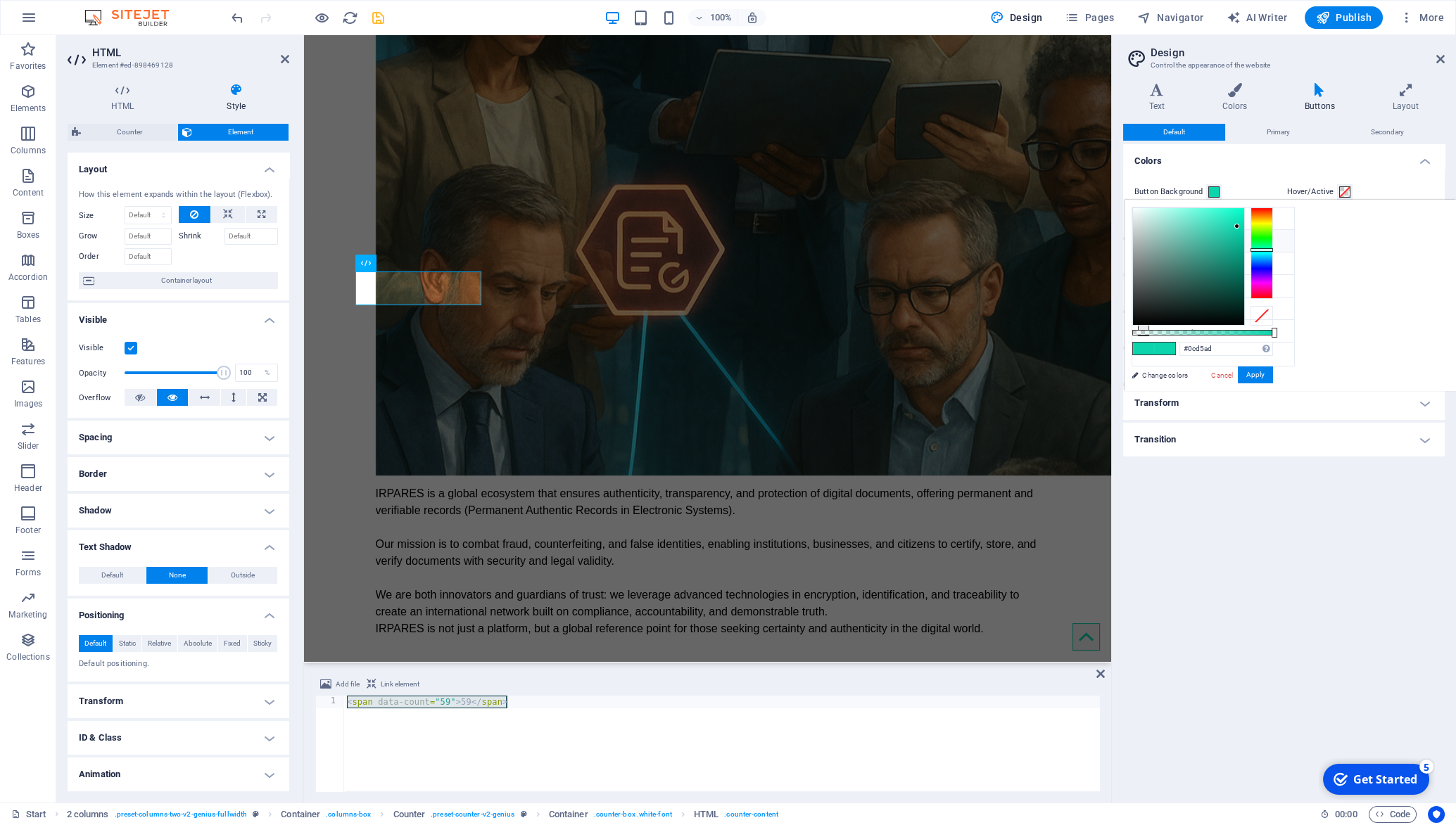
click at [1166, 371] on div "#0cd5ad Supported formats #0852ed rgb(8, 82, 237) rgba(8, 82, 237, 90%) hsv(221…" at bounding box center [1202, 398] width 155 height 394
click at [1163, 377] on div "#0cd5ad Supported formats #0852ed rgb(8, 82, 237) rgba(8, 82, 237, 90%) hsv(221…" at bounding box center [1202, 398] width 155 height 394
click at [1136, 375] on div "#0cd5ad Supported formats #0852ed rgb(8, 82, 237) rgba(8, 82, 237, 90%) hsv(221…" at bounding box center [1202, 398] width 155 height 394
drag, startPoint x: 1234, startPoint y: 349, endPoint x: 1139, endPoint y: 339, distance: 95.5
click at [1180, 342] on input "#0cd5ad" at bounding box center [1226, 349] width 93 height 14
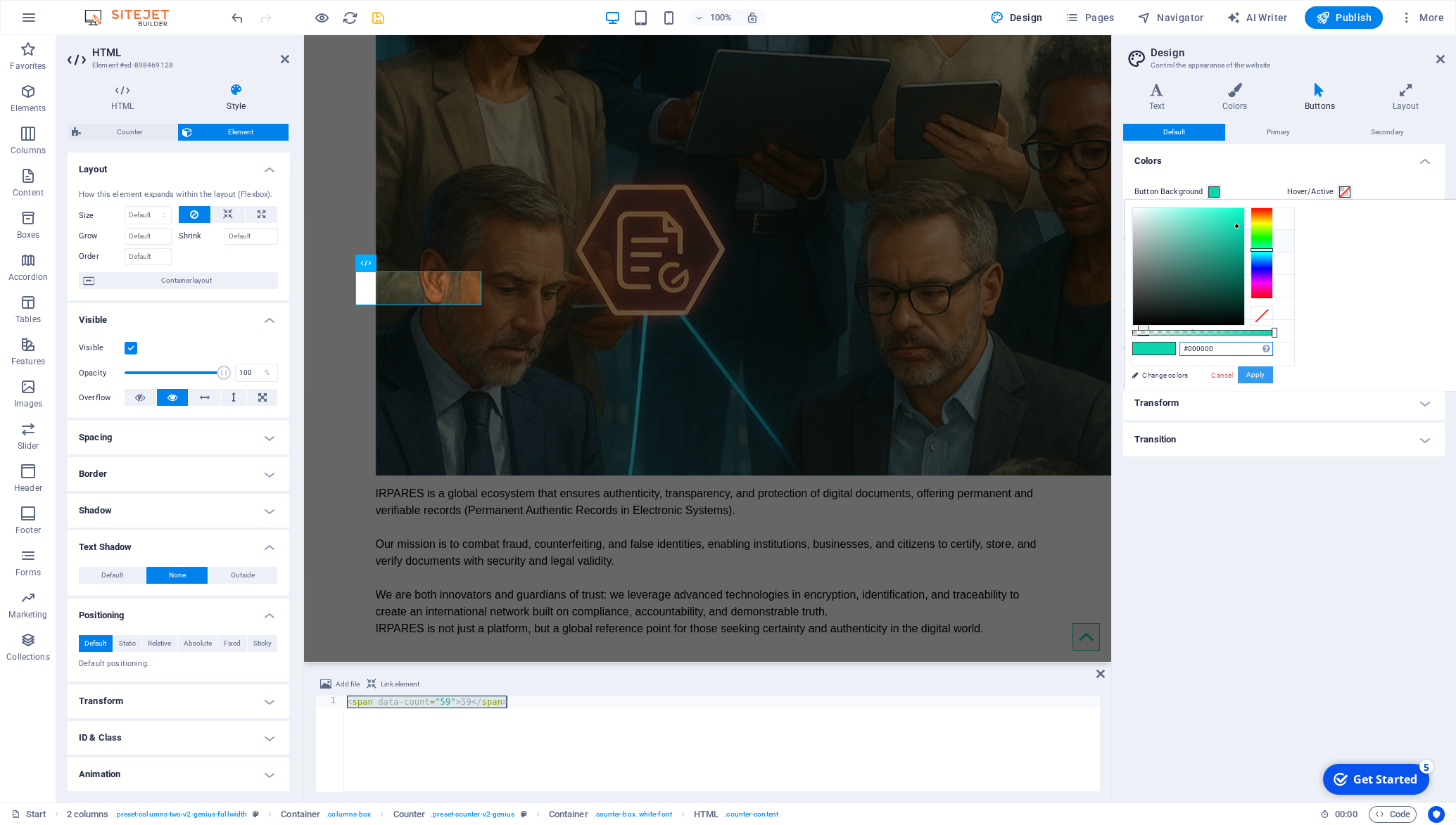
type input "#000000"
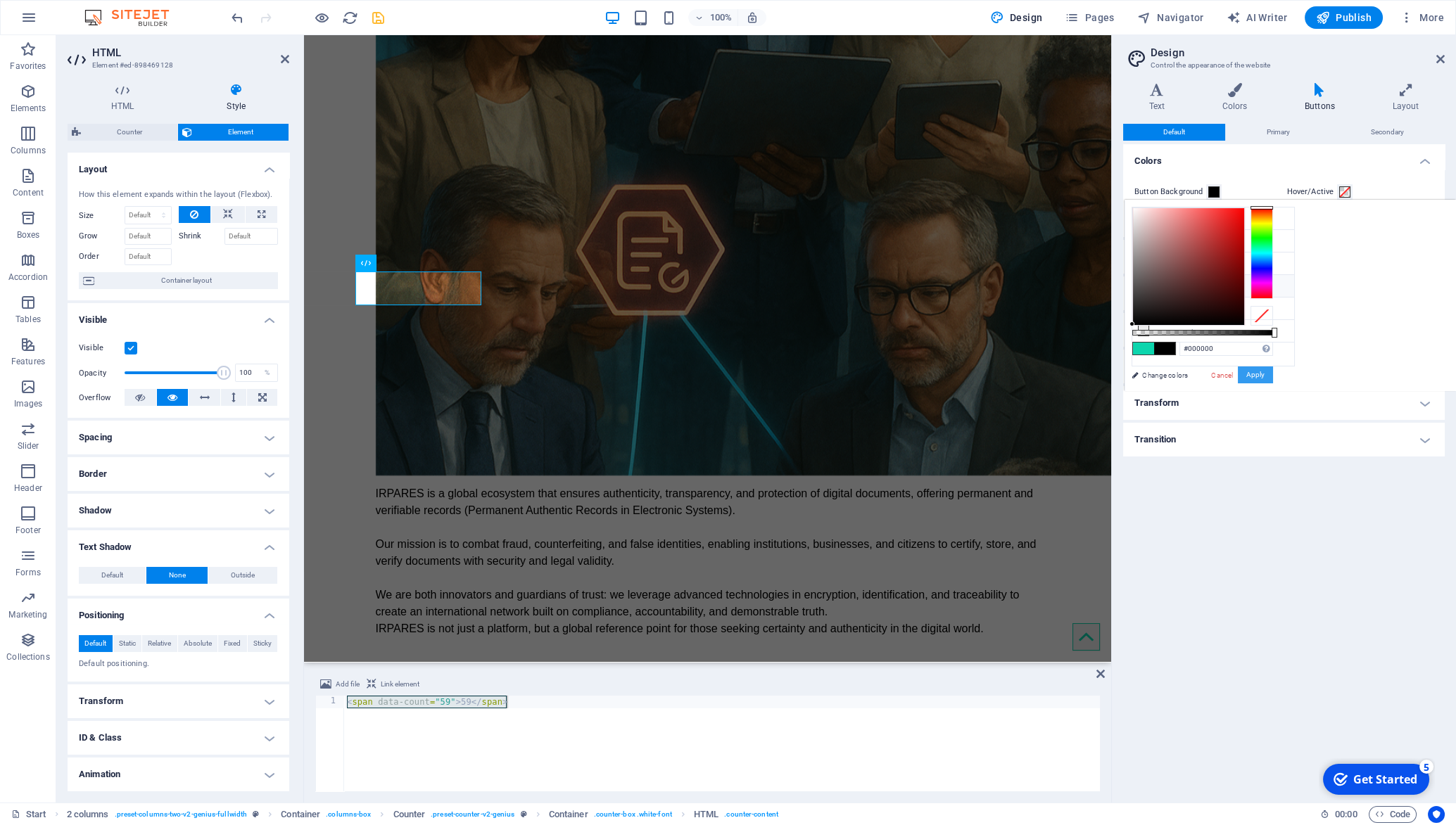
click at [1256, 379] on button "Apply" at bounding box center [1256, 375] width 36 height 17
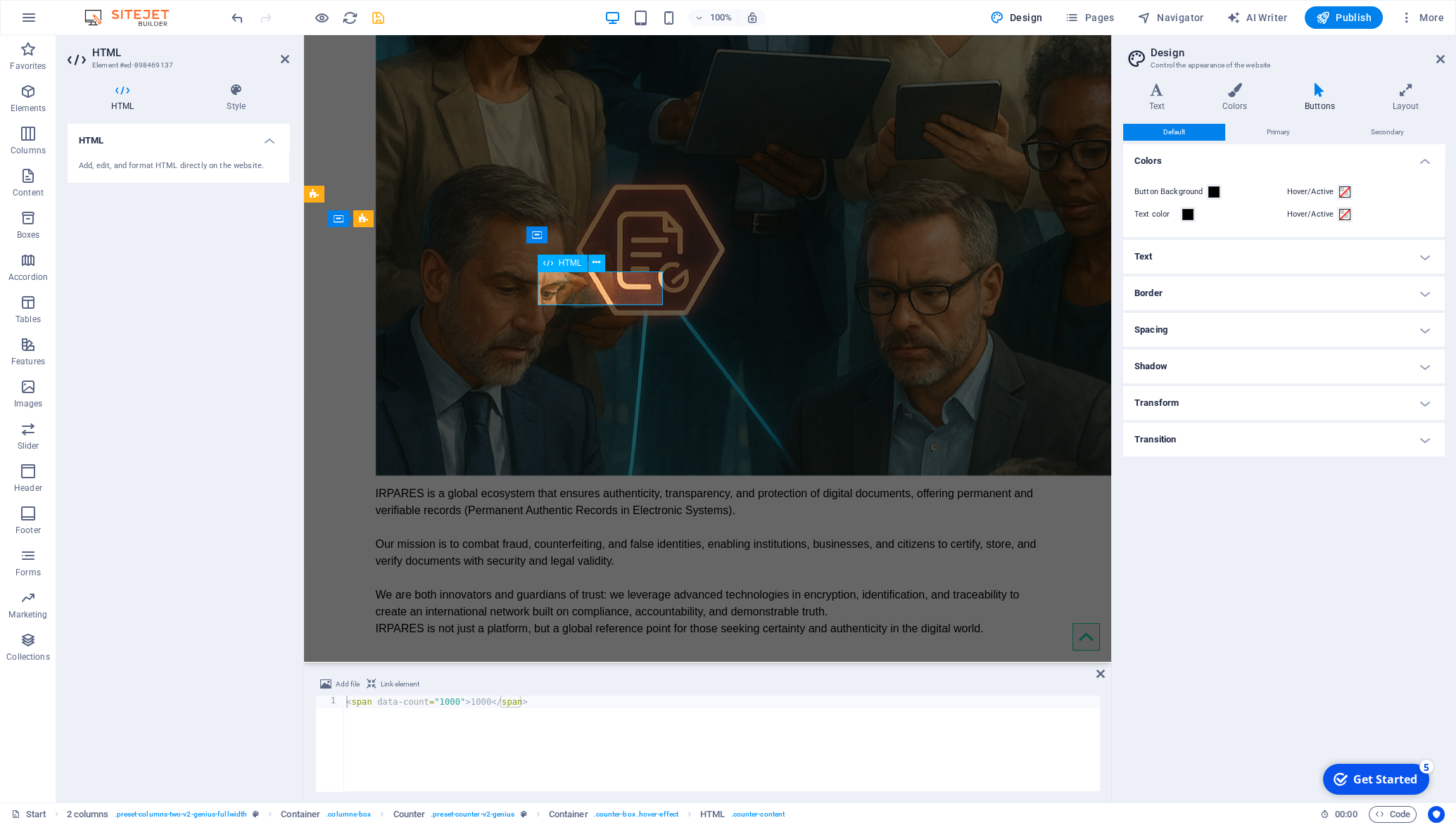
click at [235, 91] on icon at bounding box center [236, 90] width 107 height 14
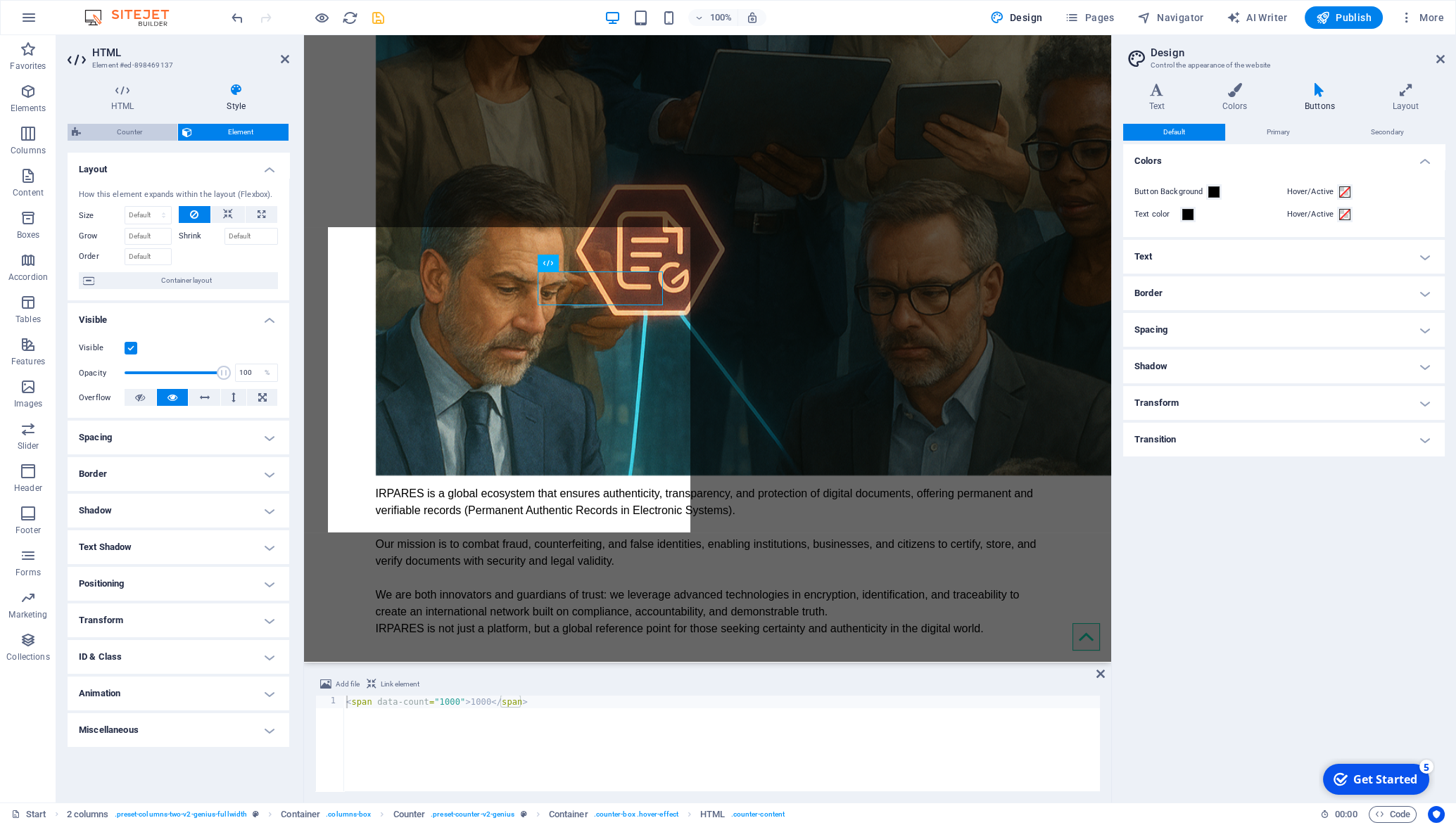
click at [131, 136] on span "Counter" at bounding box center [129, 131] width 88 height 17
select select "rem"
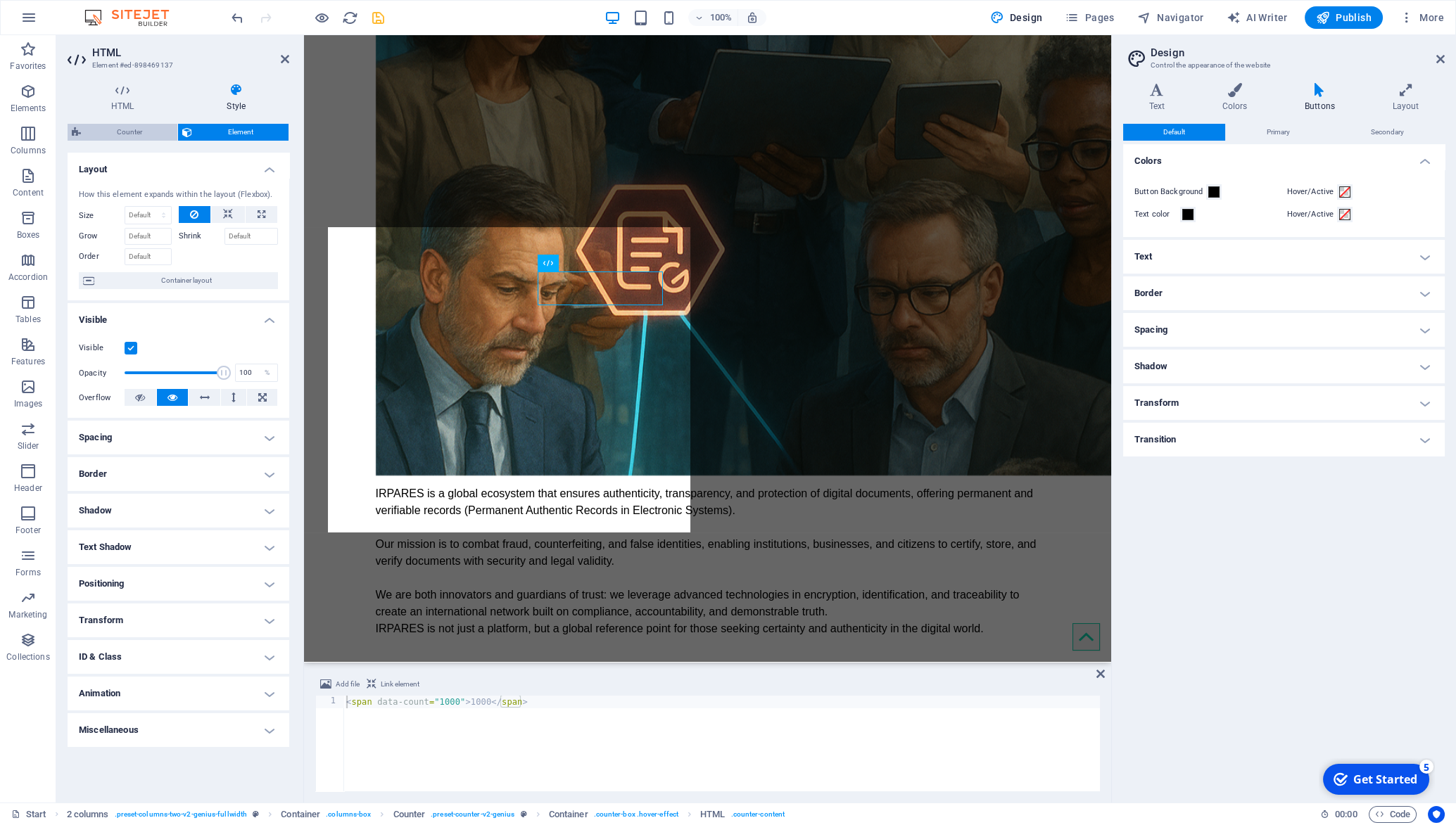
select select "rem"
select select "px"
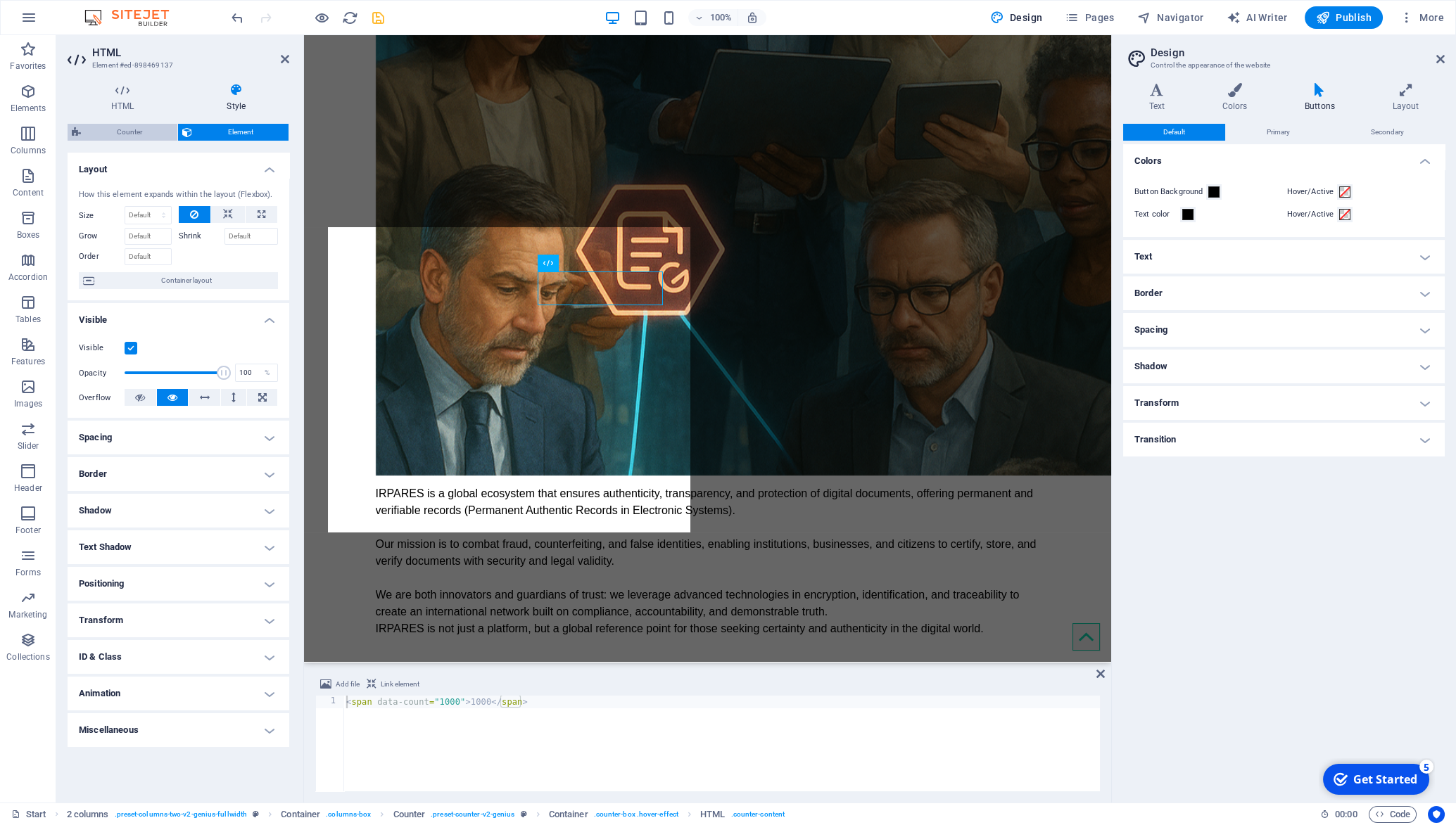
select select "px"
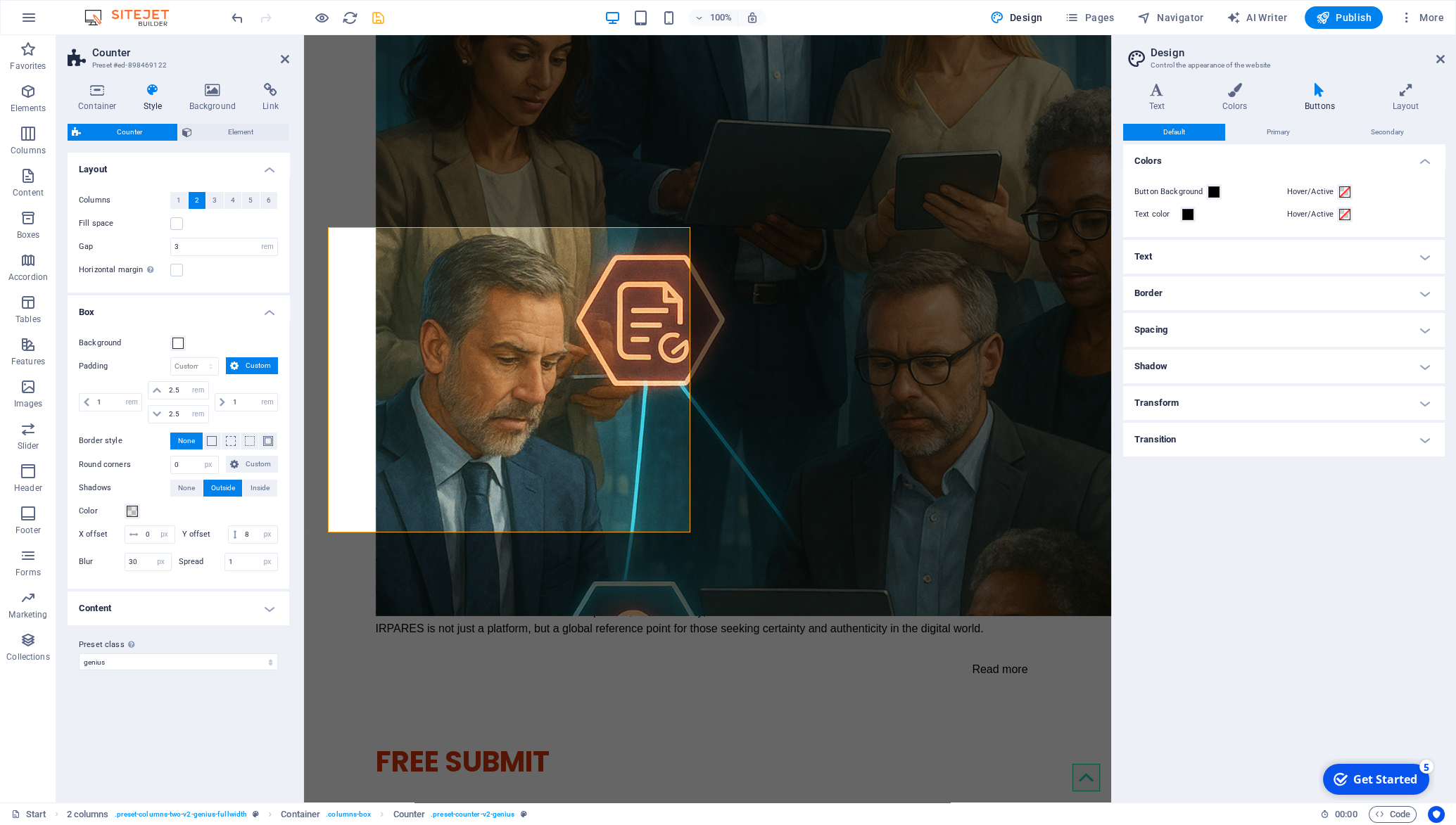
click at [155, 91] on icon at bounding box center [153, 90] width 40 height 14
click at [232, 132] on span "Element" at bounding box center [240, 131] width 88 height 17
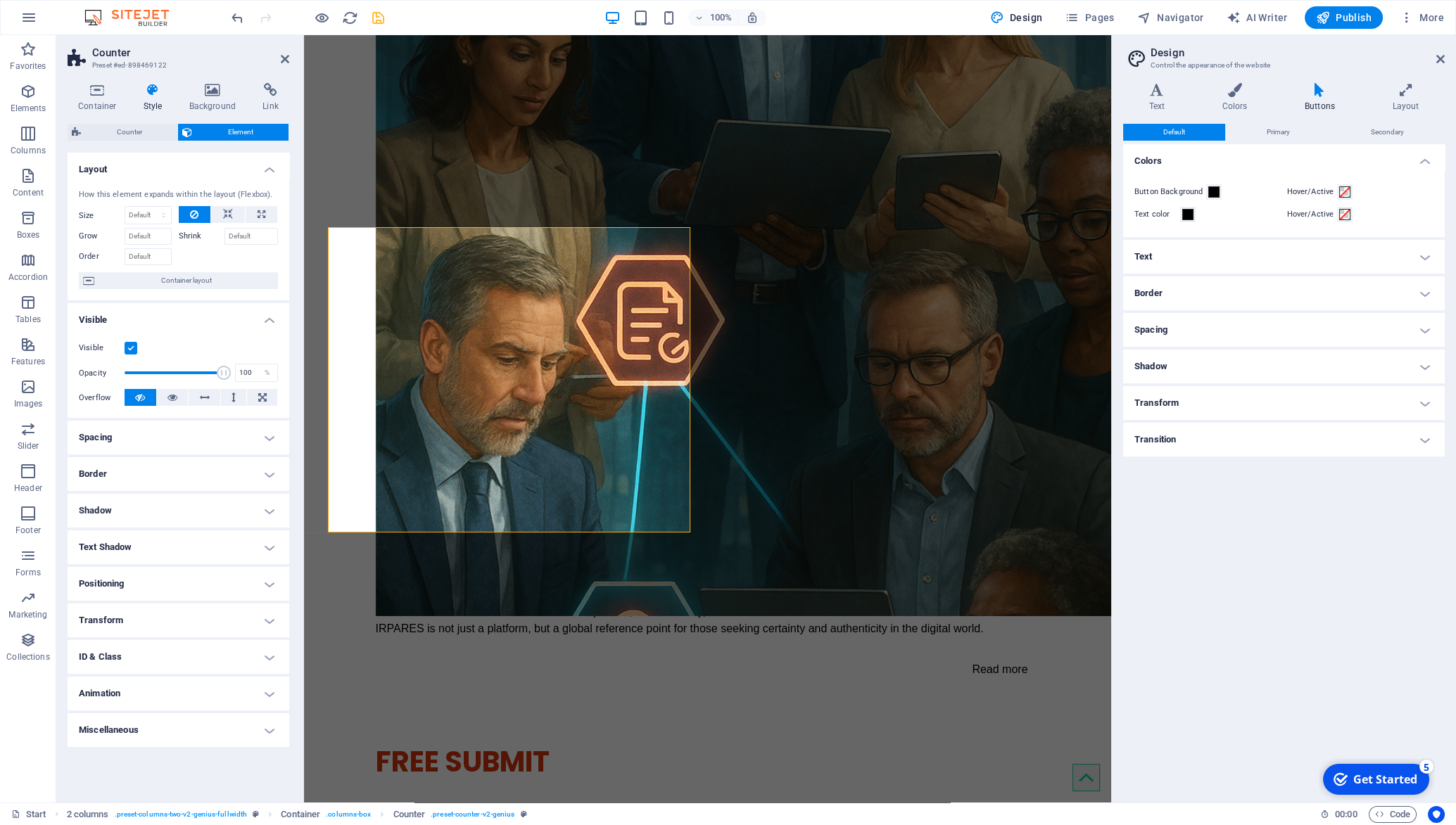
click at [269, 550] on h4 "Text Shadow" at bounding box center [179, 547] width 222 height 34
click at [175, 576] on span "None" at bounding box center [177, 575] width 17 height 17
click at [233, 578] on span "Outside" at bounding box center [243, 575] width 24 height 17
type input "2"
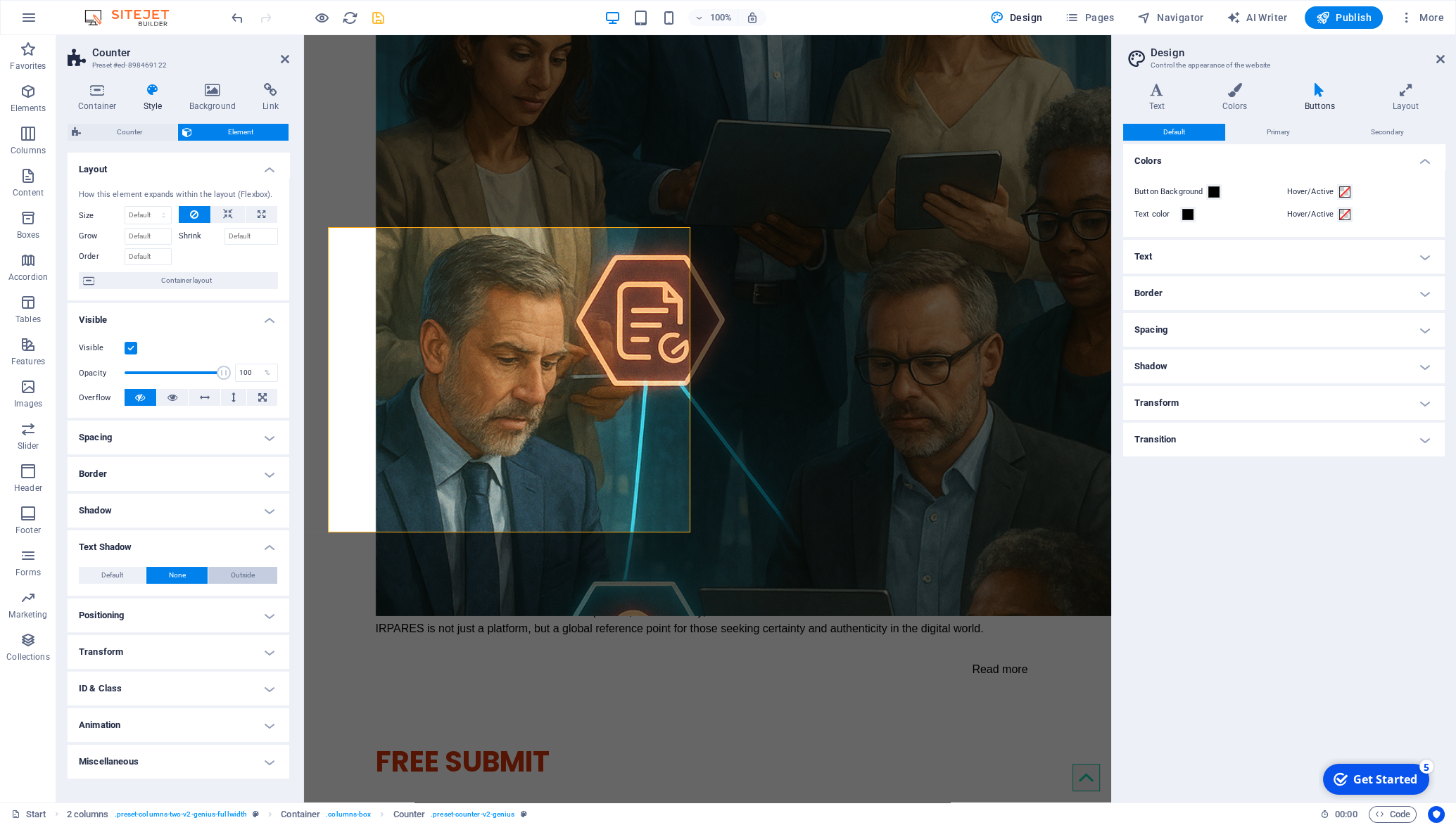
type input "4"
click at [134, 605] on span at bounding box center [132, 599] width 12 height 12
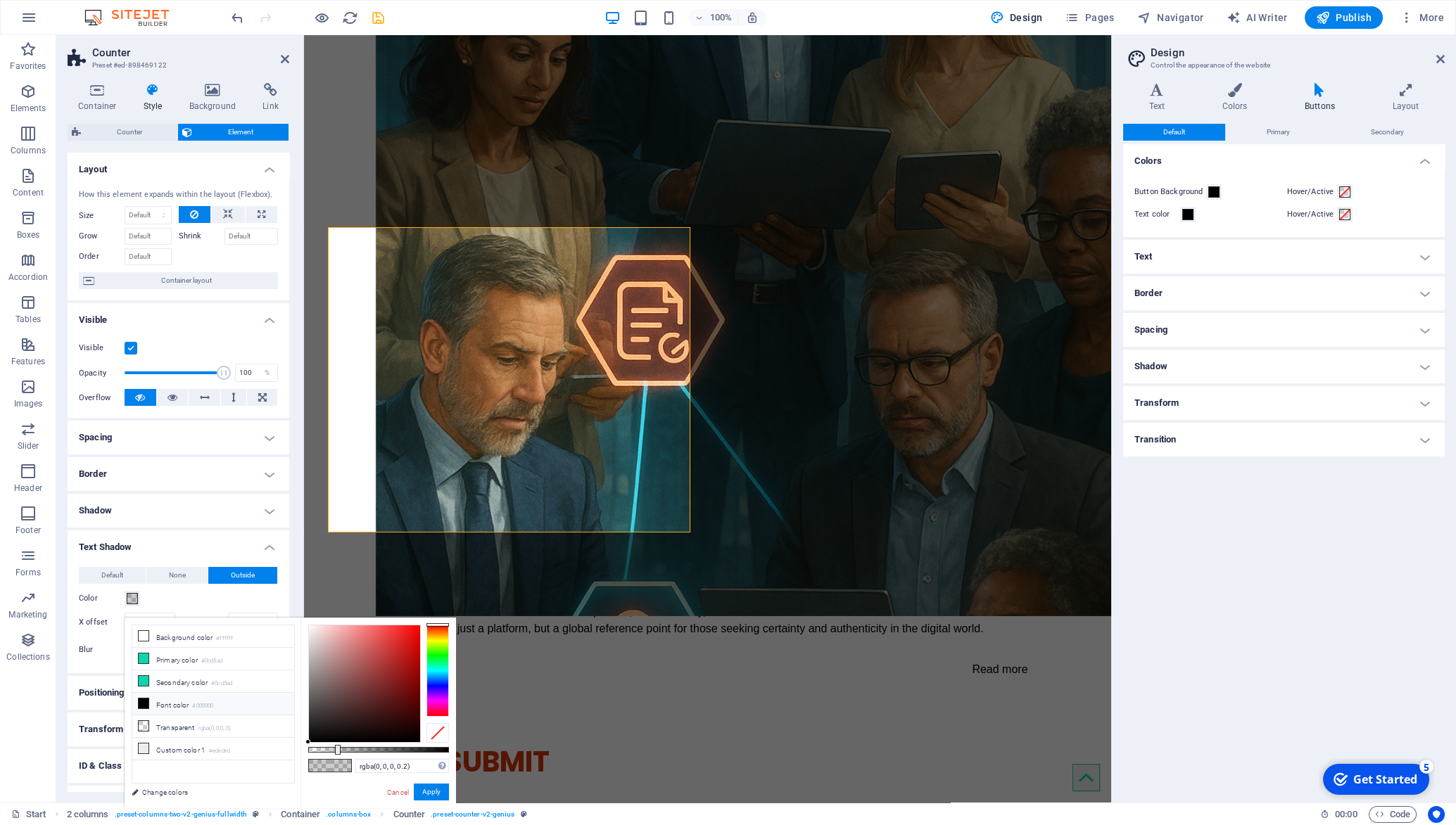
click at [185, 707] on li "Font color #000000" at bounding box center [213, 703] width 162 height 22
type input "#000000"
click at [434, 797] on button "Apply" at bounding box center [432, 792] width 36 height 17
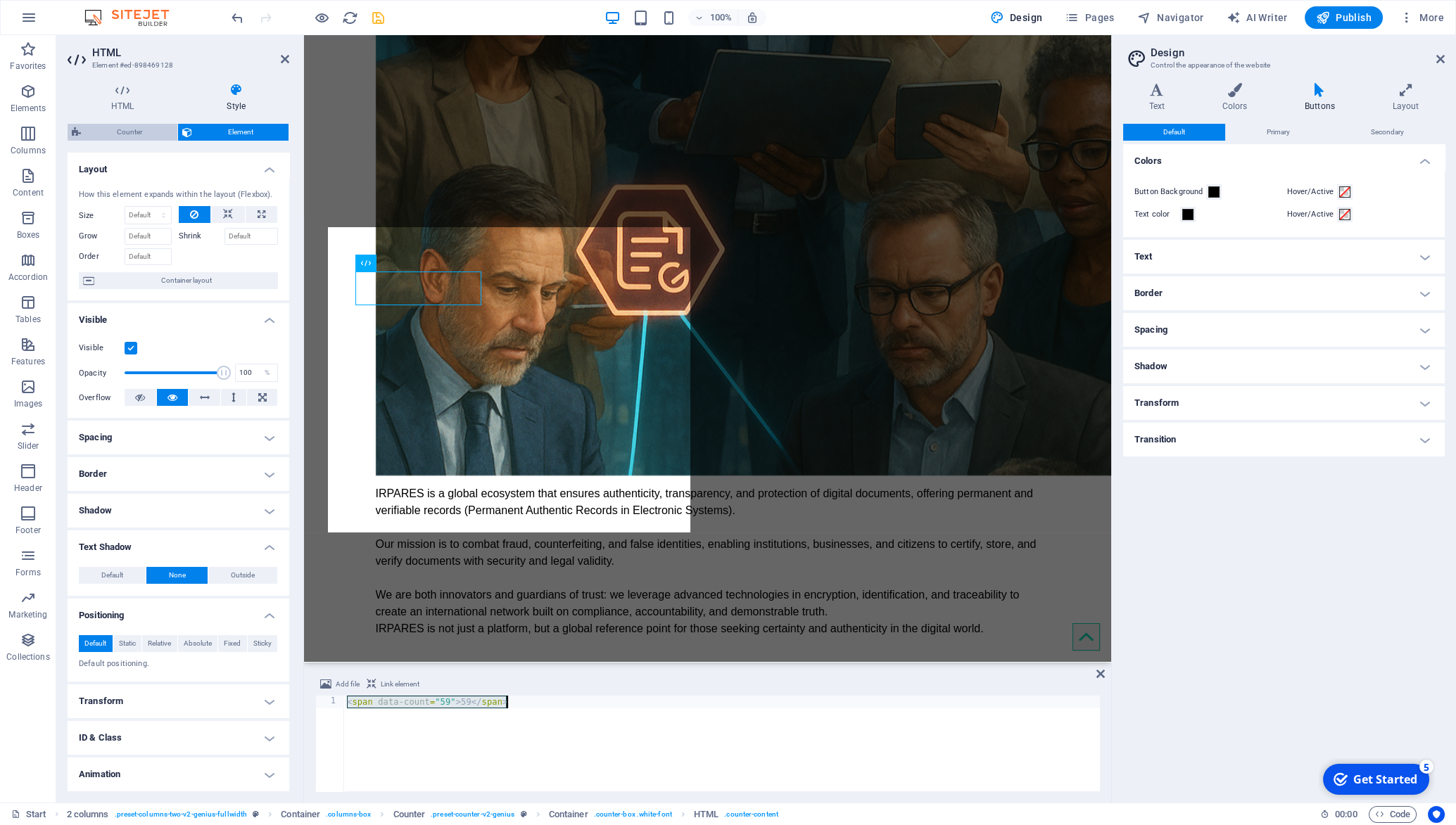
click at [134, 134] on span "Counter" at bounding box center [129, 131] width 88 height 17
select select "px"
select select "rem"
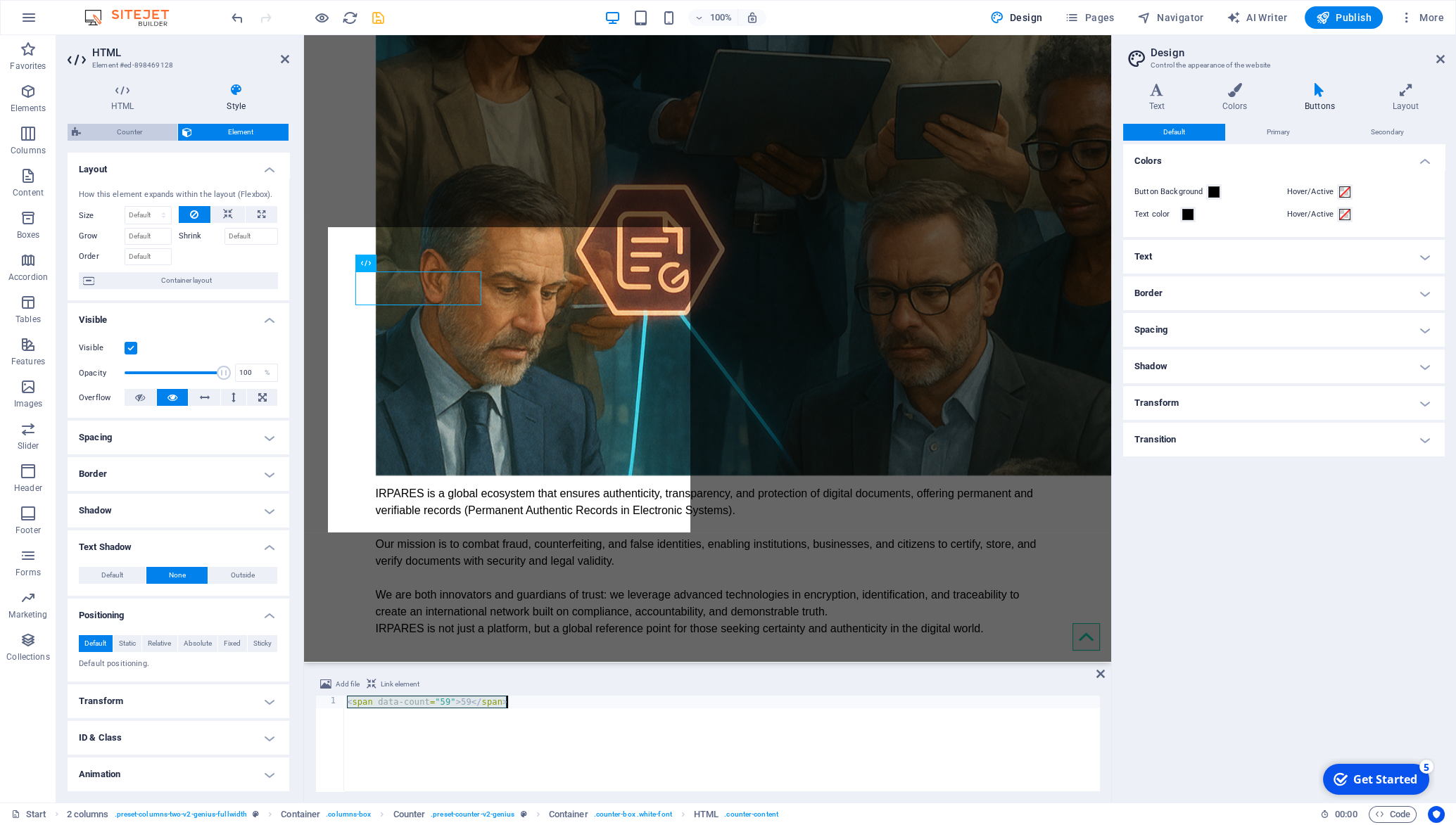
select select "rem"
select select "px"
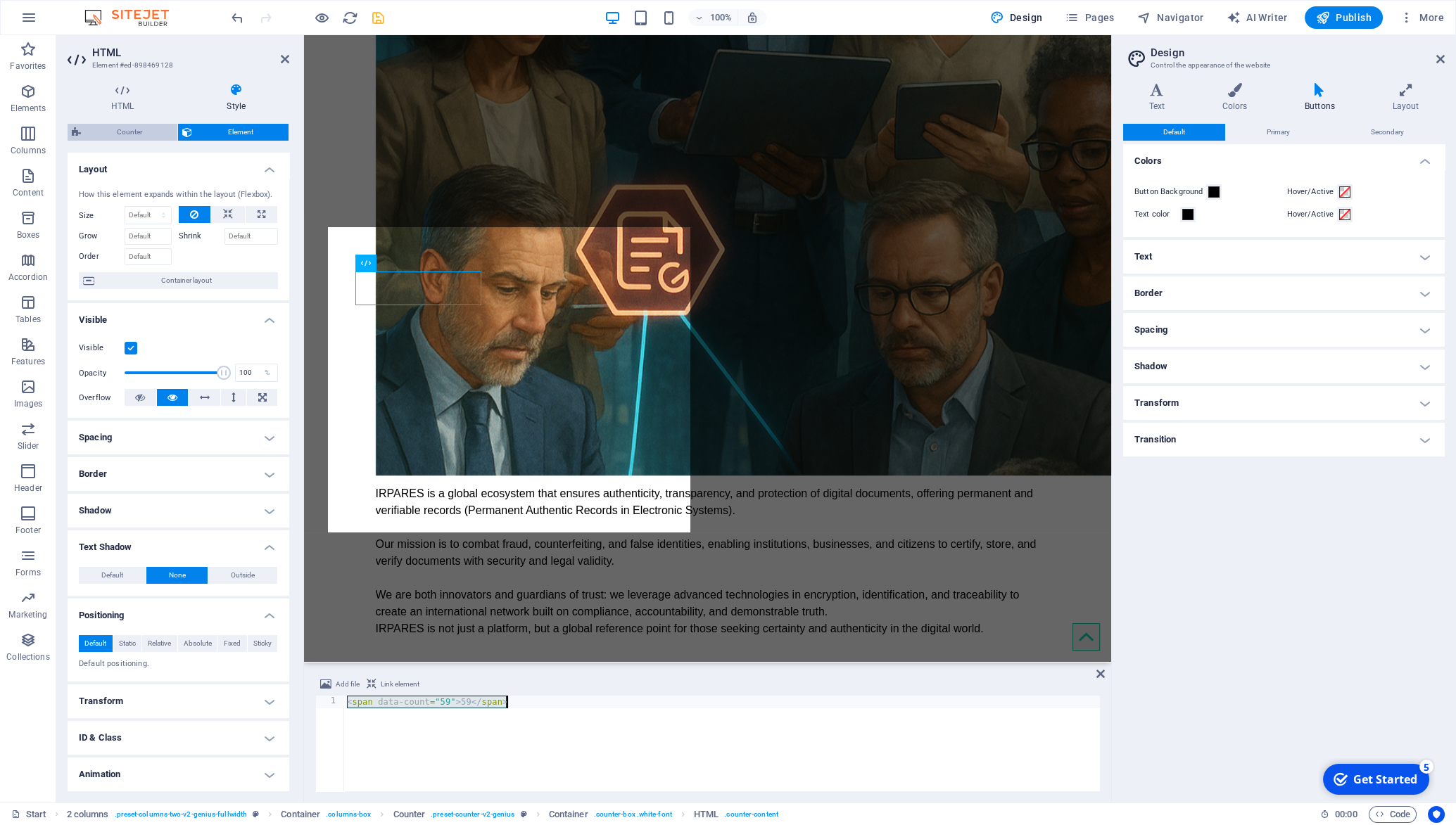
select select "px"
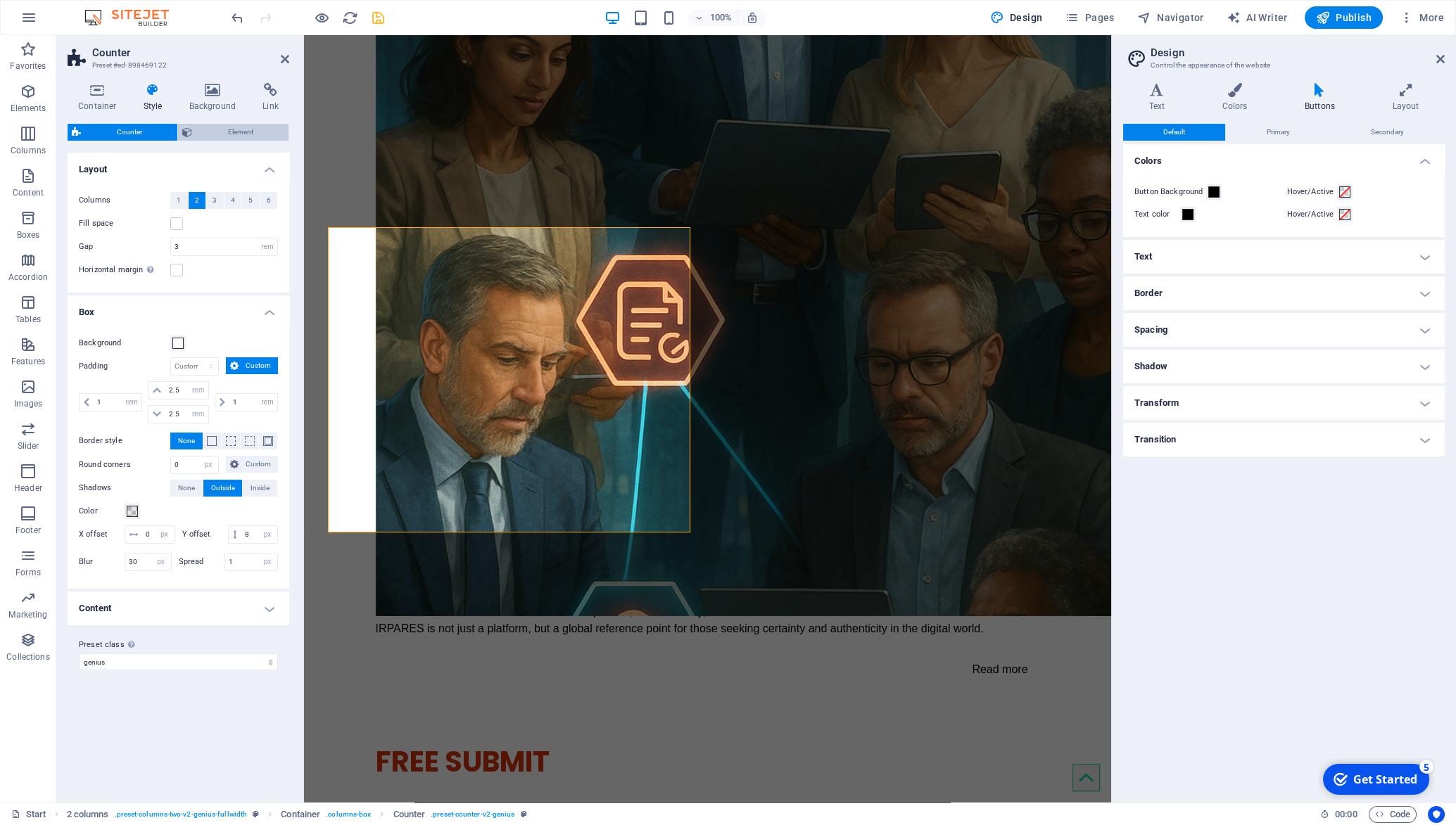
click at [233, 136] on span "Element" at bounding box center [240, 131] width 88 height 17
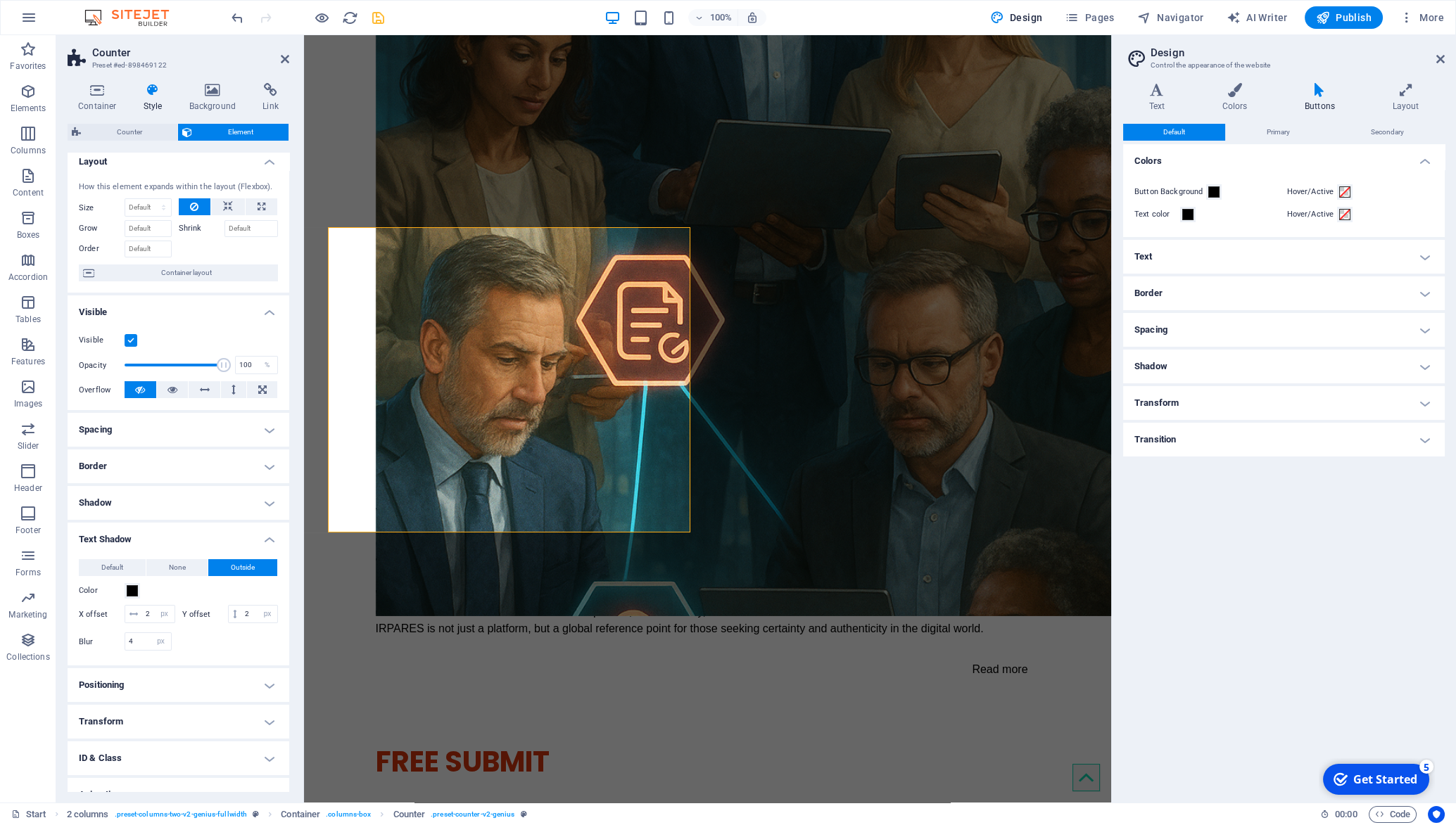
scroll to position [0, 0]
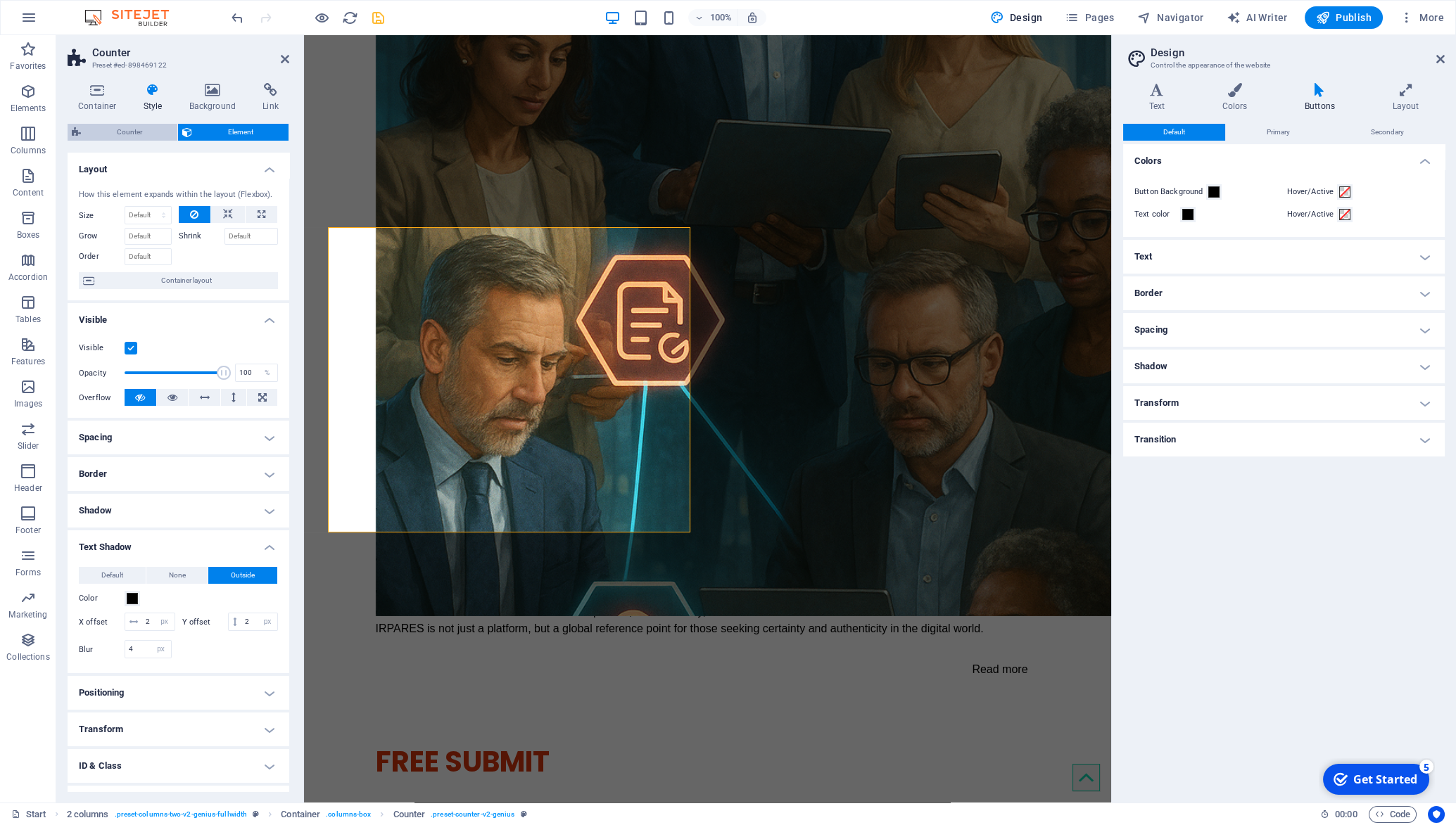
click at [136, 129] on span "Counter" at bounding box center [129, 131] width 88 height 17
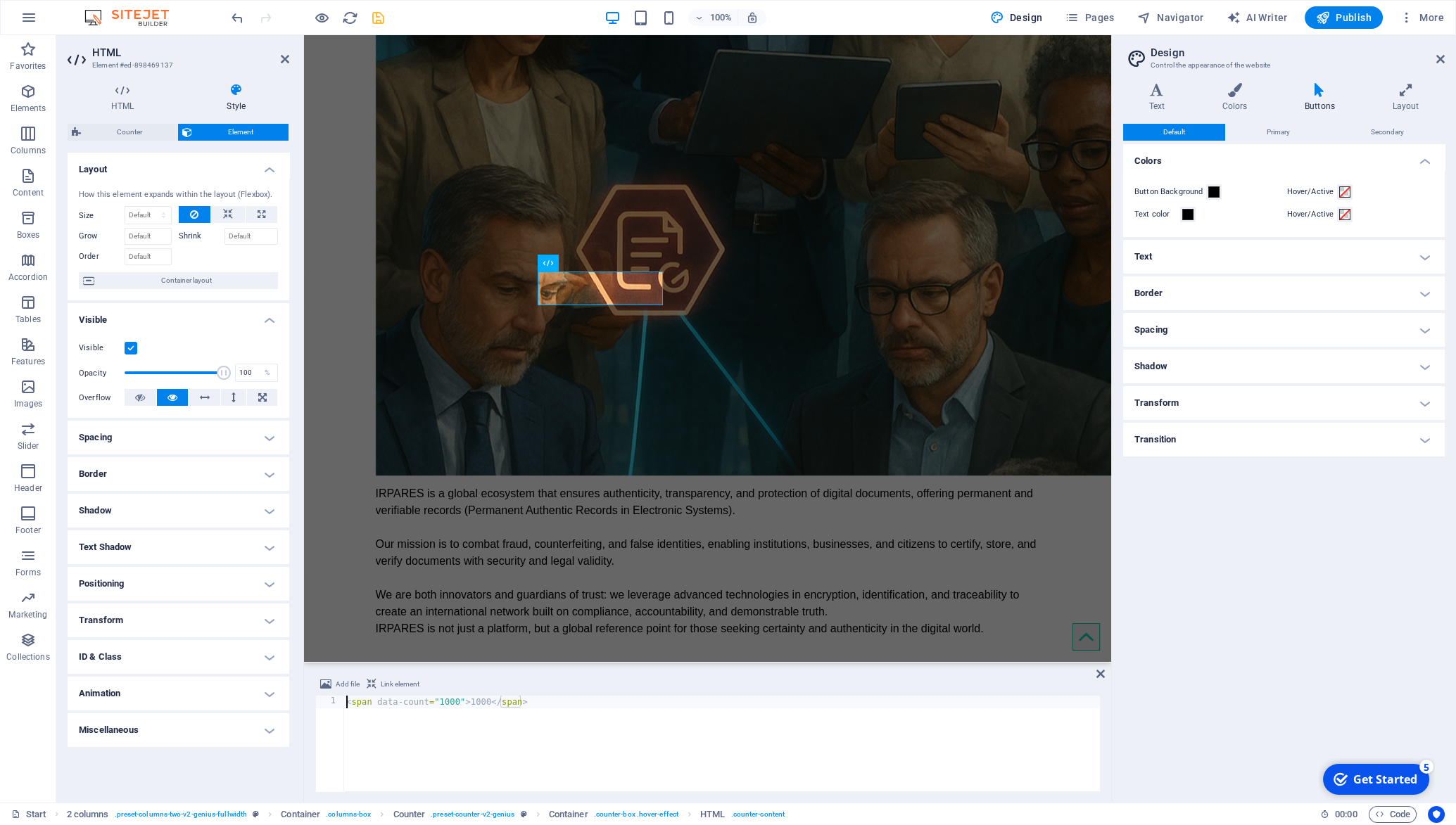
click at [267, 546] on h4 "Text Shadow" at bounding box center [179, 547] width 222 height 34
click at [177, 572] on span "None" at bounding box center [177, 575] width 17 height 17
click at [256, 575] on button "Outside" at bounding box center [243, 575] width 69 height 17
type input "rgba(0, 0, 0, 0.2)"
type input "2"
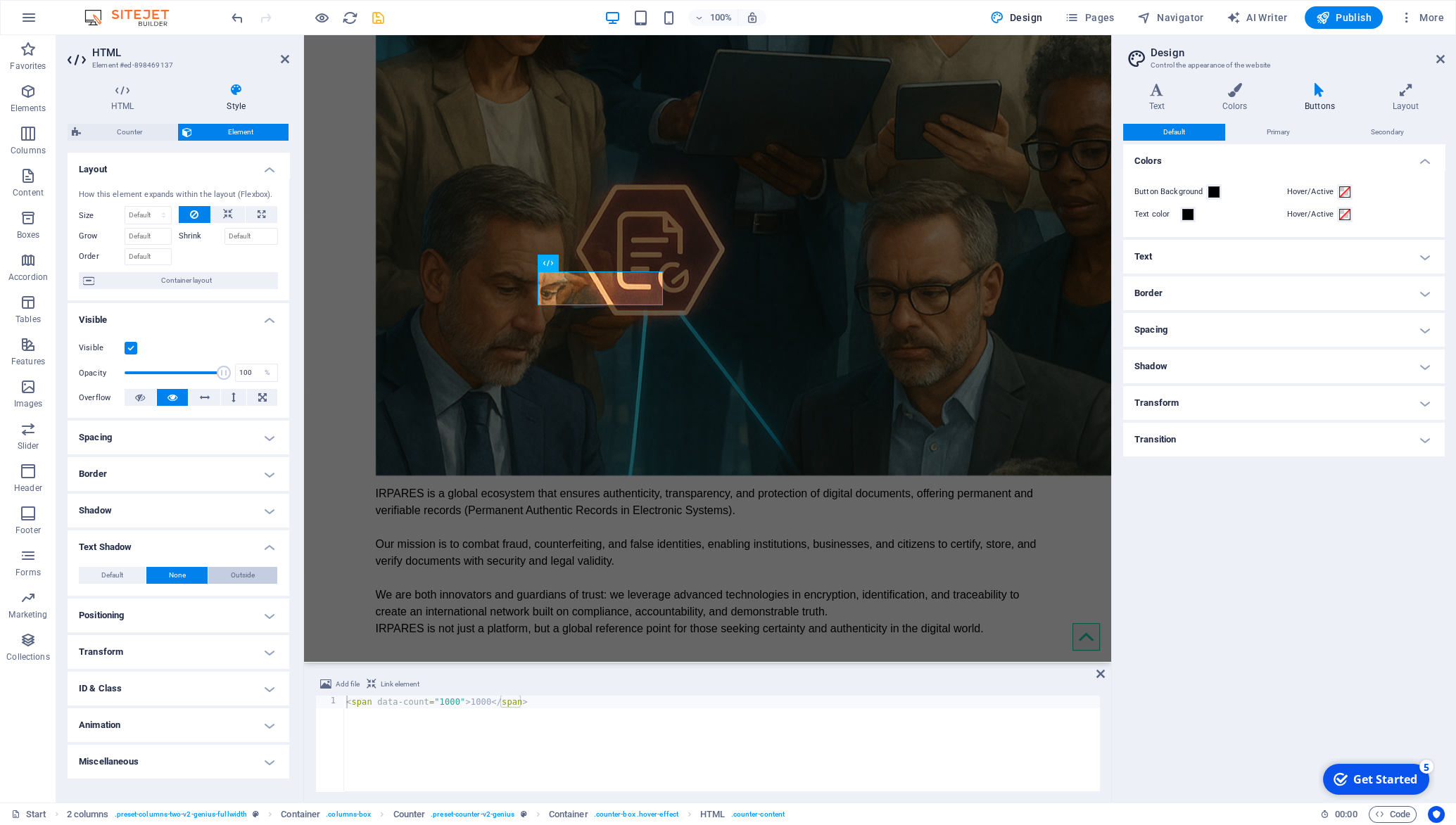
type input "2"
type input "4"
click at [128, 605] on span at bounding box center [132, 599] width 12 height 12
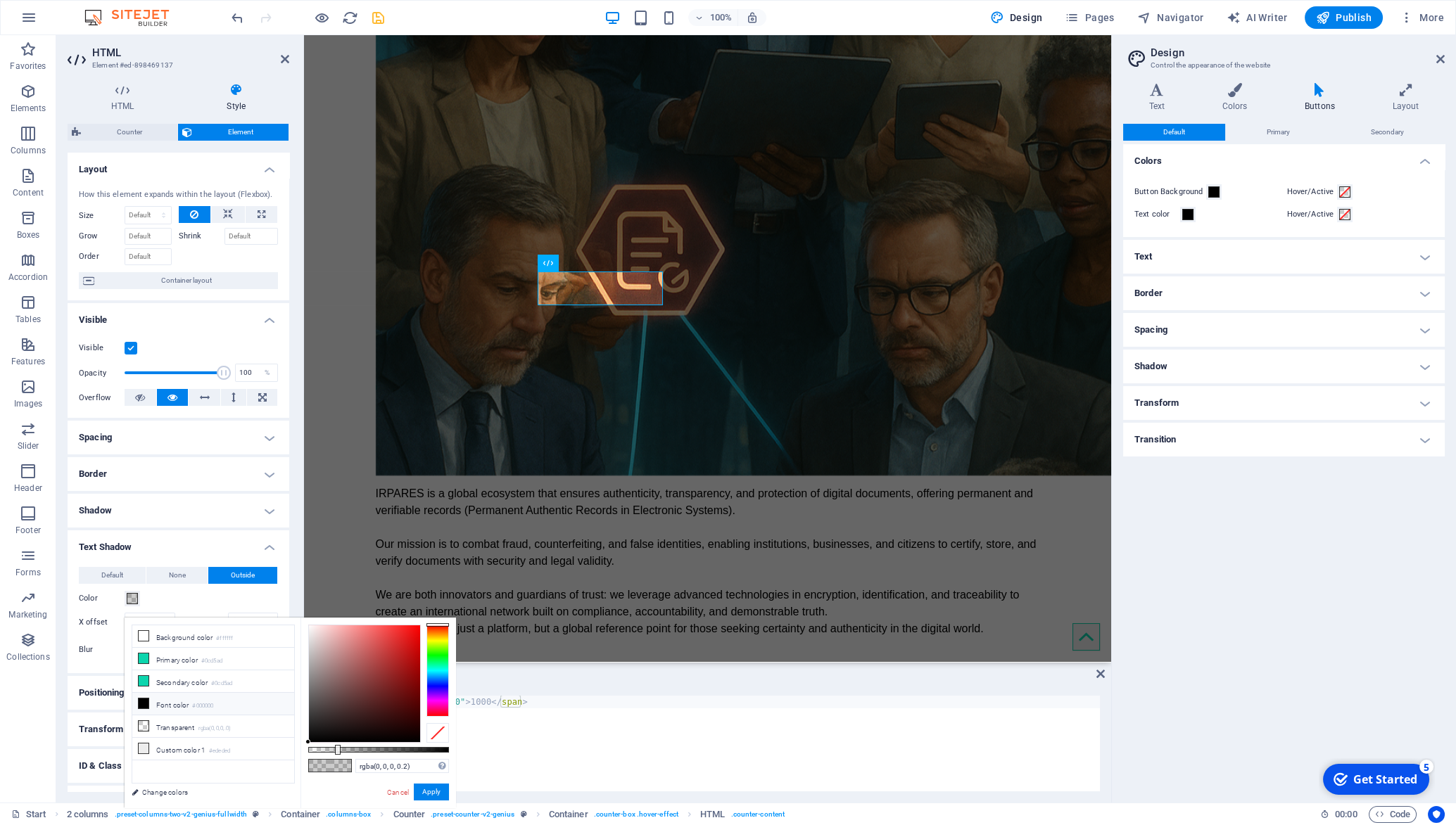
click at [213, 705] on small "#000000" at bounding box center [203, 706] width 21 height 10
type input "#000000"
click at [434, 794] on button "Apply" at bounding box center [432, 792] width 36 height 17
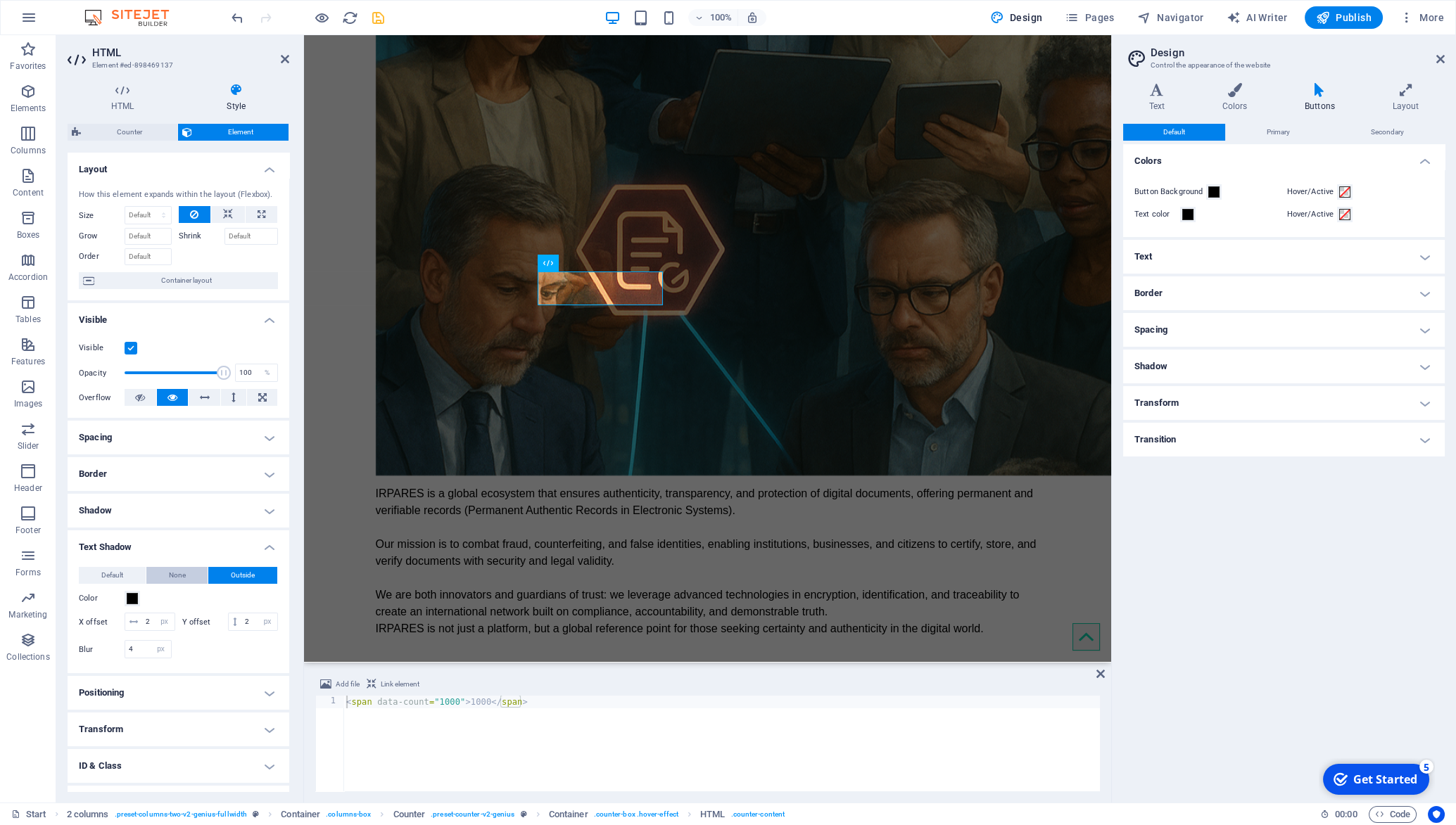
click at [174, 584] on span "None" at bounding box center [177, 575] width 17 height 17
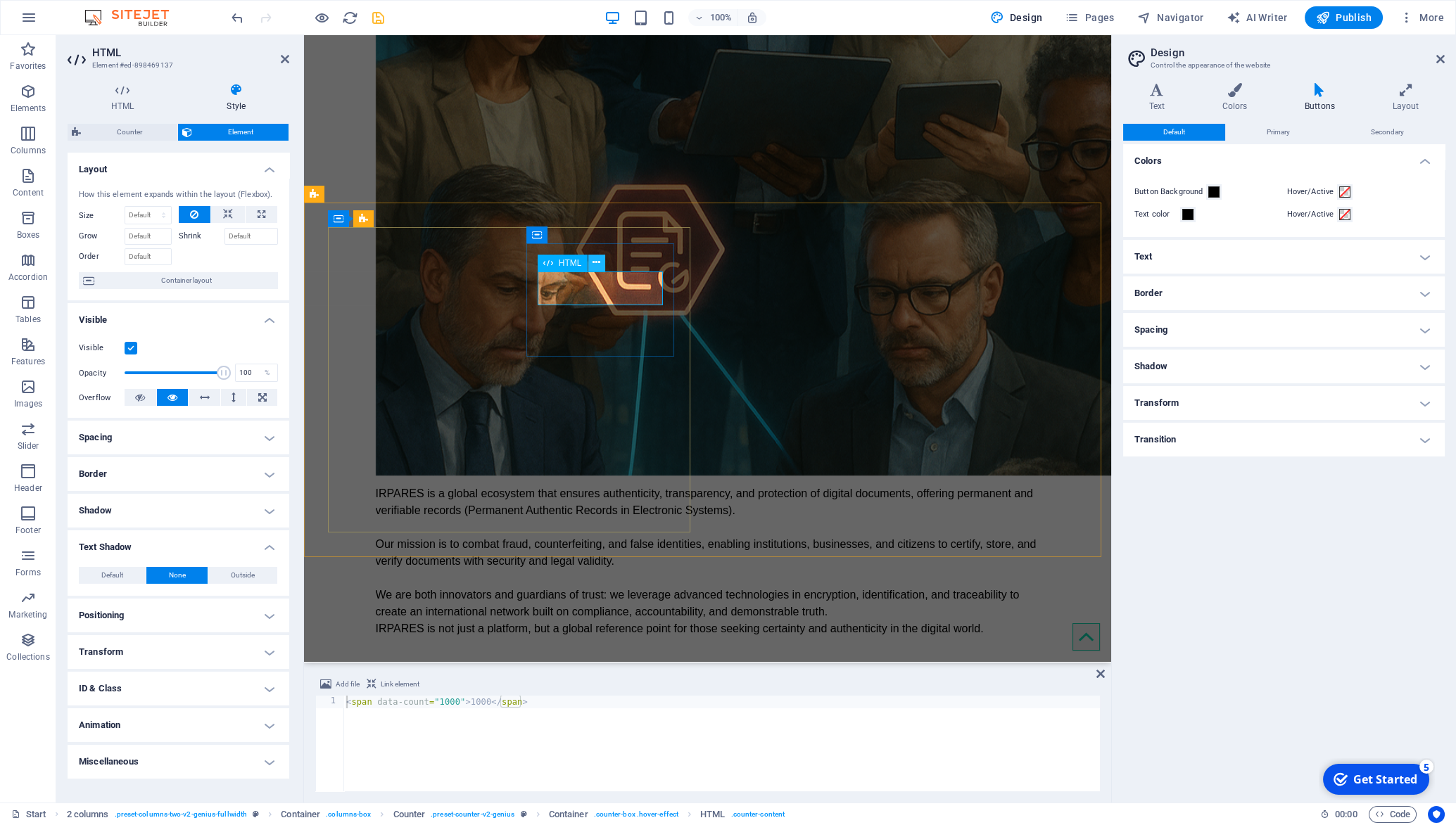
click at [598, 264] on icon at bounding box center [596, 263] width 8 height 15
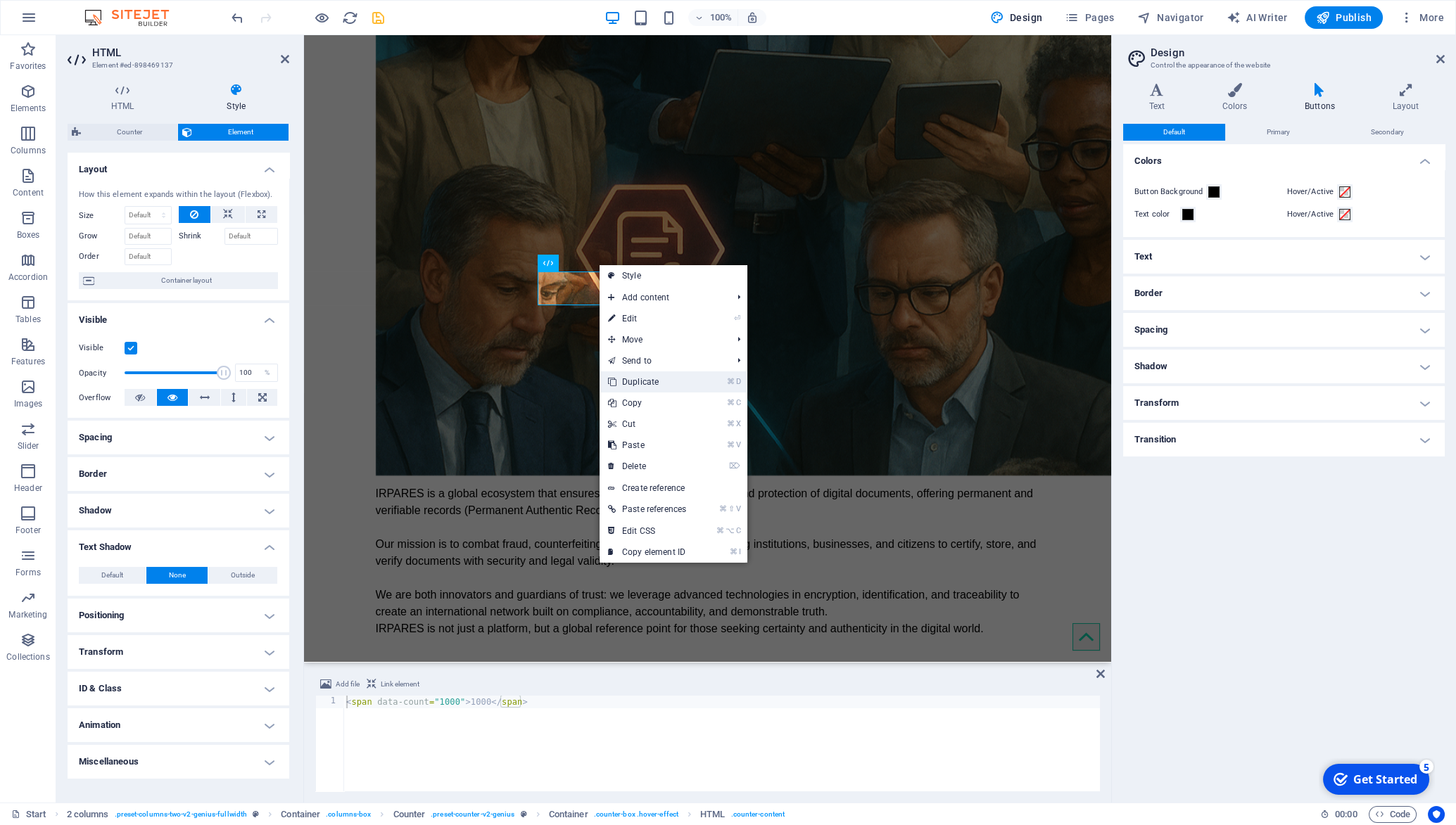
click at [652, 391] on link "⌘ D Duplicate" at bounding box center [647, 382] width 95 height 21
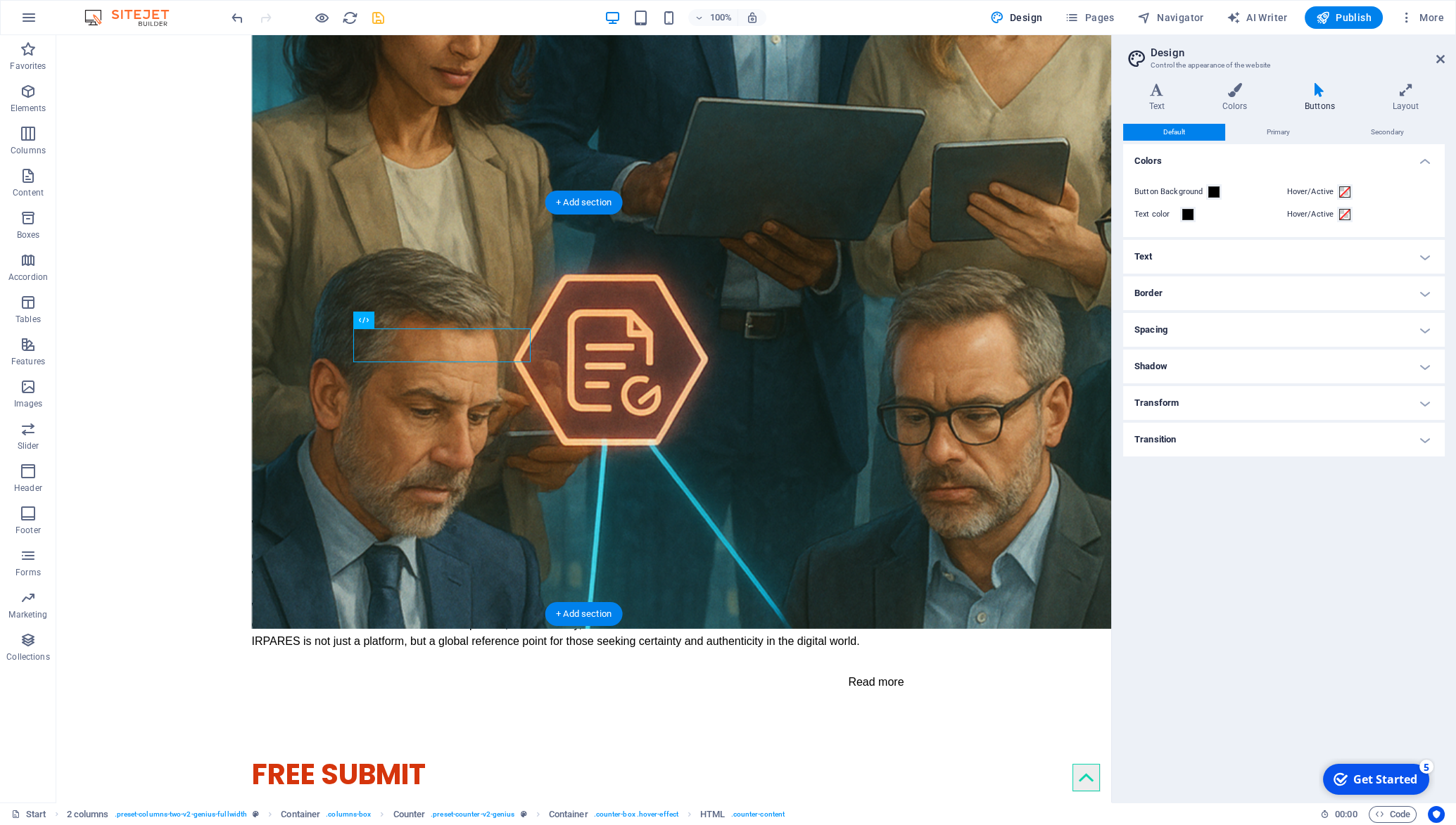
scroll to position [2461, 0]
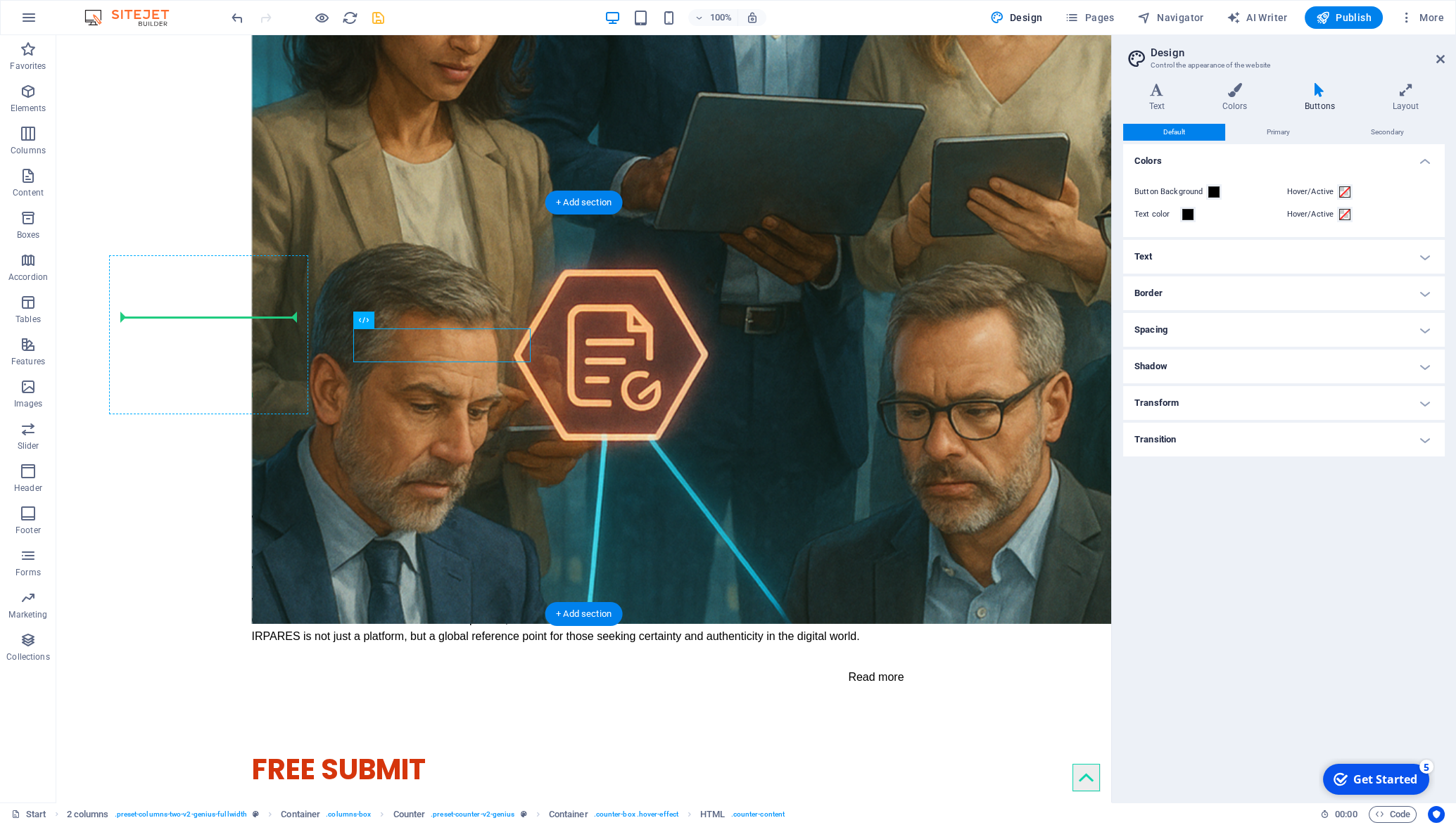
drag, startPoint x: 419, startPoint y: 356, endPoint x: 180, endPoint y: 314, distance: 242.7
drag, startPoint x: 423, startPoint y: 356, endPoint x: 159, endPoint y: 289, distance: 272.4
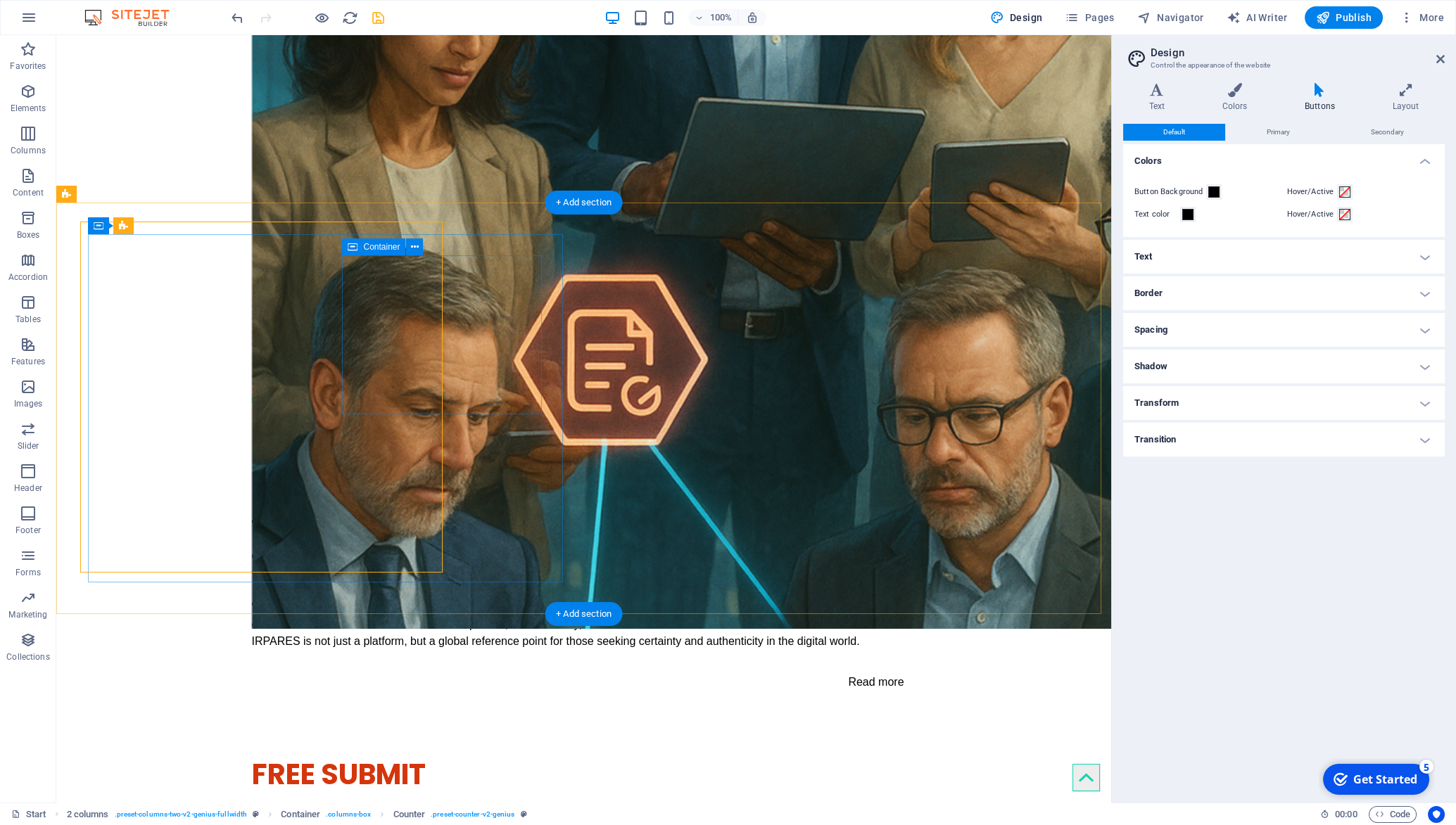
scroll to position [2461, 0]
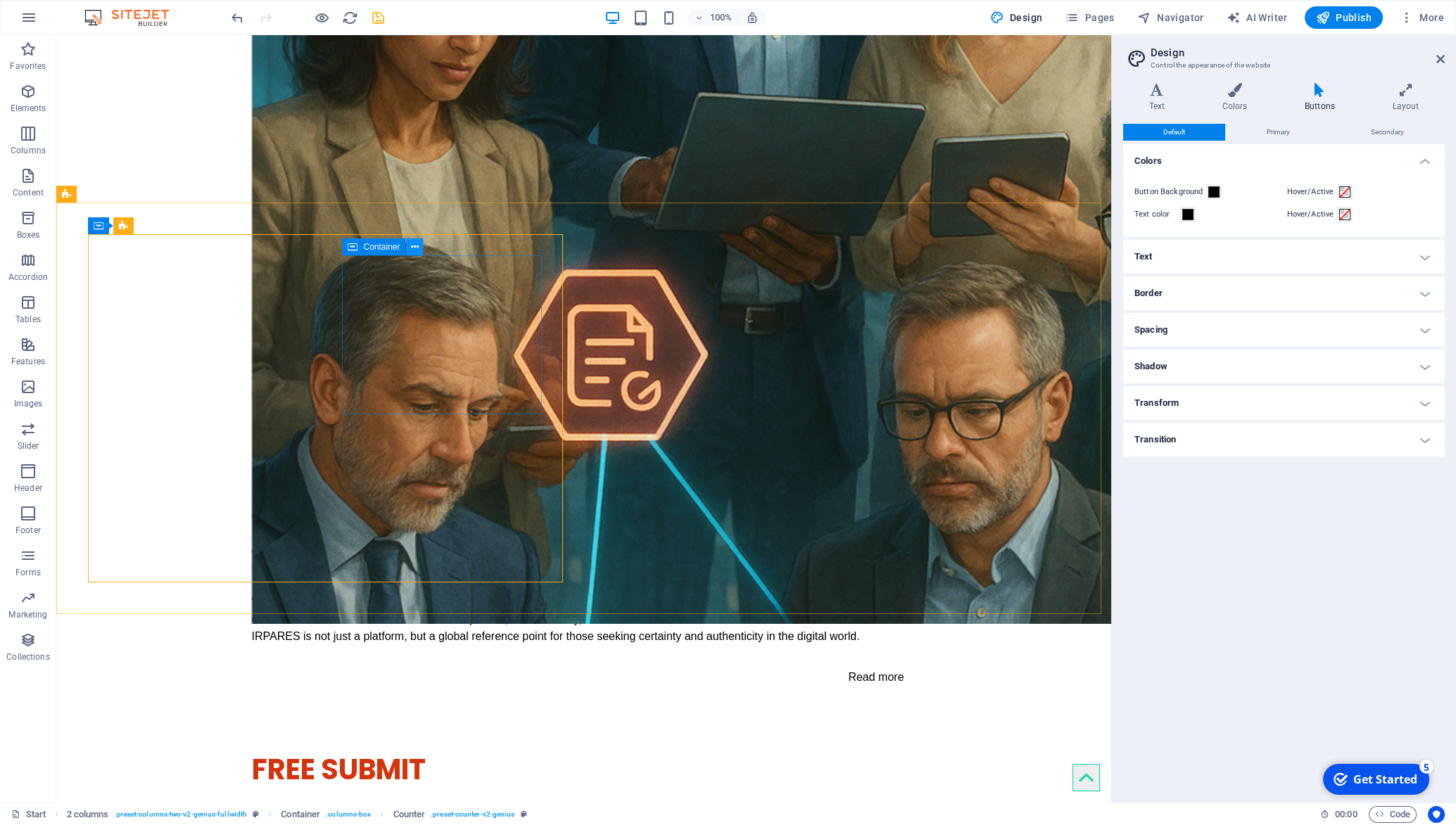
click at [422, 252] on button at bounding box center [414, 247] width 17 height 17
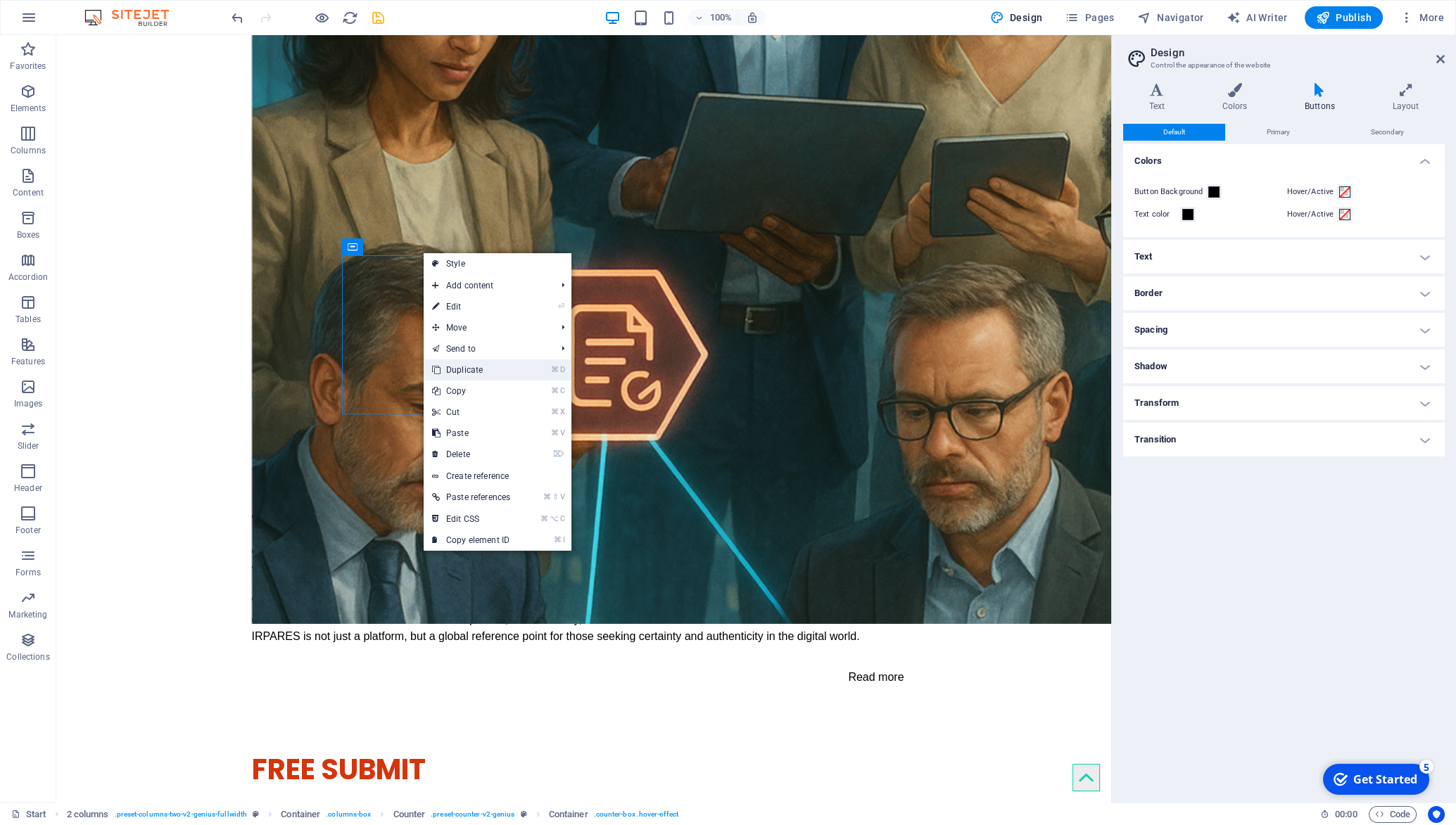
click at [481, 372] on link "⌘ D Duplicate" at bounding box center [471, 370] width 95 height 21
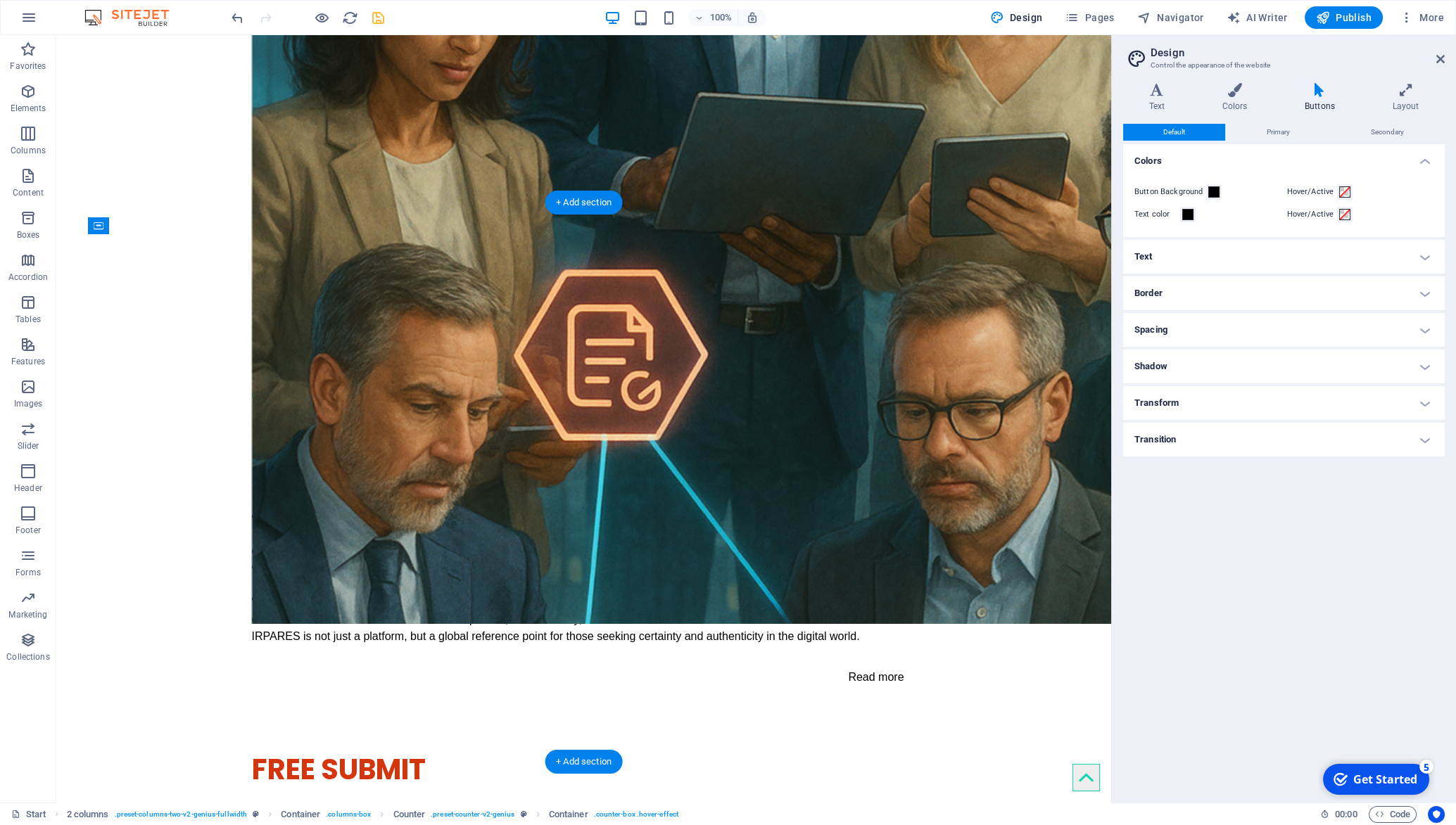
drag, startPoint x: 178, startPoint y: 472, endPoint x: 116, endPoint y: 310, distance: 173.5
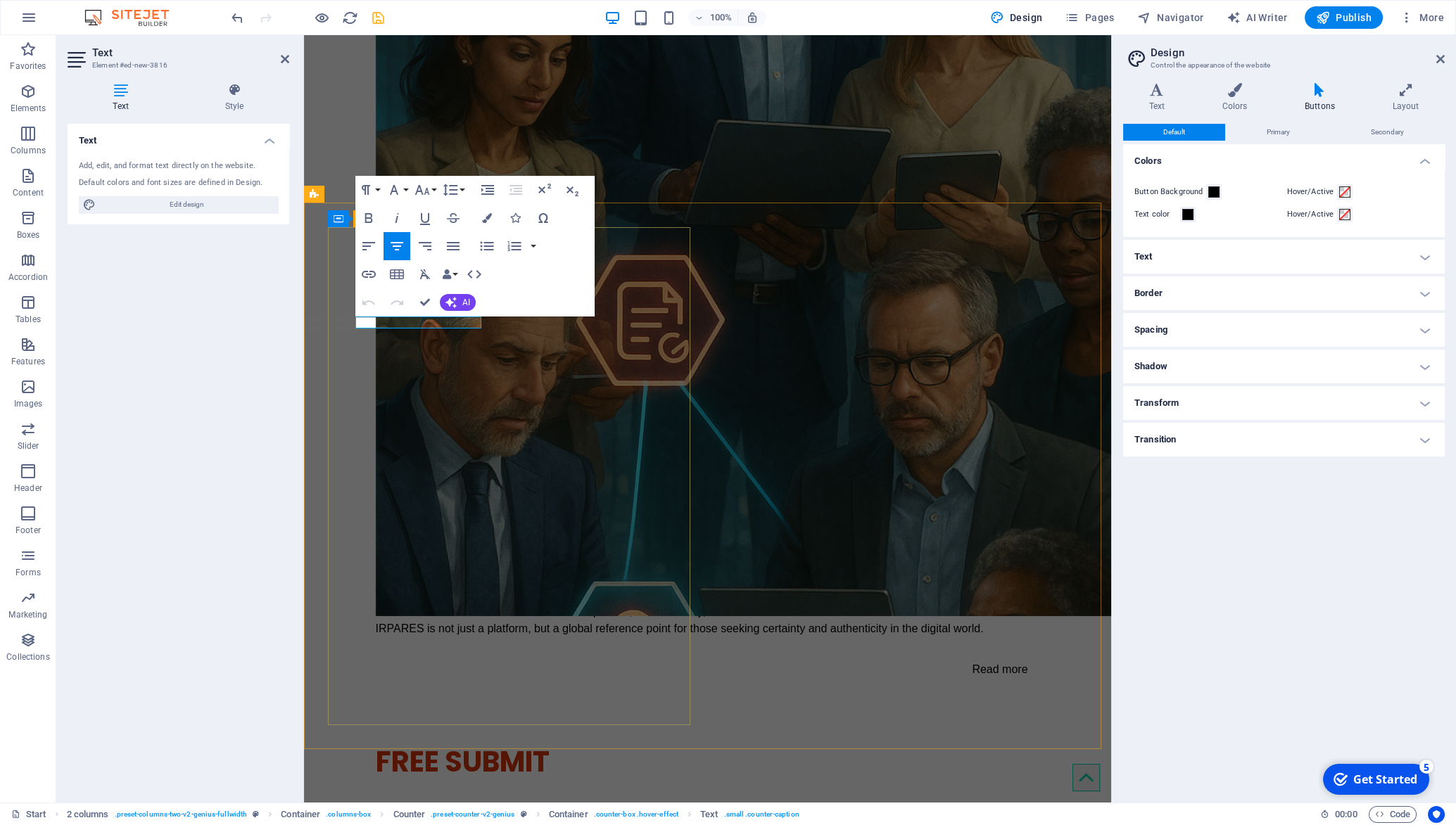
drag, startPoint x: 445, startPoint y: 323, endPoint x: 305, endPoint y: 311, distance: 140.5
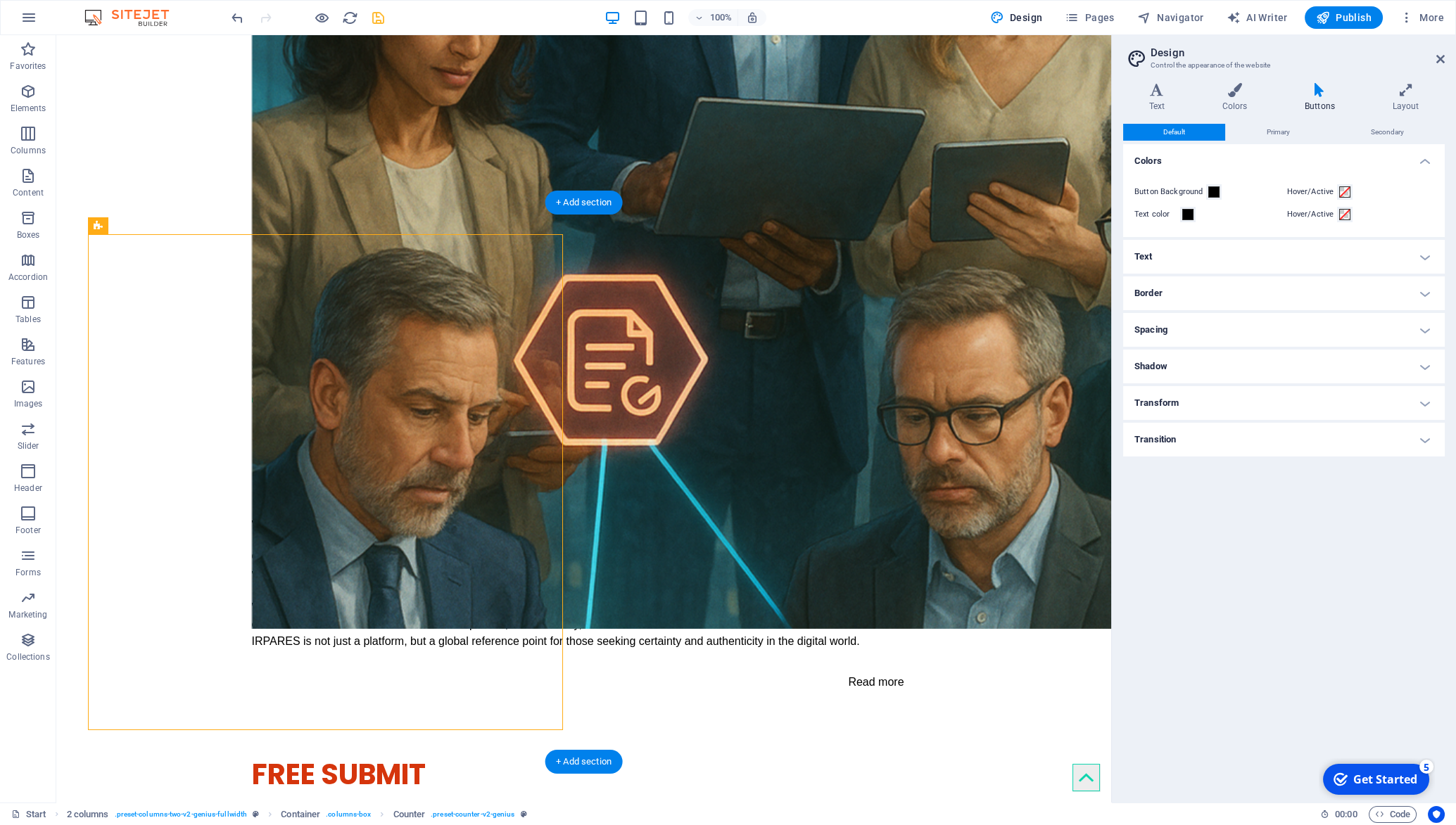
scroll to position [2461, 0]
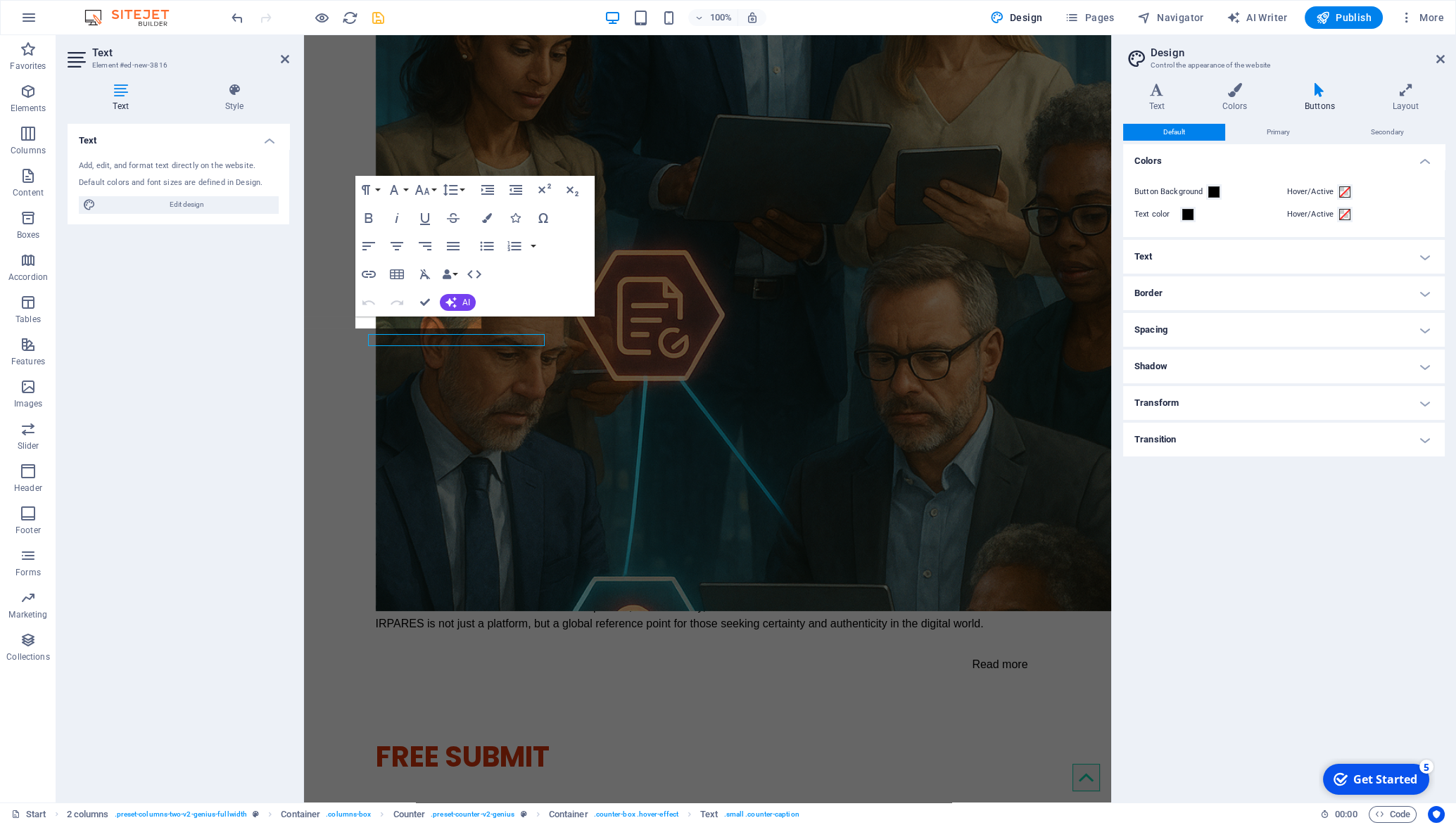
scroll to position [2455, 0]
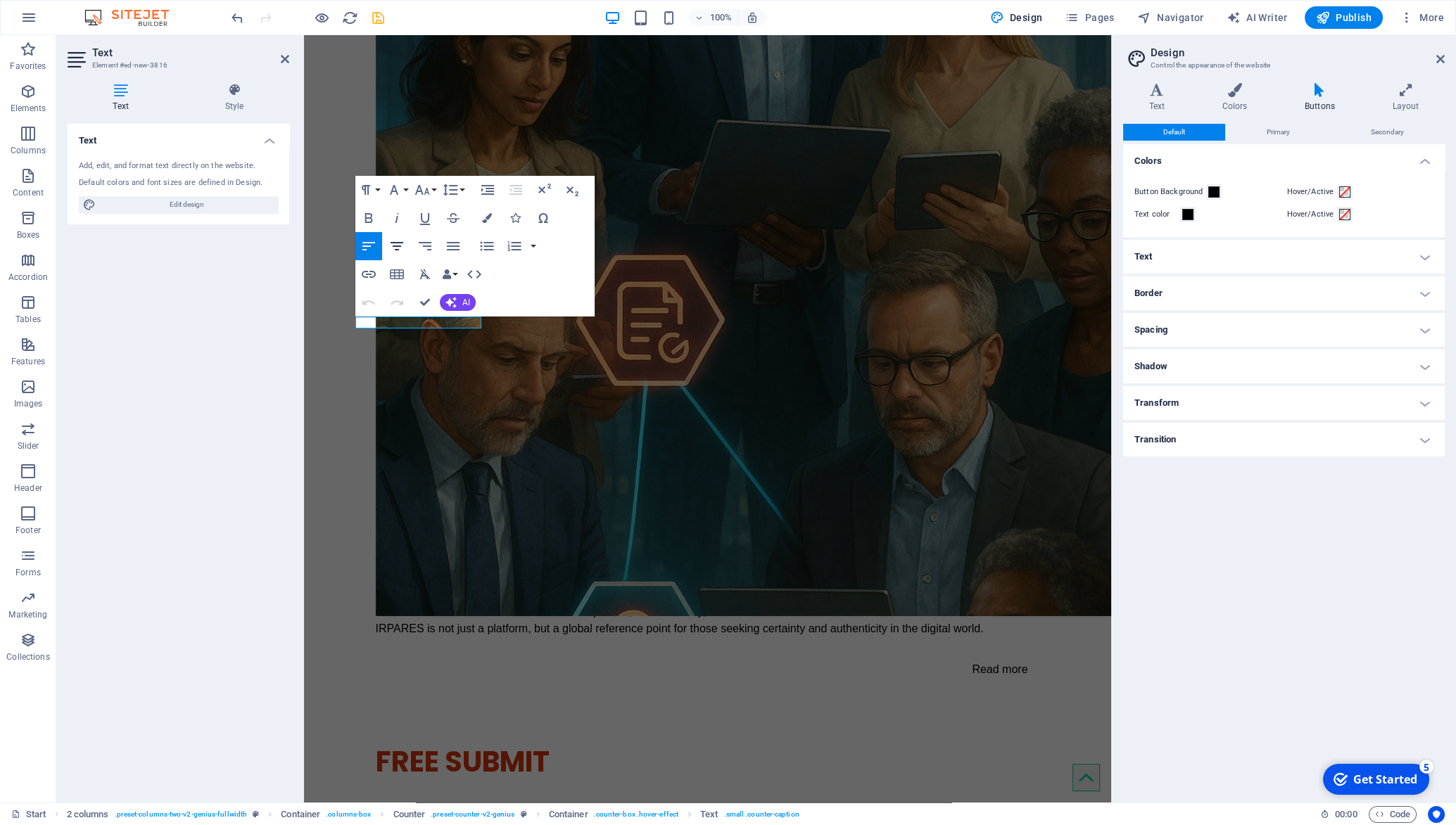
click at [397, 251] on icon "button" at bounding box center [396, 246] width 17 height 17
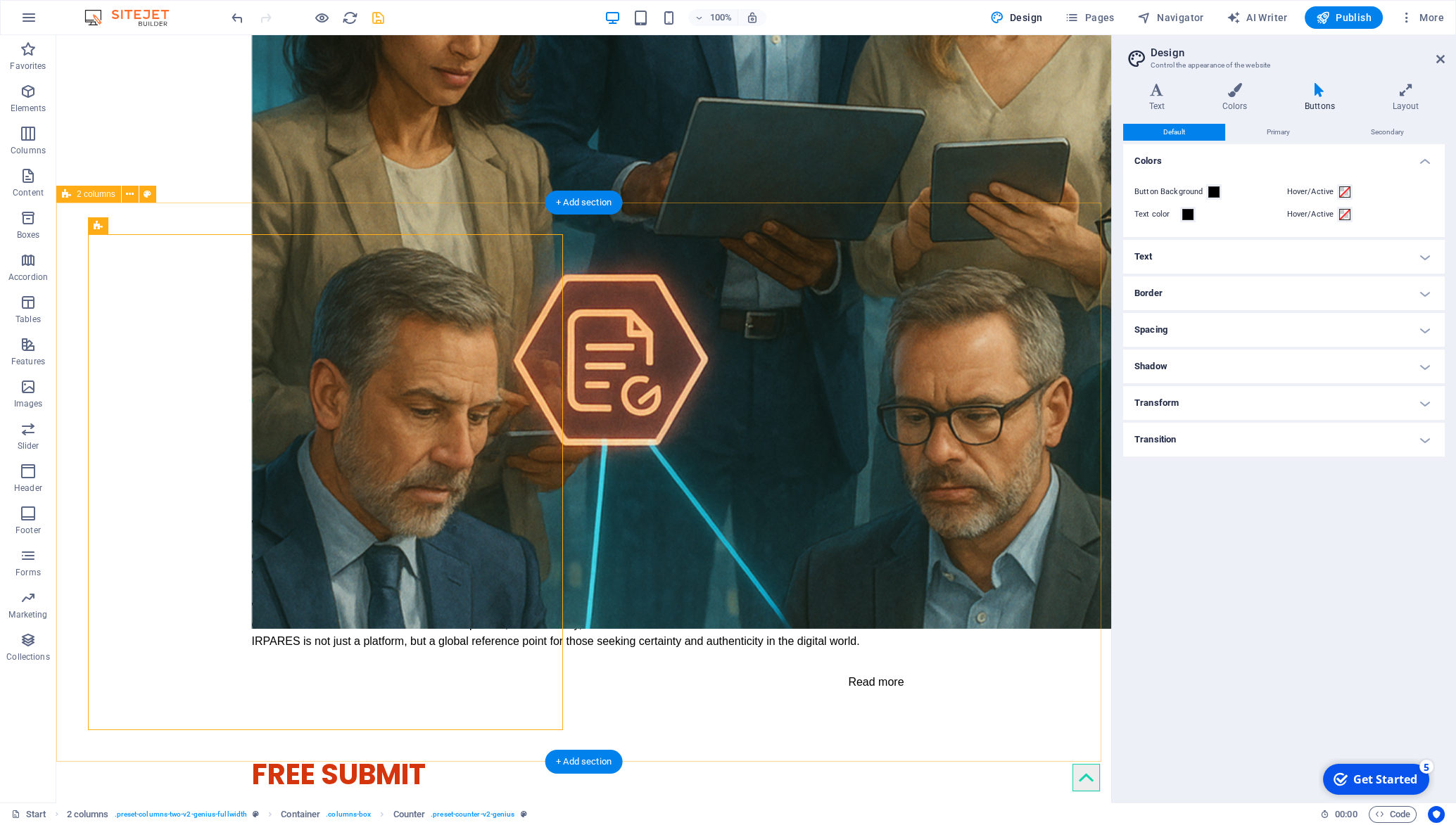
scroll to position [2461, 0]
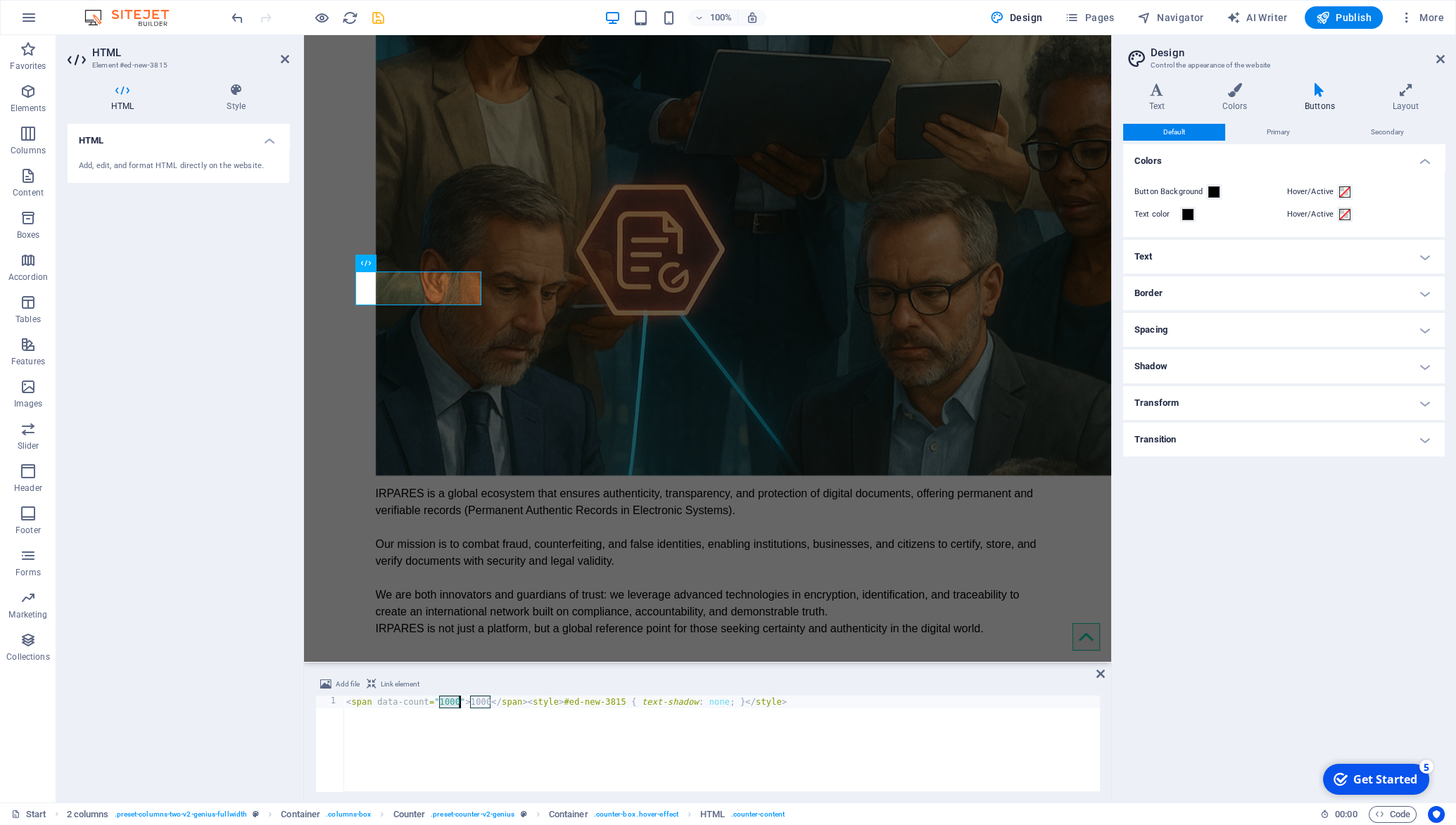
drag, startPoint x: 449, startPoint y: 703, endPoint x: 462, endPoint y: 704, distance: 13.0
click at [462, 704] on div "< span data-count = "1000" > 1000 </ span > < style > #ed-new-3815 { text-shado…" at bounding box center [722, 757] width 757 height 121
drag, startPoint x: 480, startPoint y: 702, endPoint x: 465, endPoint y: 706, distance: 15.5
click at [465, 706] on div "< span data-count = "59" > 1000 </ span > < style > #ed-new-3815 { text-shadow …" at bounding box center [722, 757] width 757 height 121
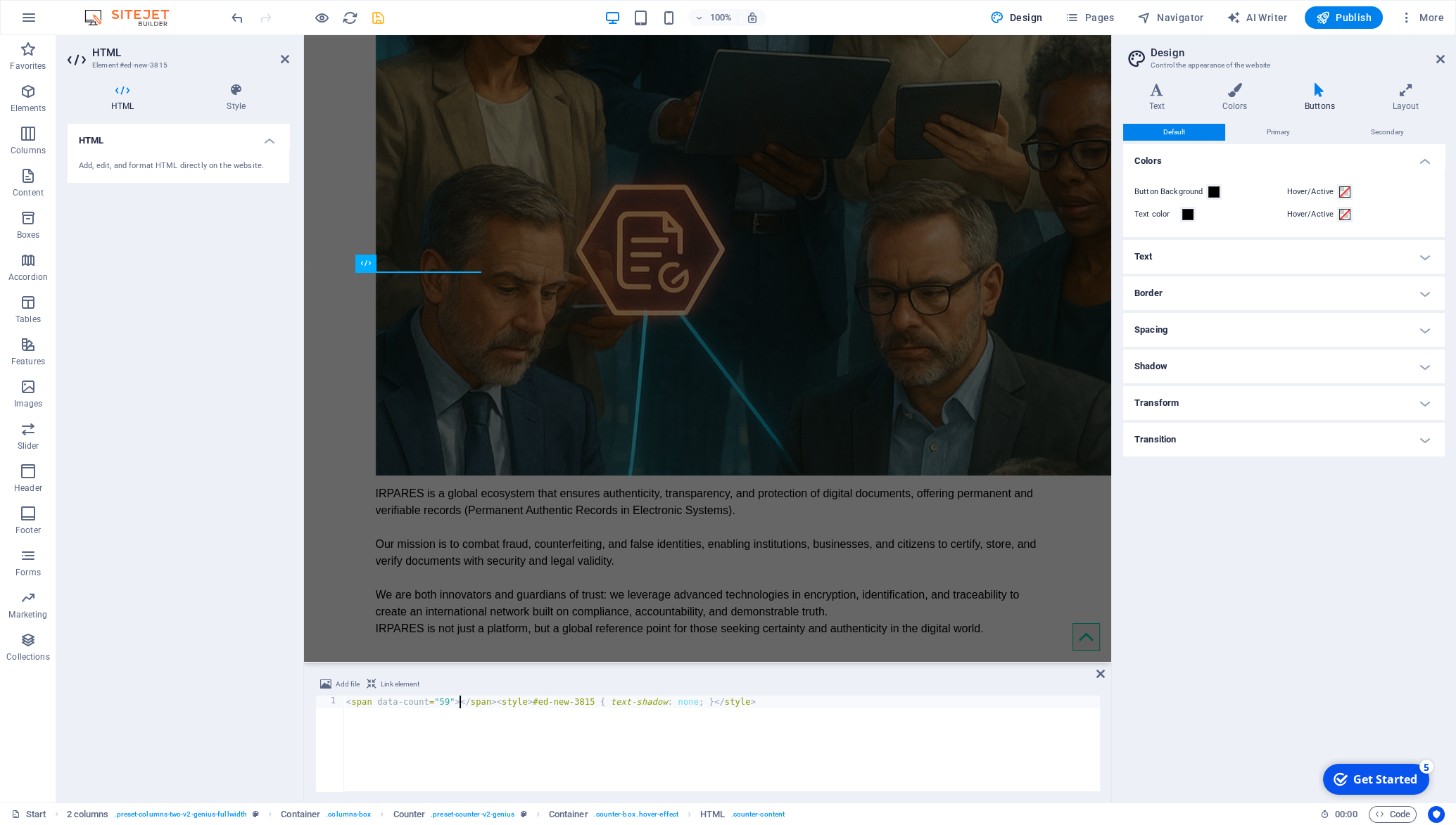
scroll to position [0, 9]
click at [802, 706] on div "< span data-count = "59" > 59 </ span > < style > #ed-new-3815 { text-shadow : …" at bounding box center [722, 757] width 757 height 121
type textarea "<span data-count="59">59</span><style>#ed-new-3815 { text-shadow: none; }</styl…"
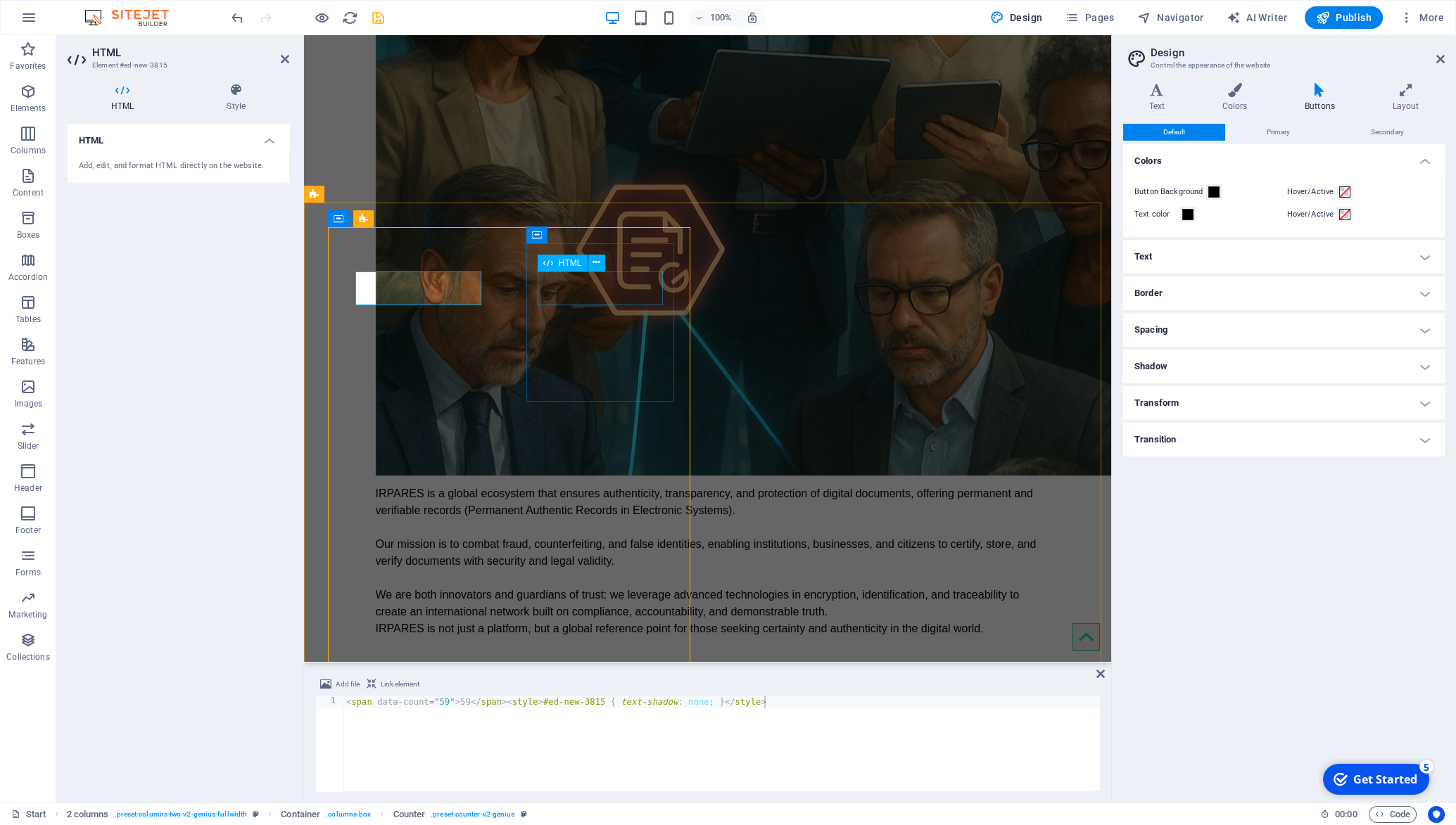
scroll to position [2461, 0]
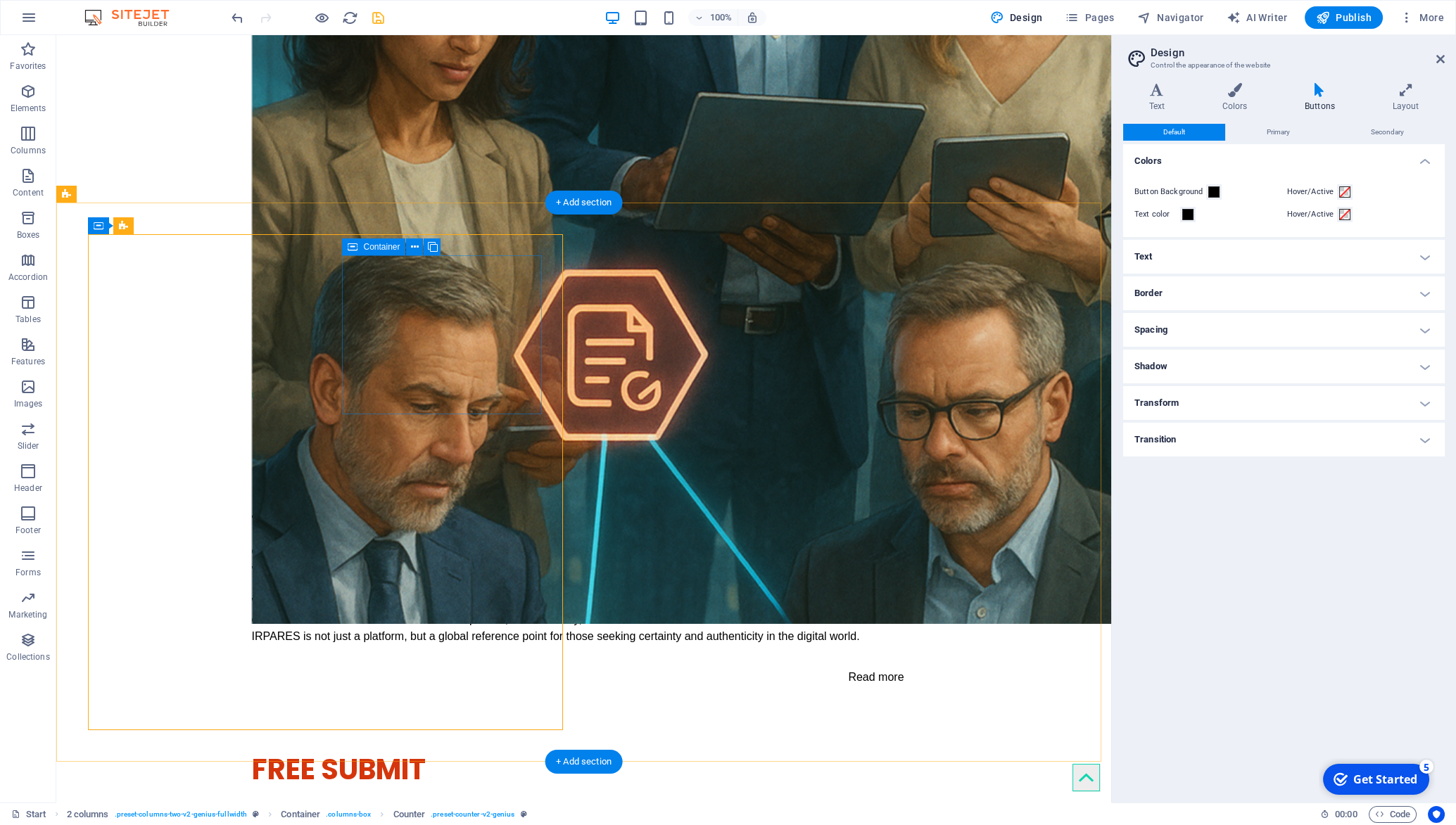
click at [416, 244] on icon at bounding box center [415, 247] width 8 height 15
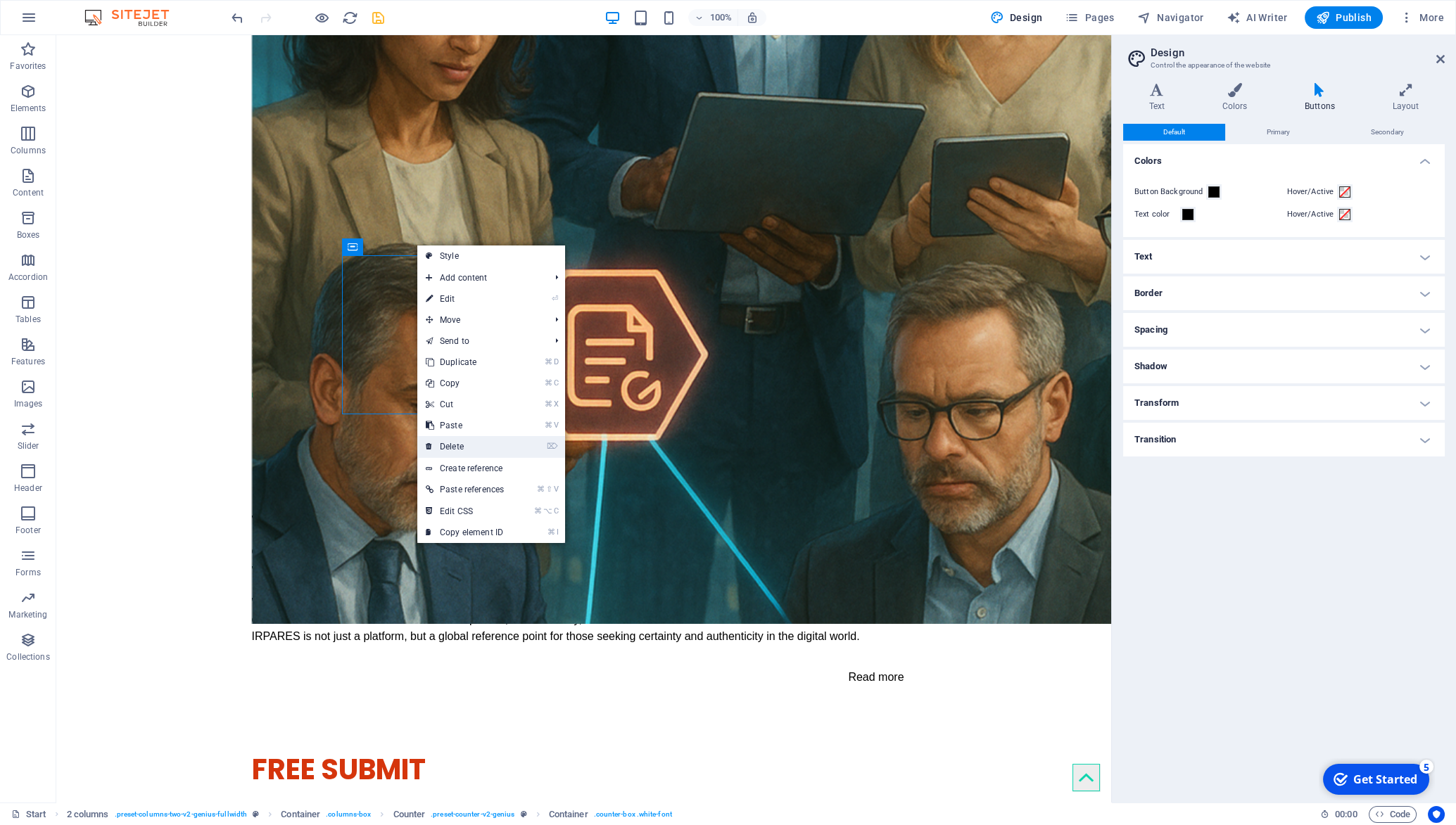
click at [481, 445] on link "⌦ Delete" at bounding box center [465, 447] width 95 height 21
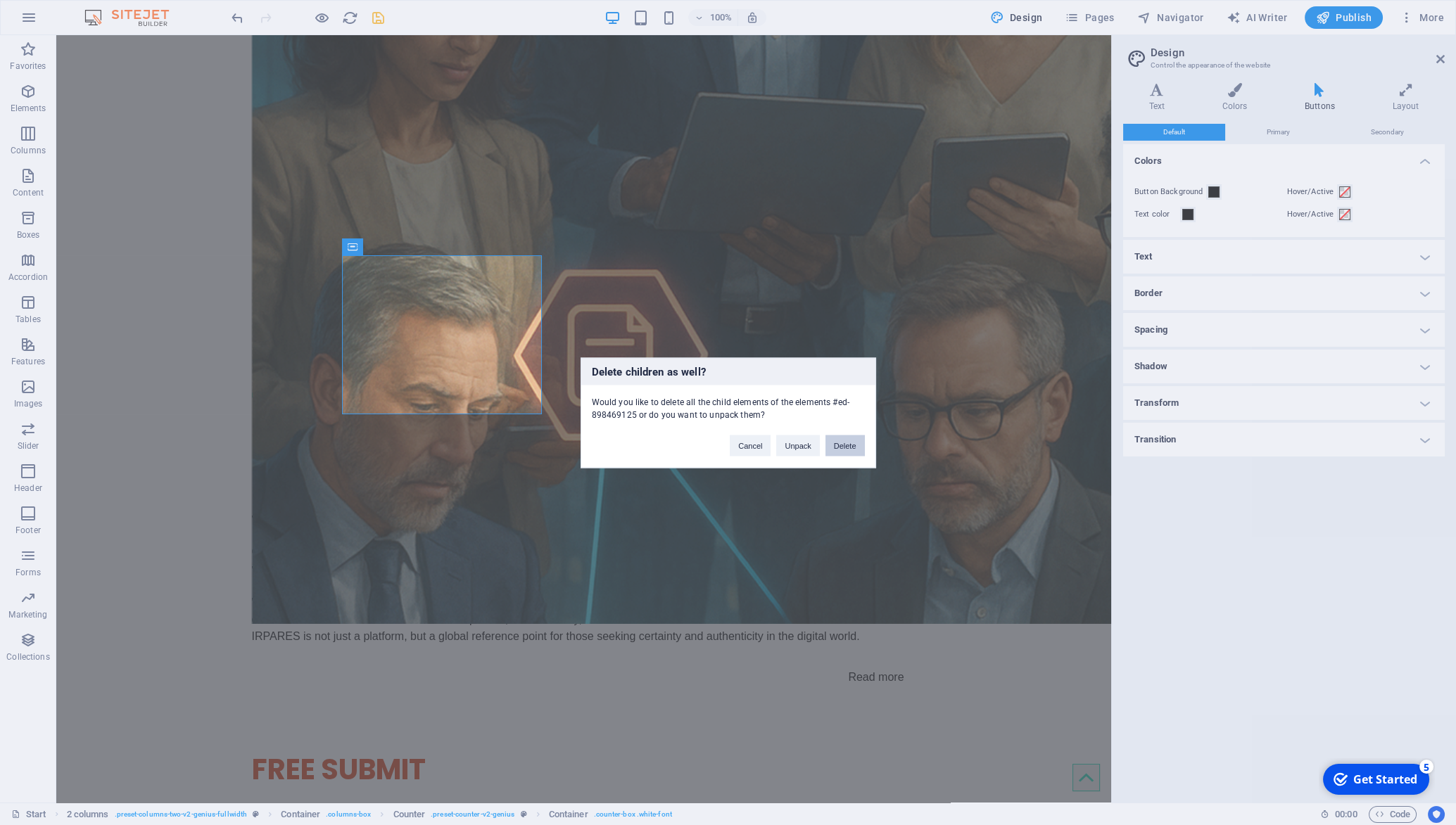
click at [855, 451] on button "Delete" at bounding box center [845, 446] width 39 height 21
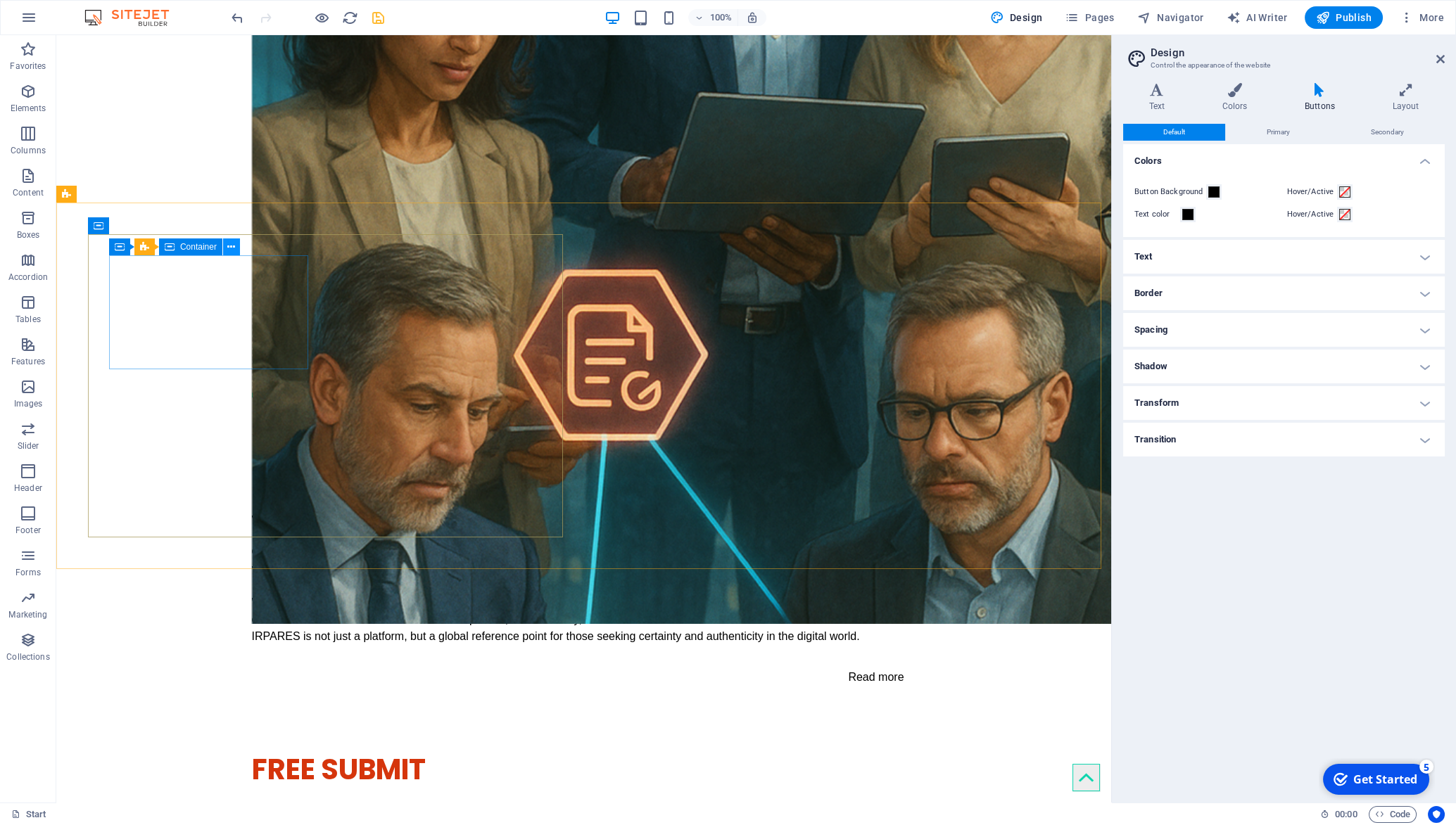
click at [234, 250] on icon at bounding box center [231, 247] width 8 height 15
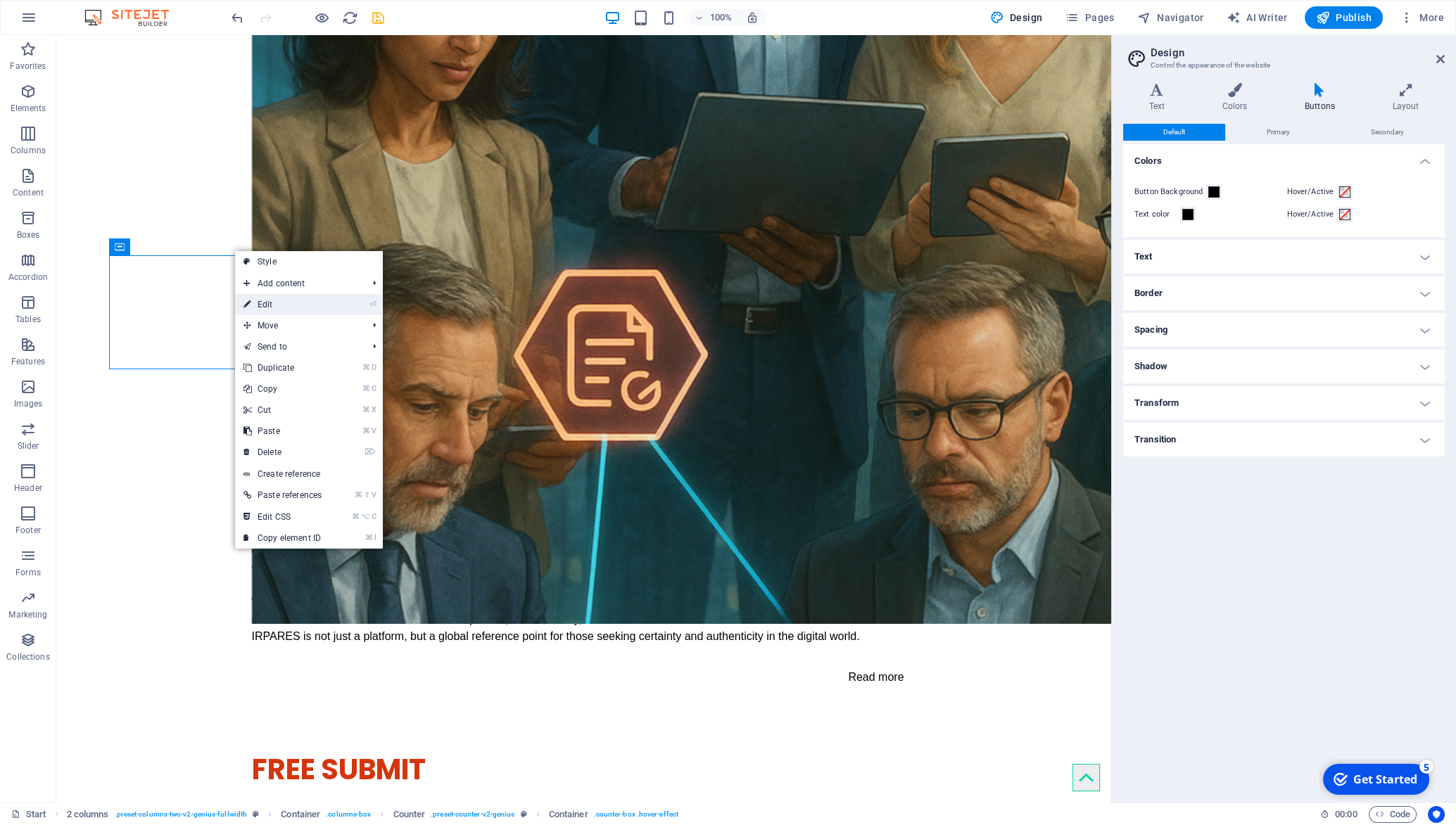
click at [266, 306] on link "⏎ Edit" at bounding box center [282, 305] width 95 height 21
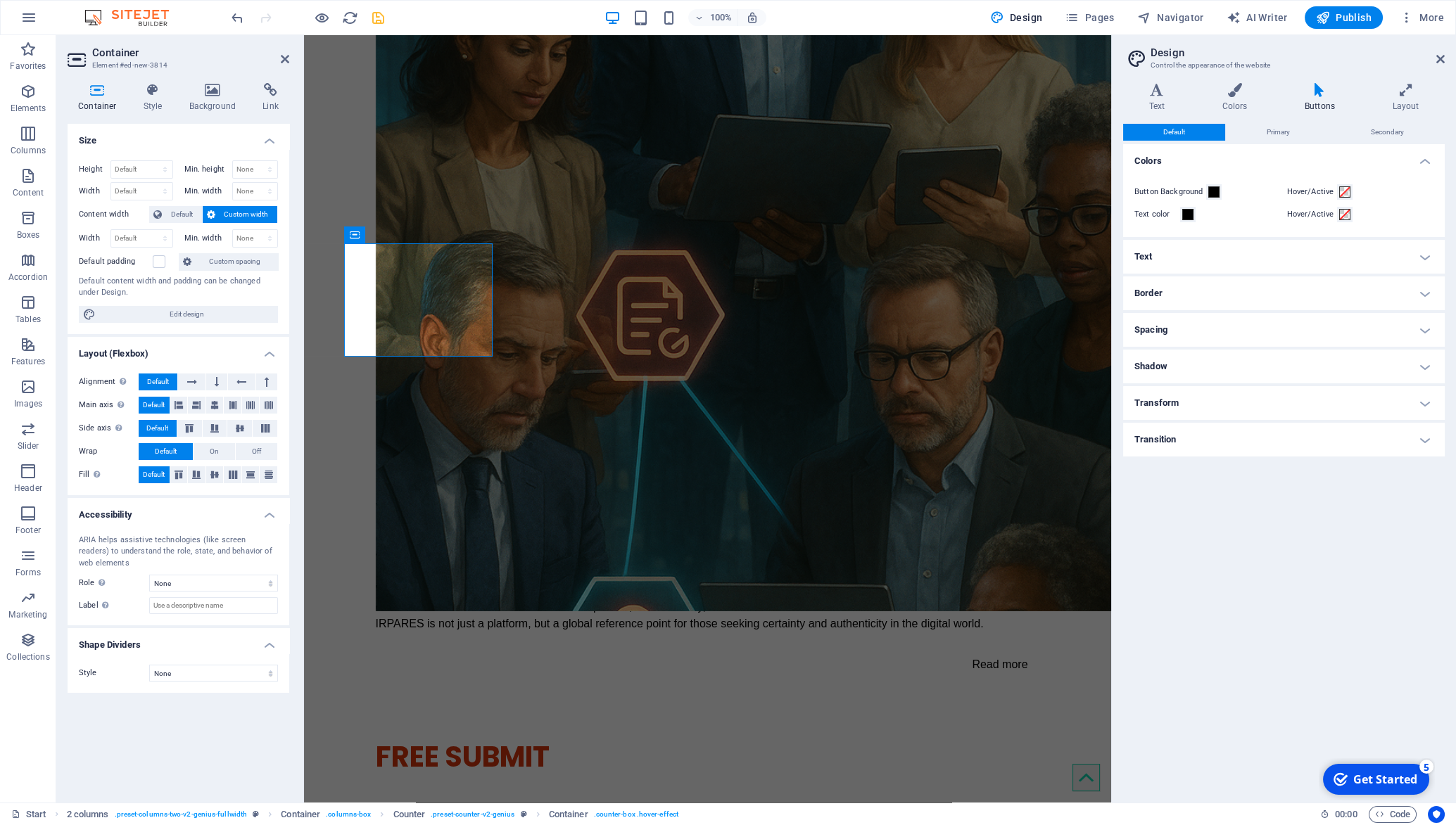
scroll to position [2455, 0]
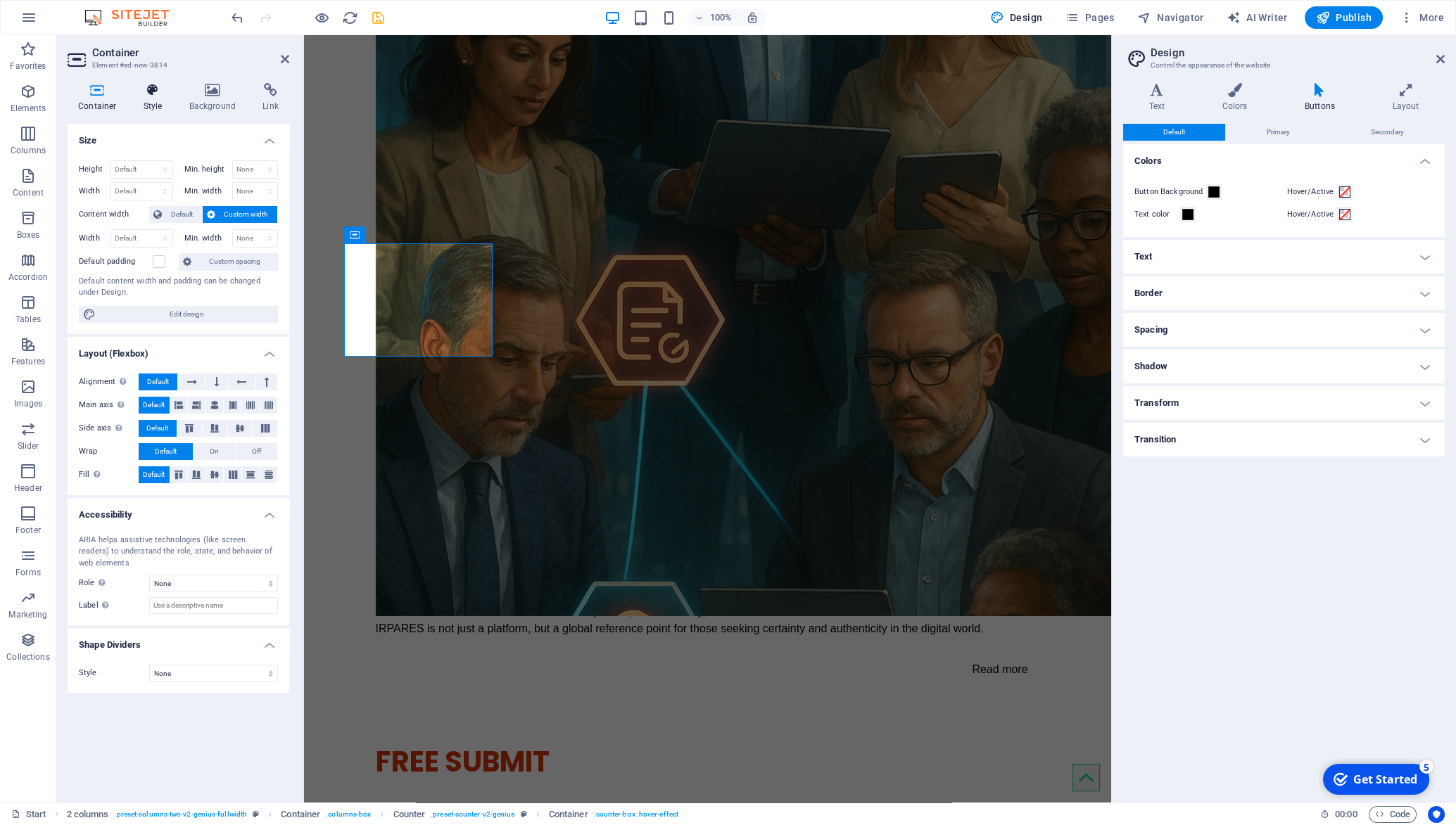
click at [151, 94] on icon at bounding box center [153, 90] width 40 height 14
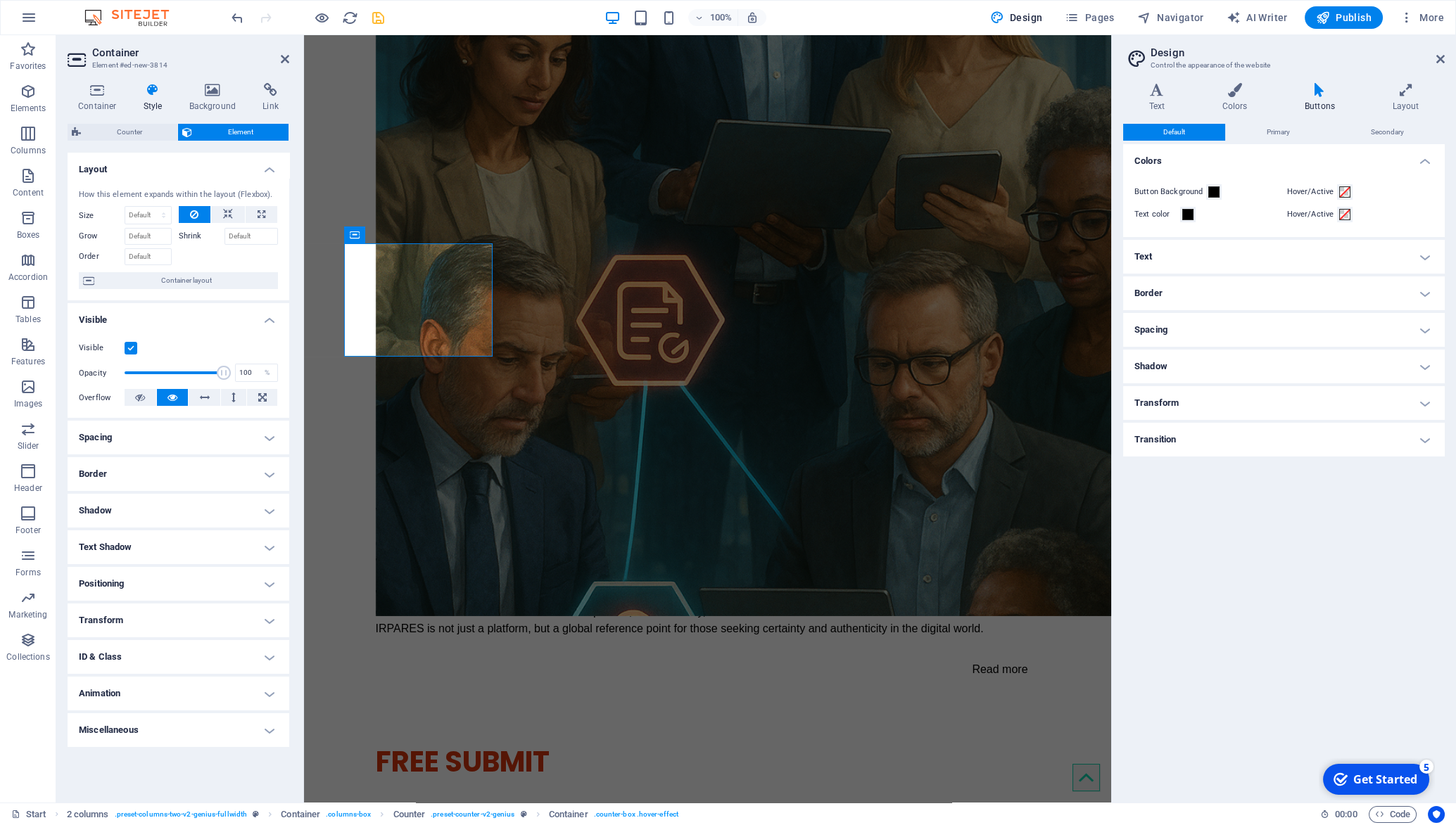
click at [271, 543] on h4 "Text Shadow" at bounding box center [179, 547] width 222 height 34
click at [185, 578] on span "None" at bounding box center [177, 575] width 17 height 17
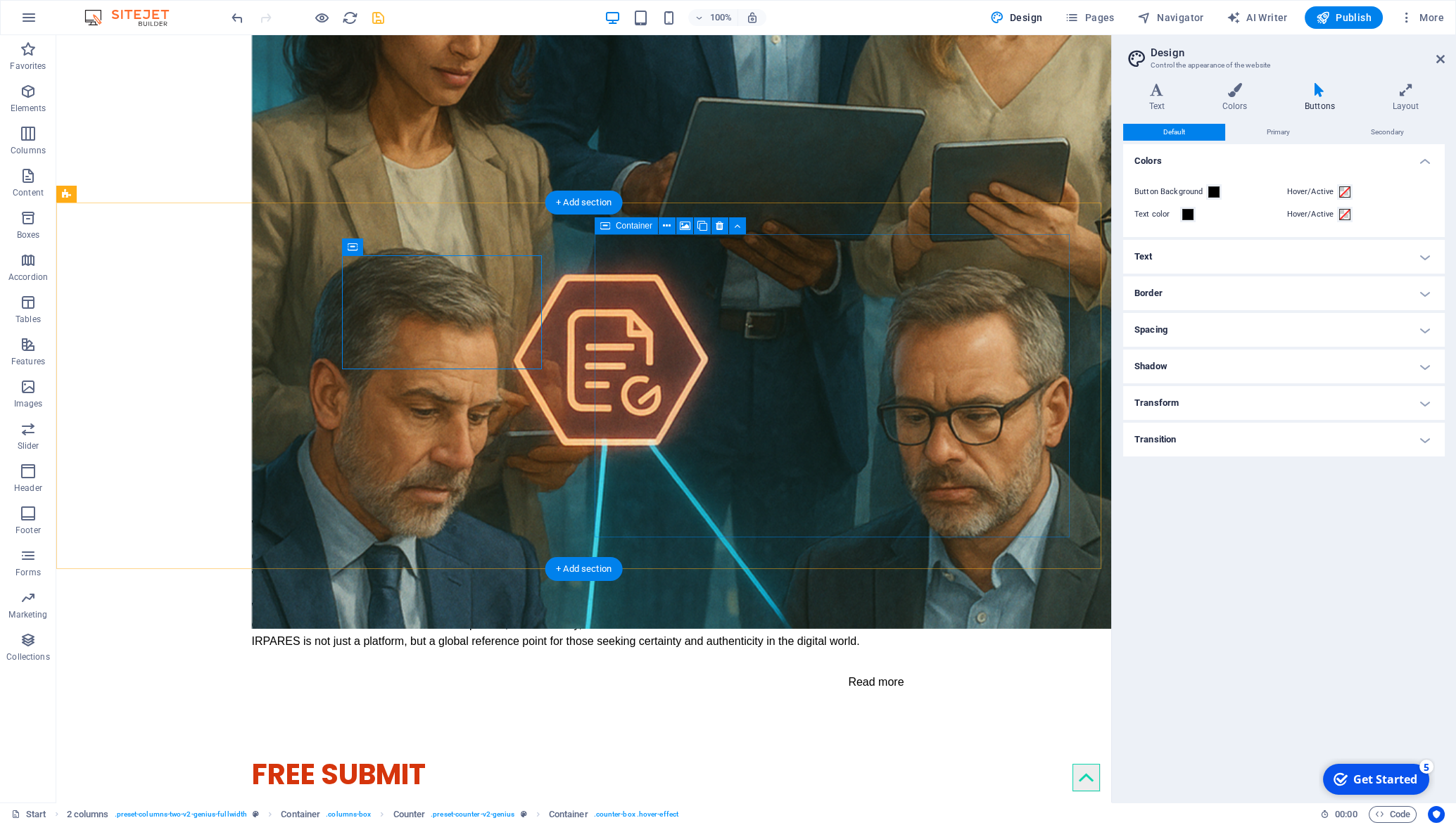
scroll to position [2461, 0]
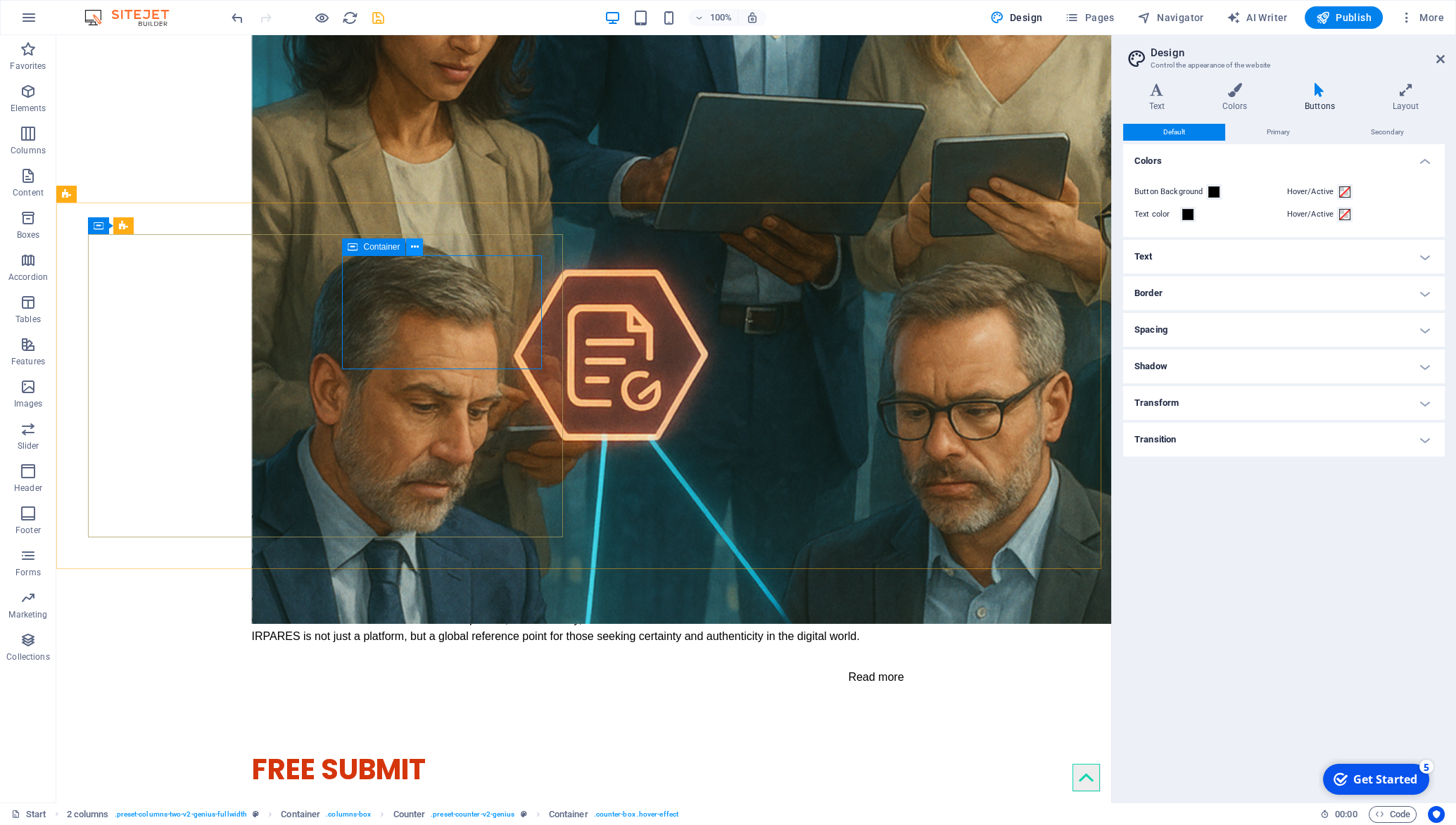
click at [411, 252] on icon at bounding box center [415, 247] width 8 height 15
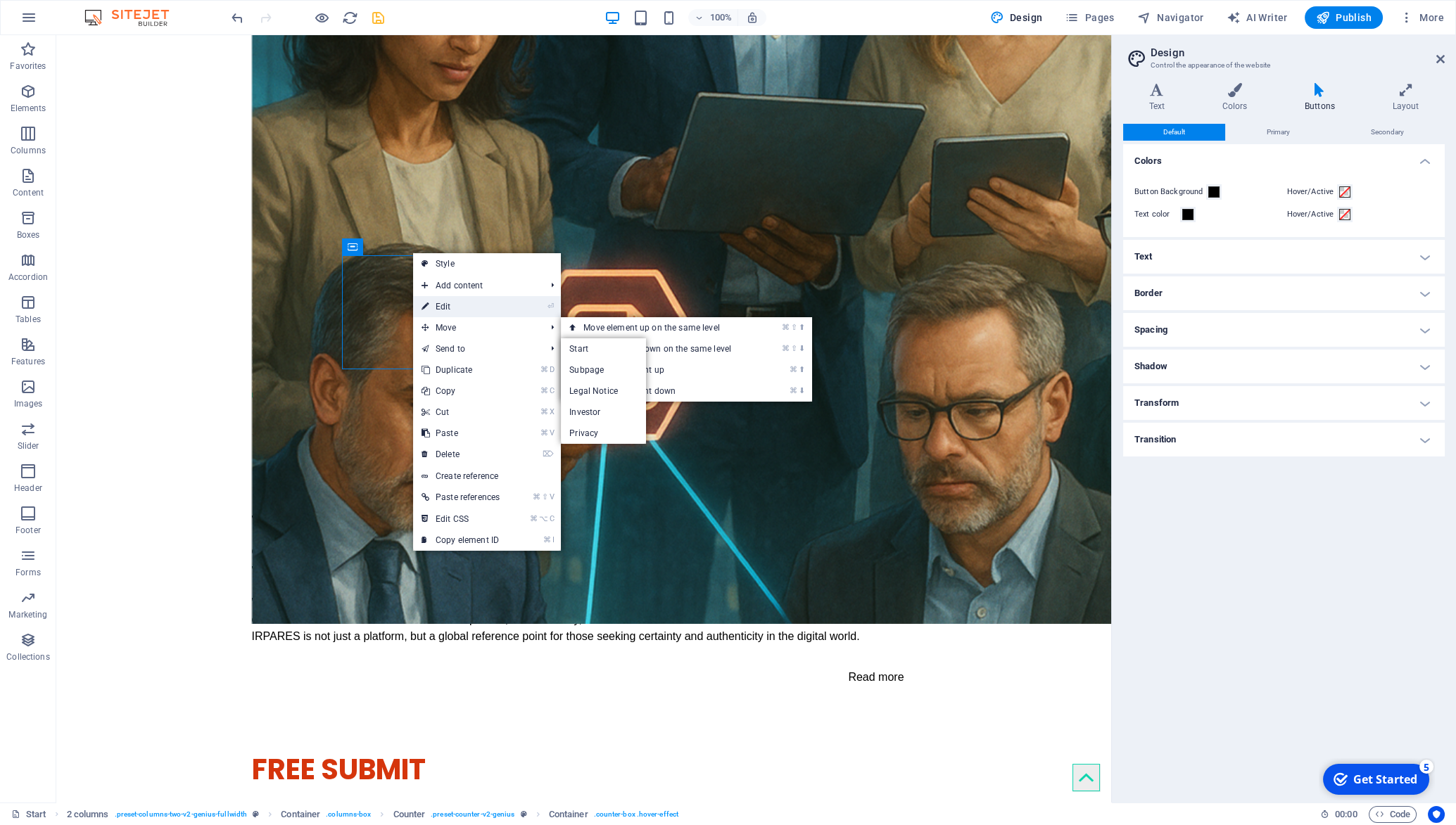
click at [445, 300] on link "⏎ Edit" at bounding box center [460, 307] width 95 height 21
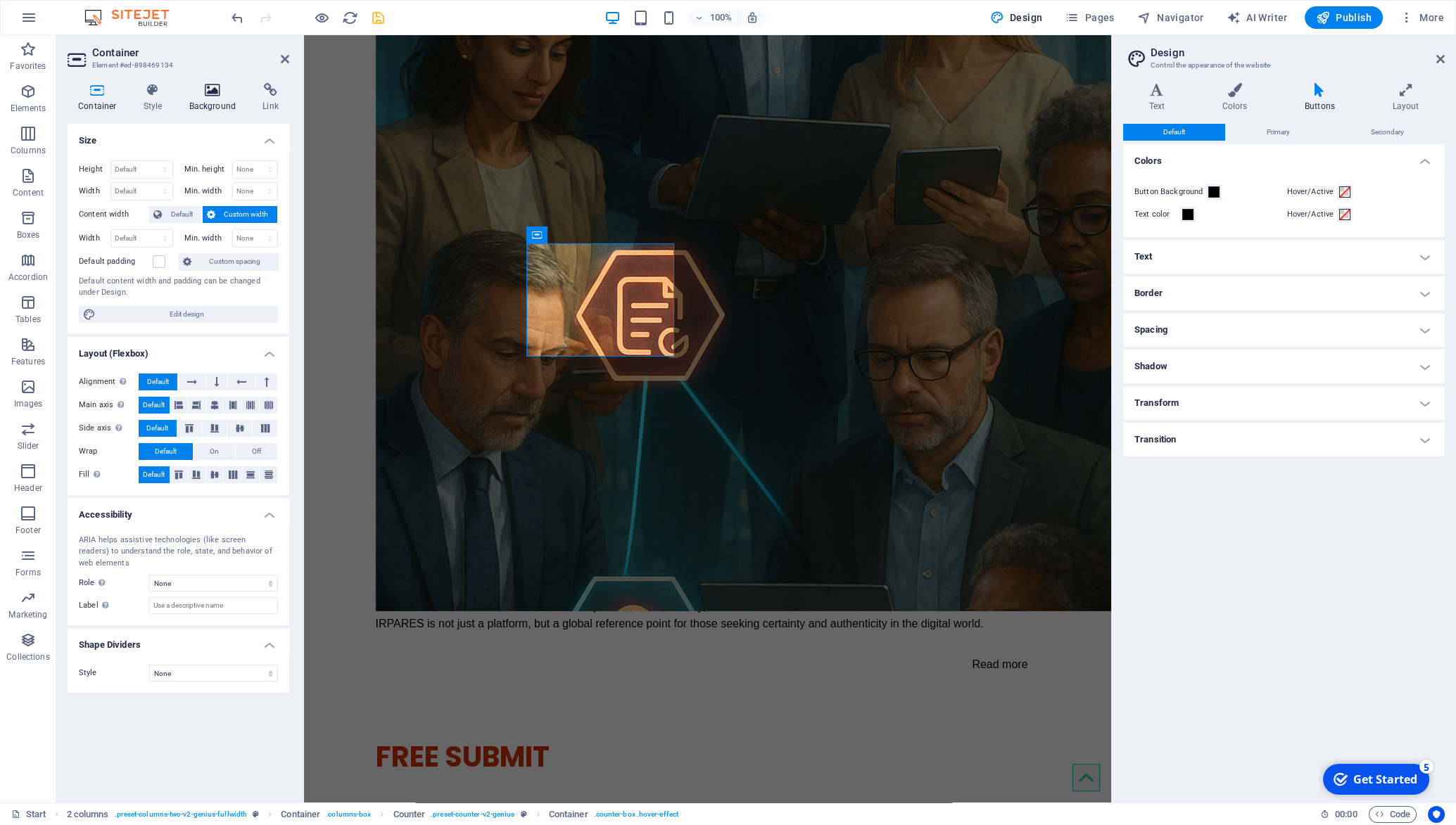
scroll to position [2455, 0]
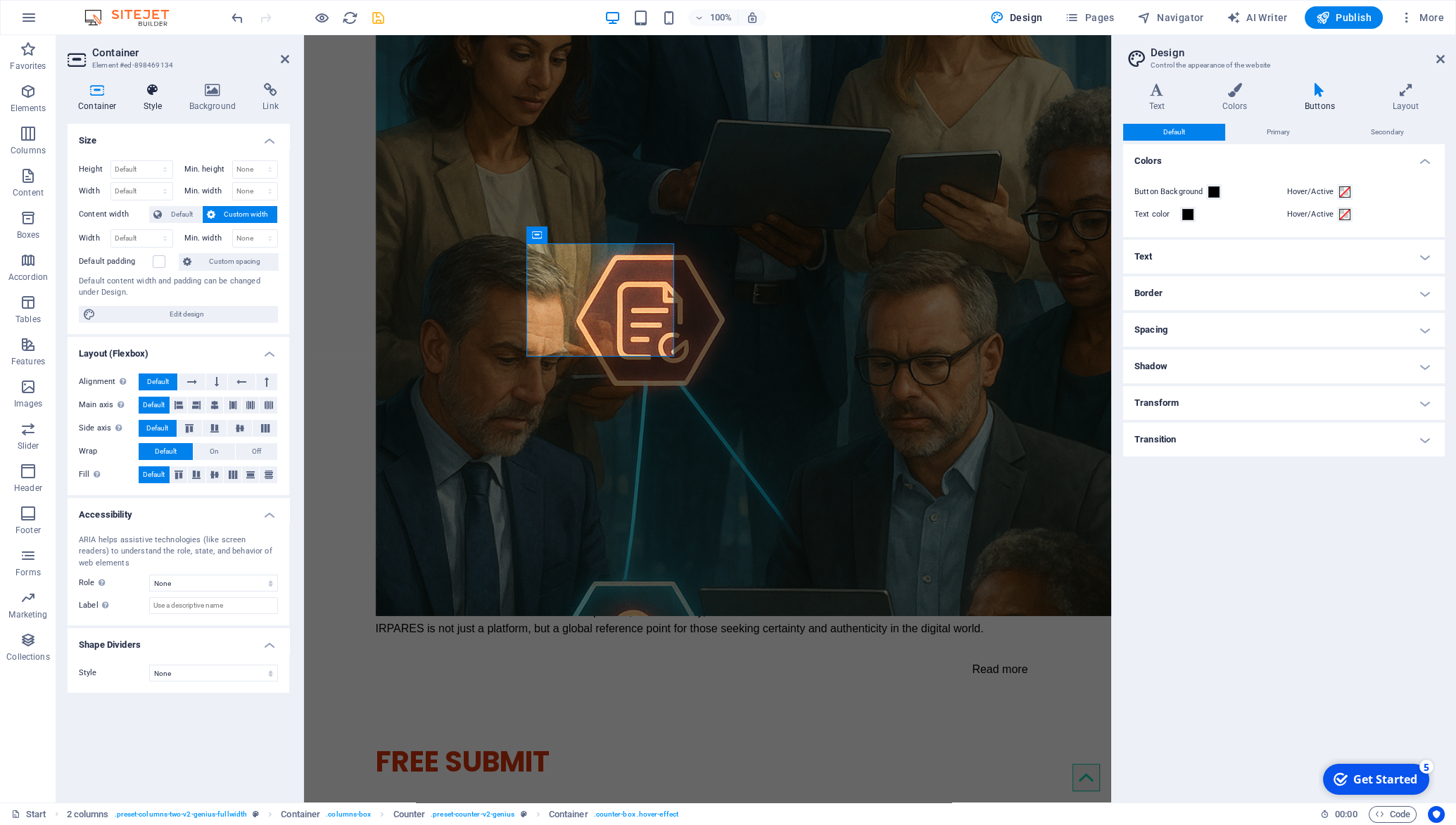
click at [149, 95] on icon at bounding box center [153, 90] width 40 height 14
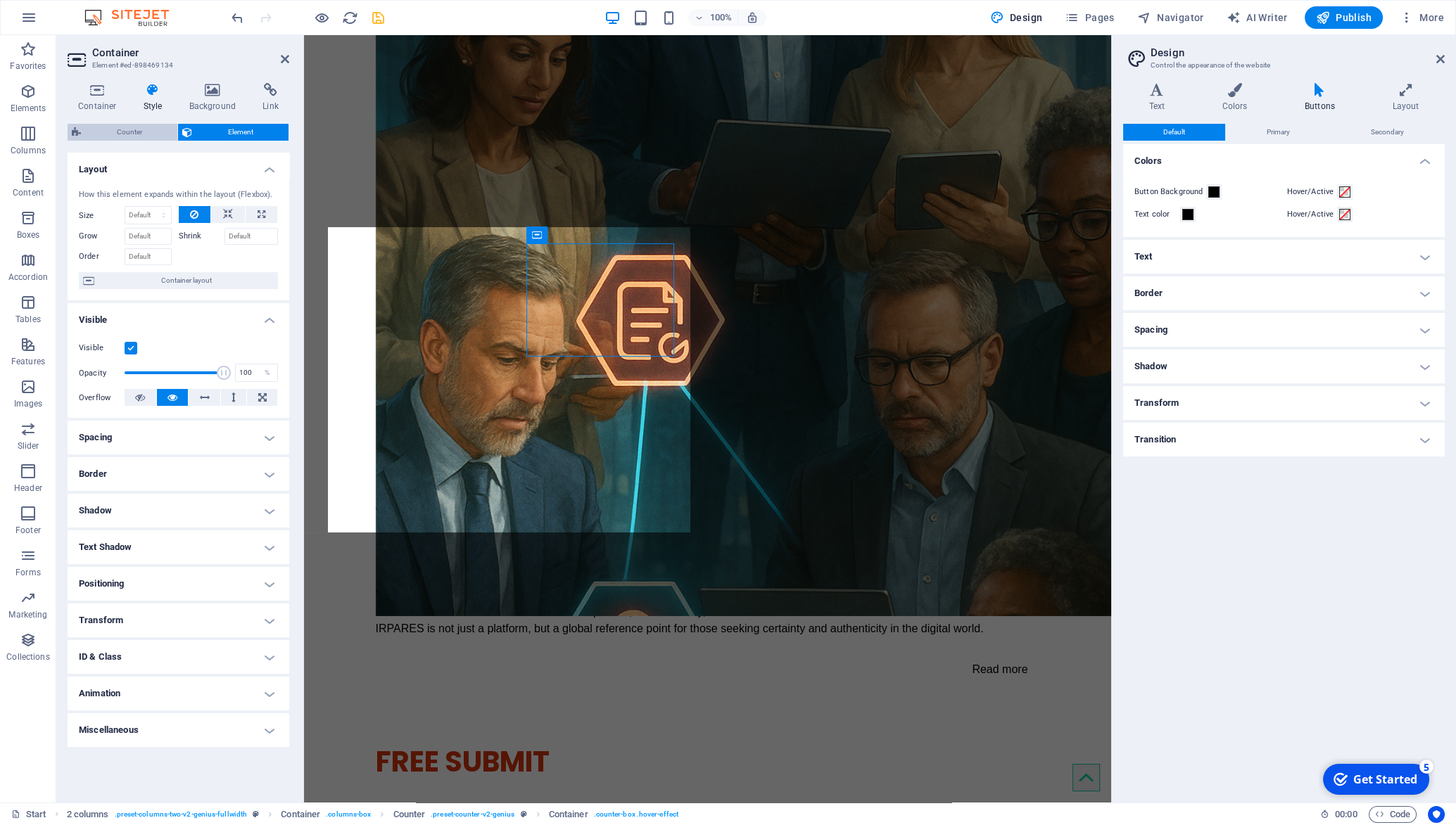
click at [154, 134] on span "Counter" at bounding box center [129, 131] width 88 height 17
select select "rem"
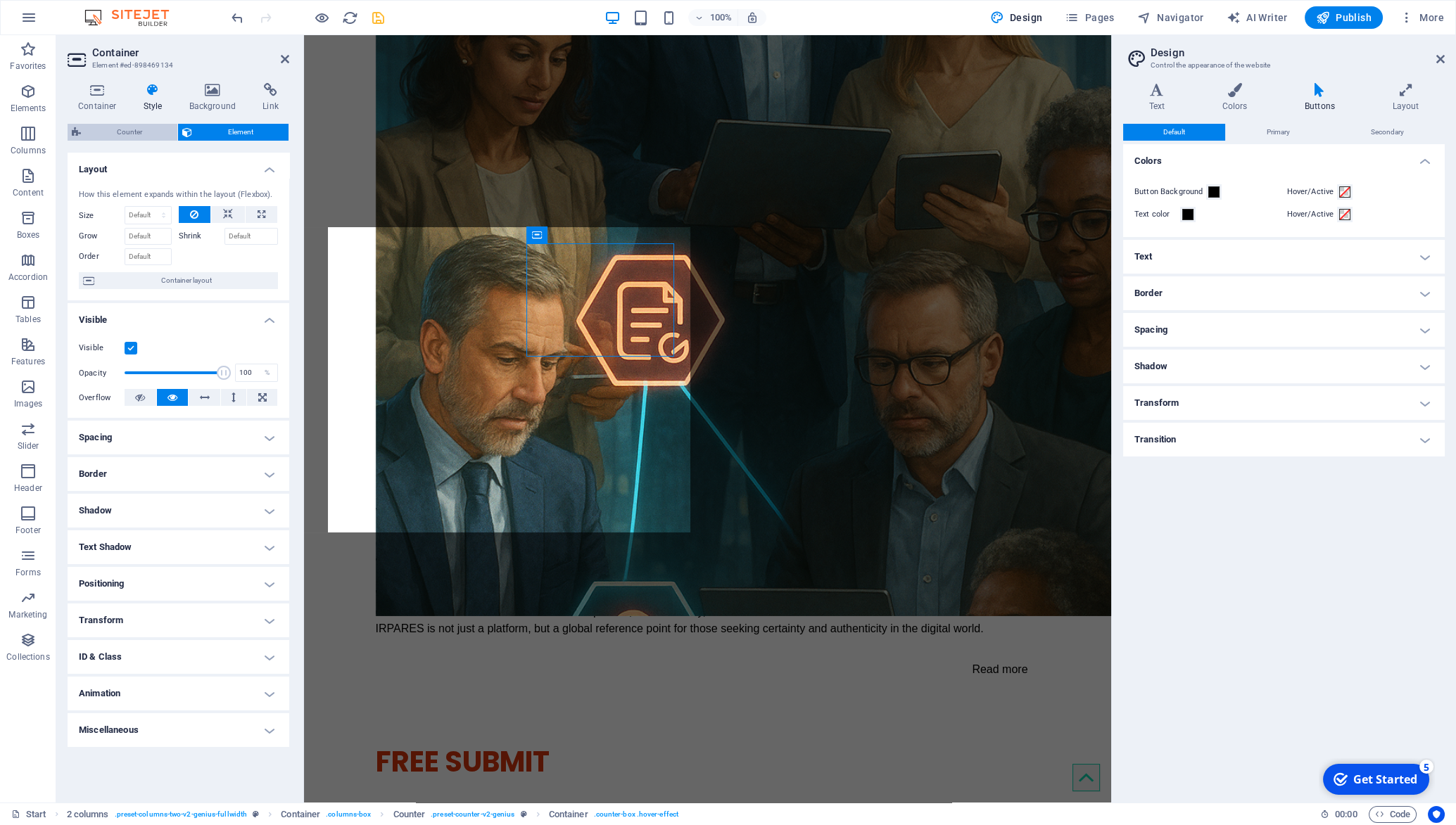
select select "rem"
select select "px"
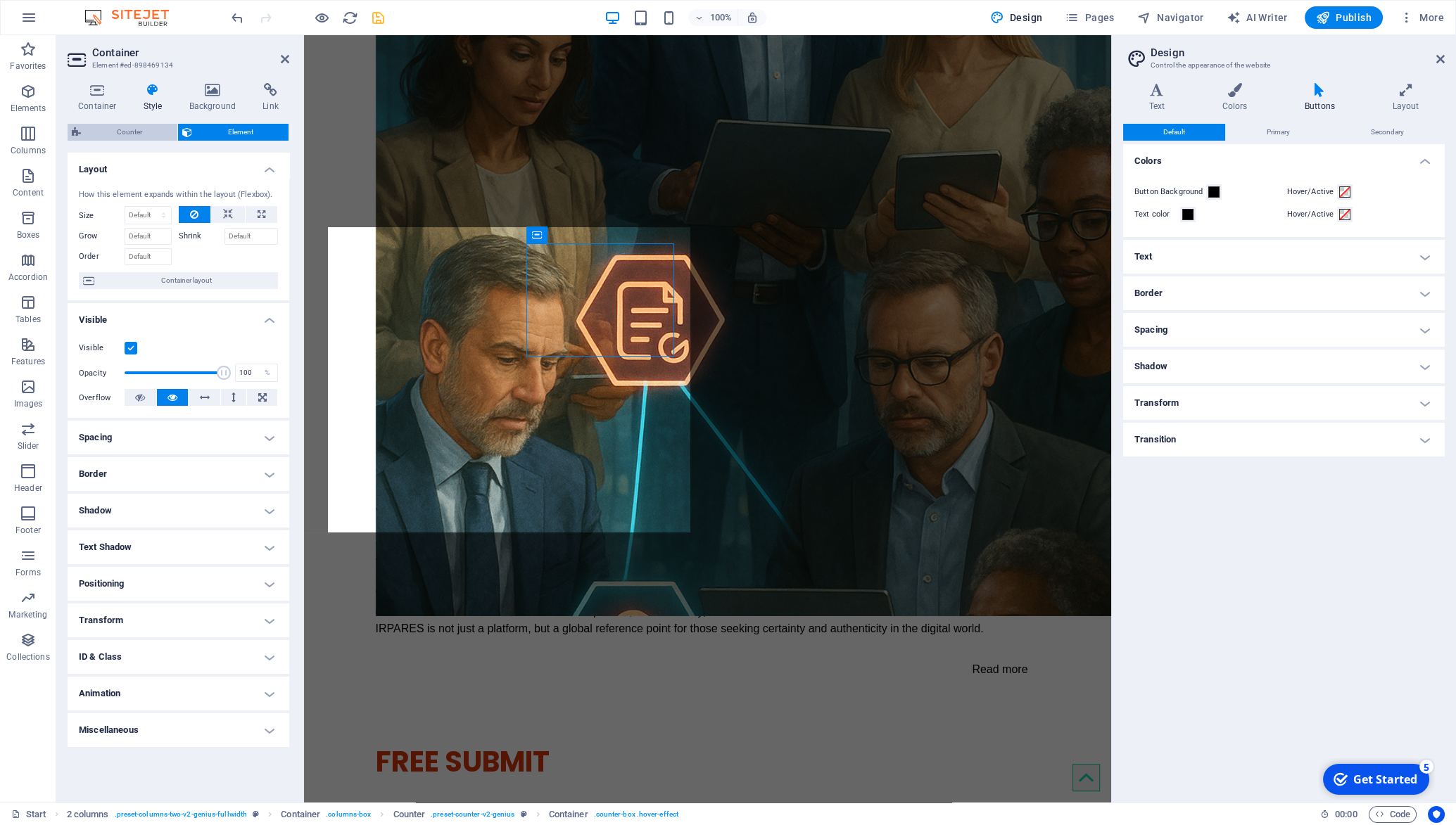
select select "px"
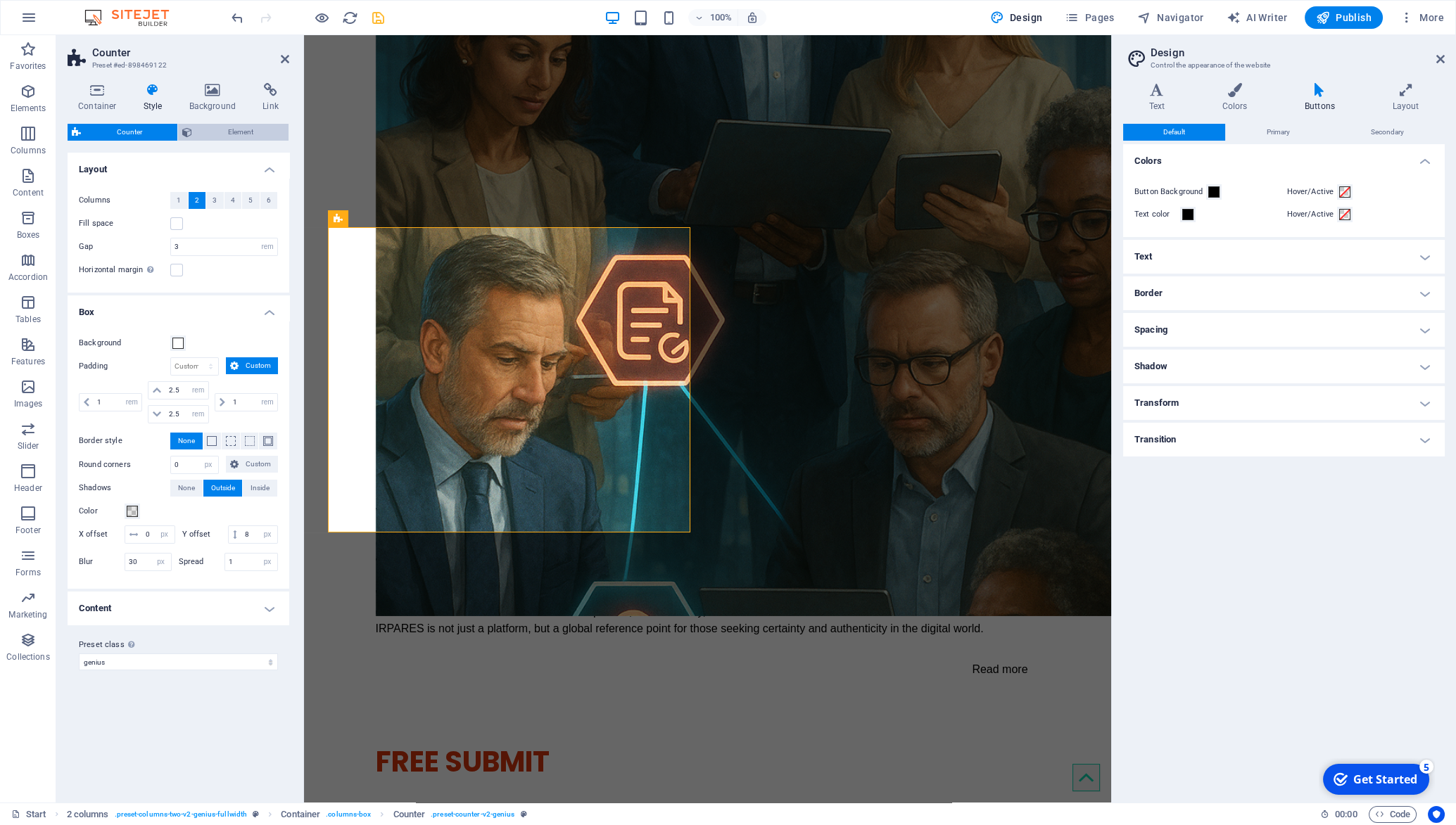
click at [234, 138] on span "Element" at bounding box center [240, 131] width 88 height 17
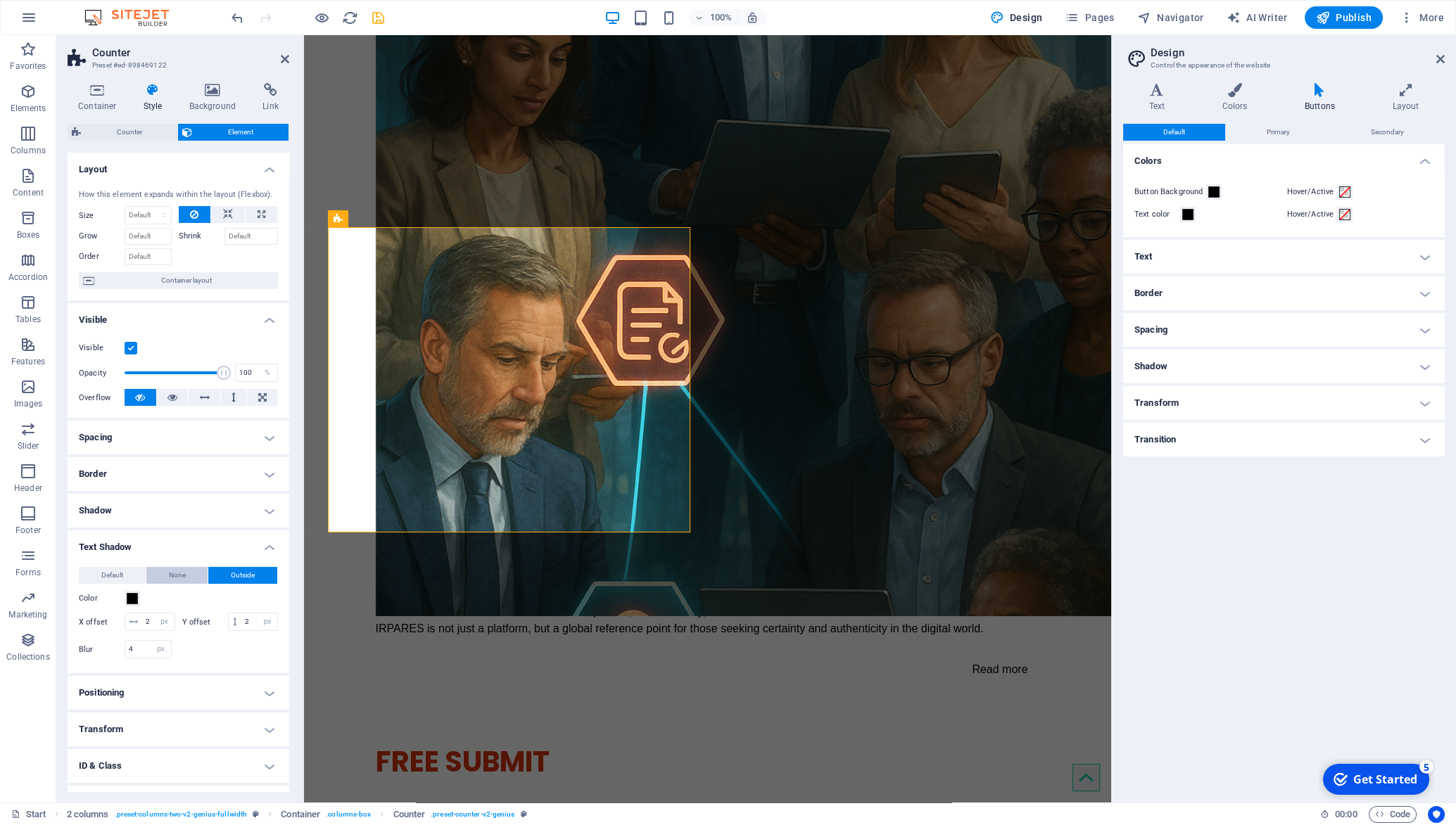
click at [170, 583] on span "None" at bounding box center [177, 575] width 17 height 17
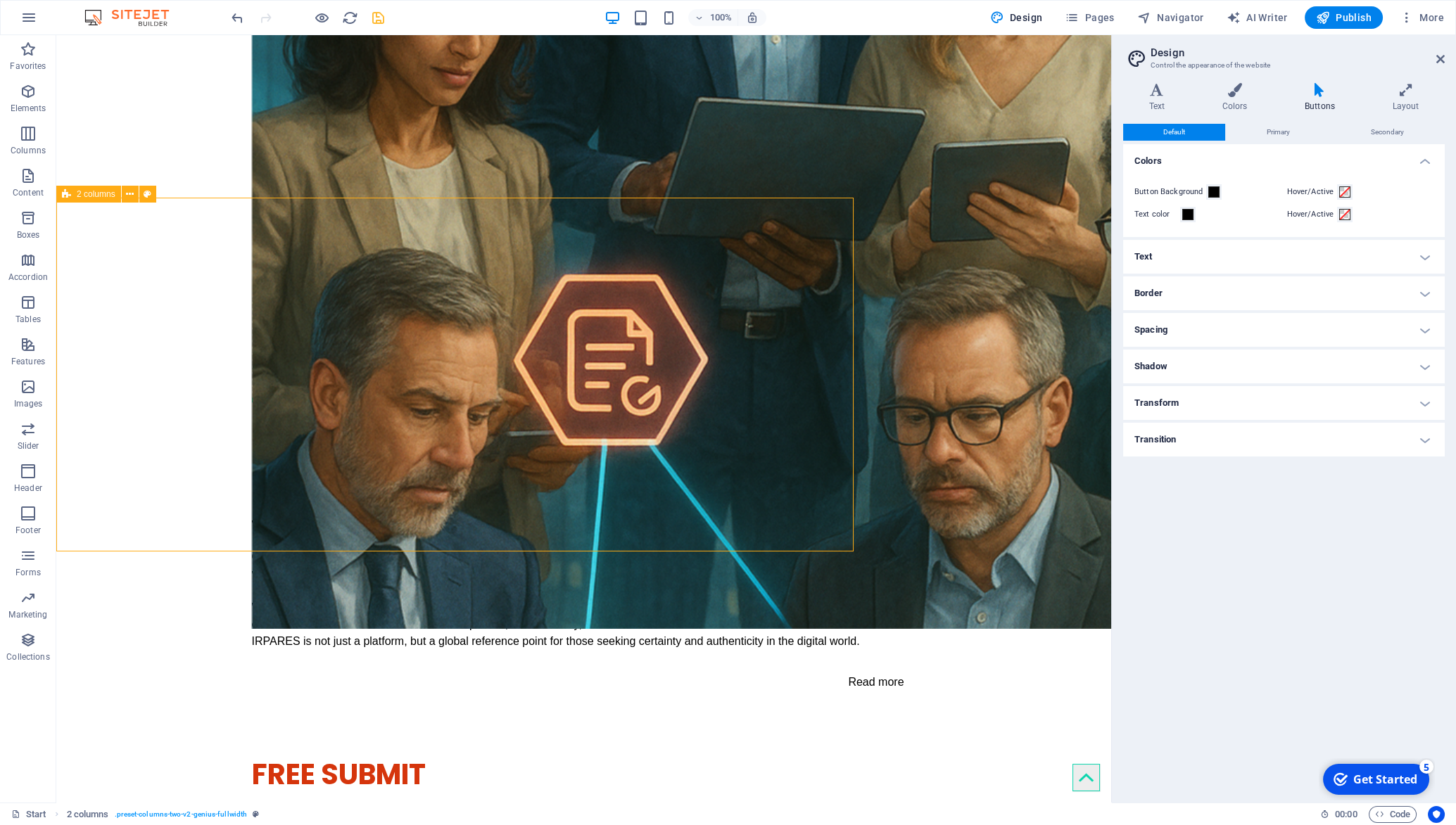
scroll to position [2461, 0]
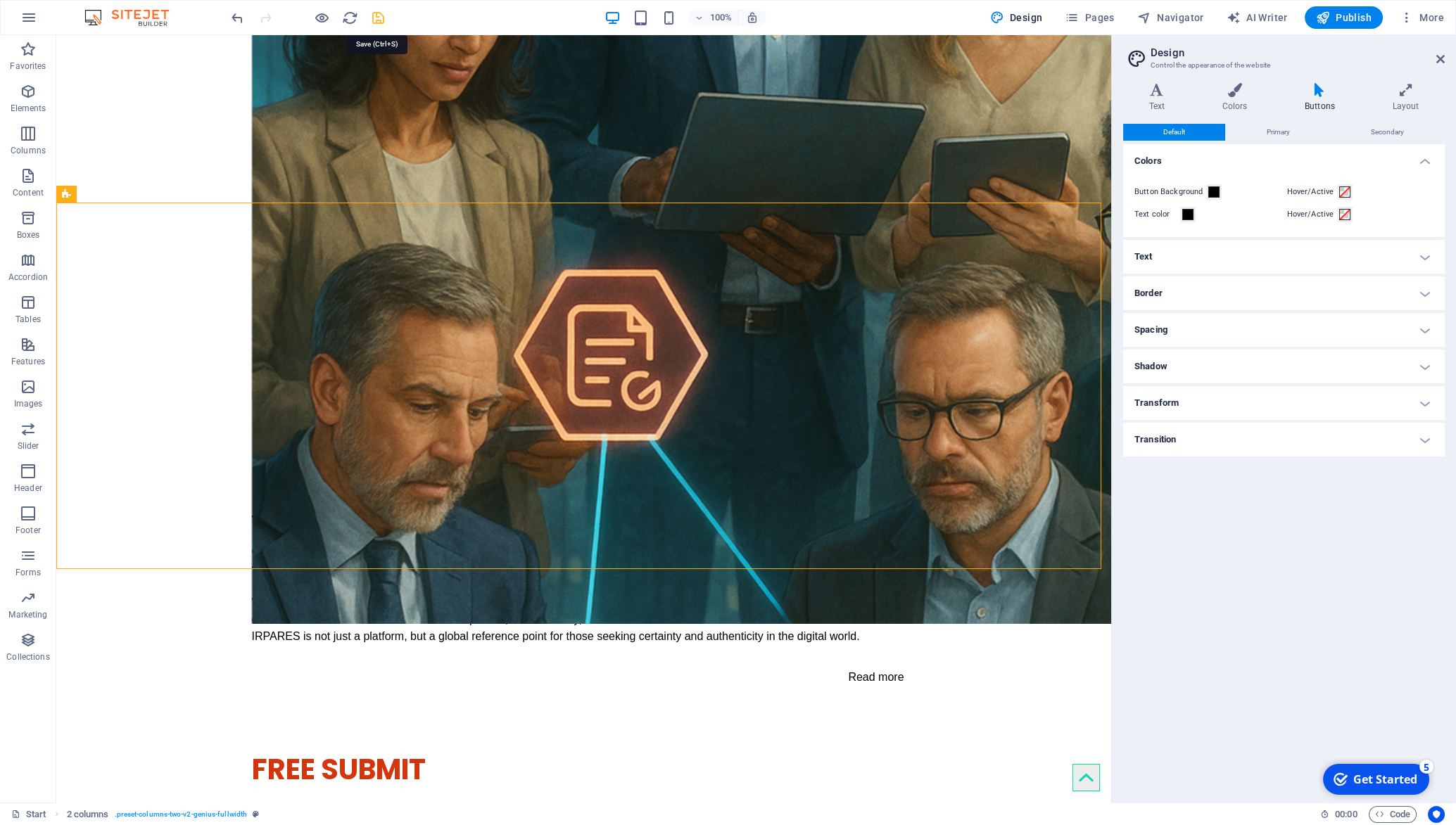
click at [380, 22] on icon "save" at bounding box center [378, 18] width 16 height 16
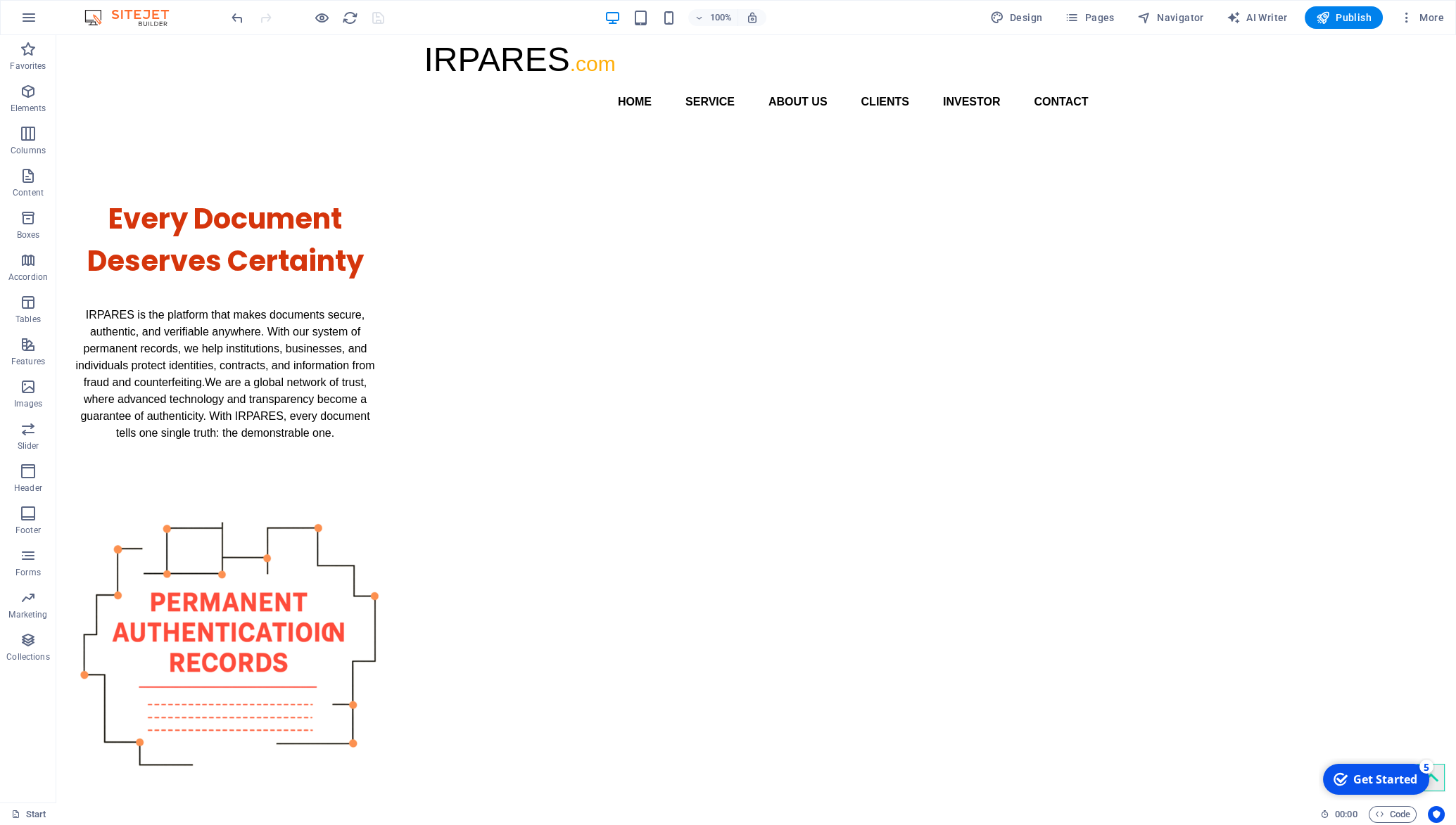
scroll to position [0, 0]
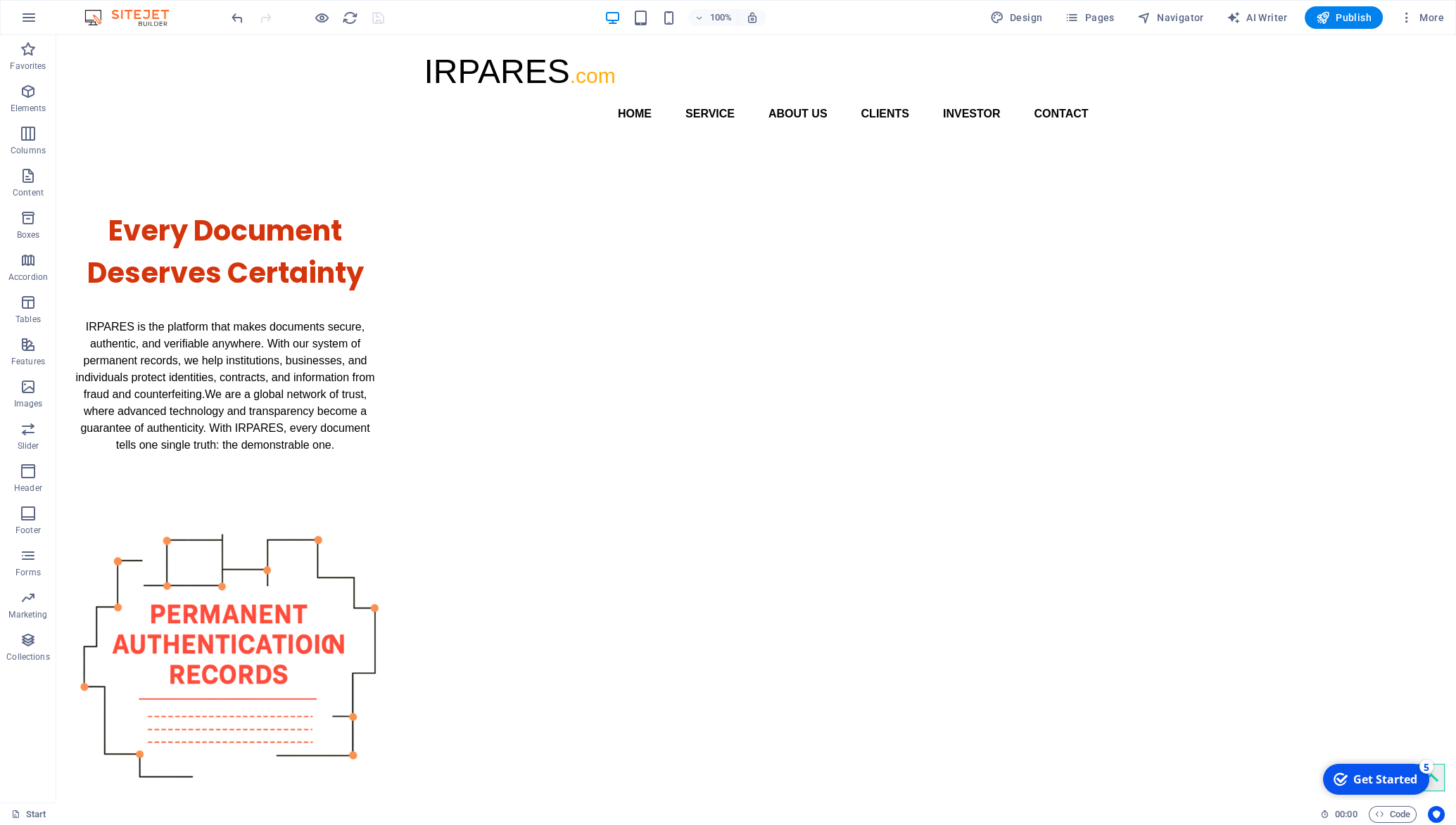
click at [1339, 17] on span "Publish" at bounding box center [1344, 18] width 56 height 14
